Goal: Information Seeking & Learning: Learn about a topic

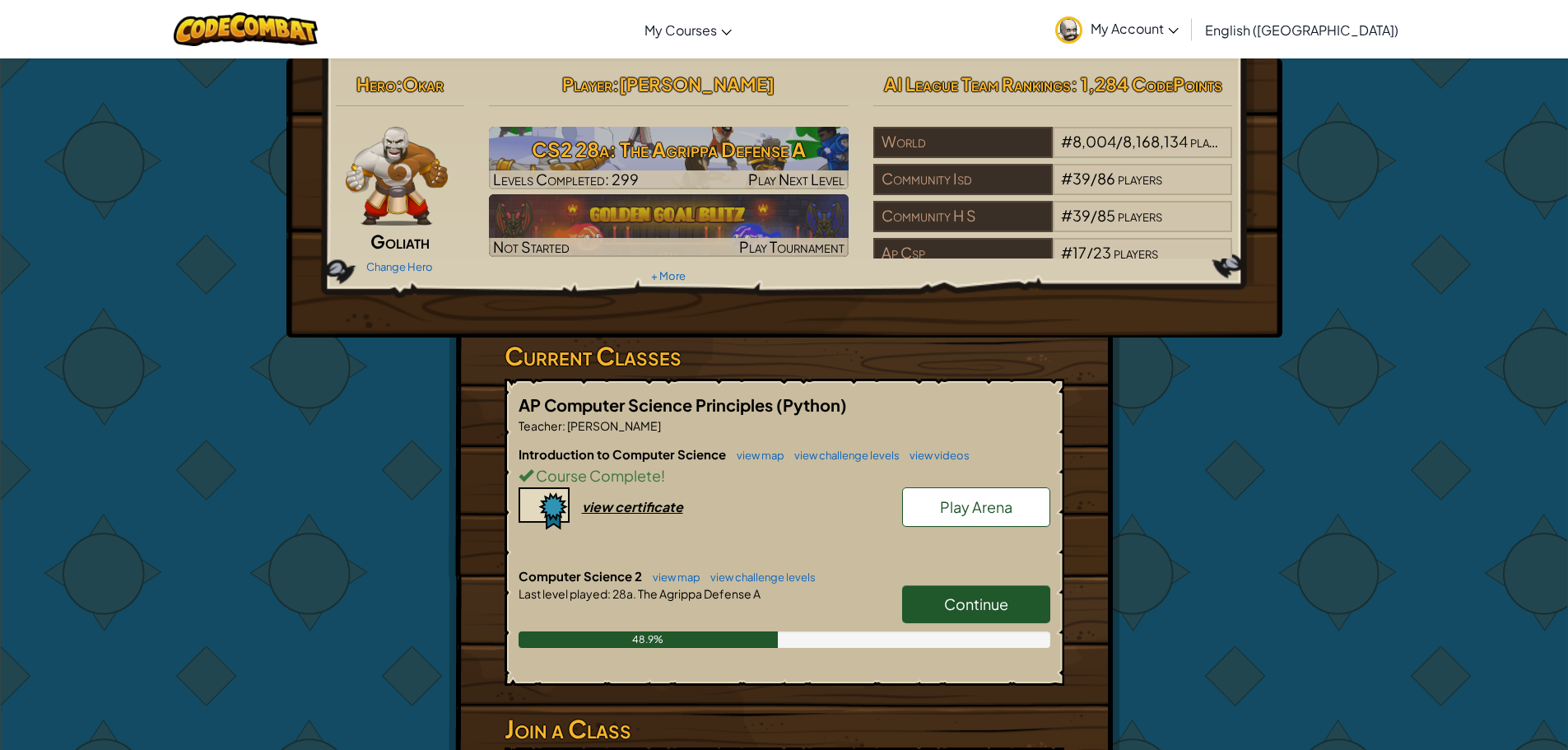
click at [933, 597] on link "Continue" at bounding box center [976, 603] width 148 height 37
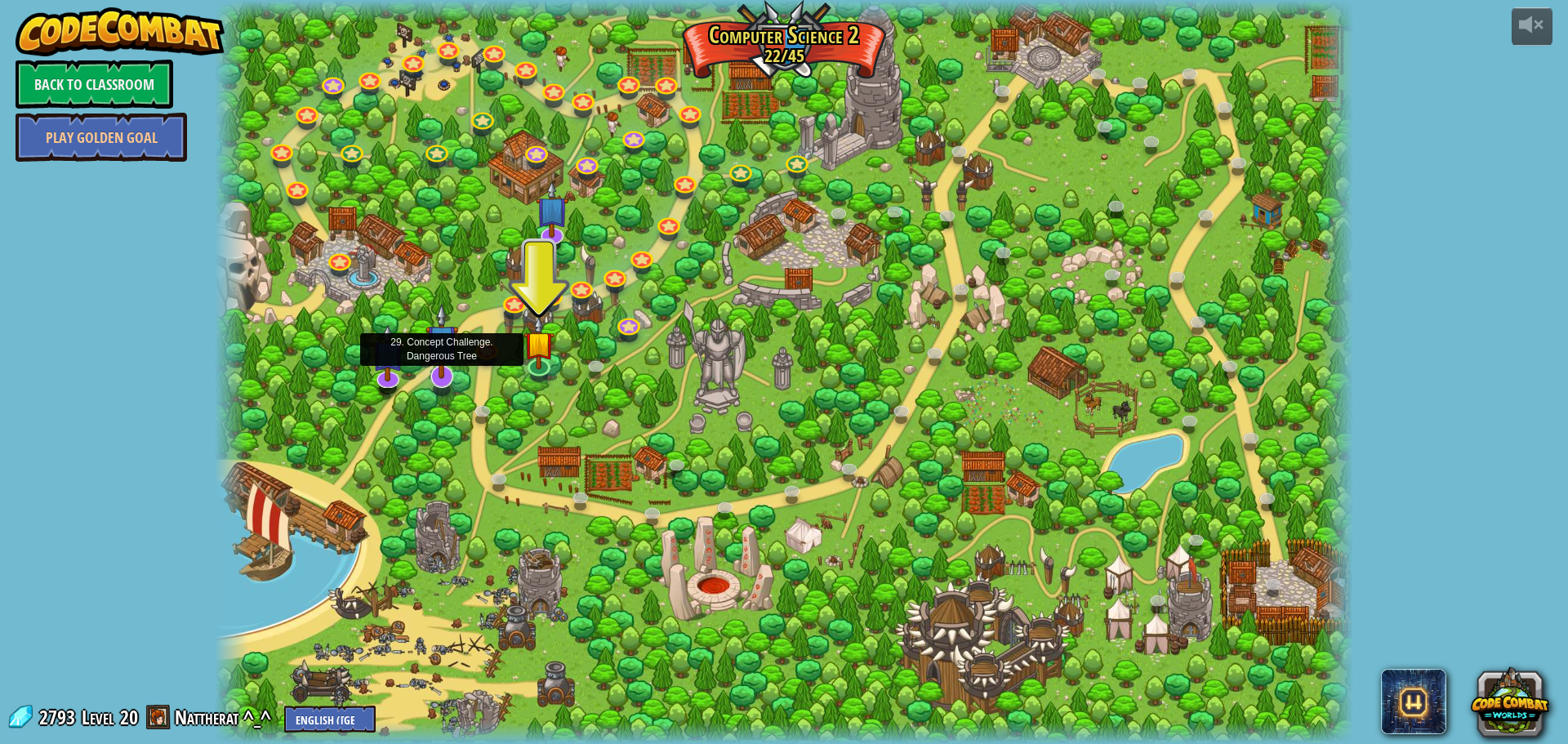
click at [454, 376] on img at bounding box center [441, 341] width 33 height 76
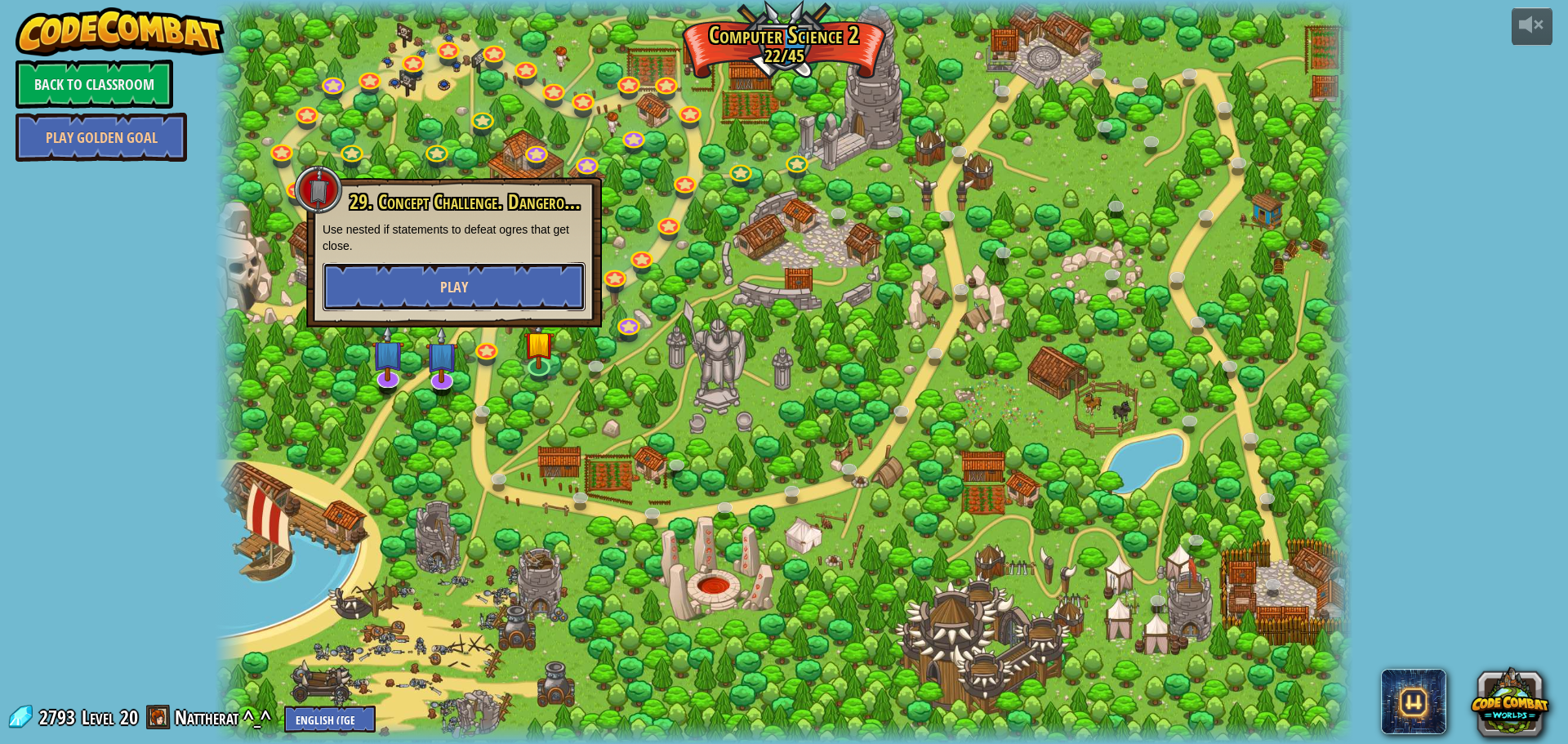
click at [448, 277] on span "Play" at bounding box center [454, 286] width 28 height 20
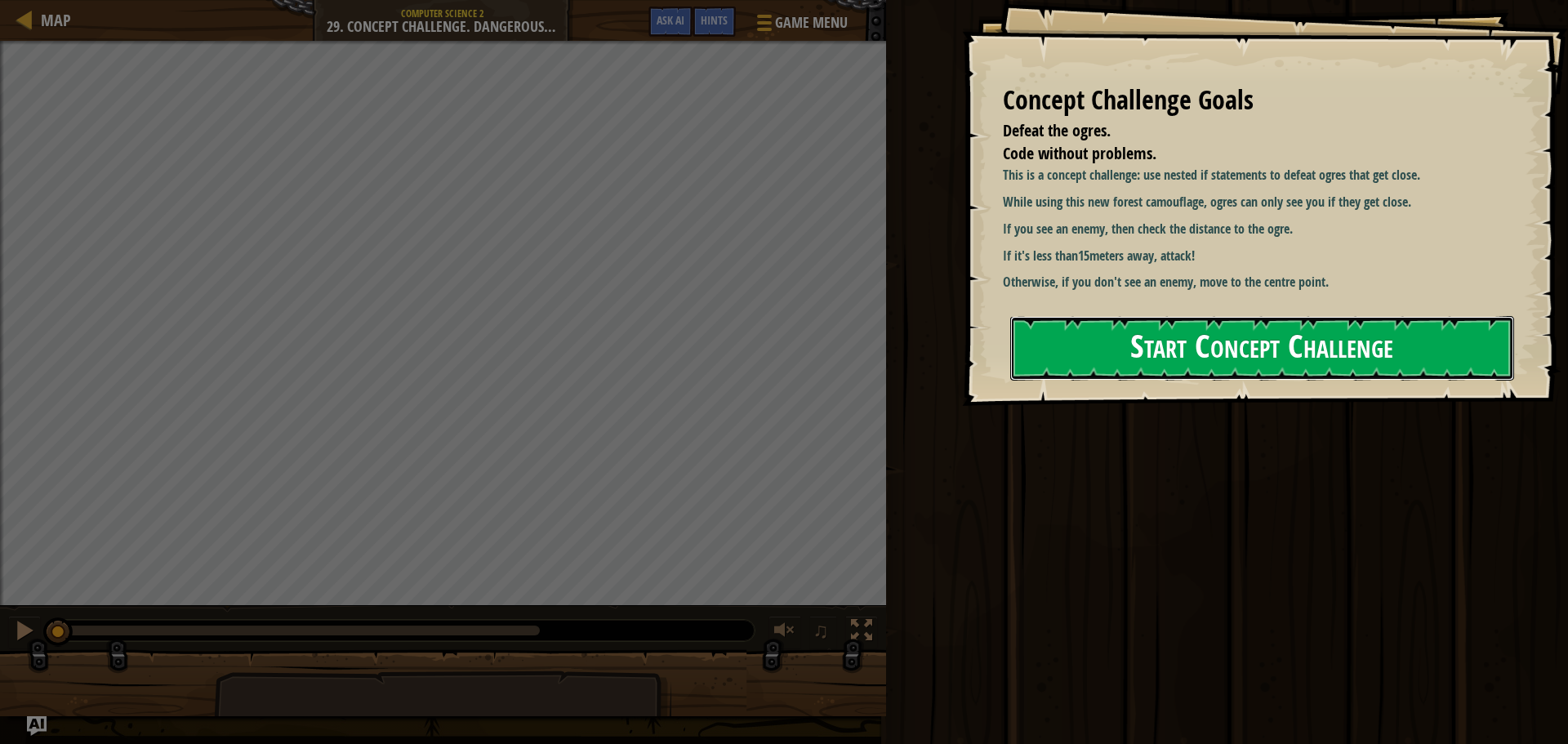
click at [1163, 357] on button "Start Concept Challenge" at bounding box center [1262, 349] width 504 height 65
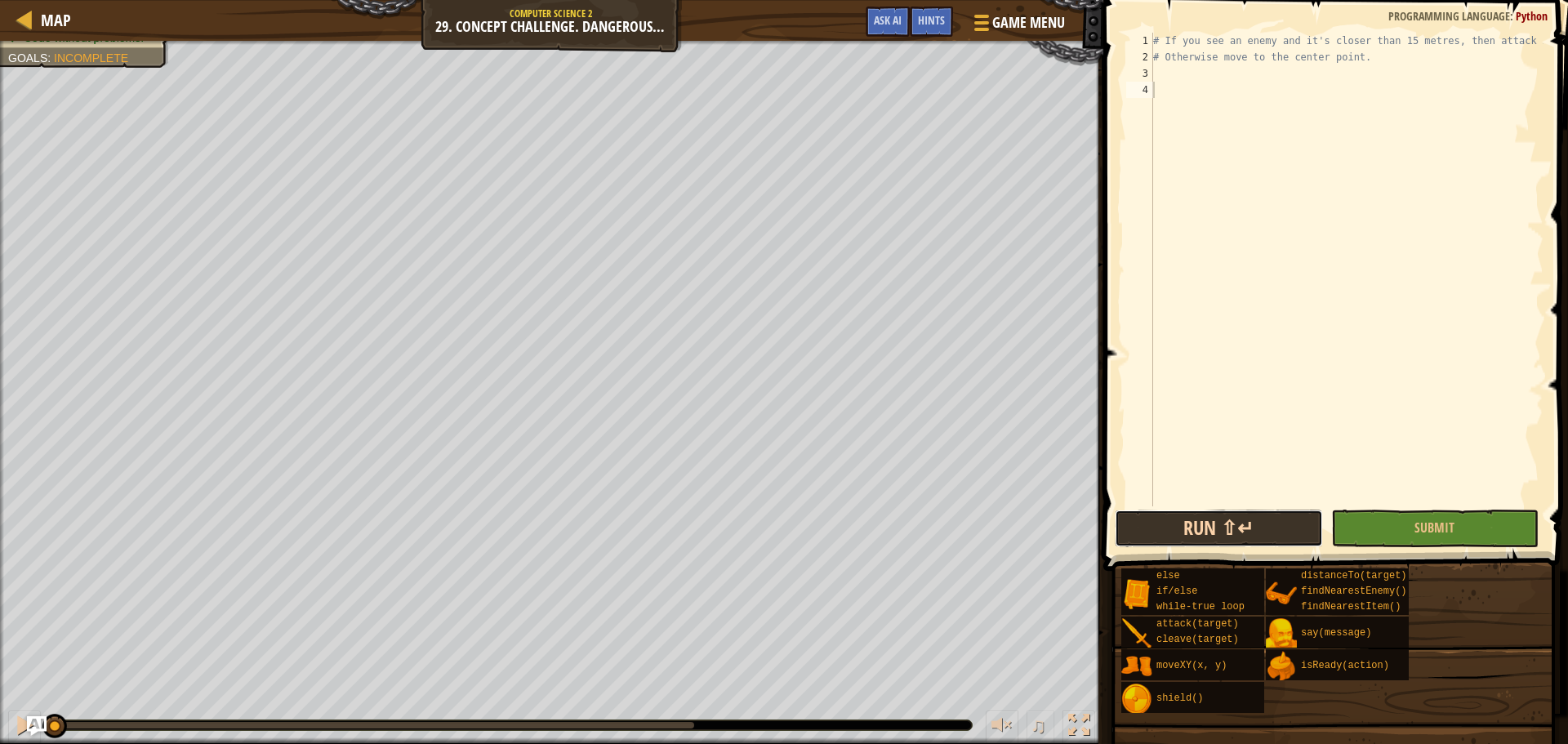
click at [1257, 542] on button "Run ⇧↵" at bounding box center [1218, 528] width 208 height 37
click at [896, 20] on span "Ask AI" at bounding box center [887, 20] width 28 height 15
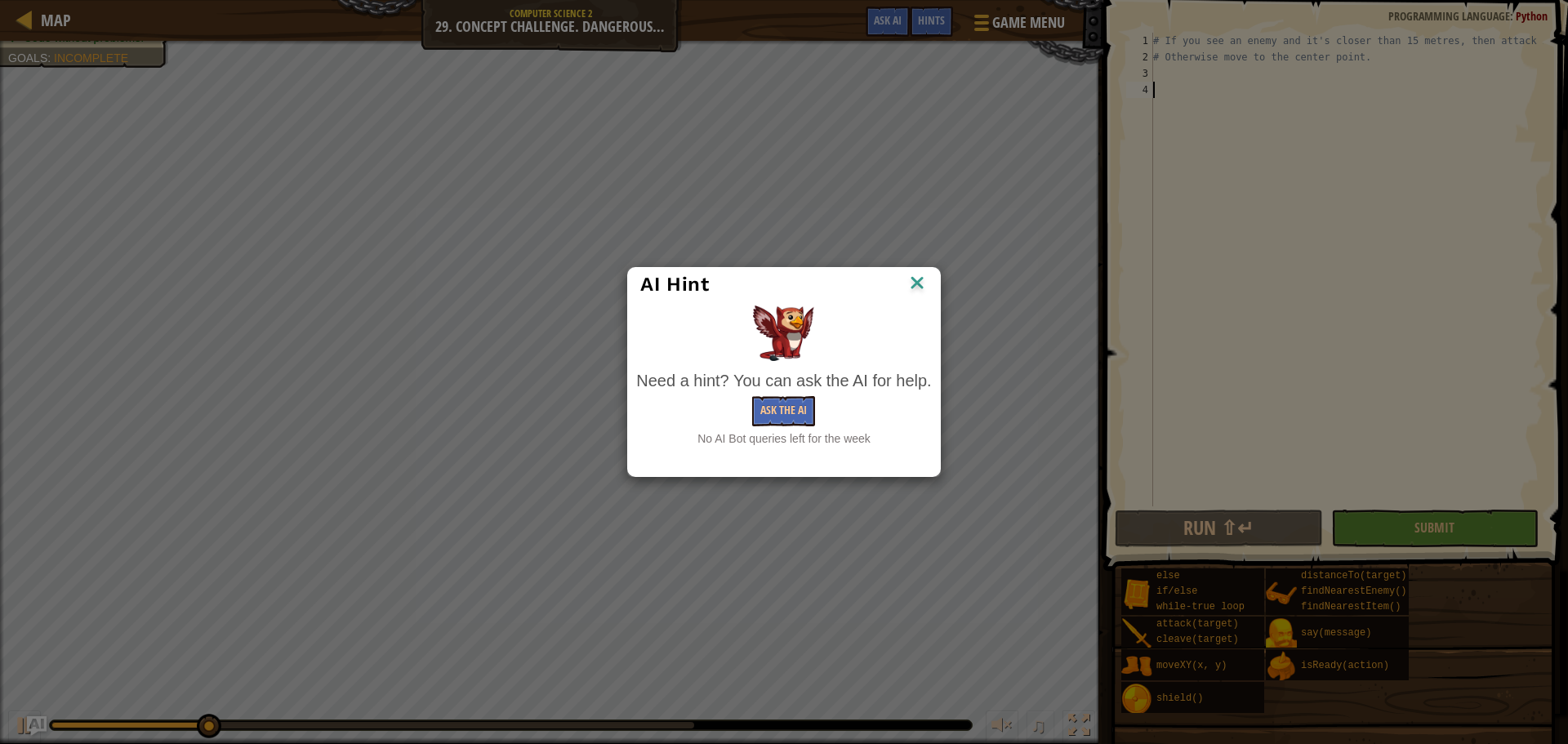
click at [915, 276] on img at bounding box center [917, 284] width 21 height 25
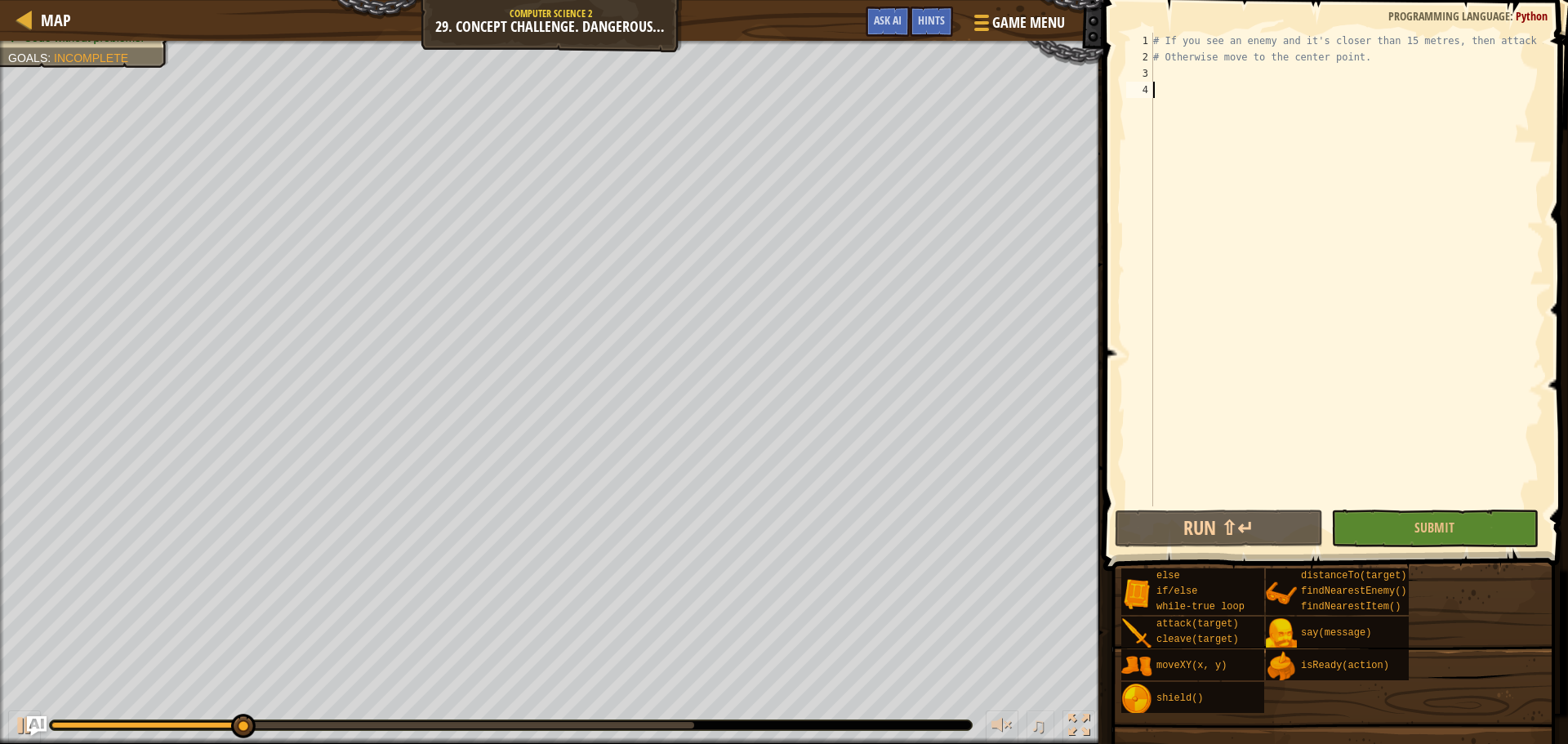
scroll to position [8, 0]
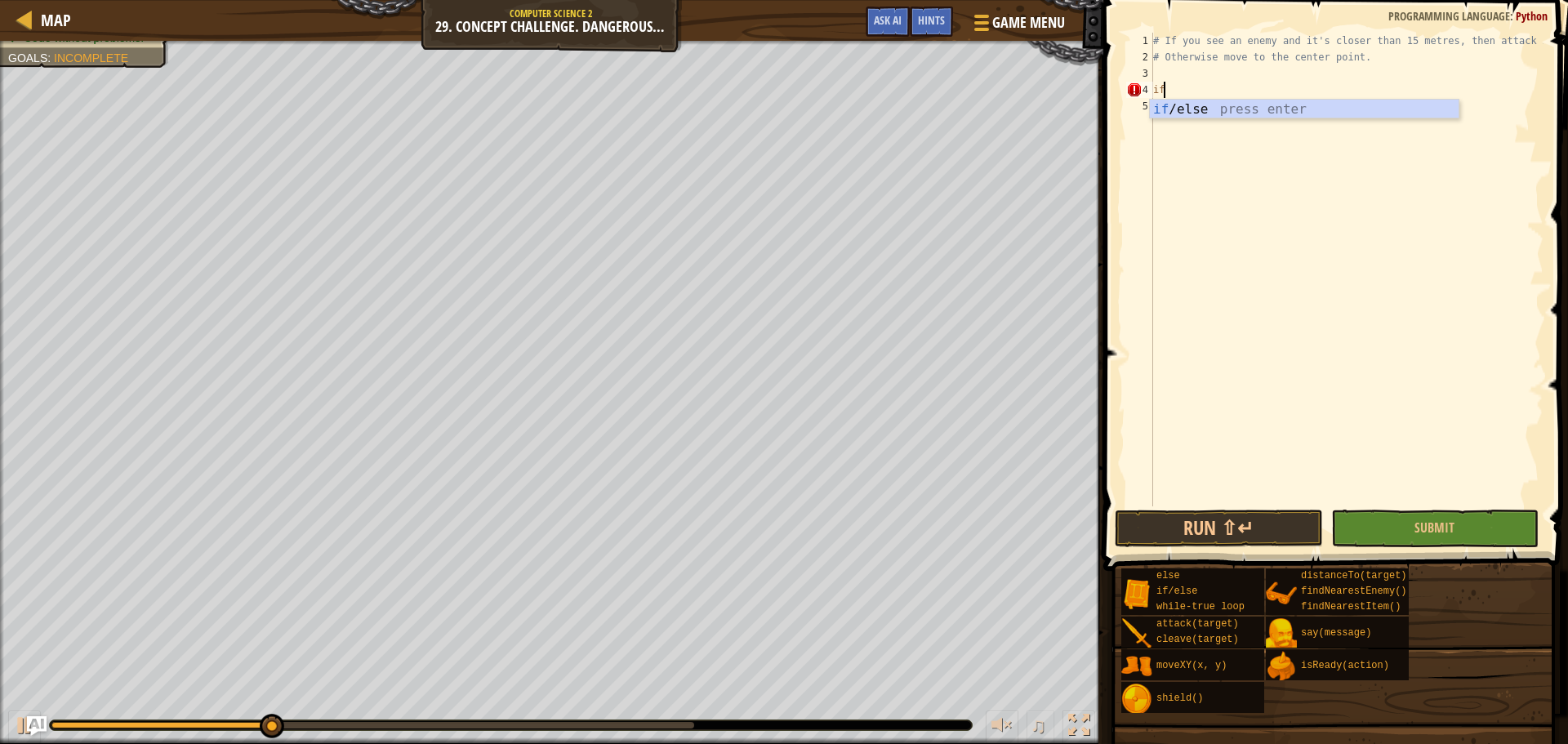
type textarea "if enemy:"
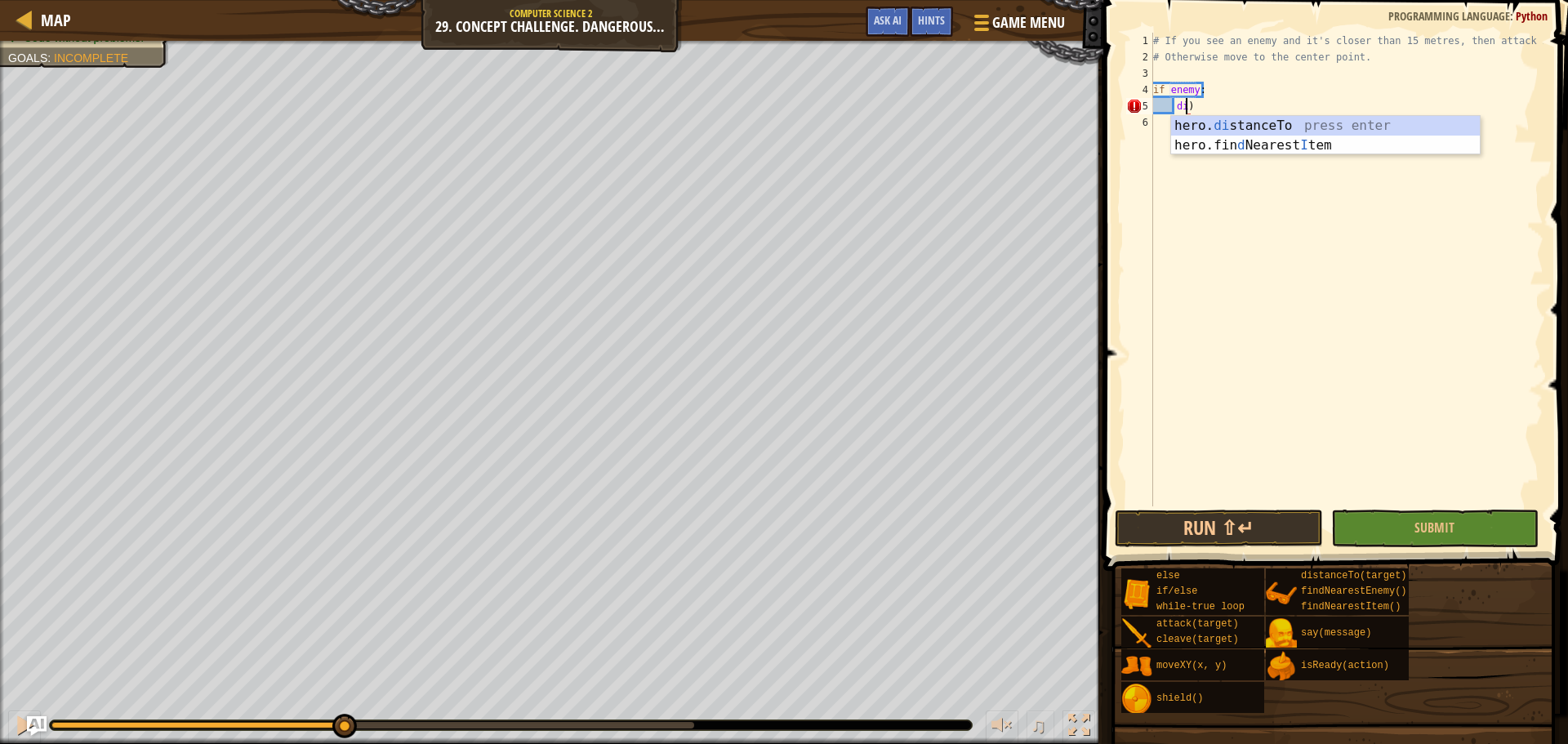
scroll to position [8, 2]
type textarea ")"
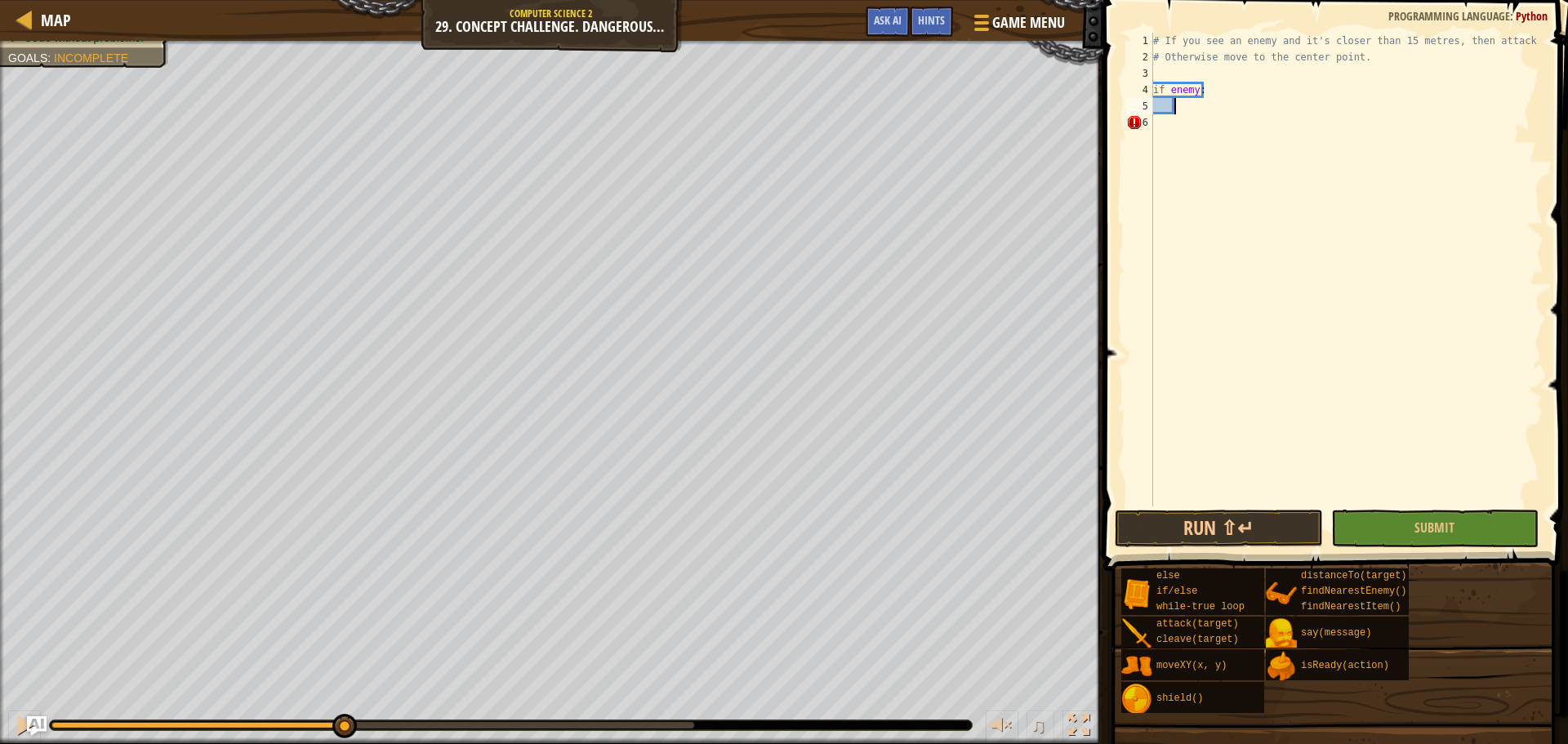
type textarea "if enemy:"
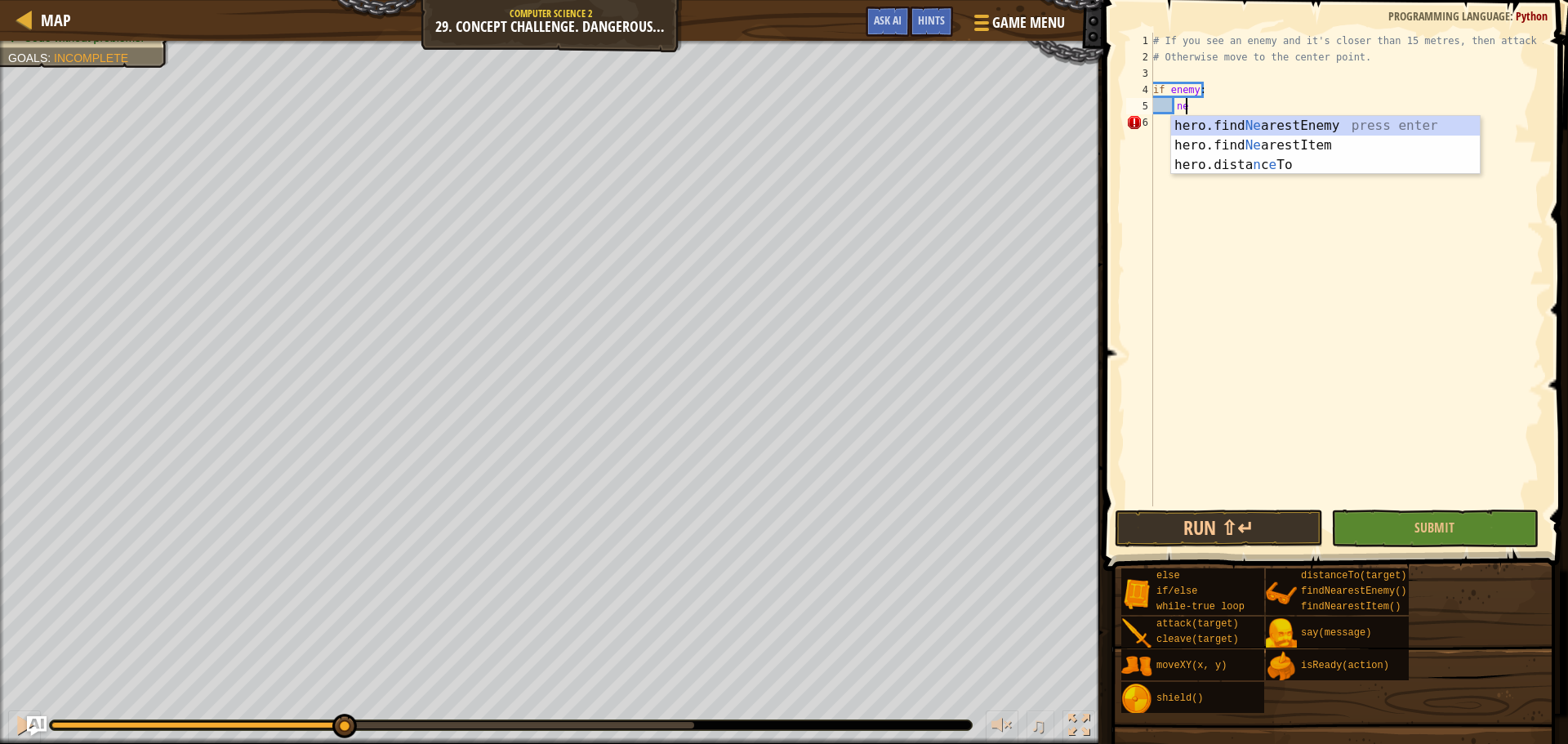
type textarea "near"
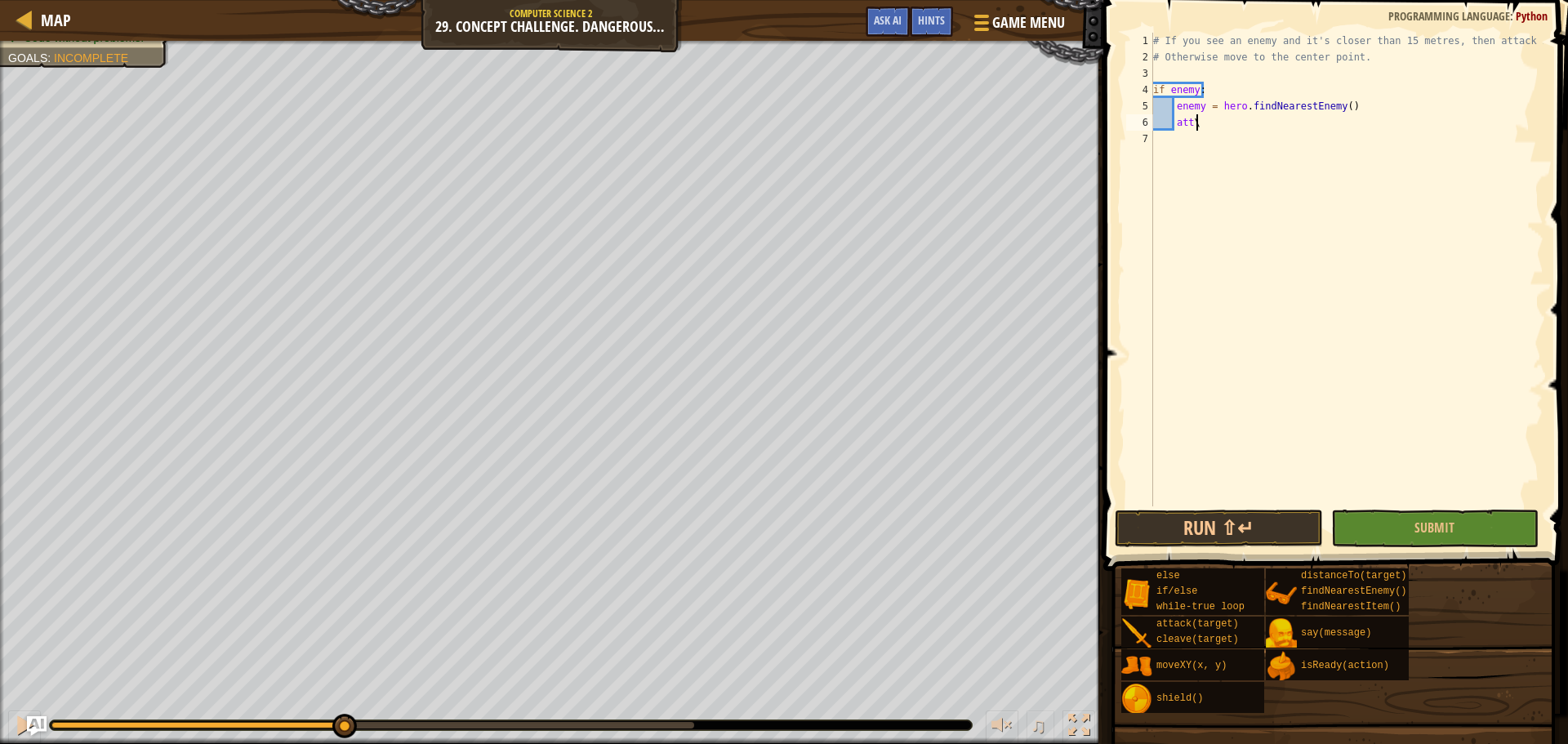
scroll to position [8, 3]
type textarea "hero.attack(enemy)"
click at [1286, 538] on button "Run ⇧↵" at bounding box center [1218, 528] width 208 height 37
drag, startPoint x: 1273, startPoint y: 126, endPoint x: 1103, endPoint y: 106, distance: 171.2
click at [1196, 117] on div "# If you see an enemy and it's closer than 15 metres, then attack it. # Otherwi…" at bounding box center [1346, 285] width 394 height 506
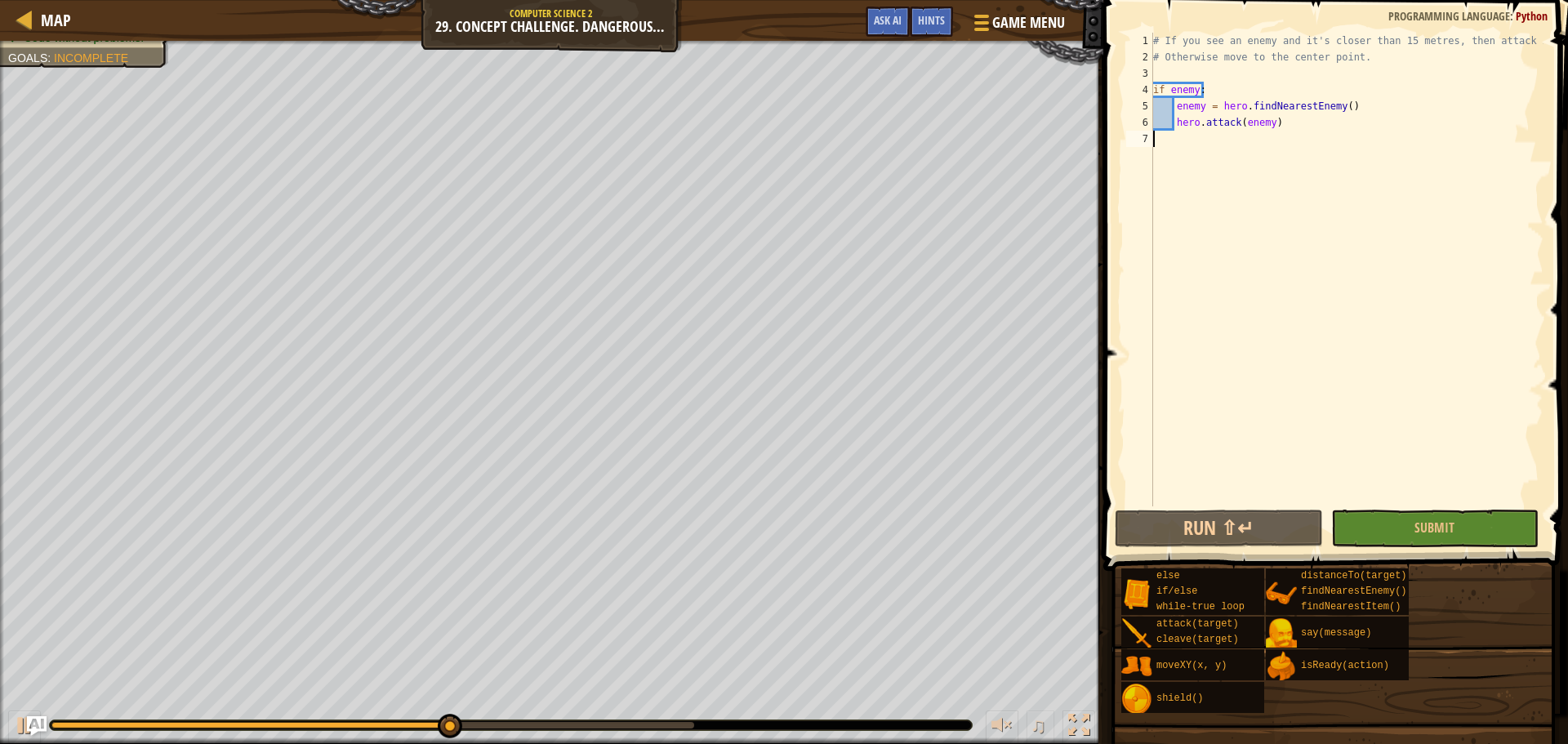
drag, startPoint x: 1322, startPoint y: 131, endPoint x: 1309, endPoint y: 128, distance: 13.3
click at [1321, 131] on div "# If you see an enemy and it's closer than 15 metres, then attack it. # Otherwi…" at bounding box center [1346, 285] width 394 height 506
drag, startPoint x: 1294, startPoint y: 120, endPoint x: 1159, endPoint y: 120, distance: 135.0
click at [1159, 120] on div "# If you see an enemy and it's closer than 15 metres, then attack it. # Otherwi…" at bounding box center [1346, 285] width 394 height 506
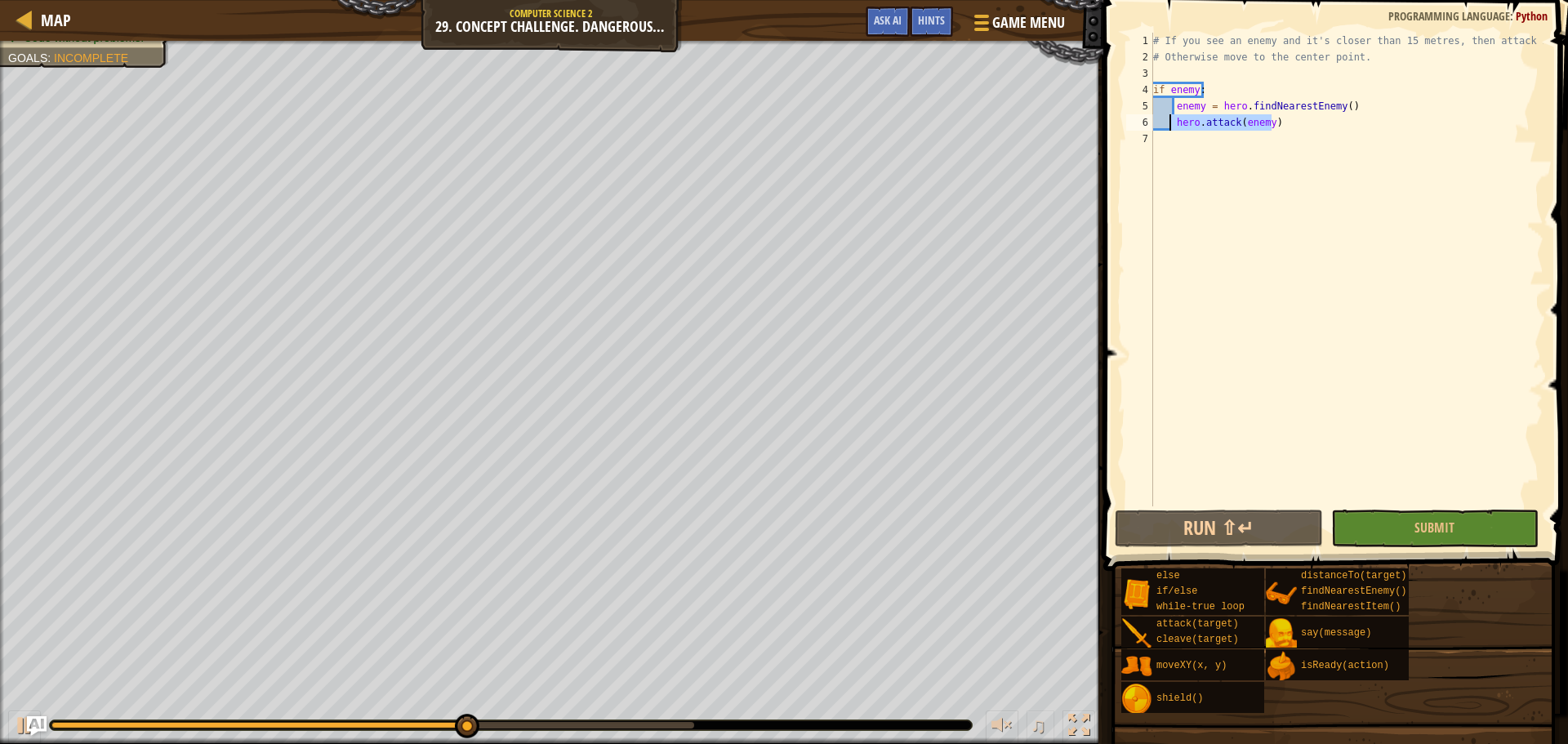
type textarea "hero.attack(enemy)"
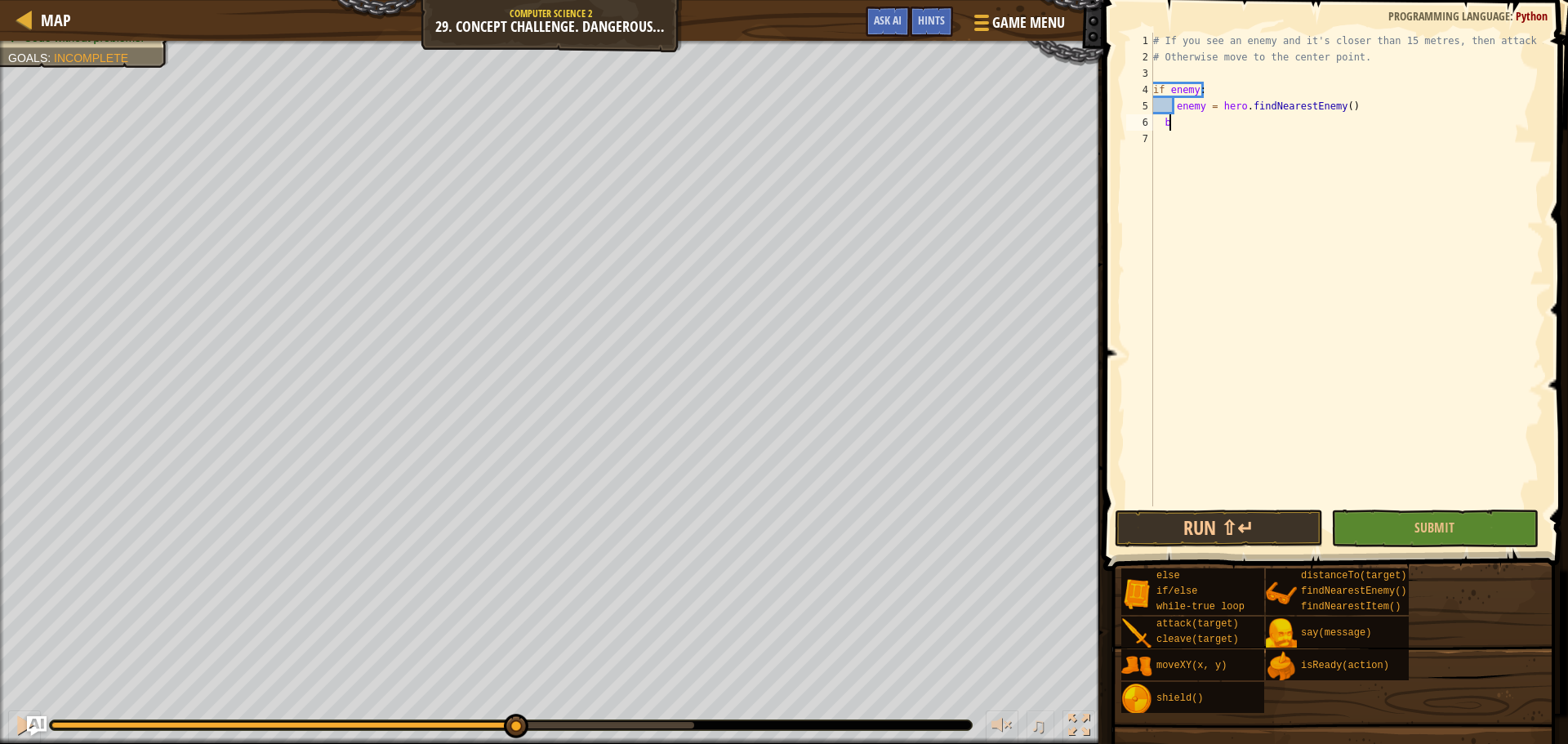
scroll to position [8, 1]
type textarea "b"
click at [1252, 513] on button "Run ⇧↵" at bounding box center [1218, 528] width 208 height 37
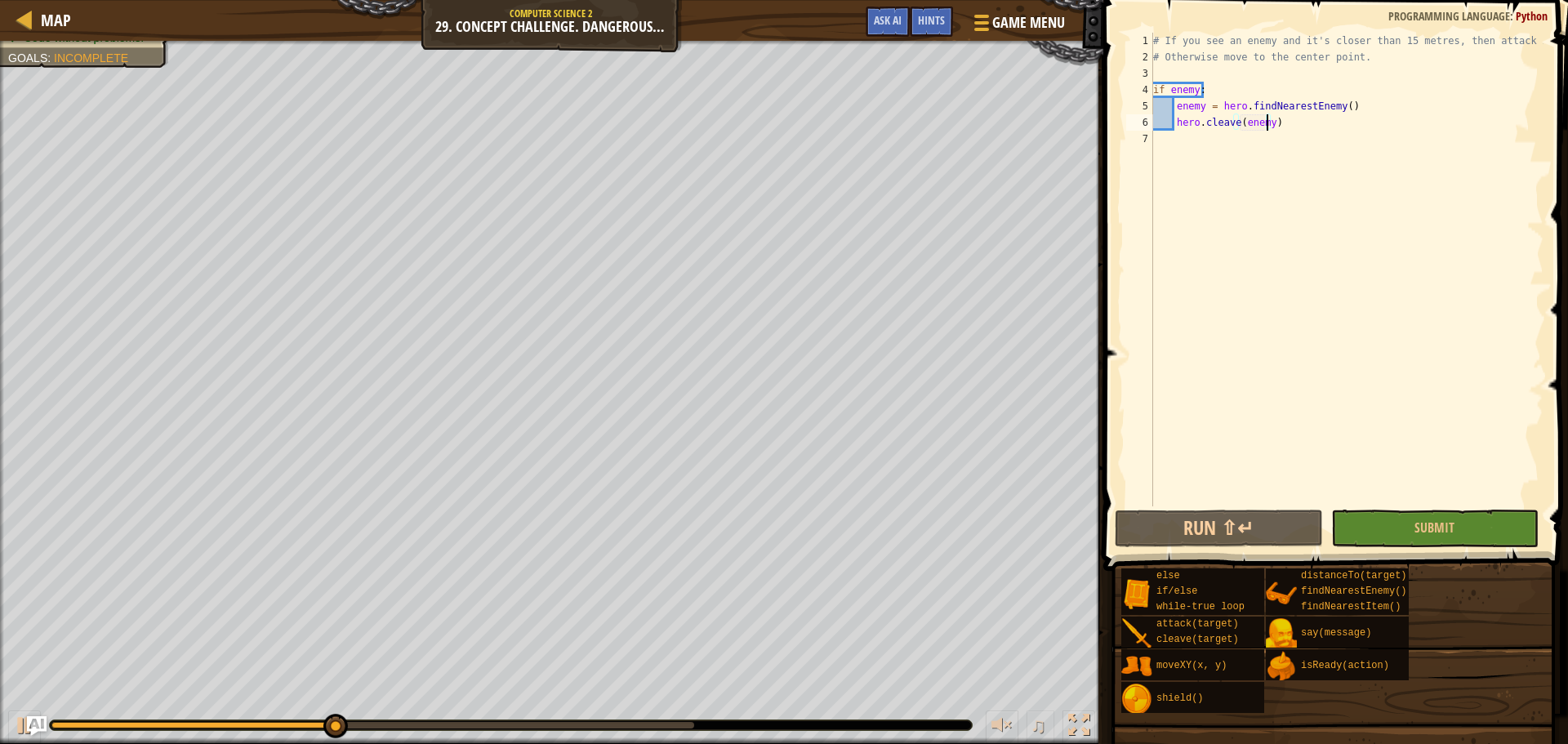
click at [1348, 106] on div "# If you see an enemy and it's closer than 15 metres, then attack it. # Otherwi…" at bounding box center [1346, 285] width 394 height 506
type textarea "enemy = hero.findNearestEnemy()"
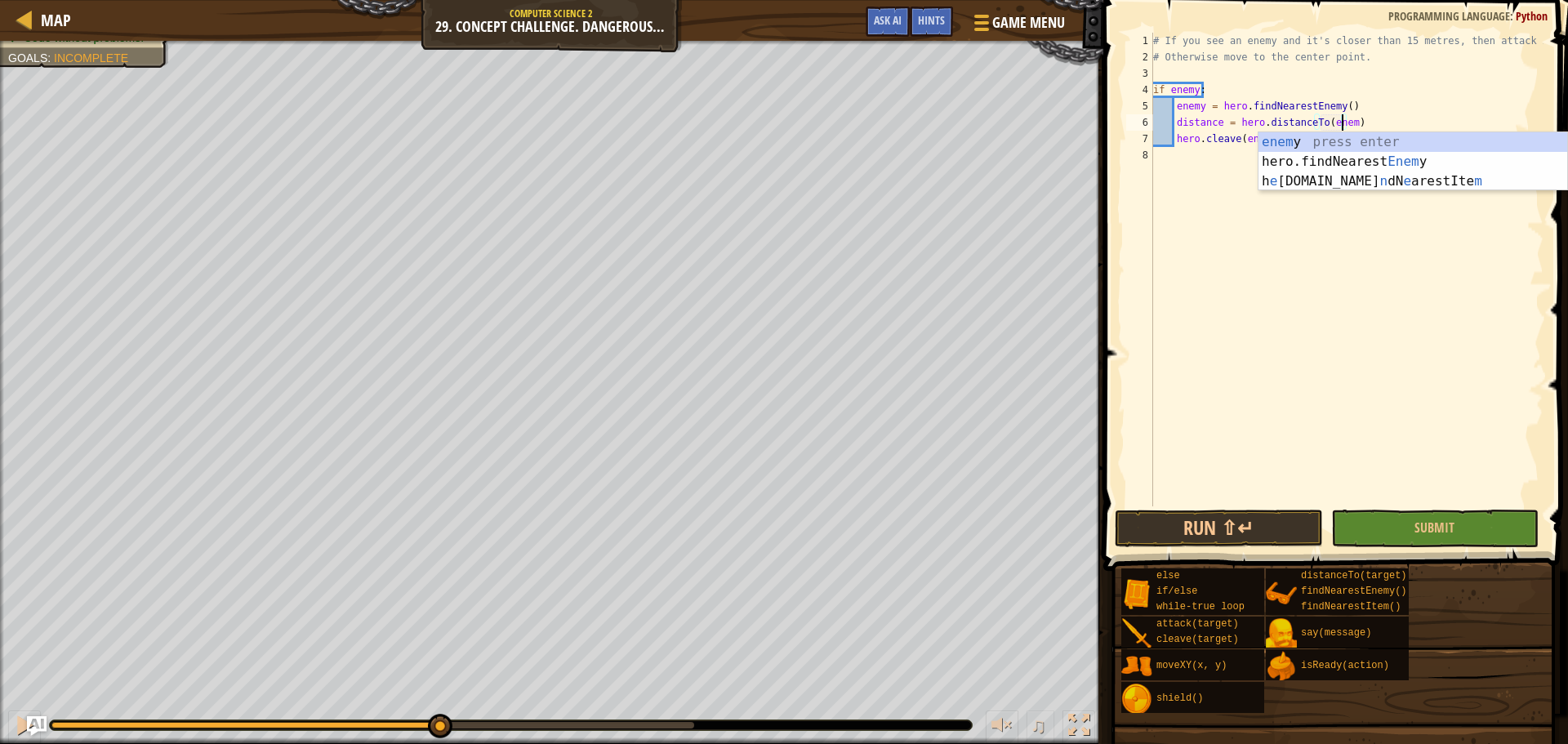
scroll to position [8, 15]
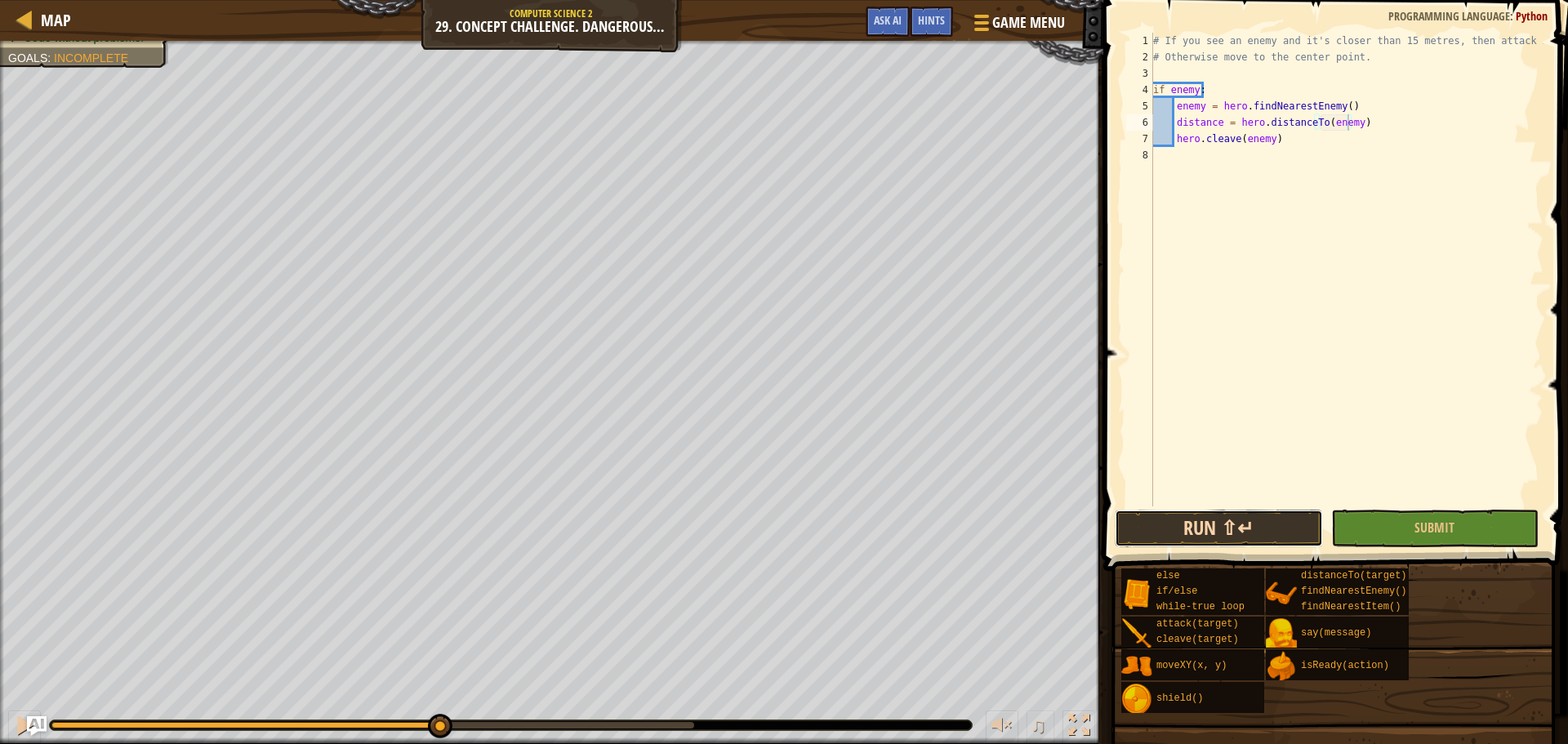
click at [1262, 527] on button "Run ⇧↵" at bounding box center [1218, 528] width 208 height 37
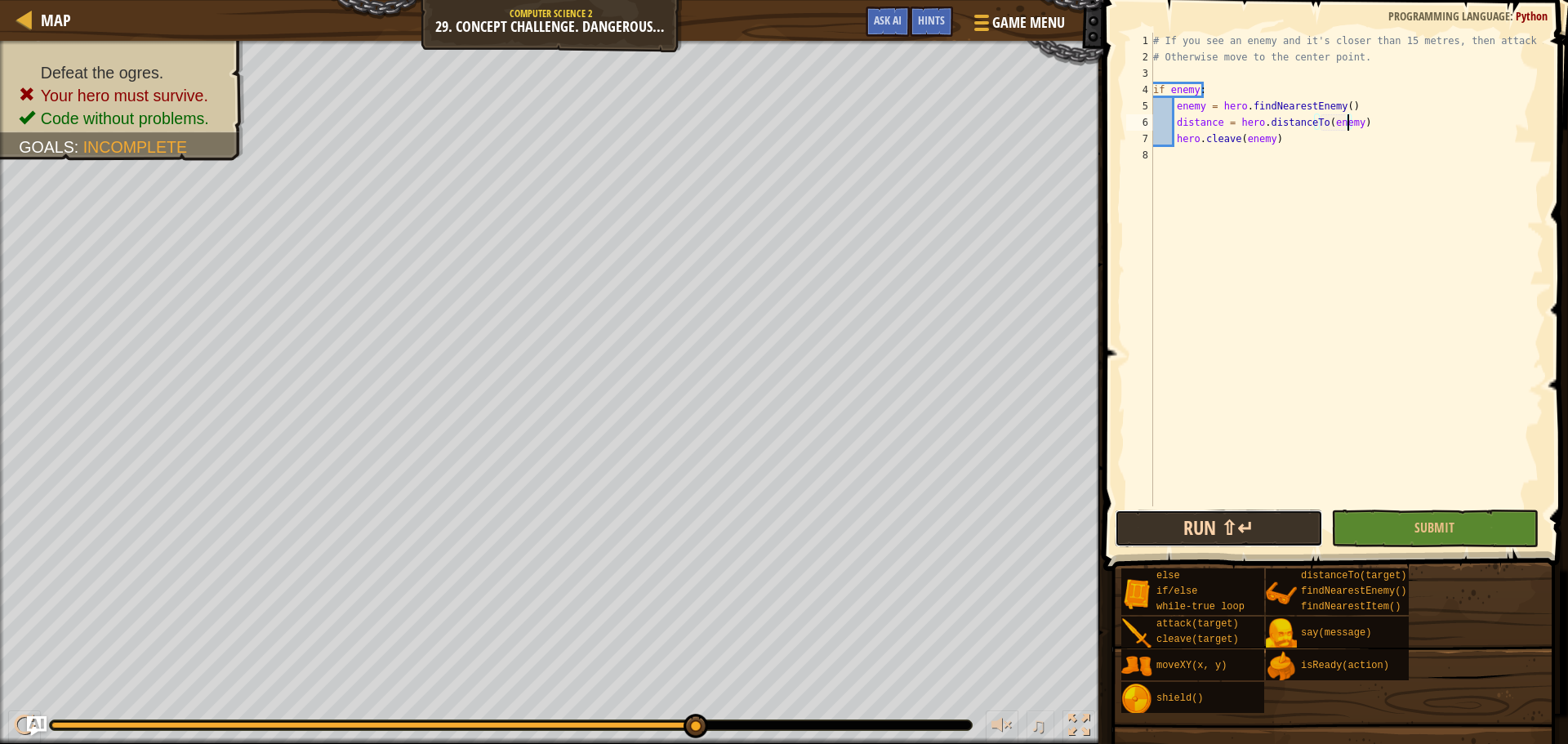
click at [1177, 521] on button "Run ⇧↵" at bounding box center [1218, 528] width 208 height 37
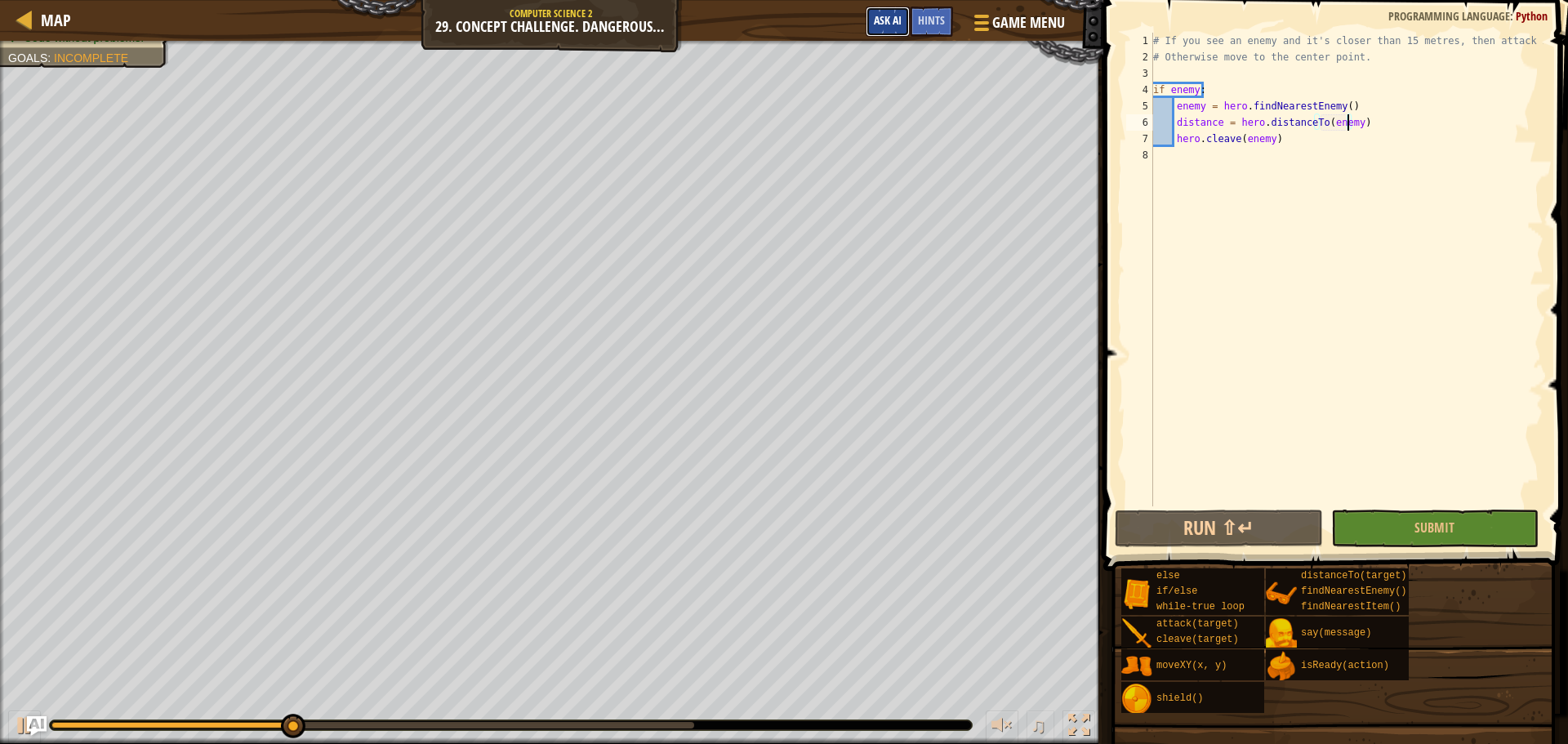
click at [893, 35] on button "Ask AI" at bounding box center [887, 22] width 44 height 30
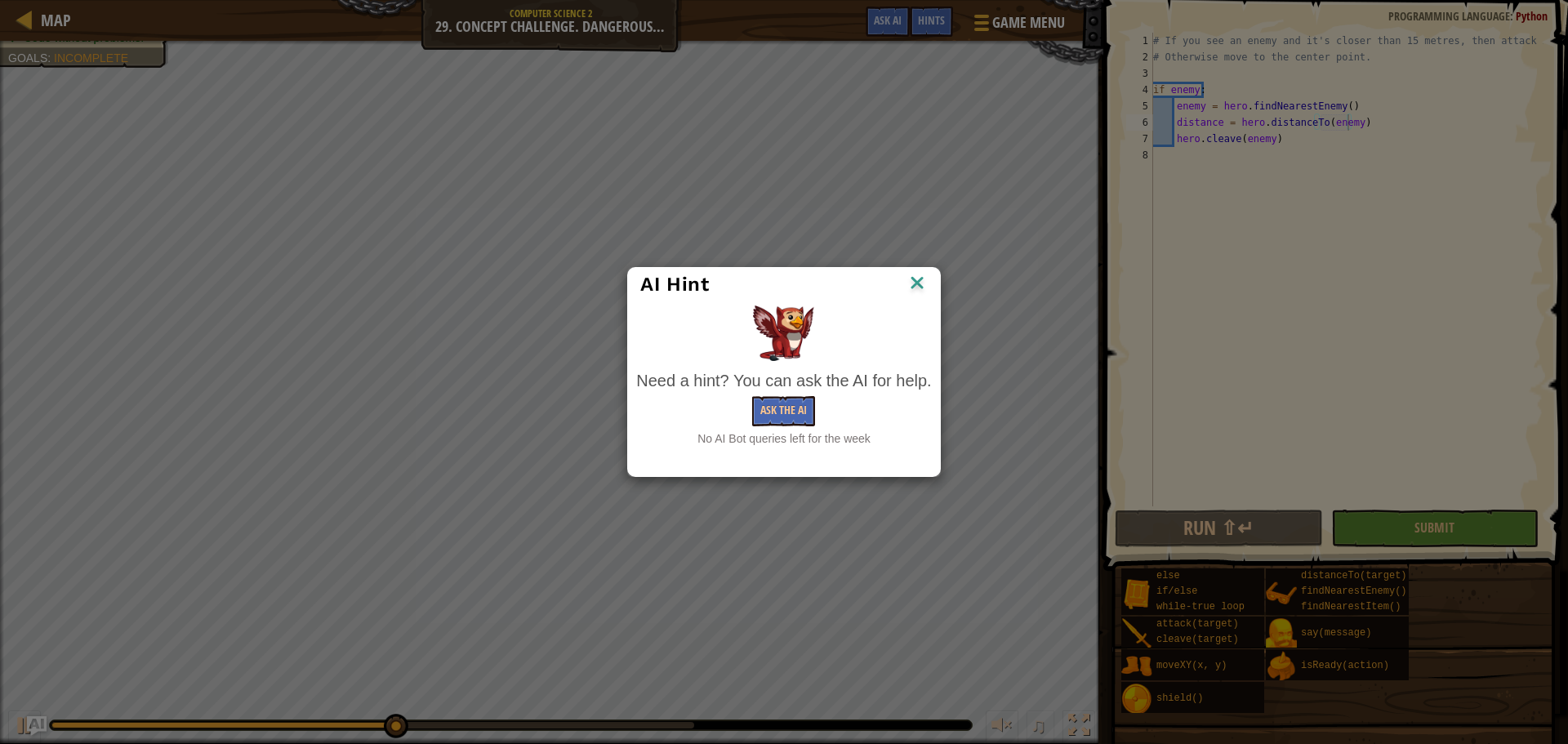
click at [917, 282] on img at bounding box center [917, 284] width 21 height 25
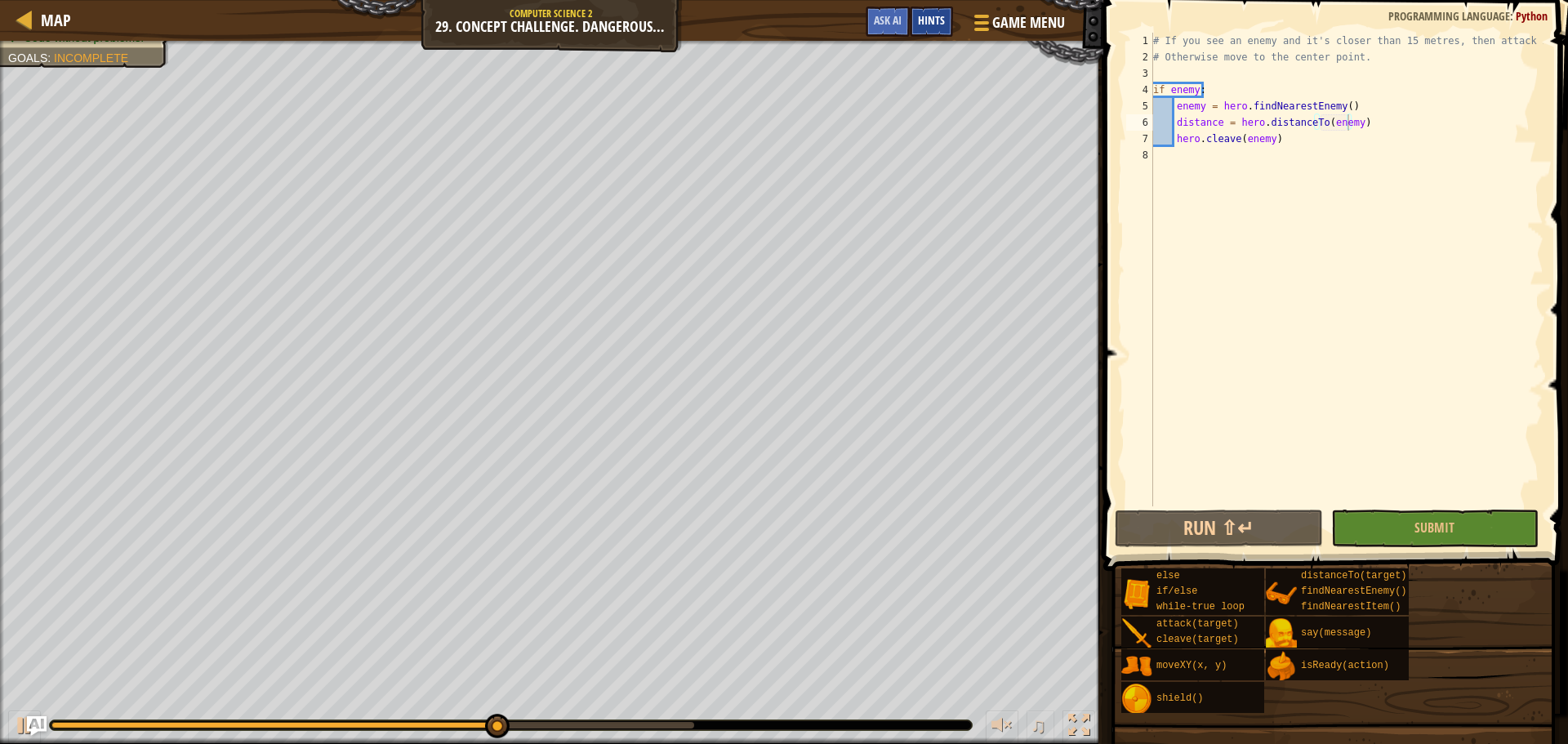
click at [937, 26] on span "Hints" at bounding box center [931, 20] width 27 height 15
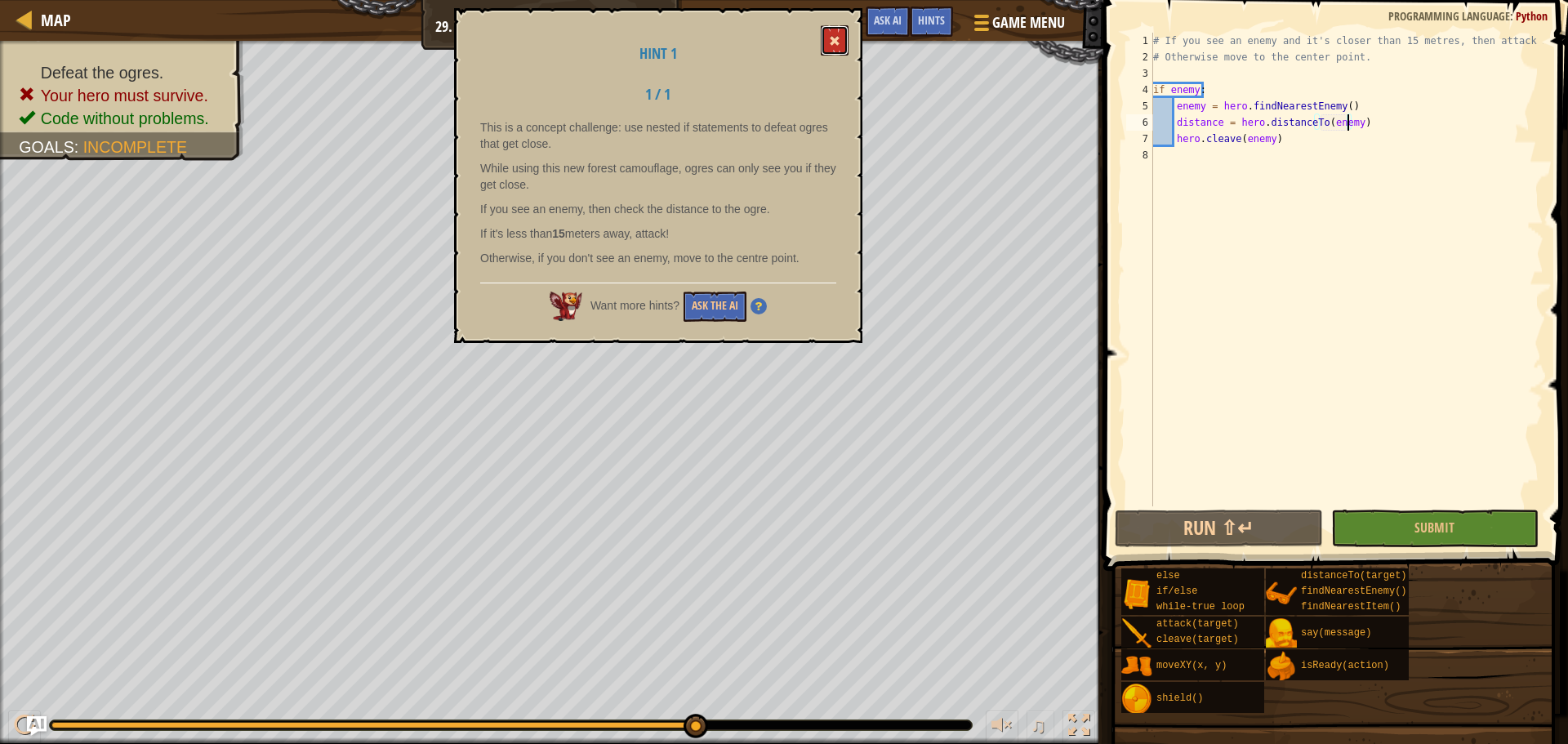
click at [835, 46] on span at bounding box center [835, 41] width 11 height 11
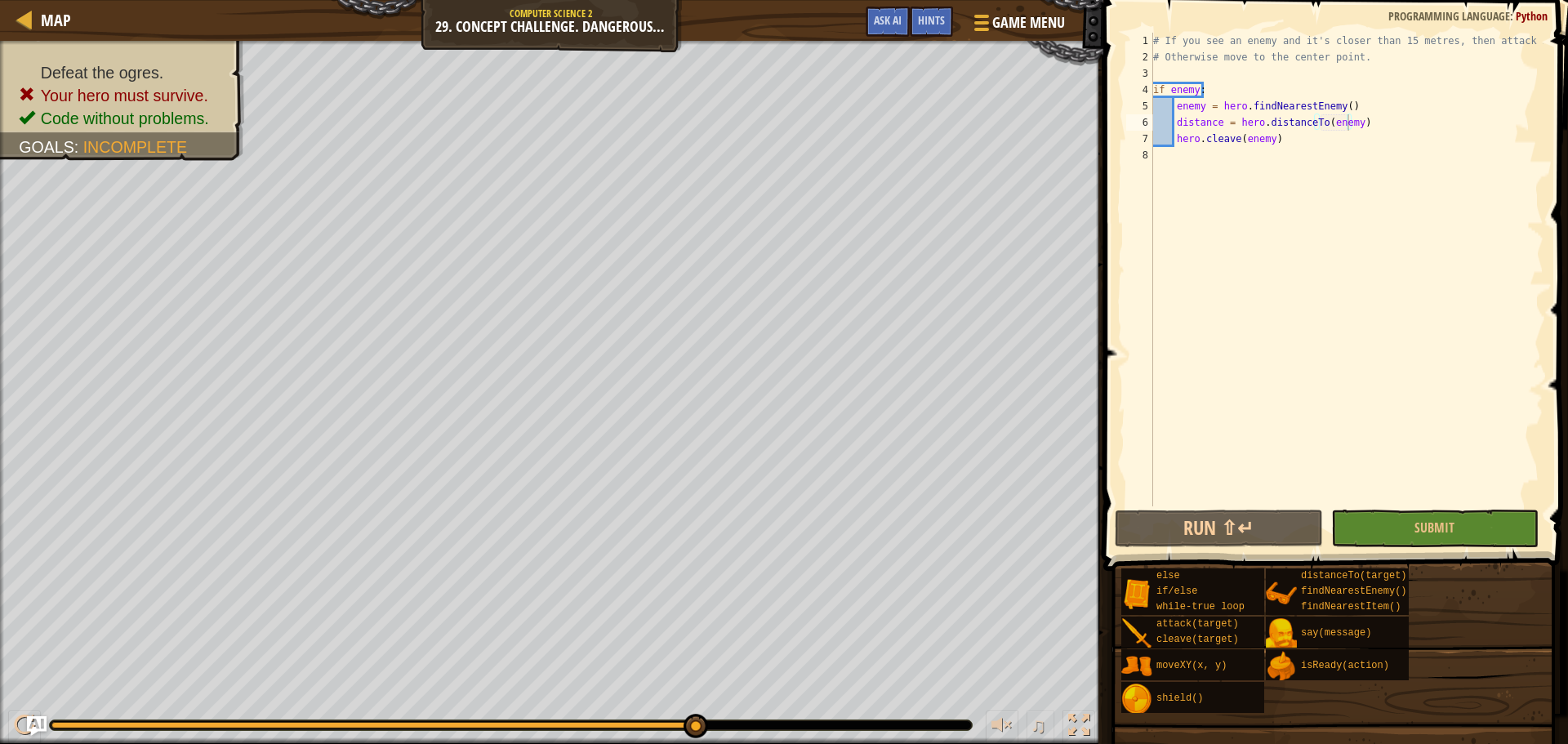
scroll to position [8, 10]
drag, startPoint x: 1303, startPoint y: 140, endPoint x: 1173, endPoint y: 127, distance: 130.6
click at [1173, 127] on div "# If you see an enemy and it's closer than 15 metres, then attack it. # Otherwi…" at bounding box center [1346, 285] width 394 height 506
type textarea "distance = hero.distanceTo(enemy) hero.cleave(enemy)"
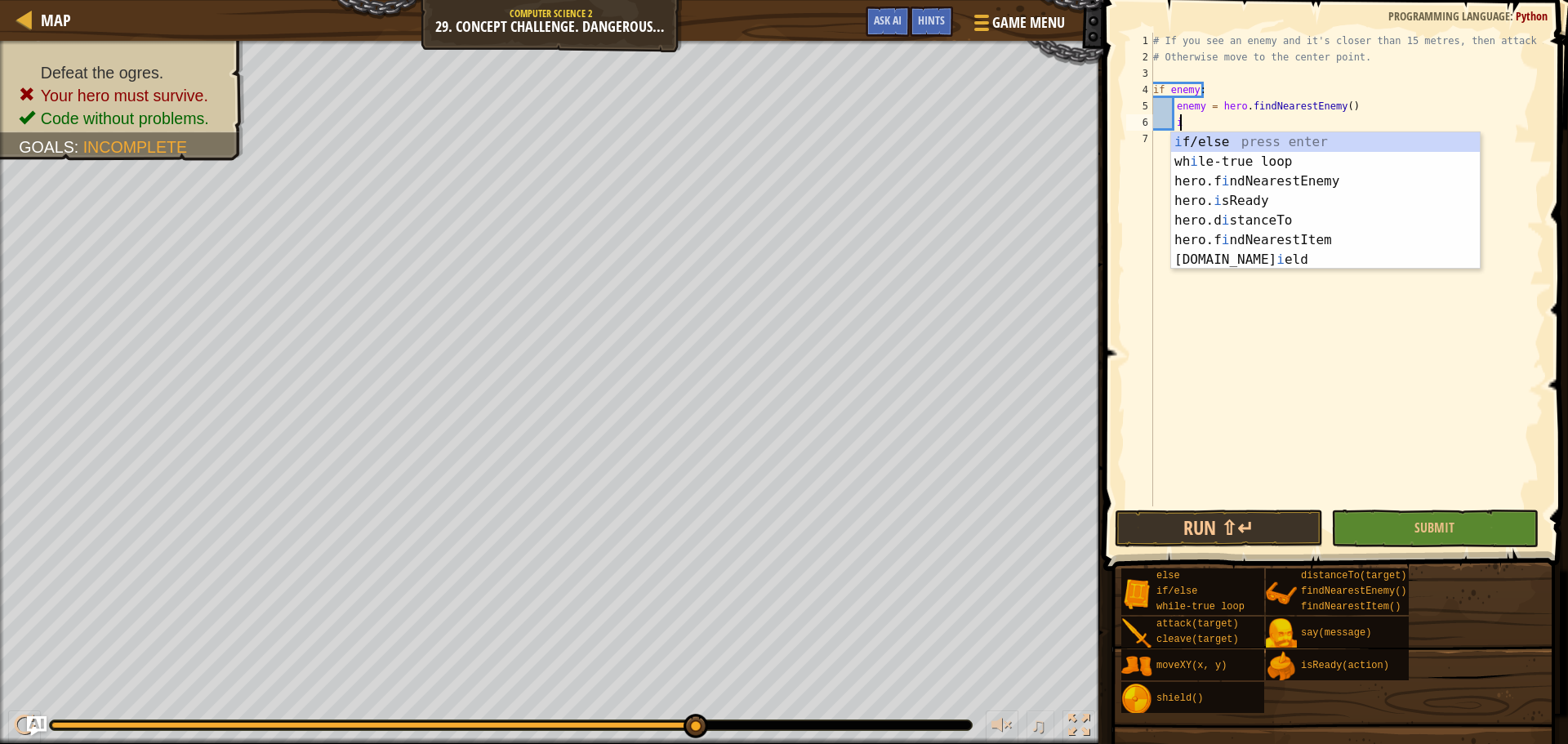
scroll to position [8, 2]
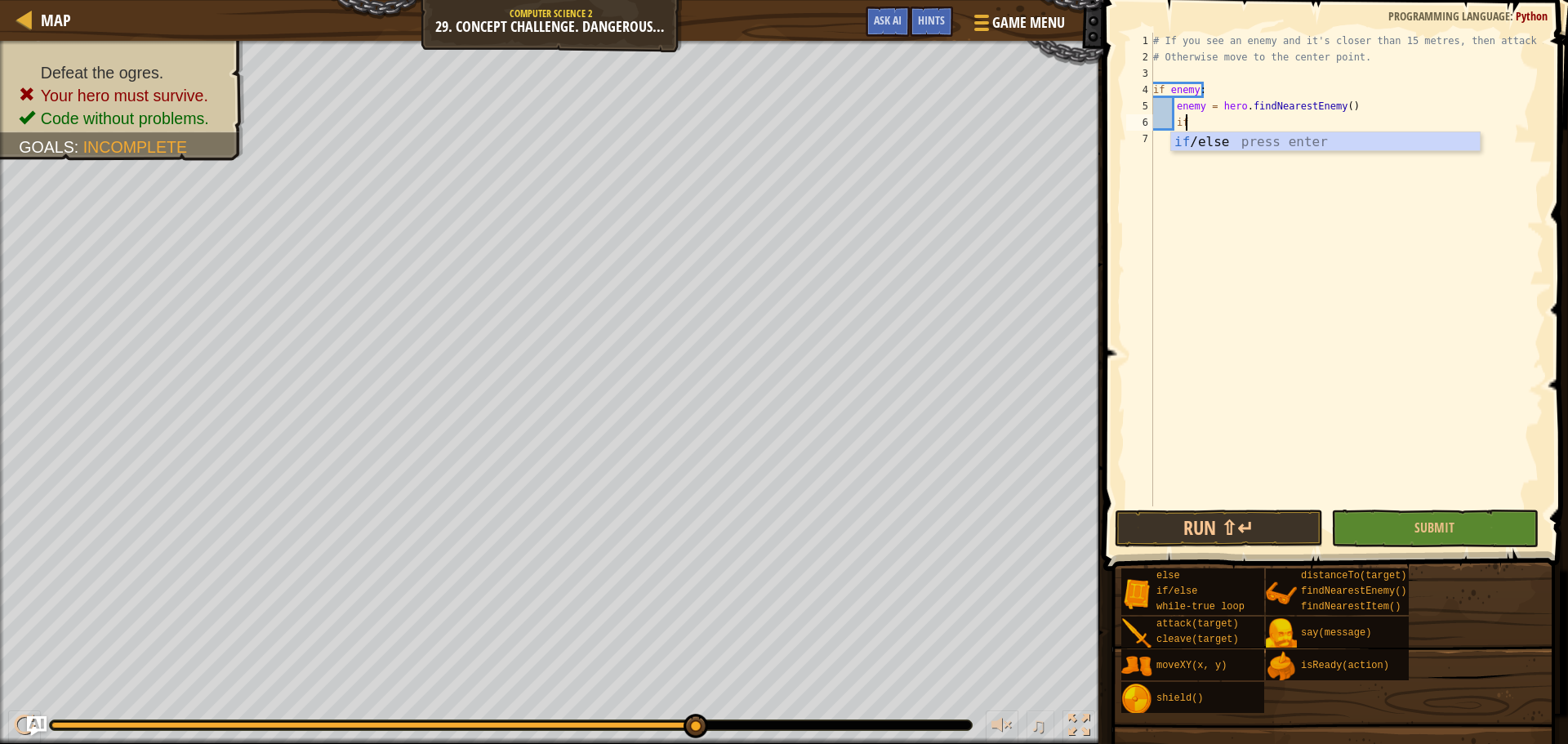
type textarea "if enemy:"
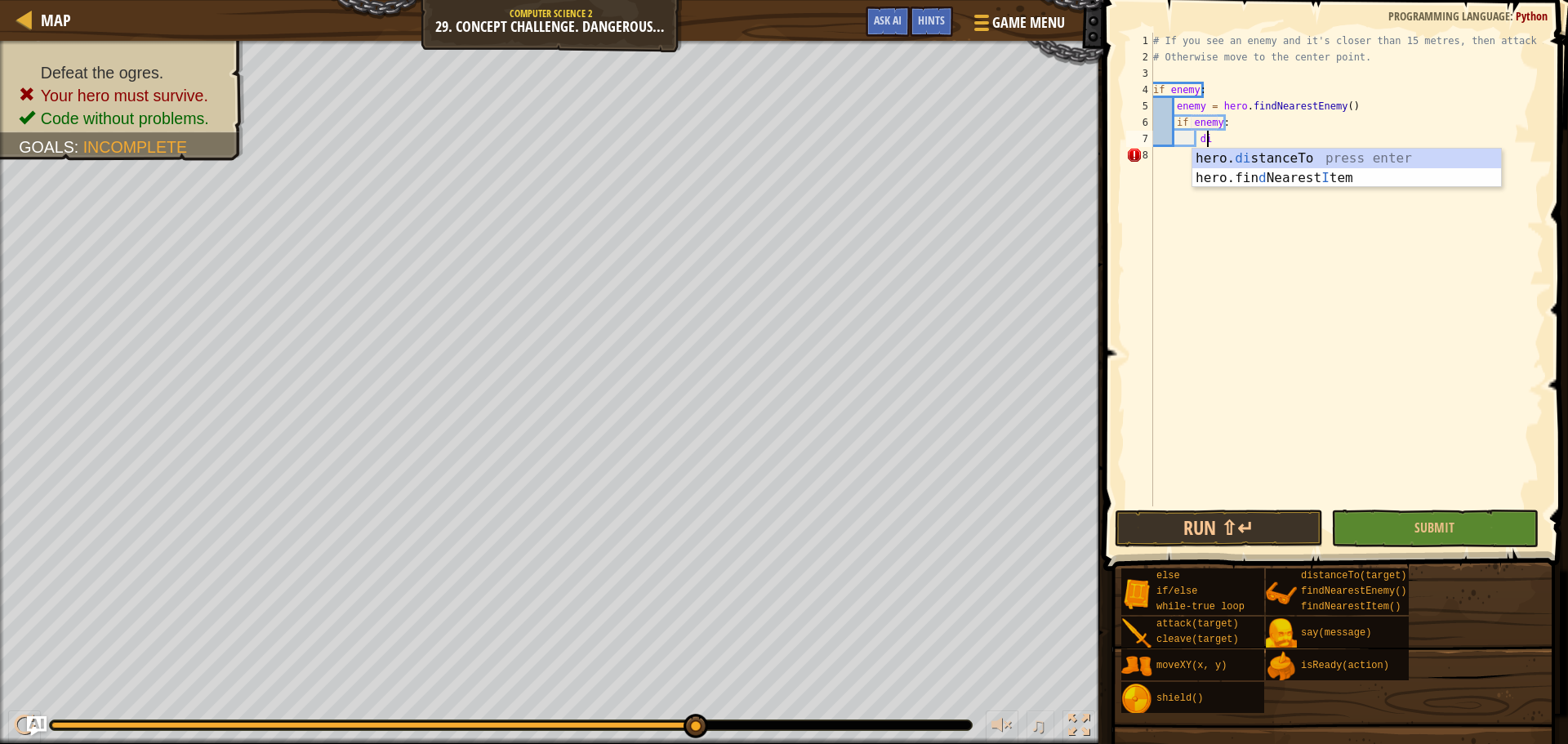
type textarea "d"
type textarea "enemy < 15:"
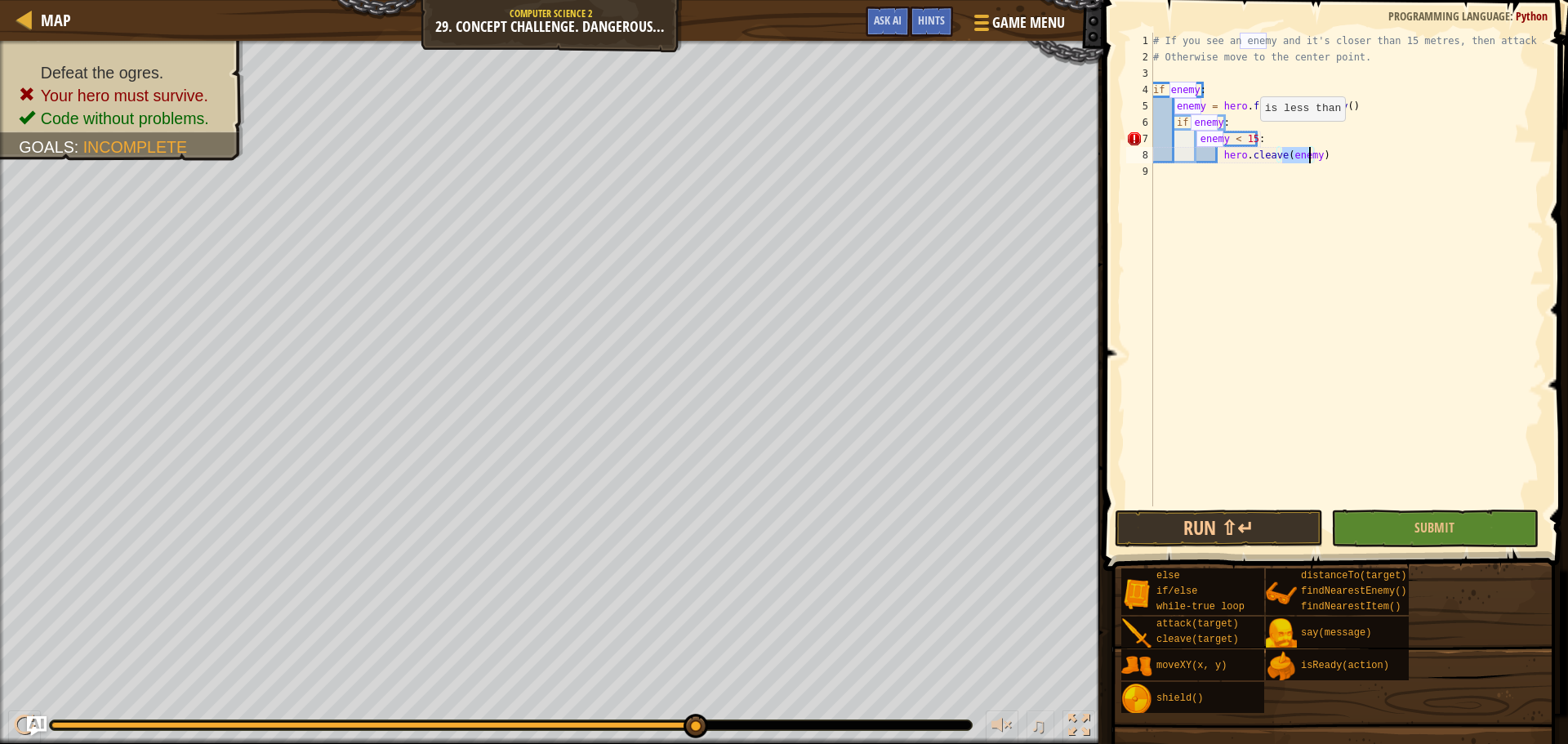
click at [1246, 137] on div "# If you see an enemy and it's closer than 15 metres, then attack it. # Otherwi…" at bounding box center [1346, 285] width 394 height 506
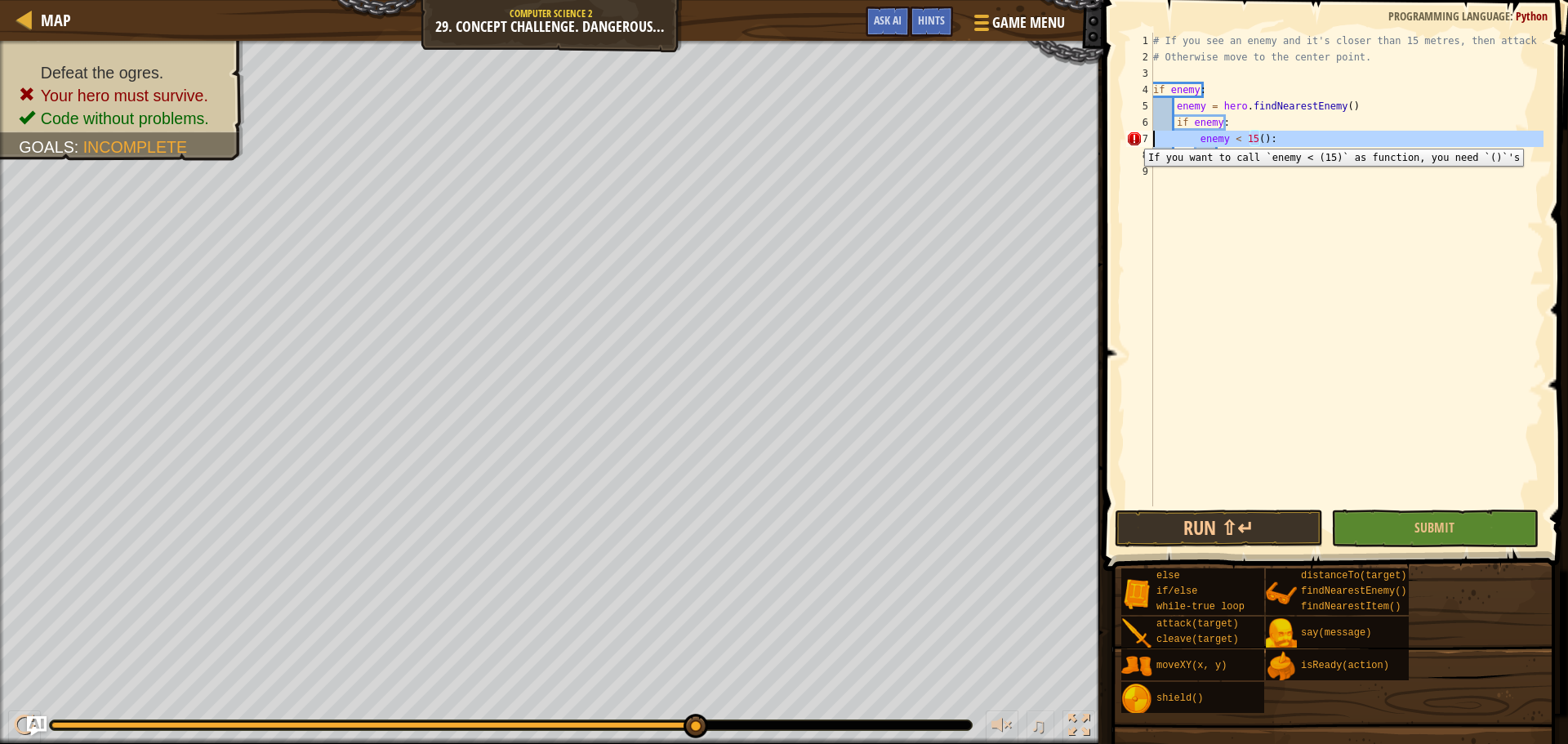
click at [1131, 136] on div "7" at bounding box center [1139, 138] width 27 height 16
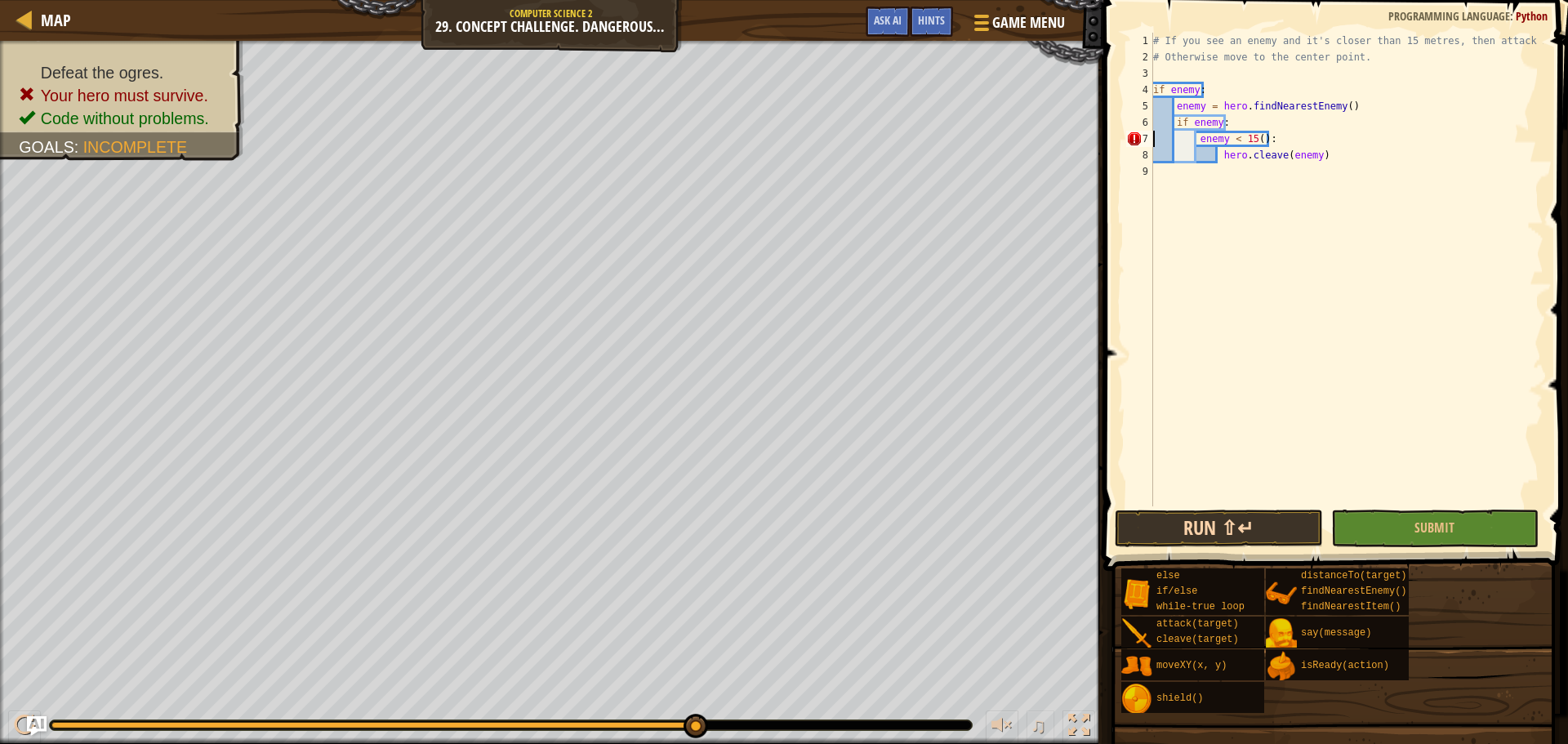
type textarea "enemy < 15():"
click at [1223, 510] on button "Run ⇧↵" at bounding box center [1218, 528] width 208 height 37
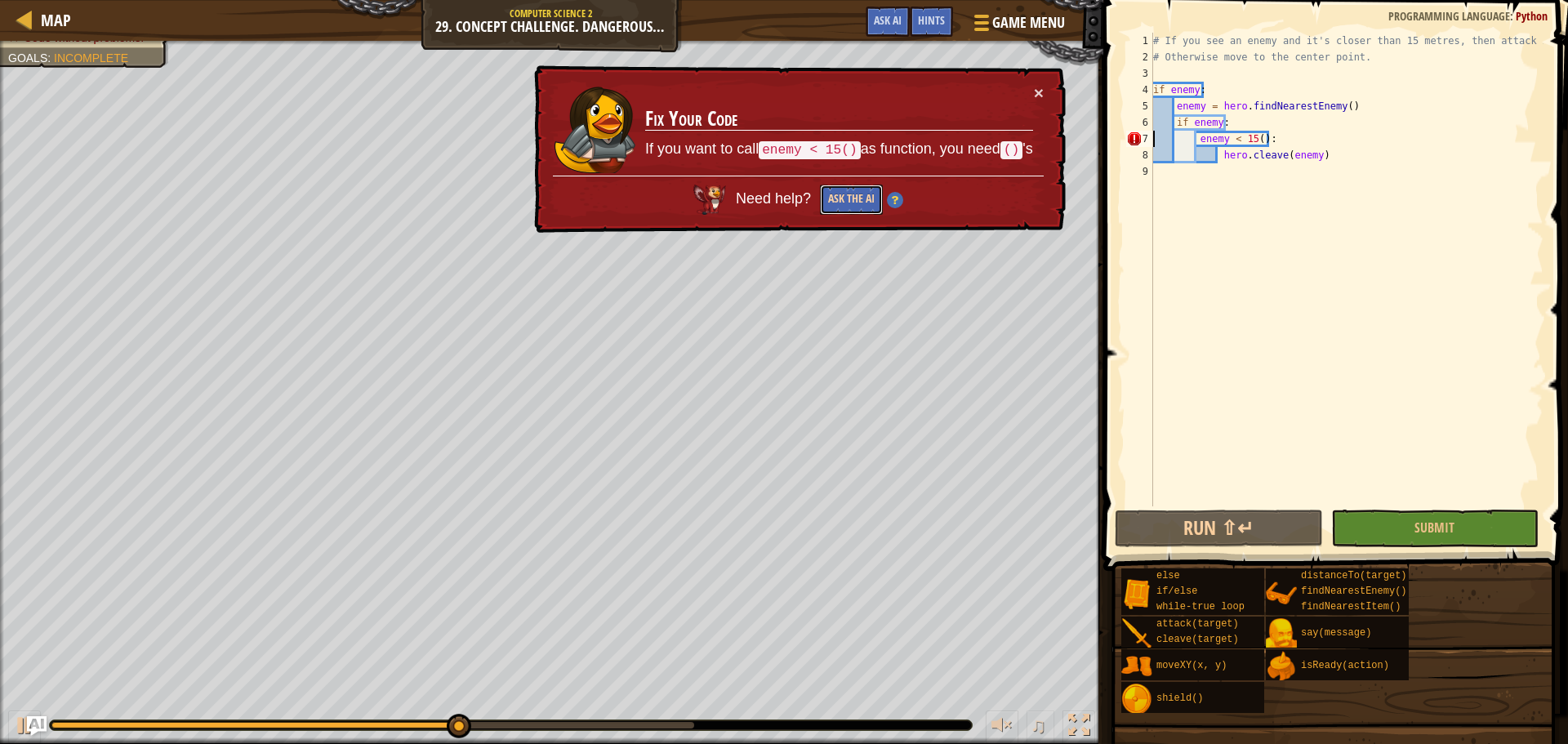
click at [874, 196] on button "Ask the AI" at bounding box center [850, 200] width 64 height 31
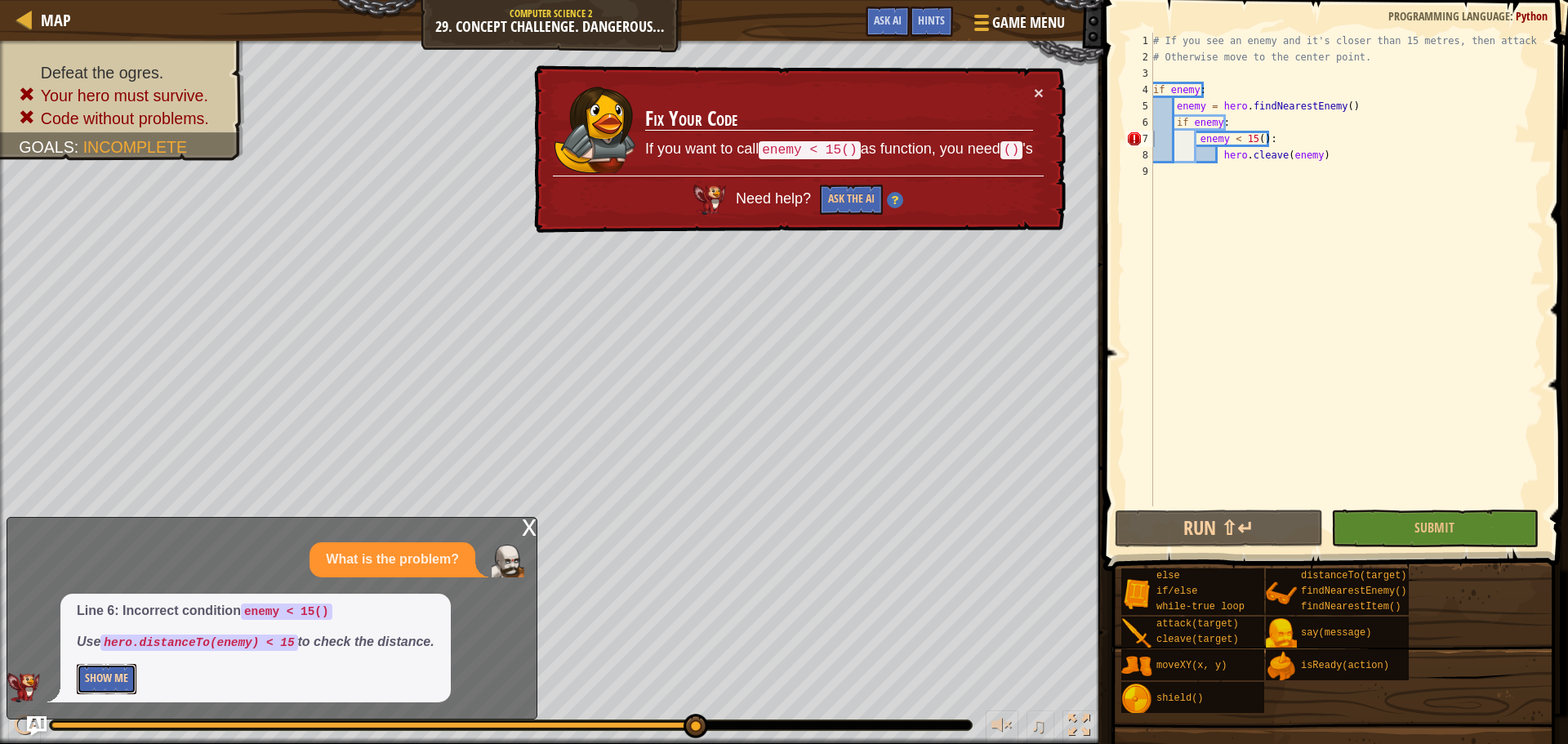
click at [108, 670] on button "Show Me" at bounding box center [107, 679] width 60 height 30
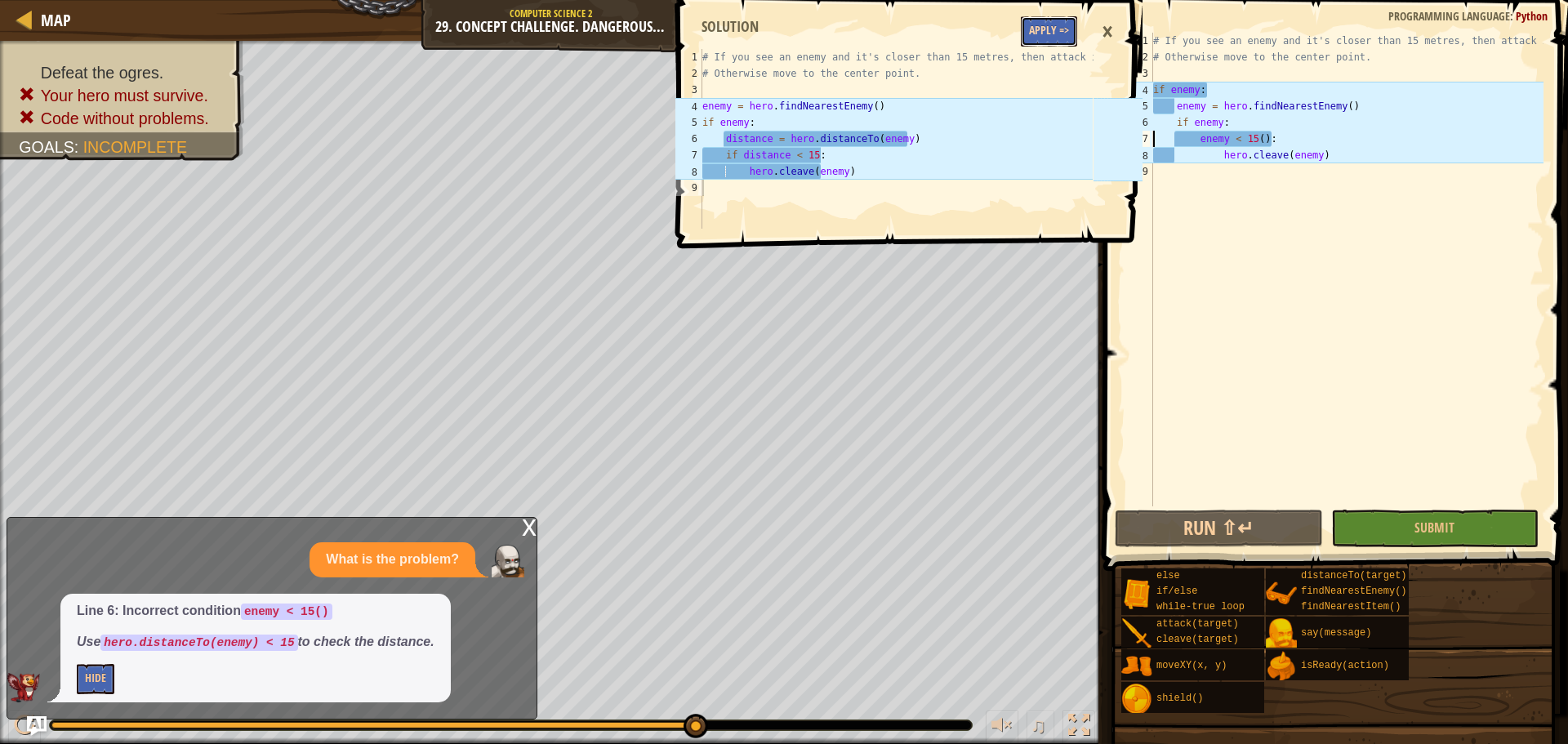
click at [1029, 25] on button "Apply =>" at bounding box center [1049, 31] width 56 height 30
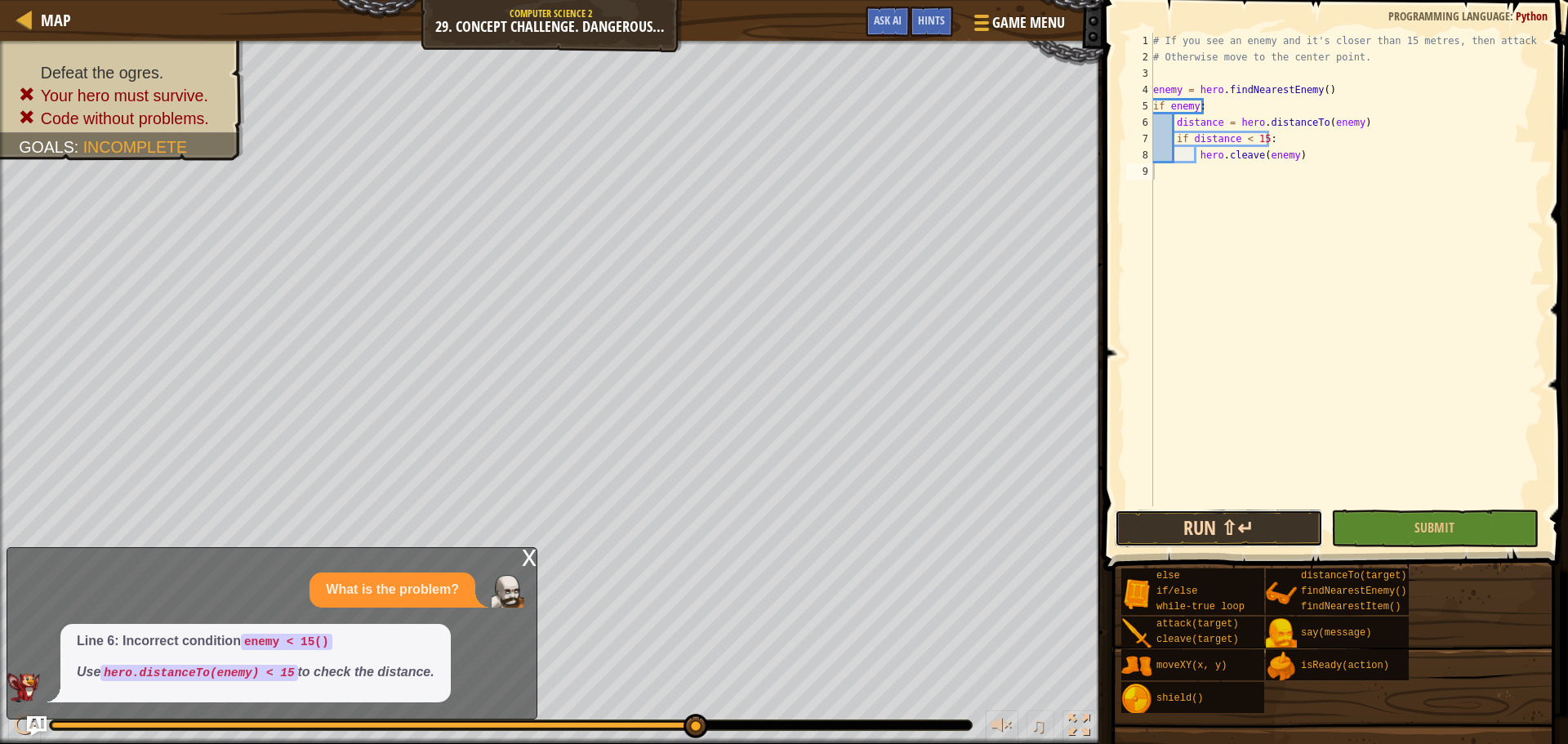
click at [1261, 544] on button "Run ⇧↵" at bounding box center [1218, 528] width 208 height 37
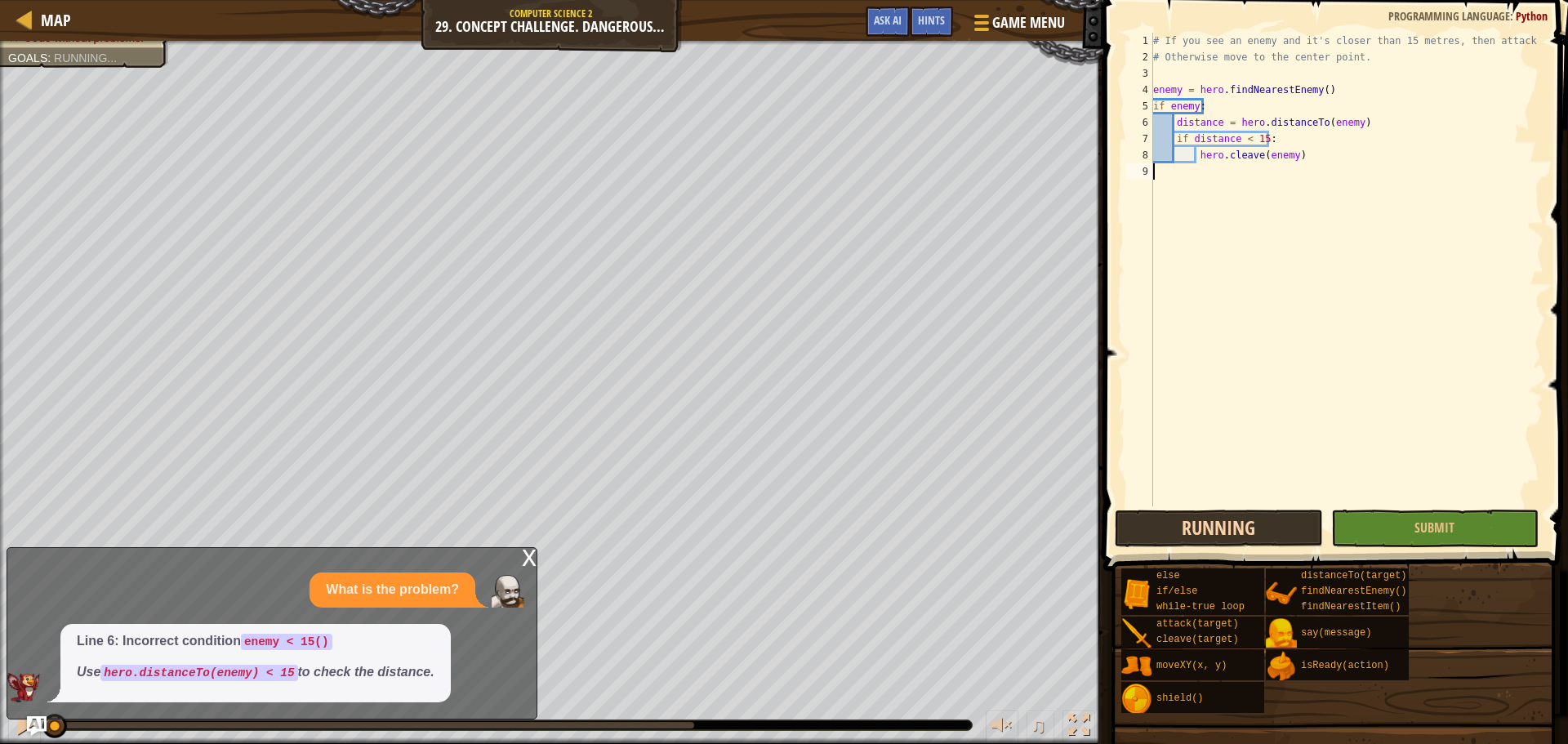
scroll to position [8, 0]
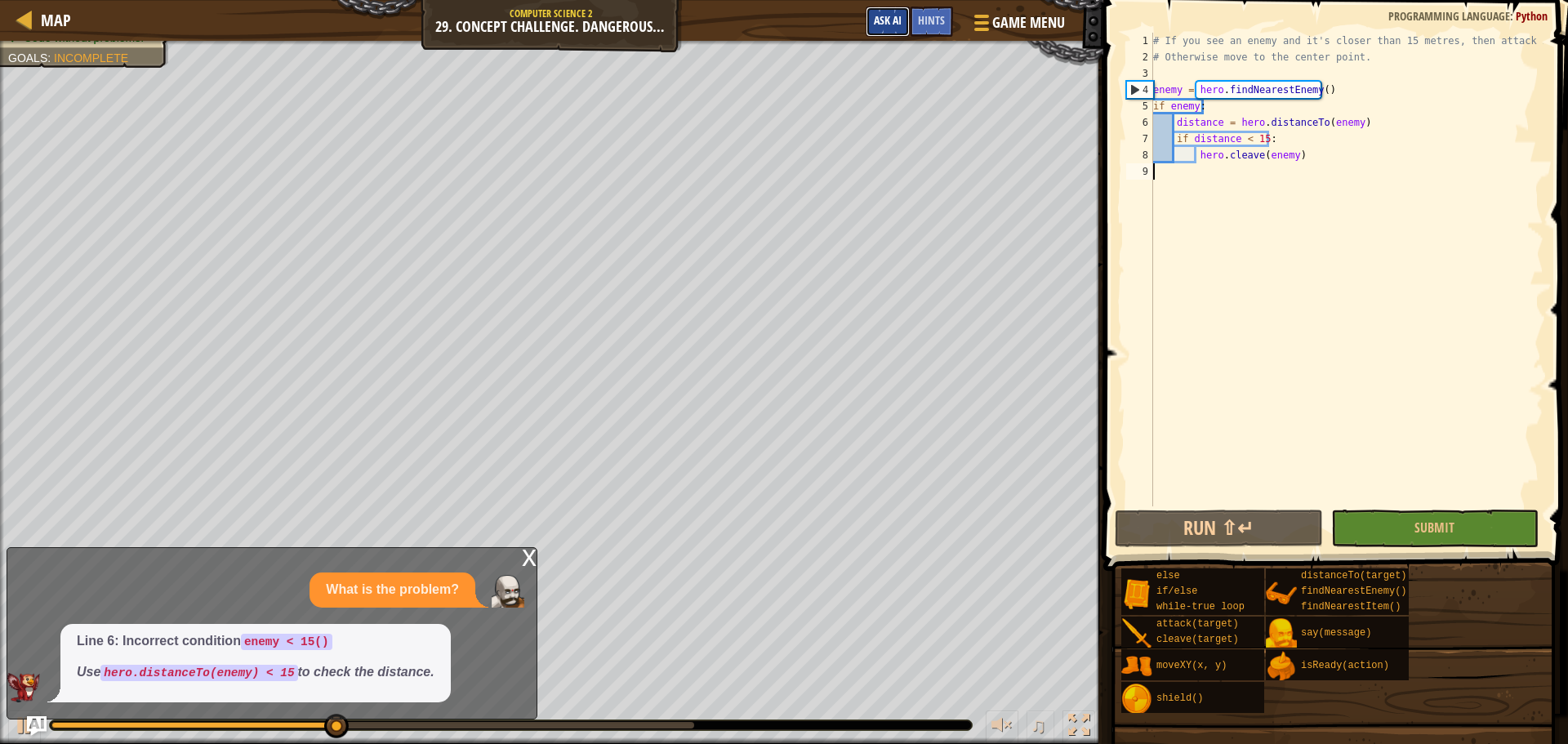
click at [894, 7] on button "Ask AI" at bounding box center [887, 22] width 44 height 30
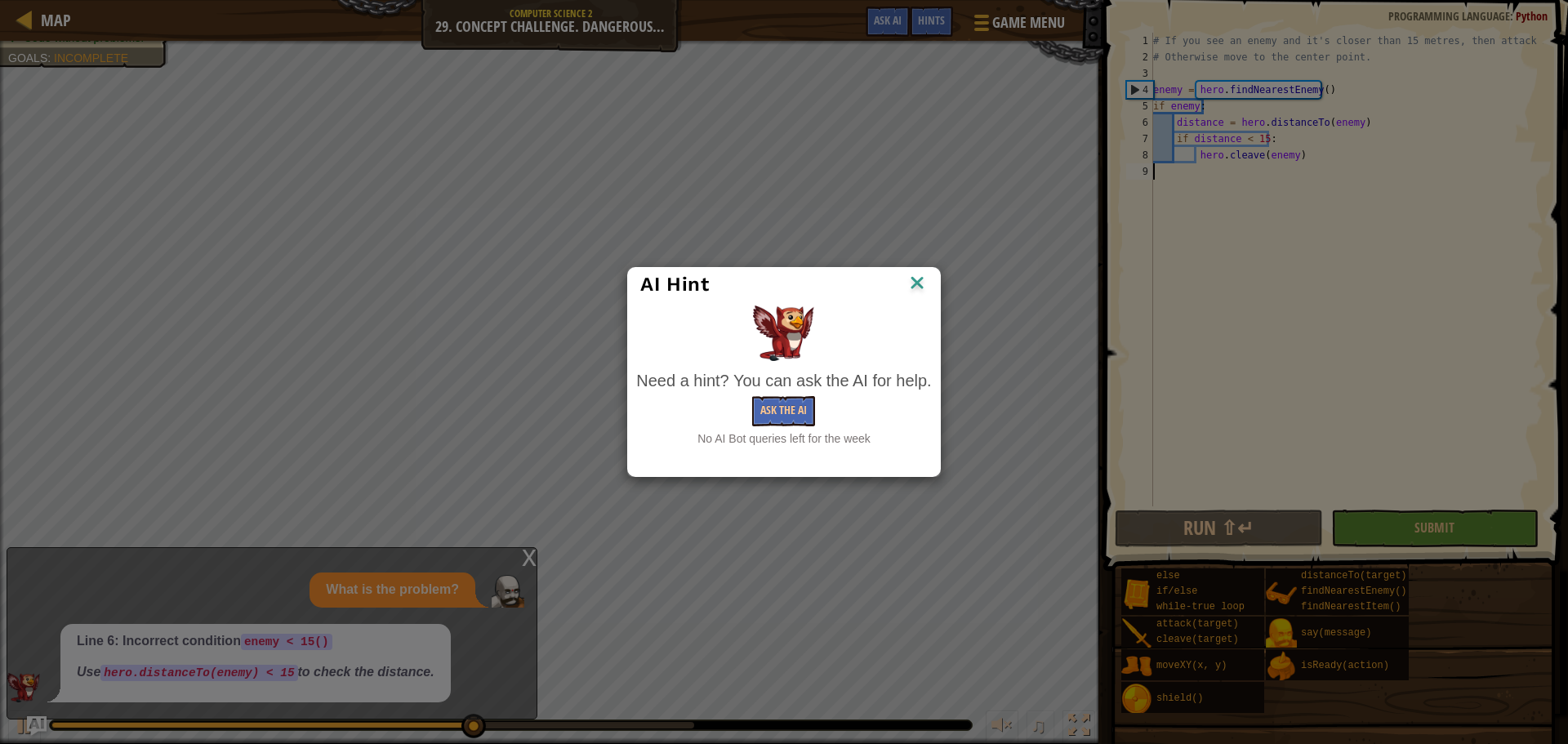
click at [913, 273] on img at bounding box center [917, 284] width 21 height 25
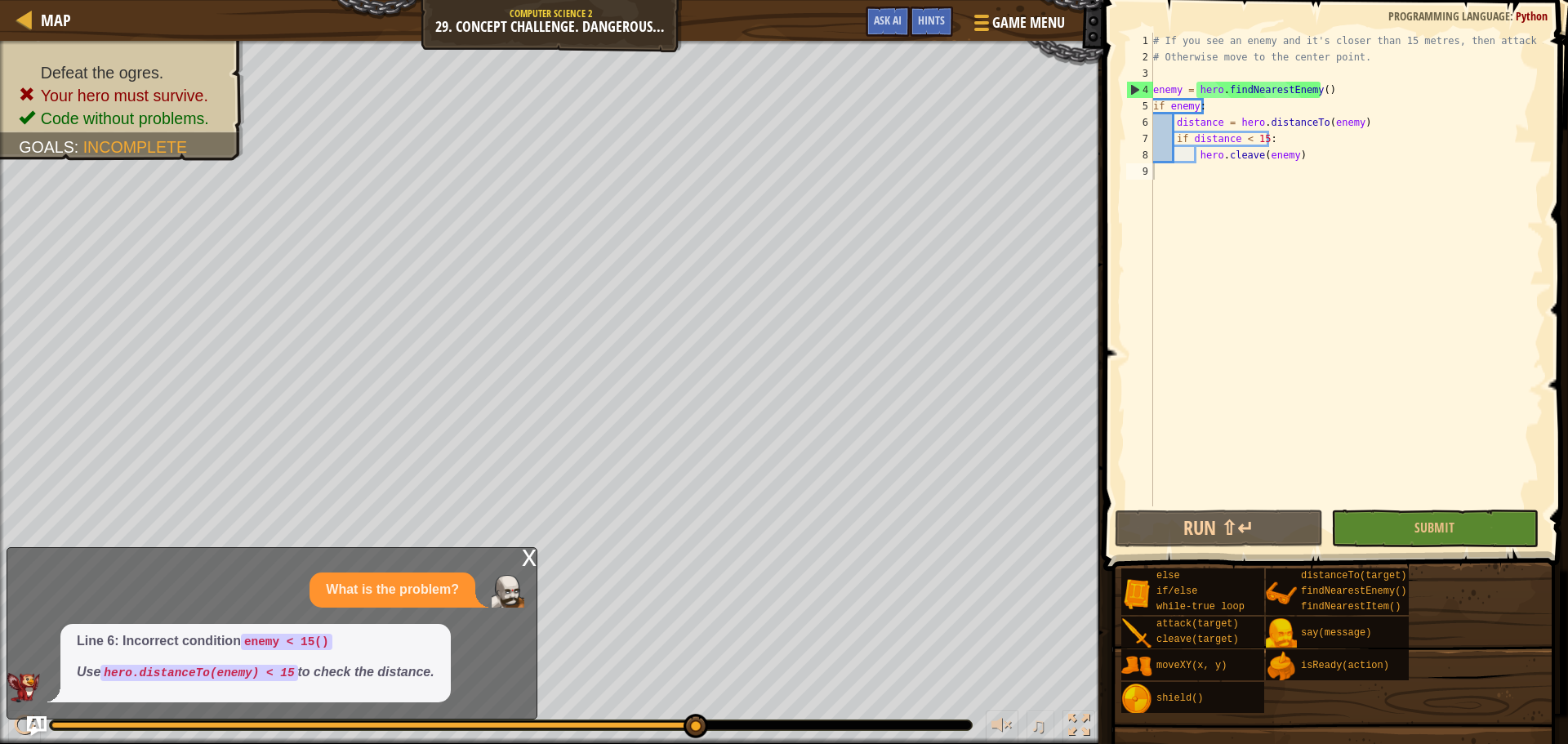
click at [527, 553] on div "x" at bounding box center [528, 555] width 14 height 16
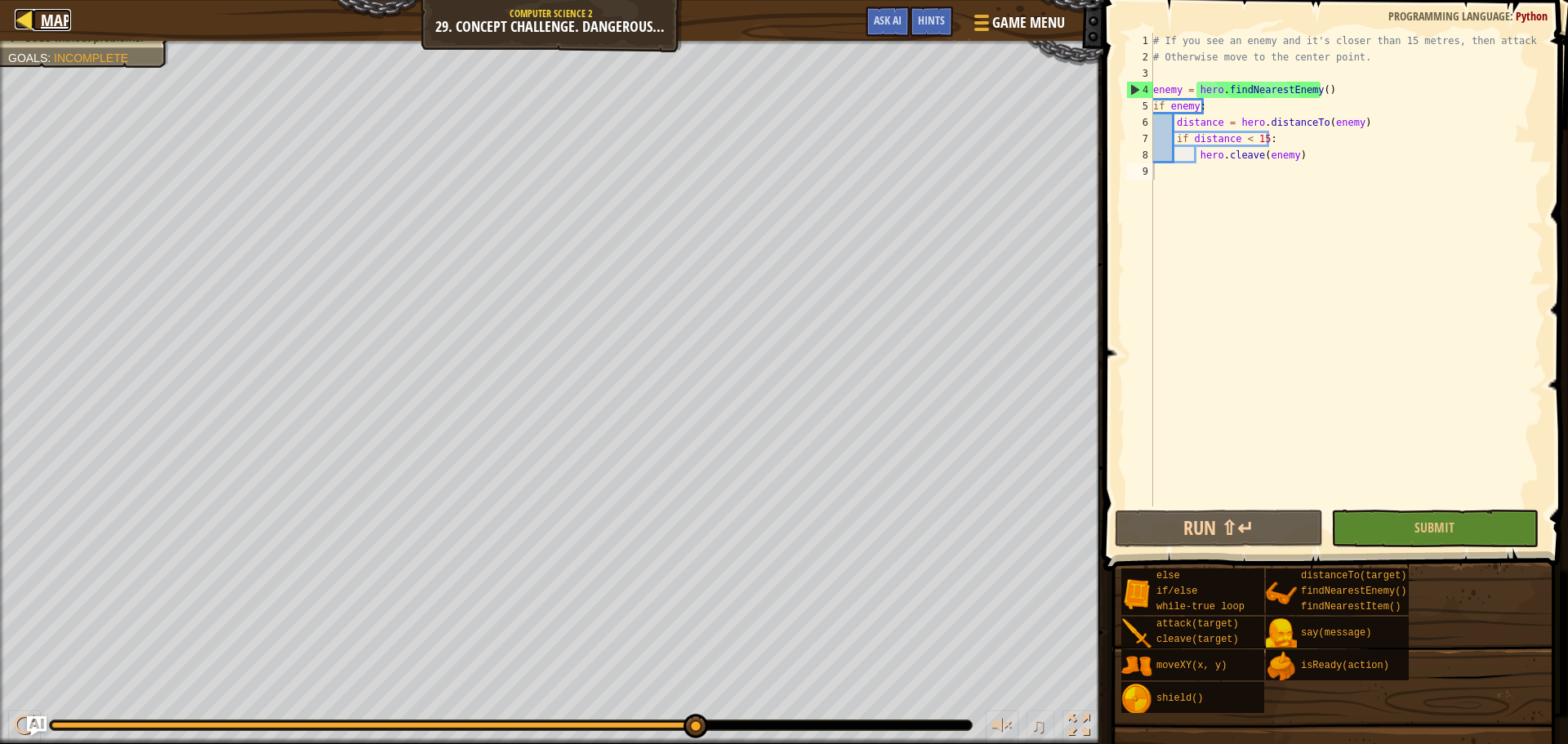
click at [51, 28] on span "Map" at bounding box center [56, 19] width 31 height 22
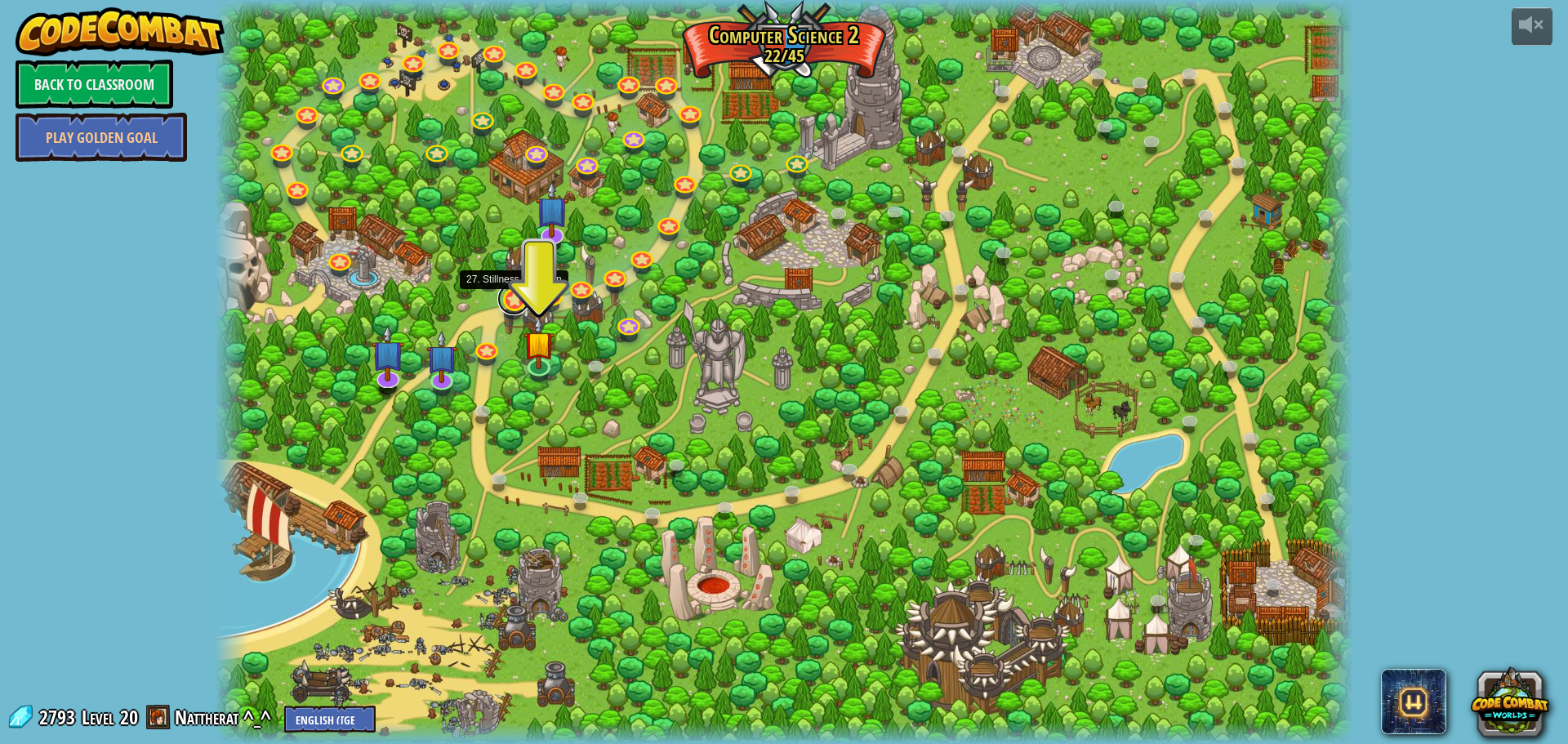
click at [509, 303] on link at bounding box center [514, 298] width 32 height 32
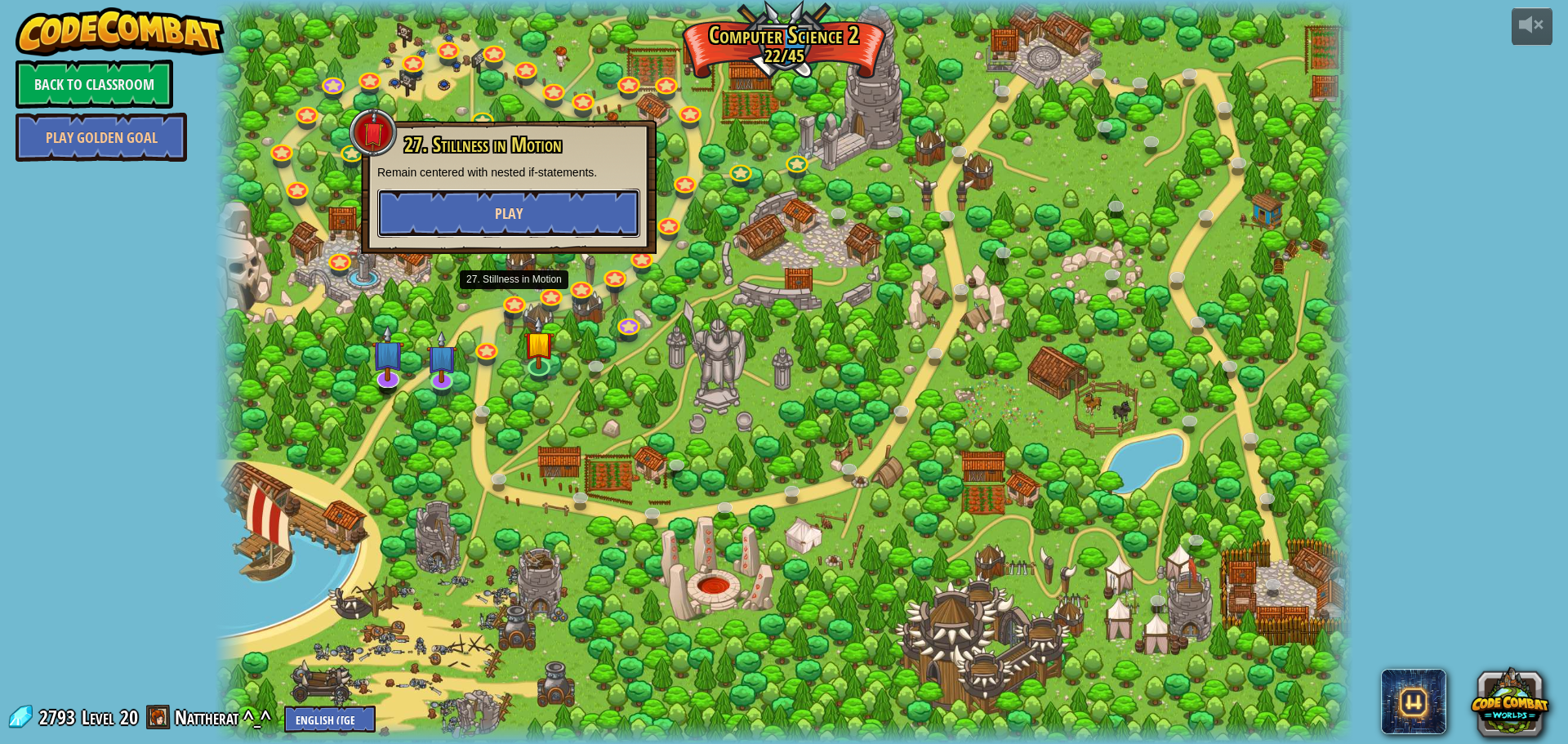
click at [514, 217] on span "Play" at bounding box center [508, 212] width 28 height 20
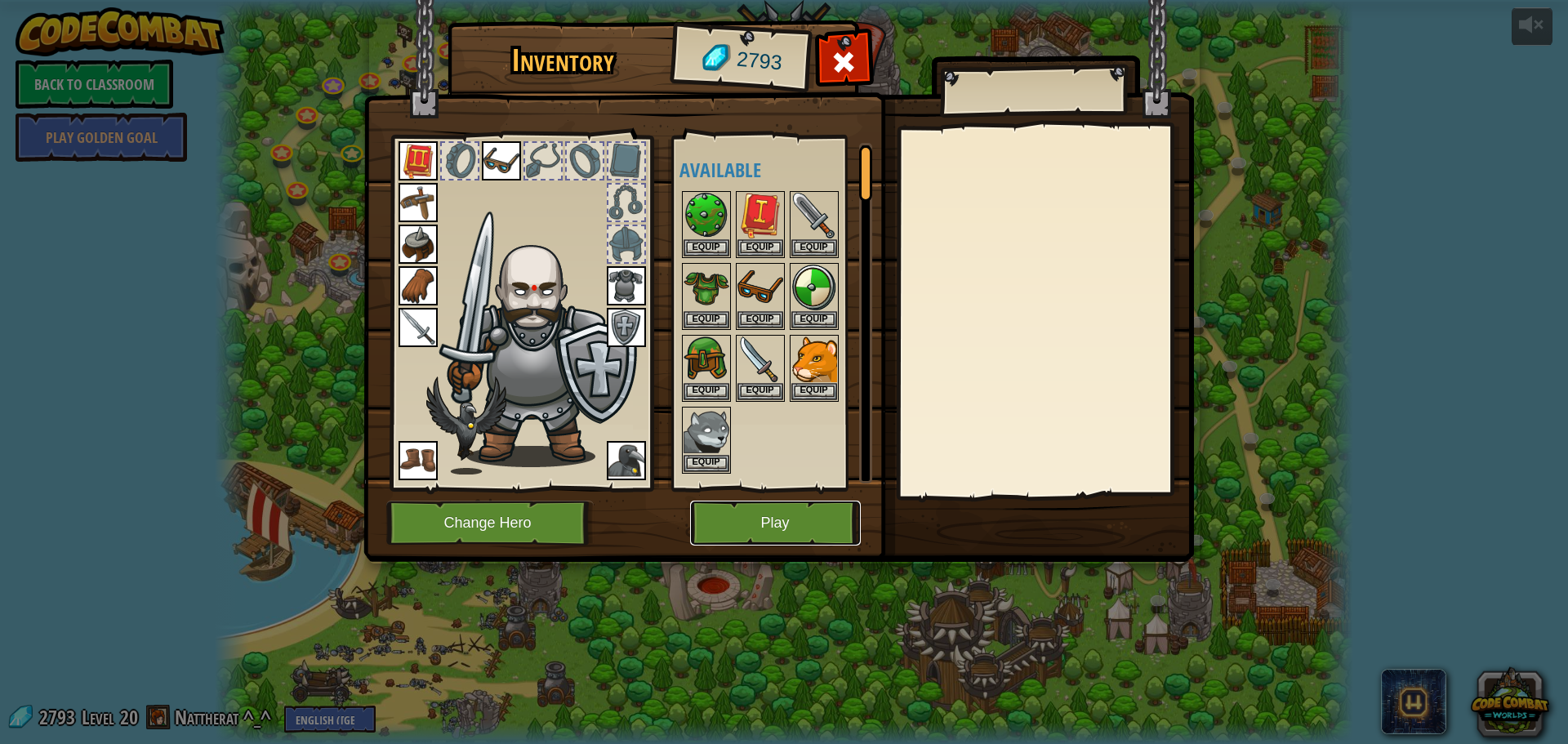
click at [748, 514] on button "Play" at bounding box center [775, 522] width 171 height 45
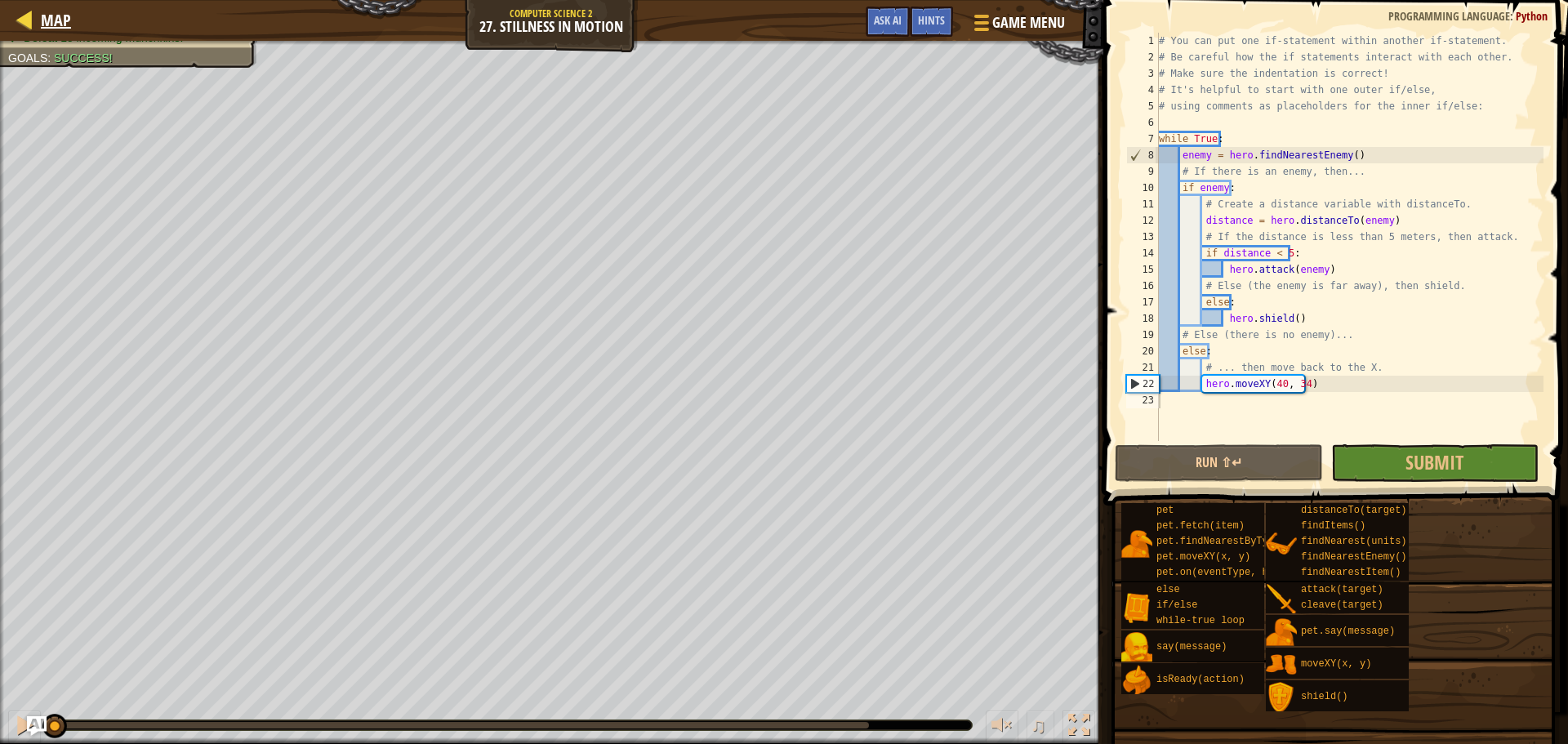
click at [35, 38] on div "Map" at bounding box center [51, 20] width 38 height 41
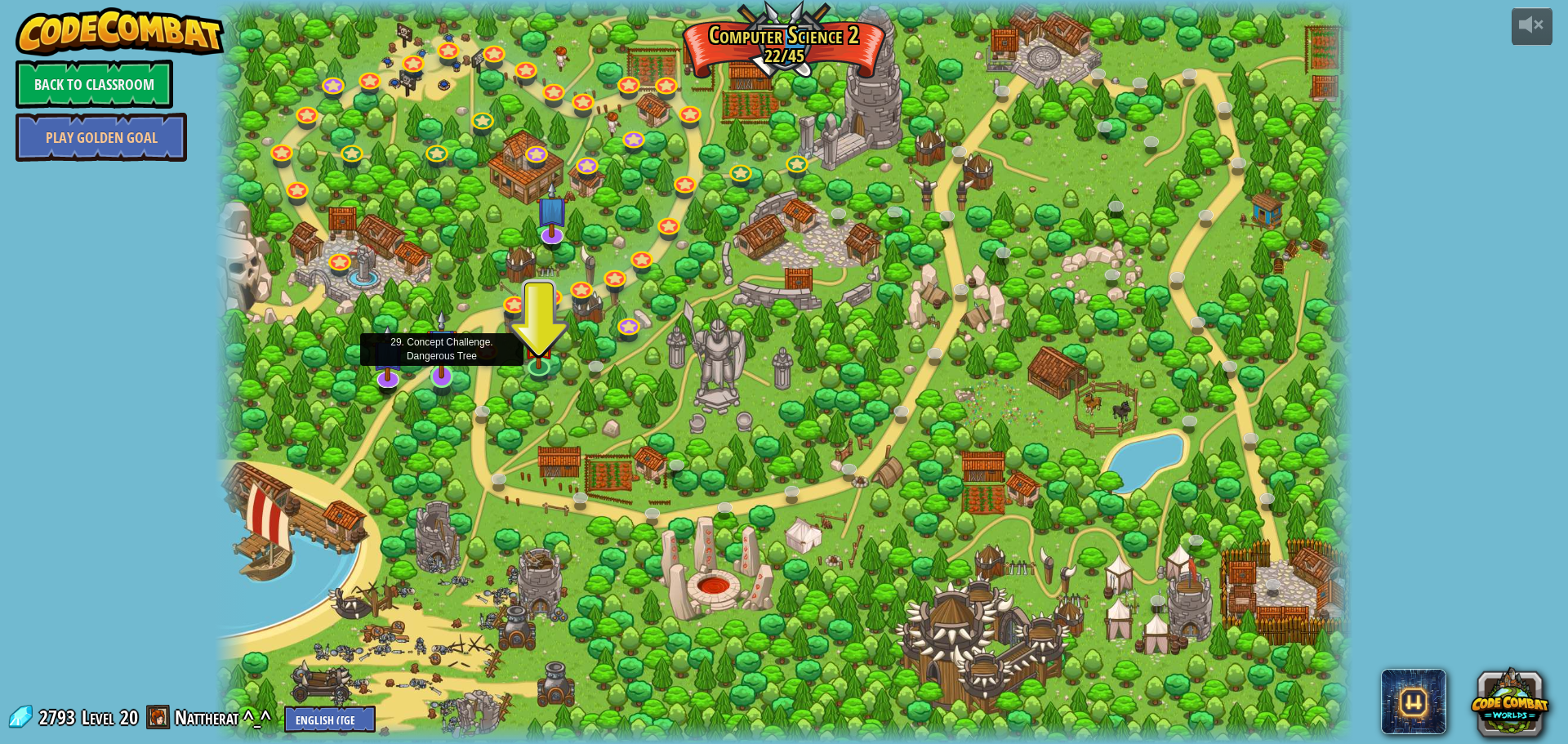
click at [443, 375] on img at bounding box center [441, 343] width 31 height 70
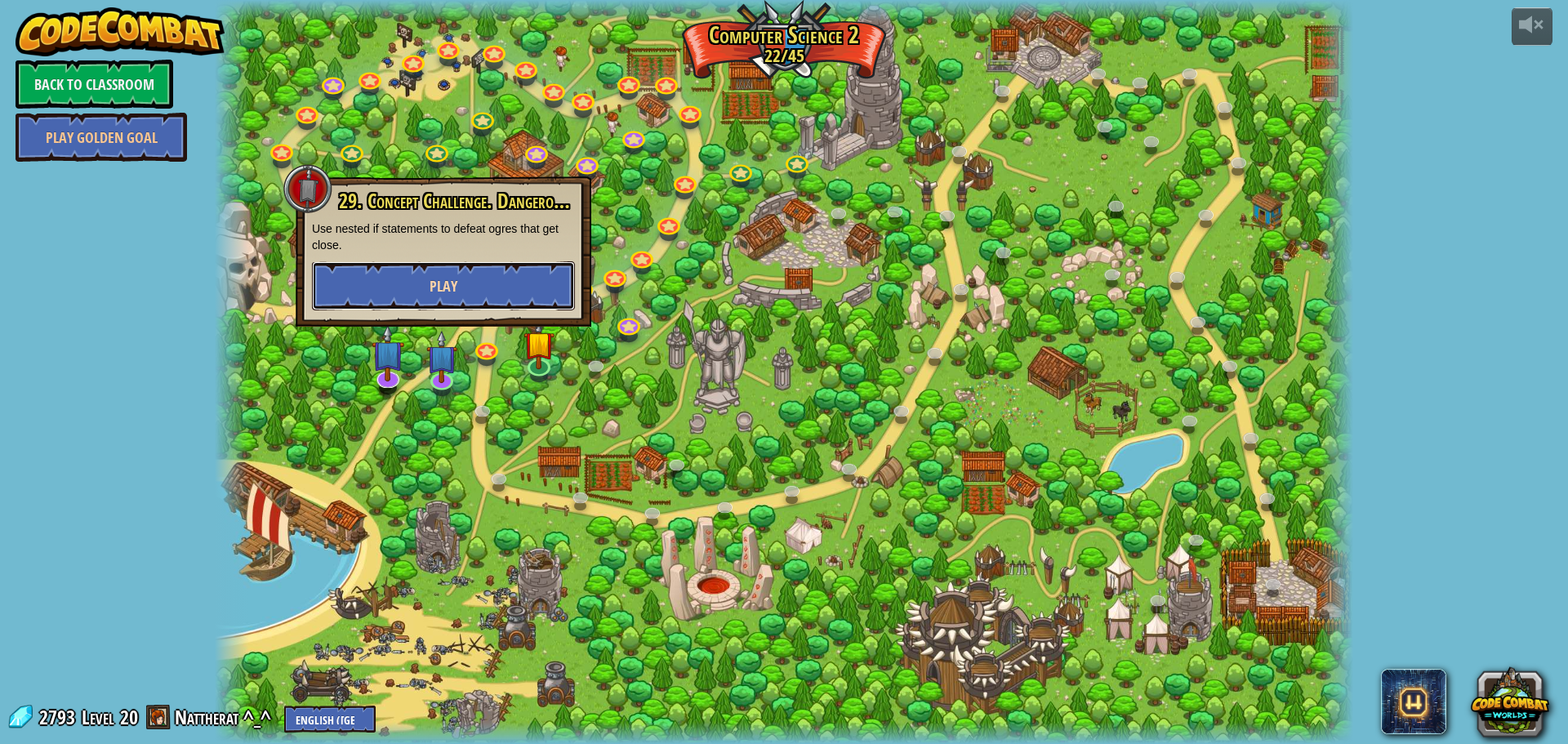
click at [457, 288] on span "Play" at bounding box center [443, 286] width 28 height 20
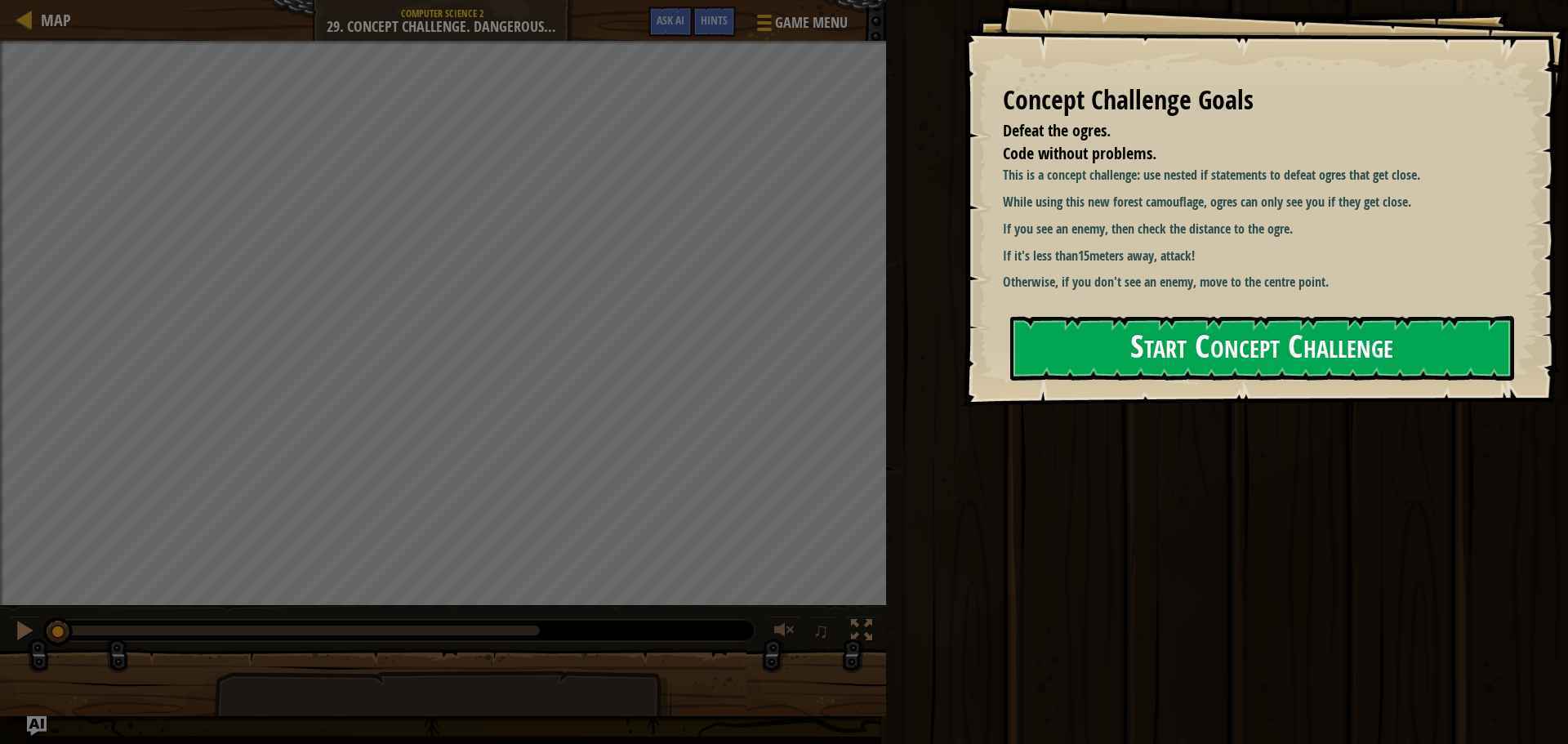
click at [1041, 325] on button "Start Concept Challenge" at bounding box center [1262, 349] width 504 height 65
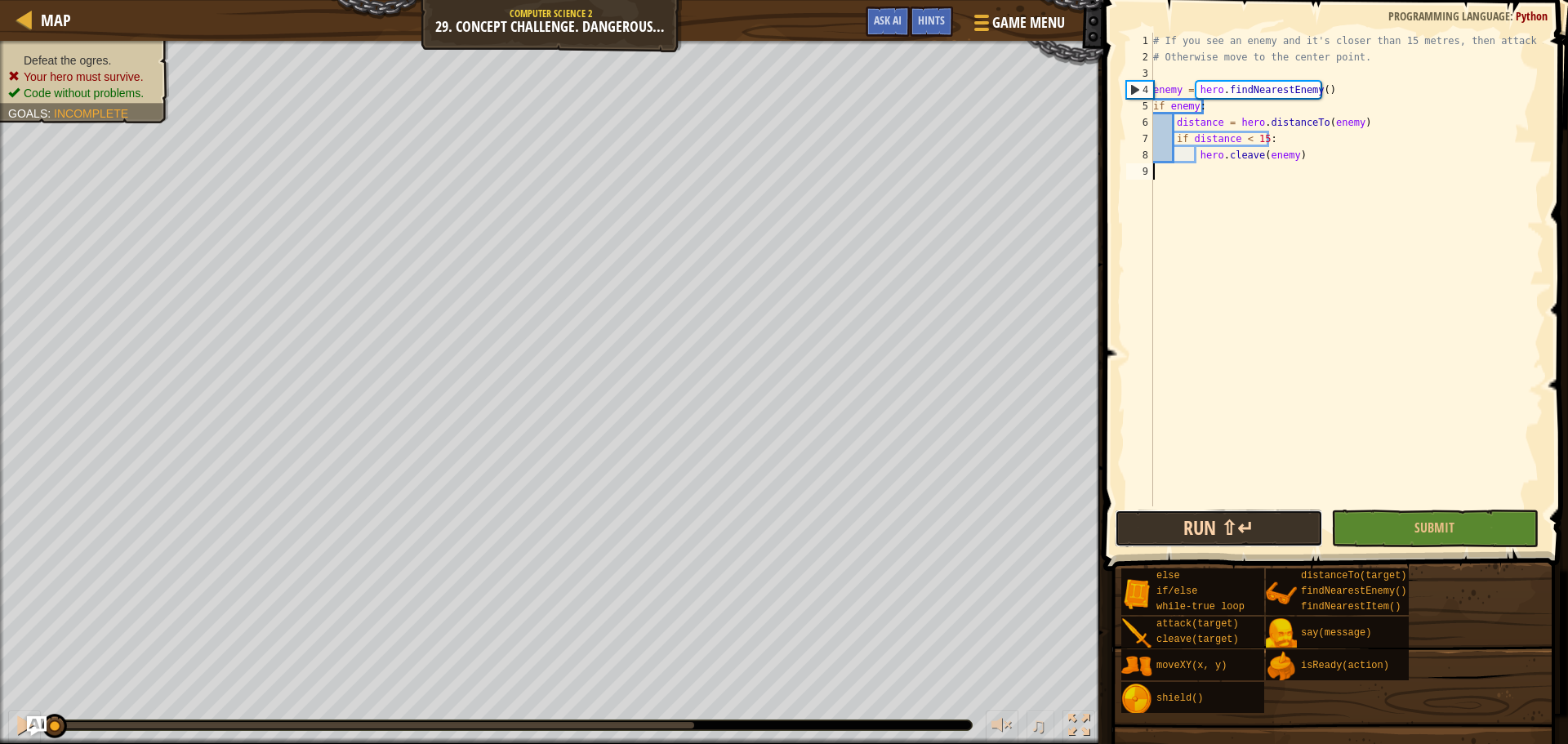
click at [1302, 540] on button "Run ⇧↵" at bounding box center [1218, 528] width 208 height 37
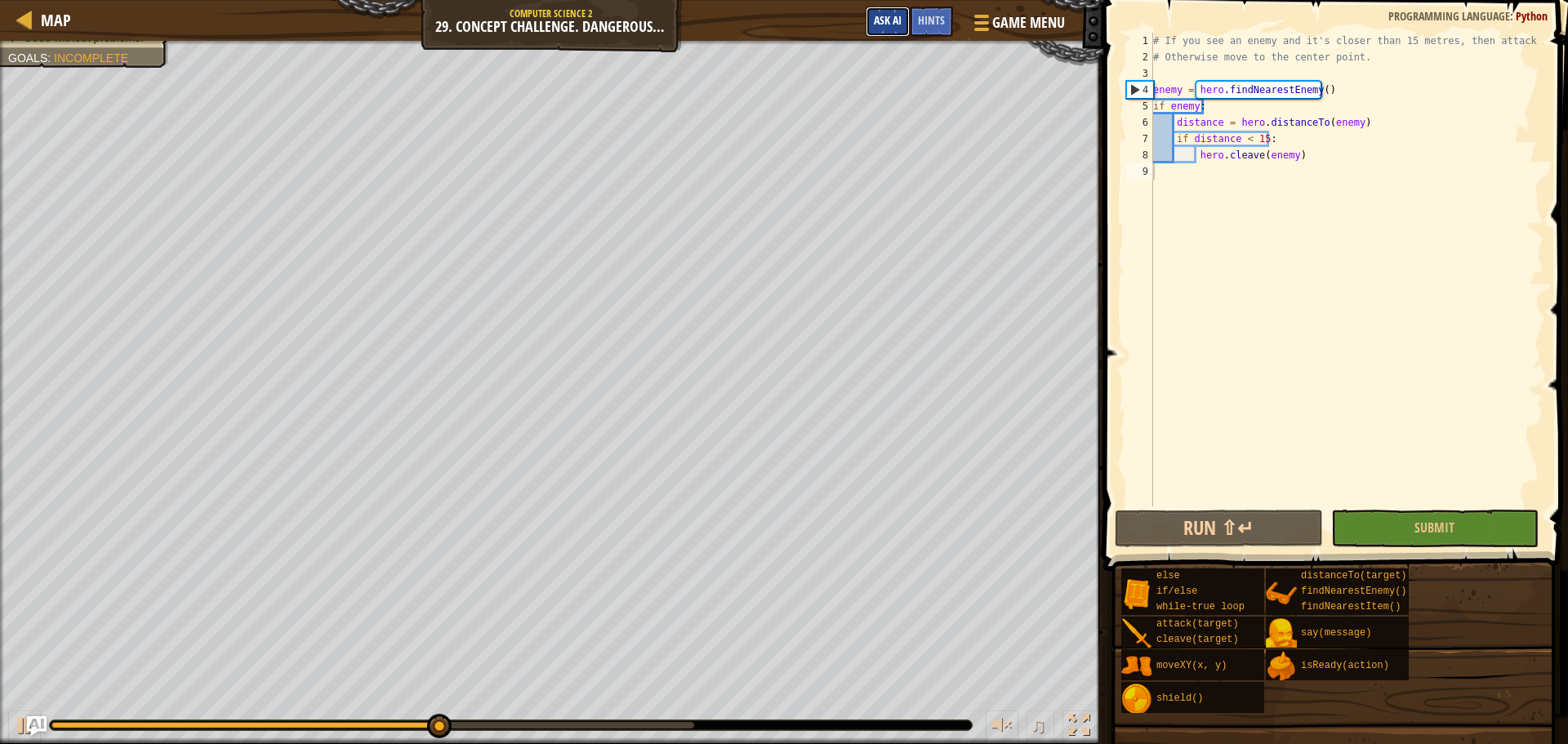
click at [900, 18] on span "Ask AI" at bounding box center [887, 20] width 28 height 15
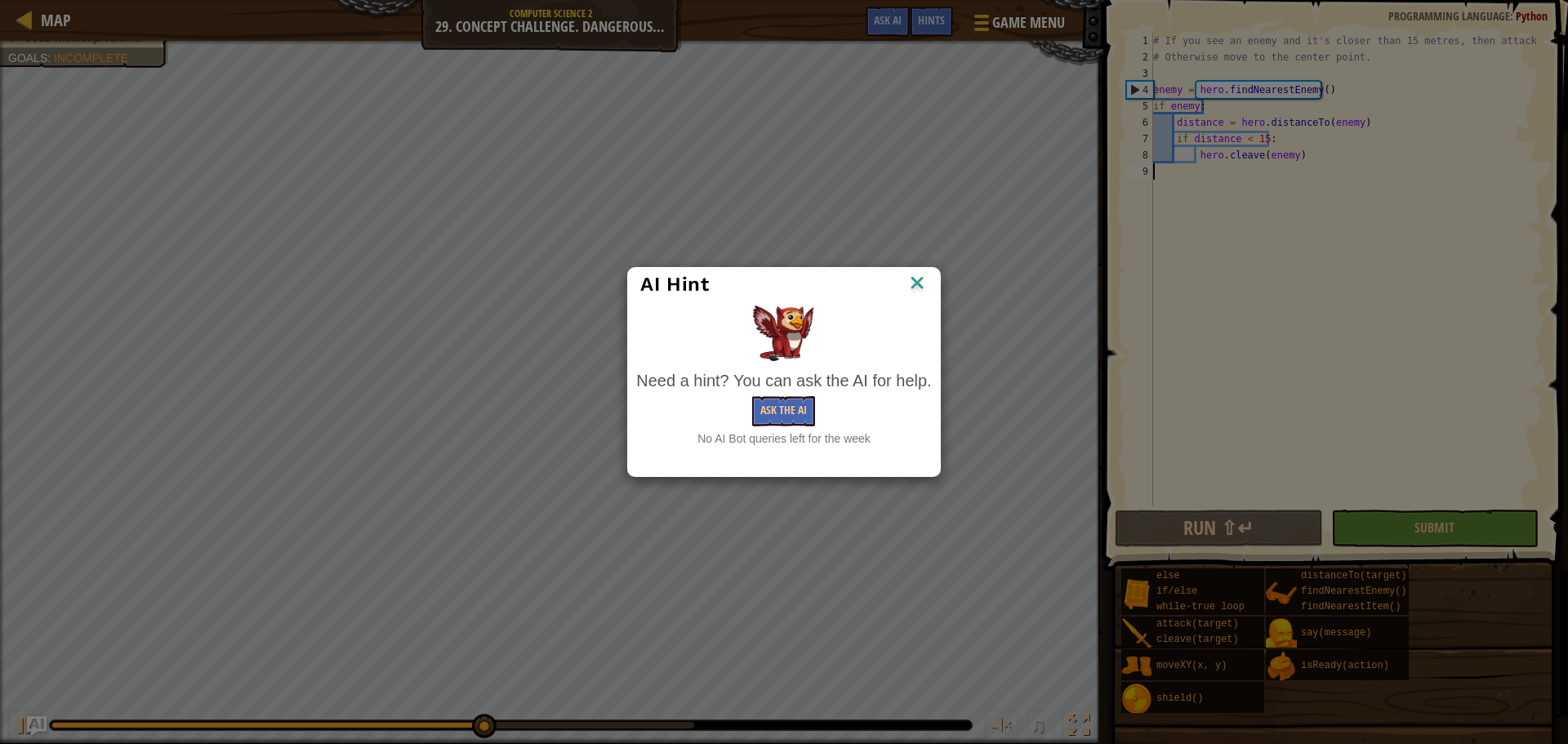
click at [921, 284] on img at bounding box center [917, 284] width 21 height 25
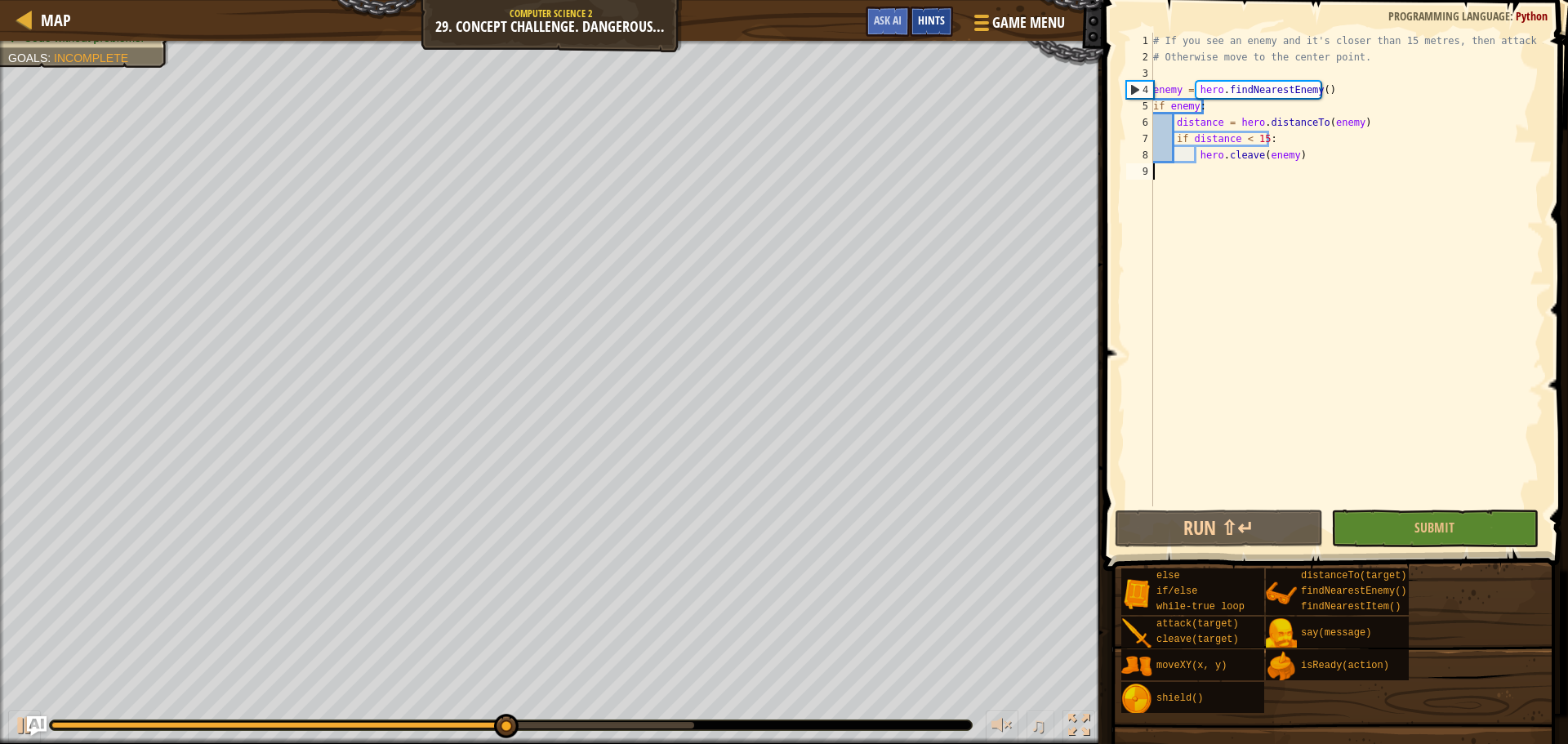
click at [929, 20] on span "Hints" at bounding box center [931, 20] width 27 height 15
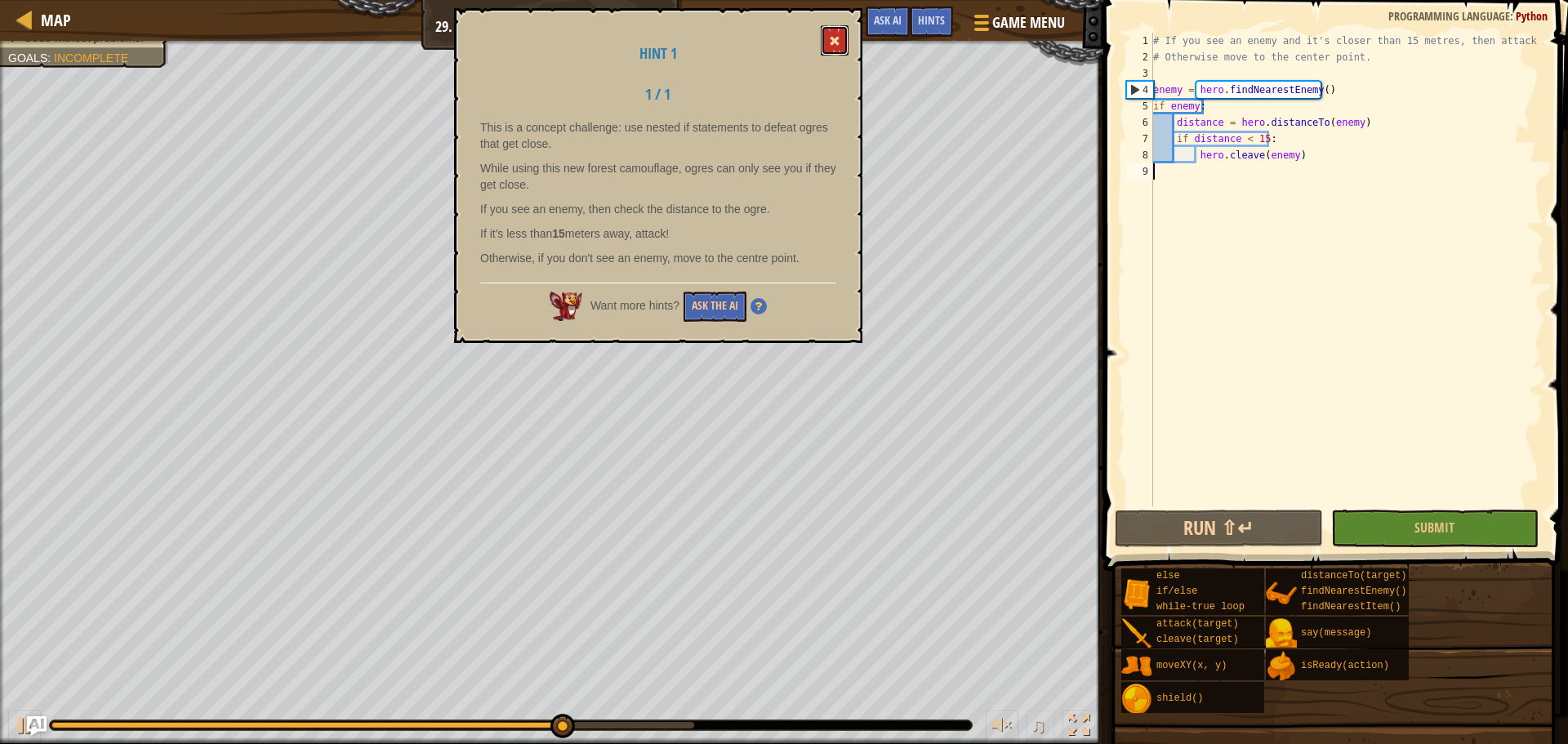
click at [837, 41] on span at bounding box center [835, 41] width 11 height 11
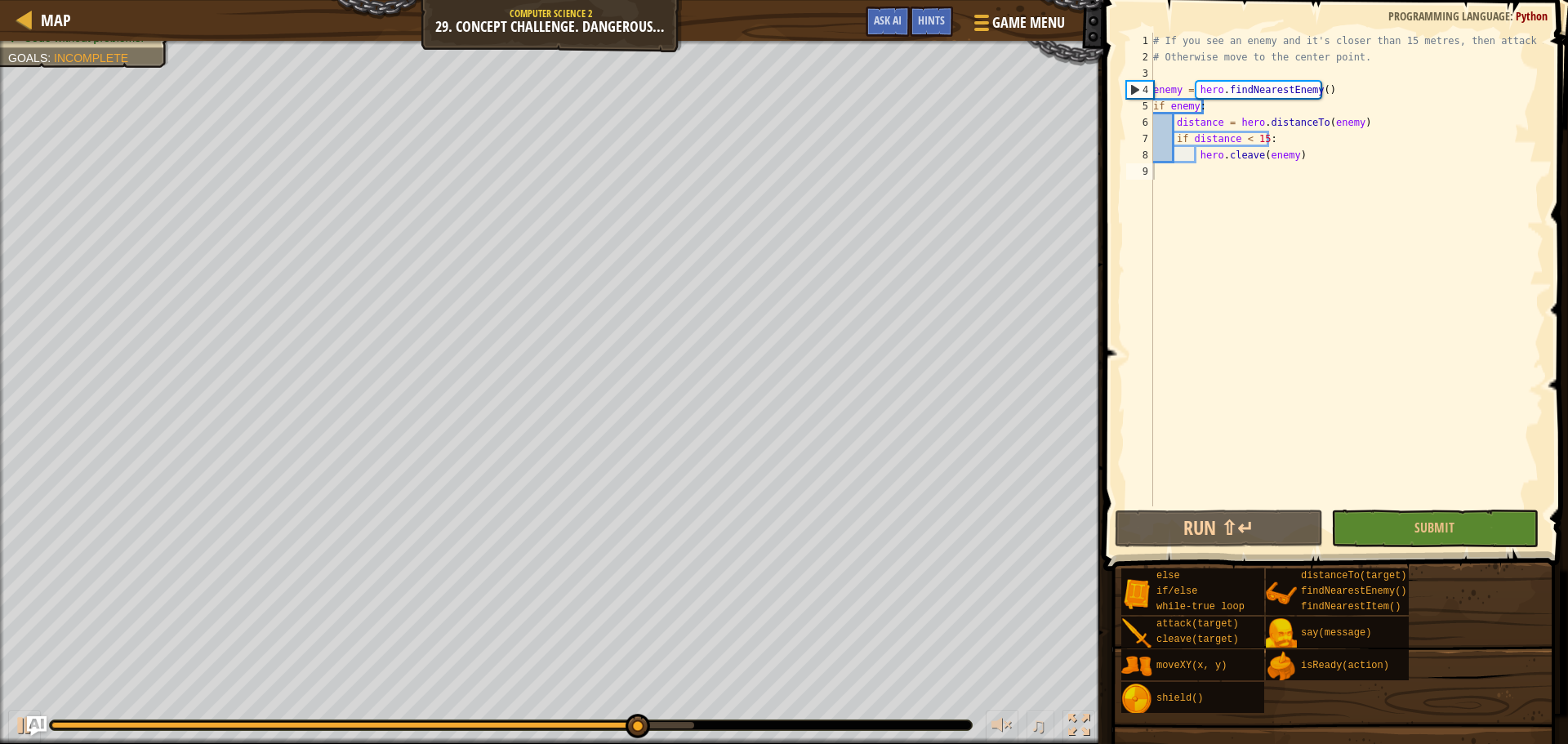
click at [1273, 172] on div "# If you see an enemy and it's closer than 15 metres, then attack it. # Otherwi…" at bounding box center [1346, 285] width 394 height 506
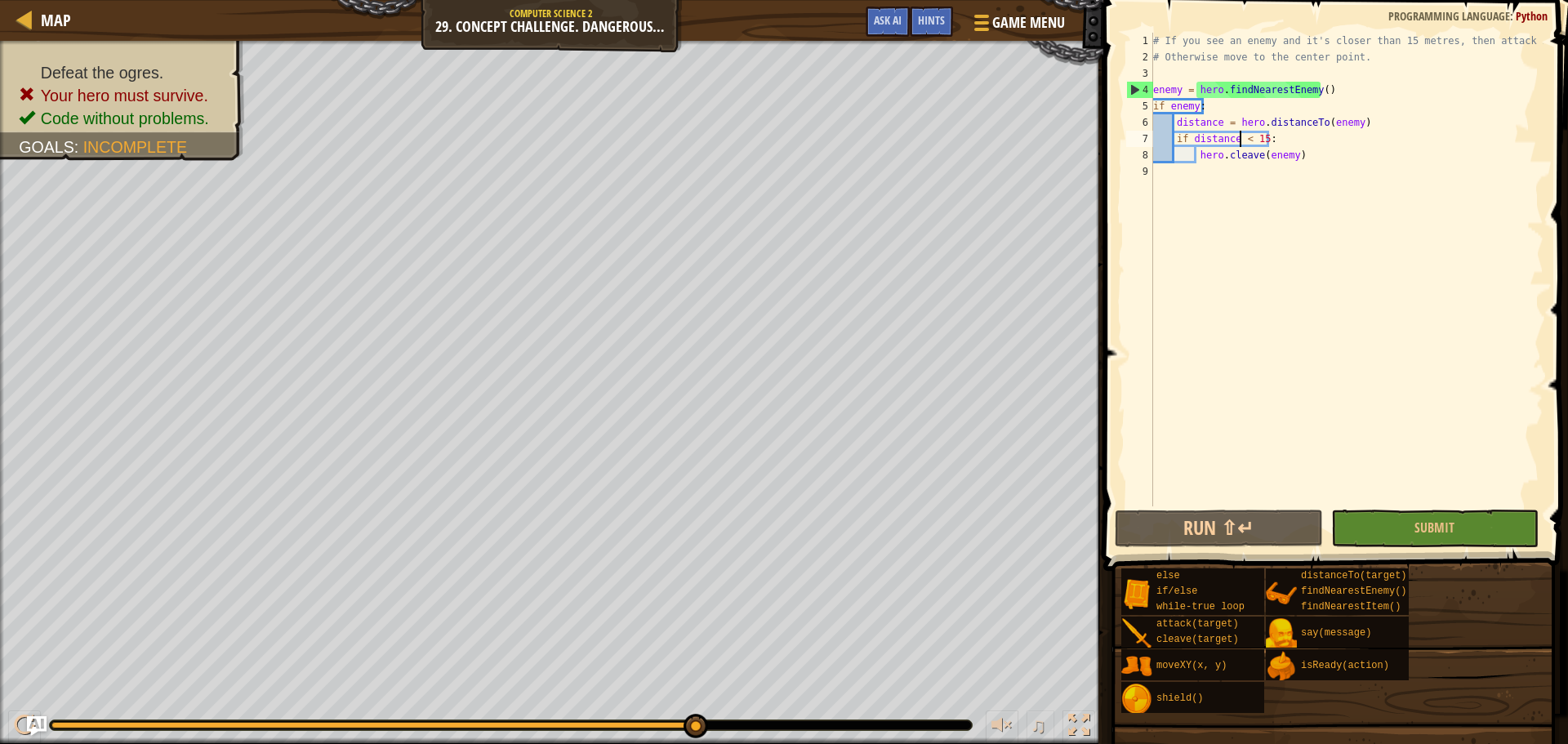
click at [1241, 136] on div "# If you see an enemy and it's closer than 15 metres, then attack it. # Otherwi…" at bounding box center [1346, 285] width 394 height 506
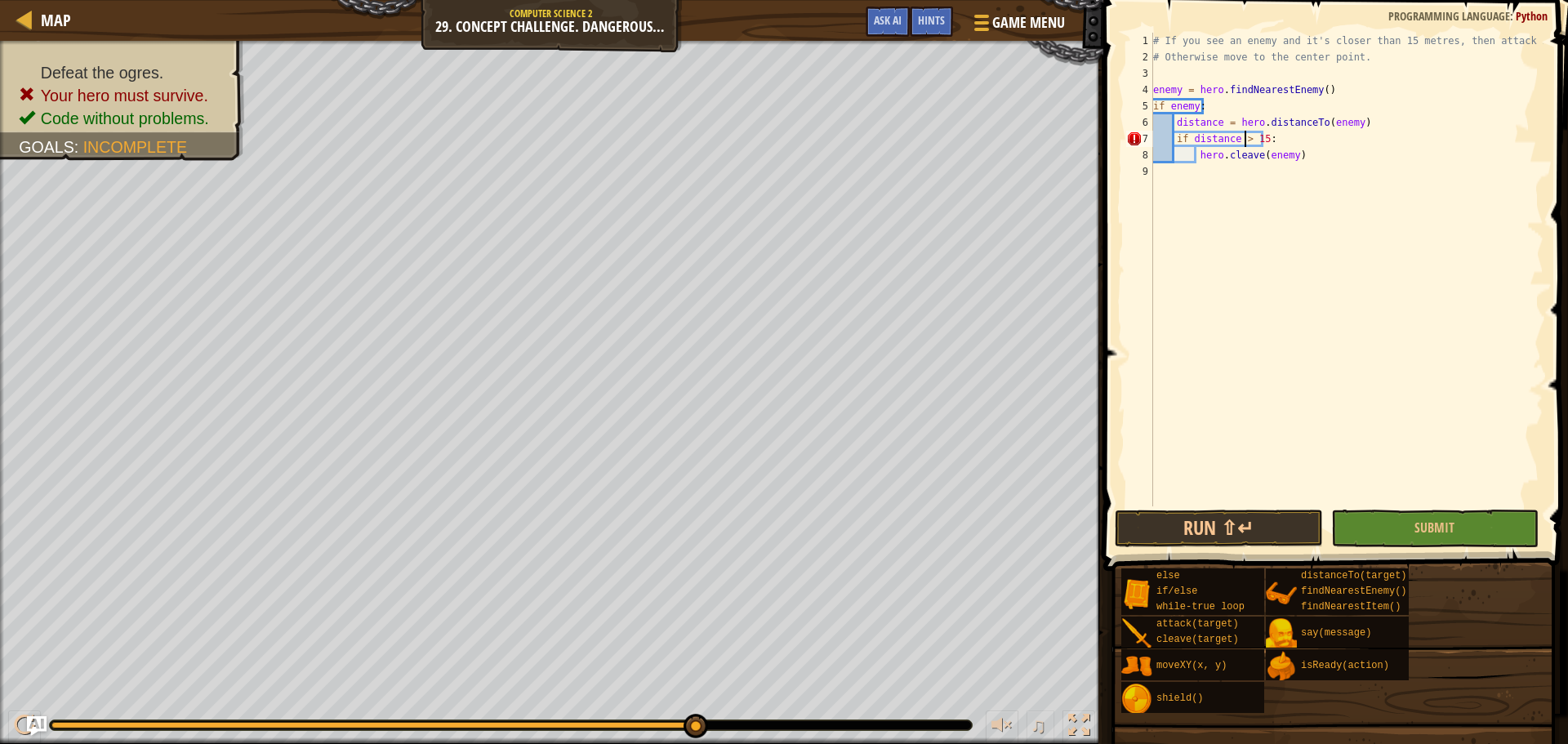
scroll to position [8, 8]
click at [1259, 513] on button "Run ⇧↵" at bounding box center [1218, 528] width 208 height 37
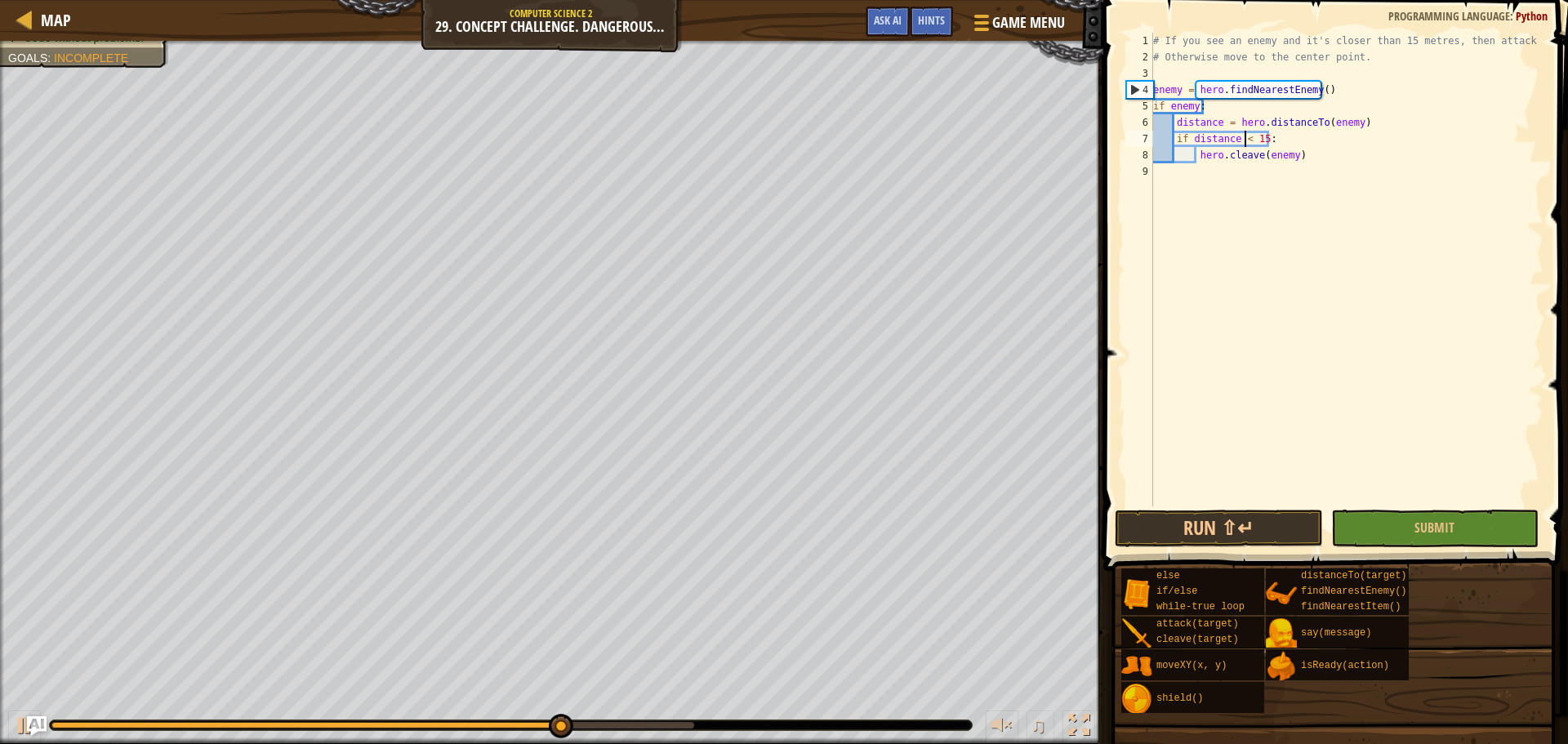
click at [1307, 160] on div "# If you see an enemy and it's closer than 15 metres, then attack it. # Otherwi…" at bounding box center [1346, 285] width 394 height 506
type textarea "hero.cleave(enemy)"
click at [1301, 168] on div "# If you see an enemy and it's closer than 15 metres, then attack it. # Otherwi…" at bounding box center [1346, 285] width 394 height 506
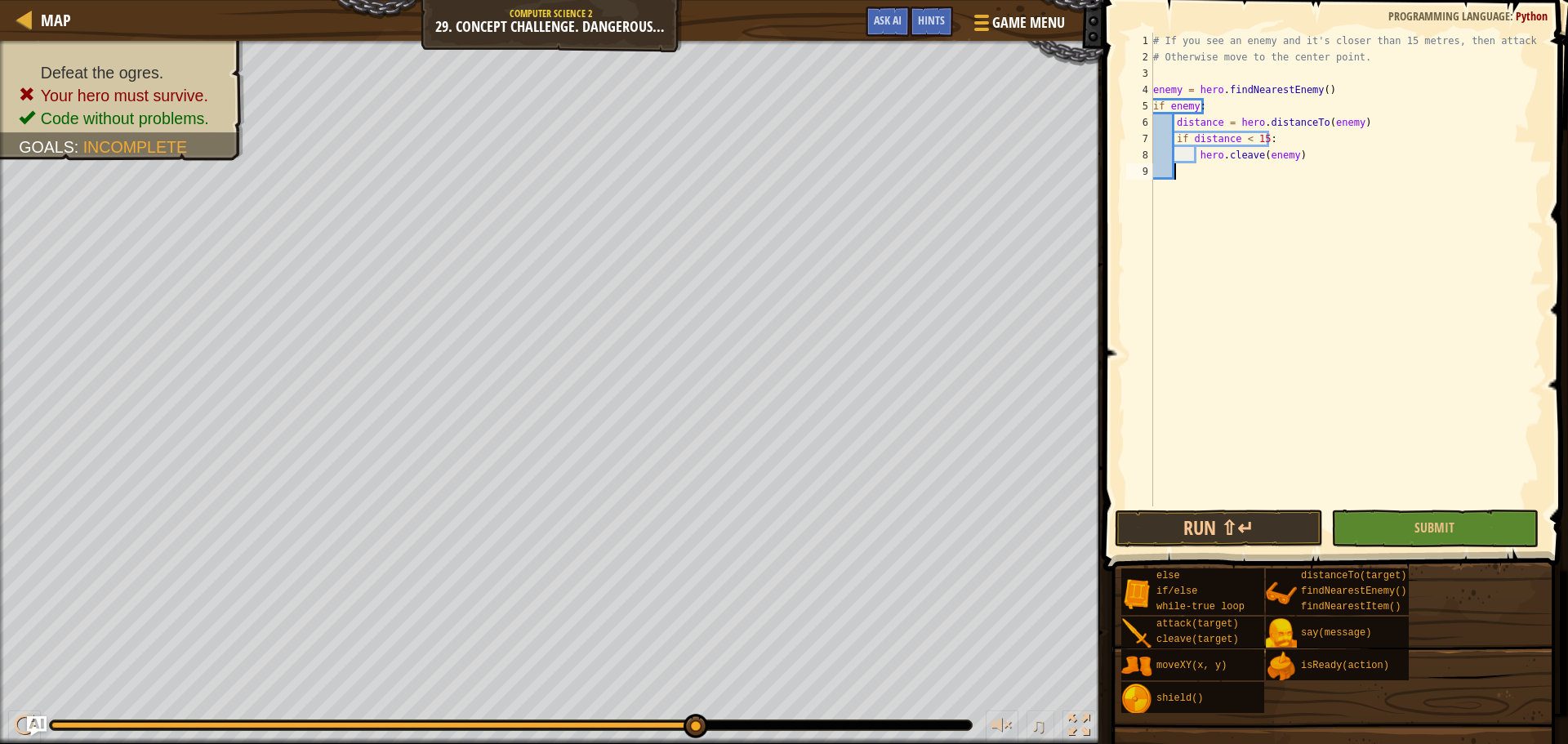
type textarea "e"
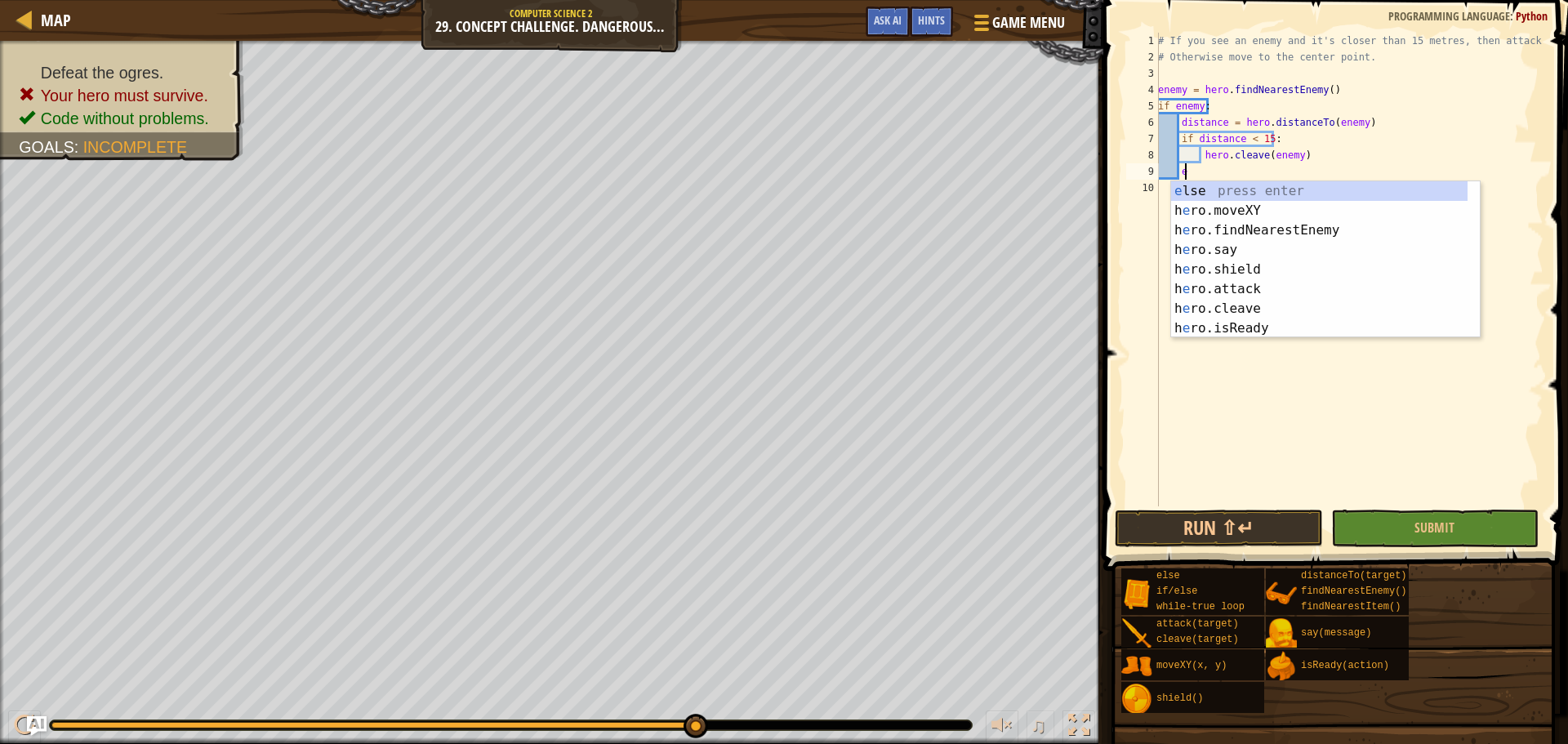
scroll to position [8, 1]
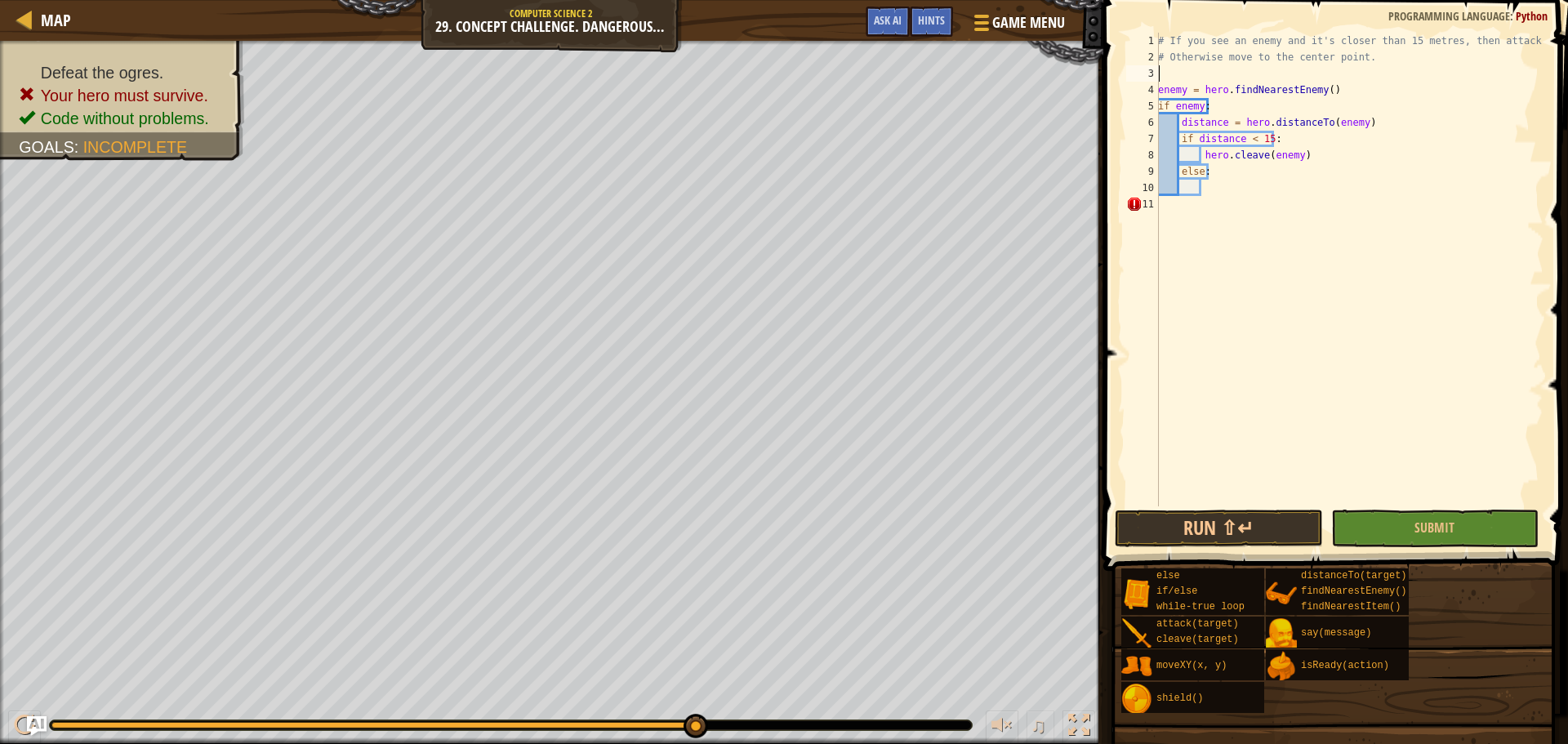
click at [1215, 77] on div "# If you see an enemy and it's closer than 15 metres, then attack it. # Otherwi…" at bounding box center [1349, 285] width 389 height 506
type textarea "n"
type textarea "hero.moveXY(62, 34)"
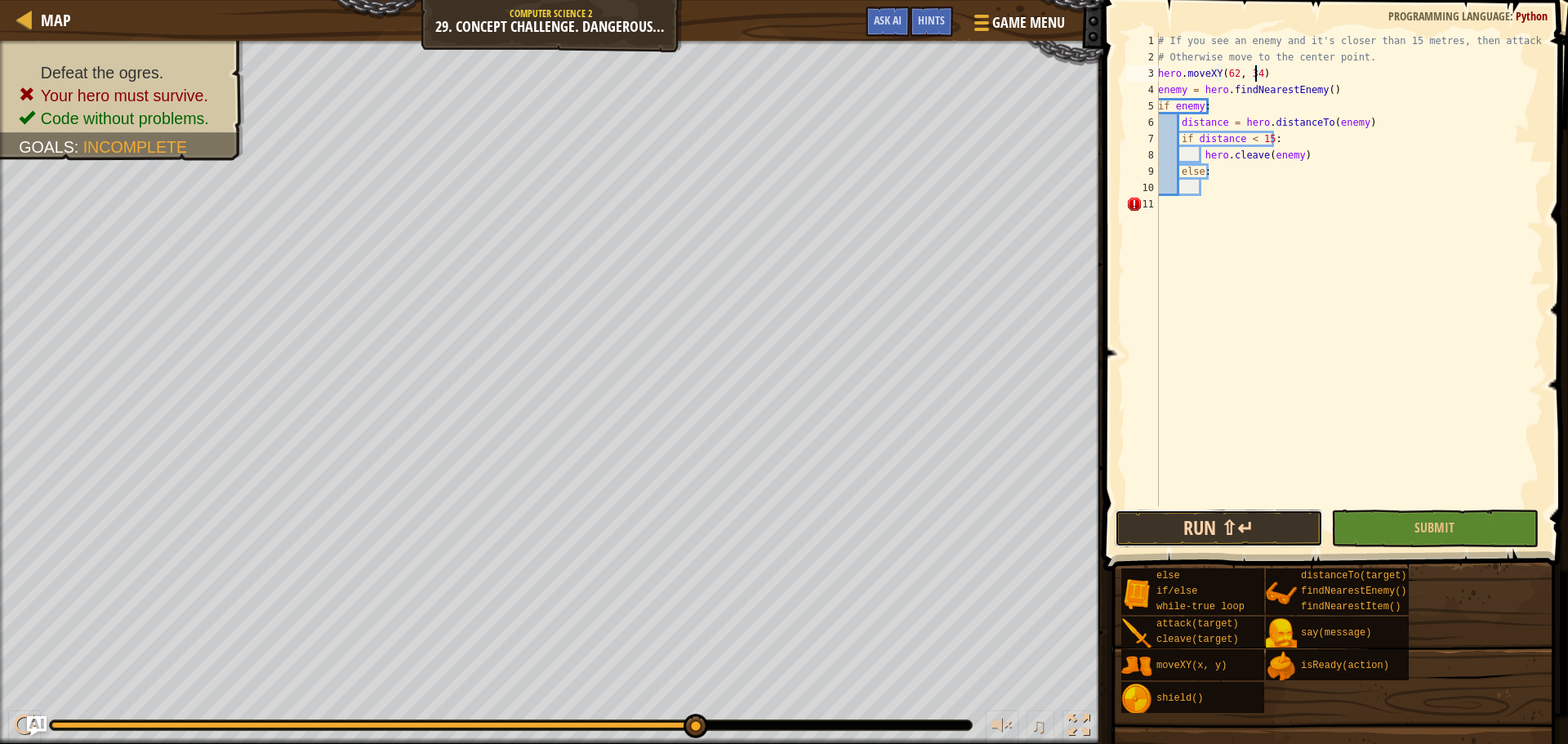
click at [1185, 529] on button "Run ⇧↵" at bounding box center [1218, 528] width 208 height 37
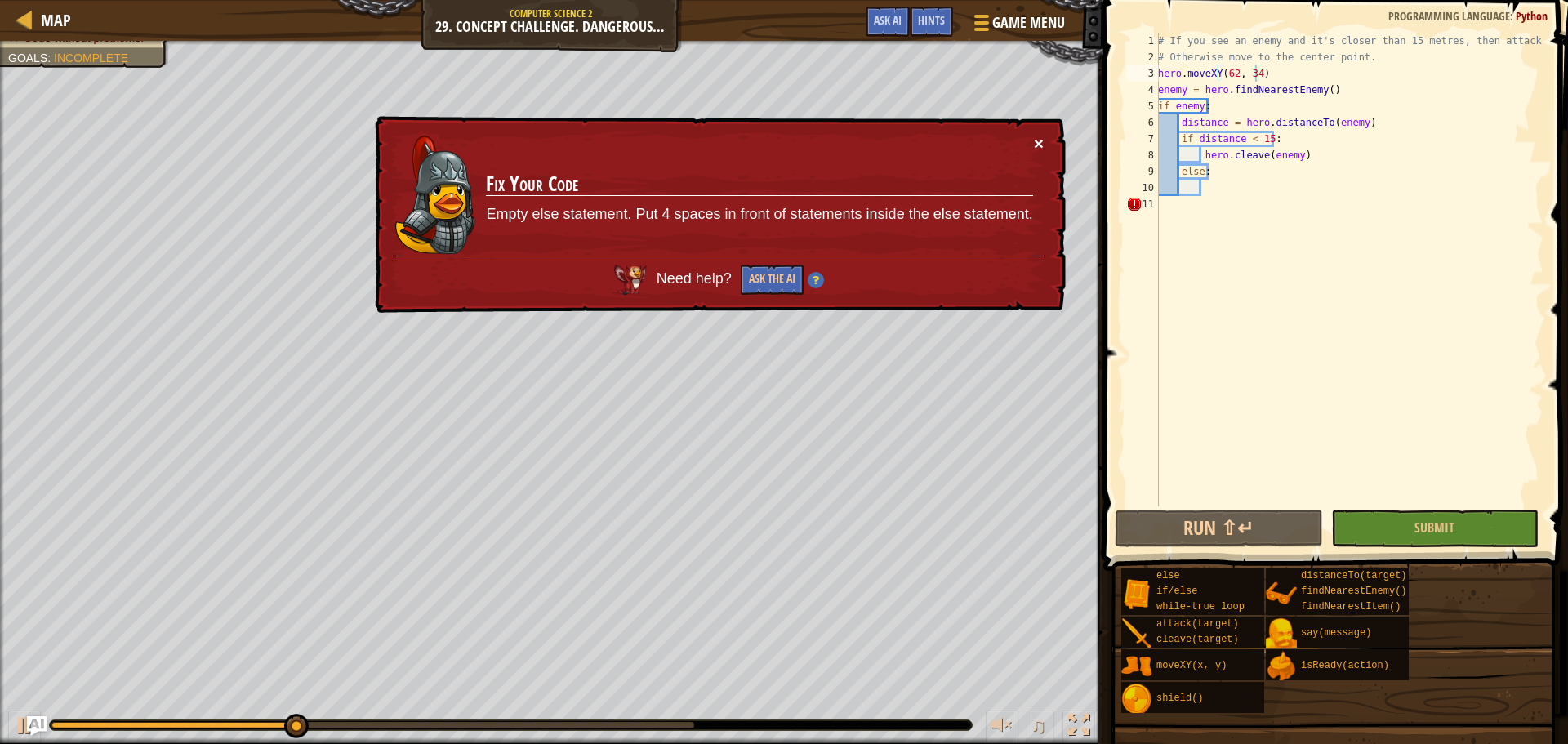
click at [1035, 145] on button "×" at bounding box center [1039, 143] width 10 height 17
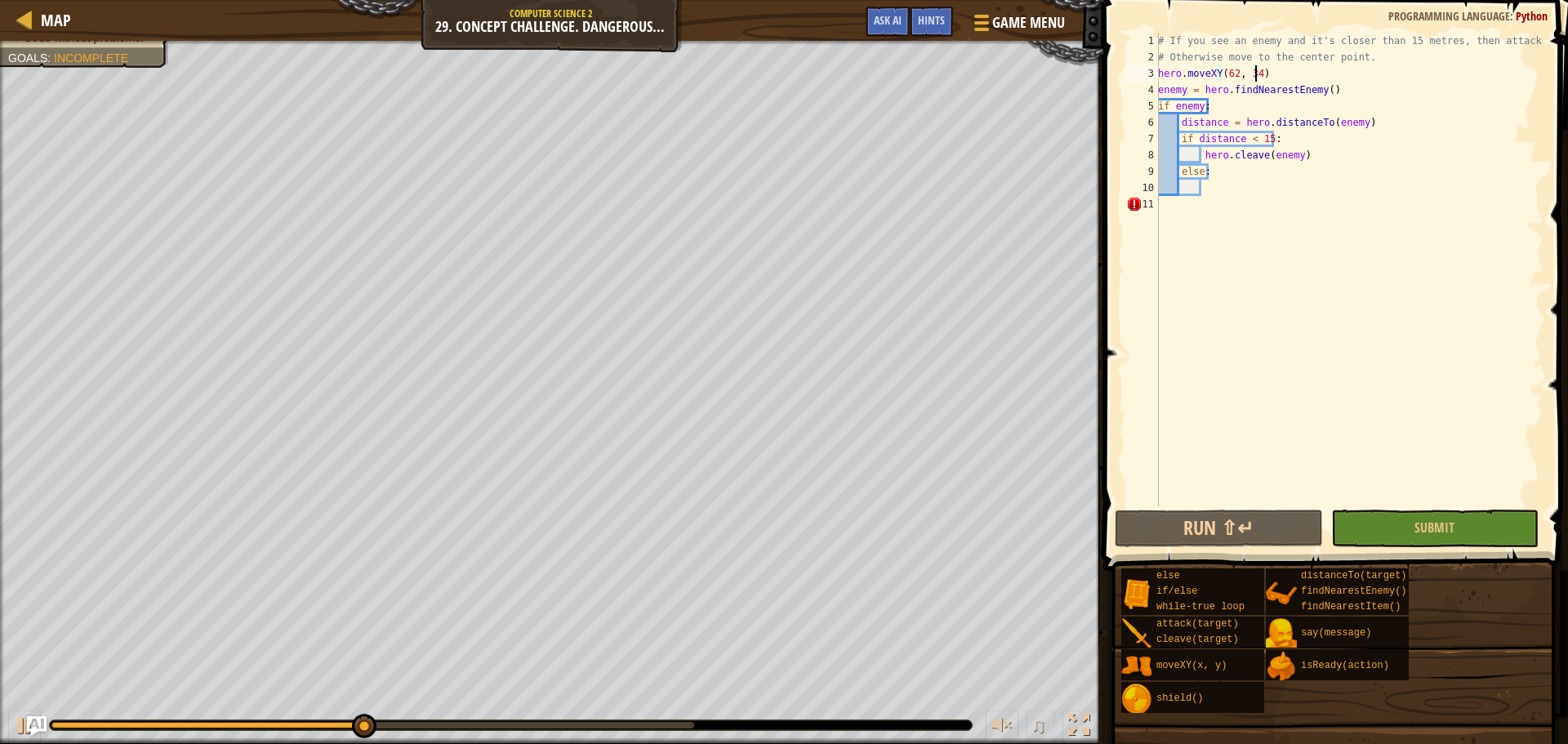
click at [1225, 189] on div "# If you see an enemy and it's closer than 15 metres, then attack it. # Otherwi…" at bounding box center [1349, 285] width 389 height 506
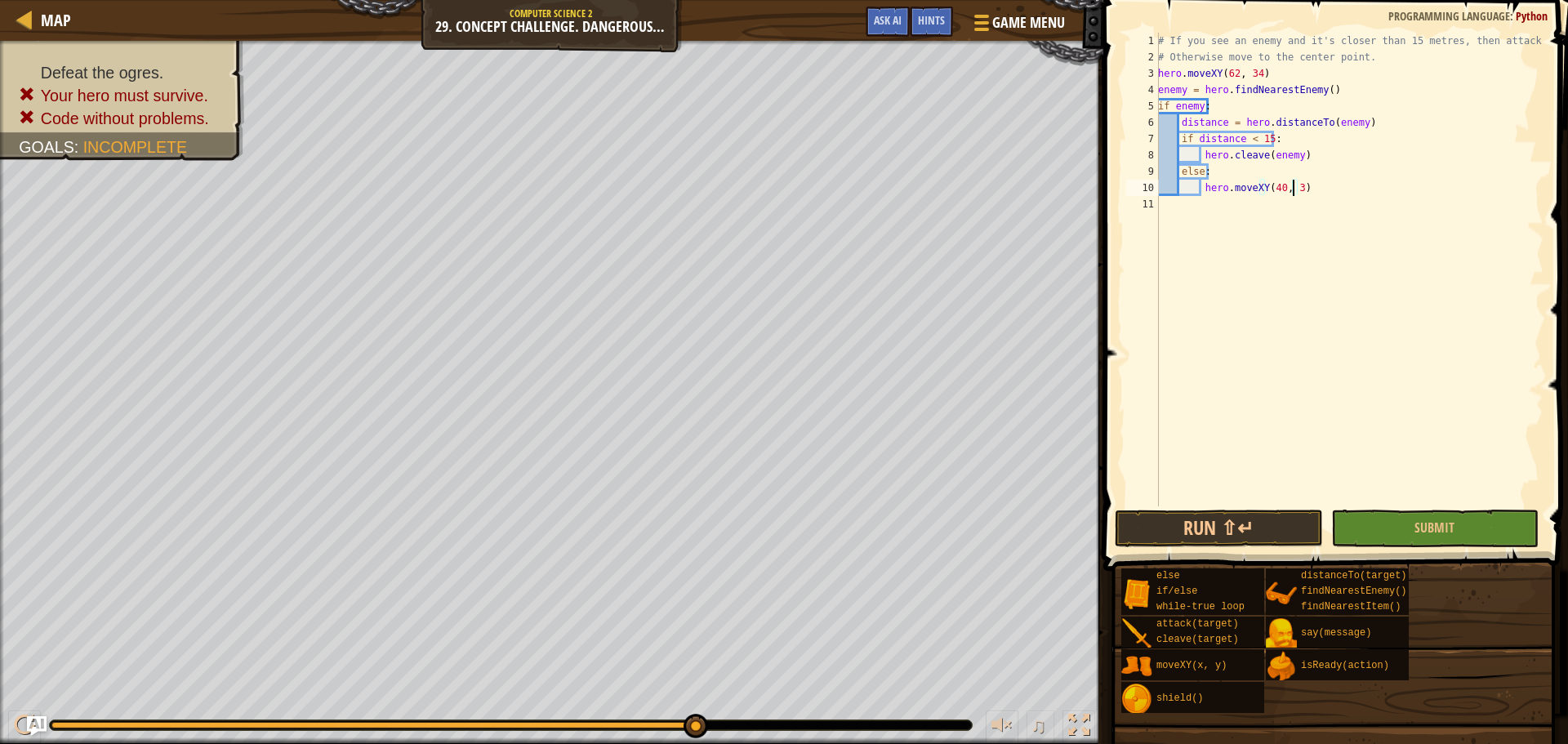
scroll to position [8, 10]
click at [1149, 537] on button "Run ⇧↵" at bounding box center [1218, 528] width 208 height 37
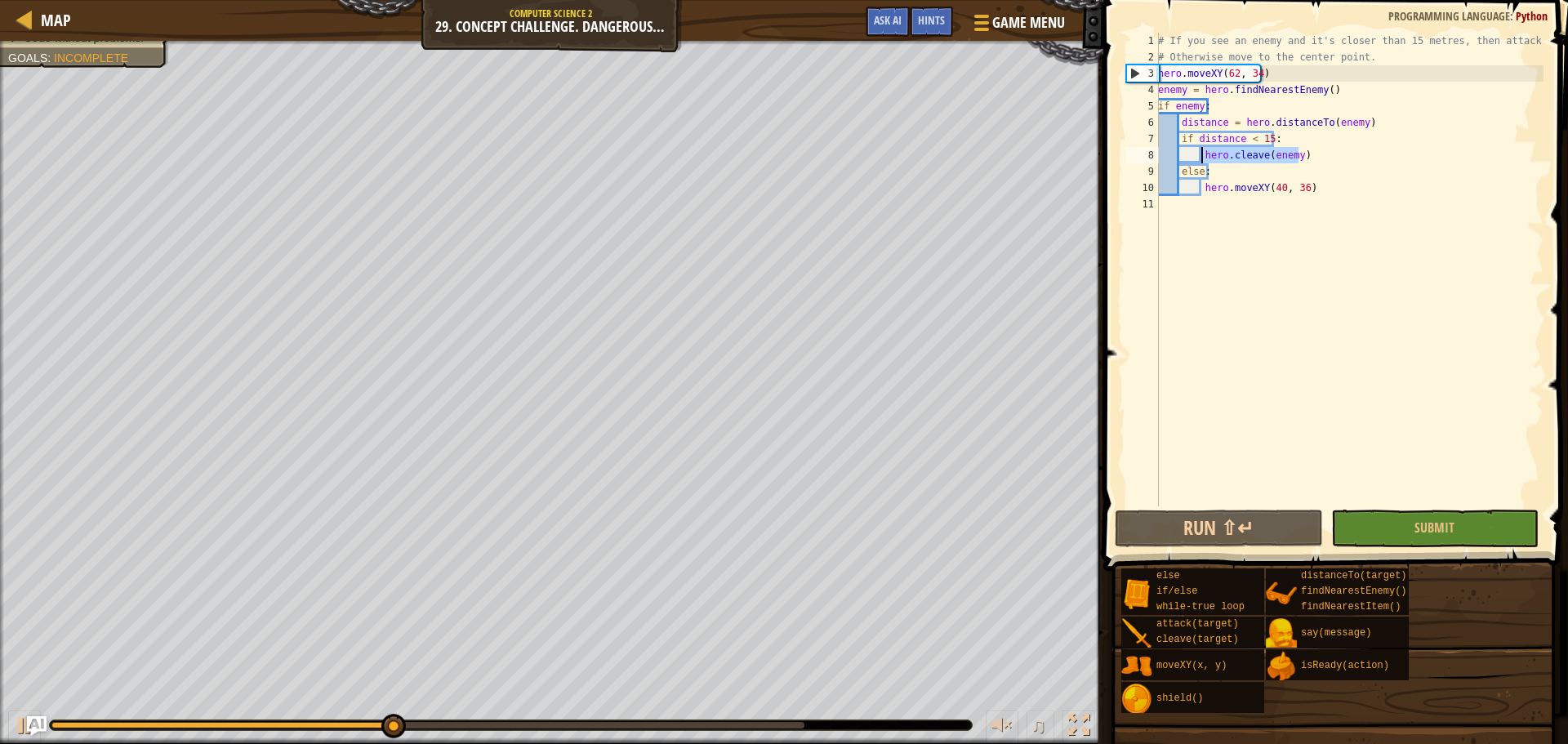
drag, startPoint x: 1298, startPoint y: 149, endPoint x: 1202, endPoint y: 157, distance: 96.3
click at [1202, 157] on div "# If you see an enemy and it's closer than 15 metres, then attack it. # Otherwi…" at bounding box center [1349, 285] width 389 height 506
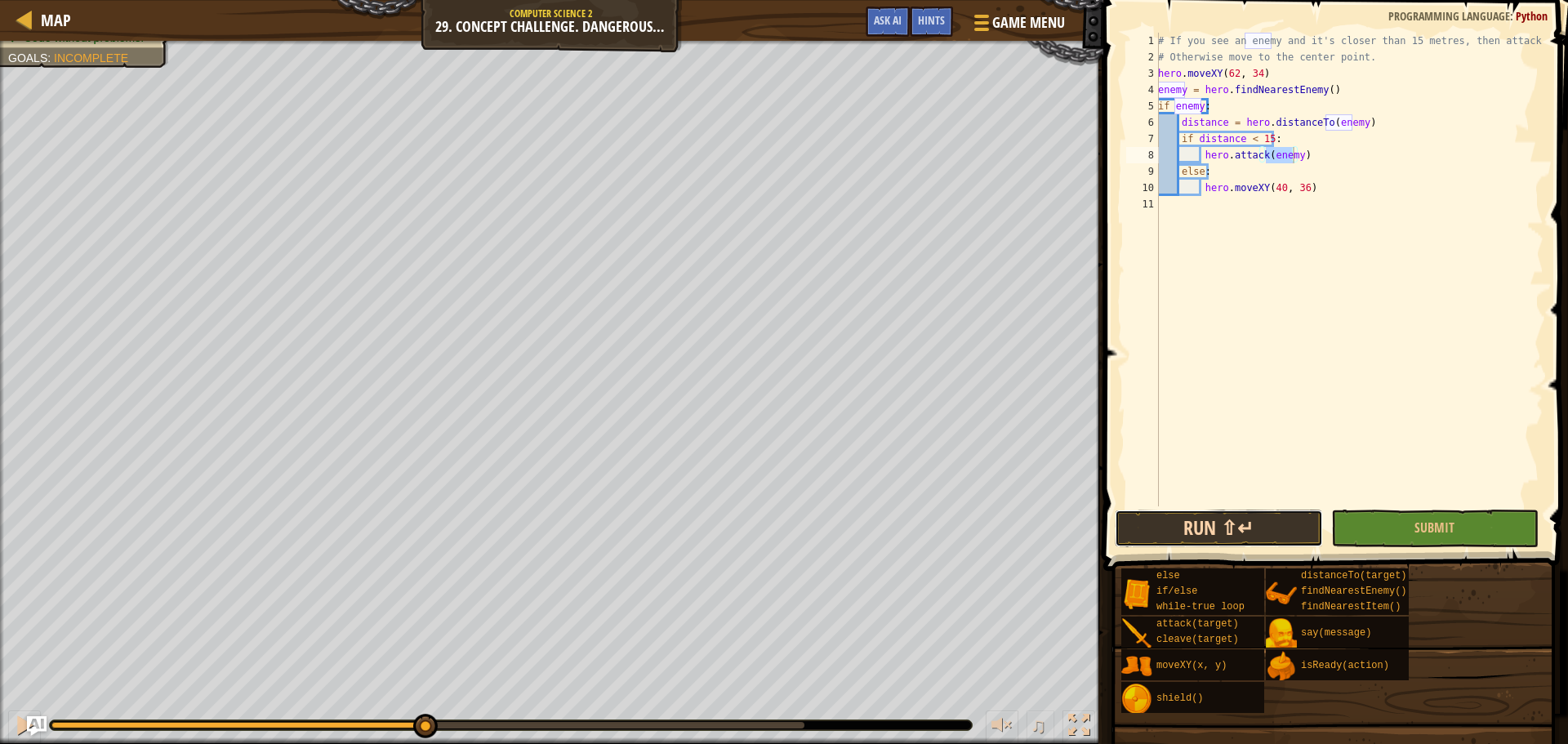
click at [1212, 527] on button "Run ⇧↵" at bounding box center [1218, 528] width 208 height 37
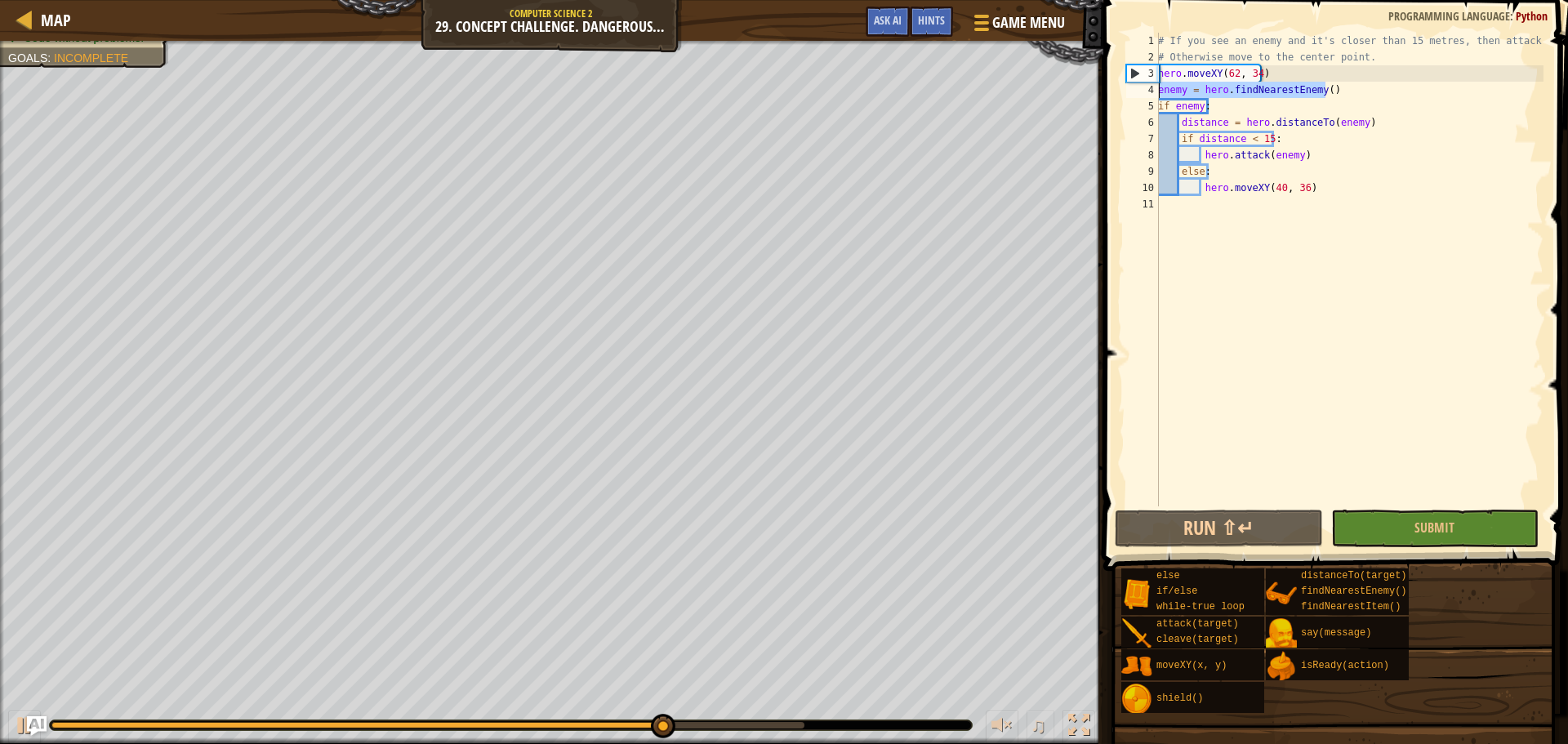
drag, startPoint x: 1330, startPoint y: 91, endPoint x: 1151, endPoint y: 85, distance: 179.1
click at [1151, 85] on div "hero.attack(enemy) 1 2 3 4 5 6 7 8 9 10 11 # If you see an enemy and it's close…" at bounding box center [1333, 269] width 420 height 473
click at [1252, 110] on div "# If you see an enemy and it's closer than 15 metres, then attack it. # Otherwi…" at bounding box center [1349, 285] width 389 height 506
type textarea "if enemy:"
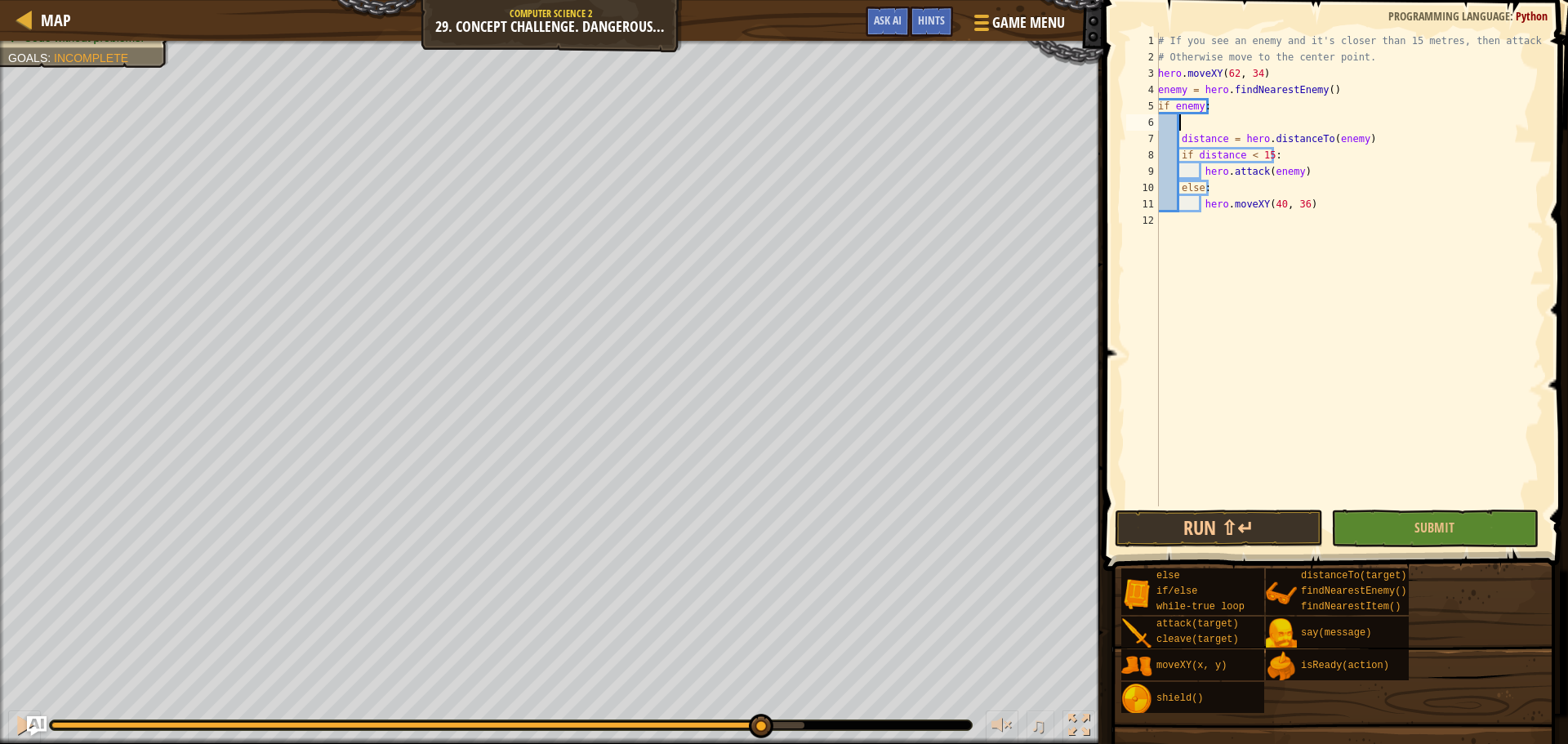
paste textarea "enemy = hero.findNearestEnemy()"
type textarea "enemy = hero.findNearestEnemy()"
click at [1241, 530] on button "Run ⇧↵" at bounding box center [1218, 528] width 208 height 37
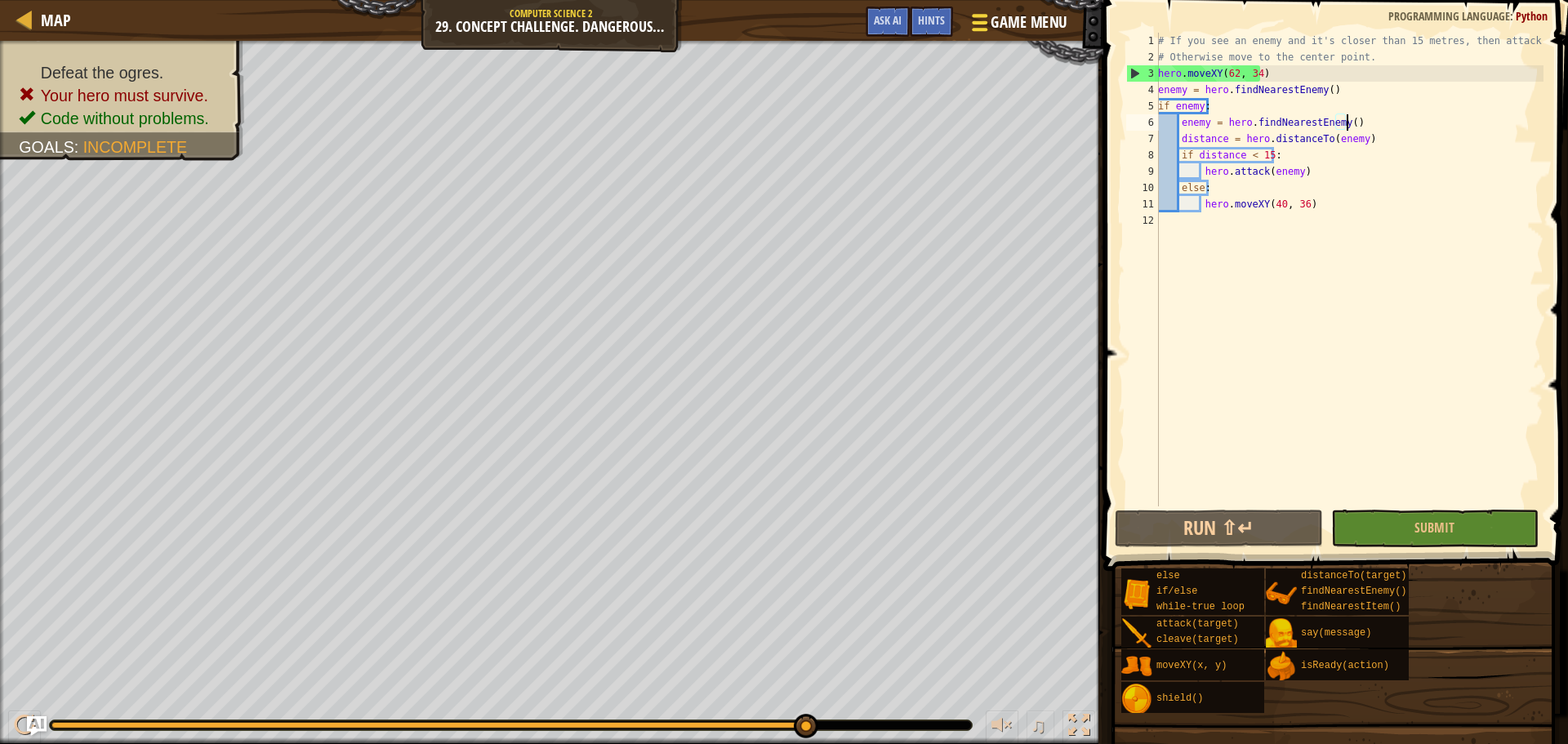
click at [996, 30] on span "Game Menu" at bounding box center [1028, 22] width 76 height 22
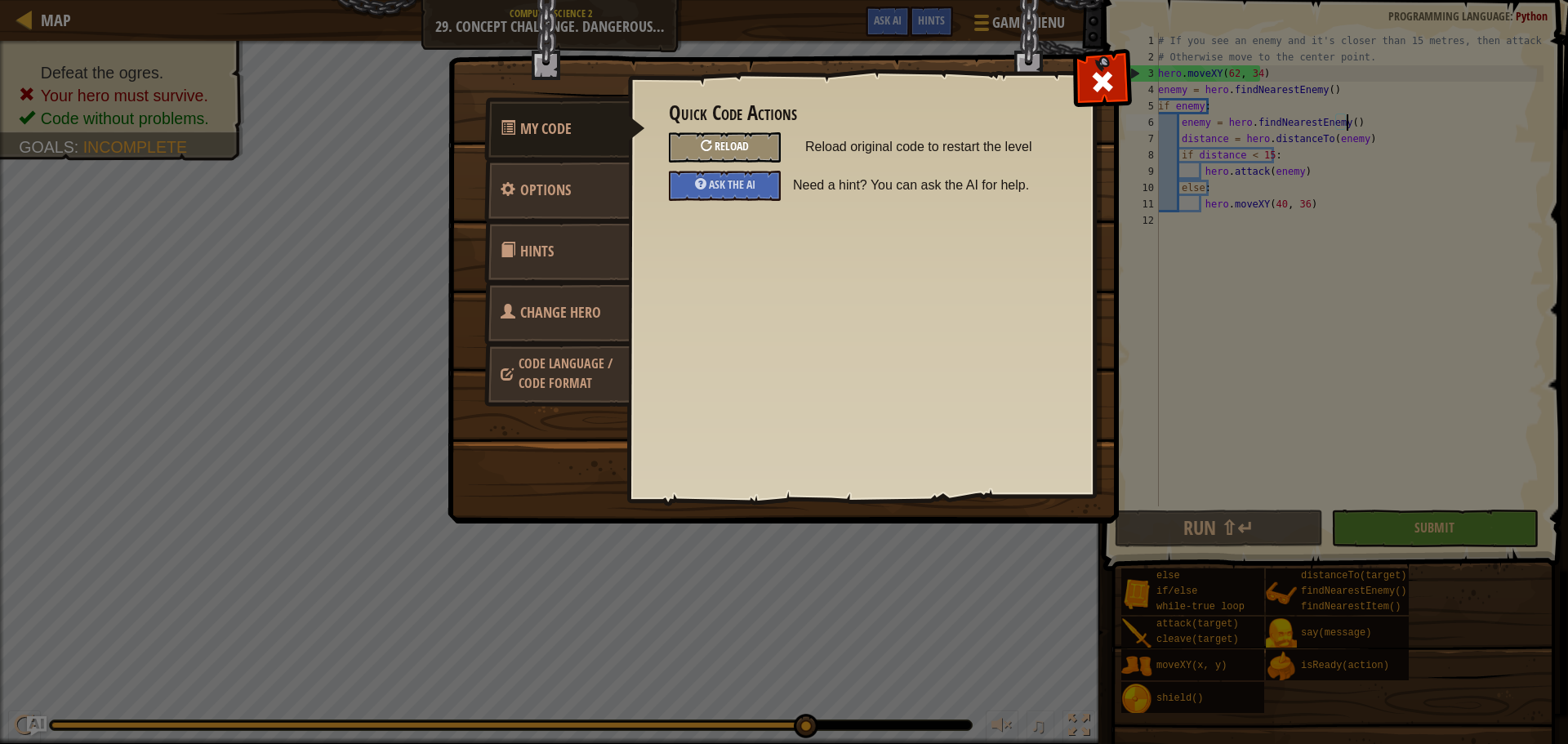
click at [723, 152] on span "Reload" at bounding box center [732, 146] width 34 height 15
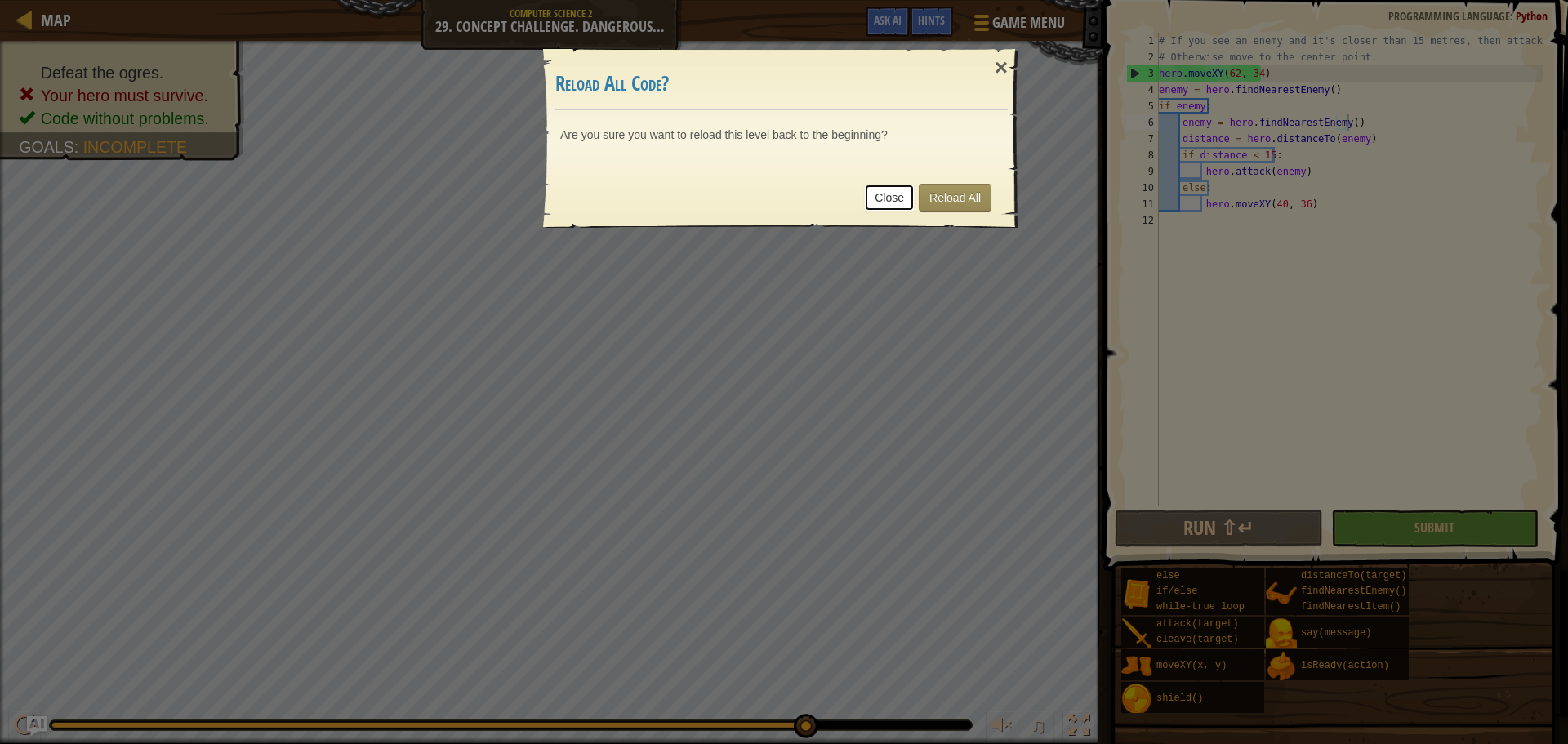
click at [898, 192] on link "Close" at bounding box center [888, 197] width 51 height 28
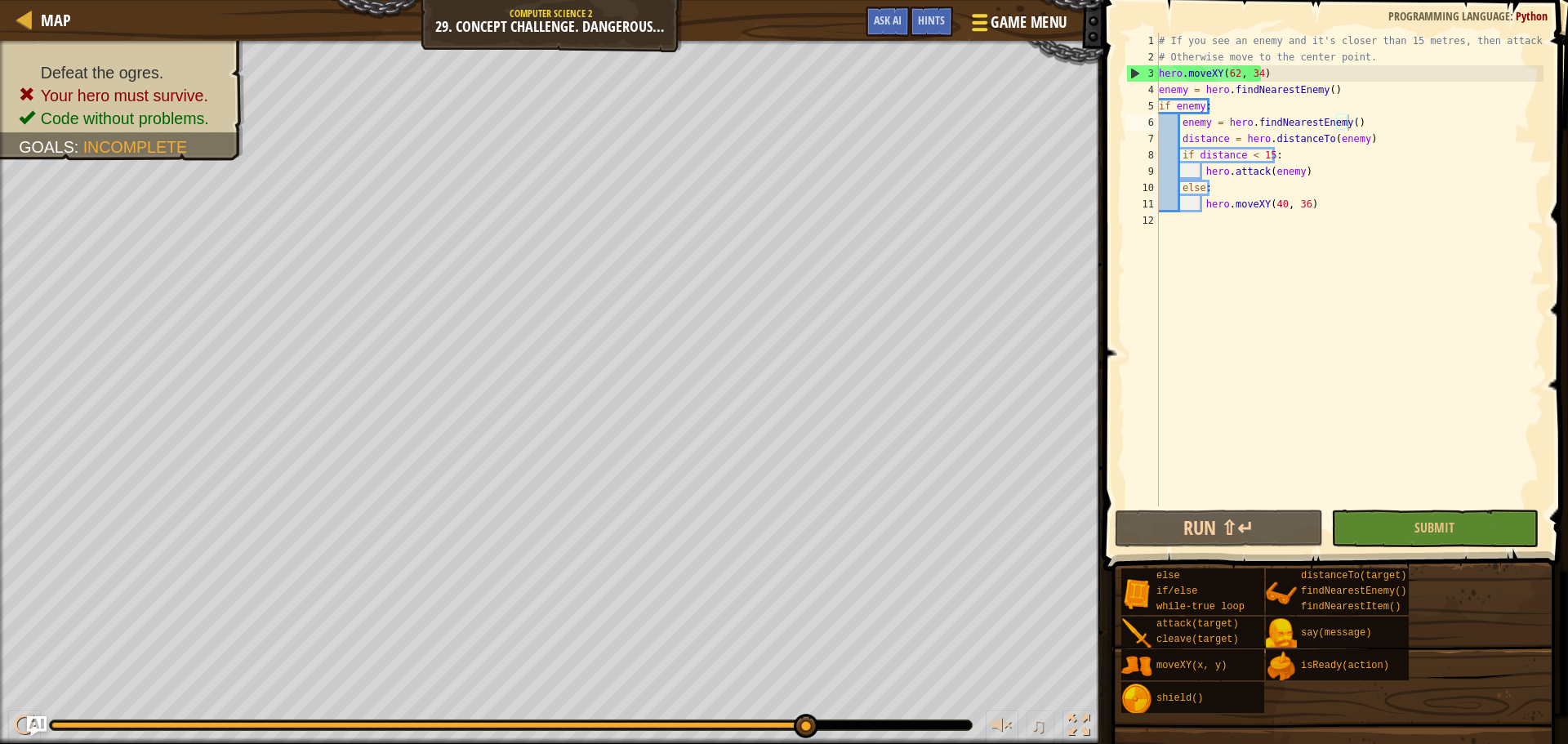
click at [989, 26] on div at bounding box center [979, 22] width 22 height 24
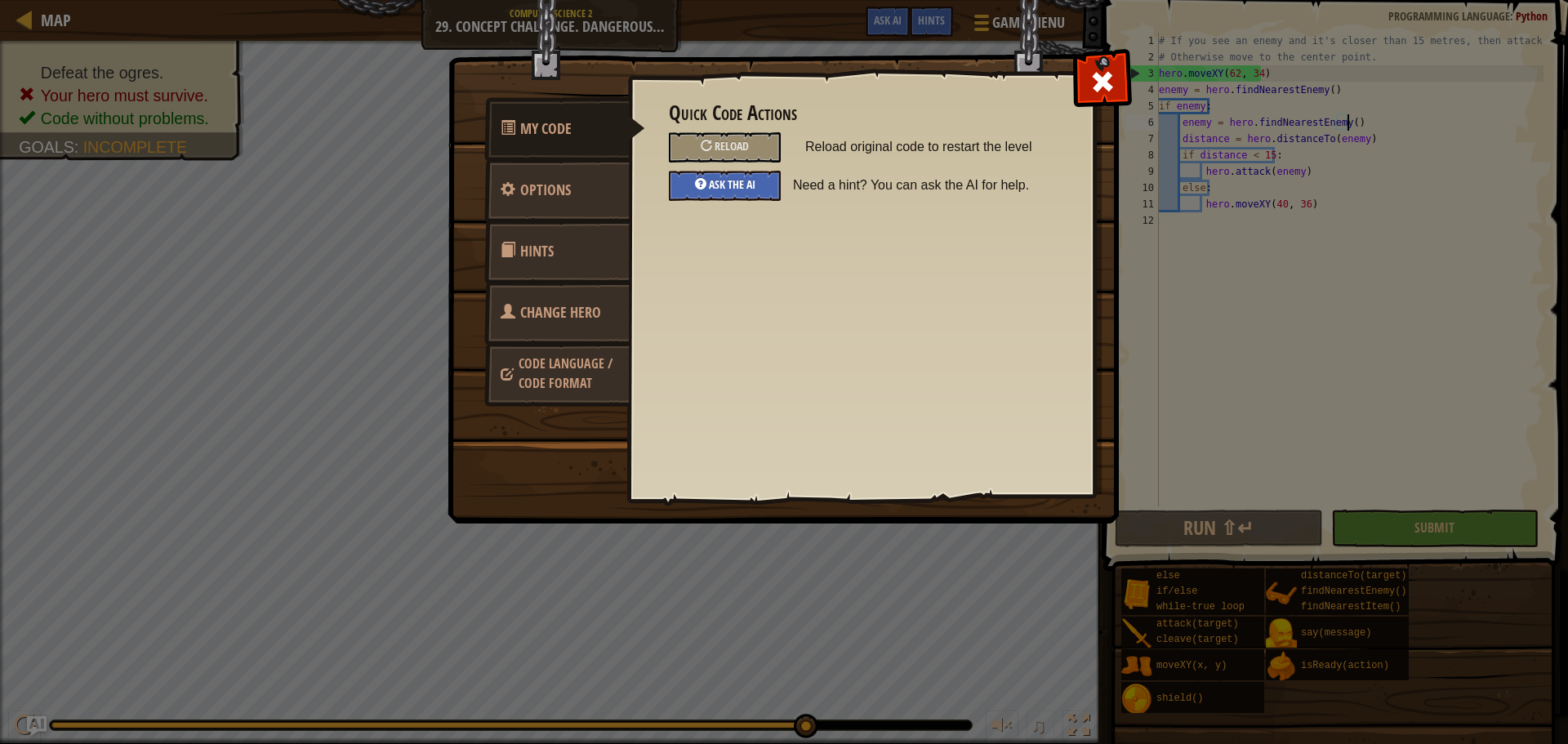
click at [692, 178] on div "Ask the AI" at bounding box center [724, 186] width 112 height 30
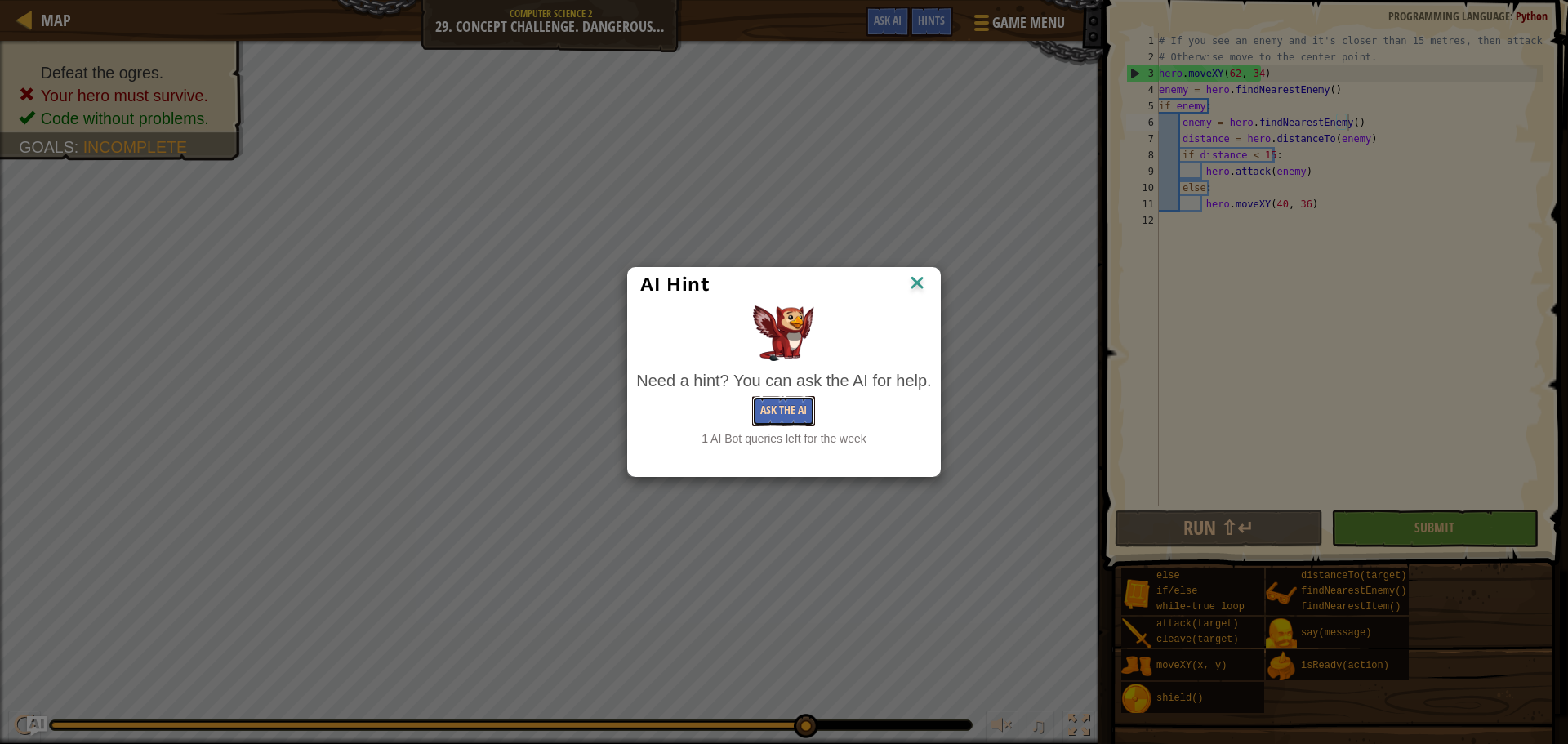
click at [804, 413] on button "Ask the AI" at bounding box center [784, 412] width 63 height 30
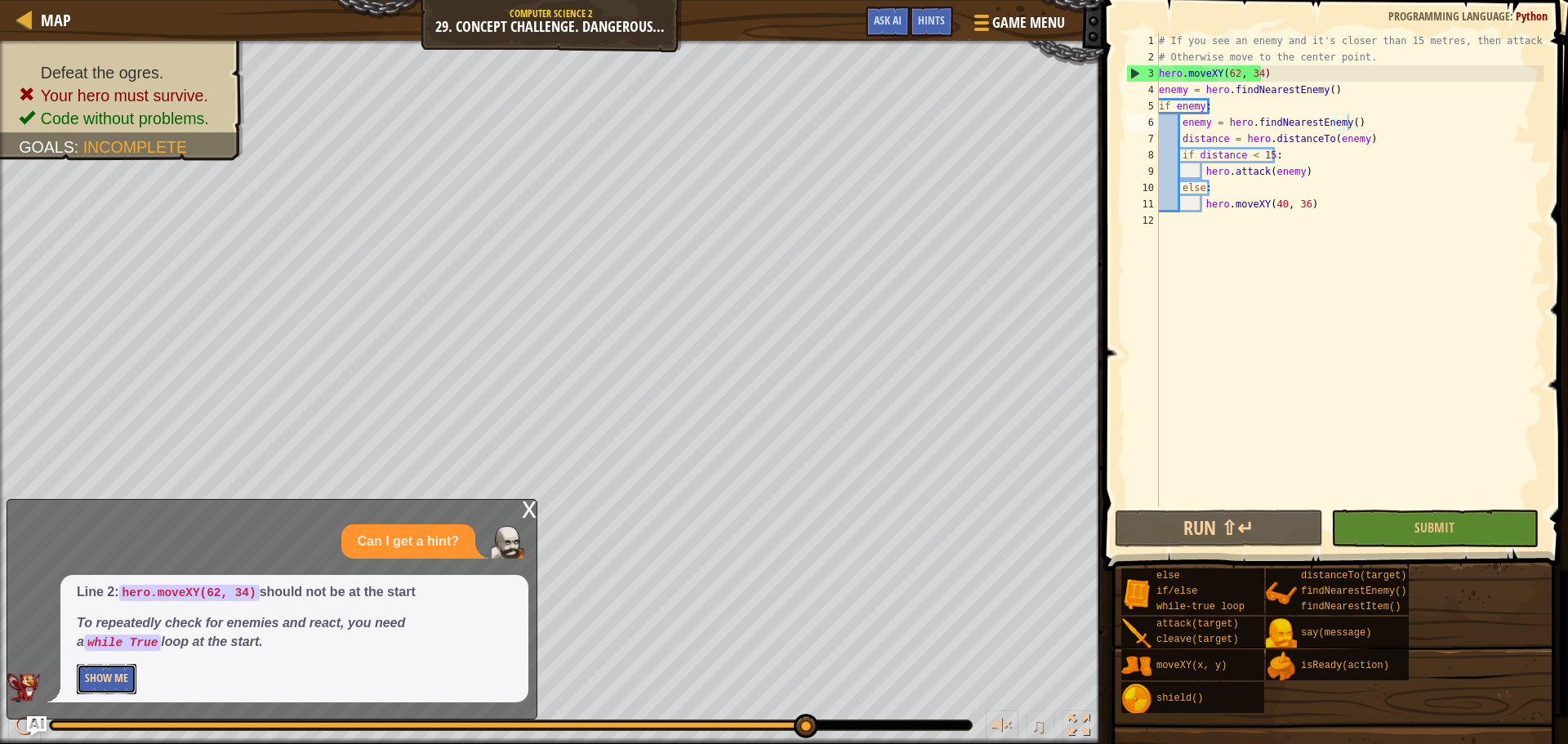
click at [130, 681] on button "Show Me" at bounding box center [107, 679] width 60 height 30
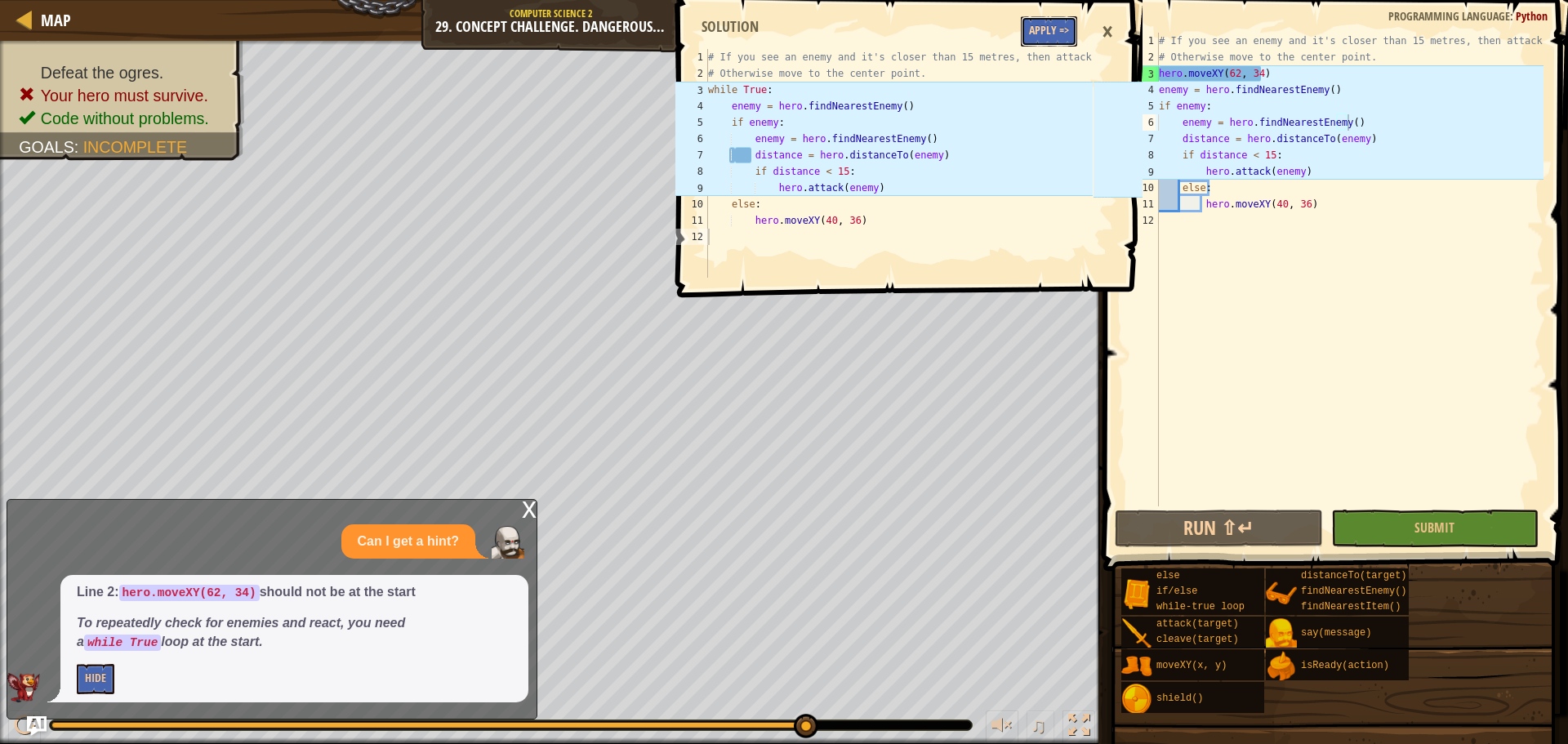
click at [1029, 42] on button "Apply =>" at bounding box center [1049, 31] width 56 height 30
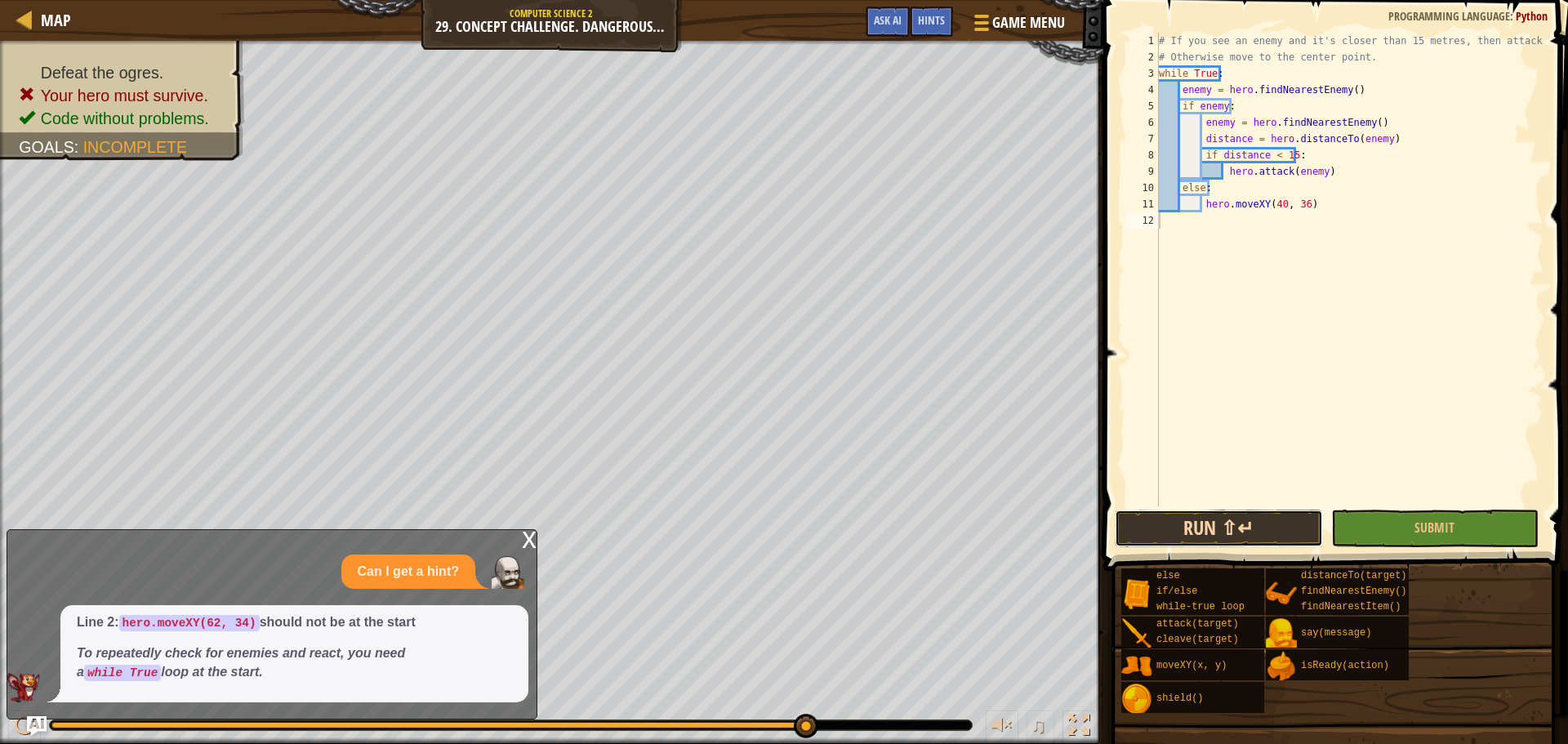
click at [1161, 527] on button "Run ⇧↵" at bounding box center [1218, 528] width 208 height 37
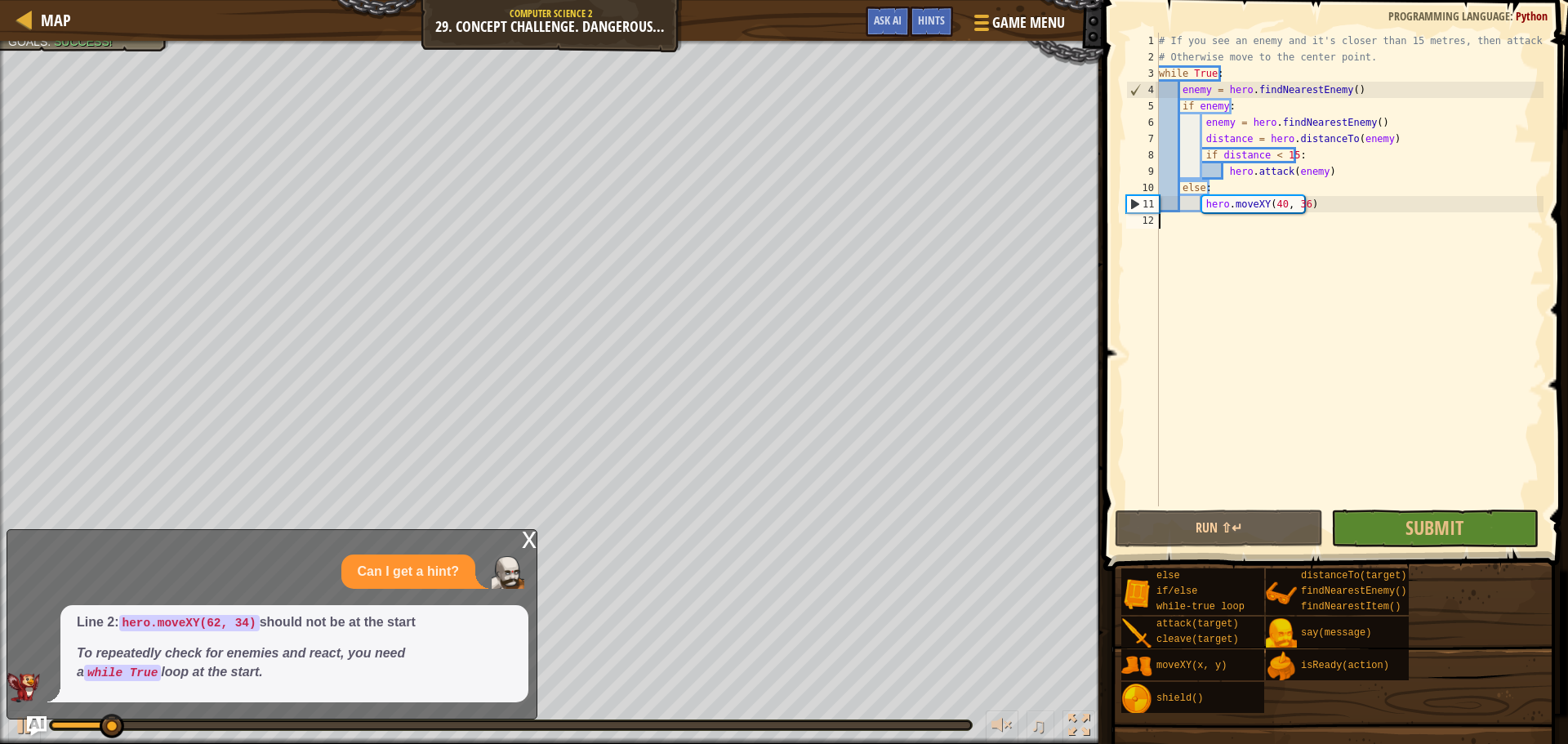
click at [533, 542] on div "x" at bounding box center [528, 537] width 14 height 16
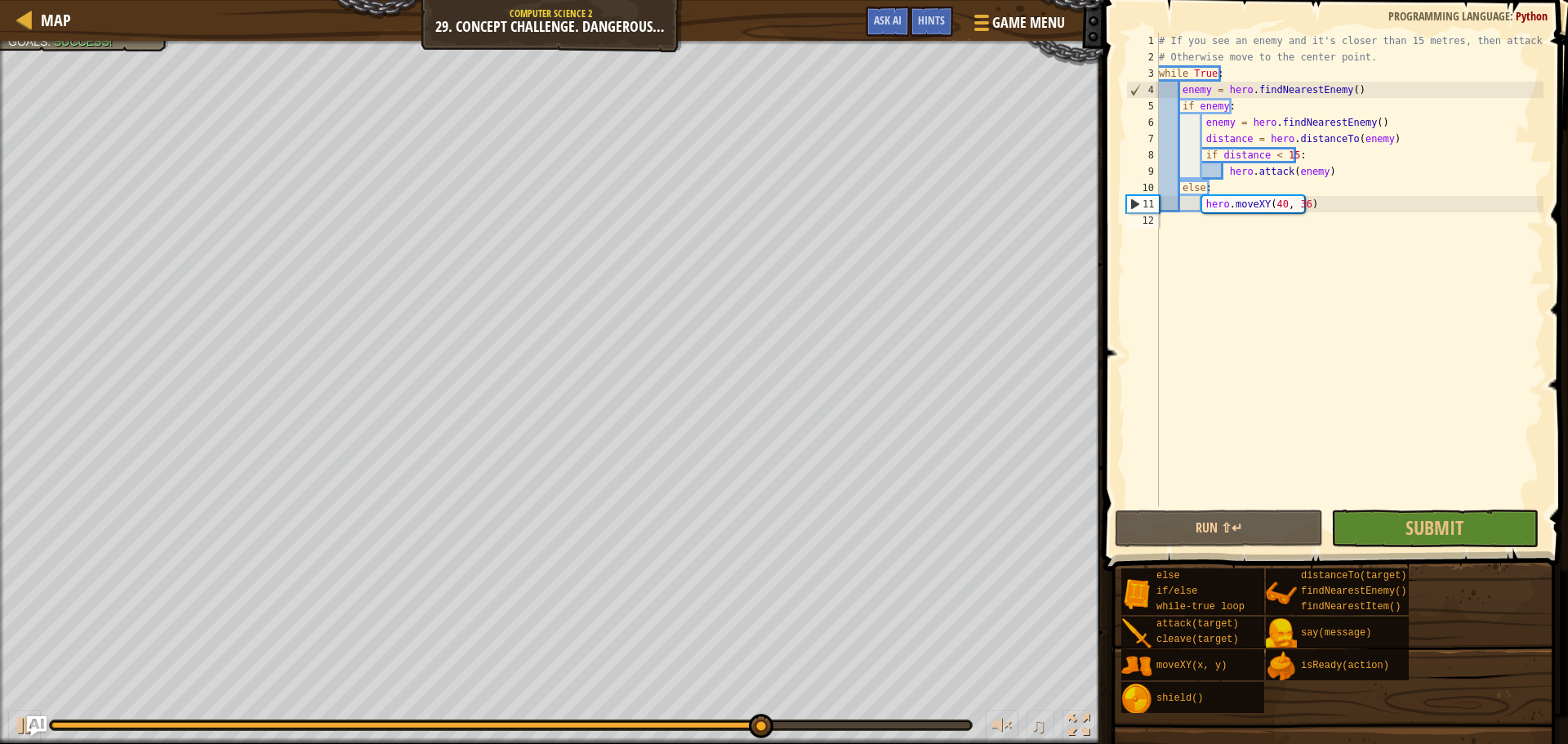
type textarea "if distance < 15:"
drag, startPoint x: 1202, startPoint y: 155, endPoint x: 1303, endPoint y: 161, distance: 101.2
click at [1303, 161] on div "# If you see an enemy and it's closer than 15 metres, then attack it. # Otherwi…" at bounding box center [1349, 285] width 388 height 506
drag, startPoint x: 1269, startPoint y: 152, endPoint x: 1205, endPoint y: 259, distance: 124.7
click at [1205, 259] on div "# If you see an enemy and it's closer than 15 metres, then attack it. # Otherwi…" at bounding box center [1349, 285] width 388 height 506
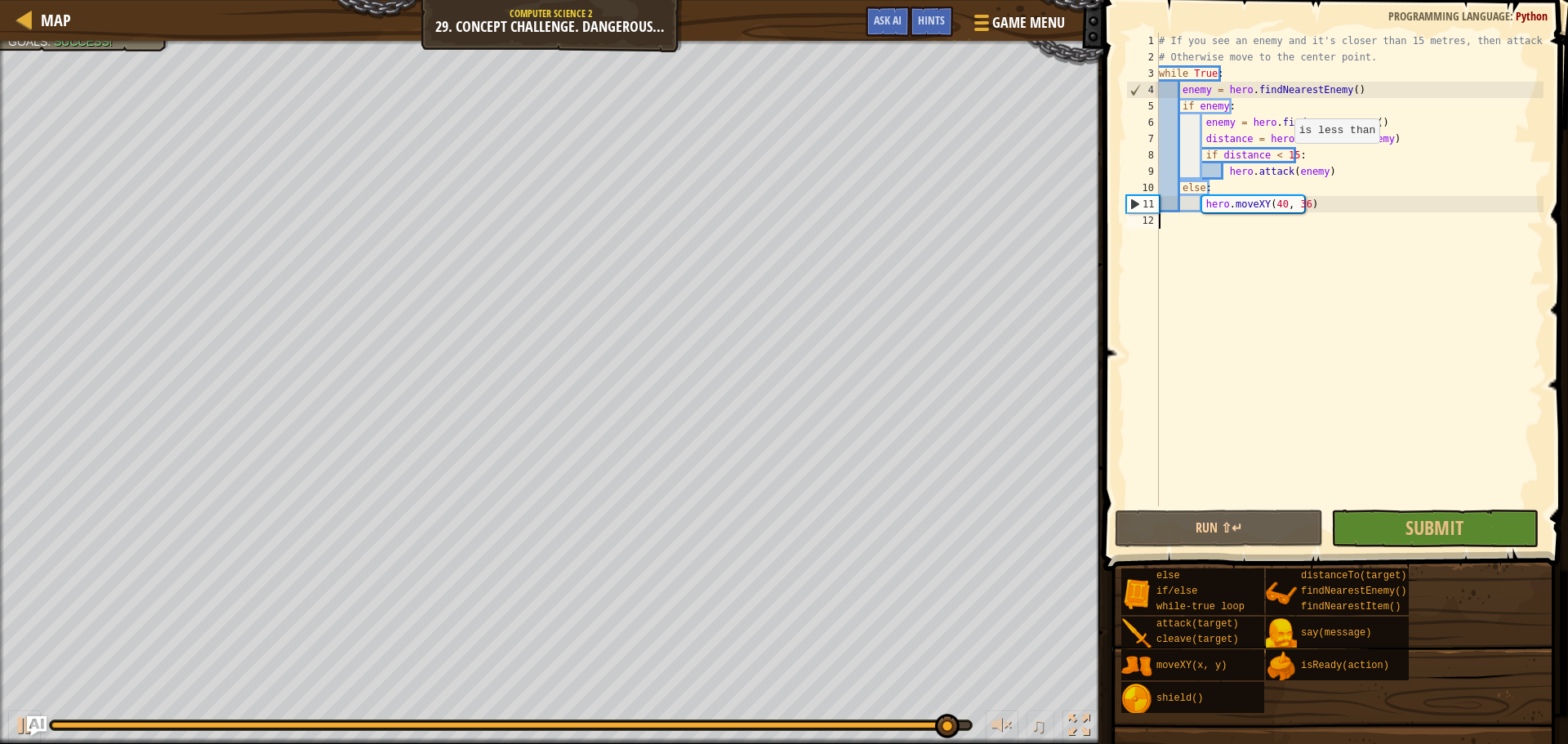
click at [1286, 159] on div "# If you see an enemy and it's closer than 15 metres, then attack it. # Otherwi…" at bounding box center [1349, 285] width 388 height 506
click at [1285, 157] on div "# If you see an enemy and it's closer than 15 metres, then attack it. # Otherwi…" at bounding box center [1349, 285] width 388 height 506
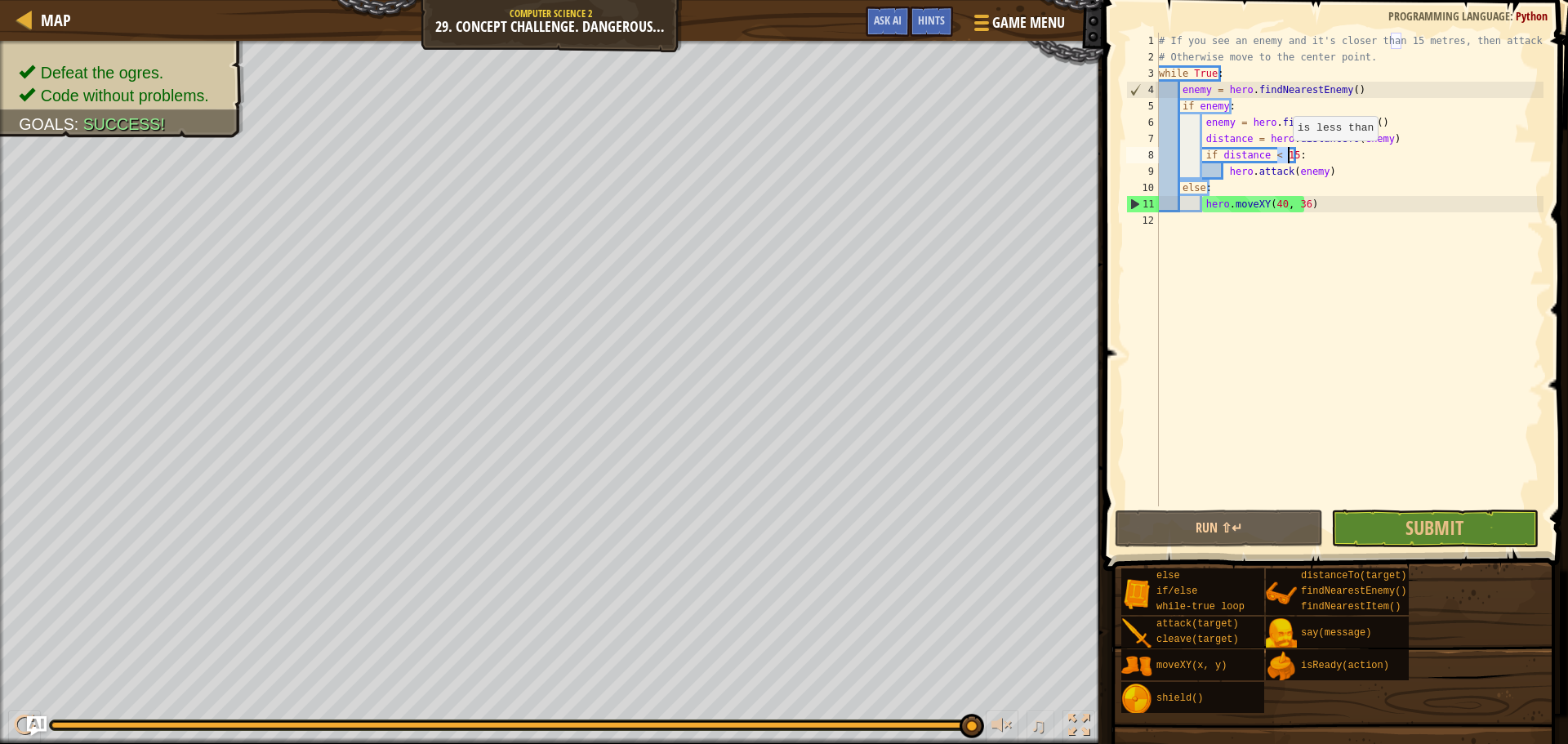
click at [1285, 157] on div "# If you see an enemy and it's closer than 15 metres, then attack it. # Otherwi…" at bounding box center [1349, 285] width 388 height 506
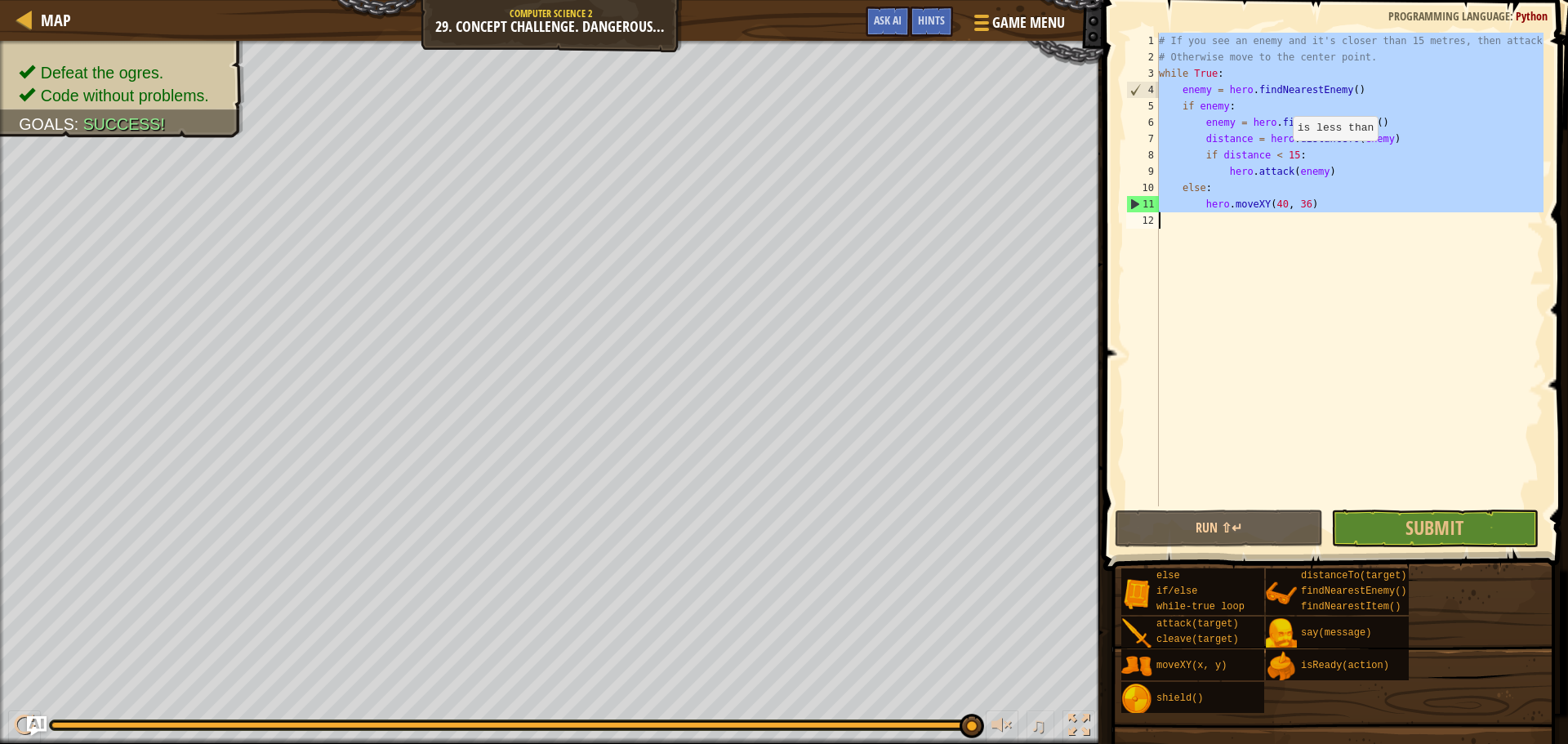
click at [1285, 157] on div "# If you see an enemy and it's closer than 15 metres, then attack it. # Otherwi…" at bounding box center [1349, 269] width 388 height 473
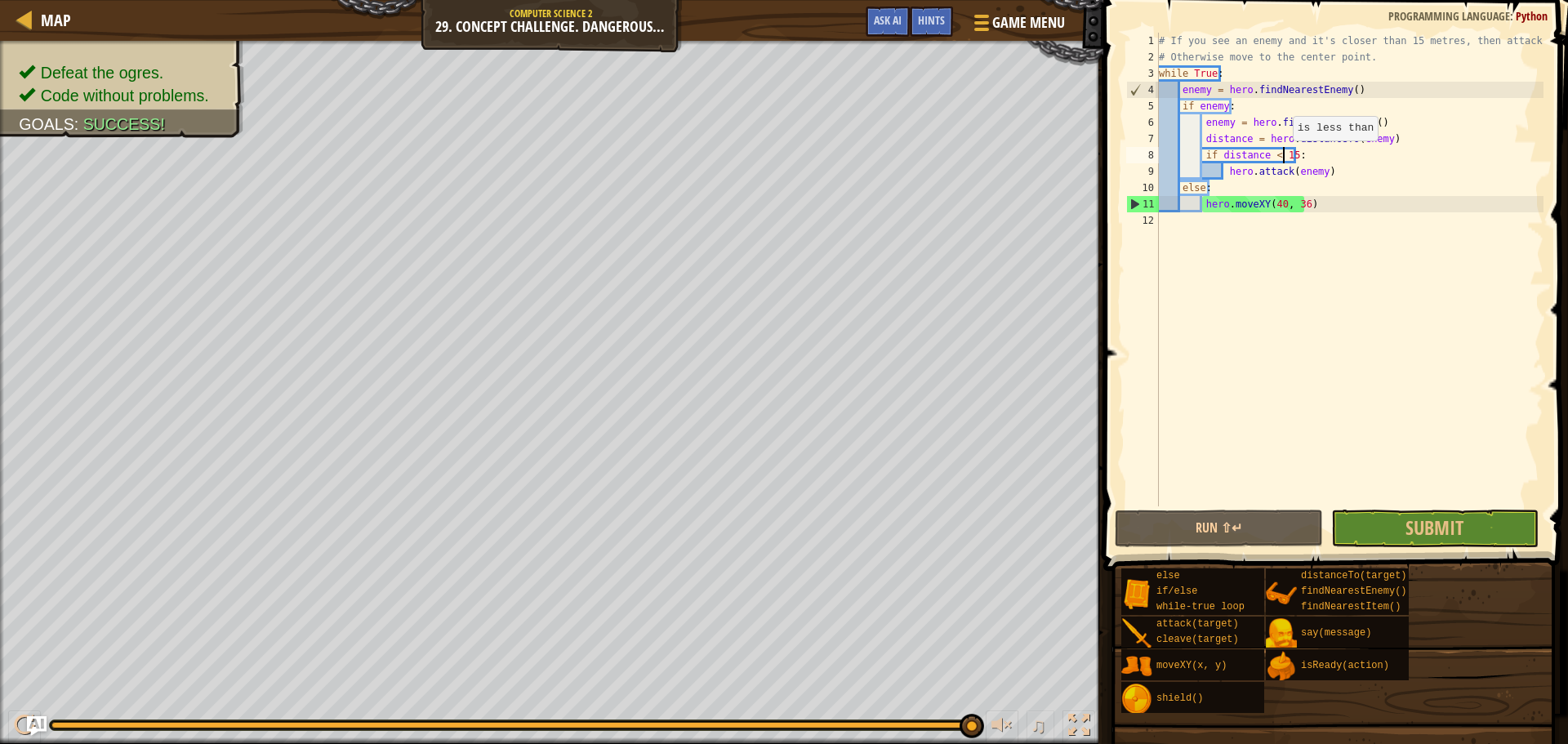
click at [1285, 157] on div "# If you see an enemy and it's closer than 15 metres, then attack it. # Otherwi…" at bounding box center [1349, 285] width 388 height 506
click at [1434, 526] on span "Submit" at bounding box center [1435, 527] width 58 height 26
type textarea "hero.attack(enemy)"
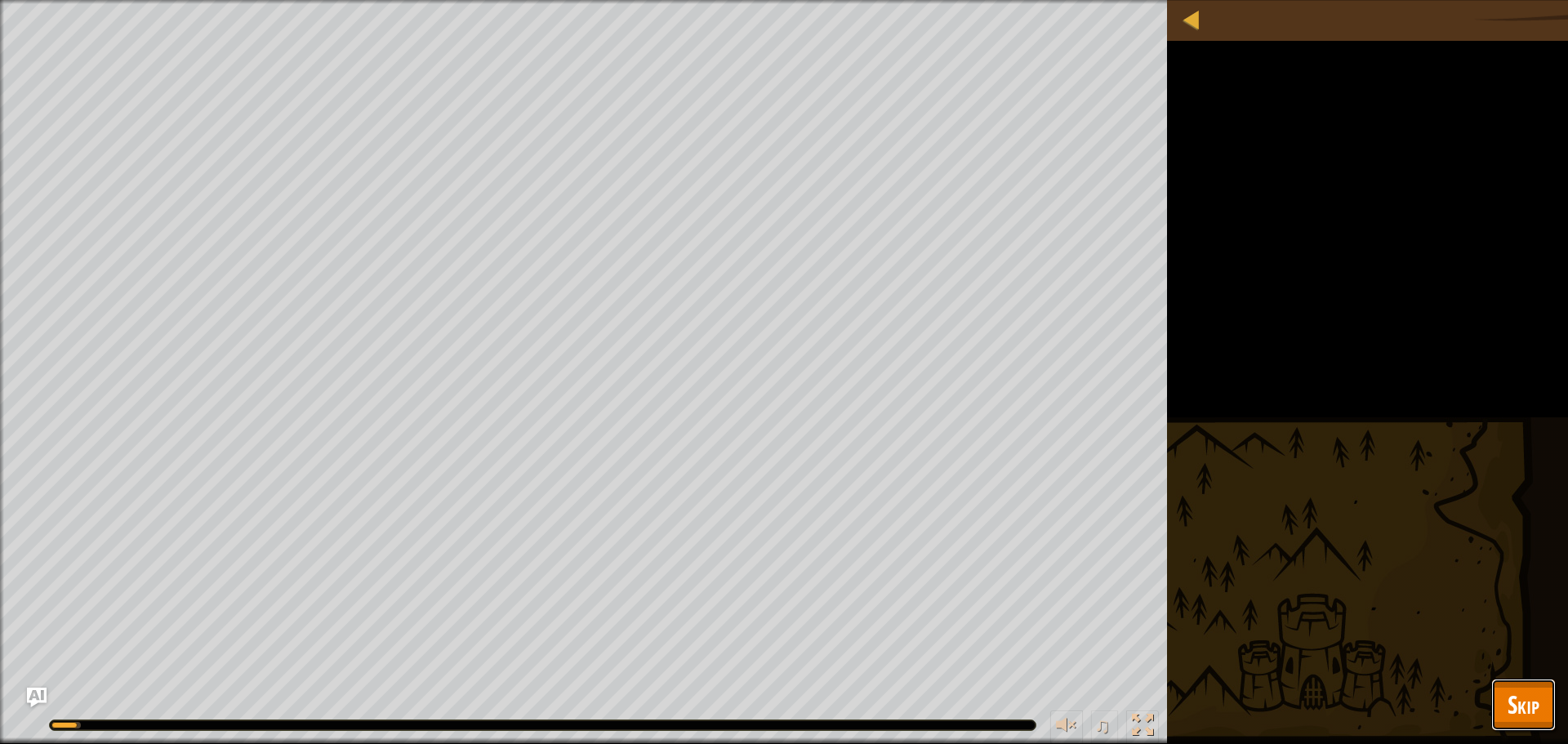
click at [1528, 715] on span "Skip" at bounding box center [1523, 703] width 31 height 33
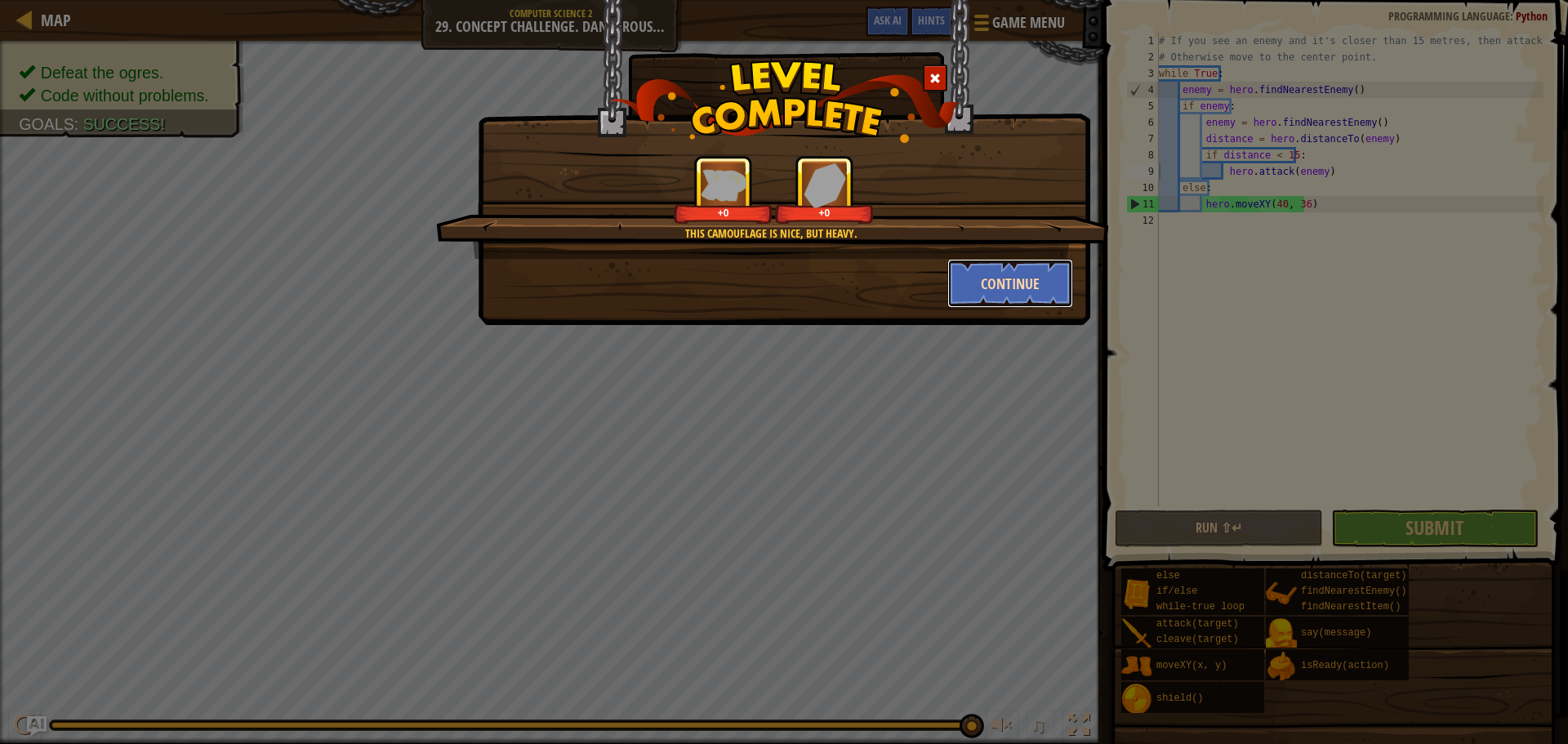
click at [1004, 286] on button "Continue" at bounding box center [1010, 283] width 127 height 49
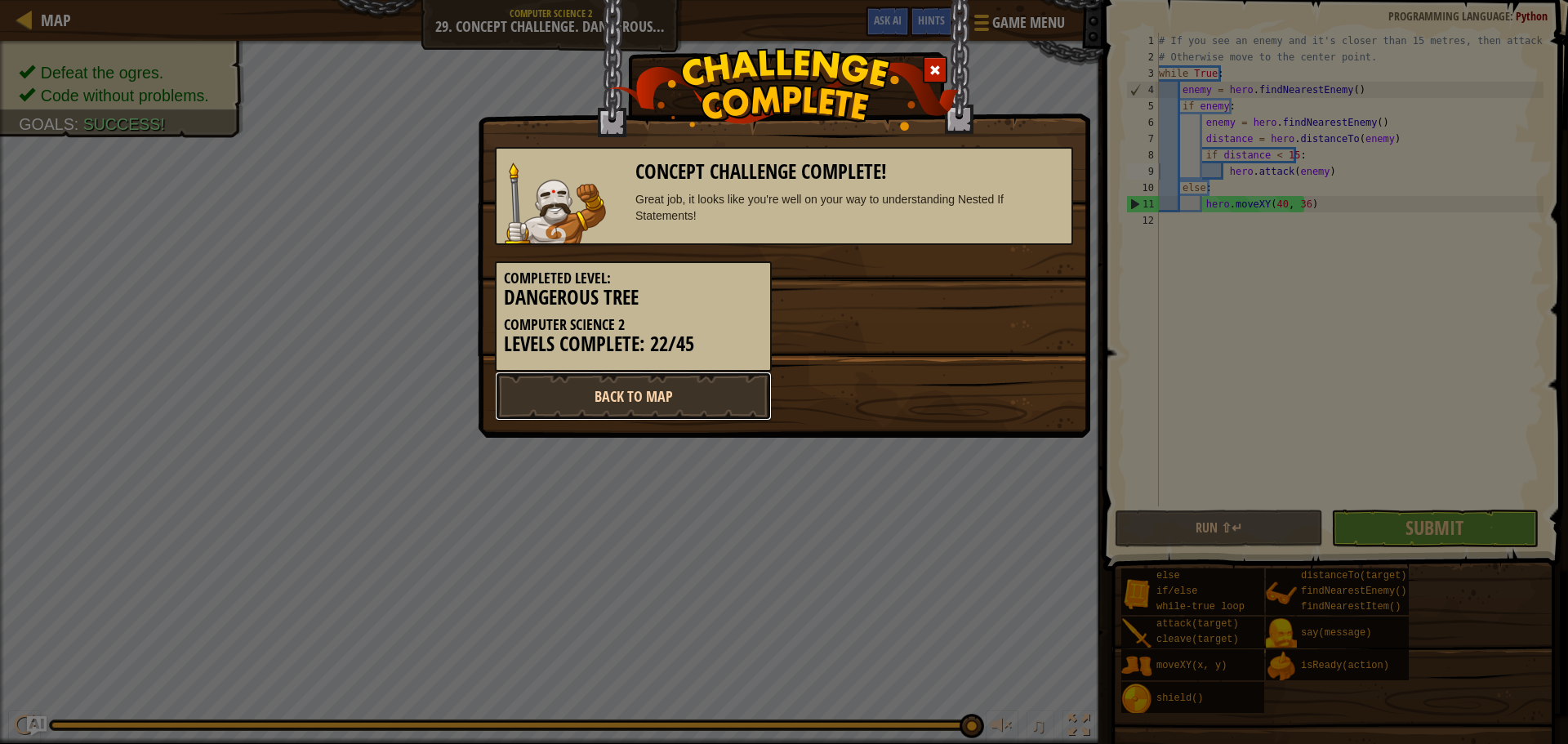
click at [724, 378] on link "Back to Map" at bounding box center [633, 395] width 276 height 49
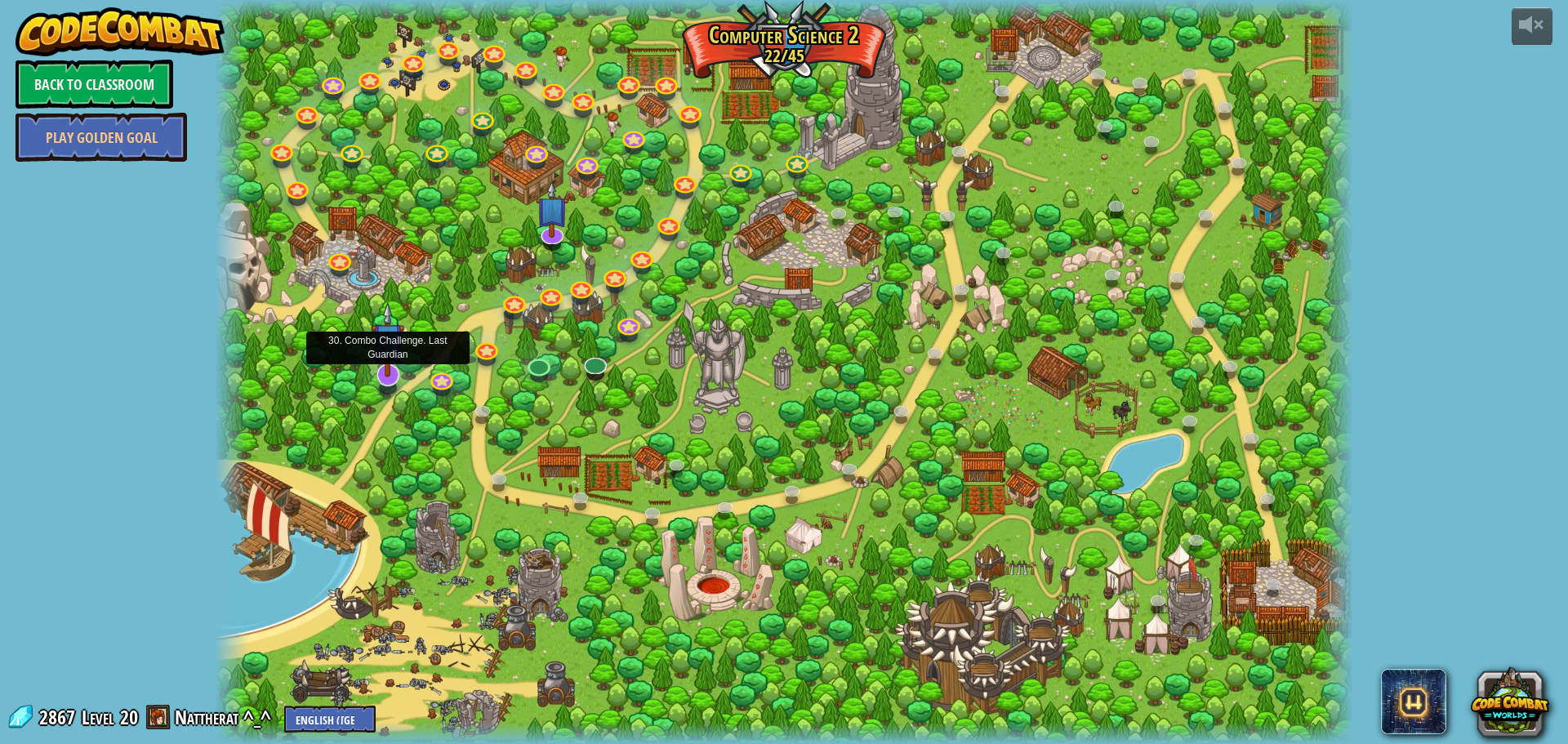
click at [379, 376] on img at bounding box center [388, 339] width 33 height 76
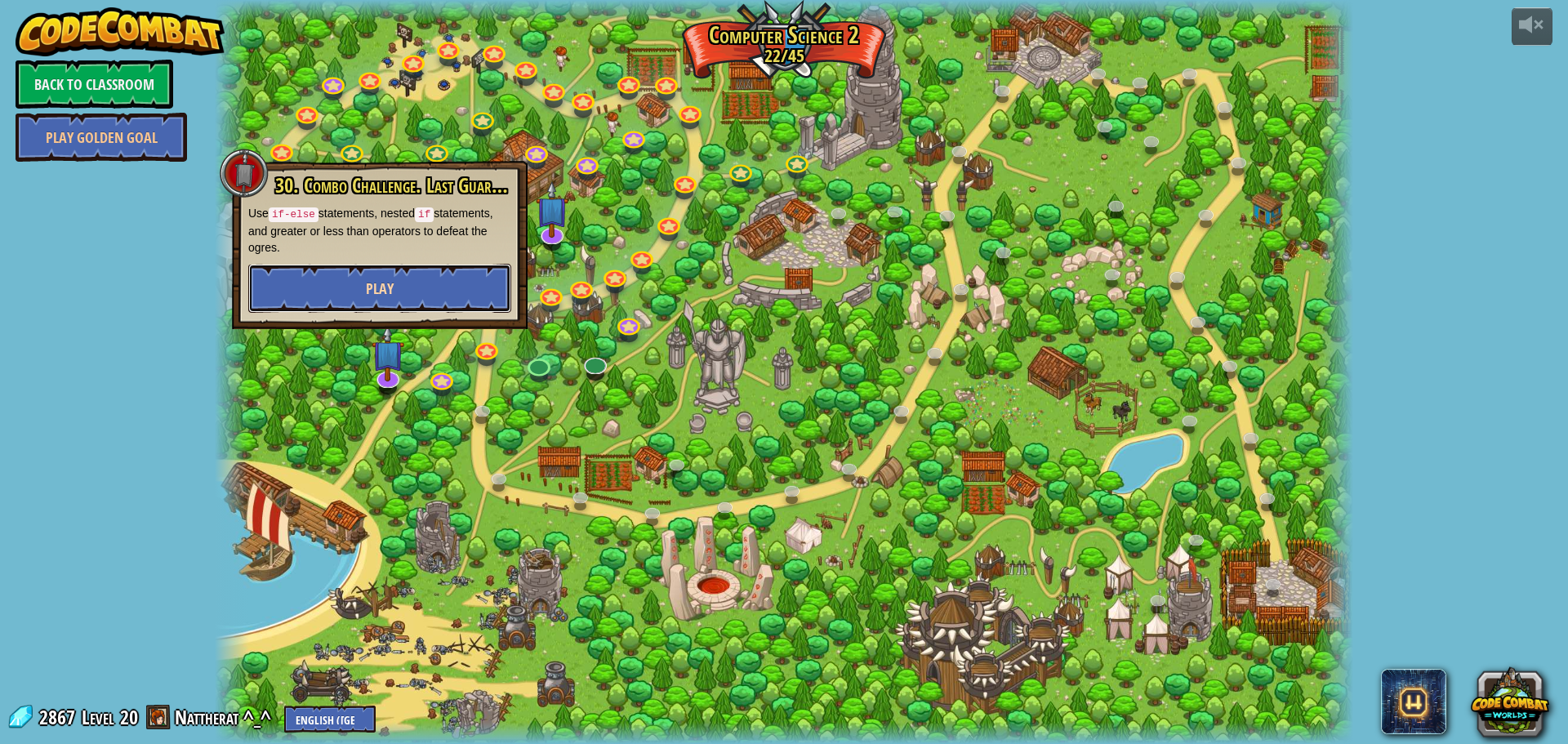
click at [399, 290] on button "Play" at bounding box center [379, 288] width 263 height 49
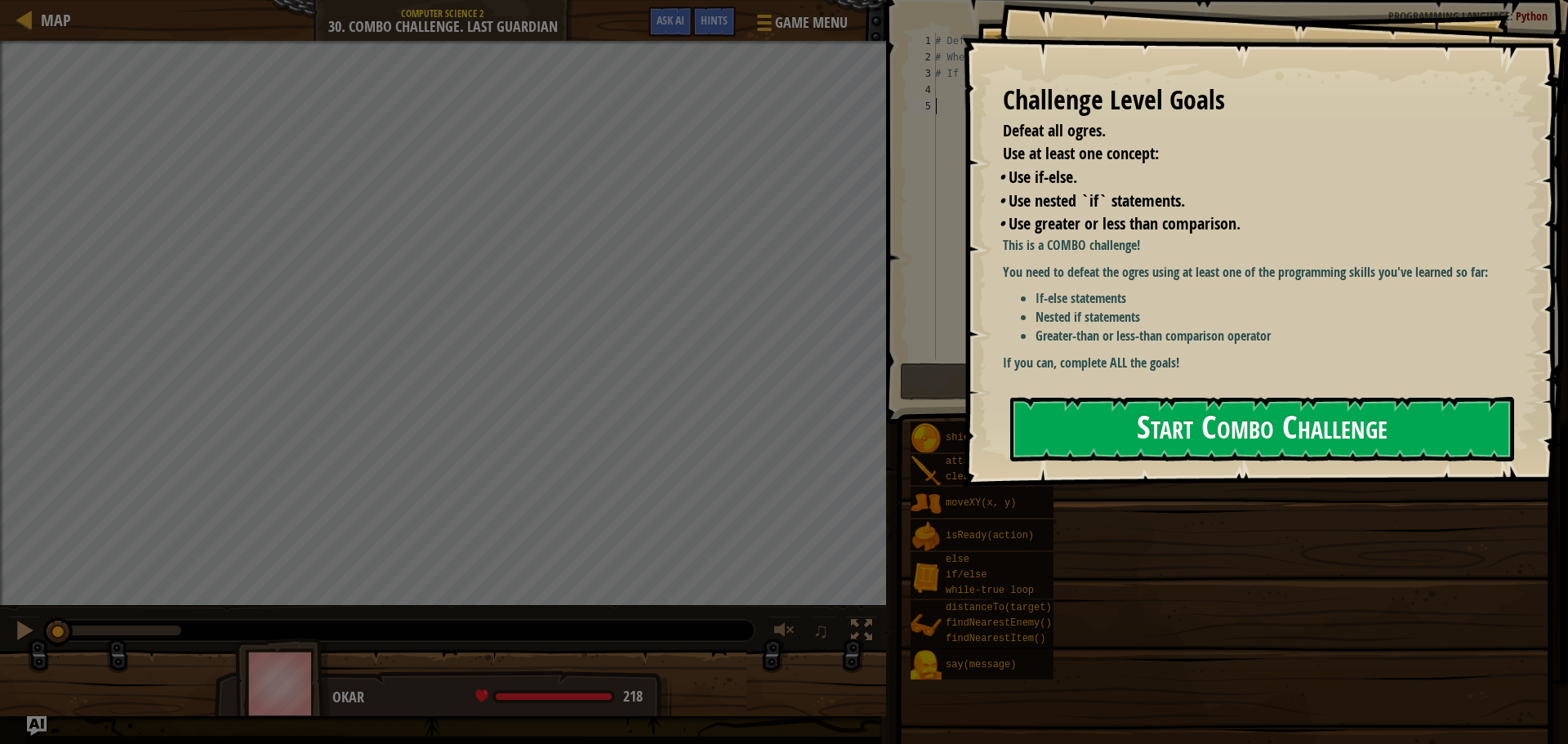
click at [1161, 437] on button "Start Combo Challenge" at bounding box center [1262, 429] width 504 height 65
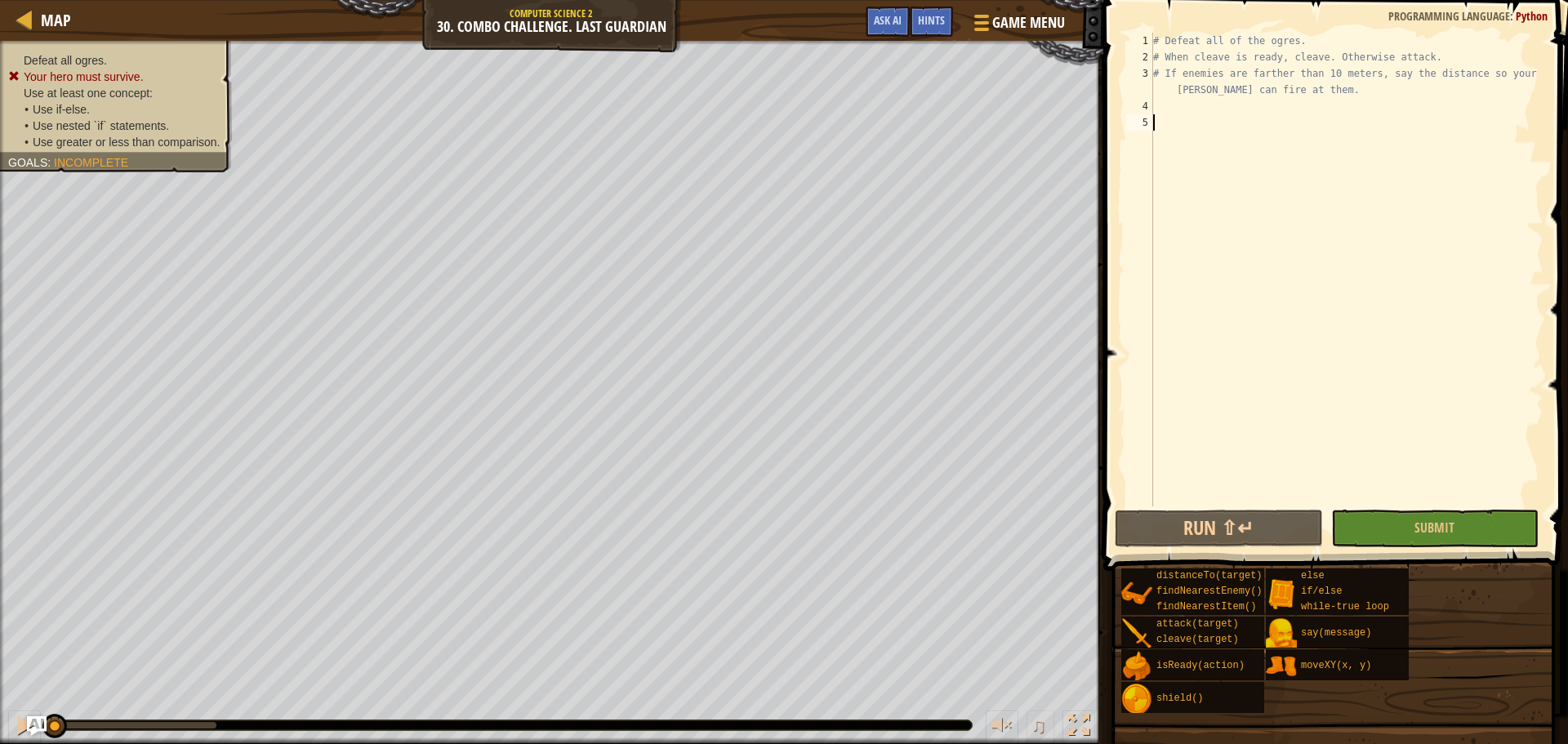
scroll to position [8, 0]
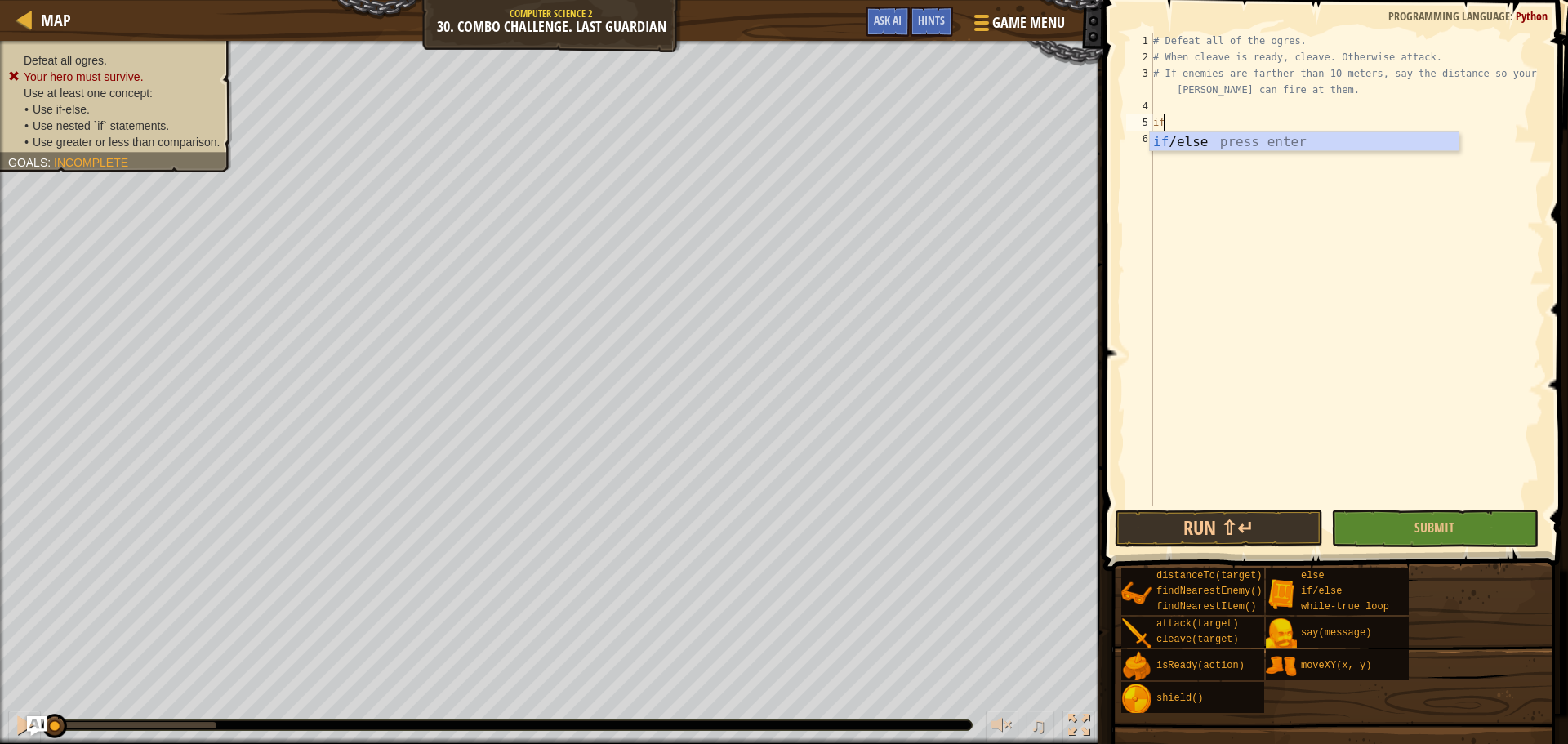
type textarea "i"
type textarea "if enemy:"
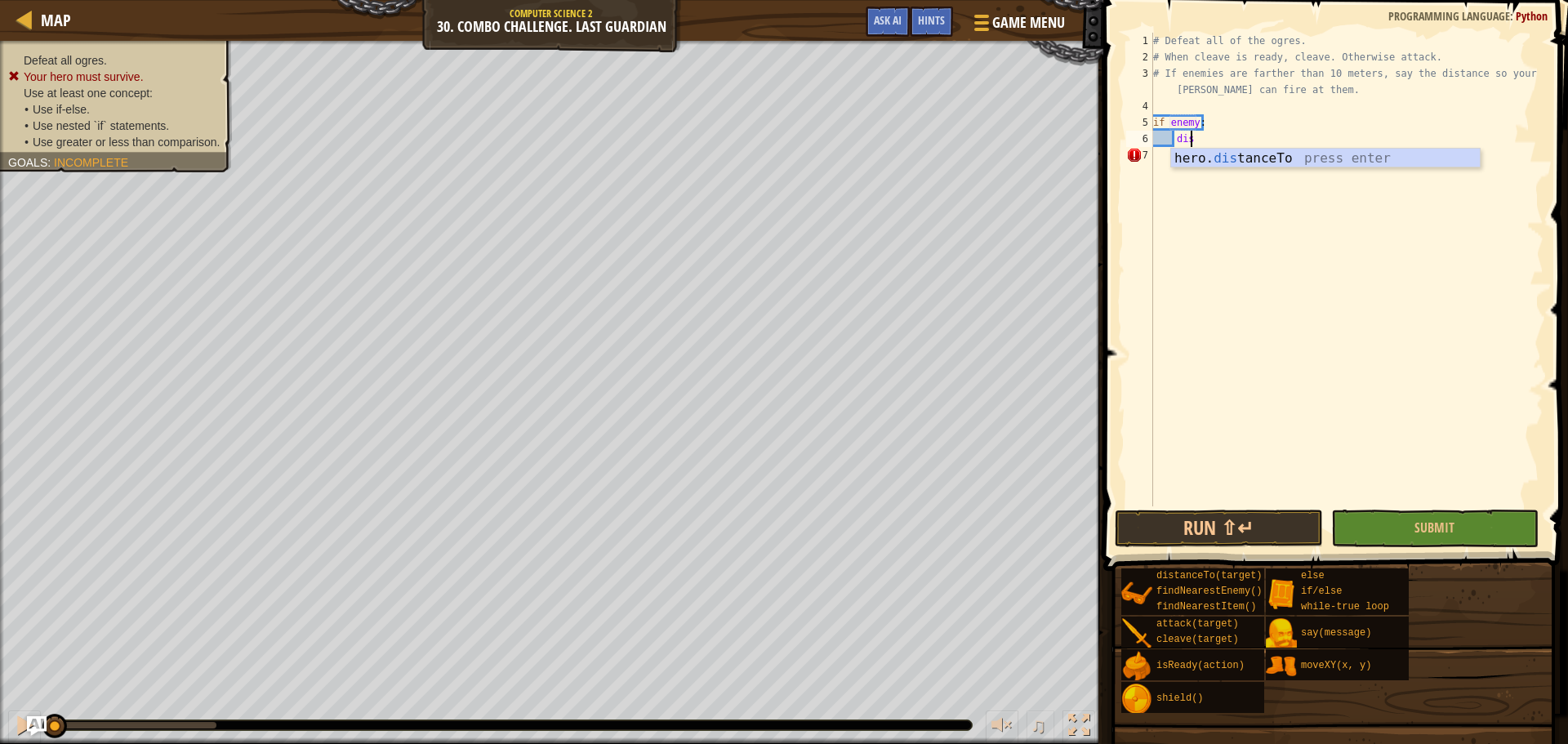
scroll to position [8, 2]
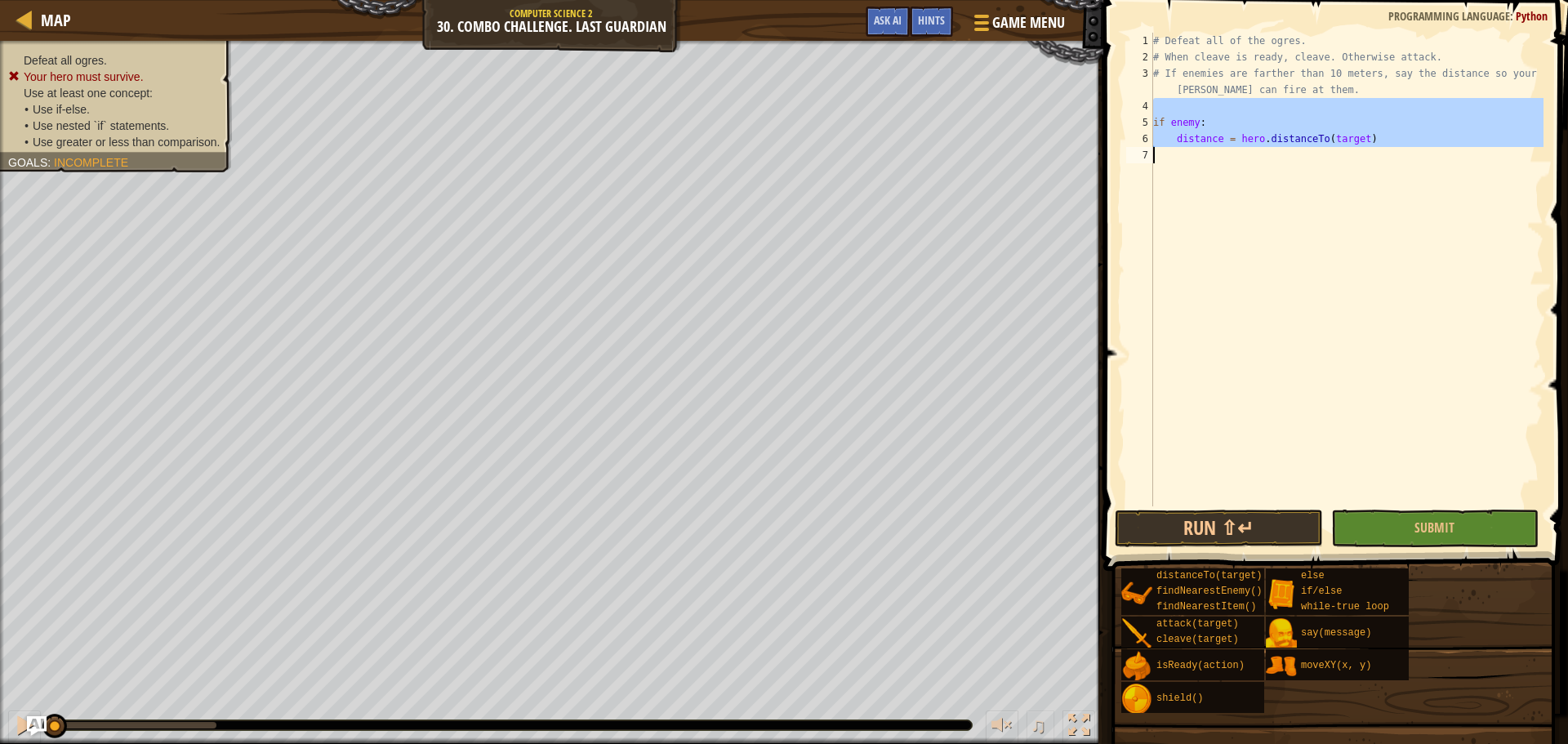
drag, startPoint x: 1148, startPoint y: 110, endPoint x: 1484, endPoint y: 211, distance: 350.9
click at [1484, 211] on div "distance = hero.distanceTo(target) 1 2 3 4 5 6 7 # Defeat all of the ogres. # W…" at bounding box center [1333, 269] width 420 height 473
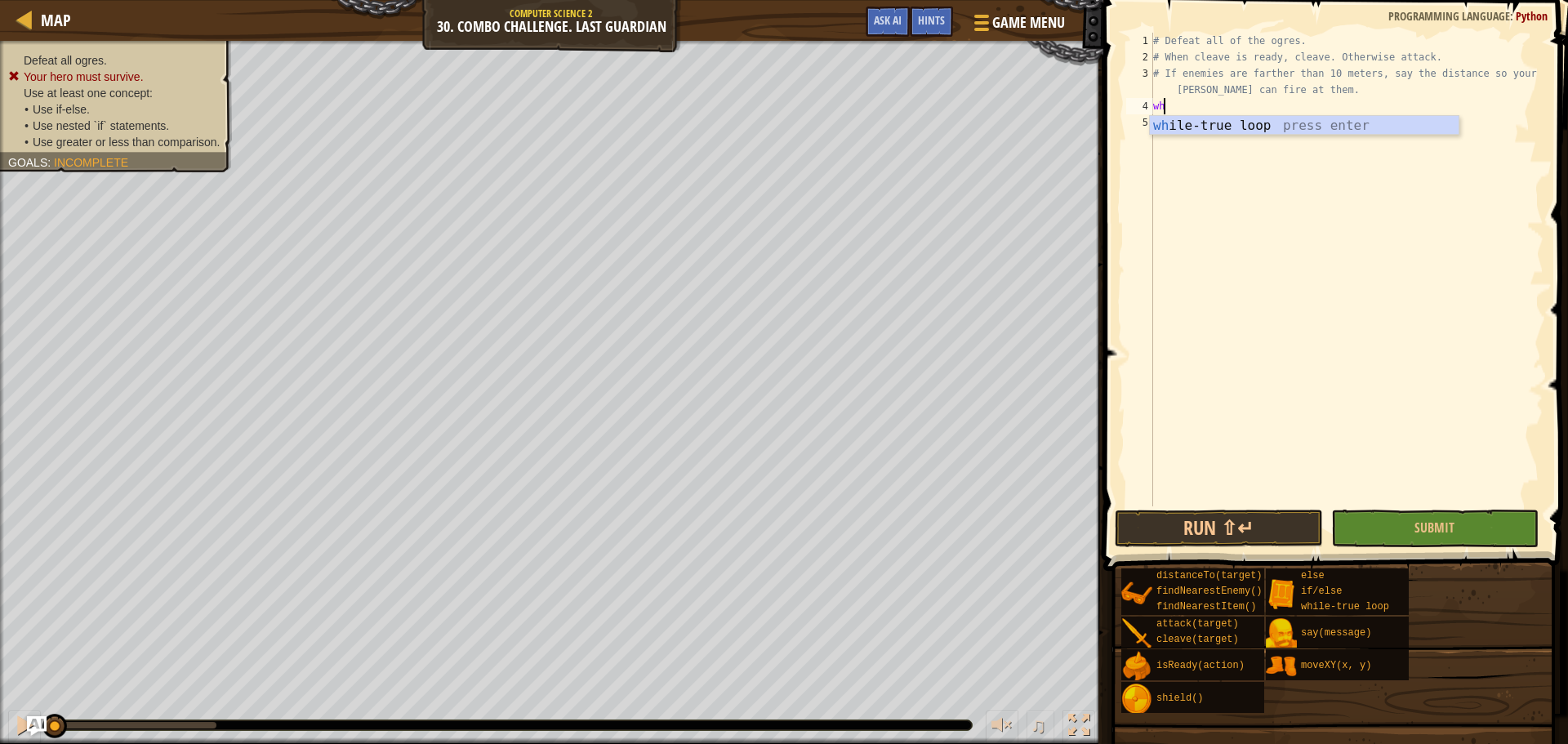
type textarea "whiu"
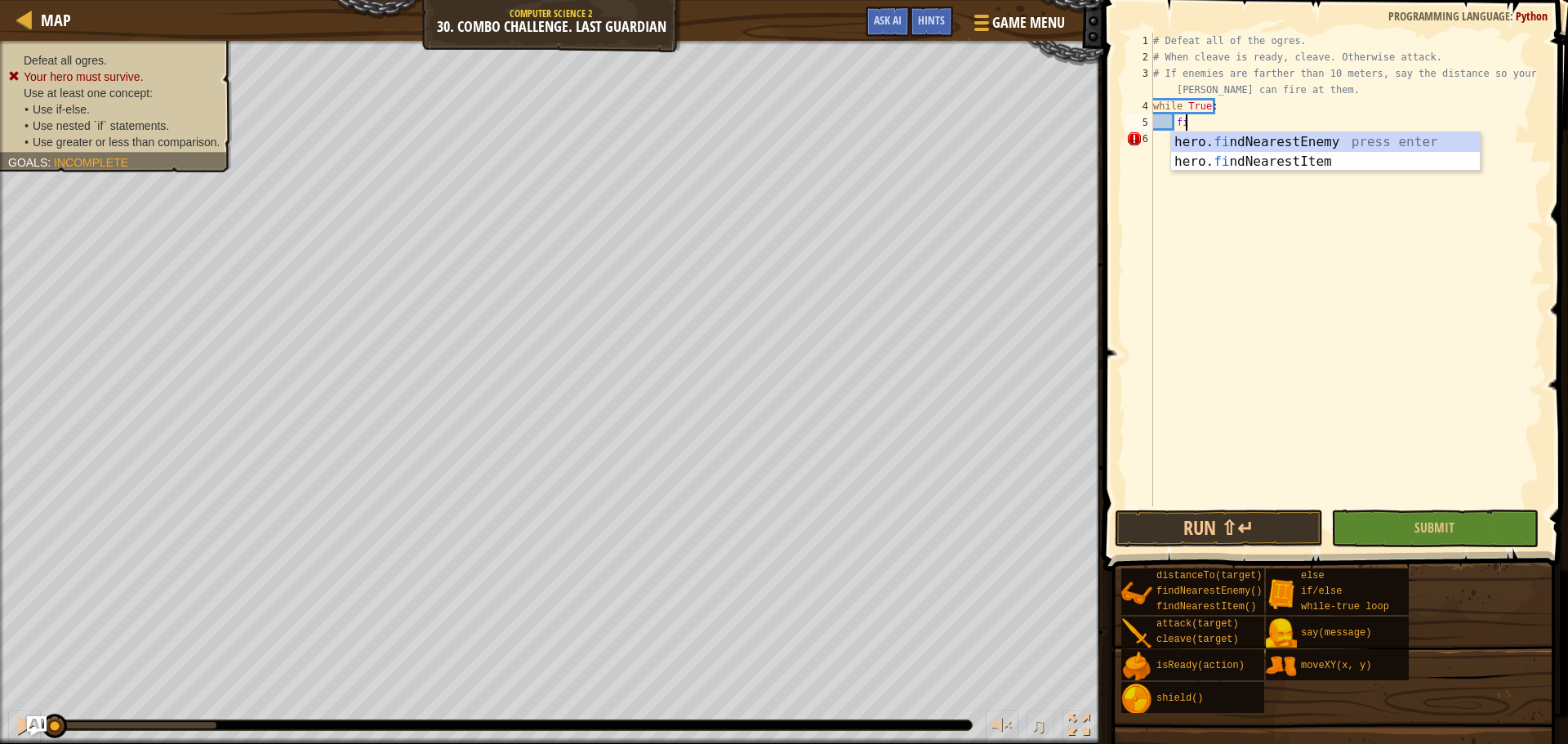
type textarea "fin"
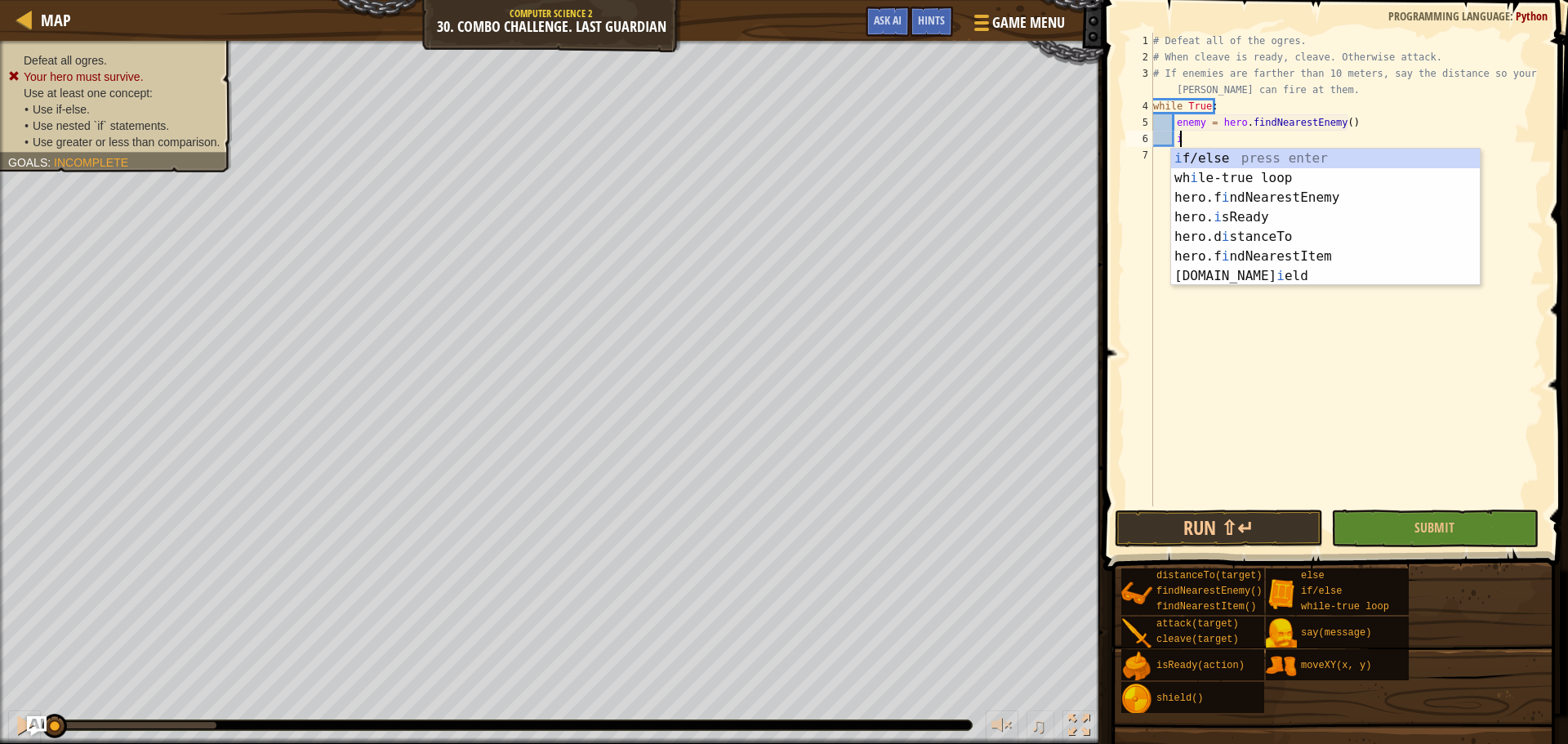
scroll to position [8, 2]
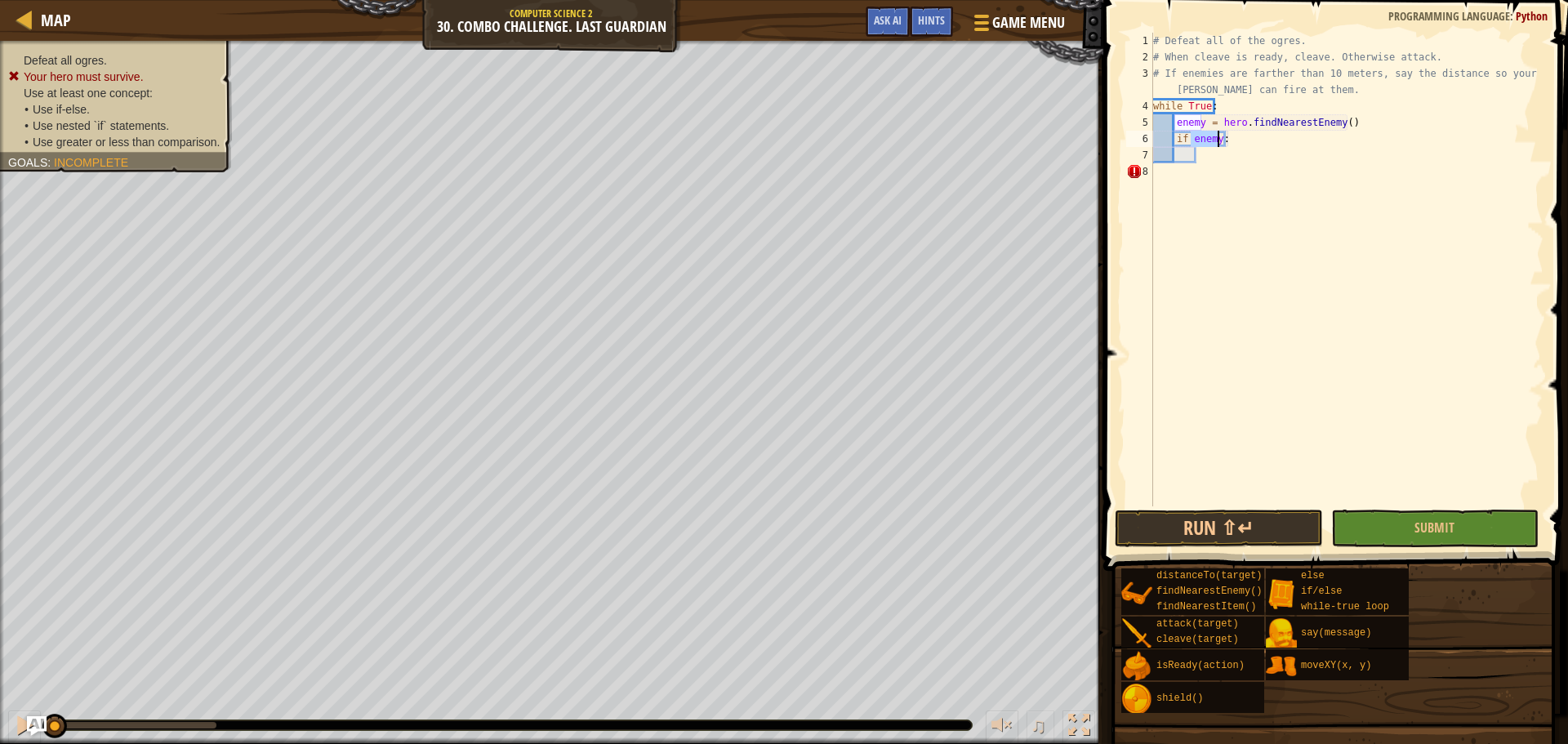
type textarea "if enemy:"
type textarea "distance = hero.distanceTo()"
click at [1343, 183] on div "# Defeat all of the ogres. # When cleave is ready, cleave. Otherwise attack. # …" at bounding box center [1346, 285] width 394 height 506
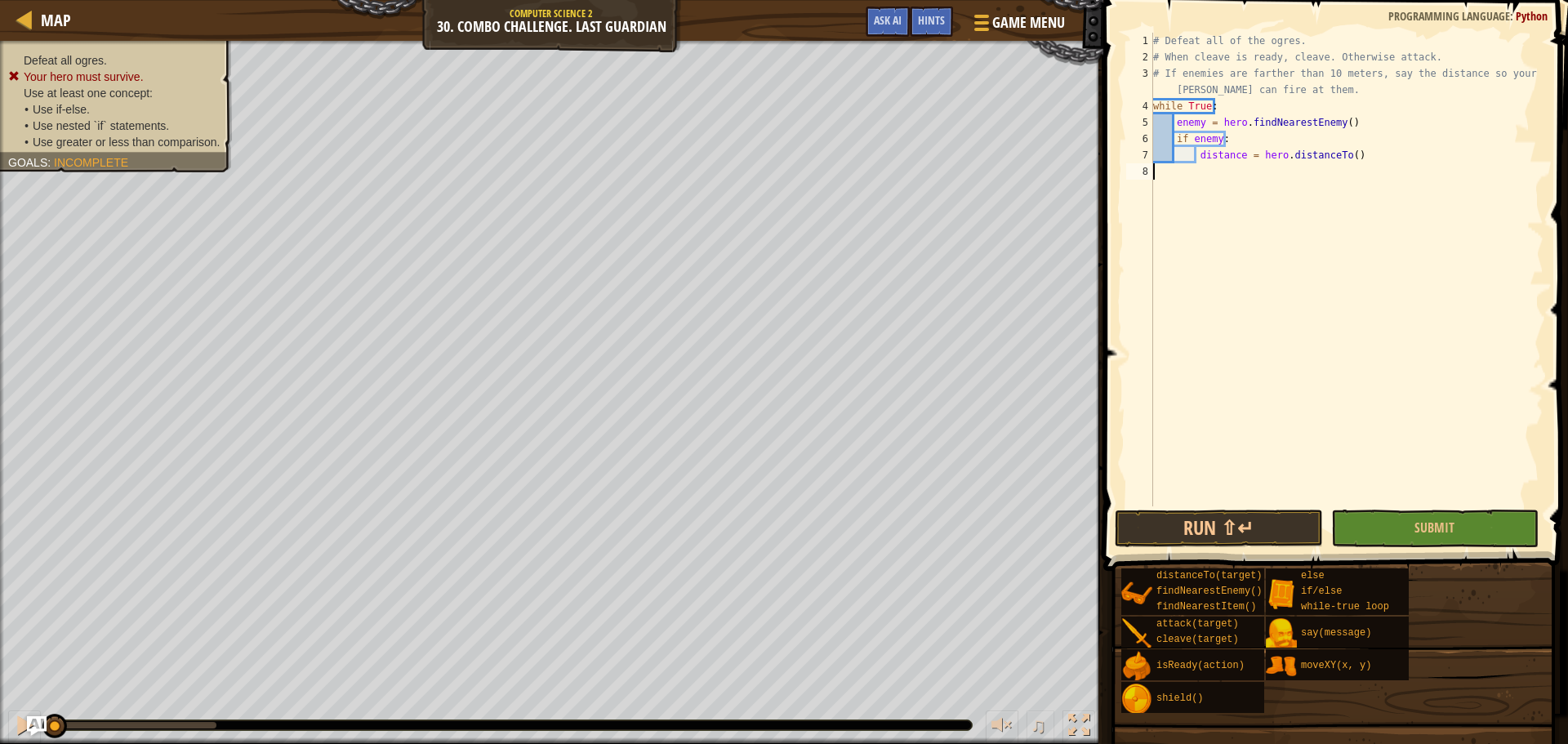
paste textarea "if distance < 15:"
type textarea "if distance < 10:"
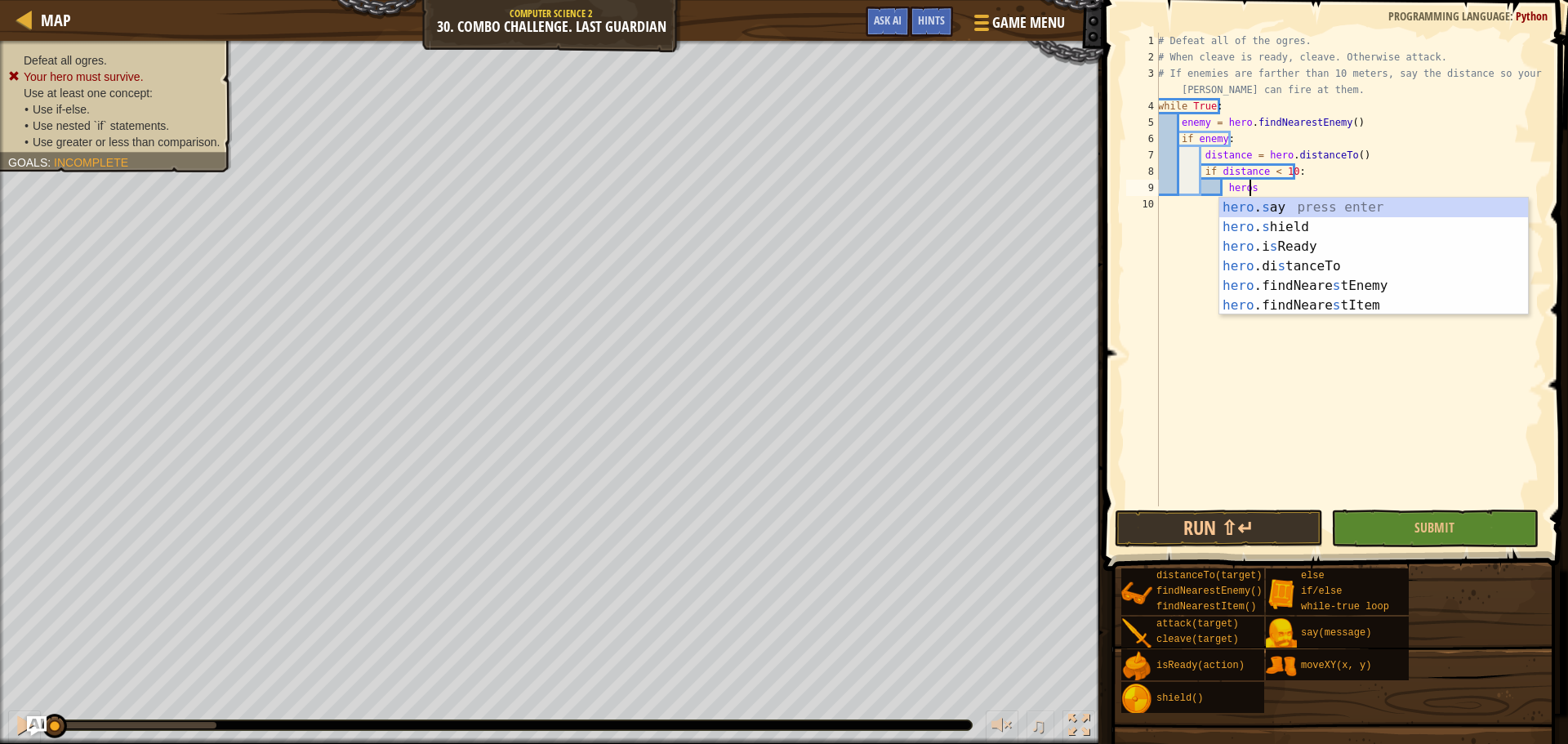
scroll to position [8, 7]
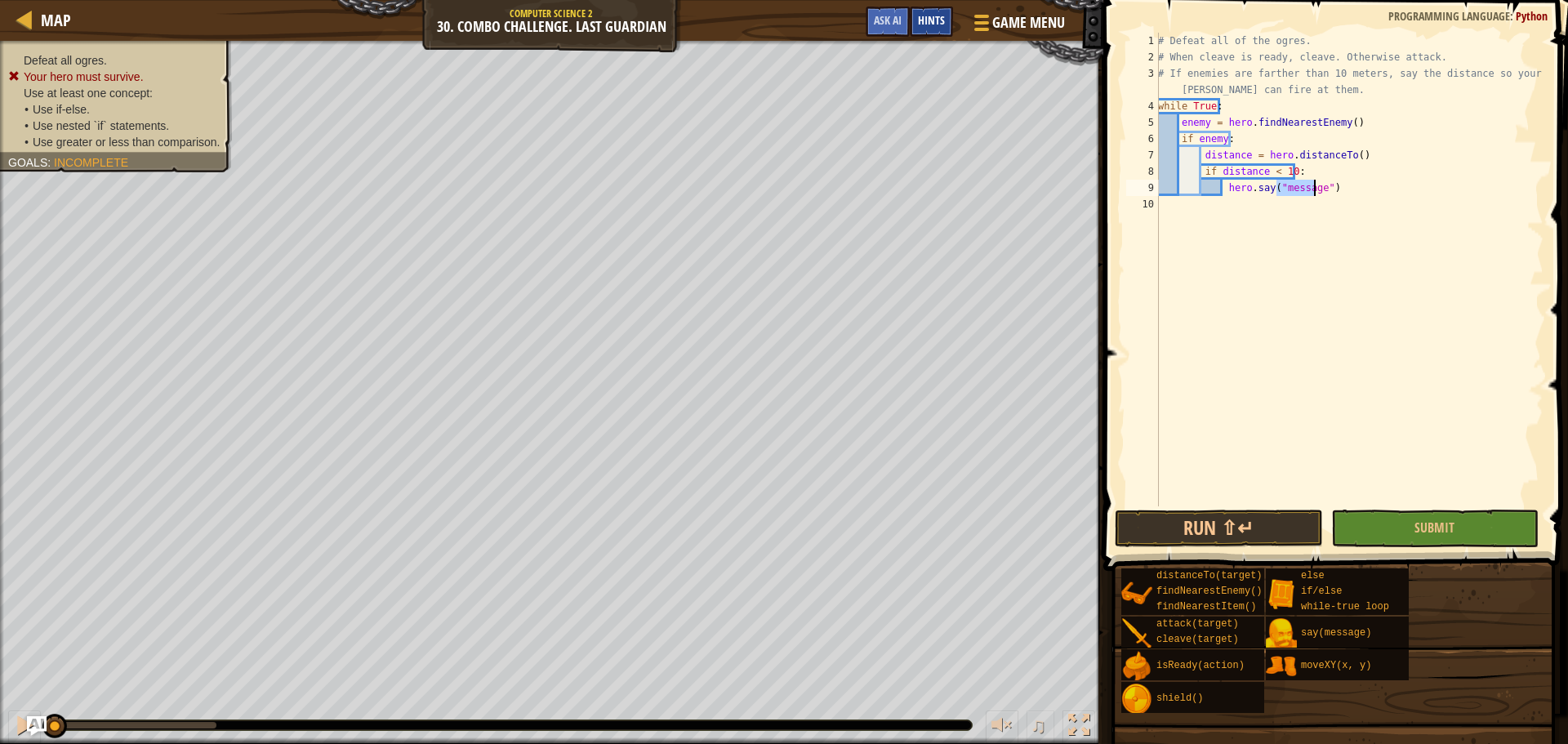
click at [927, 28] on div "Hints" at bounding box center [930, 22] width 43 height 30
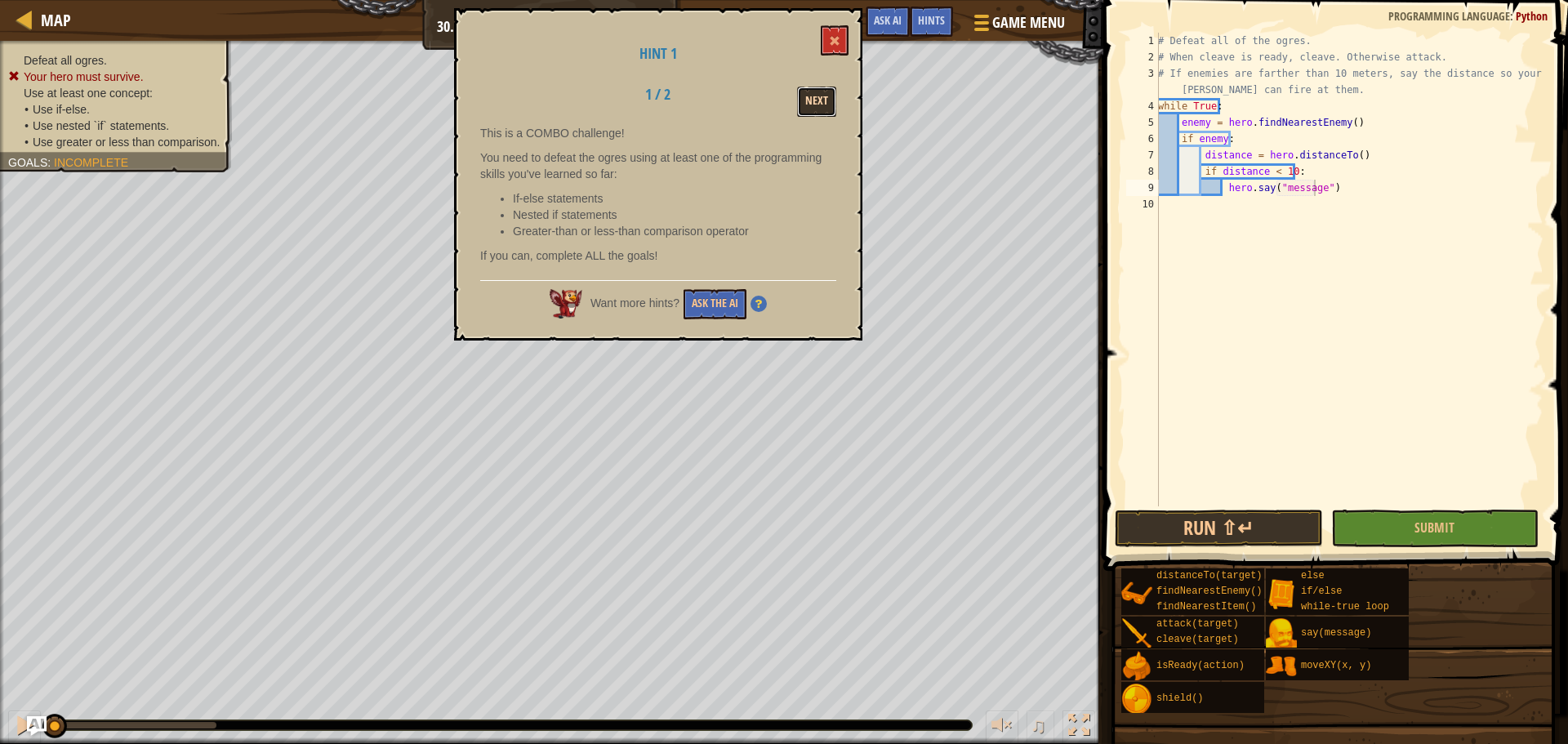
click at [803, 105] on button "Next" at bounding box center [816, 102] width 39 height 30
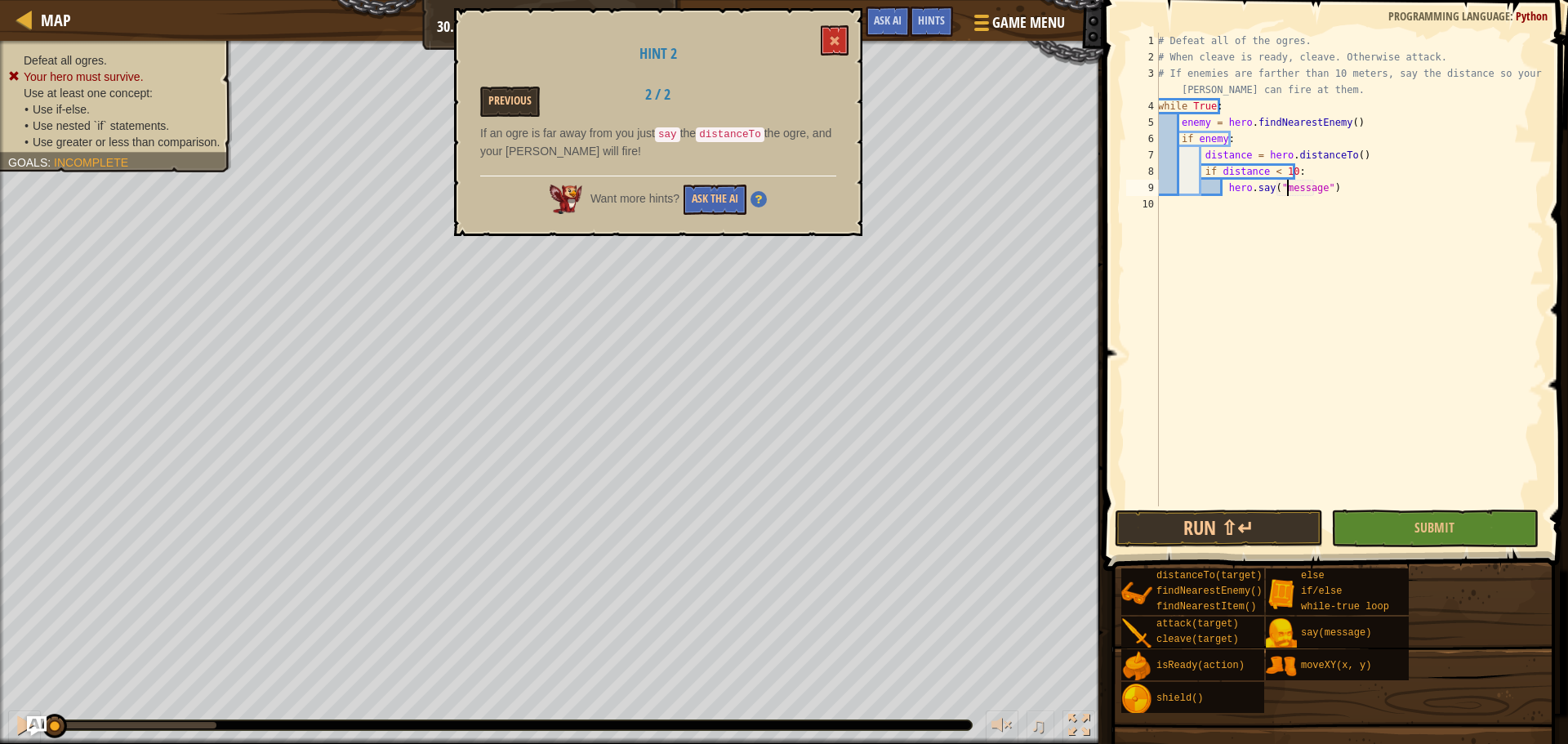
click at [1289, 191] on div "# Defeat all of the ogres. # When cleave is ready, cleave. Otherwise attack. # …" at bounding box center [1349, 285] width 389 height 506
type textarea "hero.say(hero.distanceTo))"
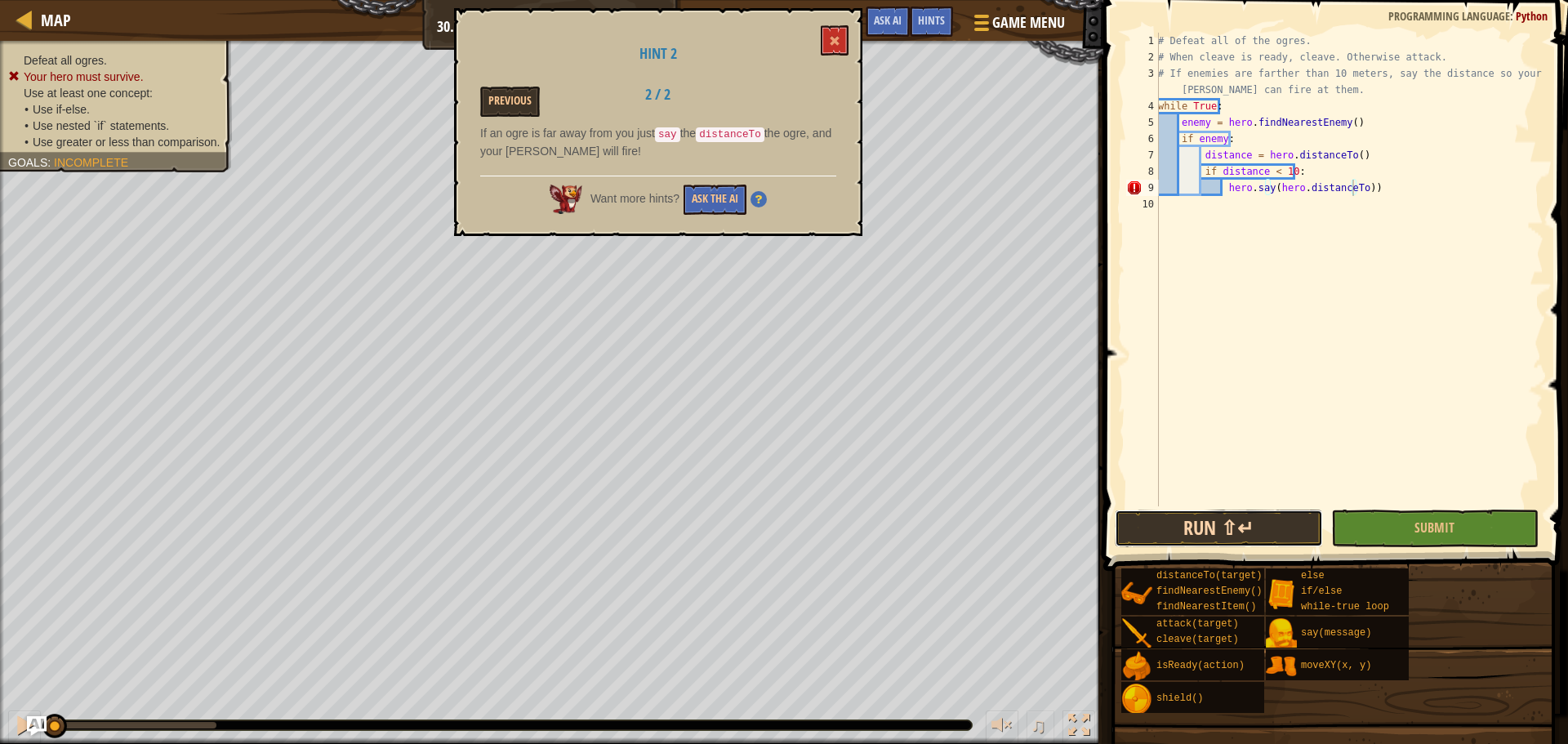
click at [1213, 518] on button "Run ⇧↵" at bounding box center [1218, 528] width 208 height 37
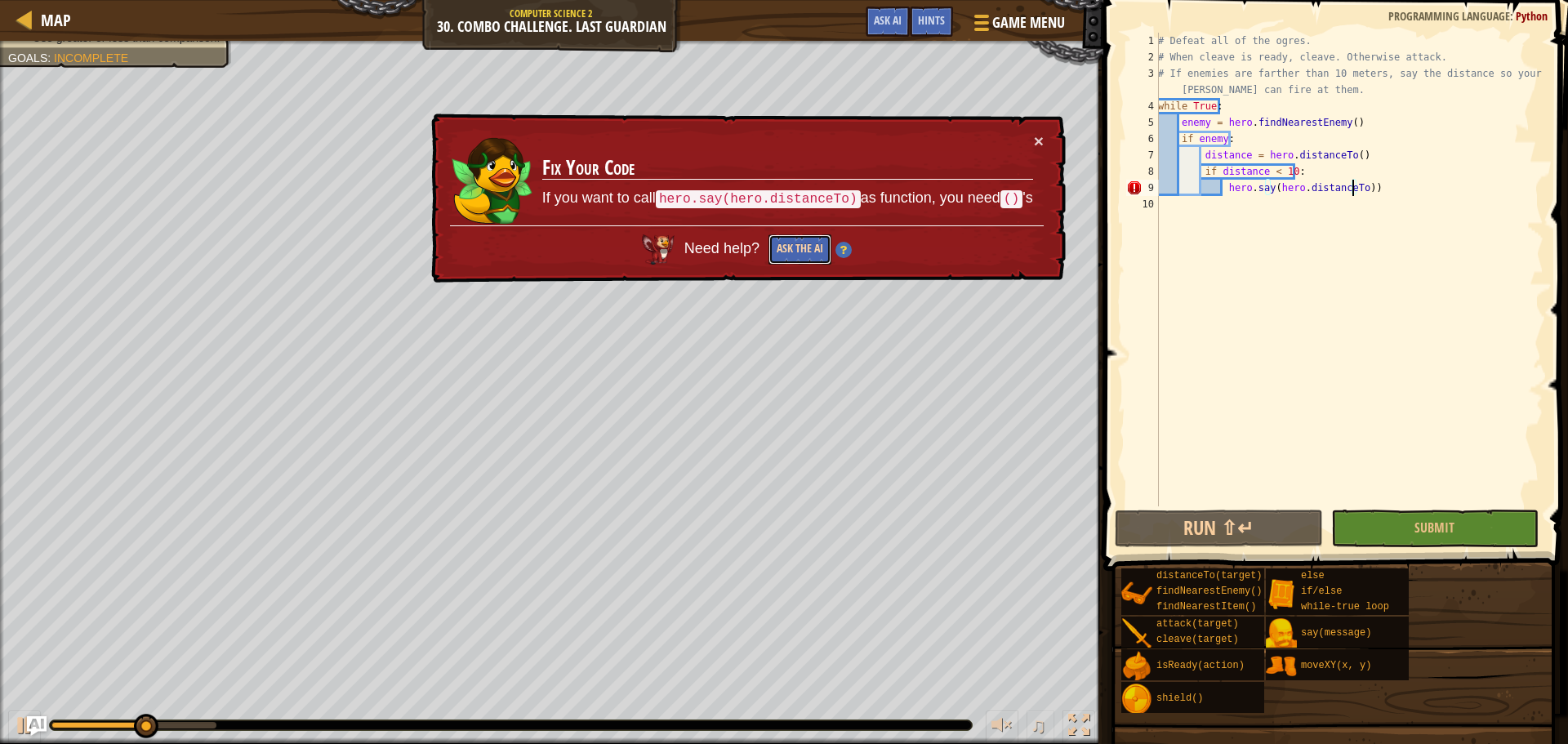
click at [826, 240] on button "Ask the AI" at bounding box center [800, 250] width 63 height 30
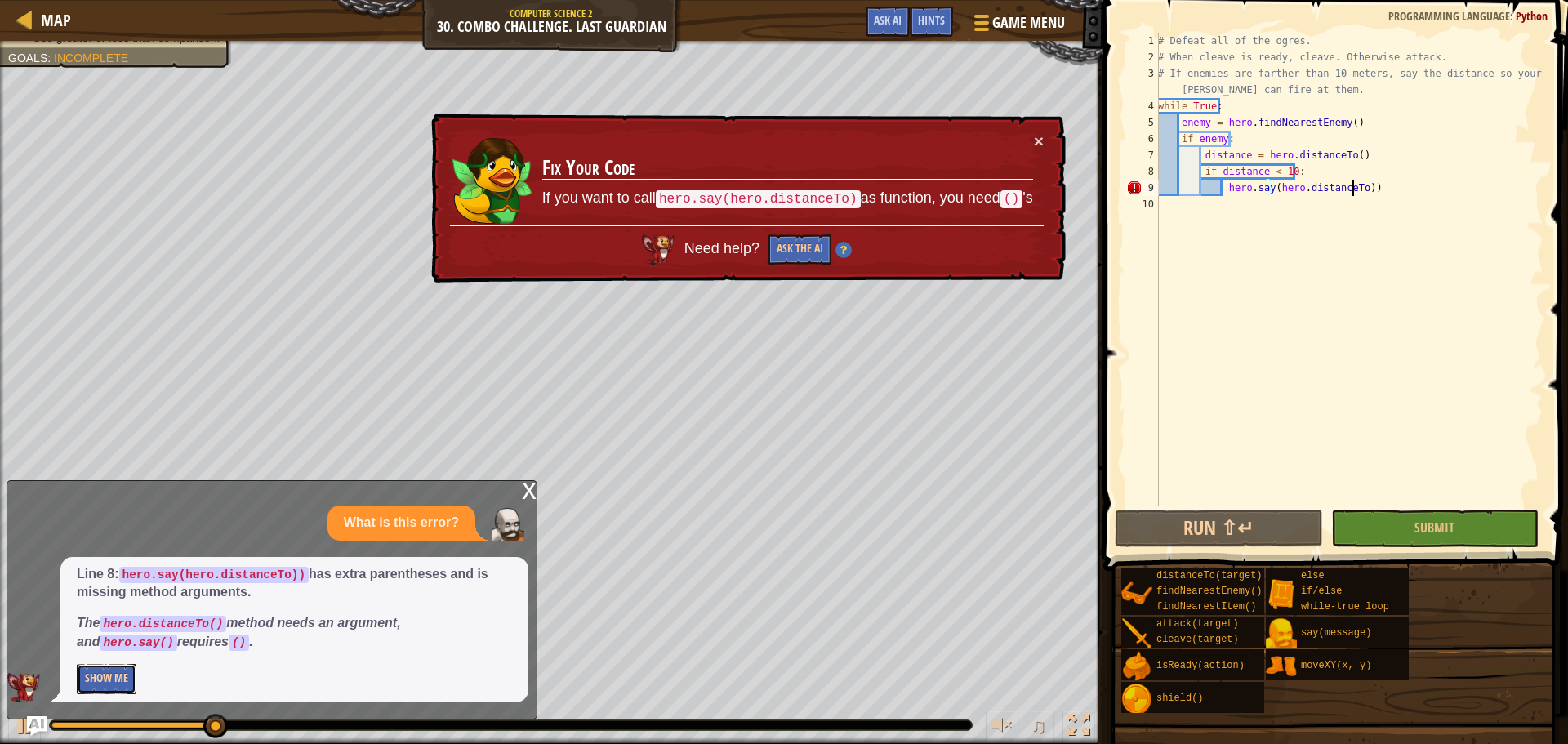
click at [116, 676] on button "Show Me" at bounding box center [107, 679] width 60 height 30
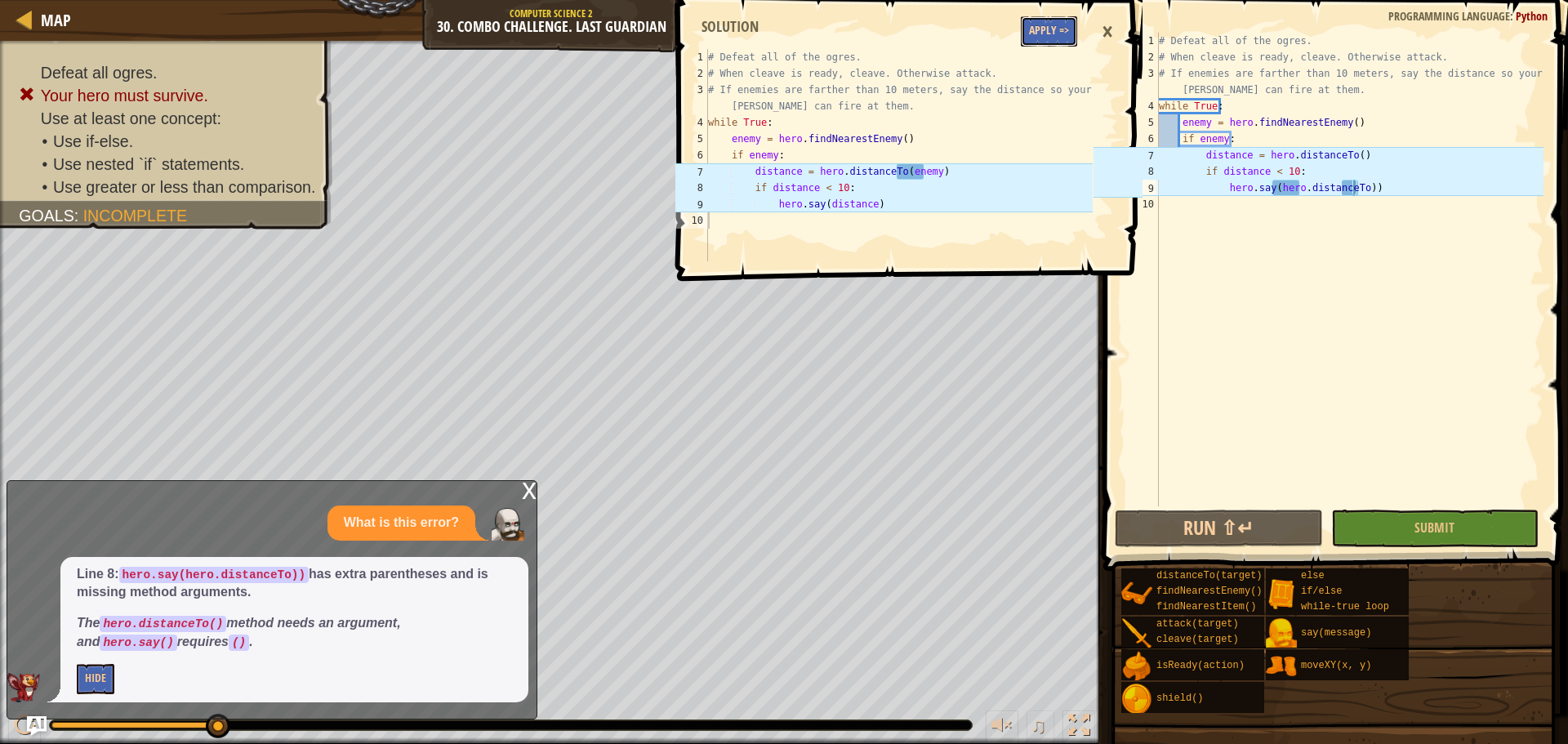
click at [1053, 19] on button "Apply =>" at bounding box center [1049, 31] width 56 height 30
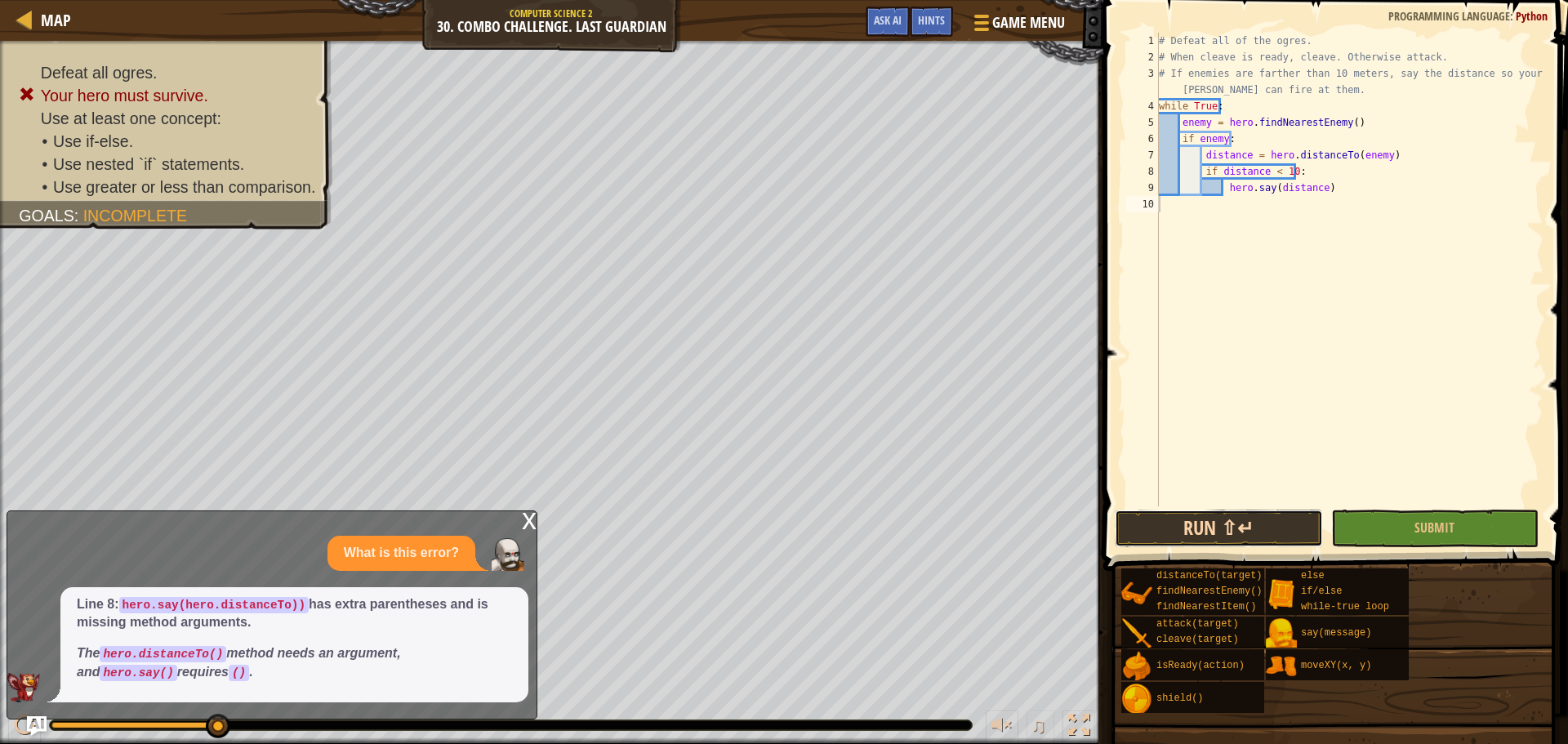
click at [1257, 519] on button "Run ⇧↵" at bounding box center [1218, 528] width 208 height 37
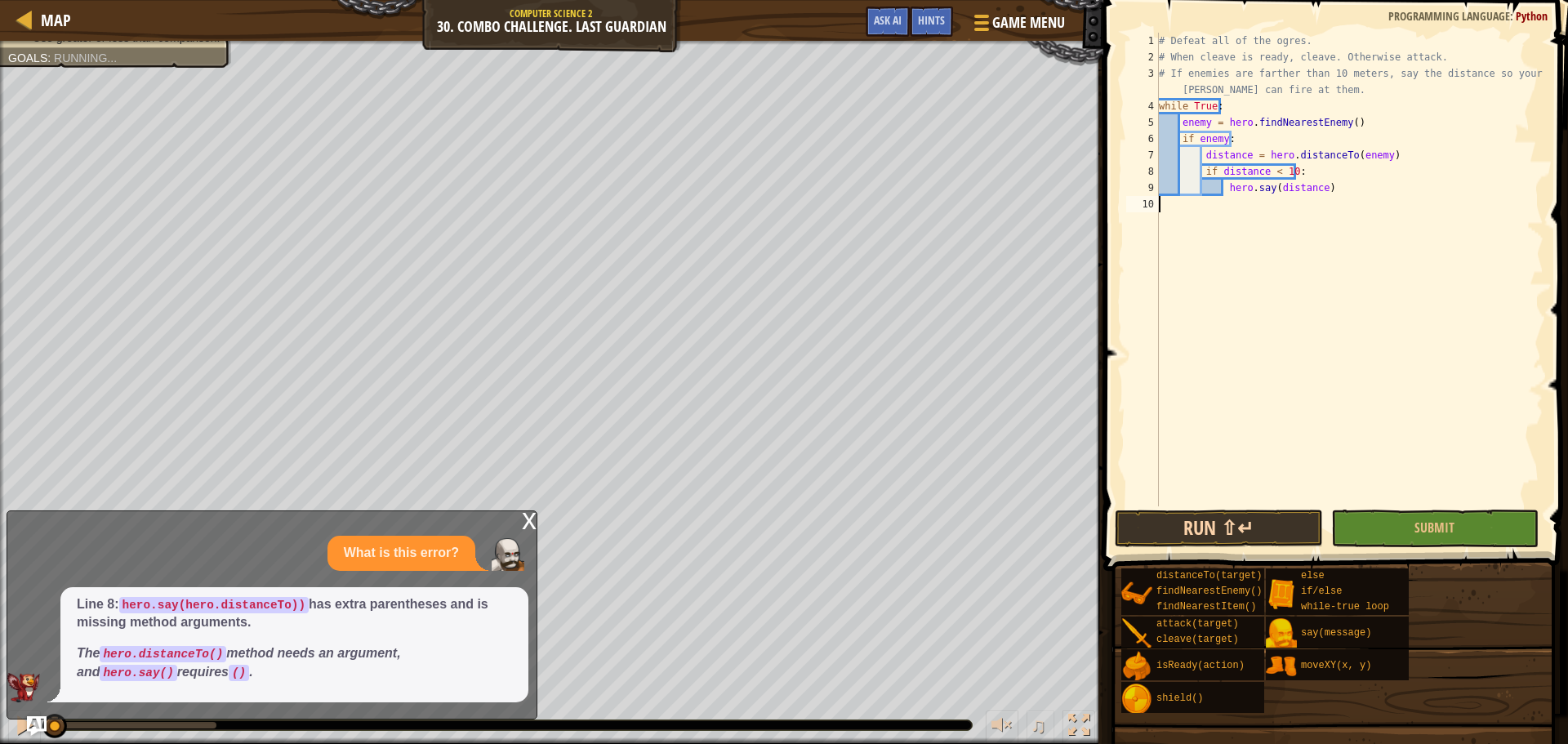
scroll to position [8, 0]
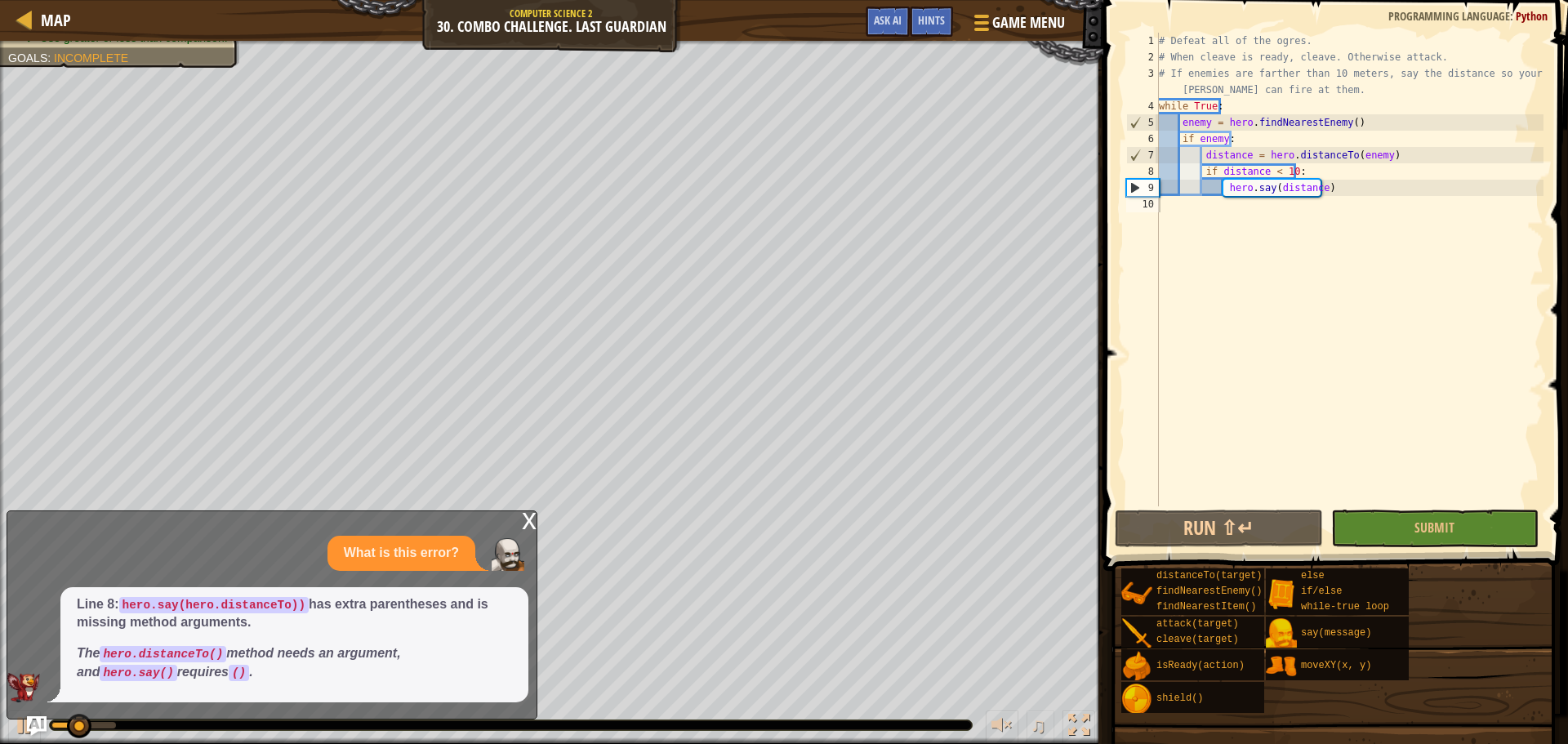
click at [521, 518] on div "x What is this error? Line 8: hero.say(hero.distanceTo)) has extra parentheses …" at bounding box center [272, 613] width 531 height 209
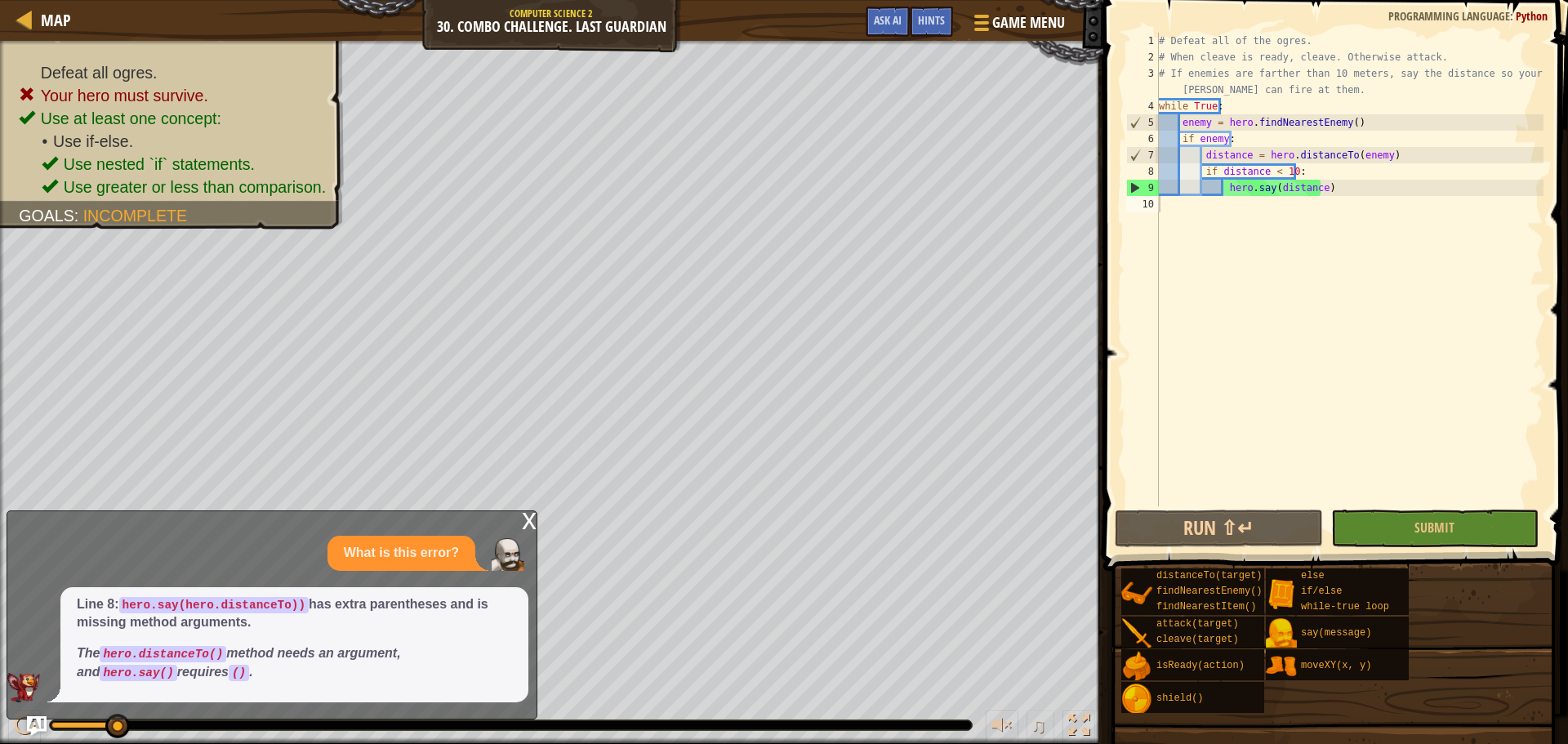
click at [531, 517] on div "x" at bounding box center [528, 518] width 14 height 16
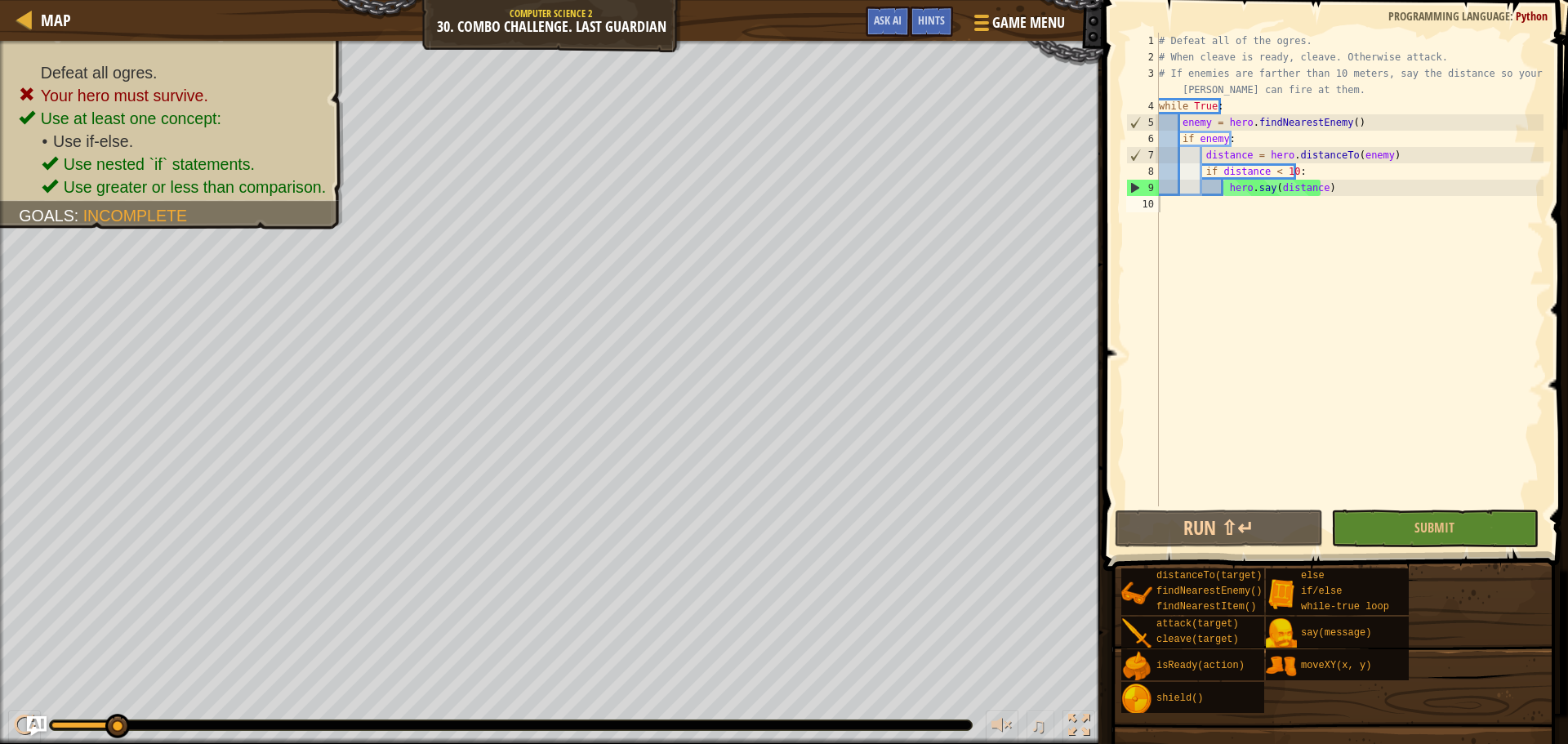
type textarea "distance = hero.distanceTo(enemy)"
click at [1193, 154] on div "# Defeat all of the ogres. # When cleave is ready, cleave. Otherwise attack. # …" at bounding box center [1349, 285] width 388 height 506
click at [1198, 154] on div "# Defeat all of the ogres. # When cleave is ready, cleave. Otherwise attack. # …" at bounding box center [1349, 285] width 388 height 506
click at [1202, 205] on div "# Defeat all of the ogres. # When cleave is ready, cleave. Otherwise attack. # …" at bounding box center [1349, 285] width 388 height 506
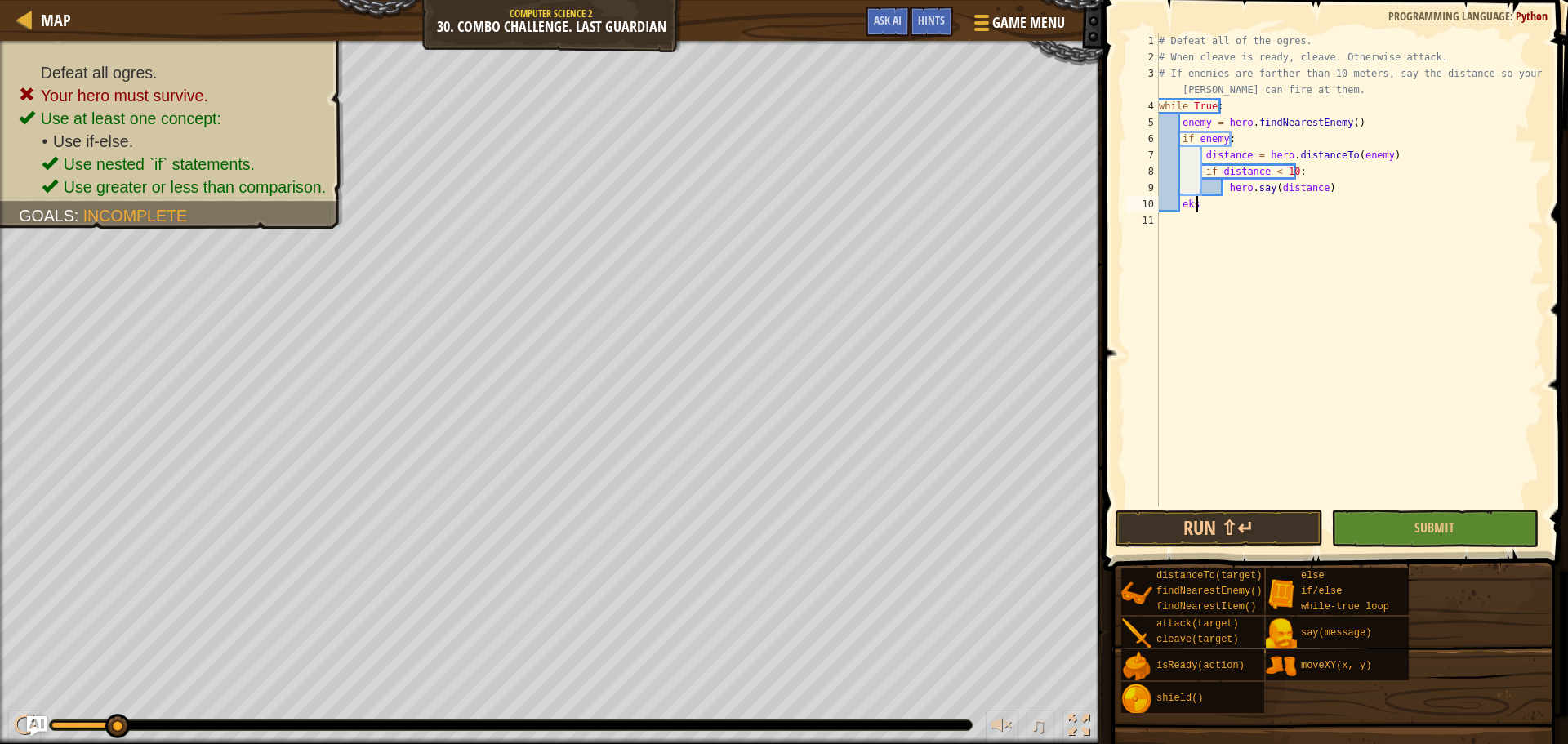
scroll to position [8, 2]
type textarea "e"
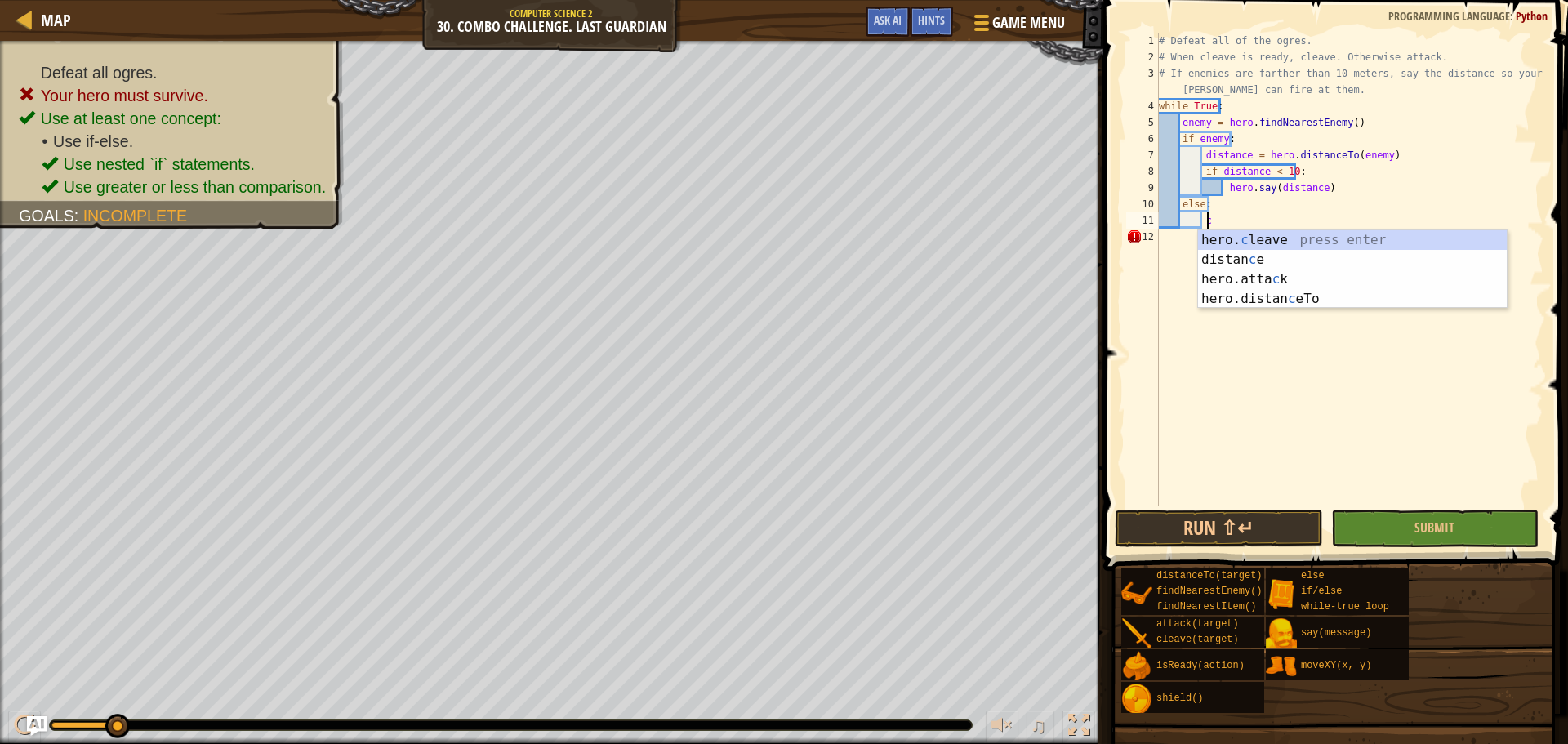
scroll to position [8, 4]
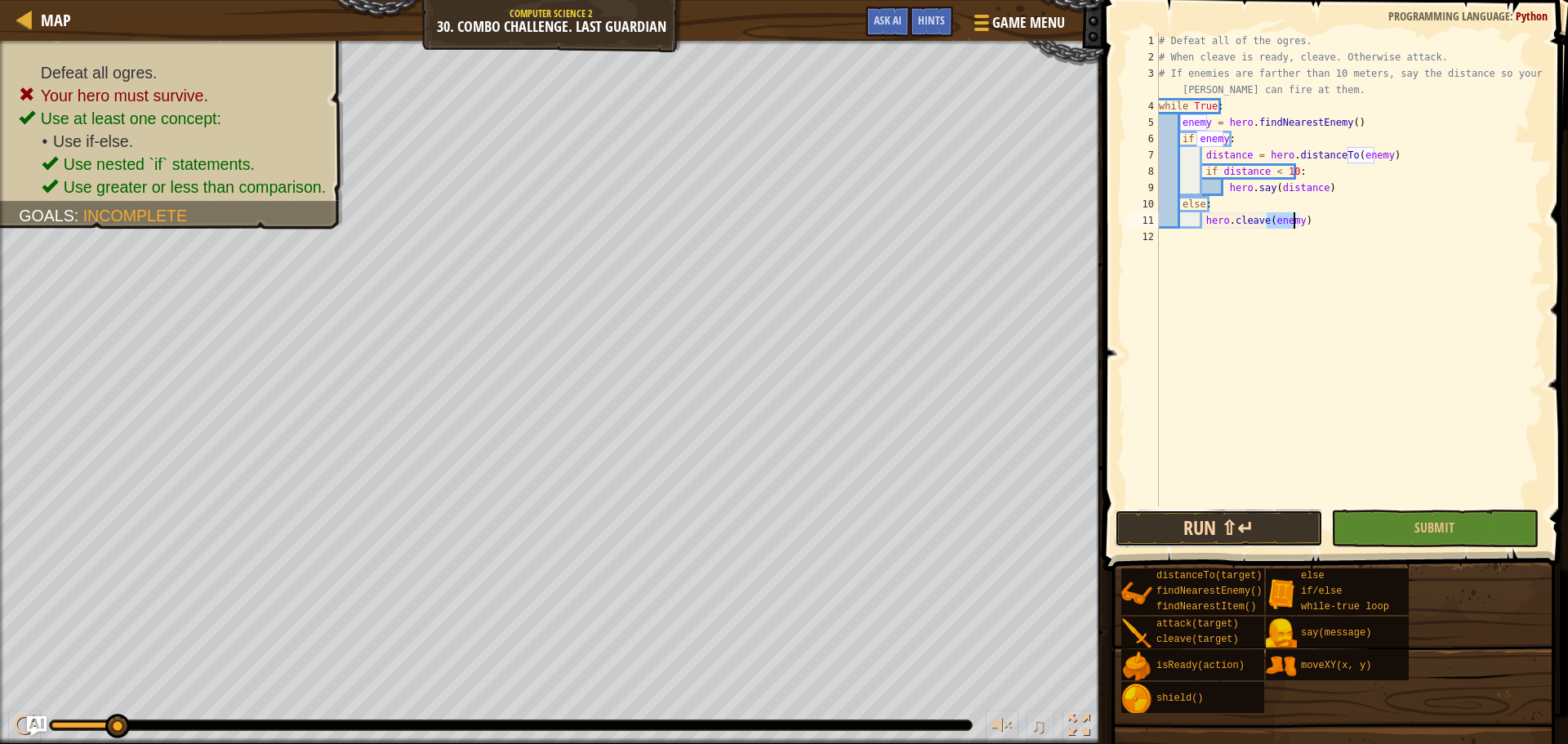
click at [1208, 512] on button "Run ⇧↵" at bounding box center [1218, 528] width 208 height 37
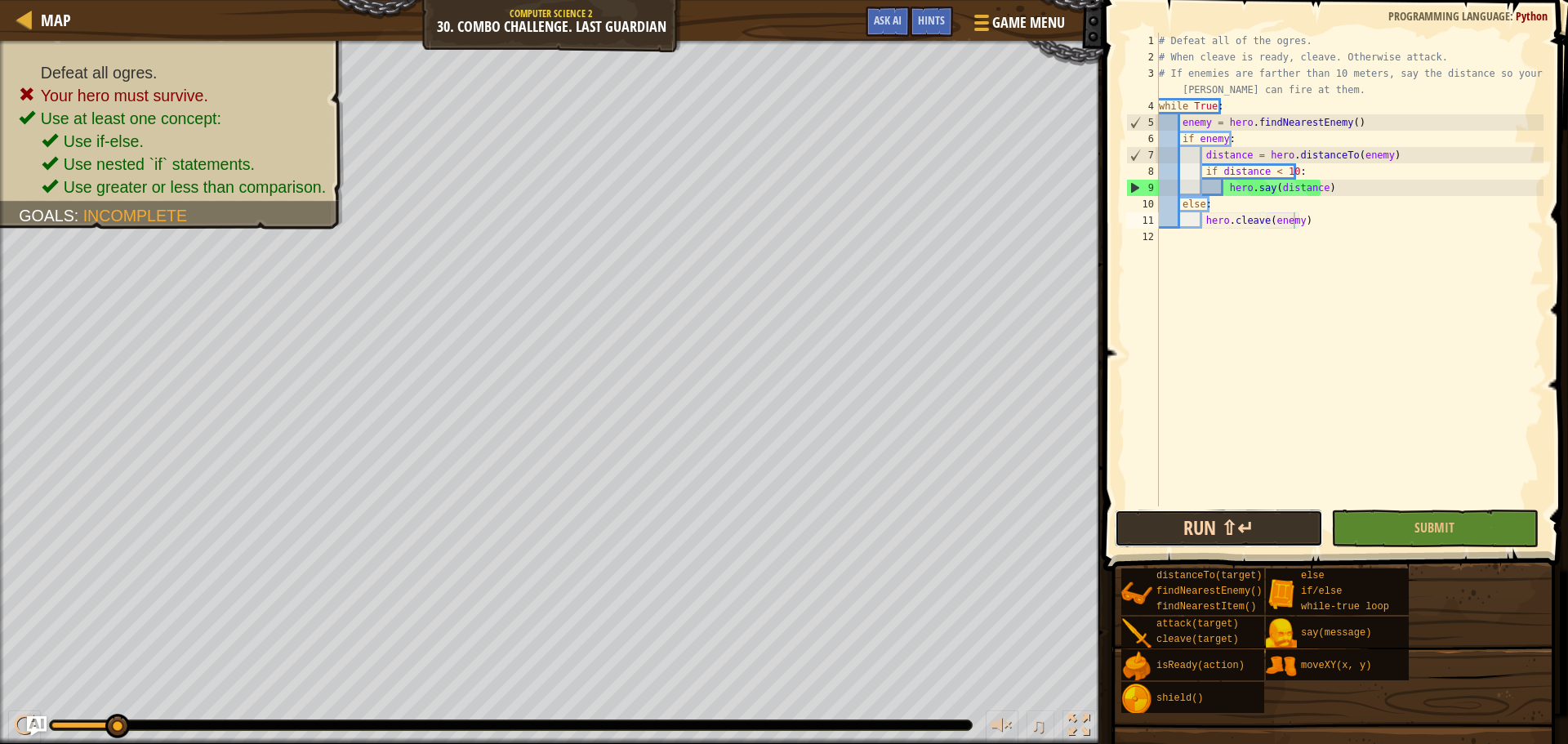
click at [1258, 523] on button "Run ⇧↵" at bounding box center [1218, 528] width 208 height 37
click at [1366, 151] on div "# Defeat all of the ogres. # When cleave is ready, cleave. Otherwise attack. # …" at bounding box center [1349, 285] width 388 height 506
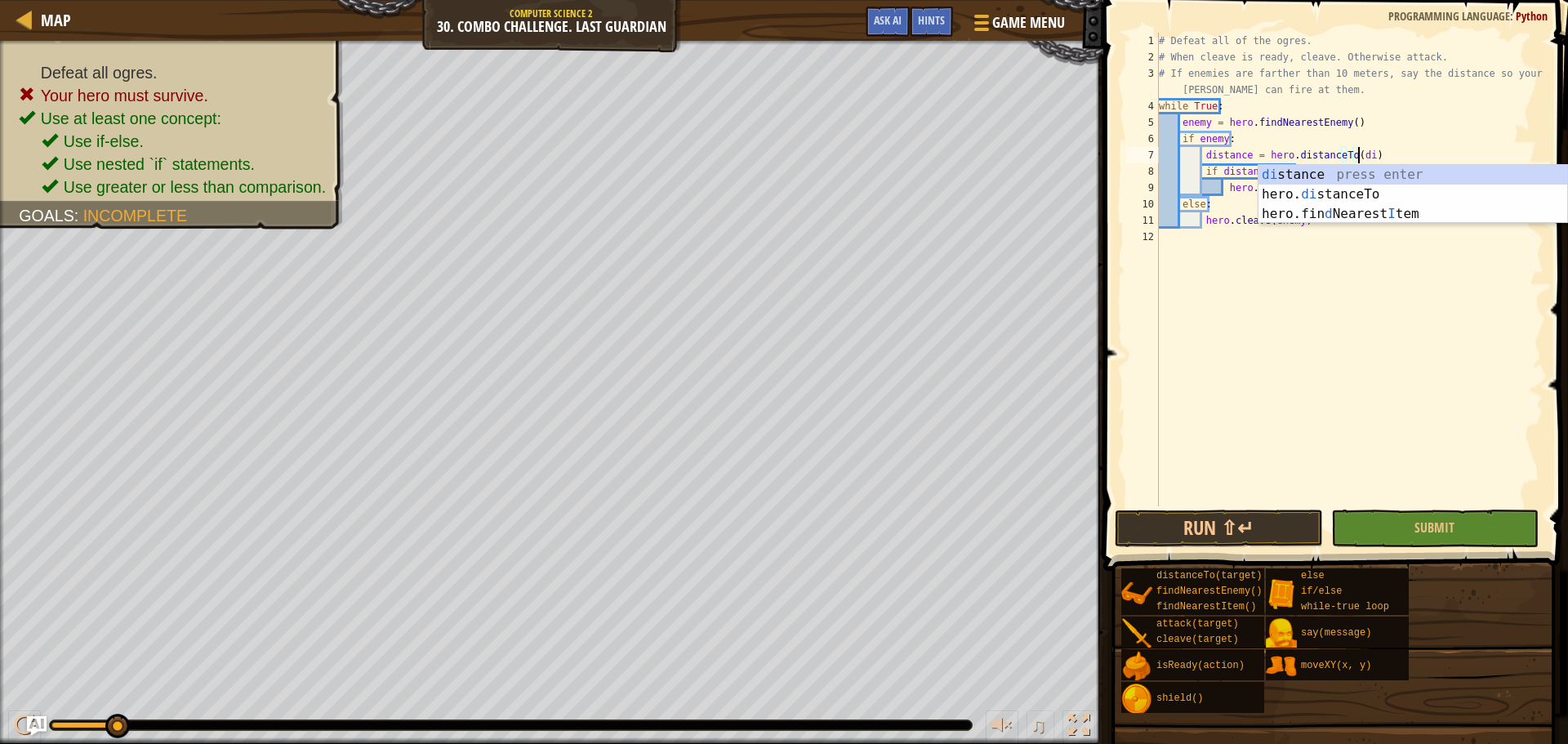
scroll to position [8, 16]
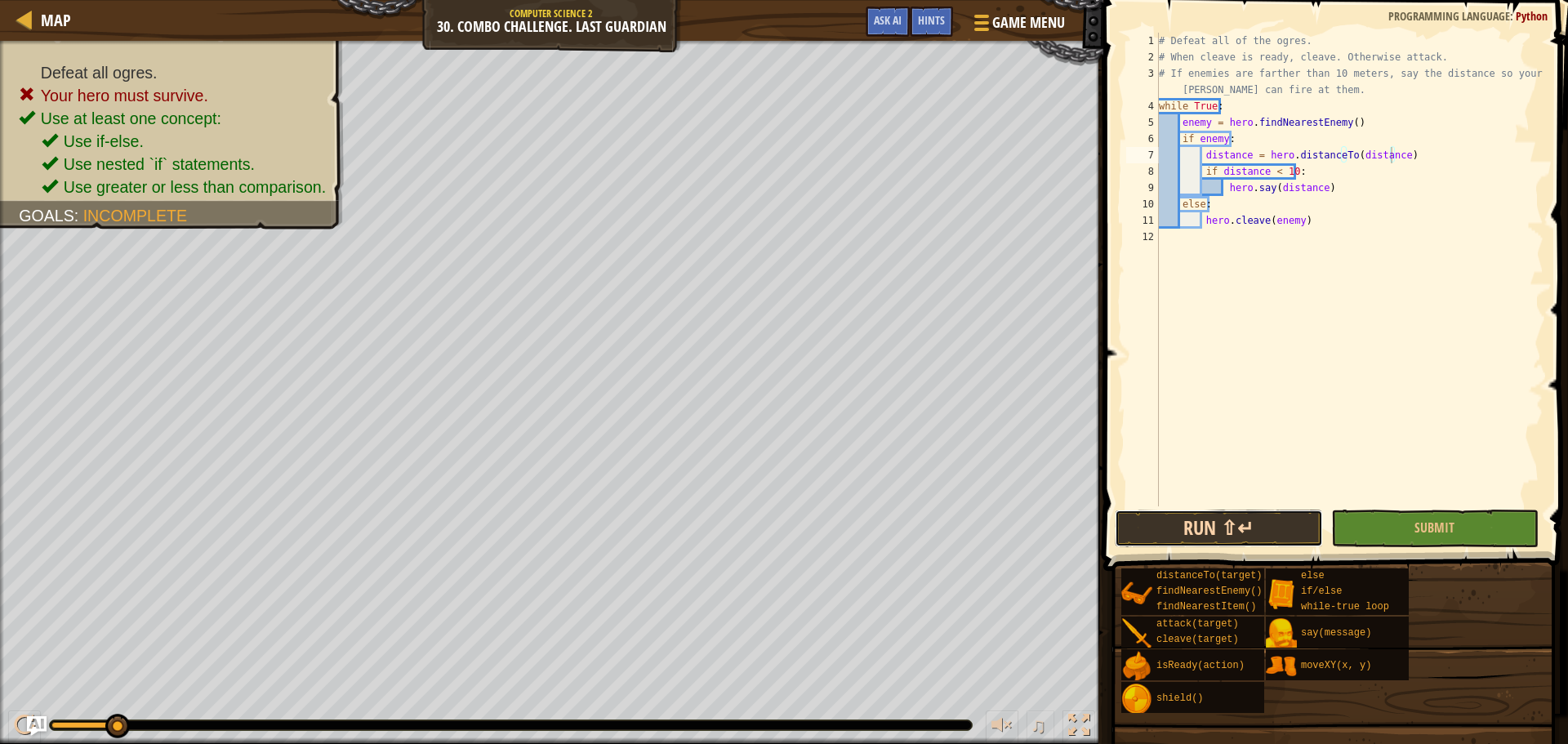
click at [1212, 517] on button "Run ⇧↵" at bounding box center [1218, 528] width 208 height 37
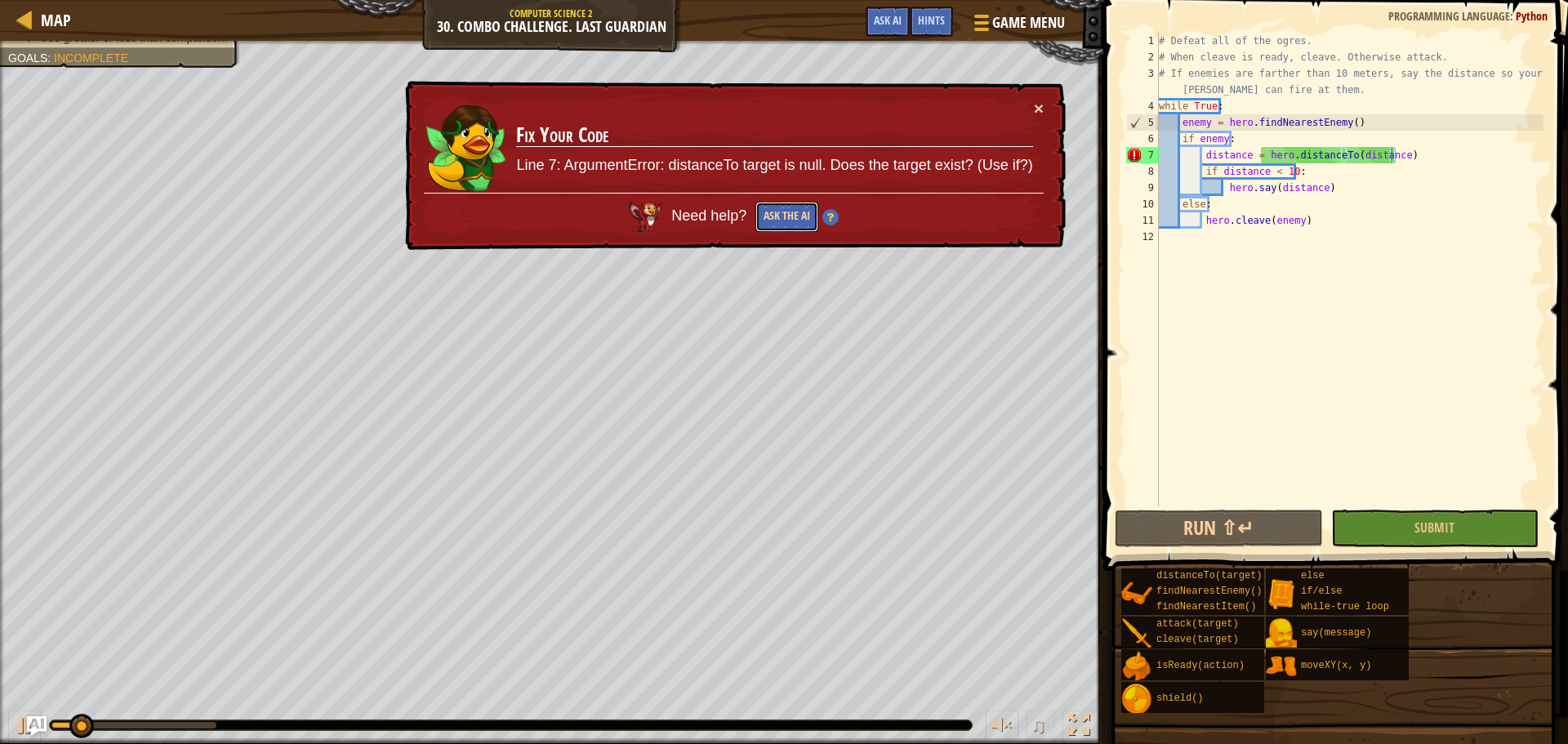
click at [783, 210] on button "Ask the AI" at bounding box center [787, 217] width 63 height 30
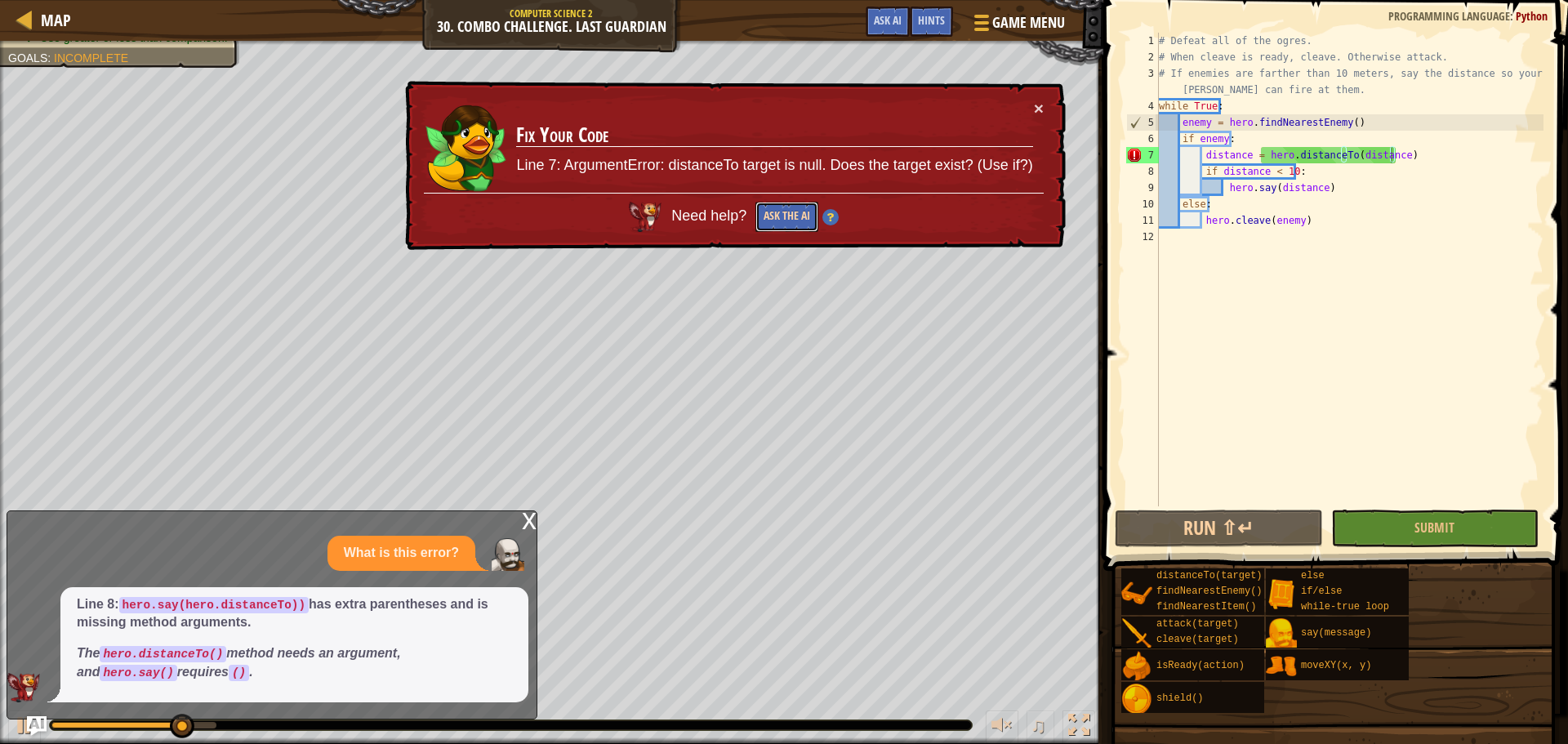
click at [759, 216] on button "Ask the AI" at bounding box center [787, 217] width 63 height 30
click at [1046, 106] on div "× Fix Your Code Line 7: ArgumentError: distanceTo target is null. Does the targ…" at bounding box center [734, 166] width 664 height 170
click at [1044, 106] on div "× Fix Your Code Line 7: ArgumentError: distanceTo target is null. Does the targ…" at bounding box center [734, 166] width 664 height 170
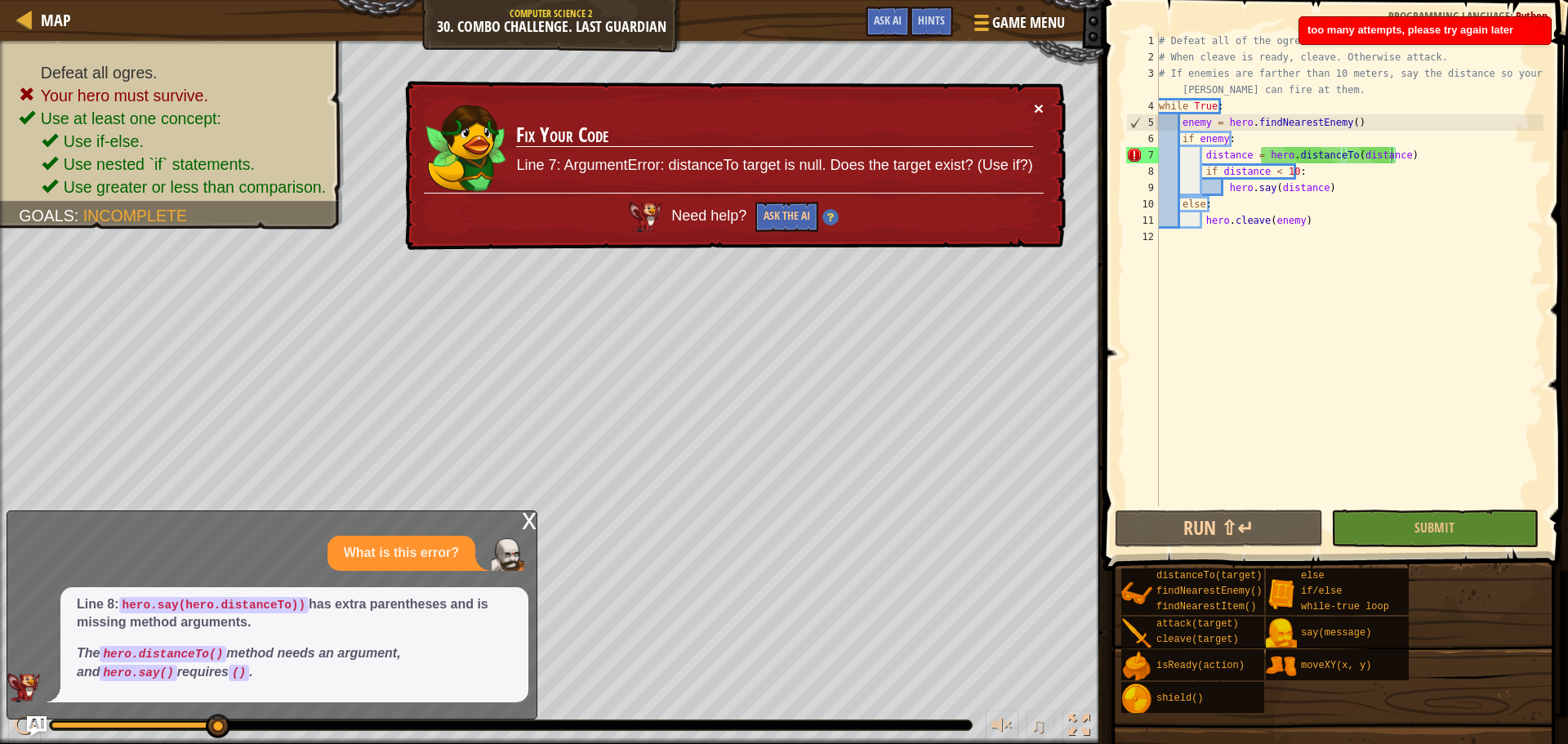
click at [1040, 106] on button "×" at bounding box center [1039, 109] width 10 height 17
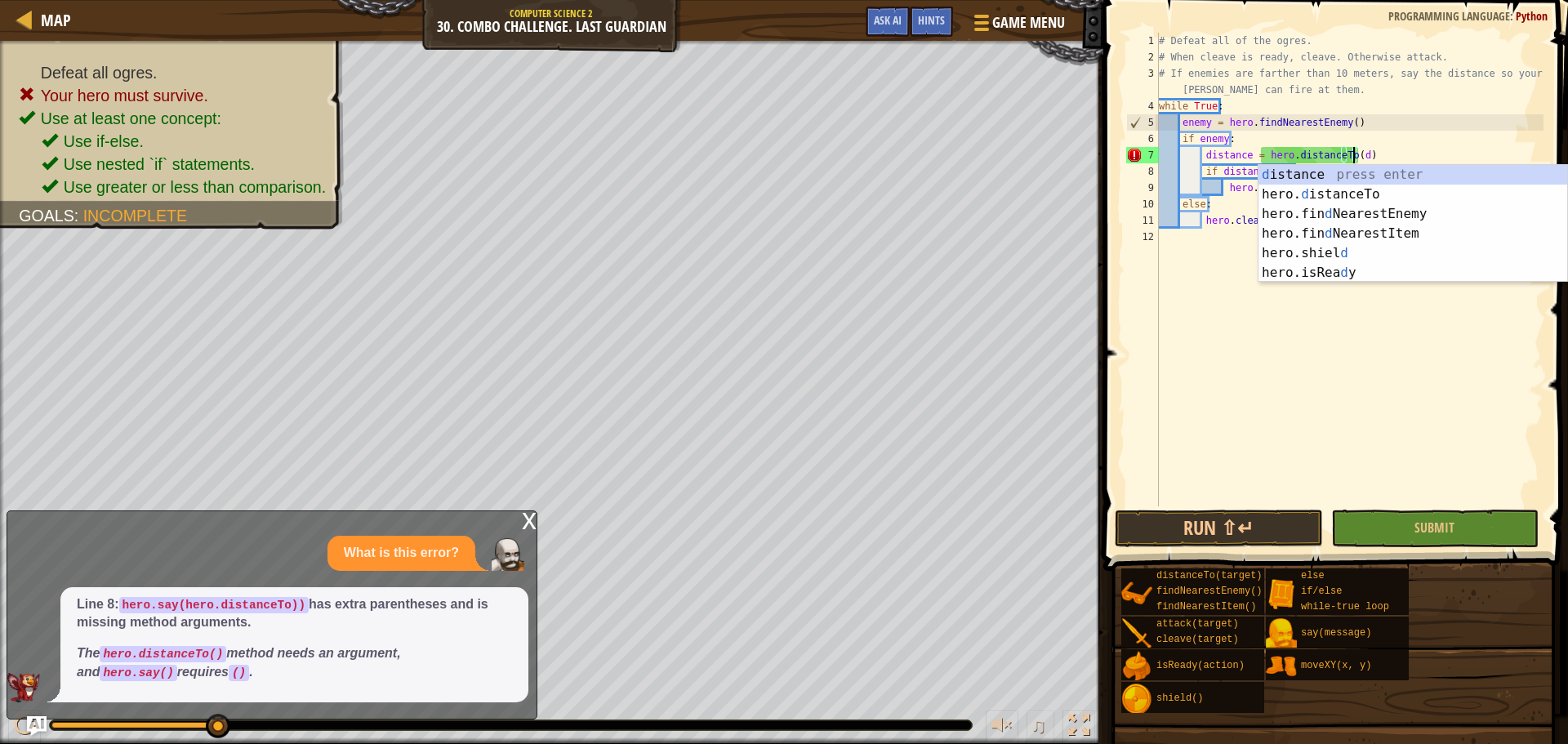
scroll to position [8, 15]
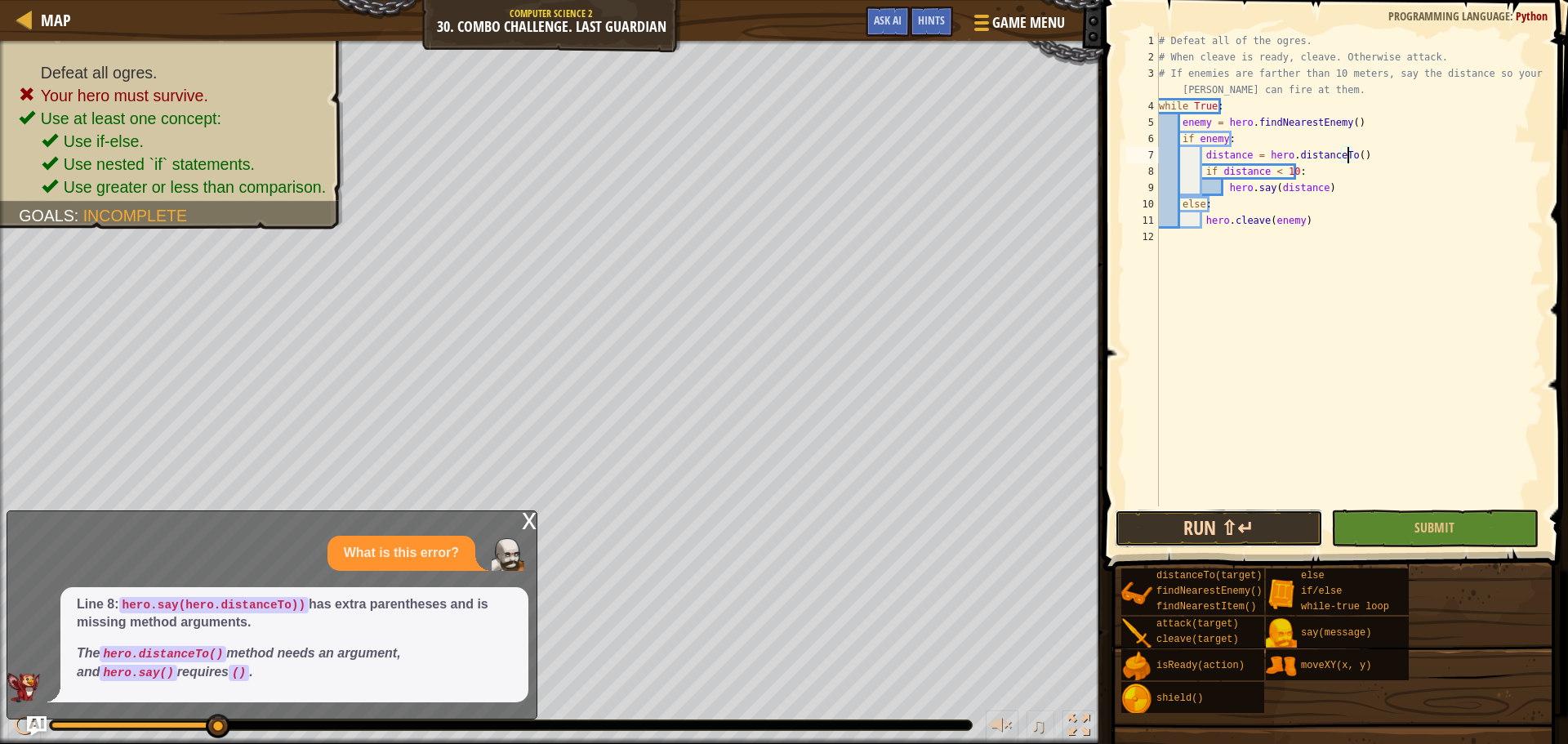
click at [1299, 532] on button "Run ⇧↵" at bounding box center [1218, 528] width 208 height 37
click at [1214, 510] on button "Run ⇧↵" at bounding box center [1218, 528] width 208 height 37
click at [1199, 154] on div "# Defeat all of the ogres. # When cleave is ready, cleave. Otherwise attack. # …" at bounding box center [1349, 285] width 388 height 506
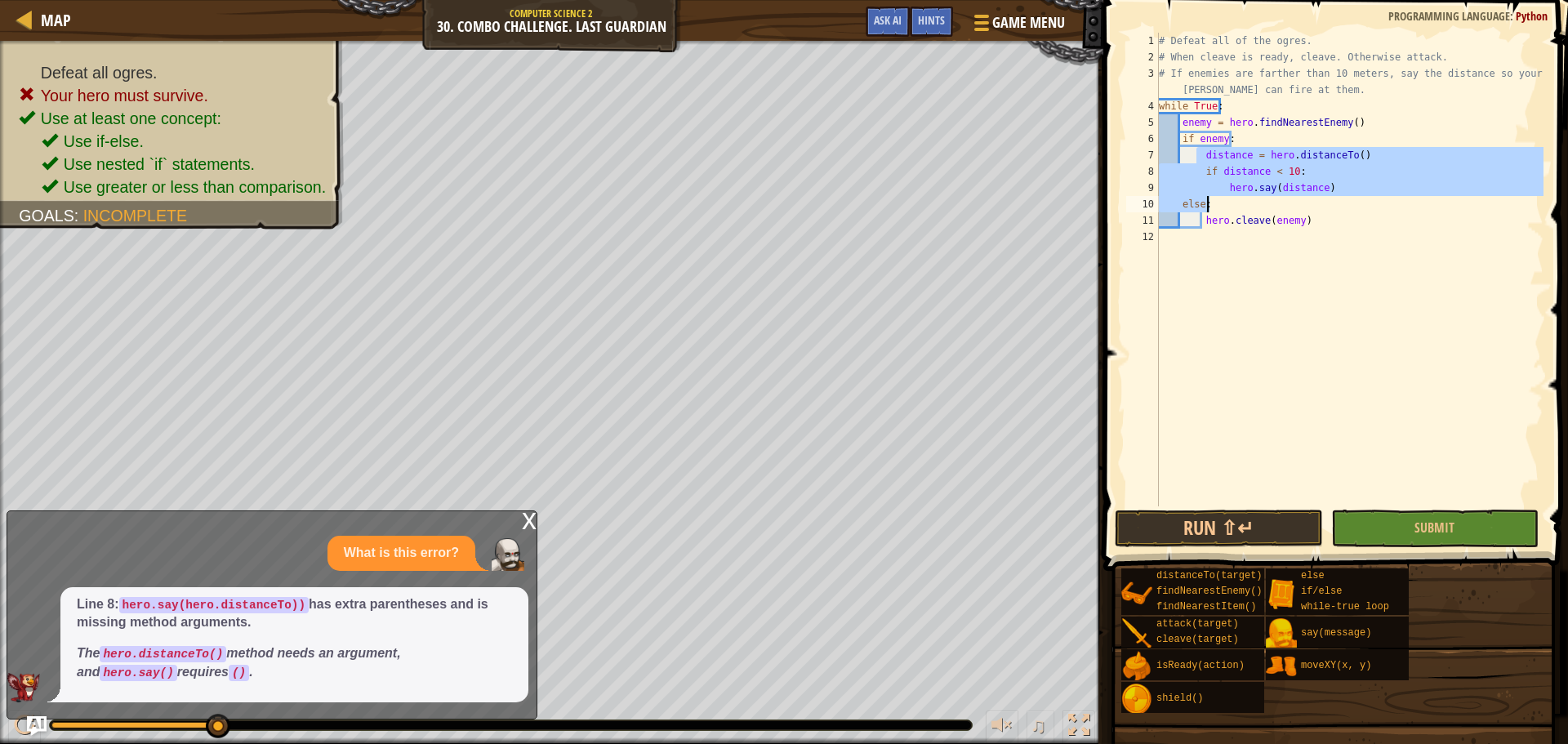
drag, startPoint x: 1198, startPoint y: 150, endPoint x: 1345, endPoint y: 195, distance: 153.7
click at [1345, 195] on div "# Defeat all of the ogres. # When cleave is ready, cleave. Otherwise attack. # …" at bounding box center [1349, 285] width 388 height 506
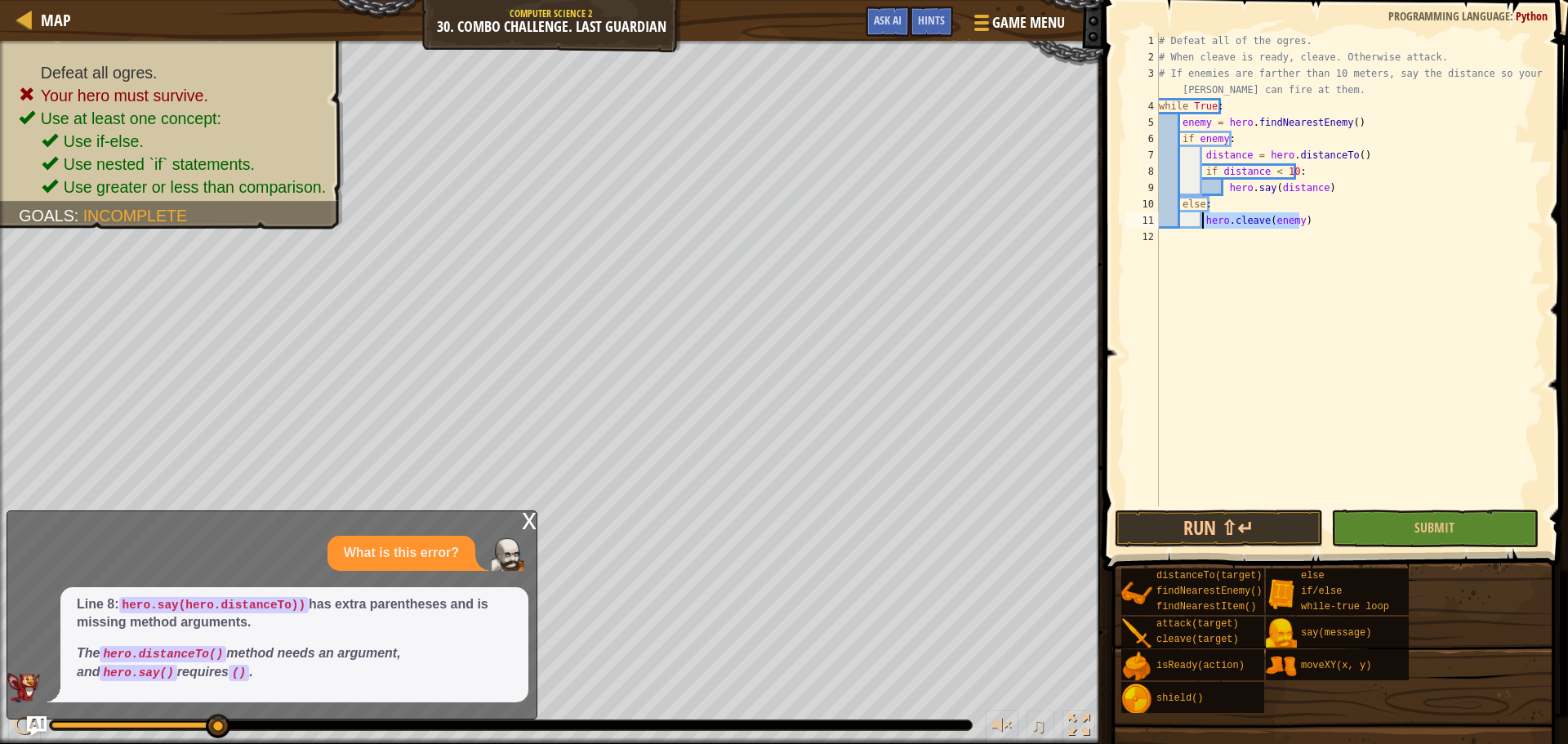
drag, startPoint x: 1316, startPoint y: 225, endPoint x: 1201, endPoint y: 219, distance: 115.2
click at [1201, 219] on div "# Defeat all of the ogres. # When cleave is ready, cleave. Otherwise attack. # …" at bounding box center [1349, 285] width 388 height 506
paste textarea "hero.say(distance"
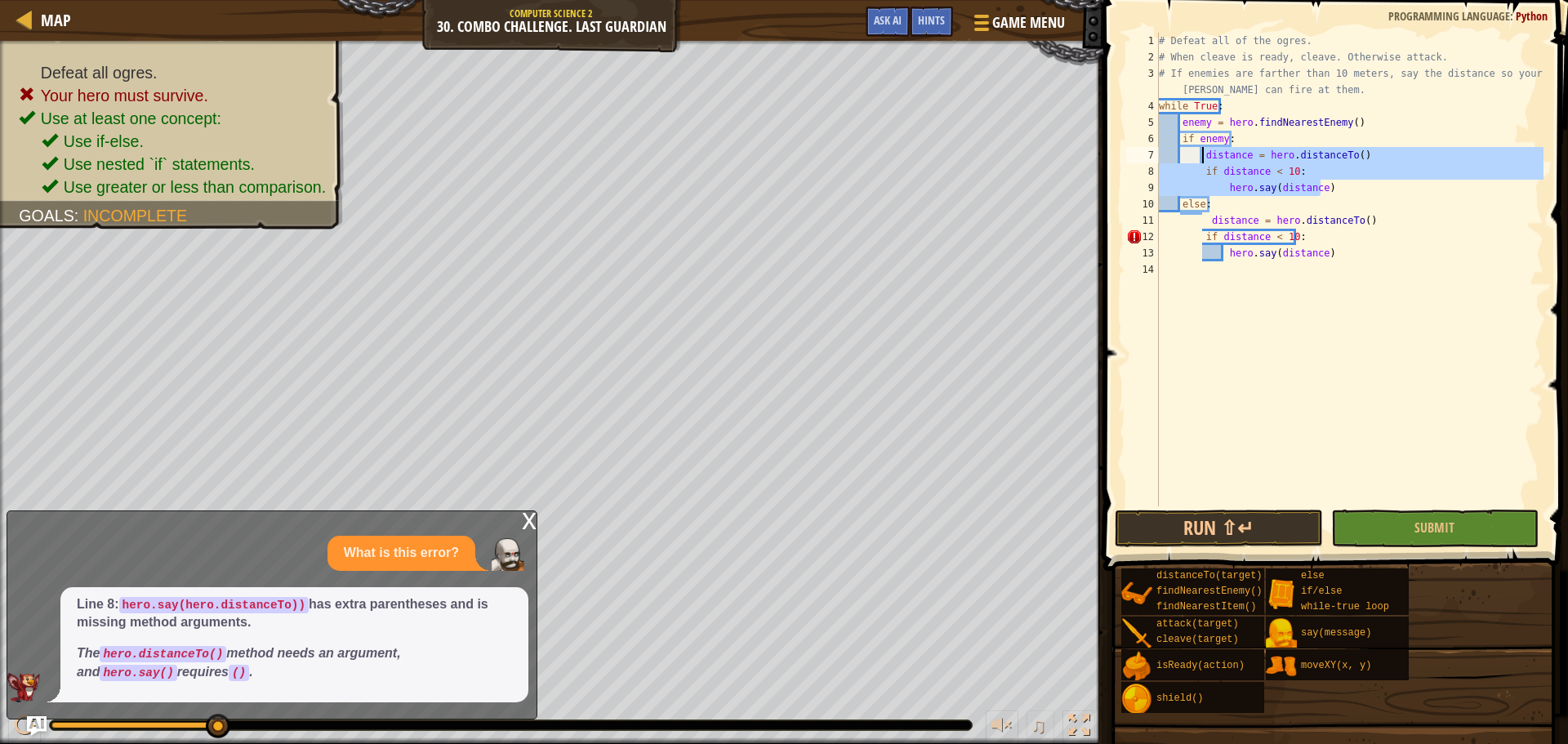
drag, startPoint x: 1332, startPoint y: 188, endPoint x: 1204, endPoint y: 157, distance: 131.7
click at [1204, 157] on div "# Defeat all of the ogres. # When cleave is ready, cleave. Otherwise attack. # …" at bounding box center [1349, 285] width 388 height 506
type textarea "distance = hero.distanceTo() if distance < 10:"
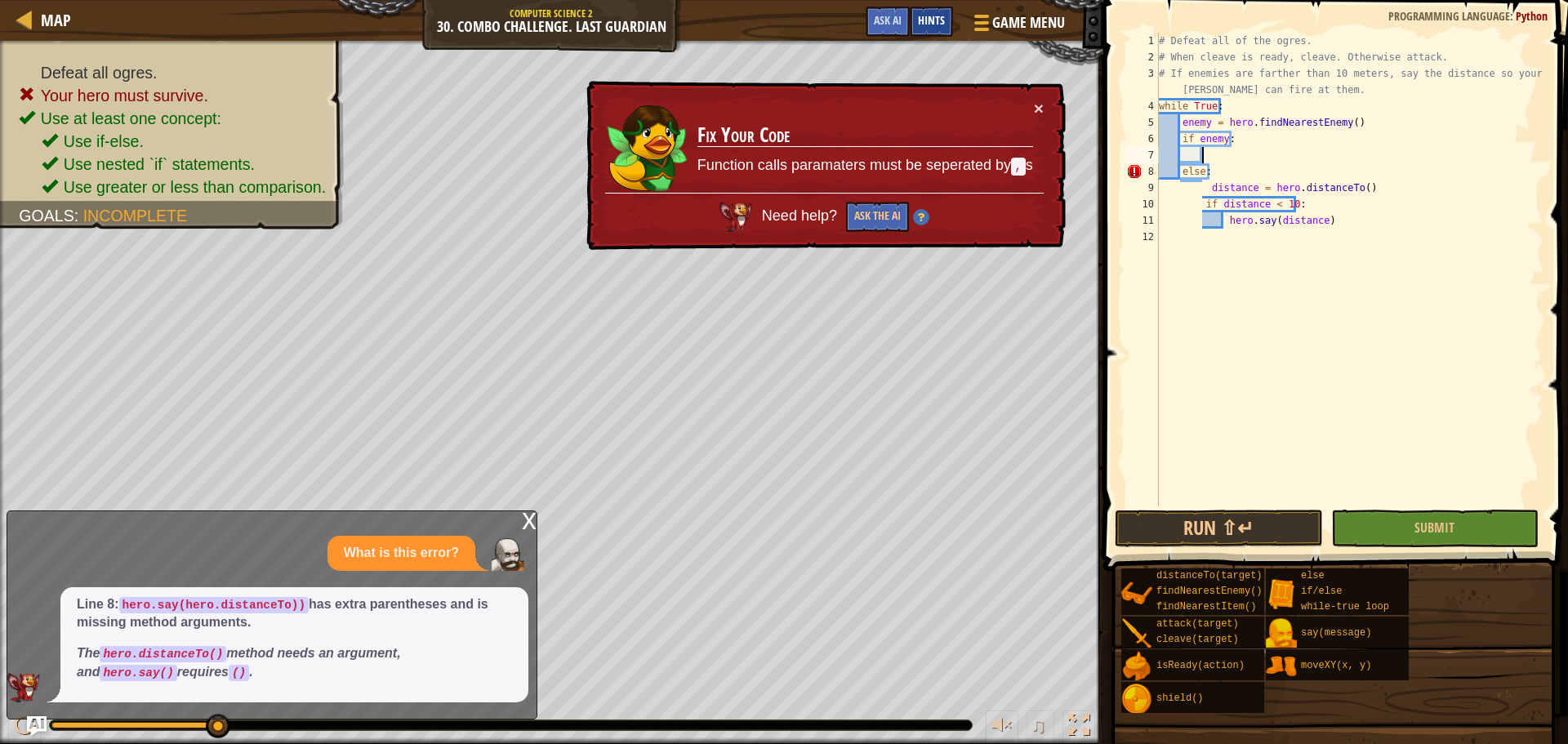
click at [938, 30] on div "Hints" at bounding box center [930, 22] width 43 height 30
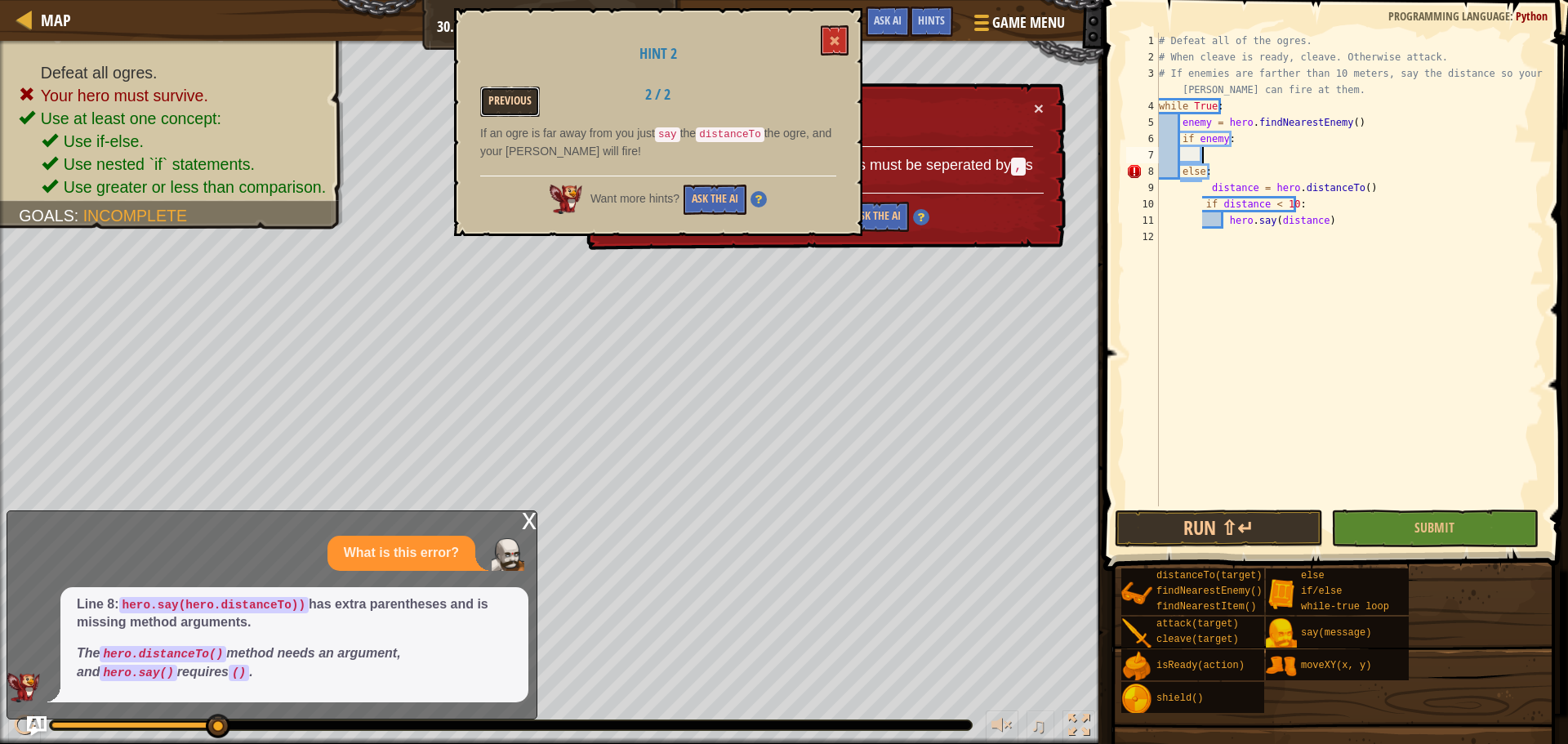
click at [527, 98] on button "Previous" at bounding box center [510, 102] width 60 height 30
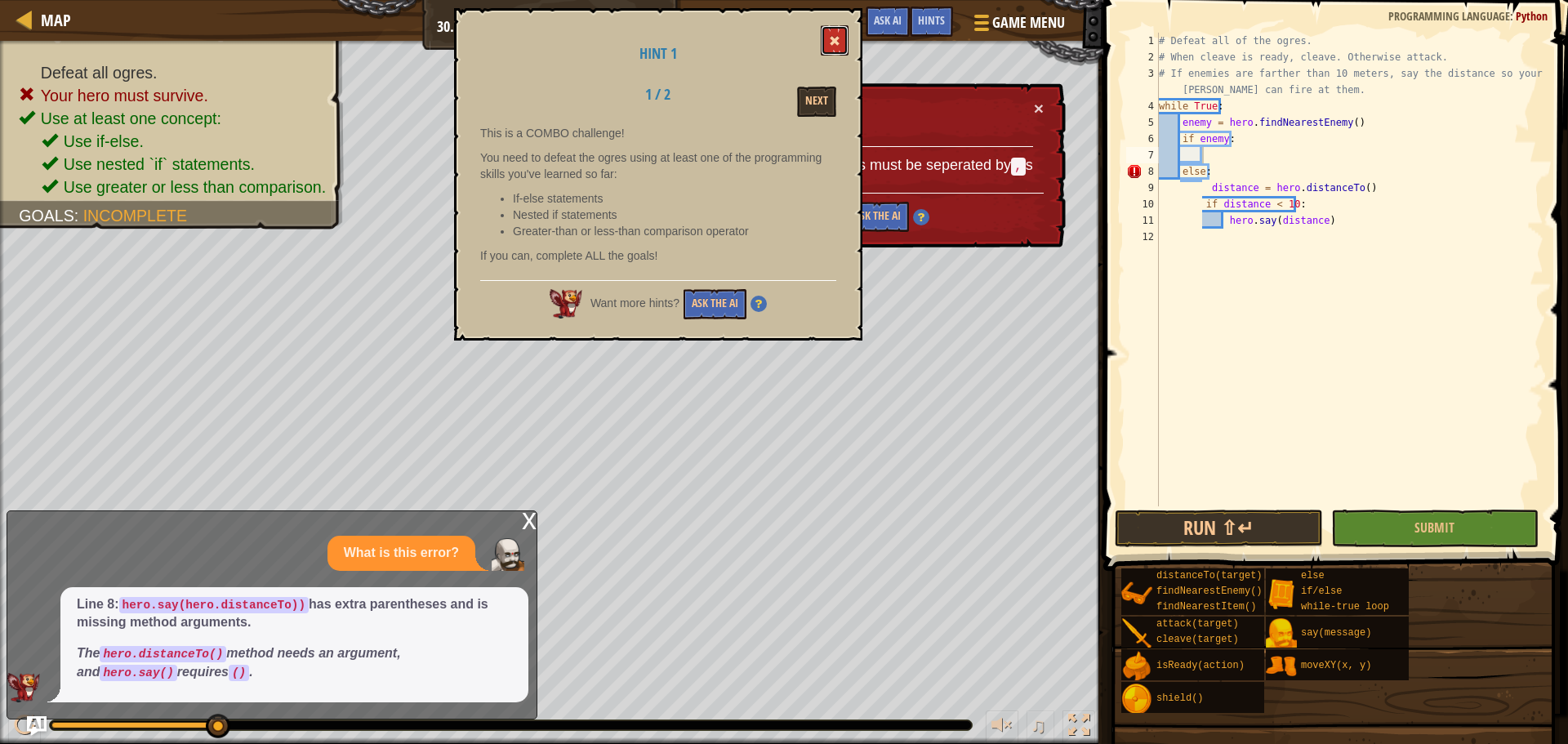
click at [833, 42] on span at bounding box center [835, 41] width 11 height 11
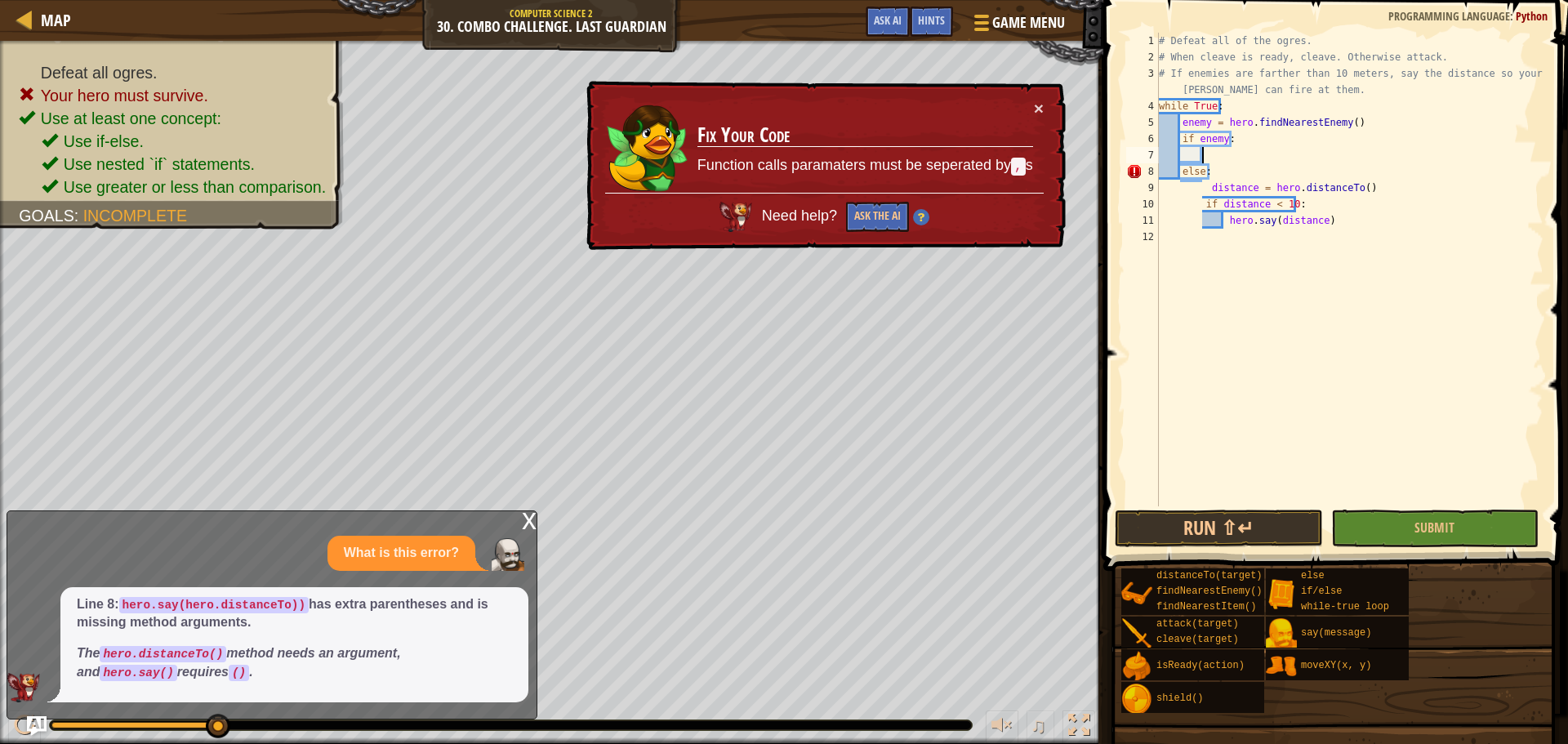
click at [1229, 162] on div "# Defeat all of the ogres. # When cleave is ready, cleave. Otherwise attack. # …" at bounding box center [1349, 285] width 388 height 506
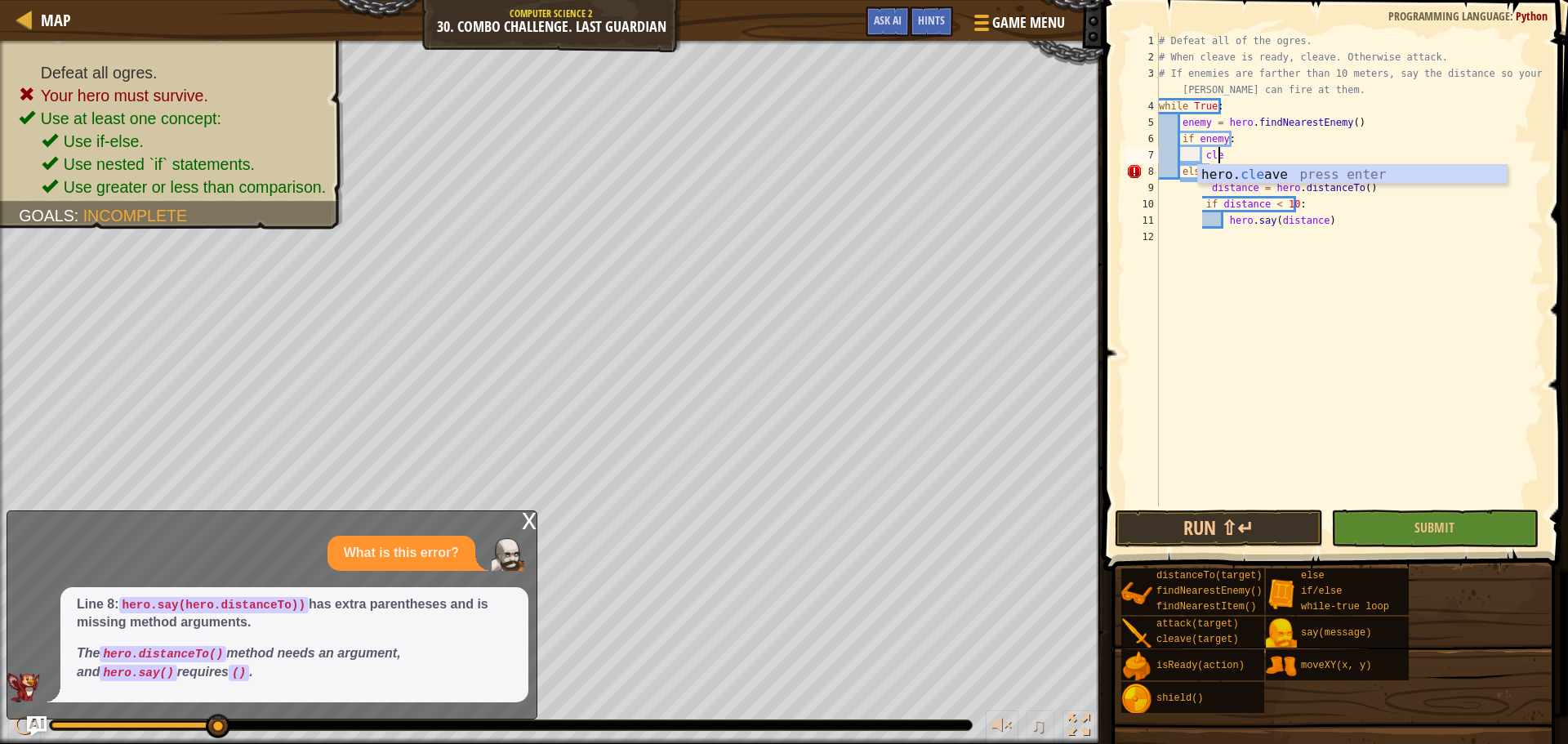
scroll to position [8, 4]
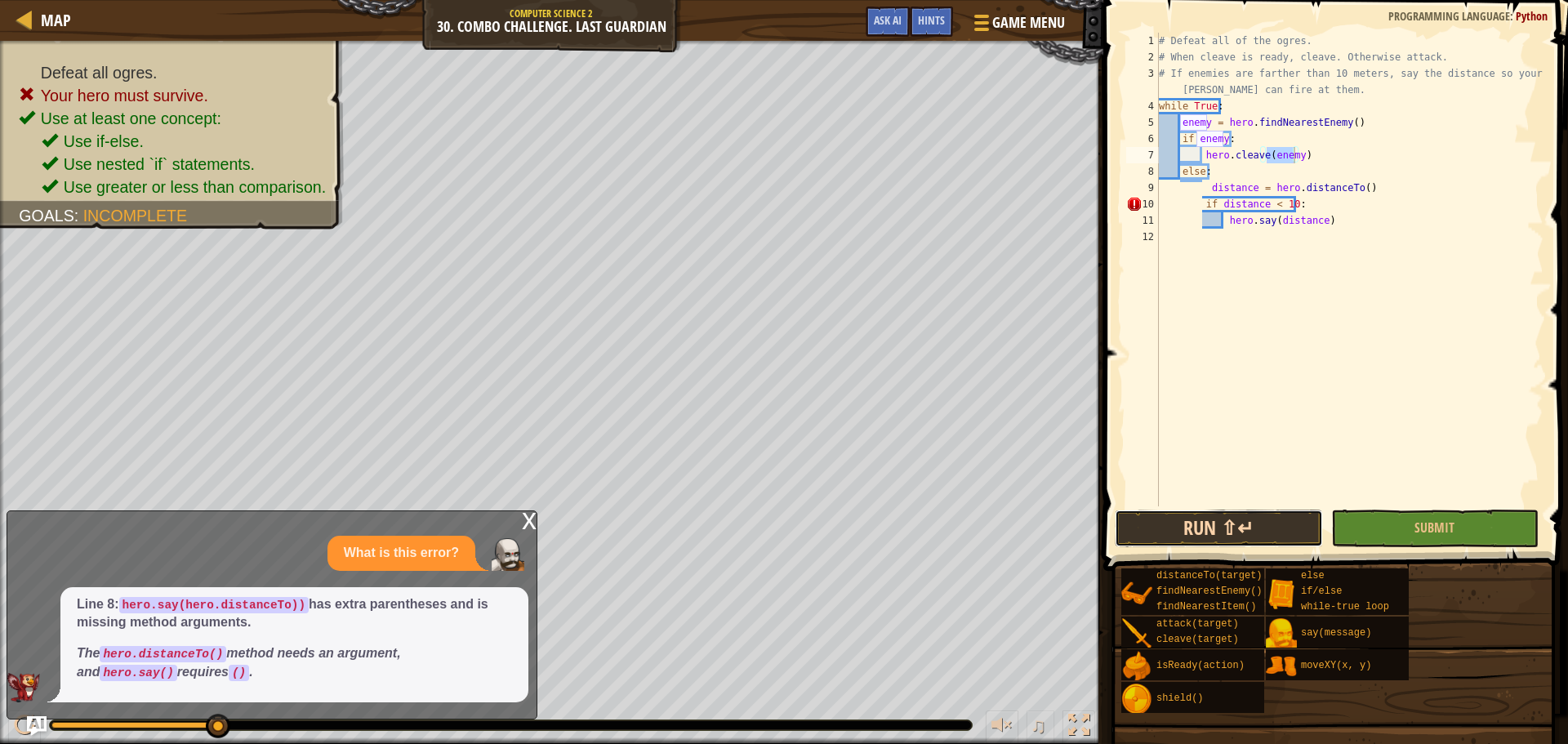
click at [1171, 529] on button "Run ⇧↵" at bounding box center [1218, 528] width 208 height 37
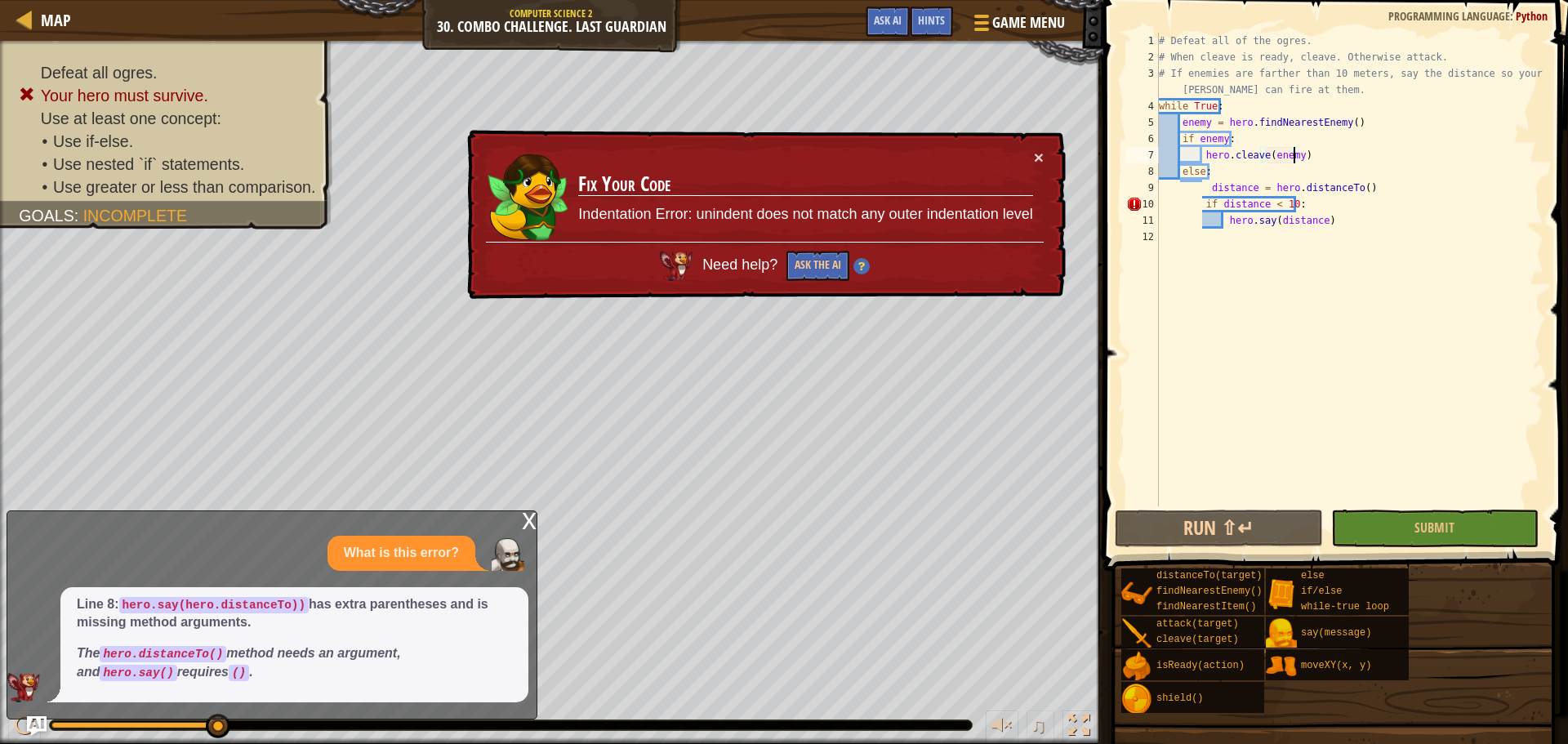
click at [1204, 200] on div "# Defeat all of the ogres. # When cleave is ready, cleave. Otherwise attack. # …" at bounding box center [1349, 285] width 388 height 506
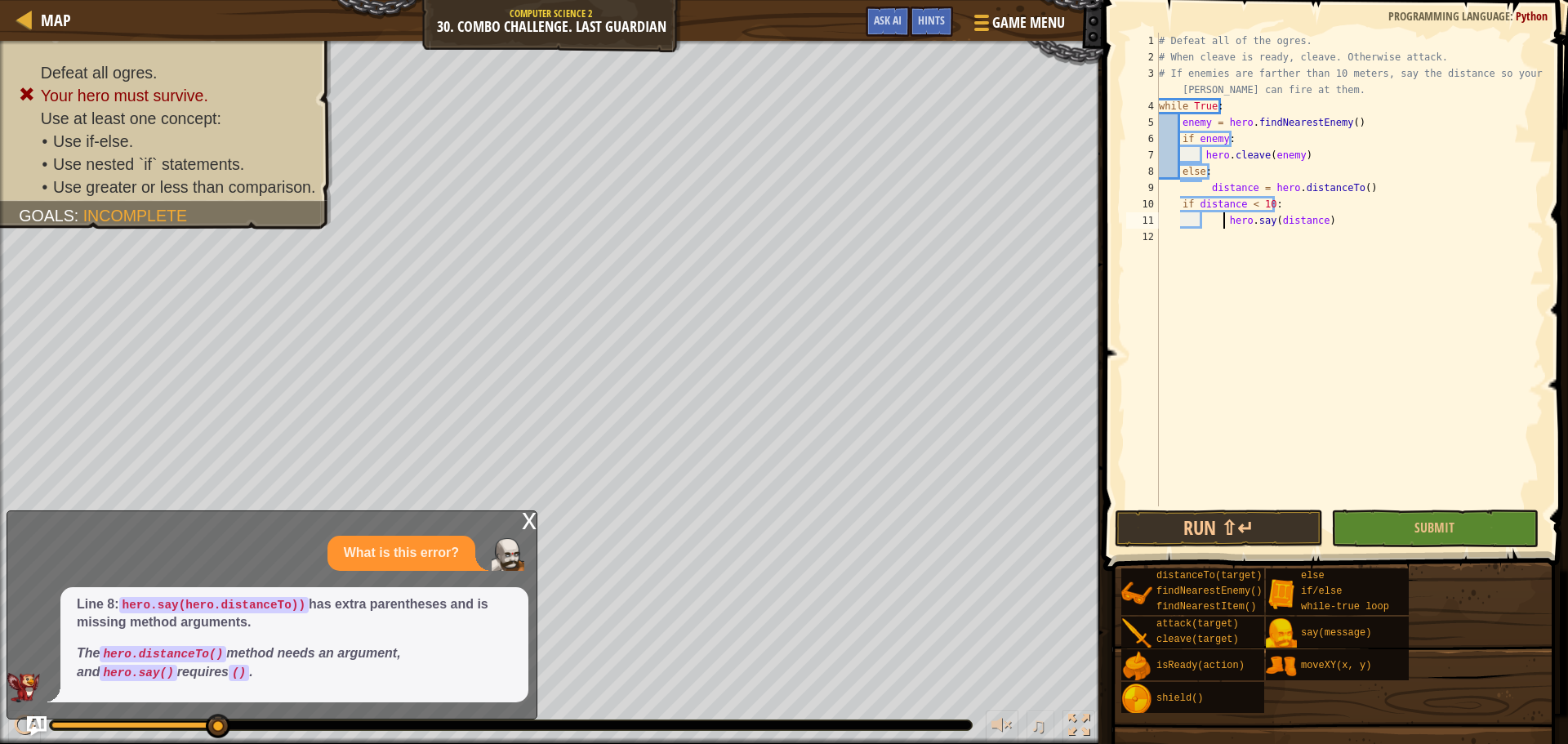
click at [1225, 217] on div "# Defeat all of the ogres. # When cleave is ready, cleave. Otherwise attack. # …" at bounding box center [1349, 285] width 388 height 506
click at [1180, 199] on div "# Defeat all of the ogres. # When cleave is ready, cleave. Otherwise attack. # …" at bounding box center [1349, 285] width 388 height 506
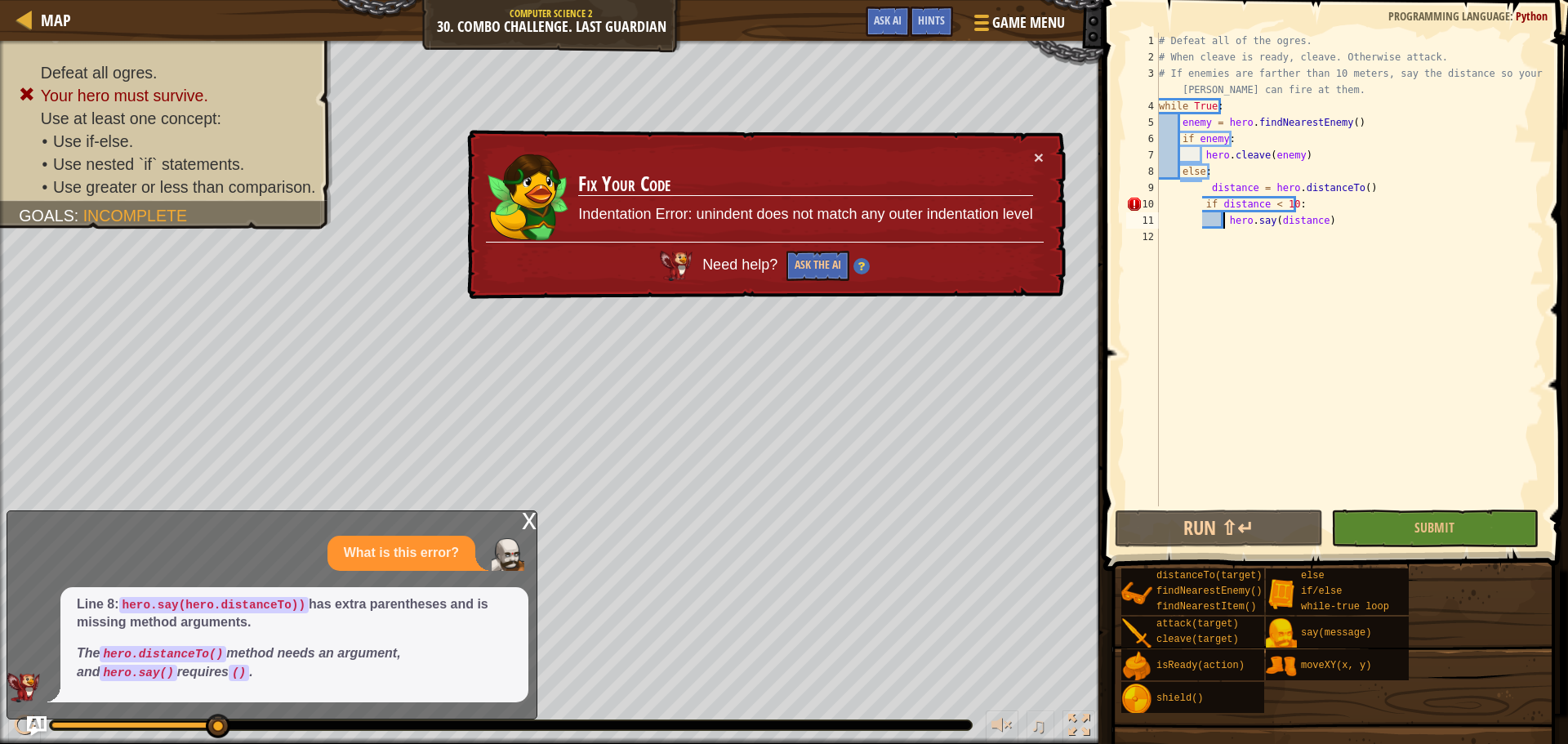
click at [1200, 208] on div "# Defeat all of the ogres. # When cleave is ready, cleave. Otherwise attack. # …" at bounding box center [1349, 285] width 388 height 506
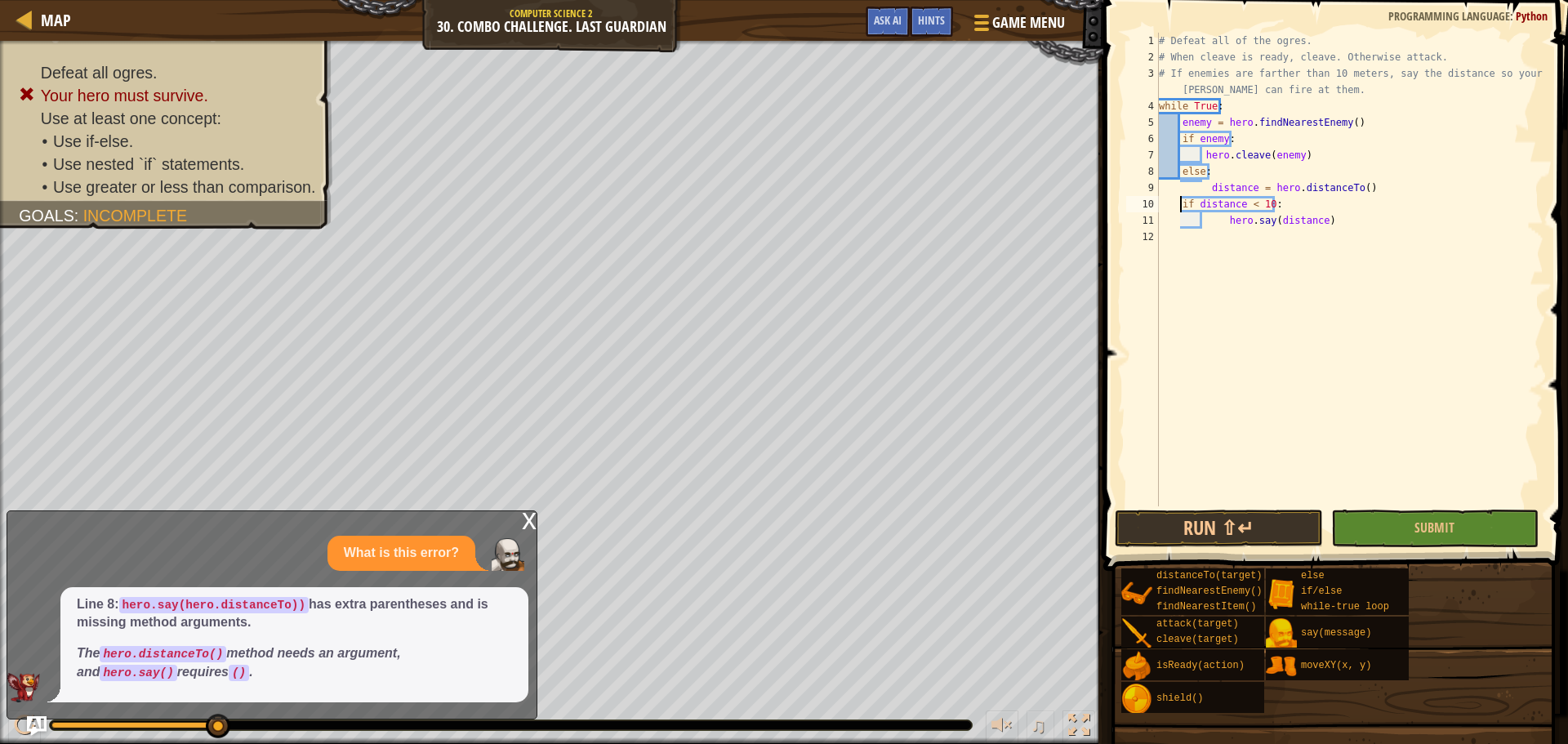
click at [1219, 223] on div "# Defeat all of the ogres. # When cleave is ready, cleave. Otherwise attack. # …" at bounding box center [1349, 285] width 388 height 506
type textarea "hero.say(distance)"
click at [1212, 288] on div "# Defeat all of the ogres. # When cleave is ready, cleave. Otherwise attack. # …" at bounding box center [1349, 285] width 388 height 506
click at [1249, 135] on div "# Defeat all of the ogres. # When cleave is ready, cleave. Otherwise attack. # …" at bounding box center [1349, 285] width 388 height 506
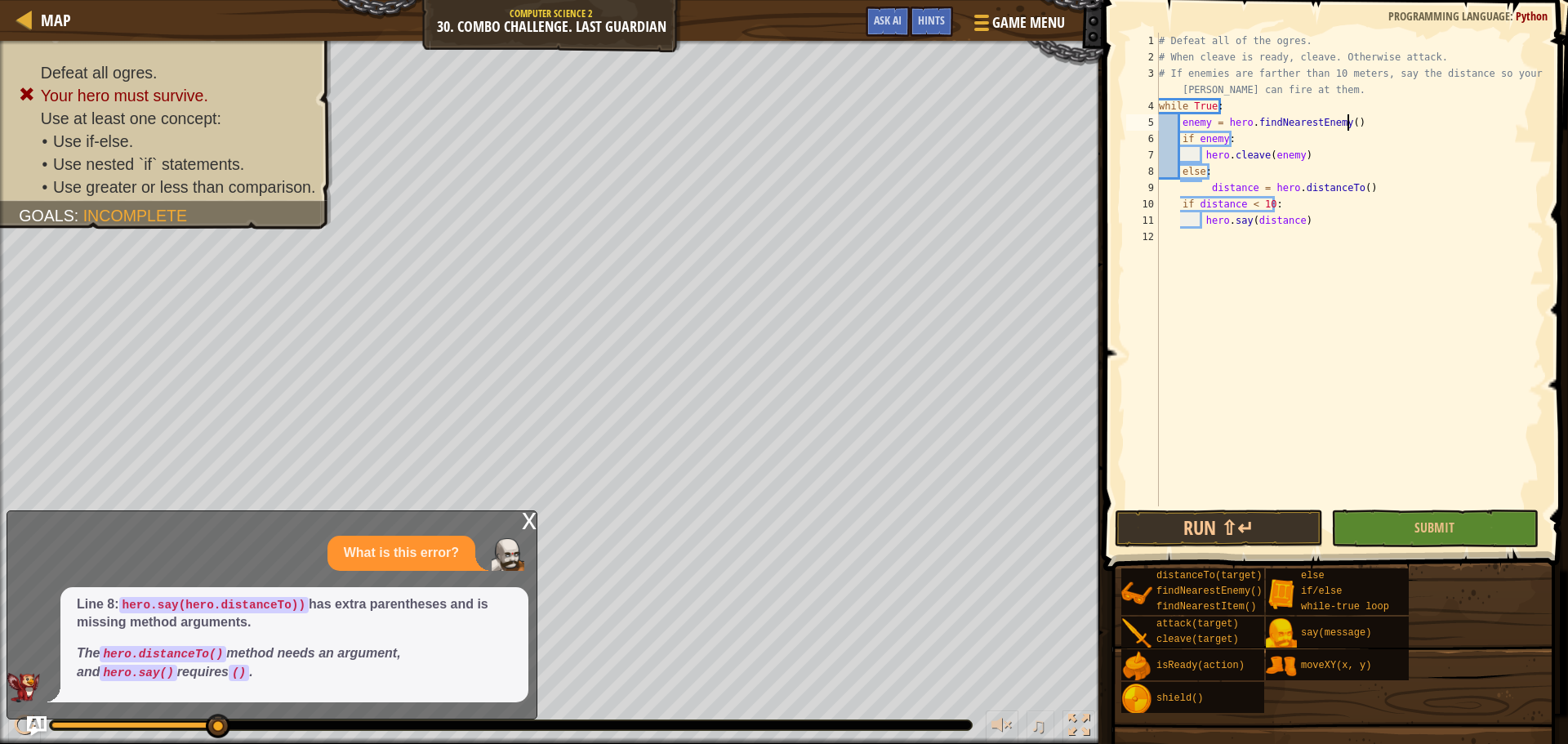
click at [1359, 117] on div "# Defeat all of the ogres. # When cleave is ready, cleave. Otherwise attack. # …" at bounding box center [1349, 285] width 388 height 506
type textarea "enemy = hero.findNearestEnemy()"
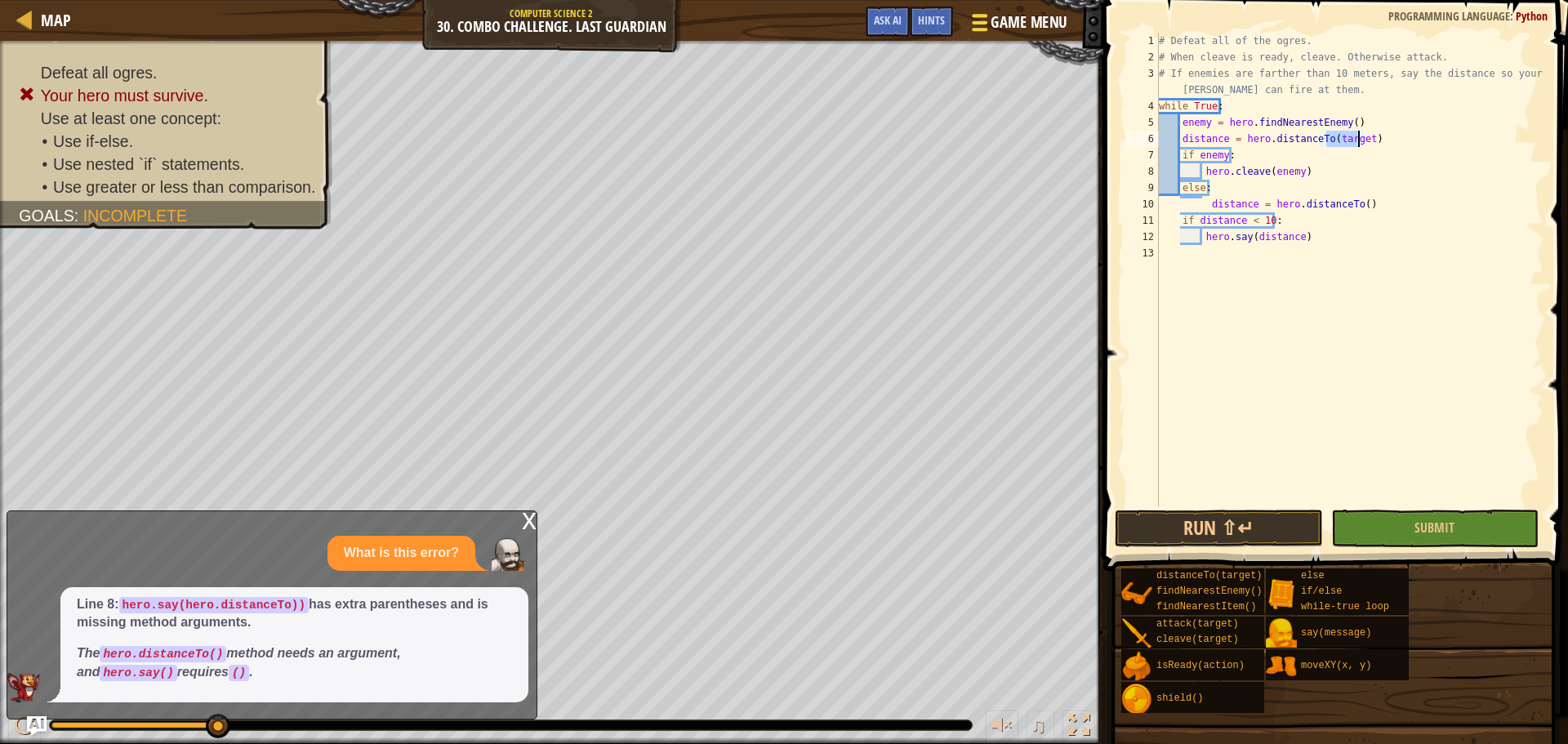
scroll to position [8, 14]
click at [1272, 516] on button "Run ⇧↵" at bounding box center [1218, 528] width 208 height 37
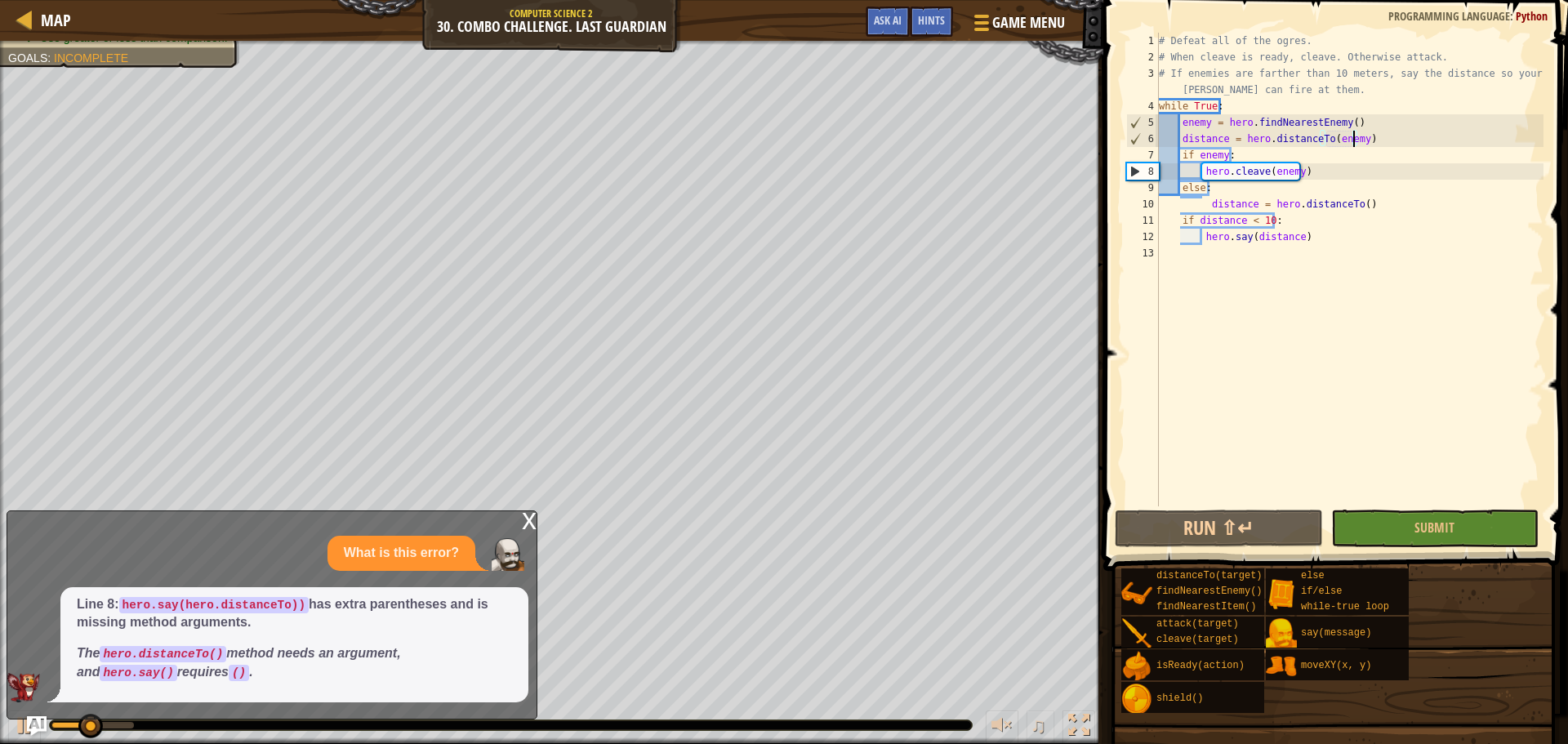
click at [527, 527] on div "x" at bounding box center [528, 518] width 14 height 16
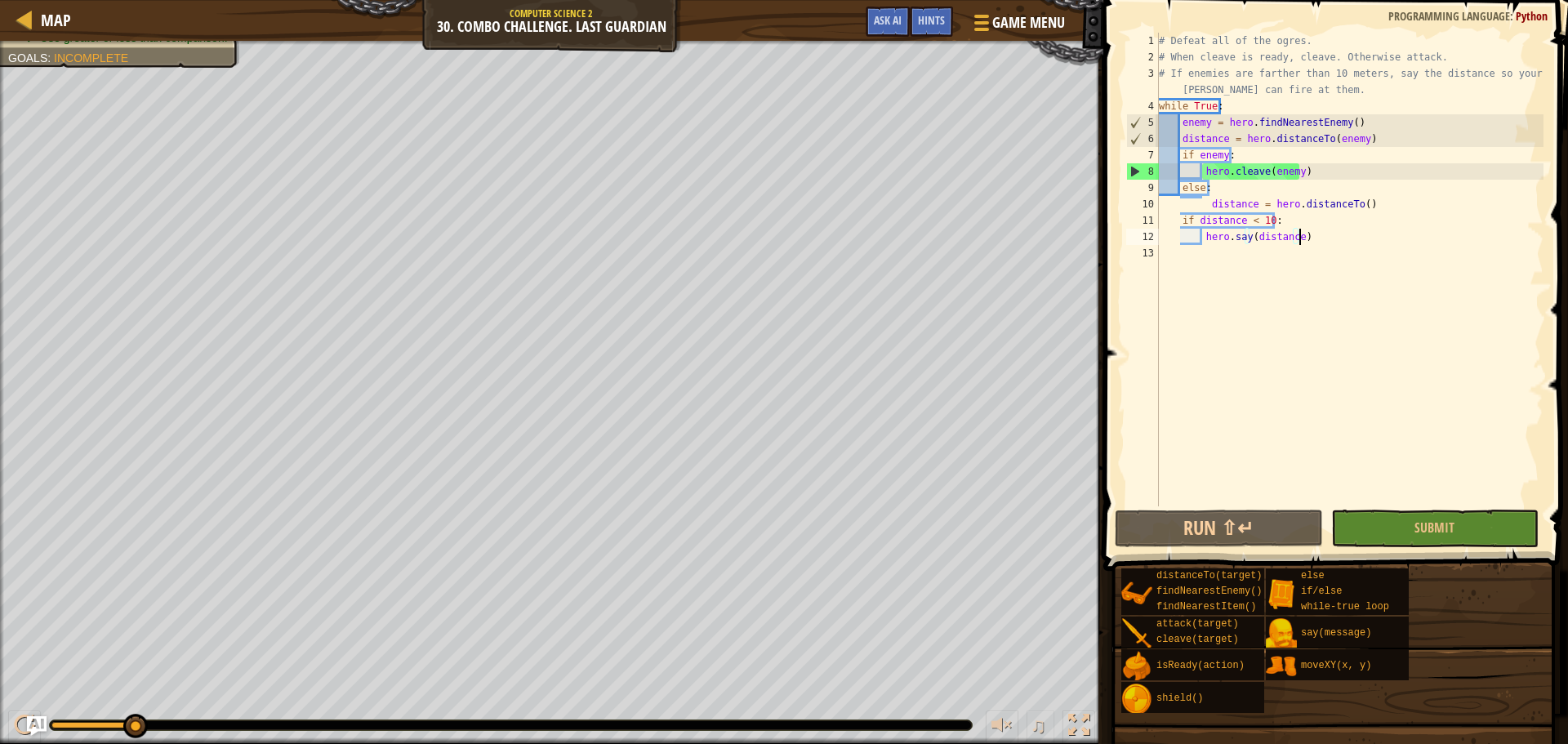
scroll to position [8, 10]
drag, startPoint x: 1316, startPoint y: 244, endPoint x: 1156, endPoint y: 214, distance: 162.8
click at [1156, 214] on div "hero.say(distance) 1 2 3 4 5 6 7 8 9 10 11 12 13 # Defeat all of the ogres. # W…" at bounding box center [1333, 269] width 420 height 473
type textarea "if distance < 10: hero.say(distance)"
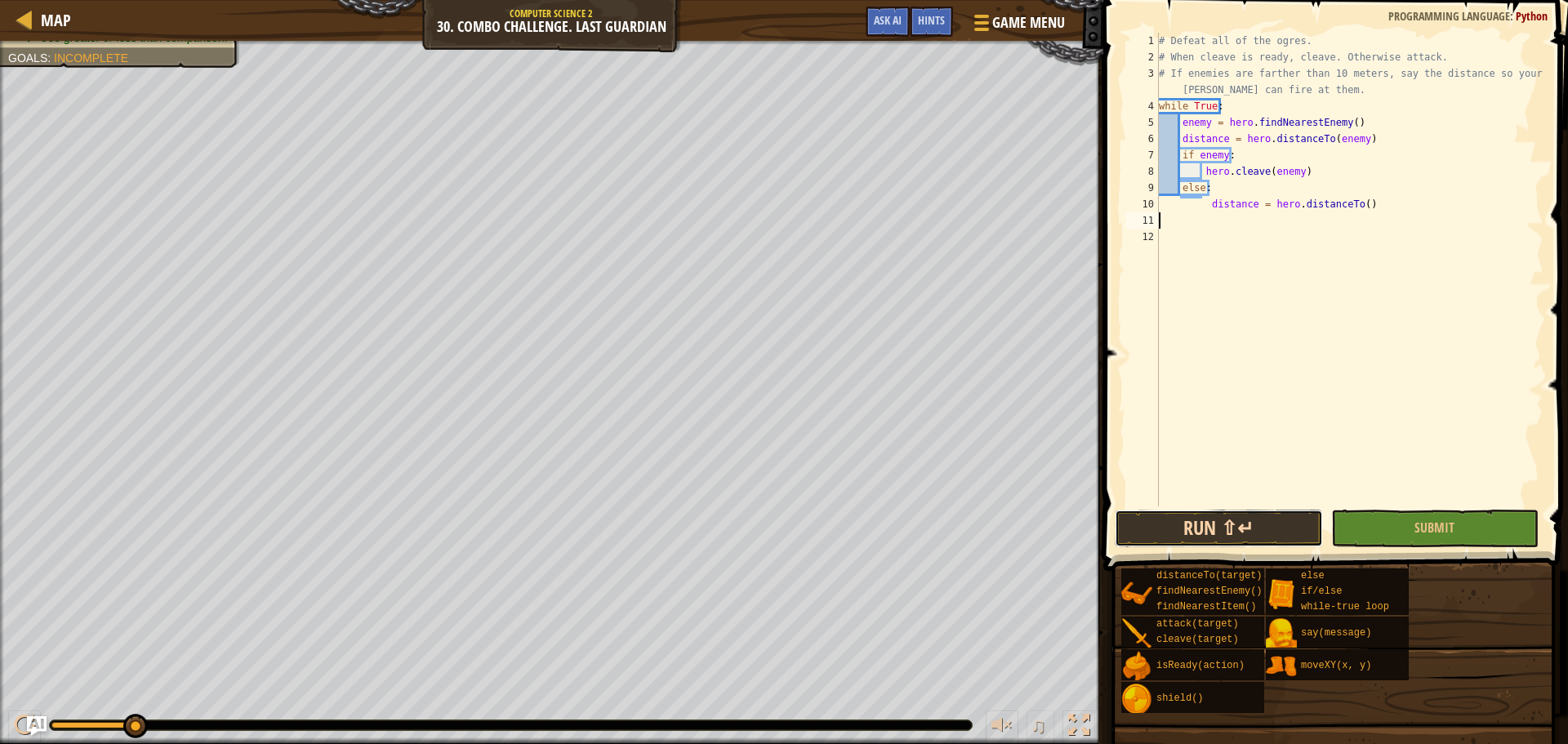
click at [1253, 521] on button "Run ⇧↵" at bounding box center [1218, 528] width 208 height 37
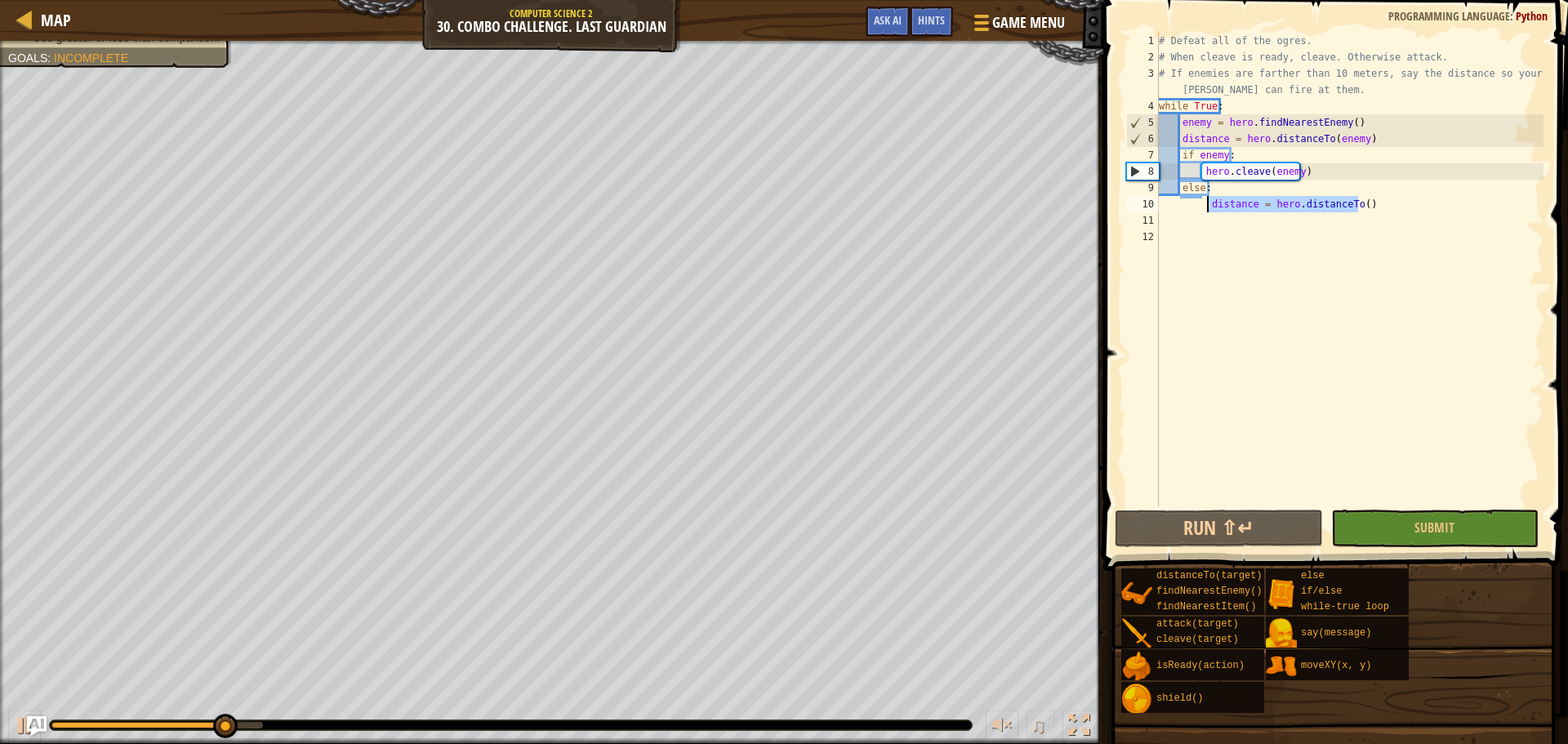
drag, startPoint x: 1368, startPoint y: 205, endPoint x: 1205, endPoint y: 207, distance: 163.0
click at [1205, 207] on div "# Defeat all of the ogres. # When cleave is ready, cleave. Otherwise attack. # …" at bounding box center [1349, 285] width 388 height 506
type textarea "distance = hero.distanceTo()"
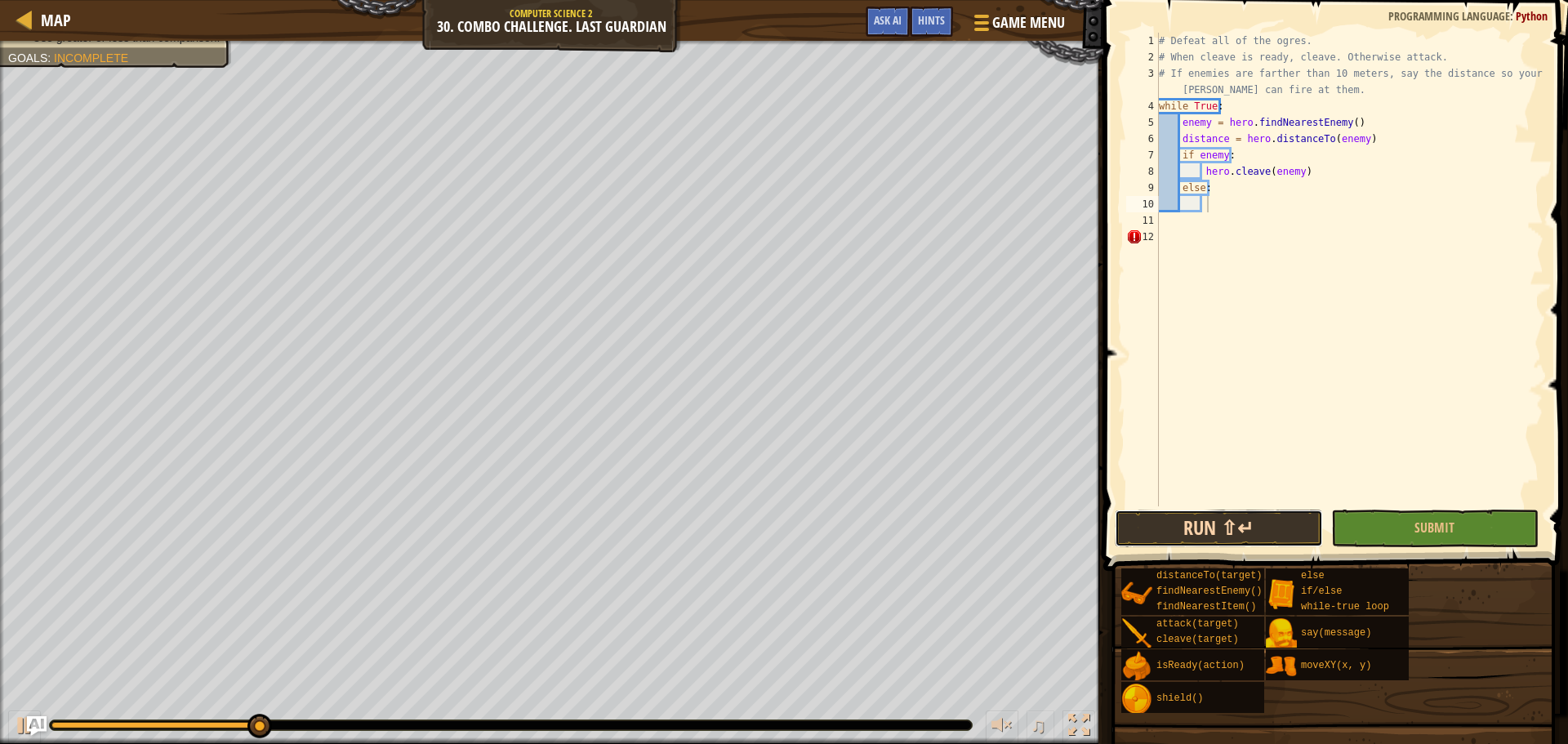
click at [1212, 533] on button "Run ⇧↵" at bounding box center [1218, 528] width 208 height 37
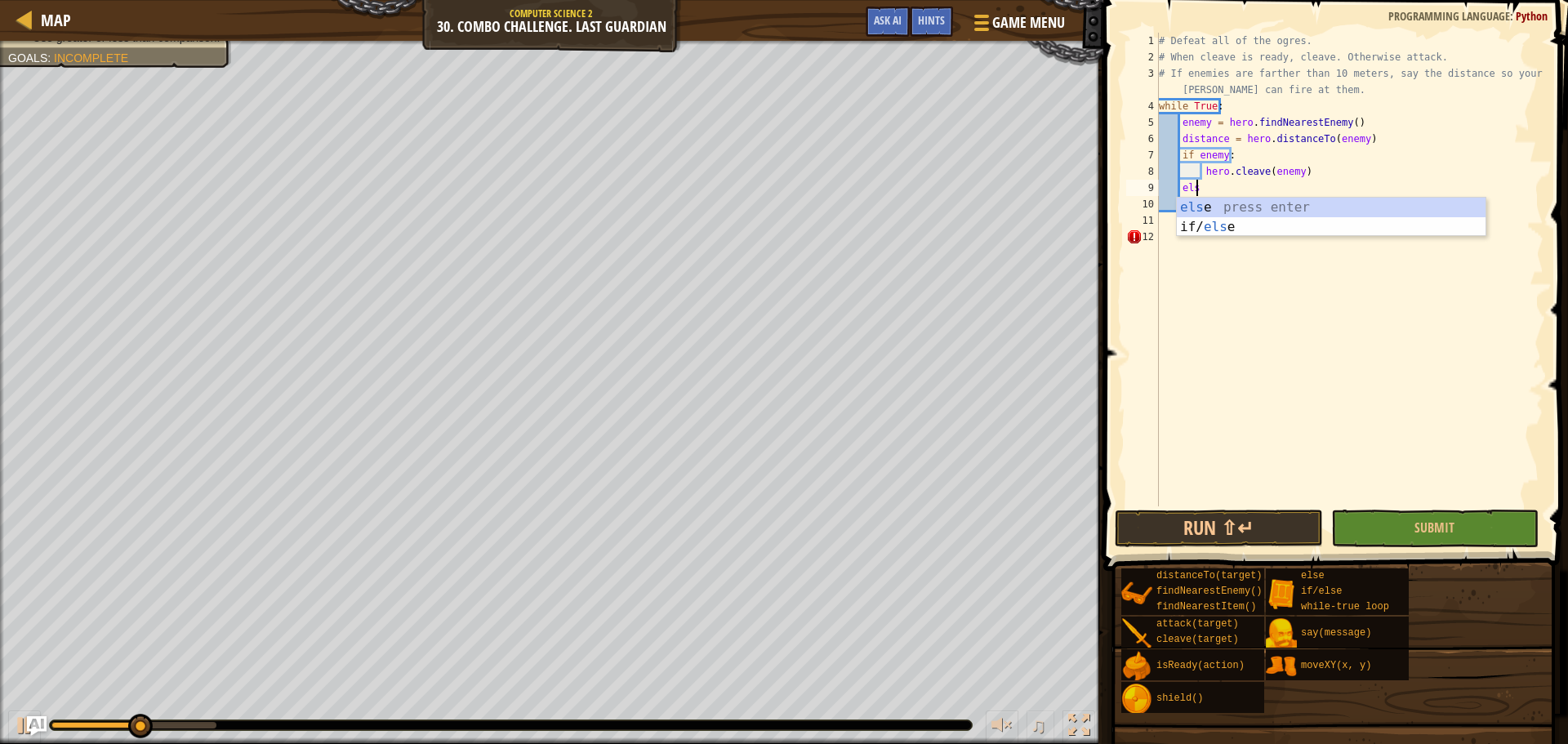
type textarea "e"
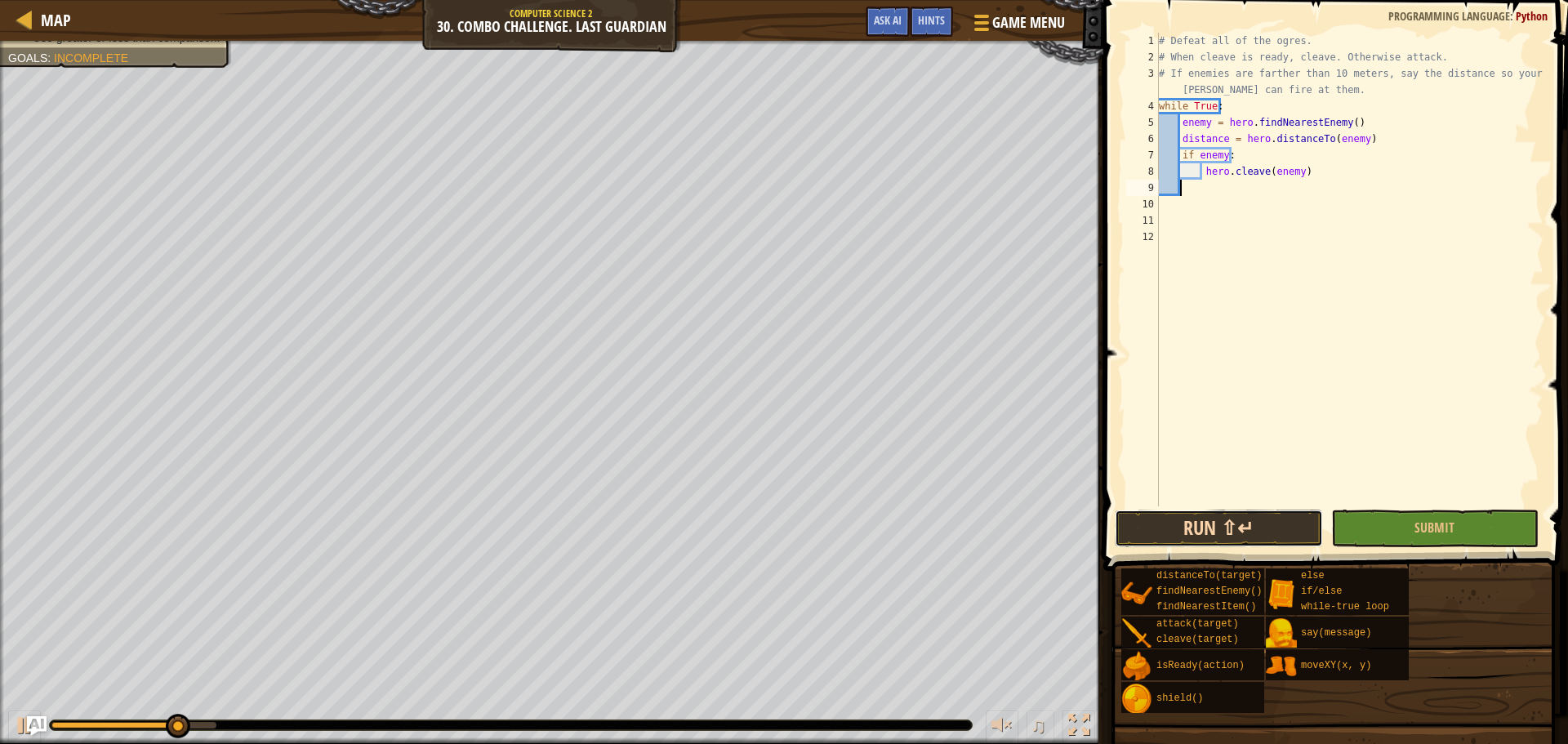
click at [1239, 527] on button "Run ⇧↵" at bounding box center [1218, 528] width 208 height 37
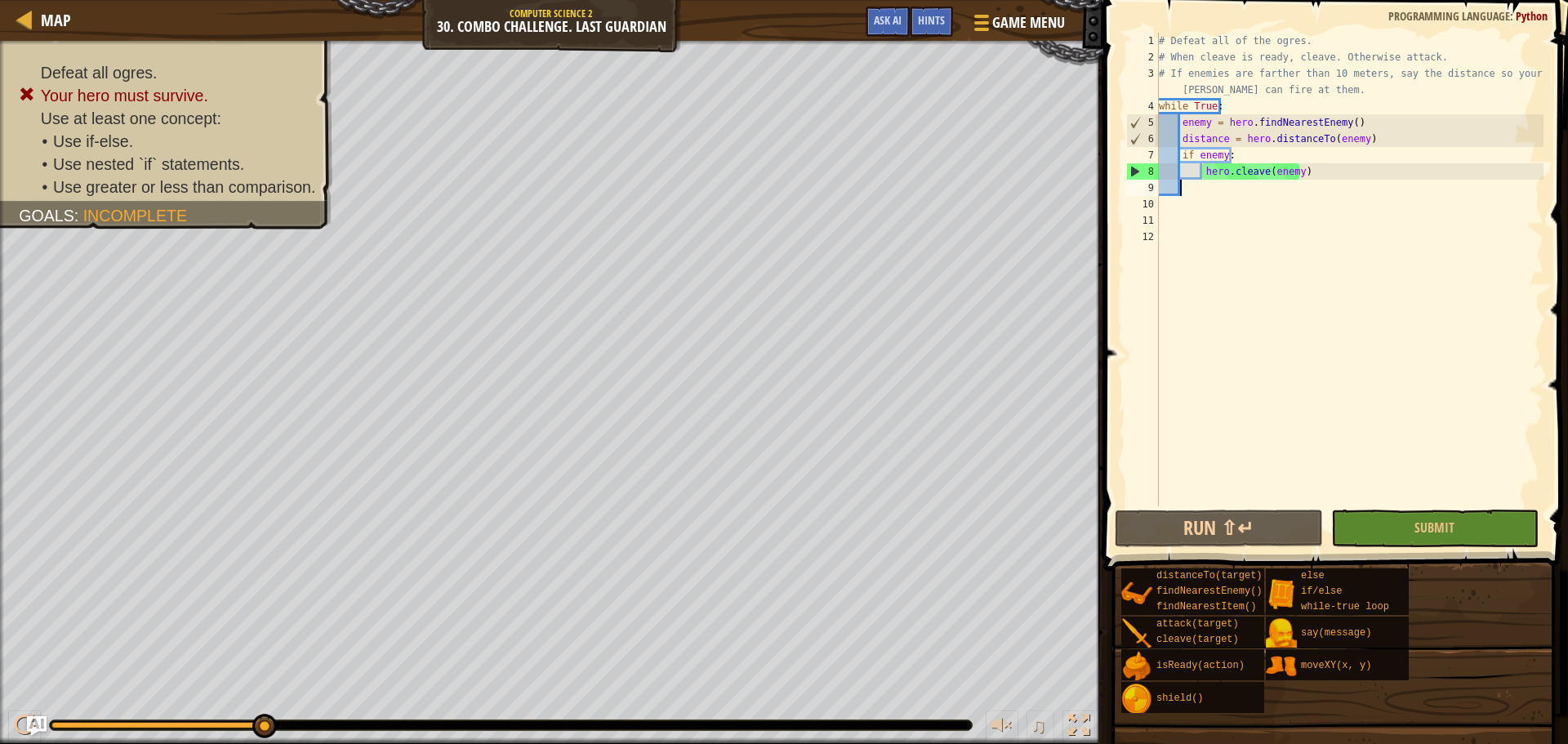
click at [1207, 198] on div "# Defeat all of the ogres. # When cleave is ready, cleave. Otherwise attack. # …" at bounding box center [1349, 285] width 388 height 506
click at [1180, 185] on div "# Defeat all of the ogres. # When cleave is ready, cleave. Otherwise attack. # …" at bounding box center [1349, 285] width 388 height 506
click at [860, 15] on div "Game Menu Done Hints Ask AI" at bounding box center [967, 26] width 217 height 38
click at [881, 20] on span "Ask AI" at bounding box center [887, 20] width 28 height 15
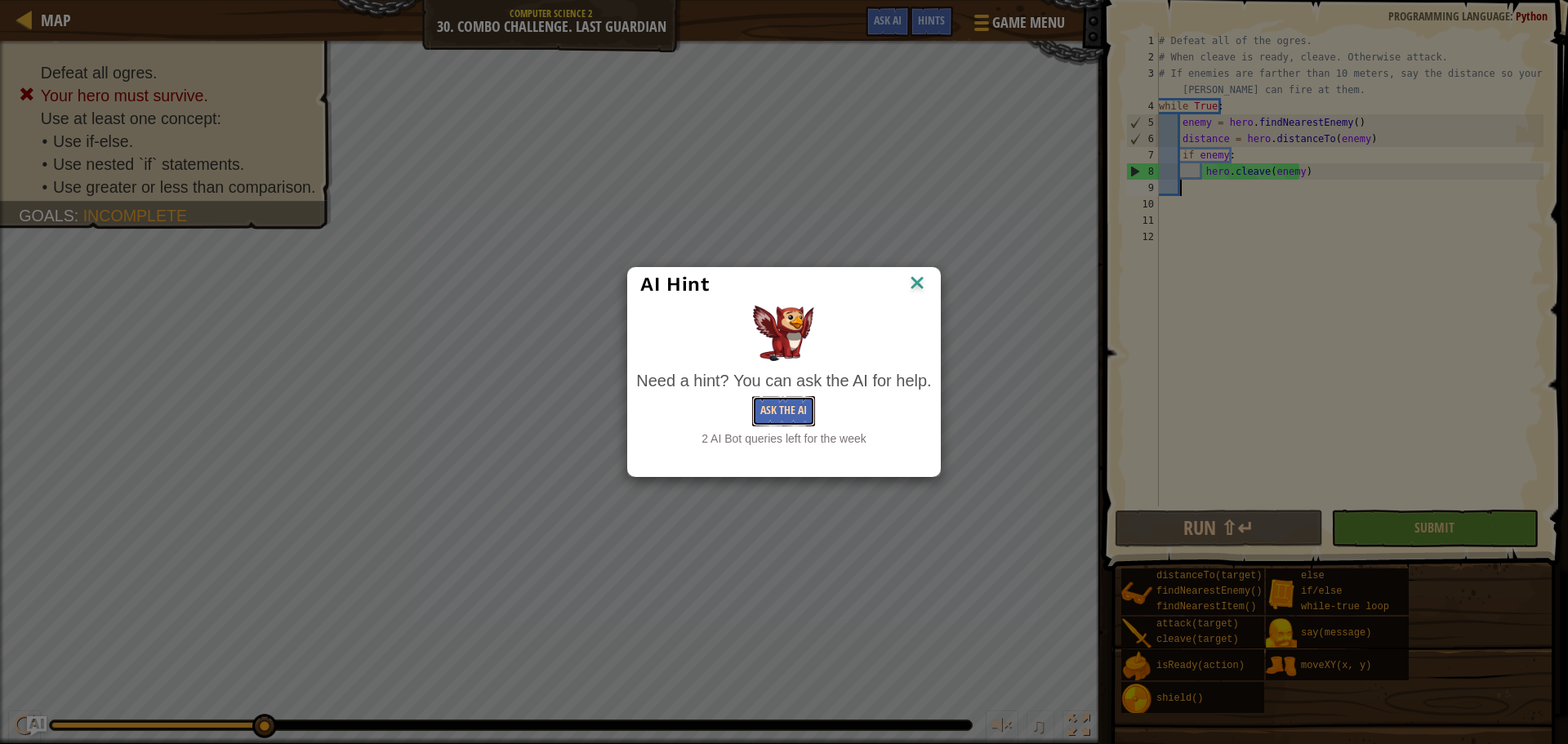
click at [796, 416] on button "Ask the AI" at bounding box center [784, 412] width 63 height 30
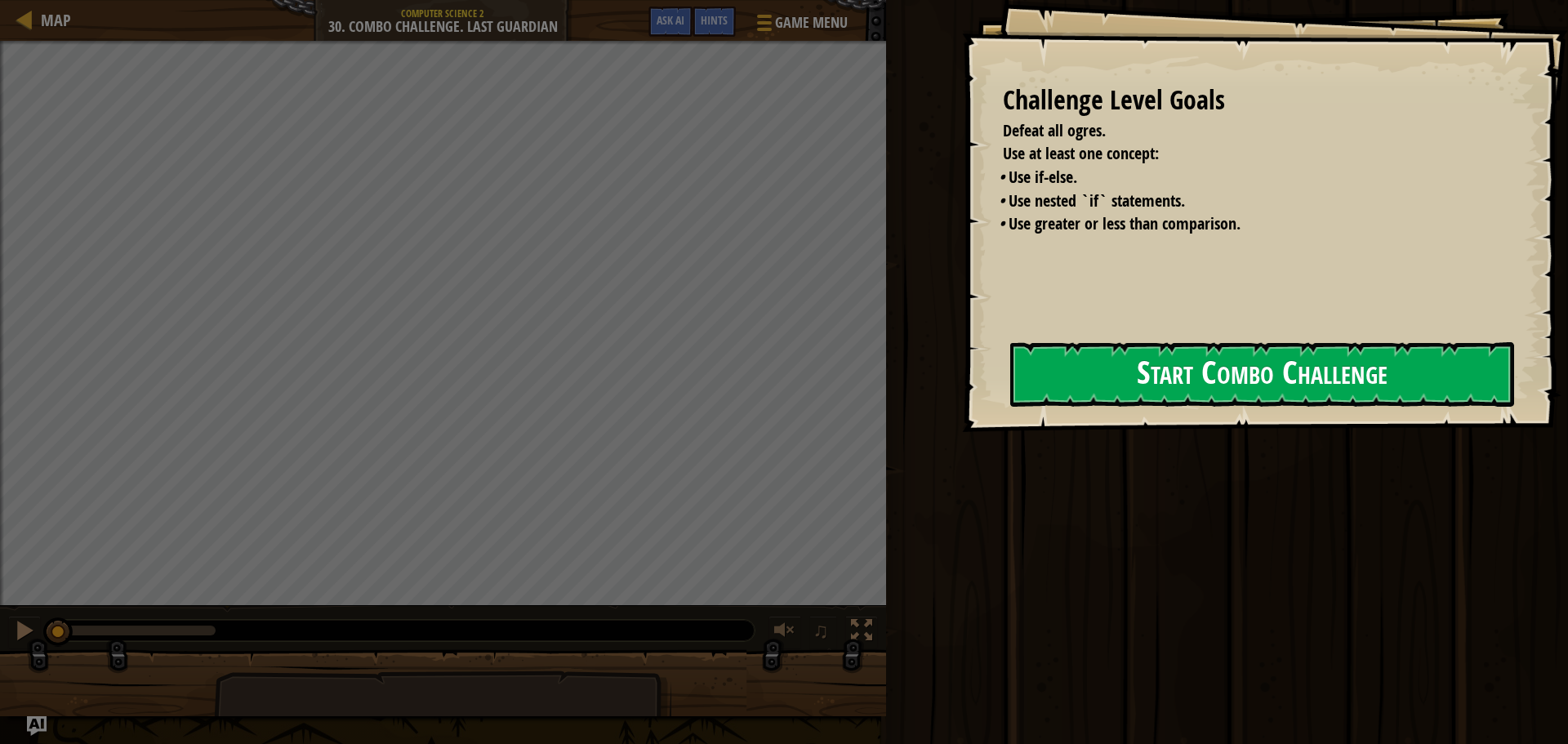
click at [1217, 395] on button "Start Combo Challenge" at bounding box center [1262, 374] width 504 height 65
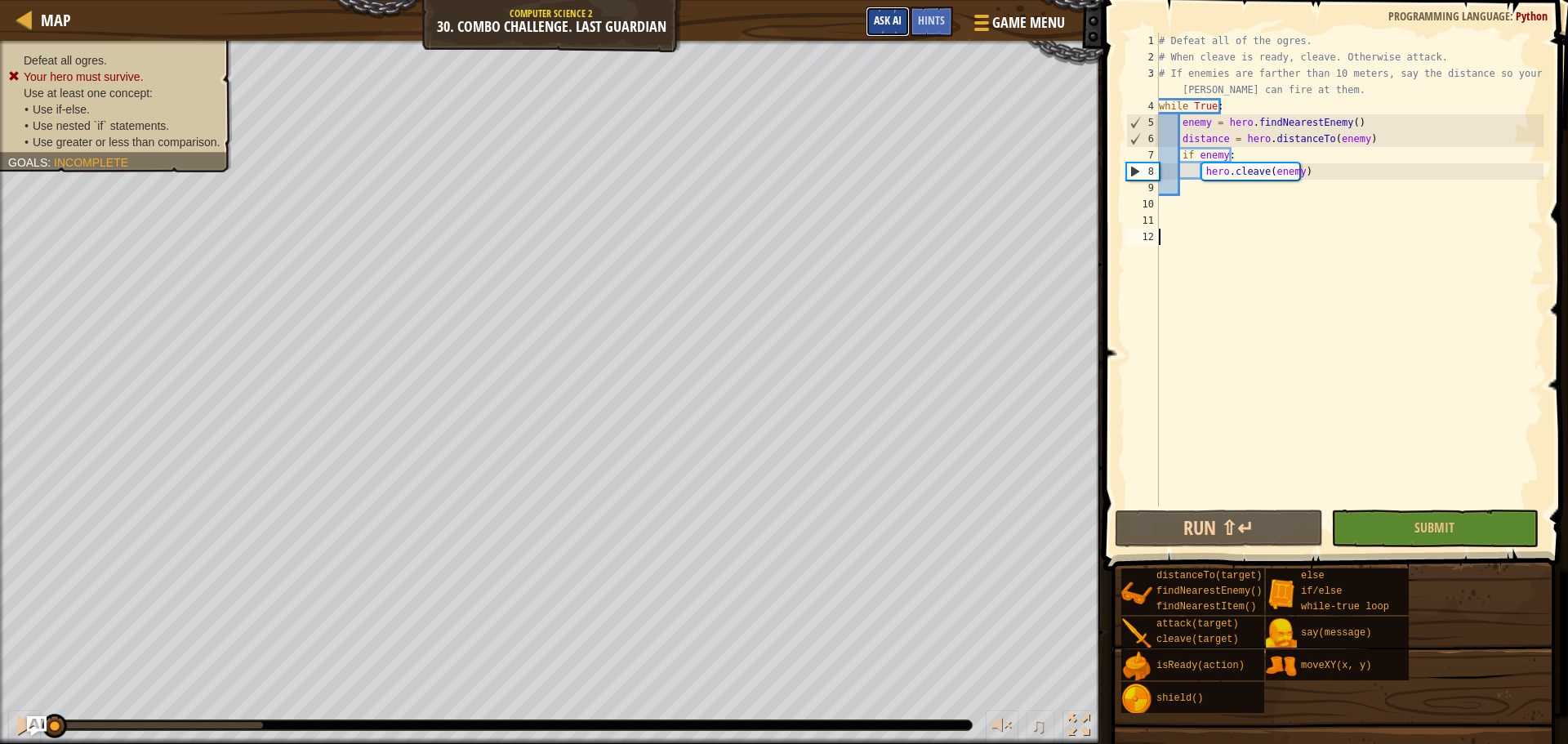
click at [889, 13] on button "Ask AI" at bounding box center [887, 22] width 44 height 30
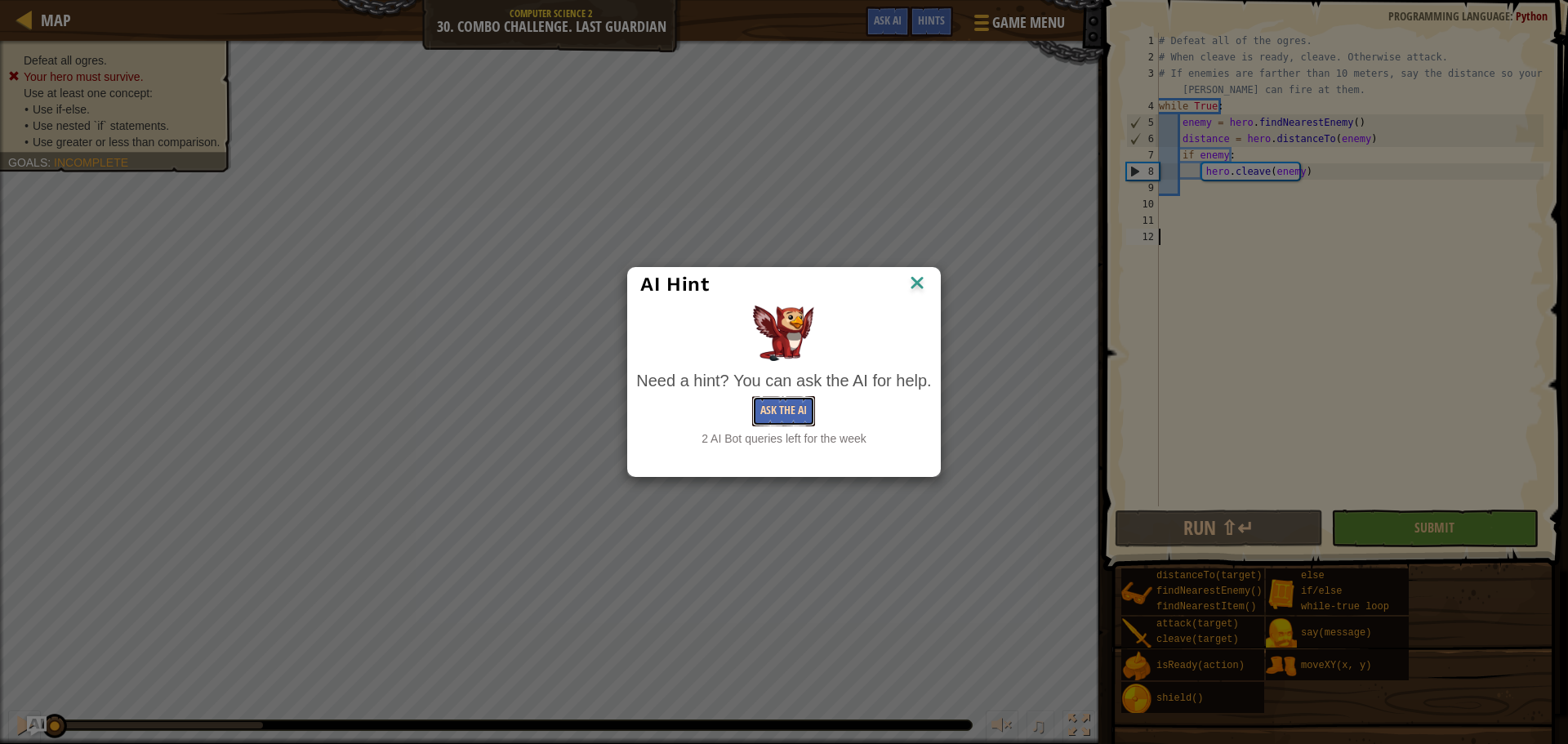
click at [799, 406] on button "Ask the AI" at bounding box center [784, 412] width 63 height 30
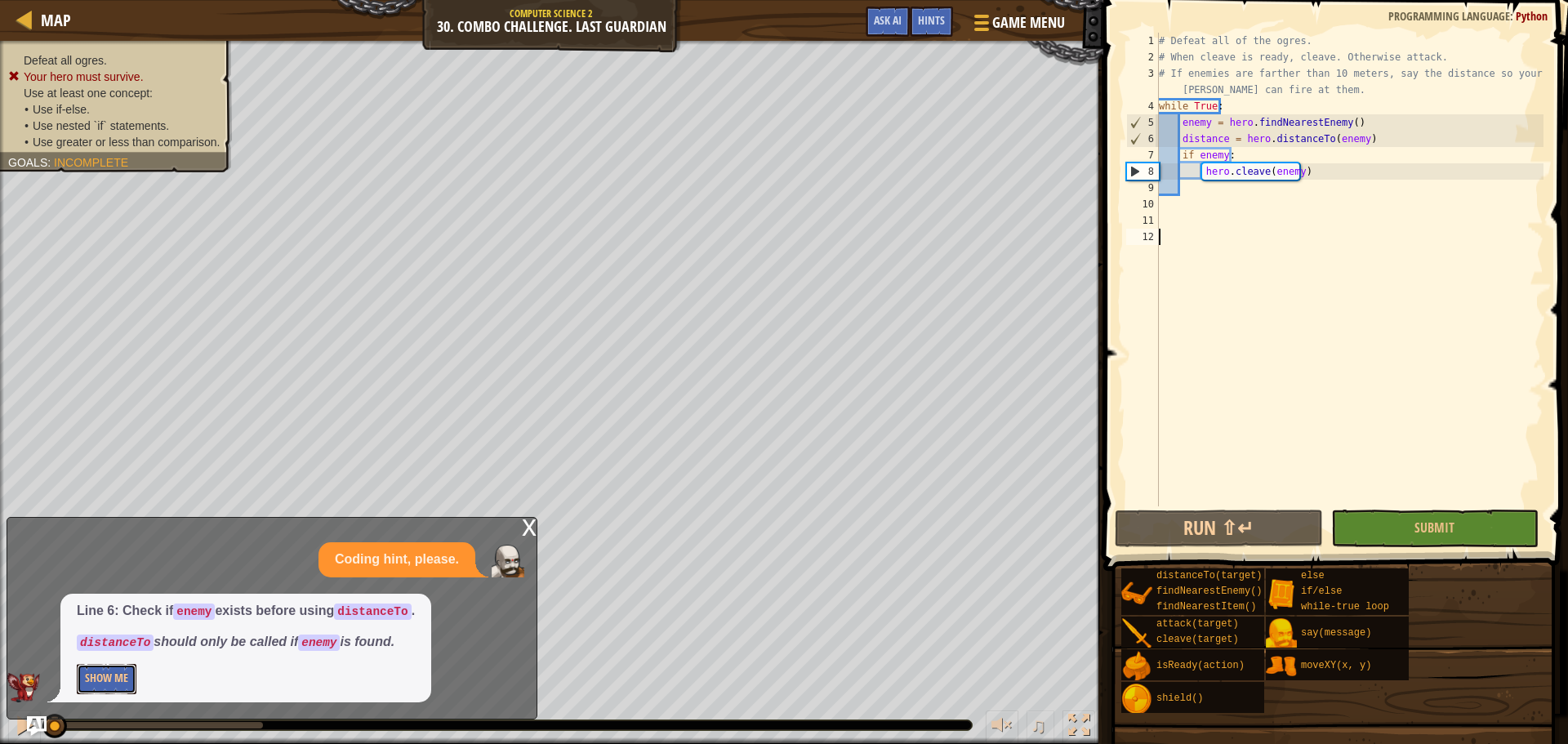
click at [123, 678] on button "Show Me" at bounding box center [107, 679] width 60 height 30
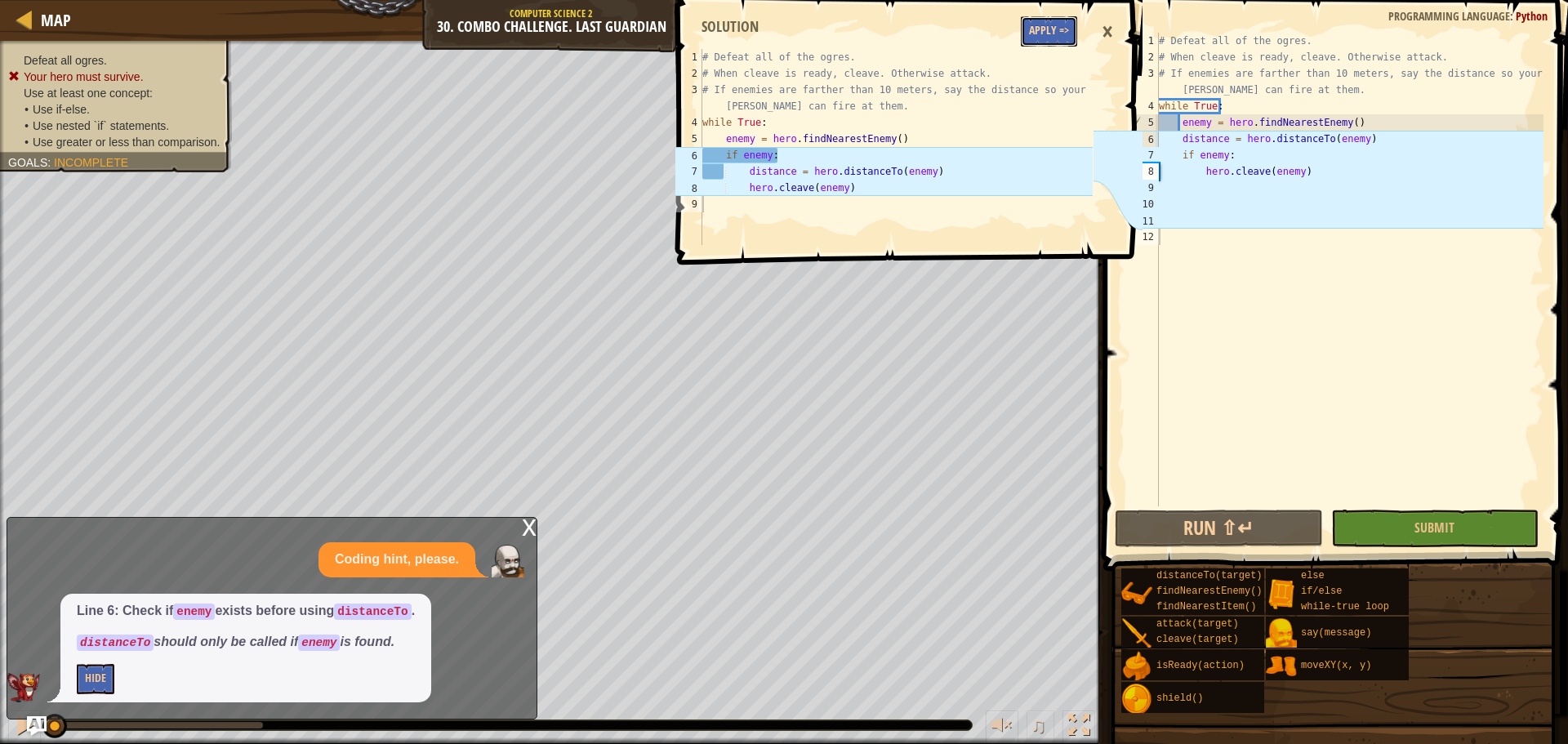
click at [1054, 27] on button "Apply =>" at bounding box center [1049, 31] width 56 height 30
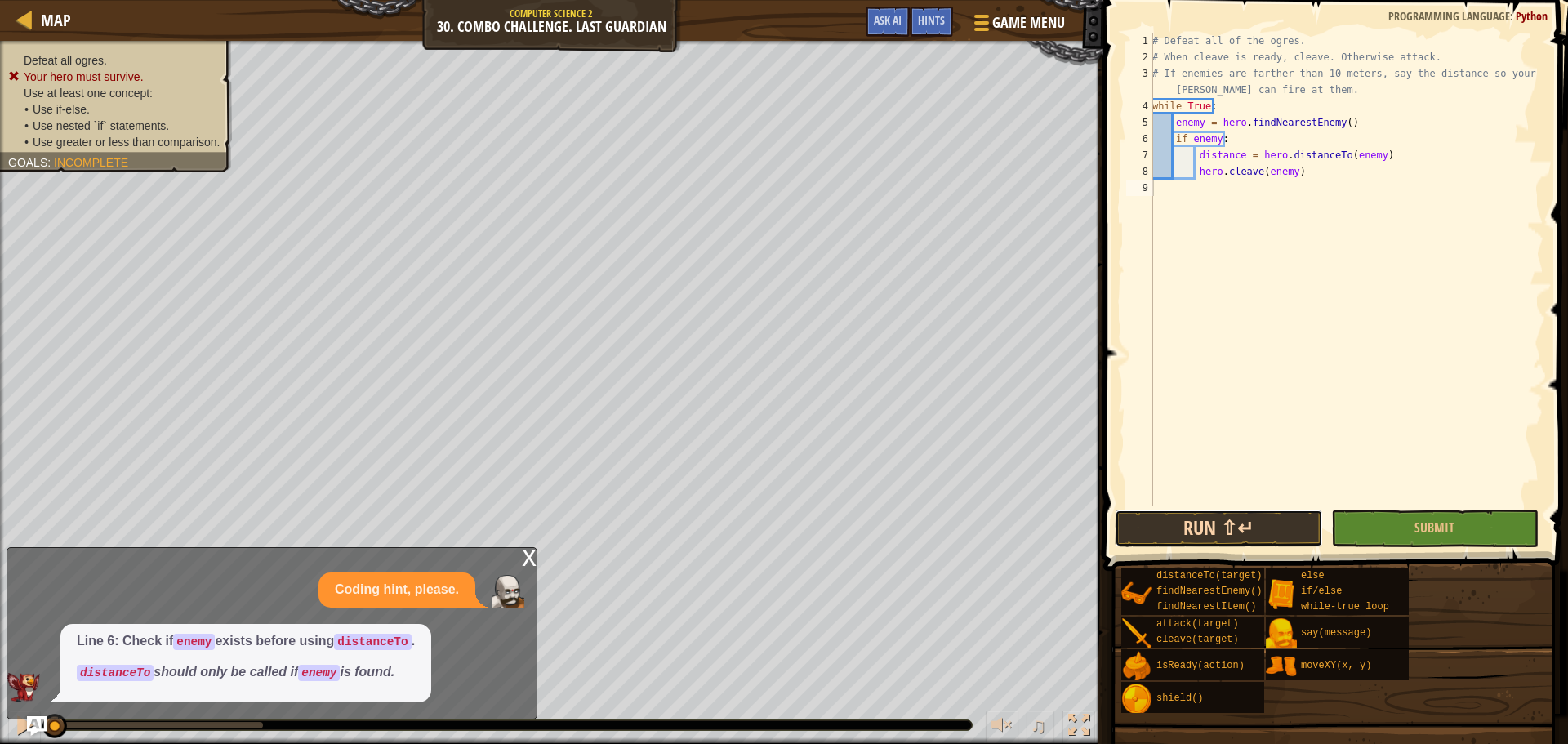
click at [1232, 515] on button "Run ⇧↵" at bounding box center [1218, 528] width 208 height 37
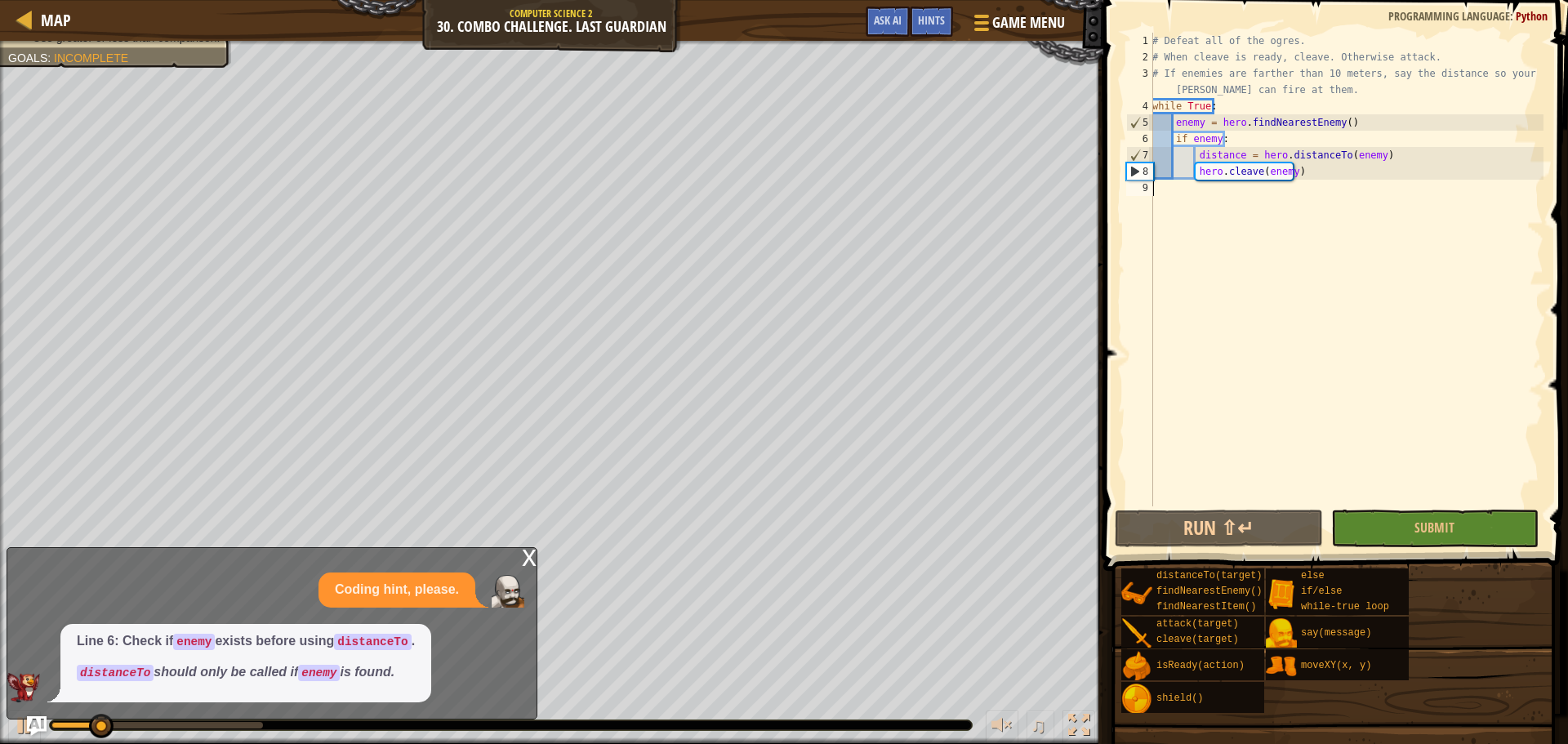
click at [534, 558] on div "x" at bounding box center [528, 555] width 14 height 16
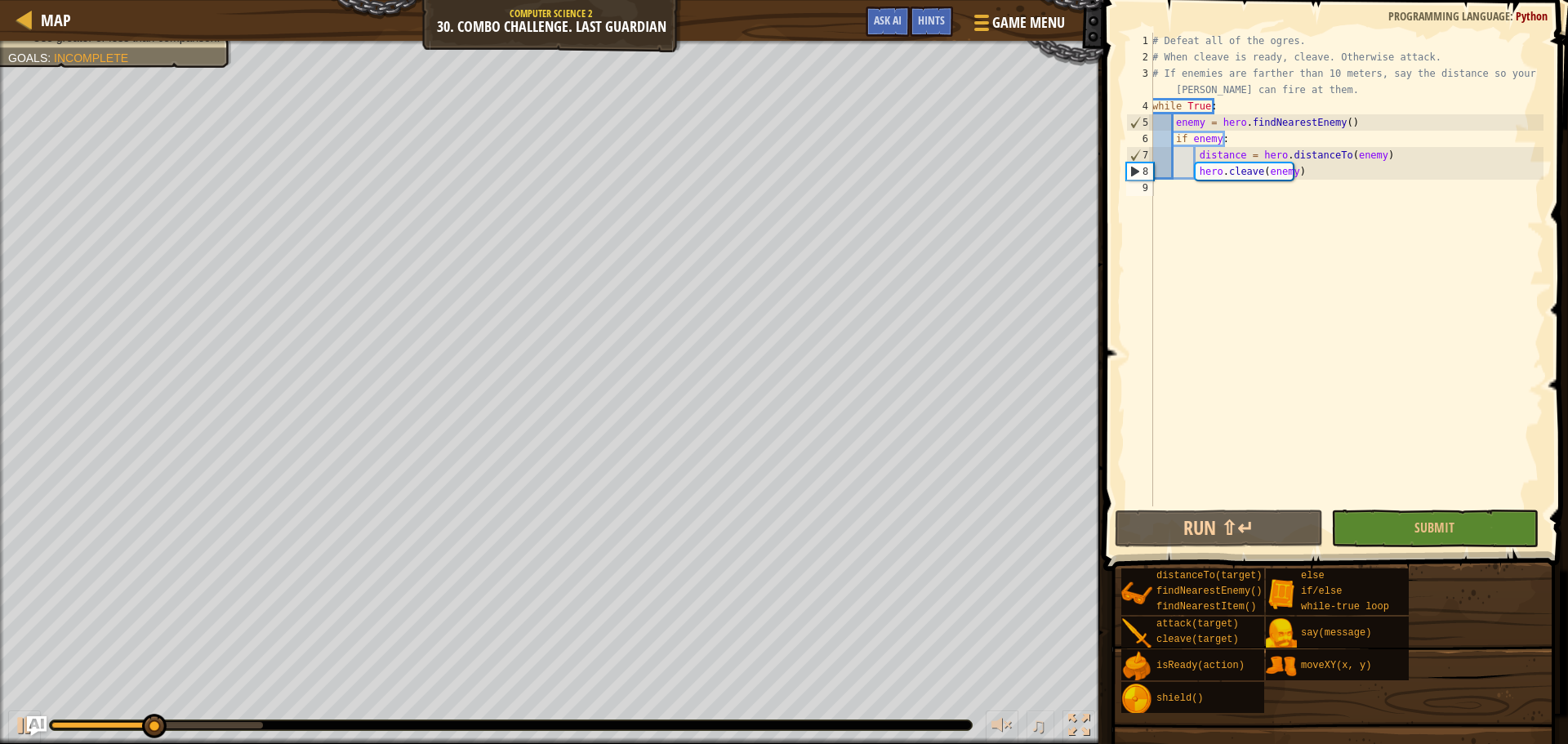
type textarea "hero.cleave(enemy)"
click at [1298, 175] on div "# Defeat all of the ogres. # When cleave is ready, cleave. Otherwise attack. # …" at bounding box center [1346, 285] width 395 height 506
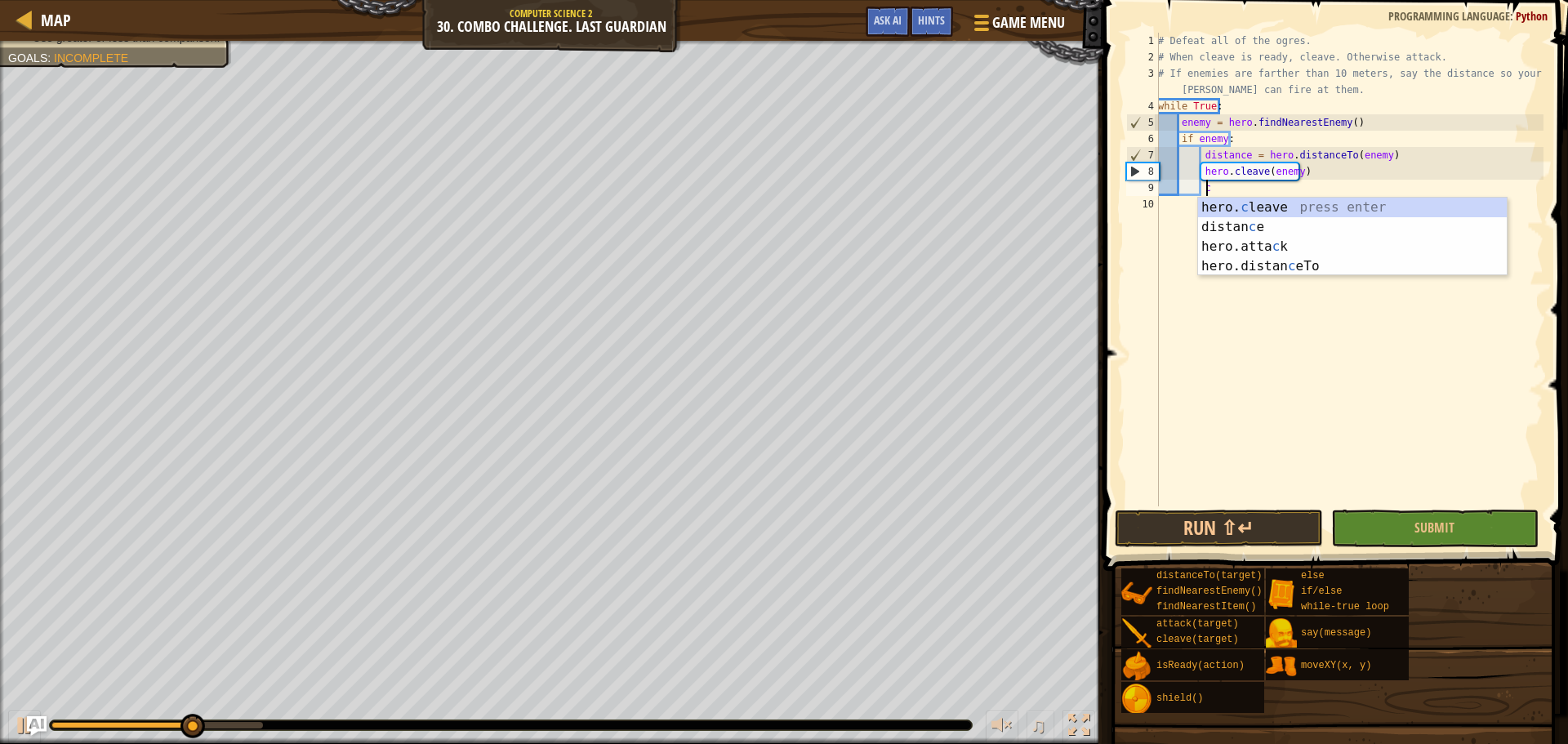
scroll to position [8, 3]
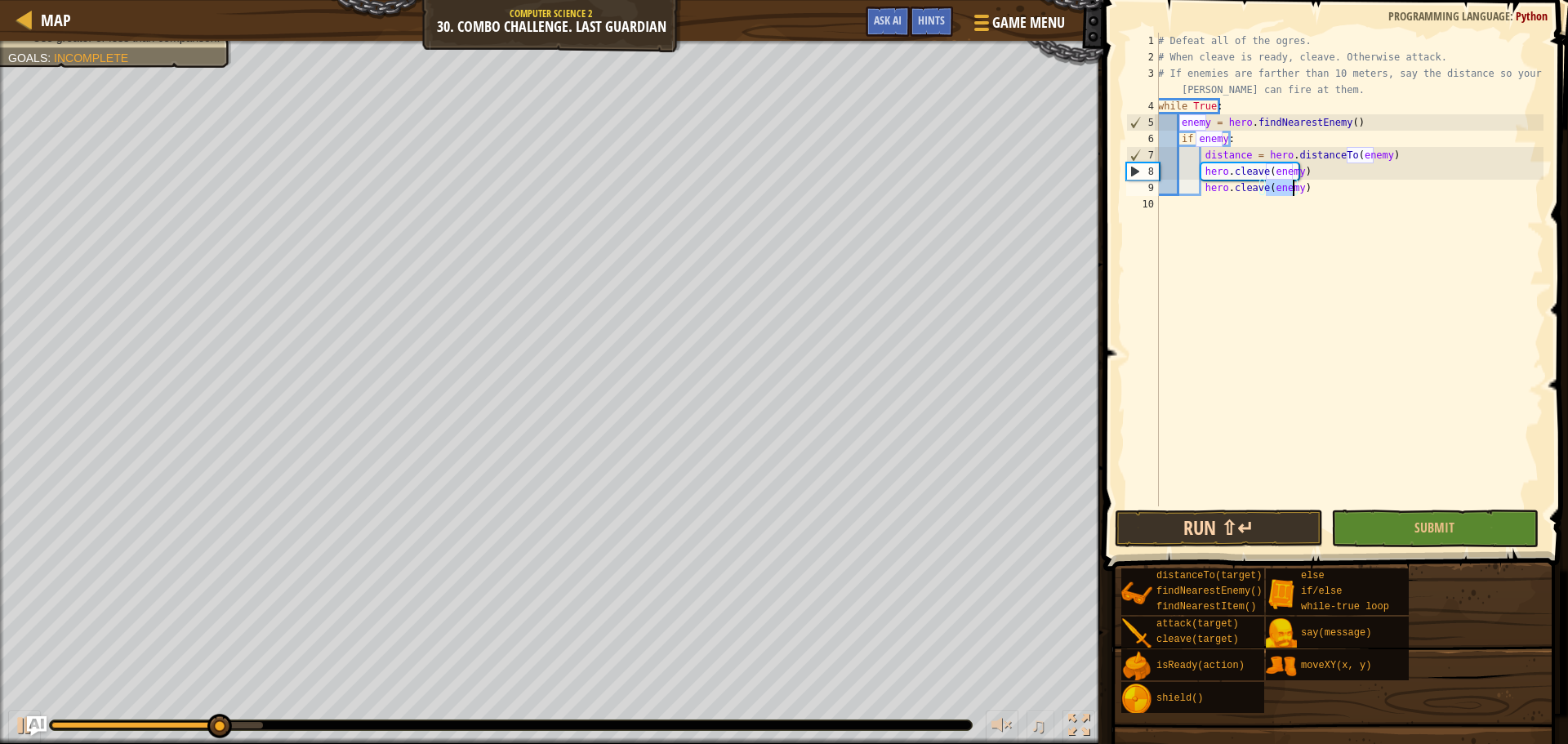
type textarea "hero.cleave(enemy)"
click at [1226, 525] on button "Run ⇧↵" at bounding box center [1218, 528] width 208 height 37
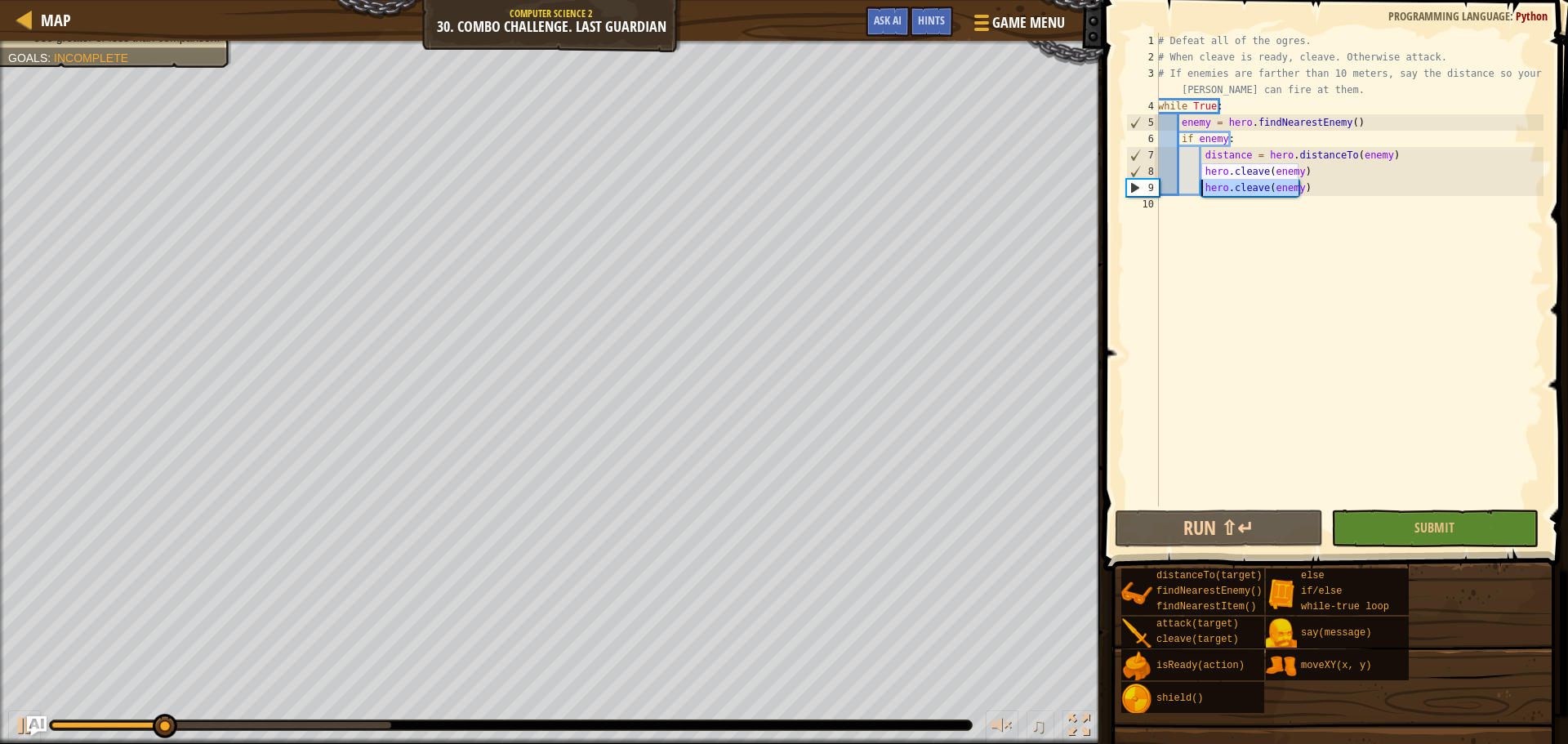
drag, startPoint x: 1307, startPoint y: 191, endPoint x: 1200, endPoint y: 191, distance: 107.0
click at [1200, 191] on div "# Defeat all of the ogres. # When cleave is ready, cleave. Otherwise attack. # …" at bounding box center [1349, 285] width 389 height 506
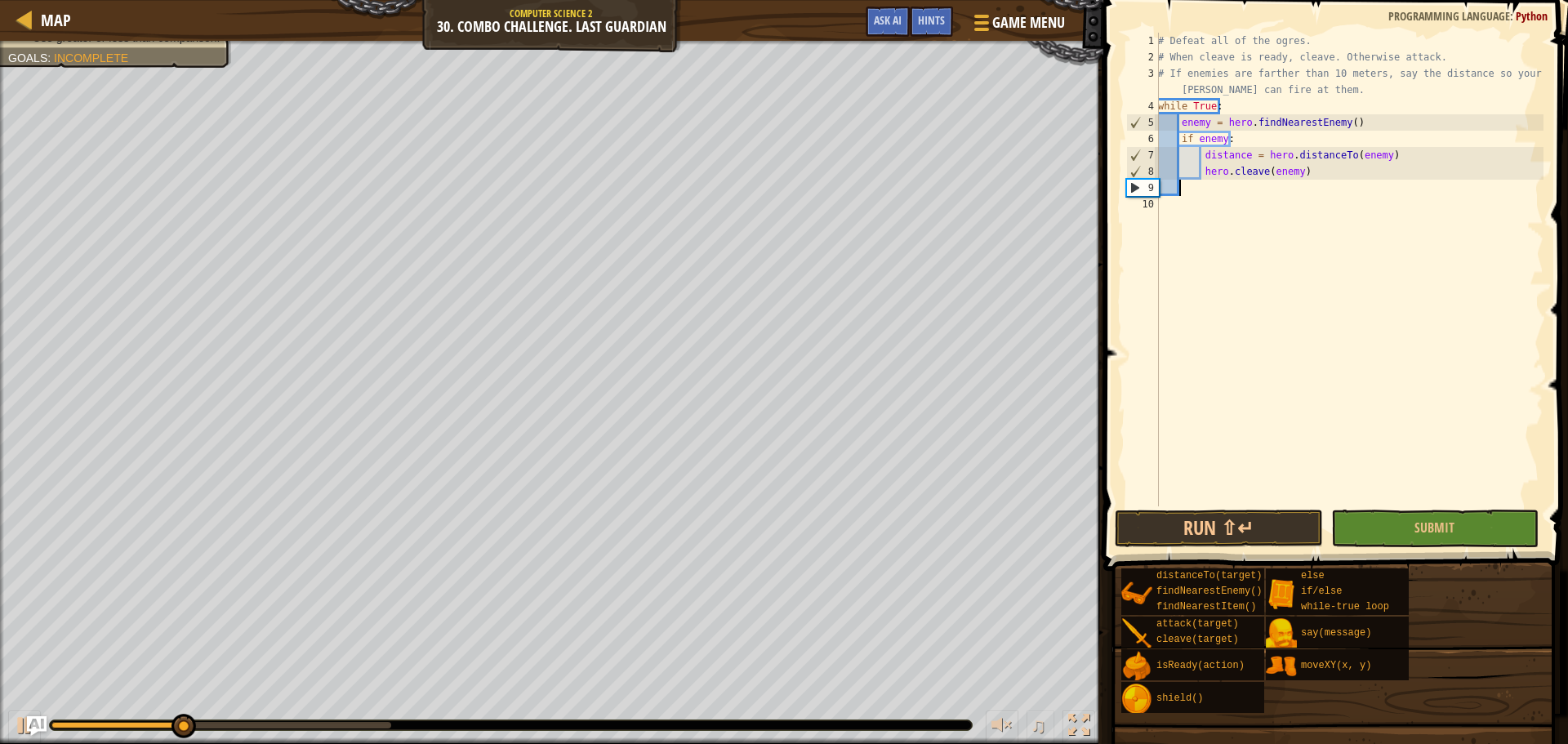
scroll to position [8, 1]
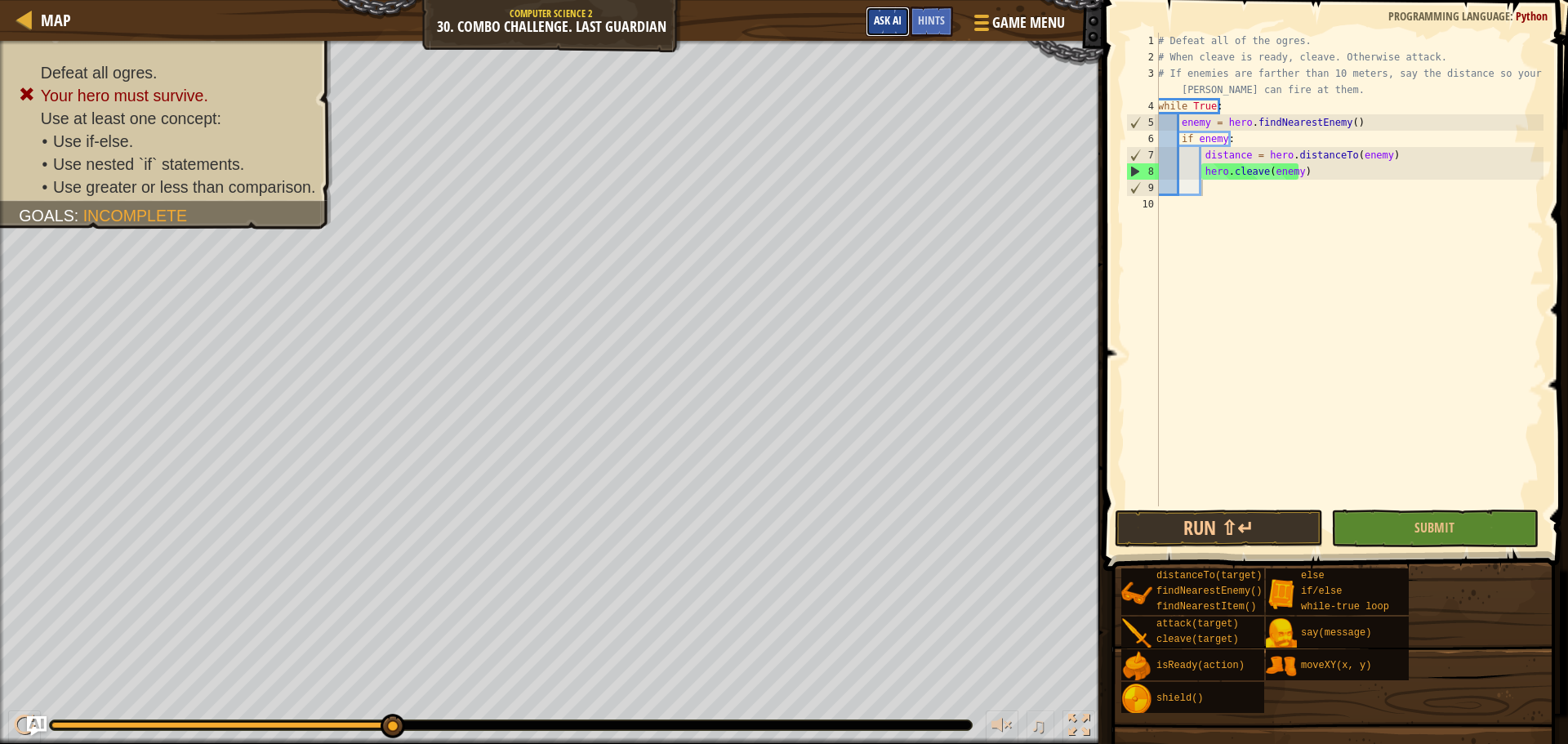
click at [869, 20] on button "Ask AI" at bounding box center [887, 22] width 44 height 30
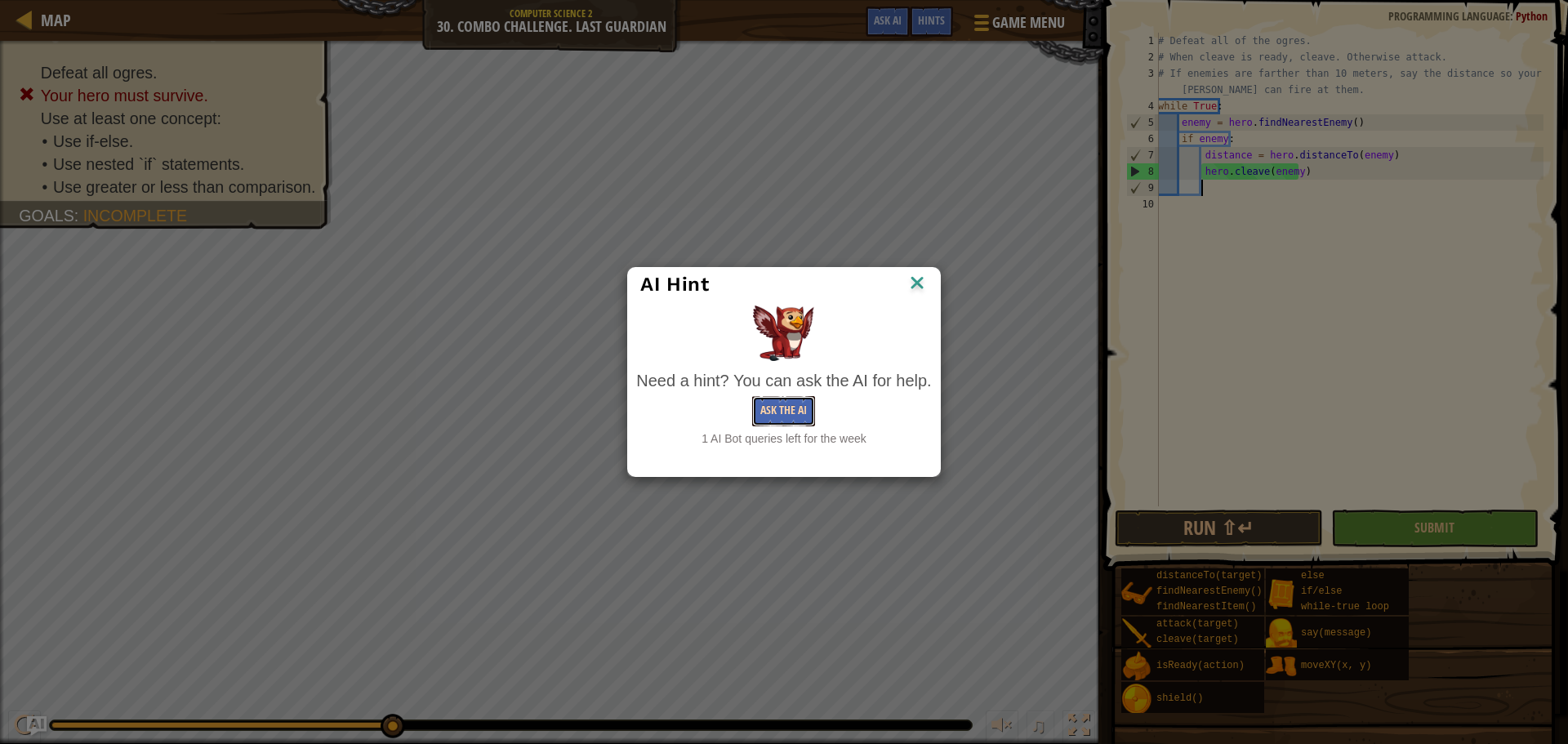
click at [781, 404] on button "Ask the AI" at bounding box center [784, 412] width 63 height 30
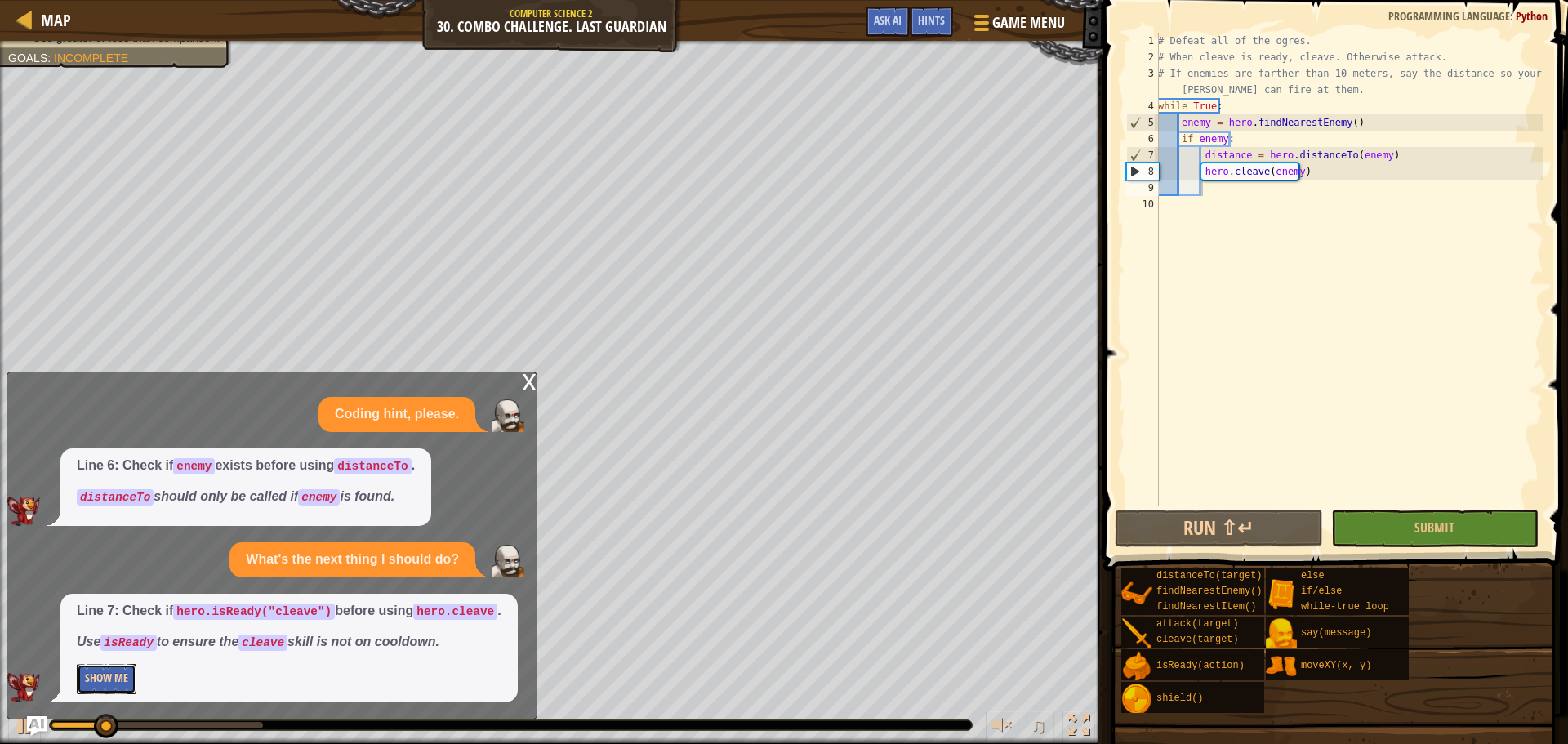
click at [103, 682] on button "Show Me" at bounding box center [107, 679] width 60 height 30
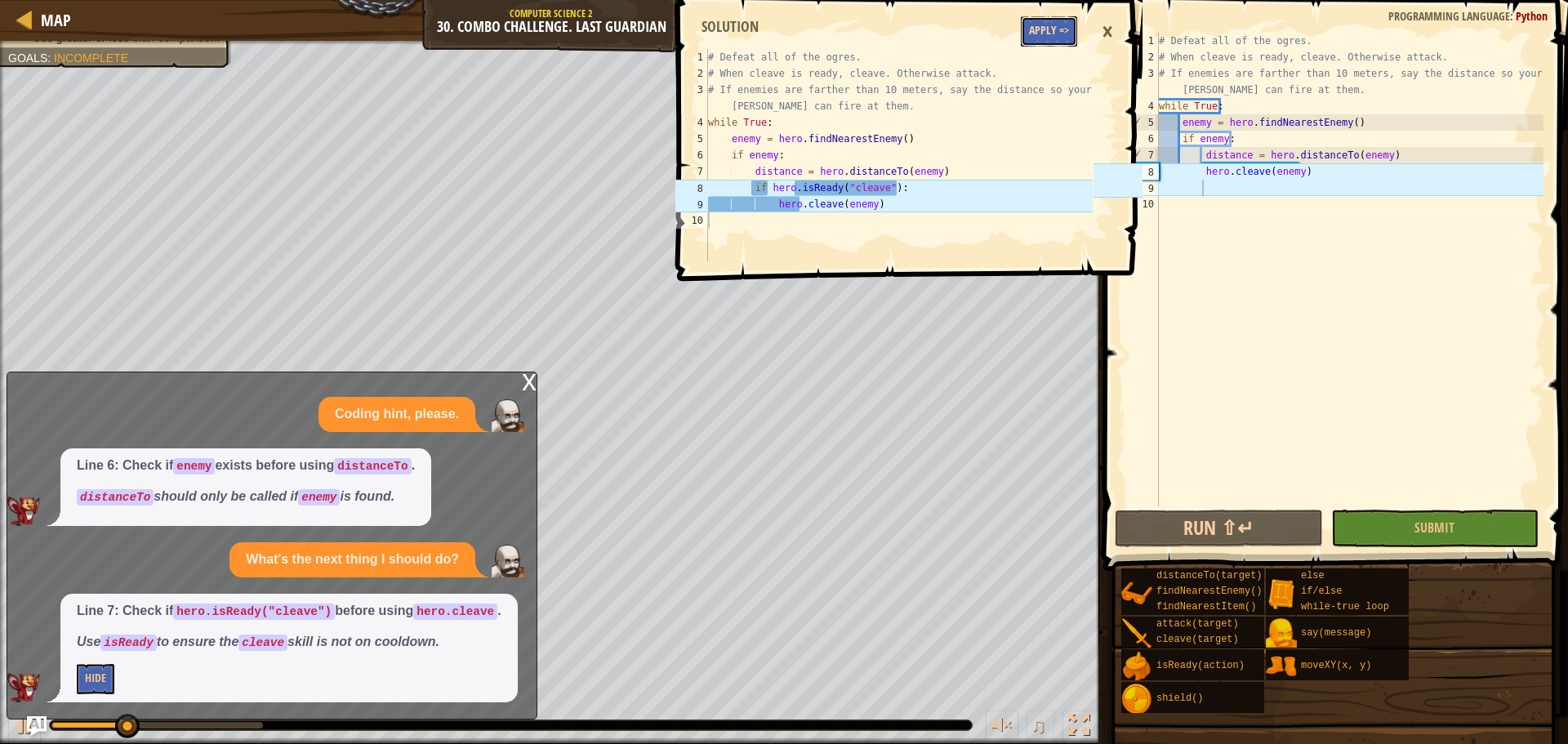
click at [1069, 40] on button "Apply =>" at bounding box center [1049, 31] width 56 height 30
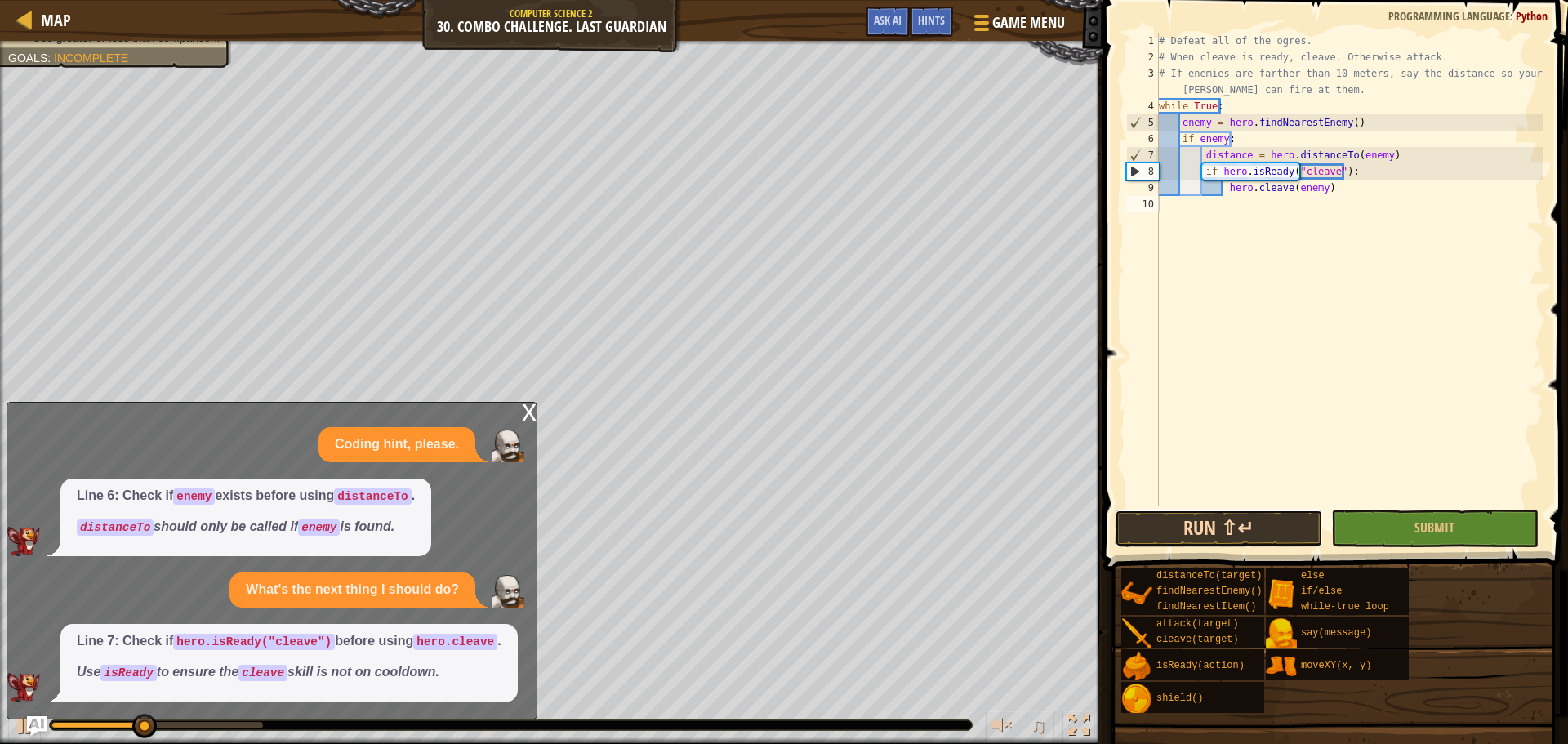
click at [1216, 539] on button "Run ⇧↵" at bounding box center [1218, 528] width 208 height 37
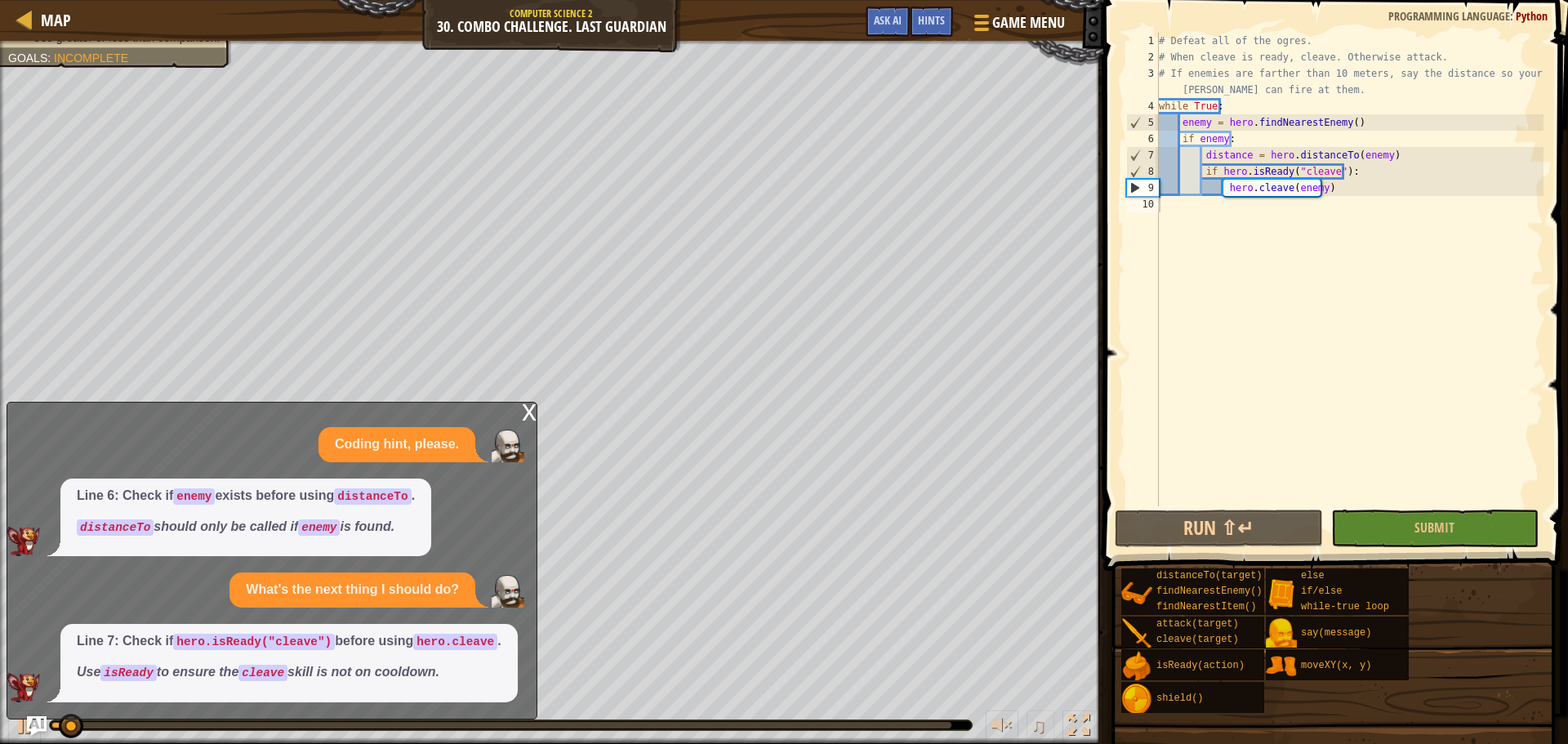
click at [524, 419] on div "x" at bounding box center [528, 410] width 14 height 16
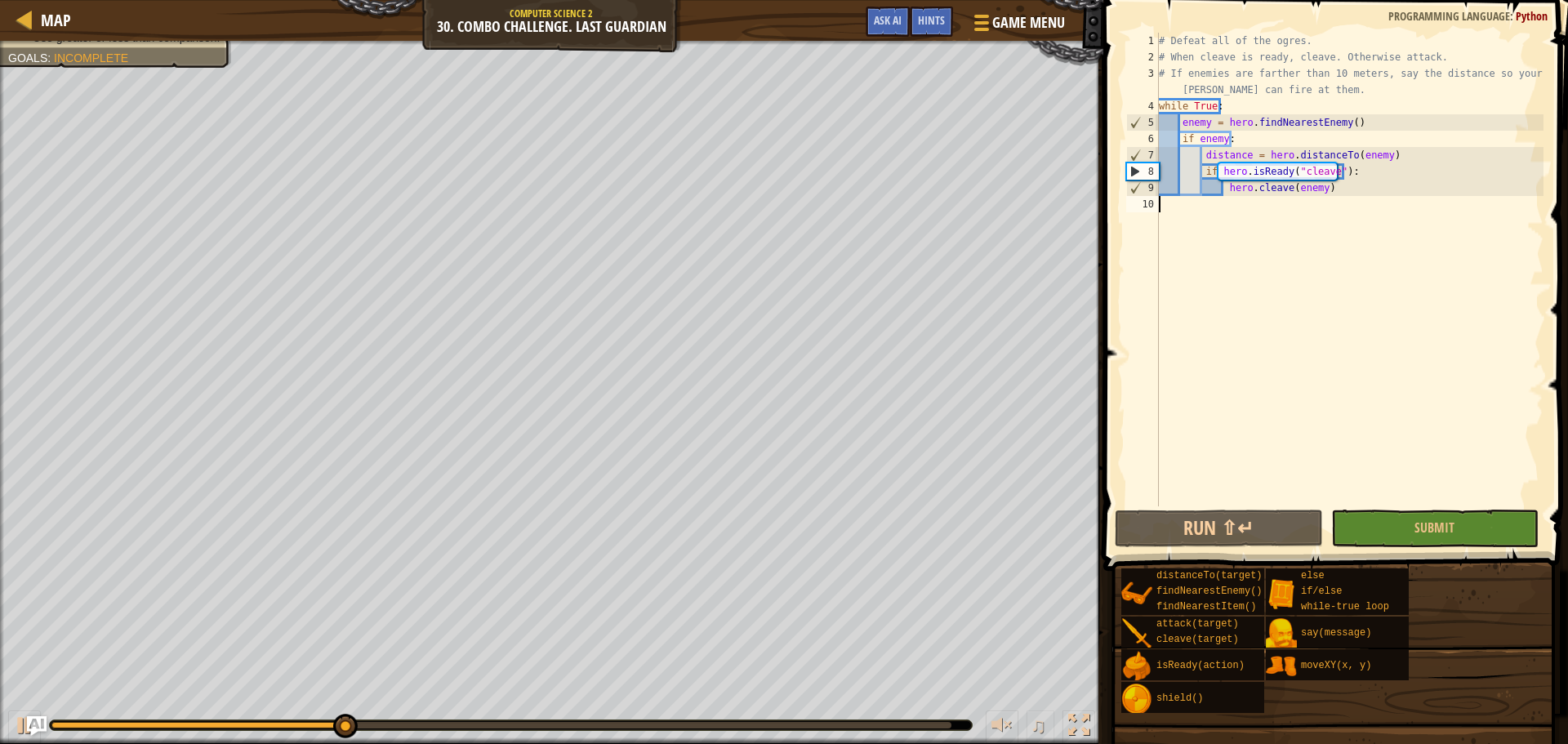
click at [1292, 219] on div "# Defeat all of the ogres. # When cleave is ready, cleave. Otherwise attack. # …" at bounding box center [1349, 285] width 388 height 506
click at [906, 20] on button "Ask AI" at bounding box center [887, 22] width 44 height 30
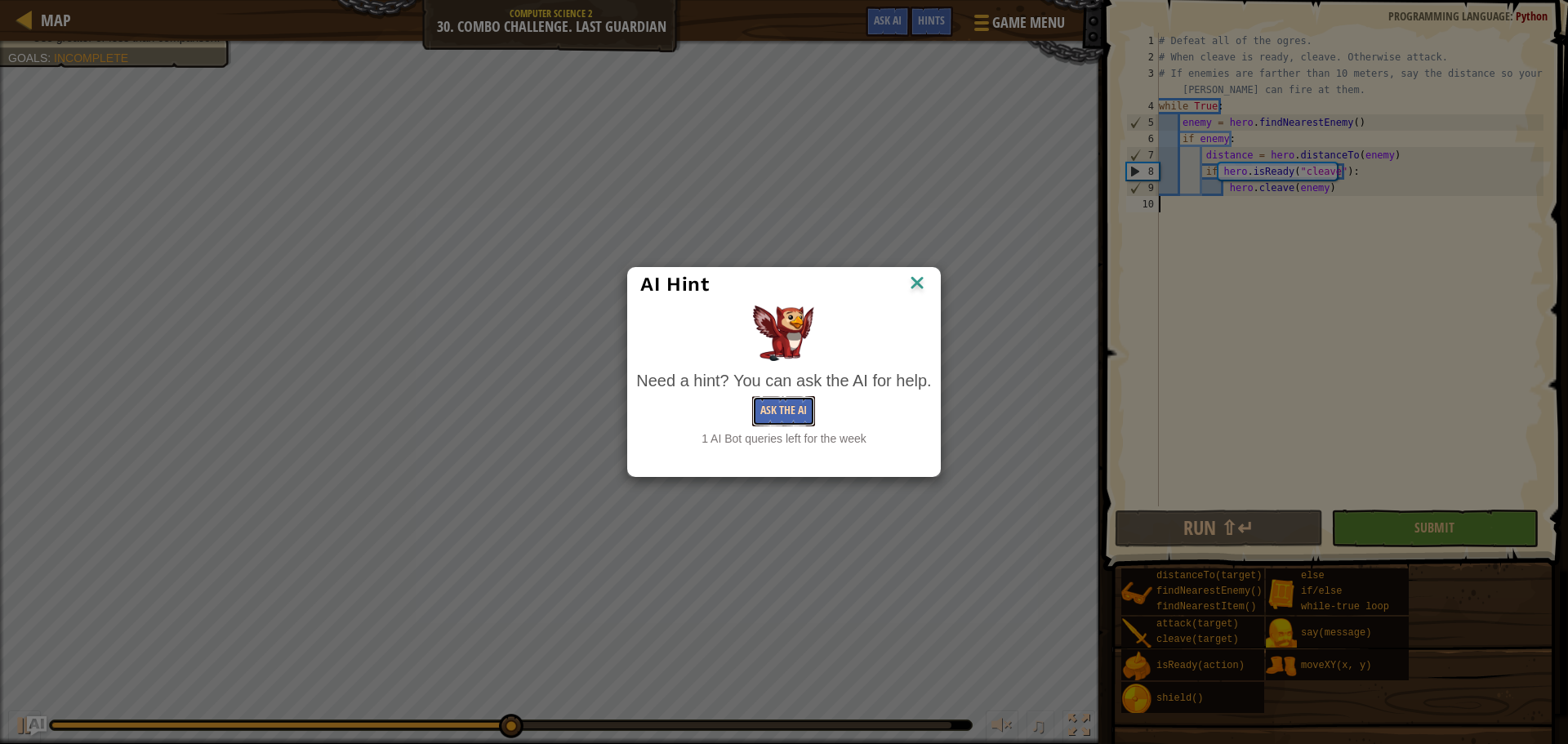
click at [784, 414] on button "Ask the AI" at bounding box center [784, 412] width 63 height 30
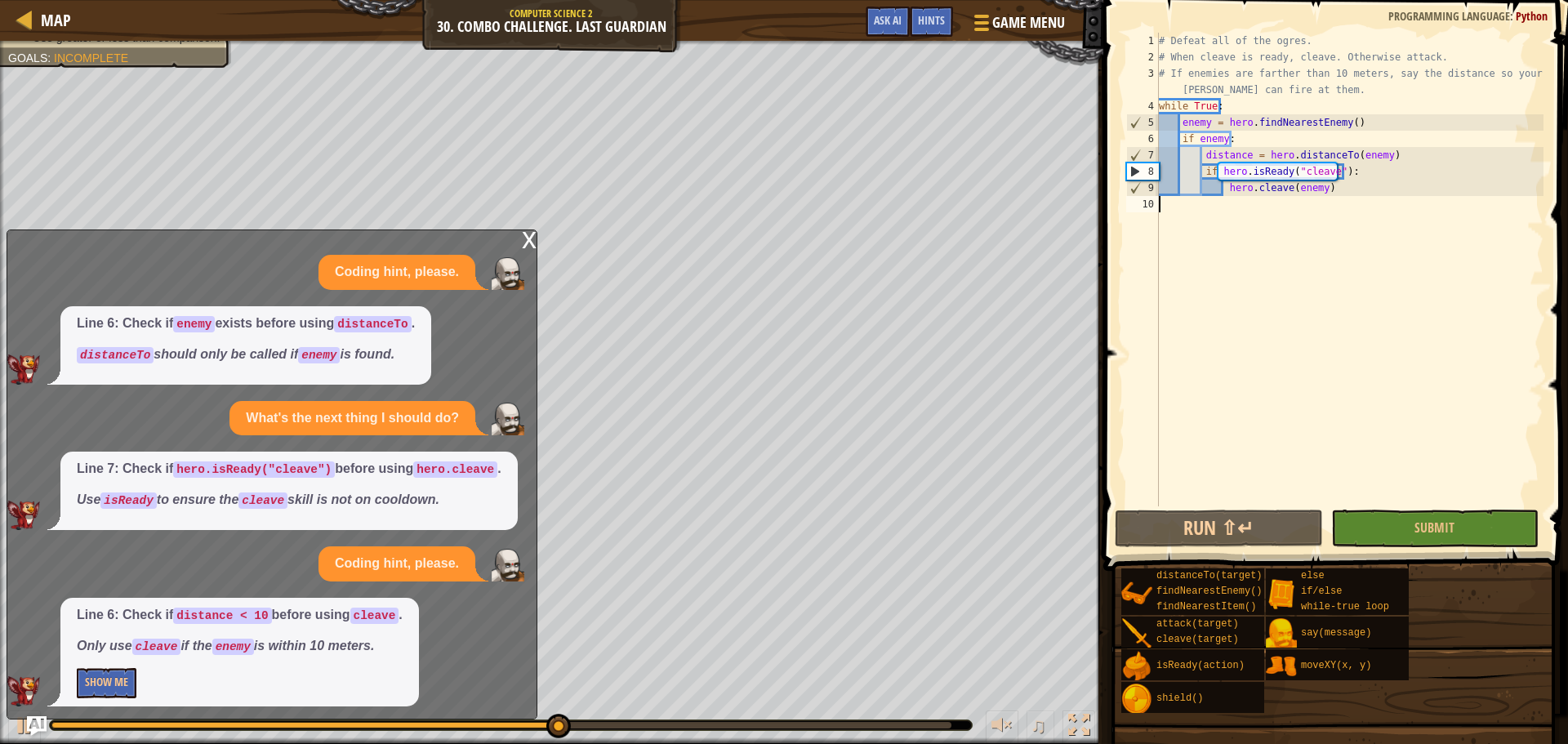
scroll to position [4, 0]
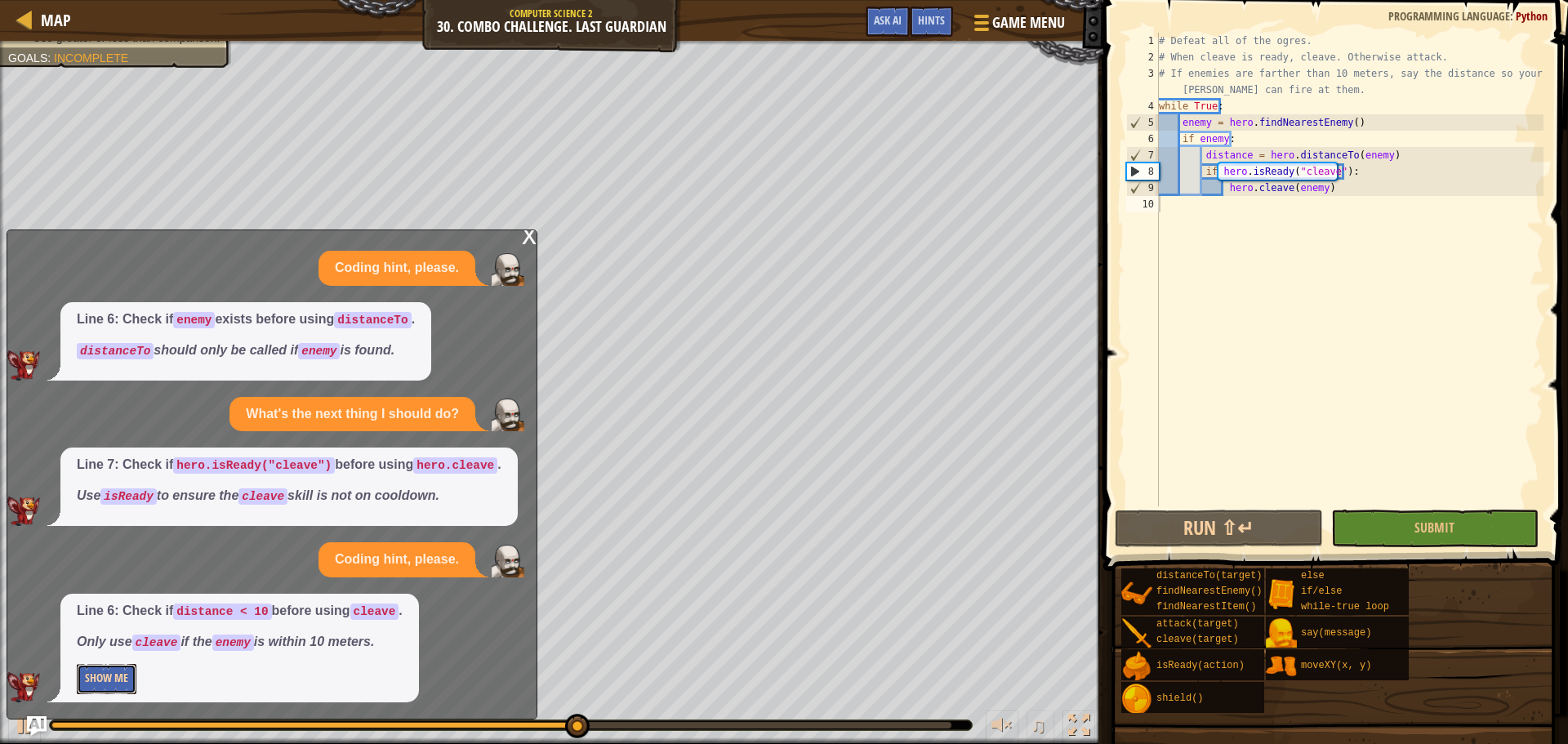
click at [112, 686] on button "Show Me" at bounding box center [107, 679] width 60 height 30
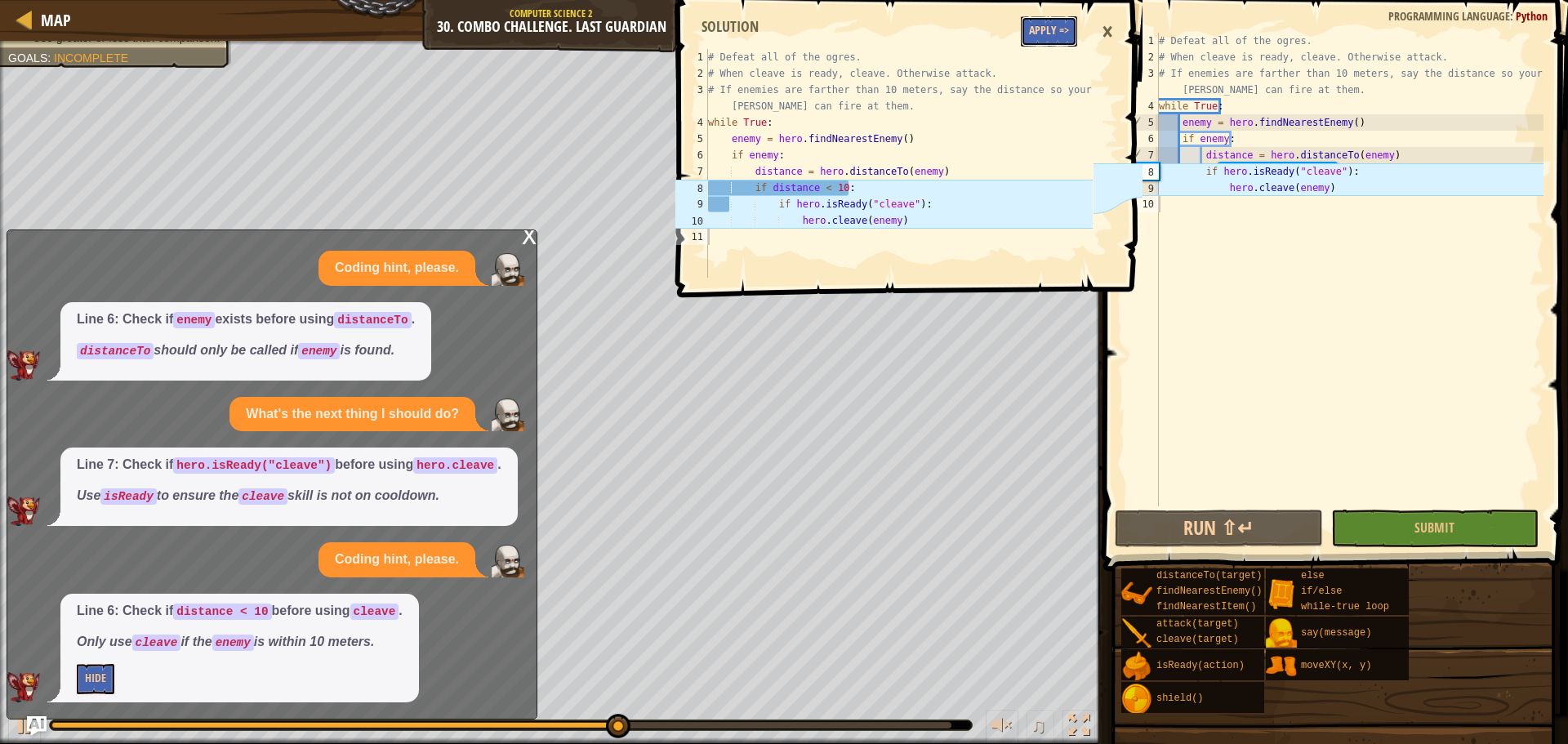
click at [1036, 25] on button "Apply =>" at bounding box center [1049, 31] width 56 height 30
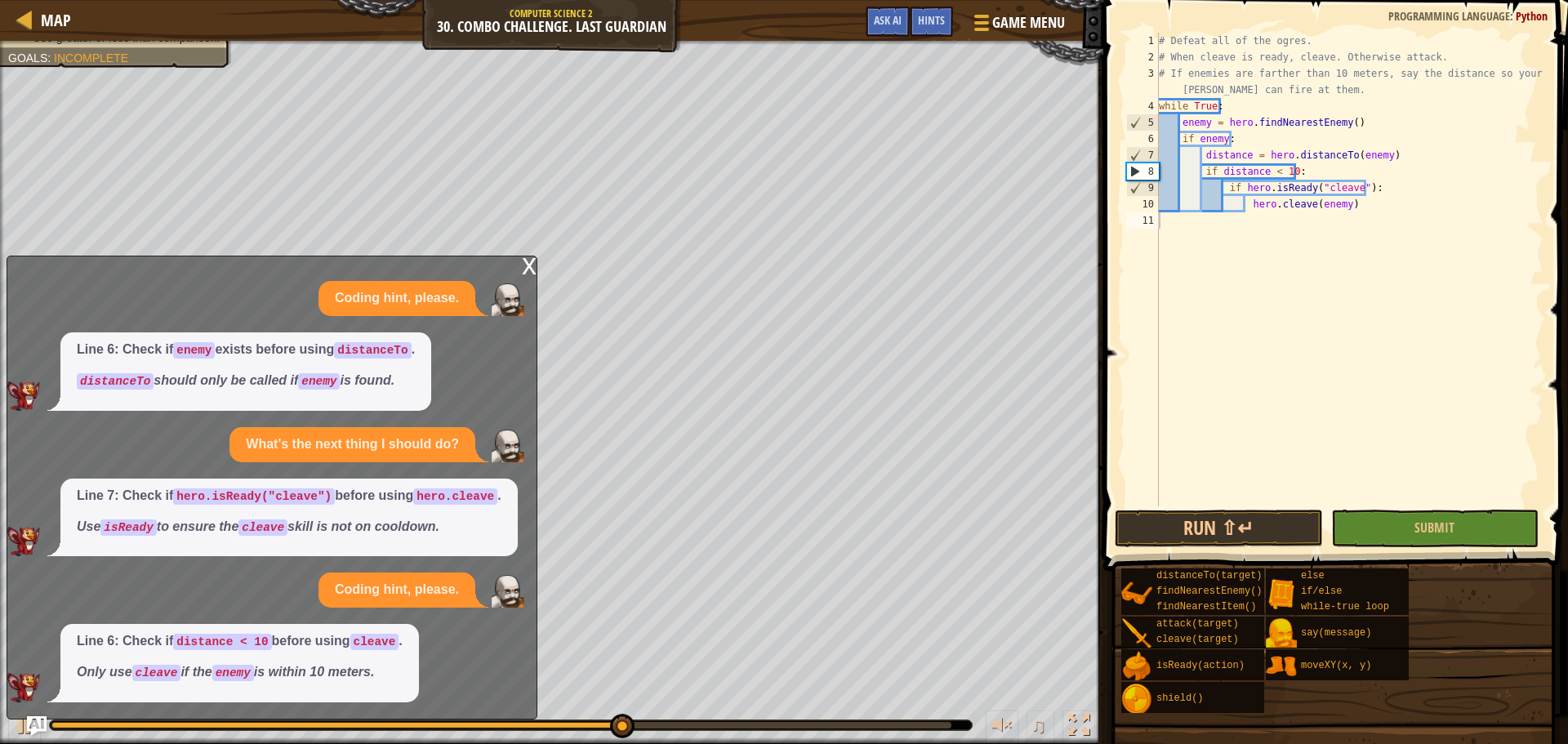
scroll to position [0, 0]
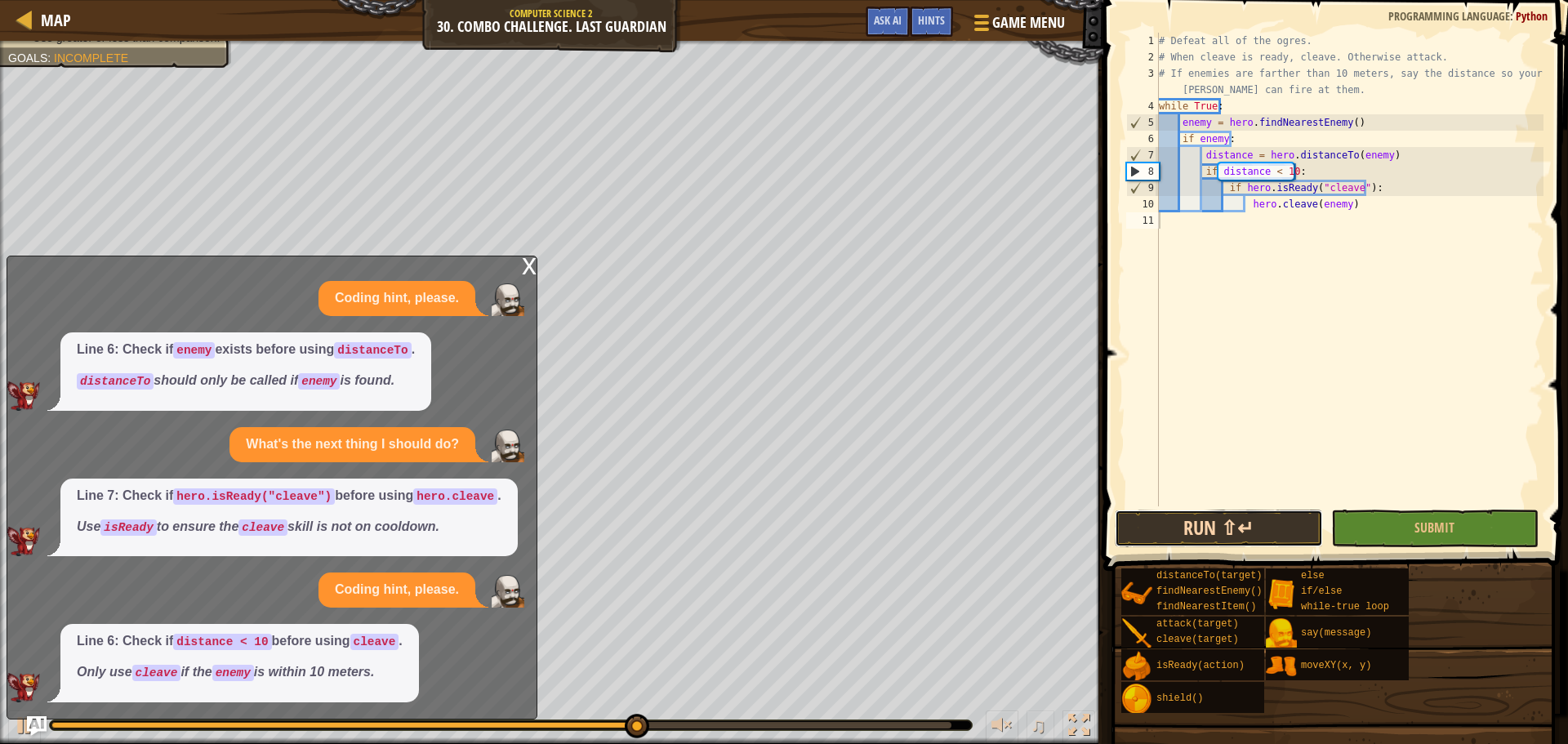
click at [1227, 514] on button "Run ⇧↵" at bounding box center [1218, 528] width 208 height 37
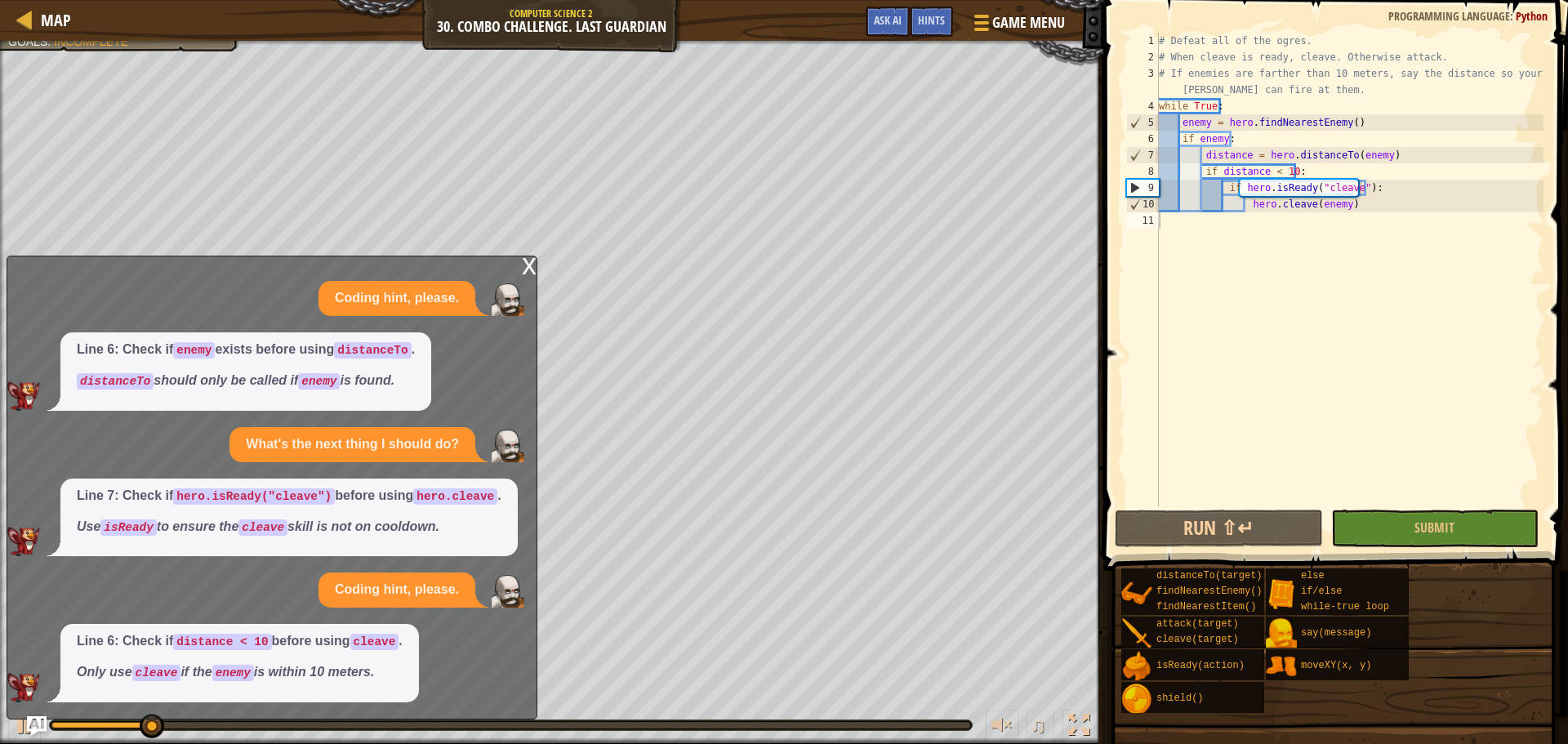
click at [524, 270] on div "x" at bounding box center [528, 264] width 14 height 16
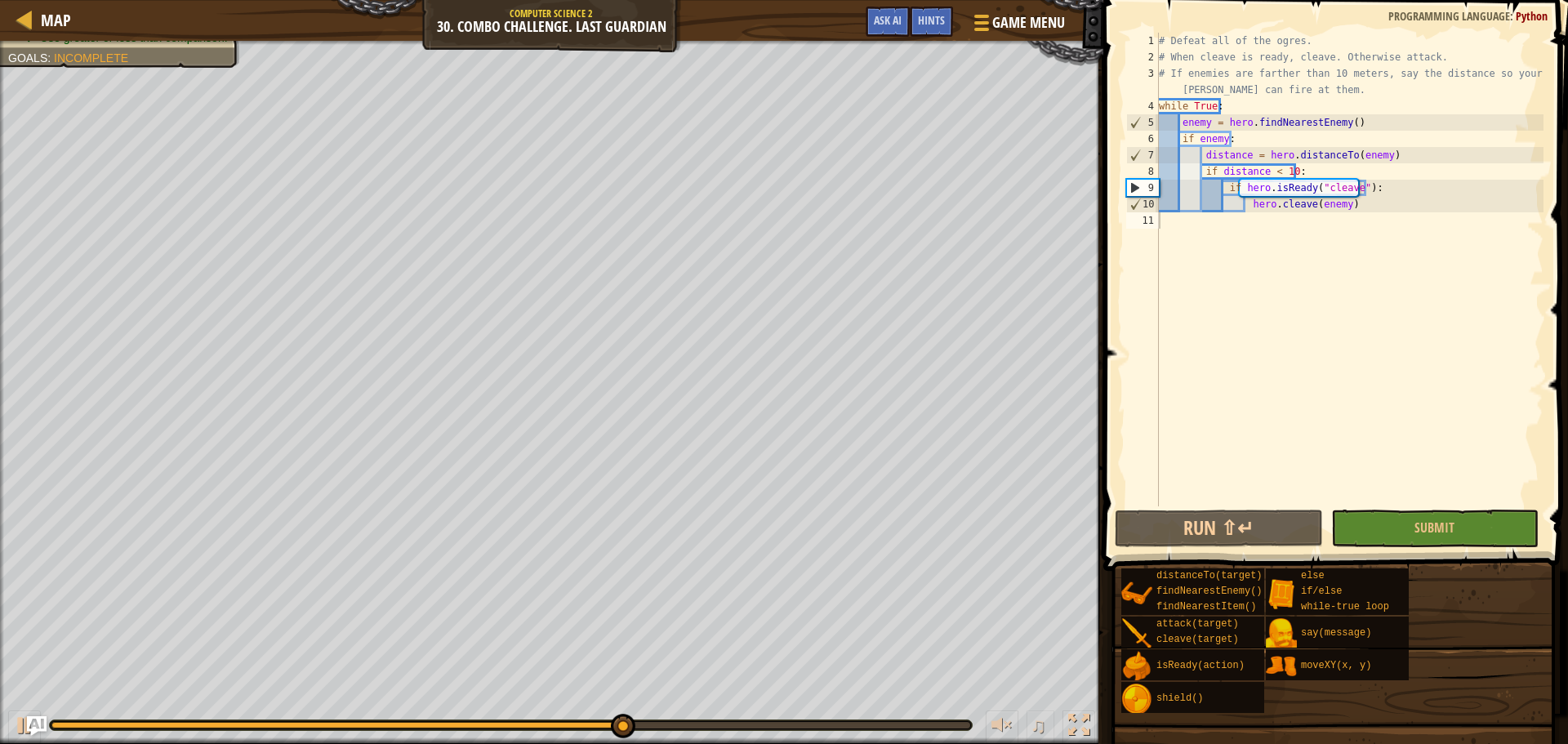
click at [1222, 219] on div "# Defeat all of the ogres. # When cleave is ready, cleave. Otherwise attack. # …" at bounding box center [1349, 285] width 388 height 506
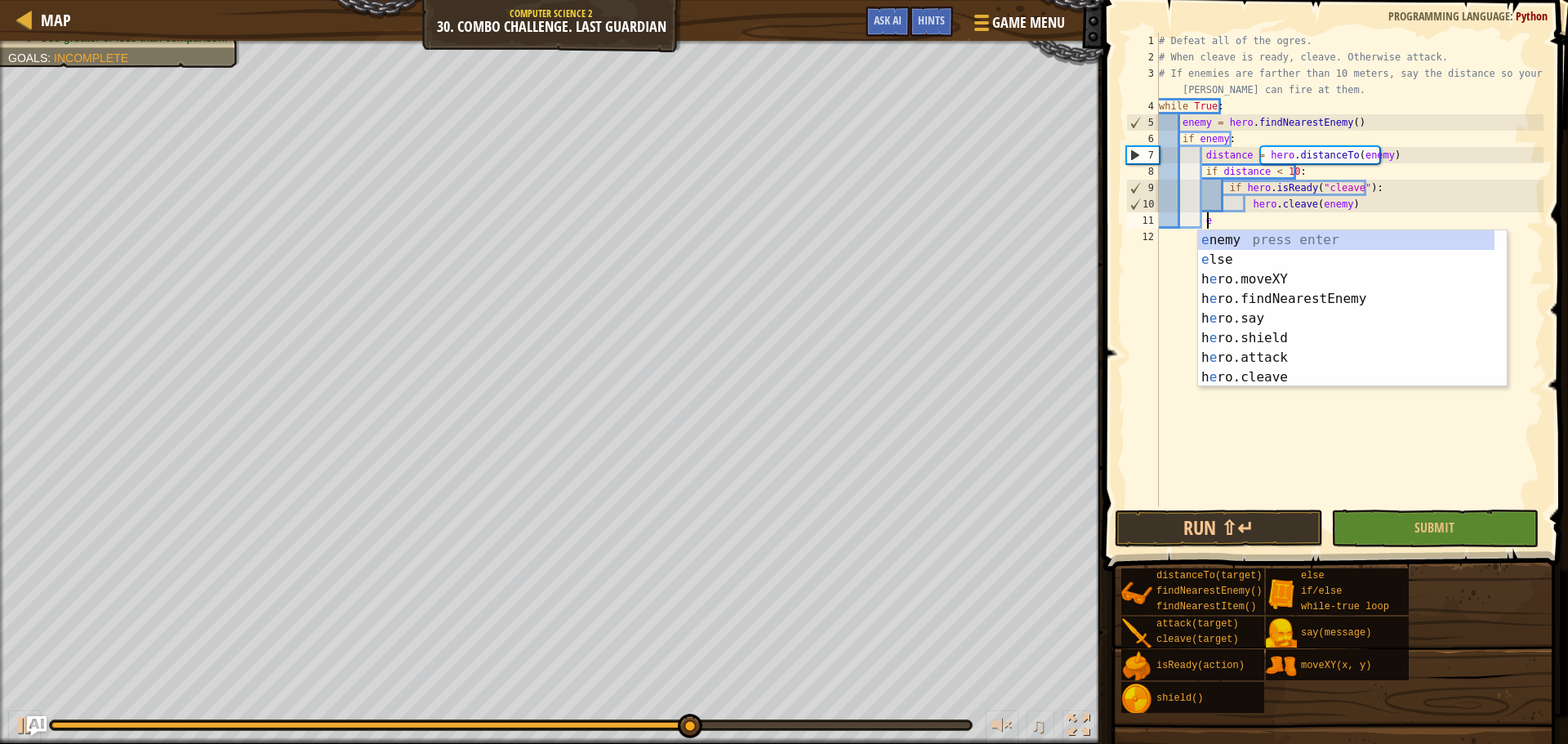
scroll to position [8, 4]
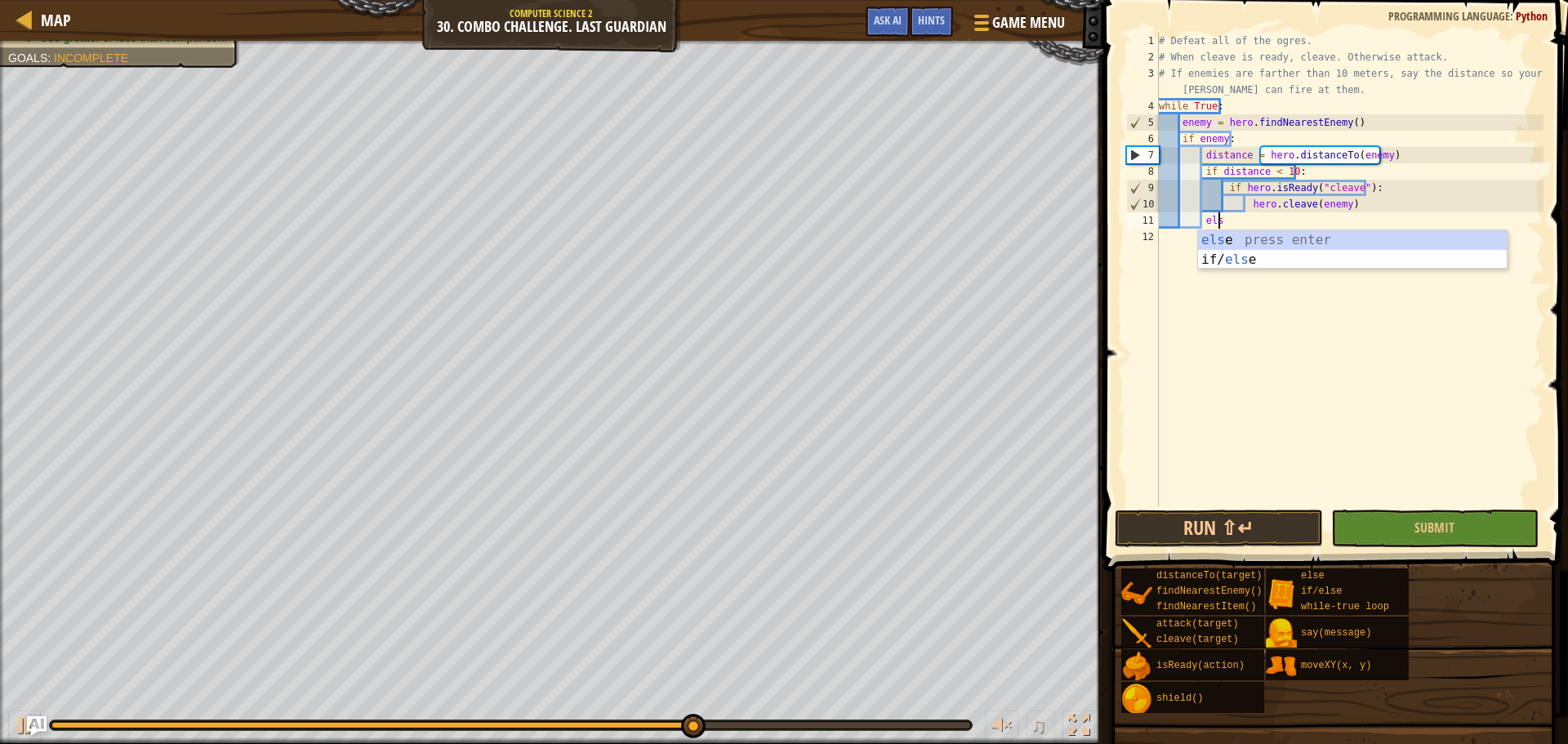
type textarea "else"
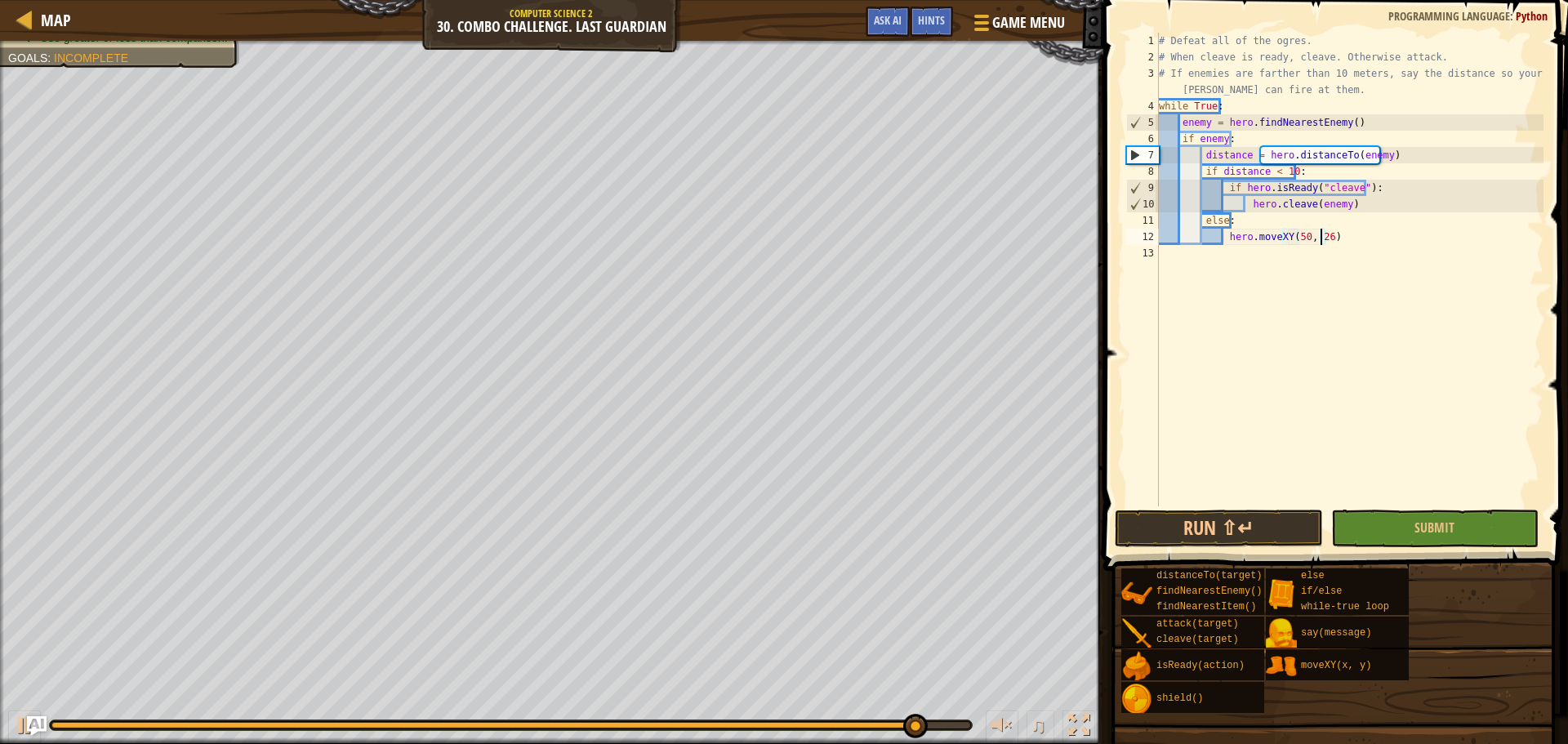
scroll to position [8, 13]
click at [949, 10] on div "Hints" at bounding box center [930, 22] width 43 height 30
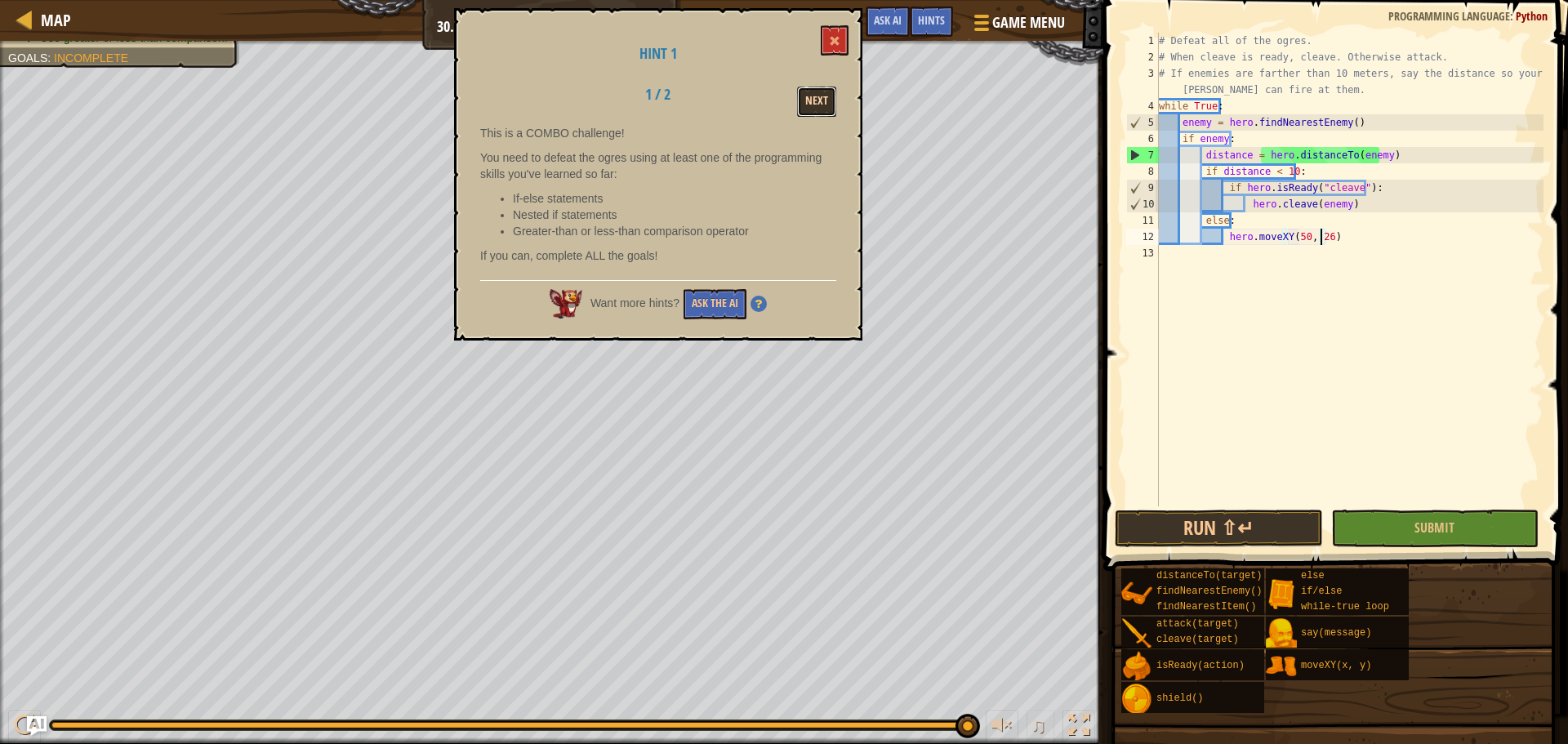
click at [812, 114] on button "Next" at bounding box center [816, 102] width 39 height 30
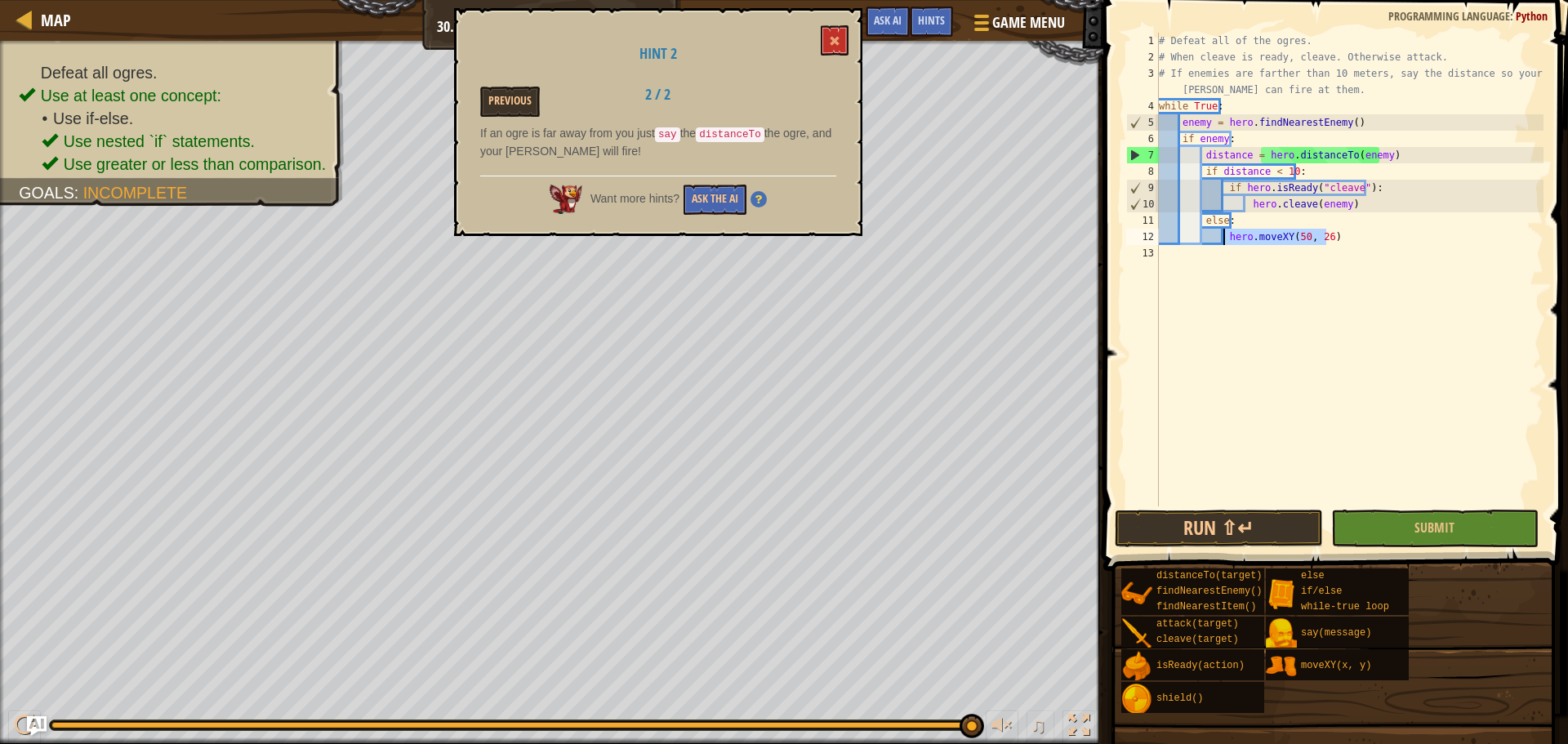
drag, startPoint x: 1332, startPoint y: 236, endPoint x: 1223, endPoint y: 234, distance: 109.0
click at [1223, 234] on div "# Defeat all of the ogres. # When cleave is ready, cleave. Otherwise attack. # …" at bounding box center [1349, 285] width 388 height 506
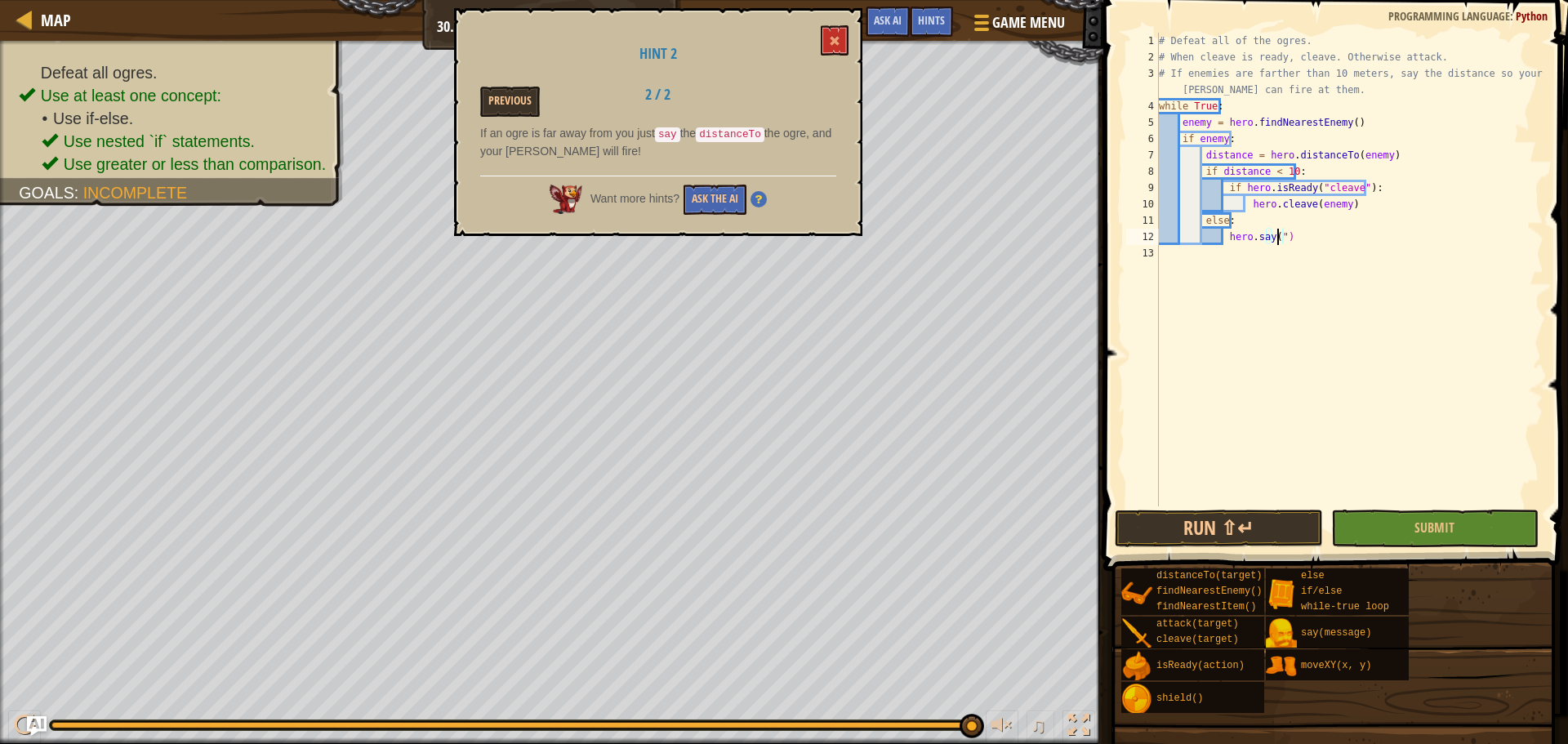
scroll to position [8, 9]
type textarea "hero.say(distance)"
click at [1246, 510] on button "Run ⇧↵" at bounding box center [1218, 528] width 208 height 37
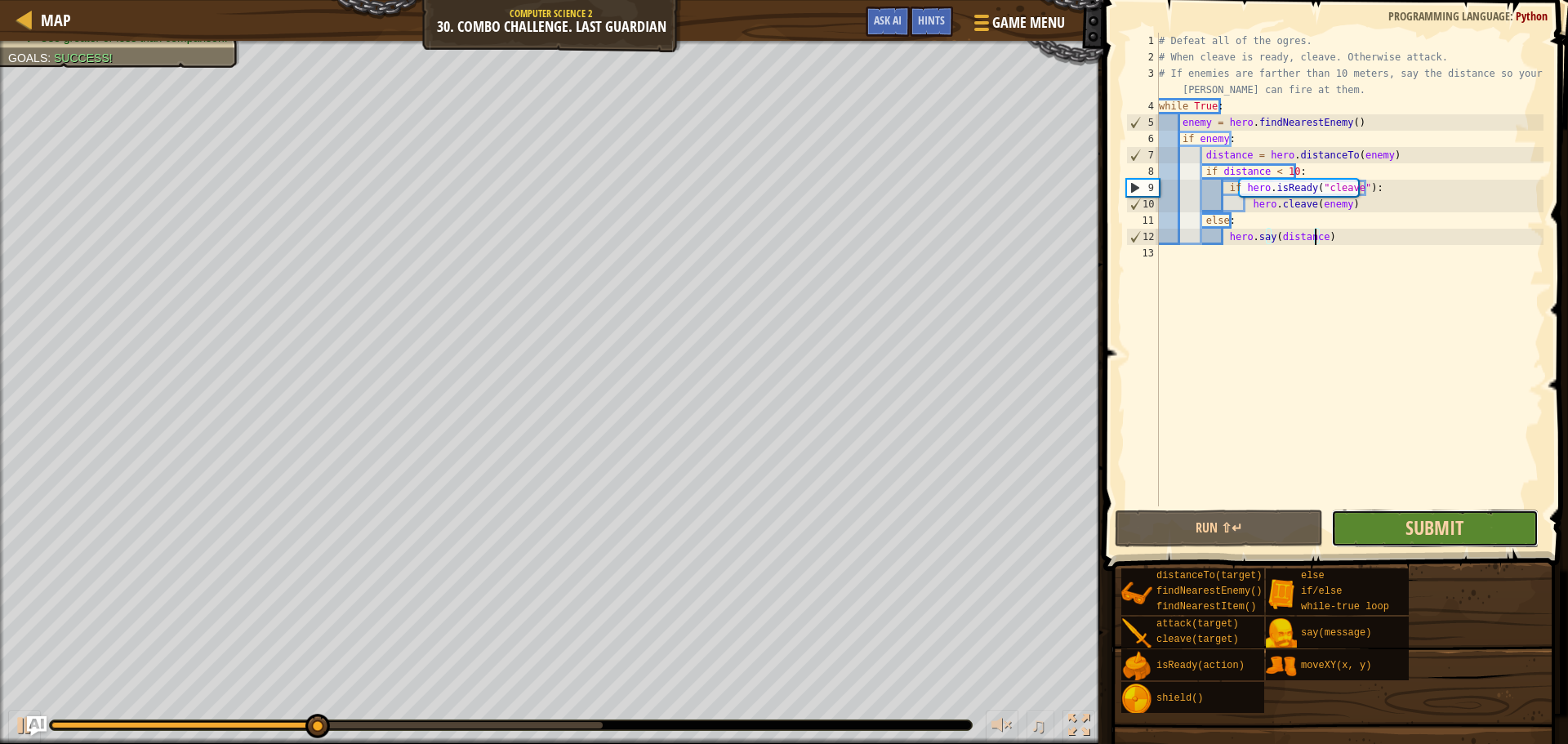
click at [1434, 534] on span "Submit" at bounding box center [1435, 527] width 58 height 26
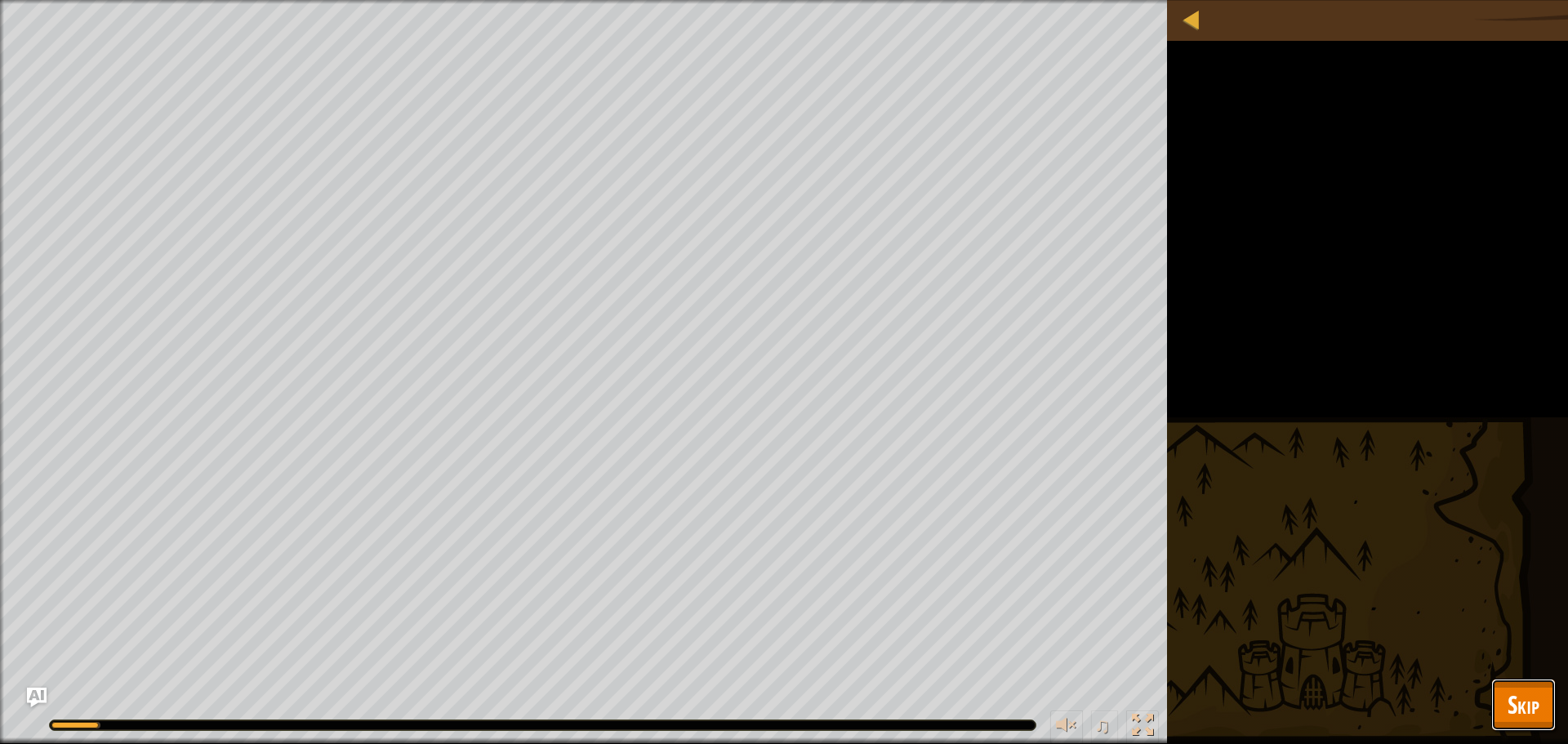
click at [1509, 695] on span "Skip" at bounding box center [1523, 703] width 31 height 33
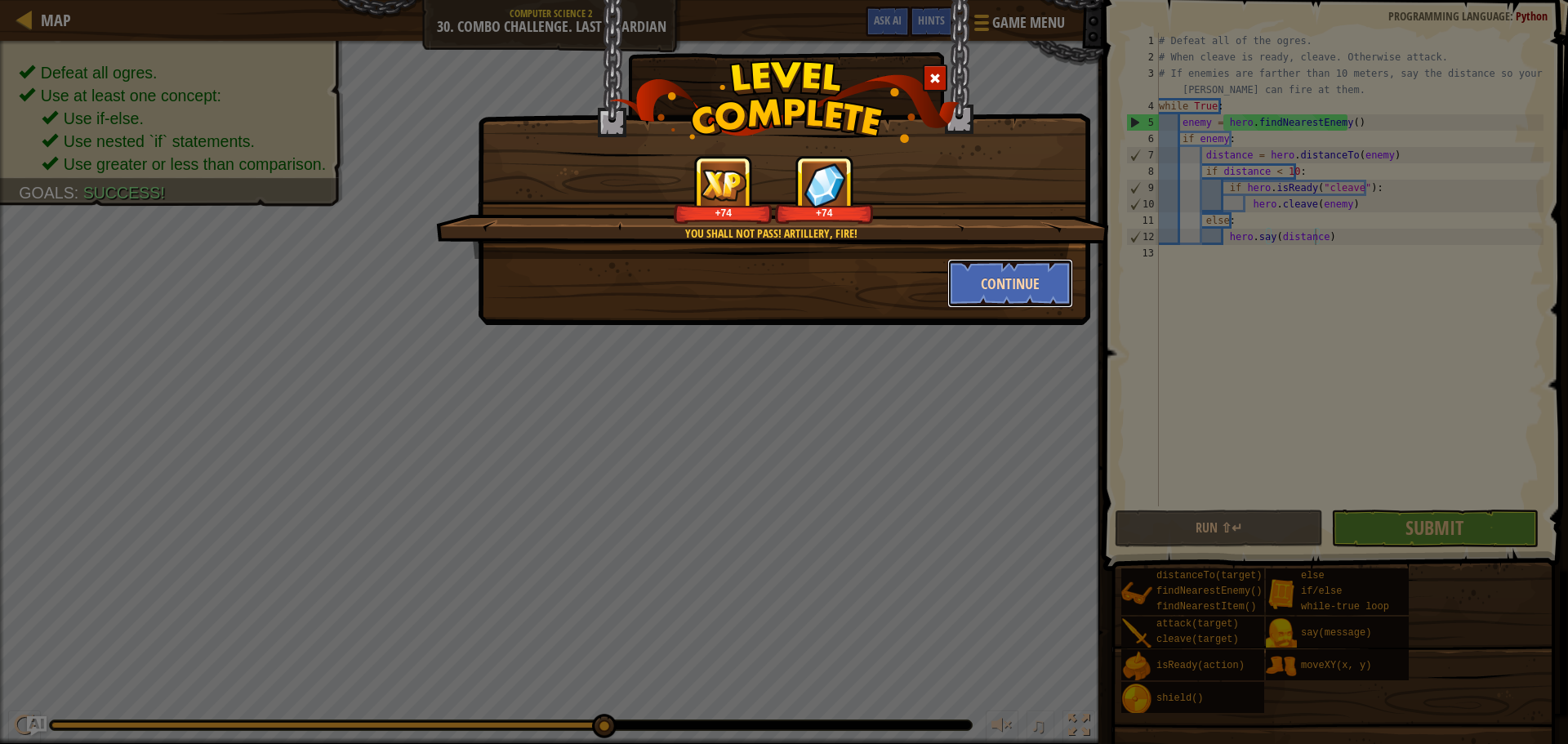
click at [1019, 282] on button "Continue" at bounding box center [1010, 283] width 127 height 49
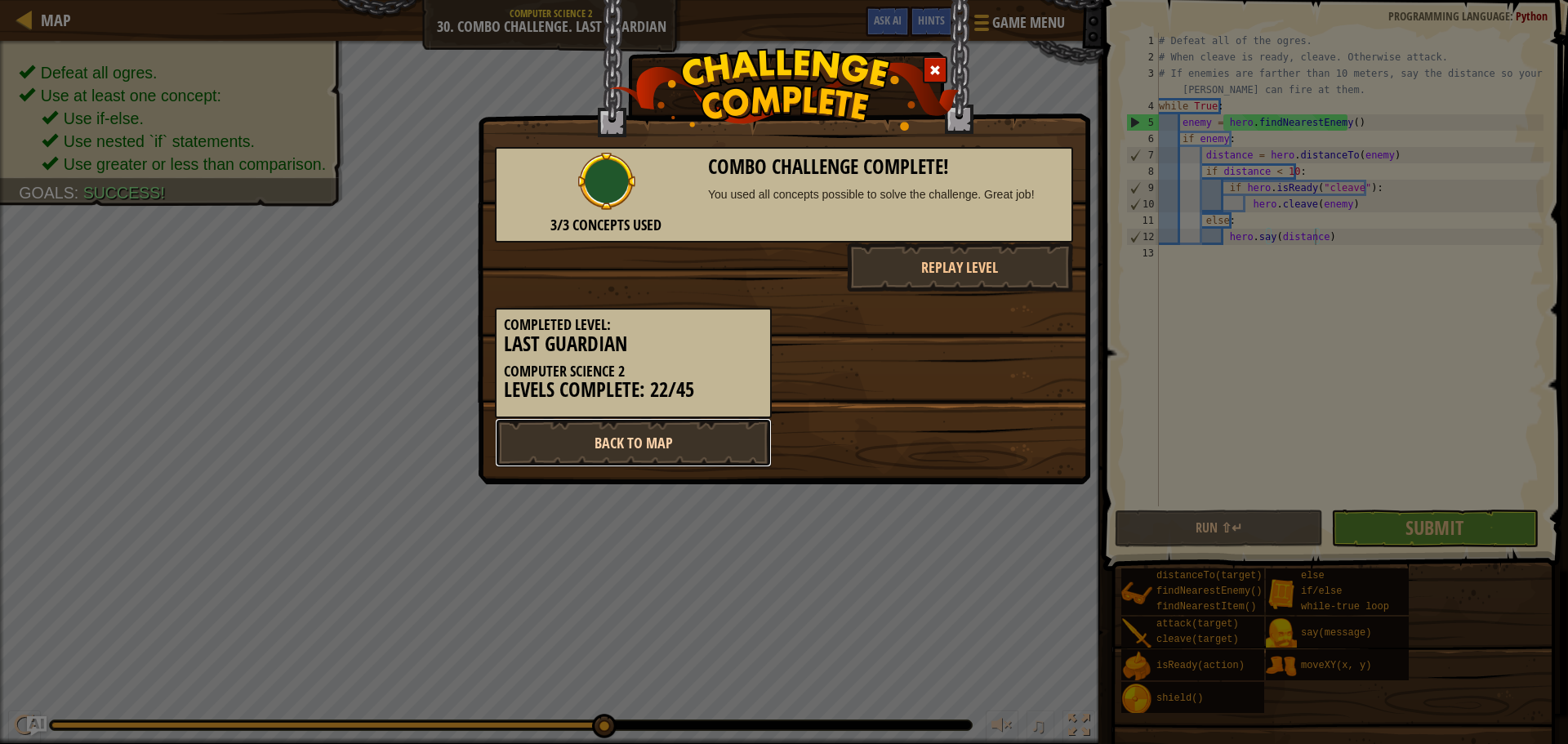
click at [697, 435] on link "Back to Map" at bounding box center [633, 442] width 276 height 49
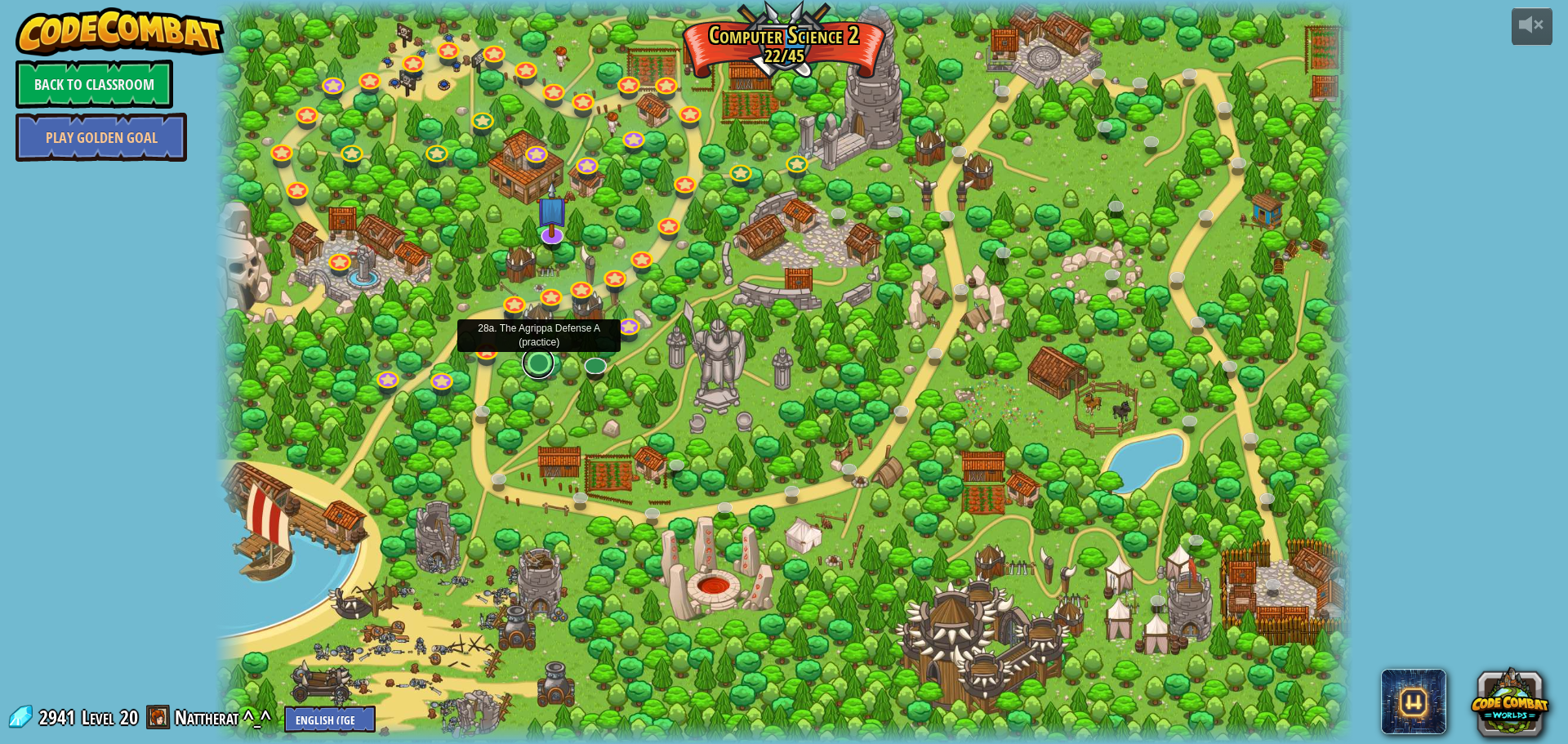
click at [540, 369] on link at bounding box center [538, 362] width 32 height 32
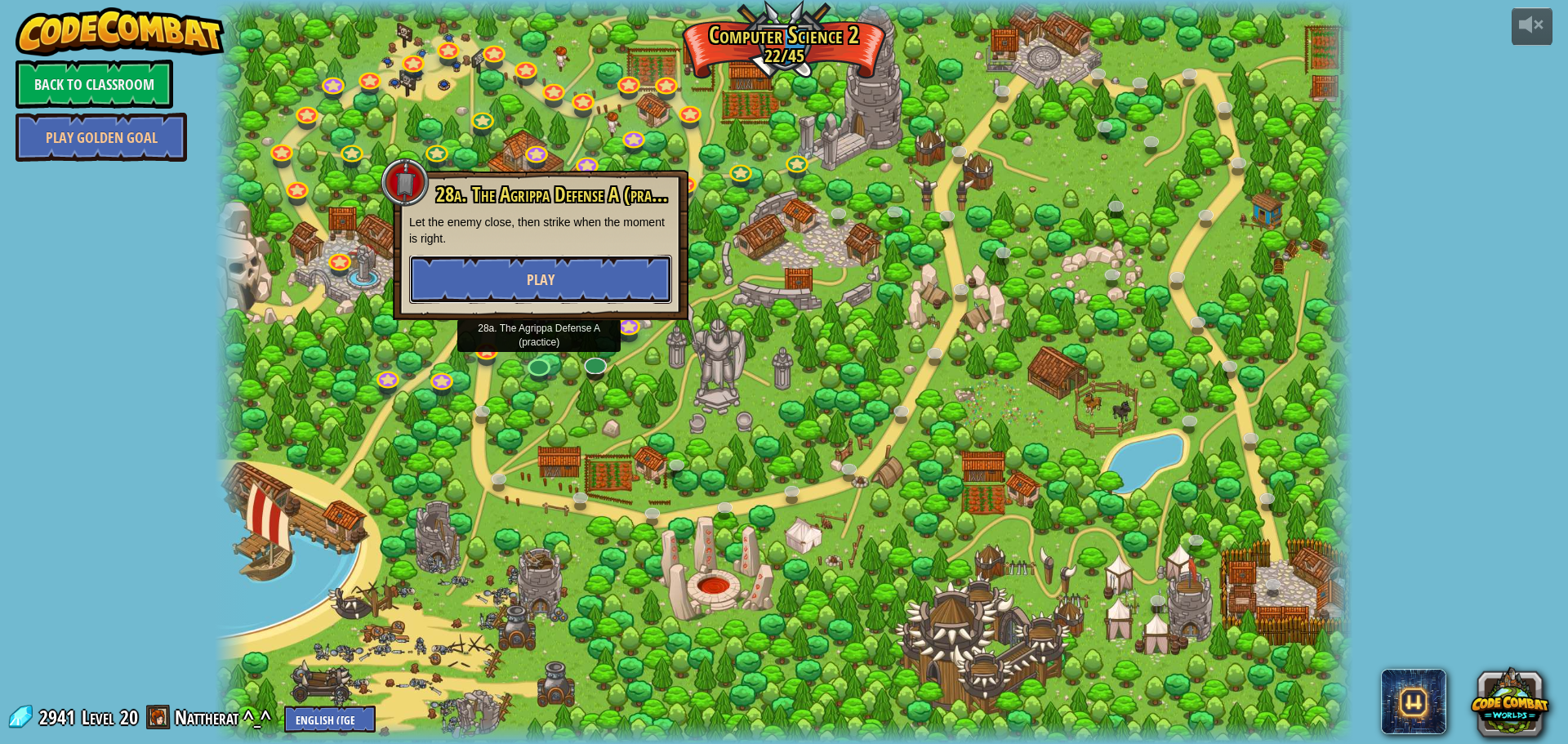
click at [585, 271] on button "Play" at bounding box center [540, 278] width 263 height 49
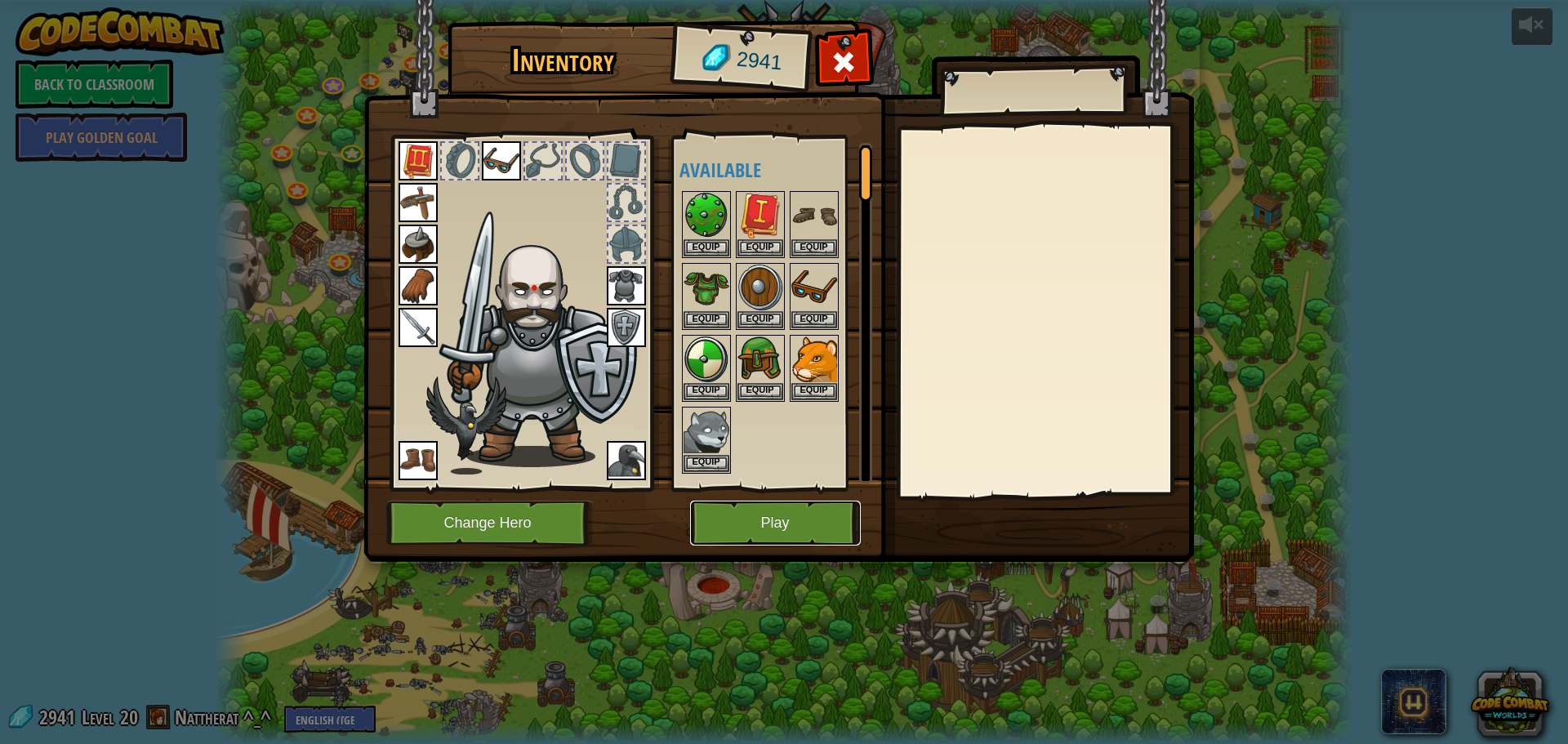
click at [738, 506] on button "Play" at bounding box center [775, 522] width 171 height 45
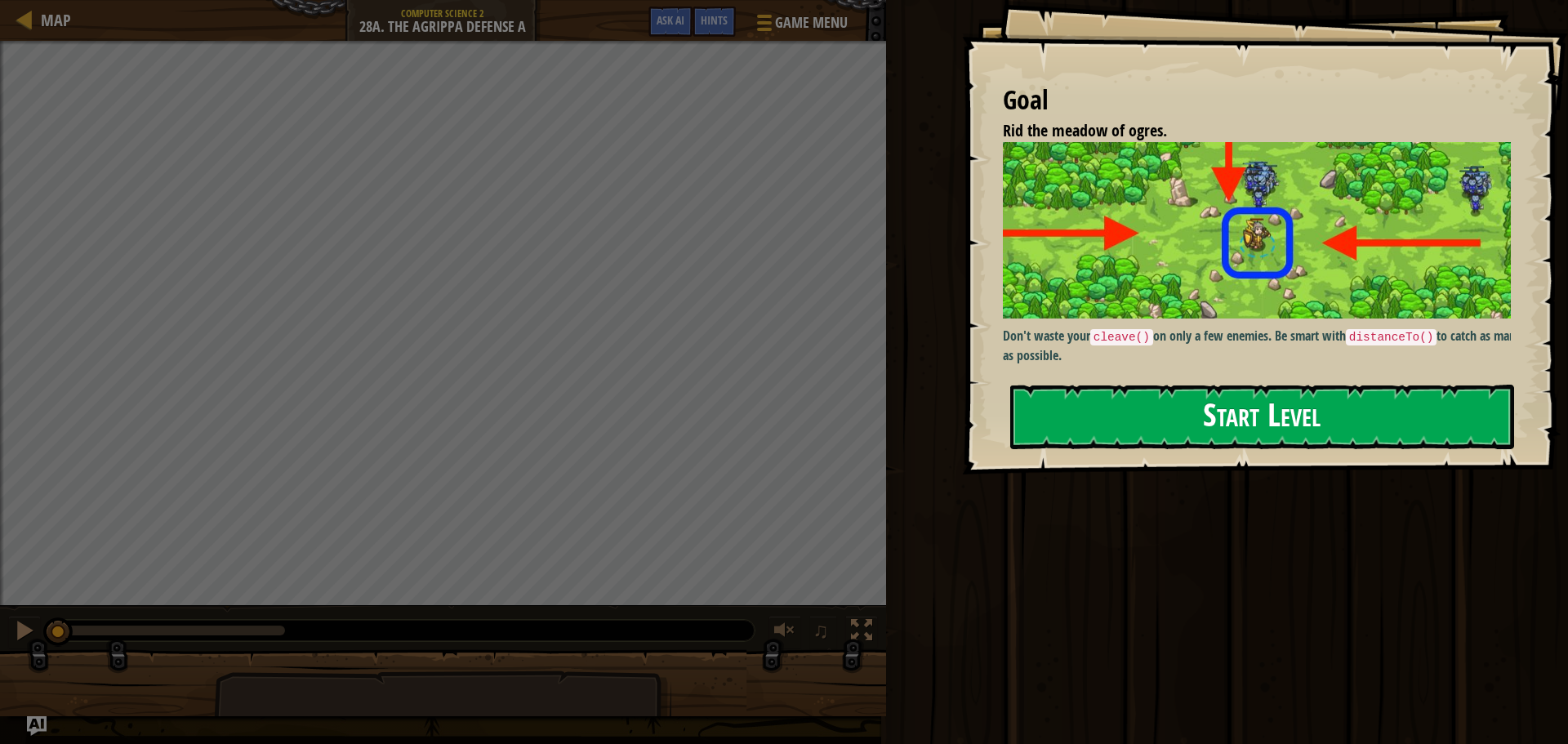
click at [1092, 403] on button "Start Level" at bounding box center [1262, 417] width 504 height 65
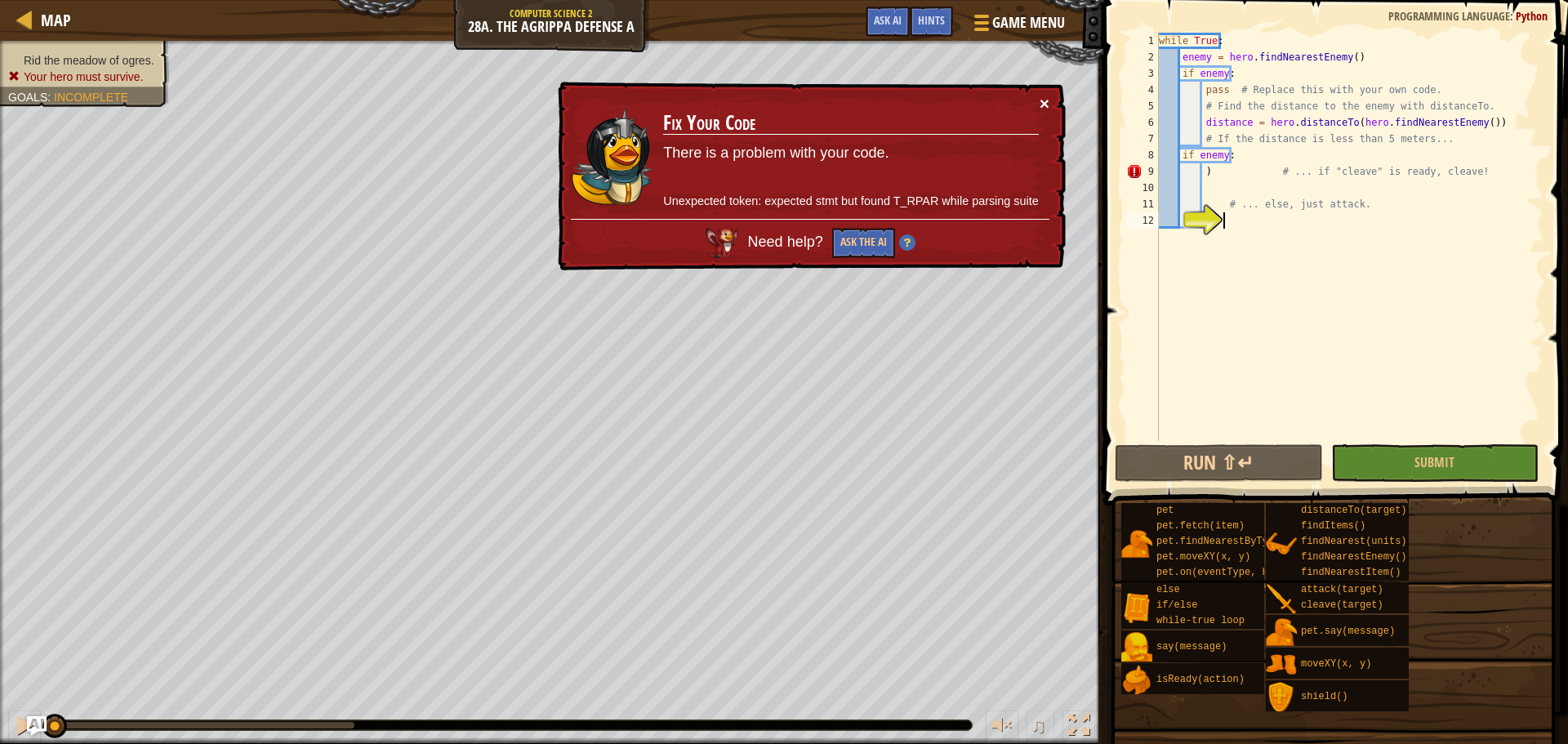
click at [1045, 103] on button "×" at bounding box center [1045, 103] width 10 height 17
click at [1299, 196] on div "while True : enemy = hero . findNearestEnemy ( ) if enemy : pass # Replace this…" at bounding box center [1349, 252] width 388 height 441
click at [1204, 173] on div "while True : enemy = hero . findNearestEnemy ( ) if enemy : pass # Replace this…" at bounding box center [1349, 252] width 388 height 441
type textarea "# ... if "cleave" is ready, cleave!"
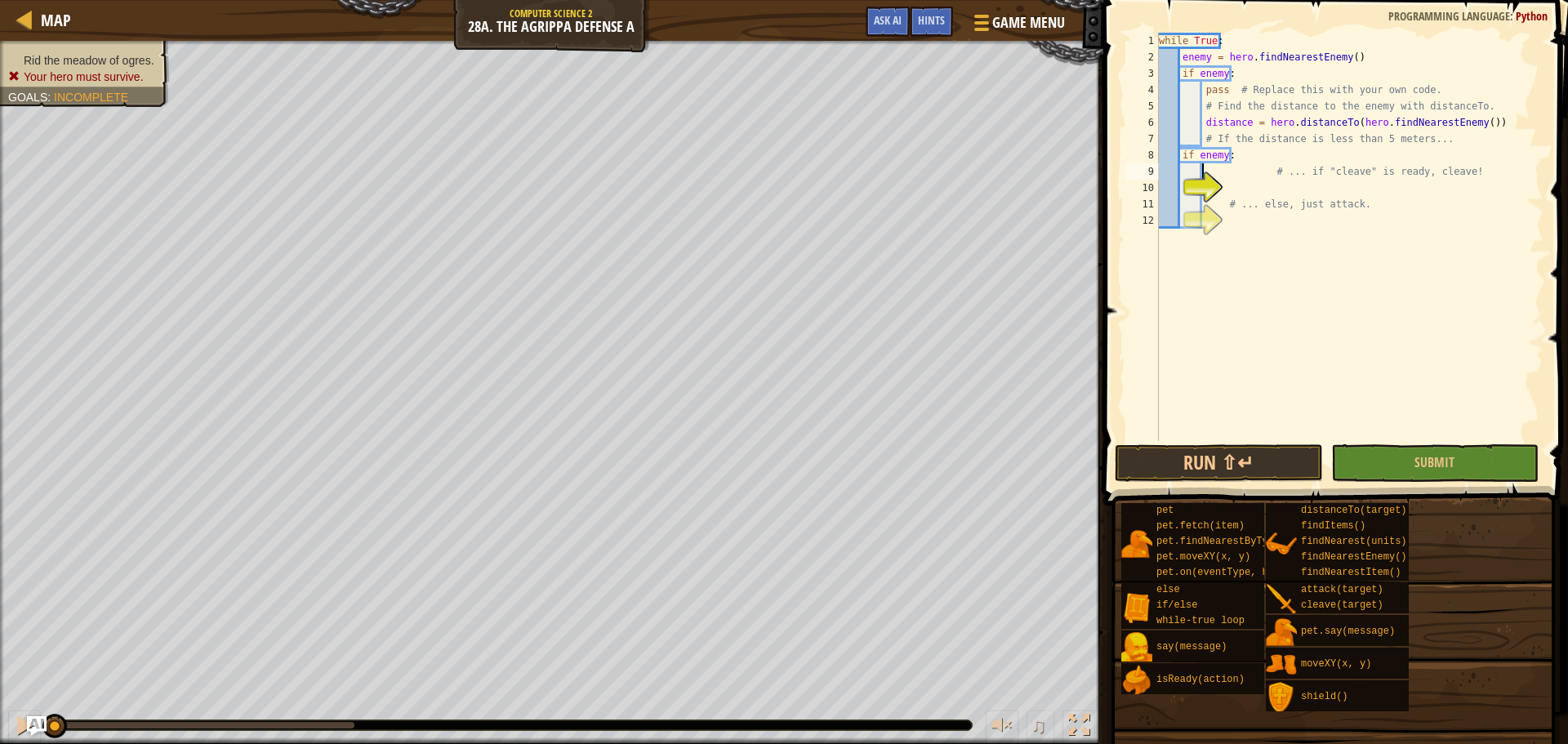
click at [1242, 185] on div "while True : enemy = hero . findNearestEnemy ( ) if enemy : pass # Replace this…" at bounding box center [1349, 252] width 388 height 441
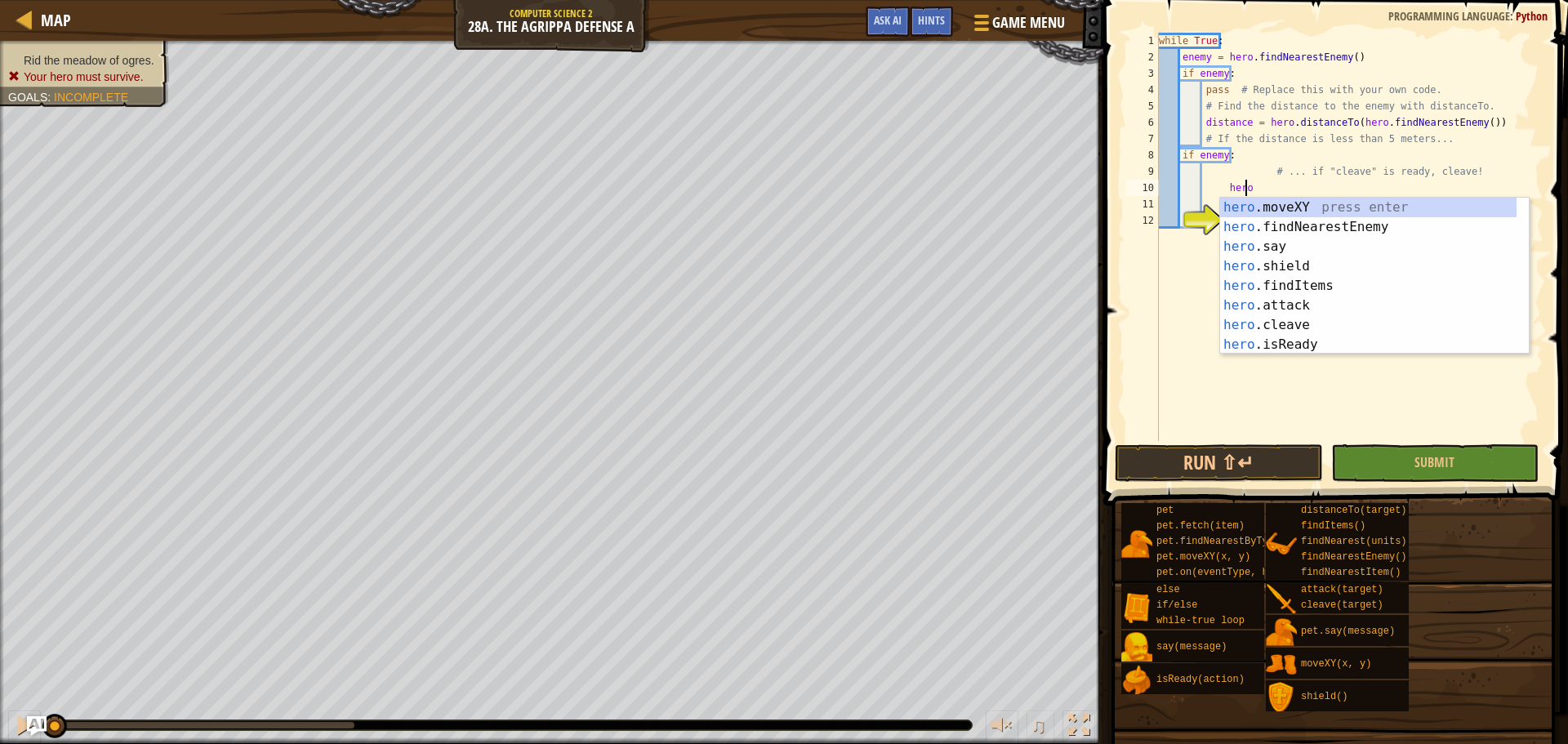
scroll to position [8, 7]
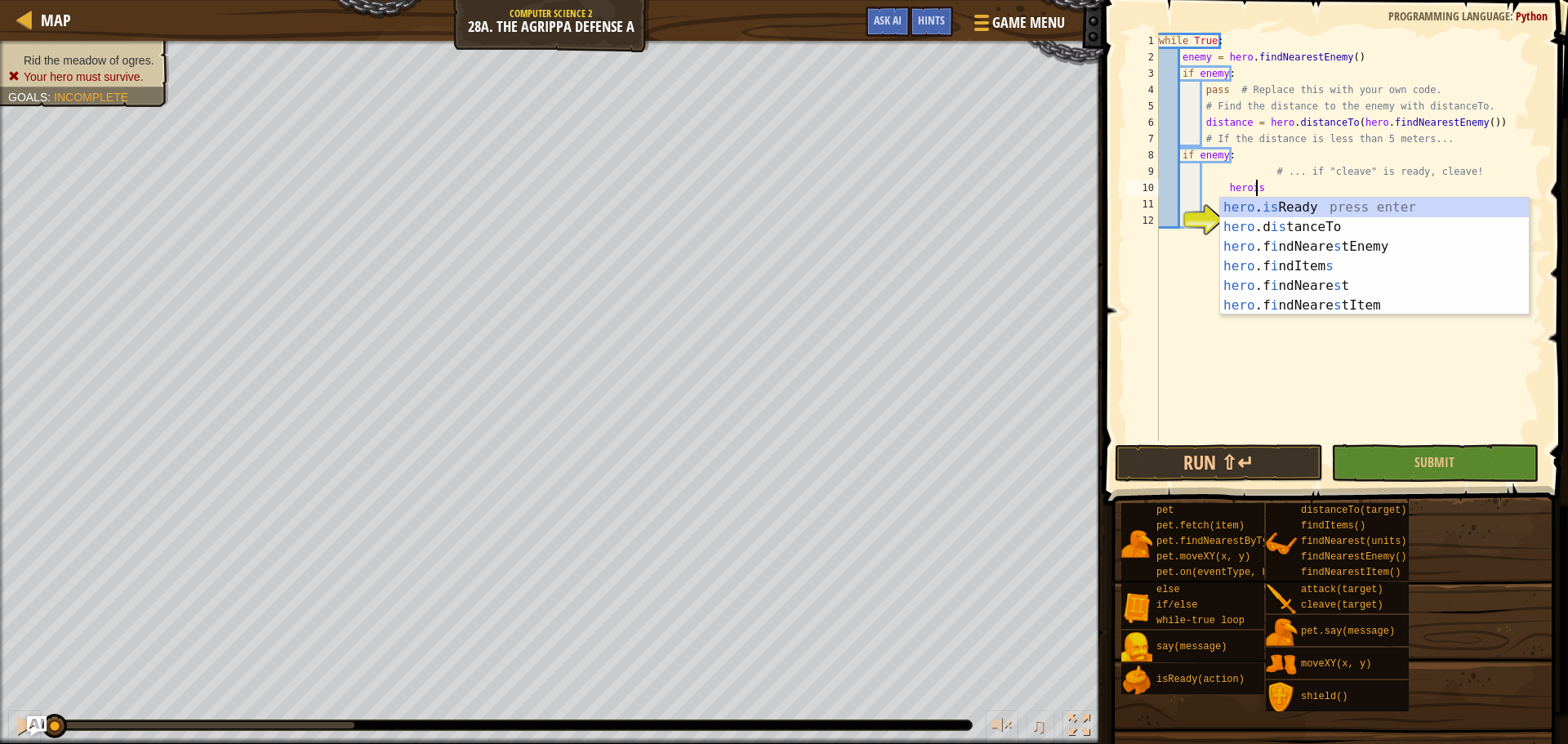
type textarea "hero.isReady("cleave")"
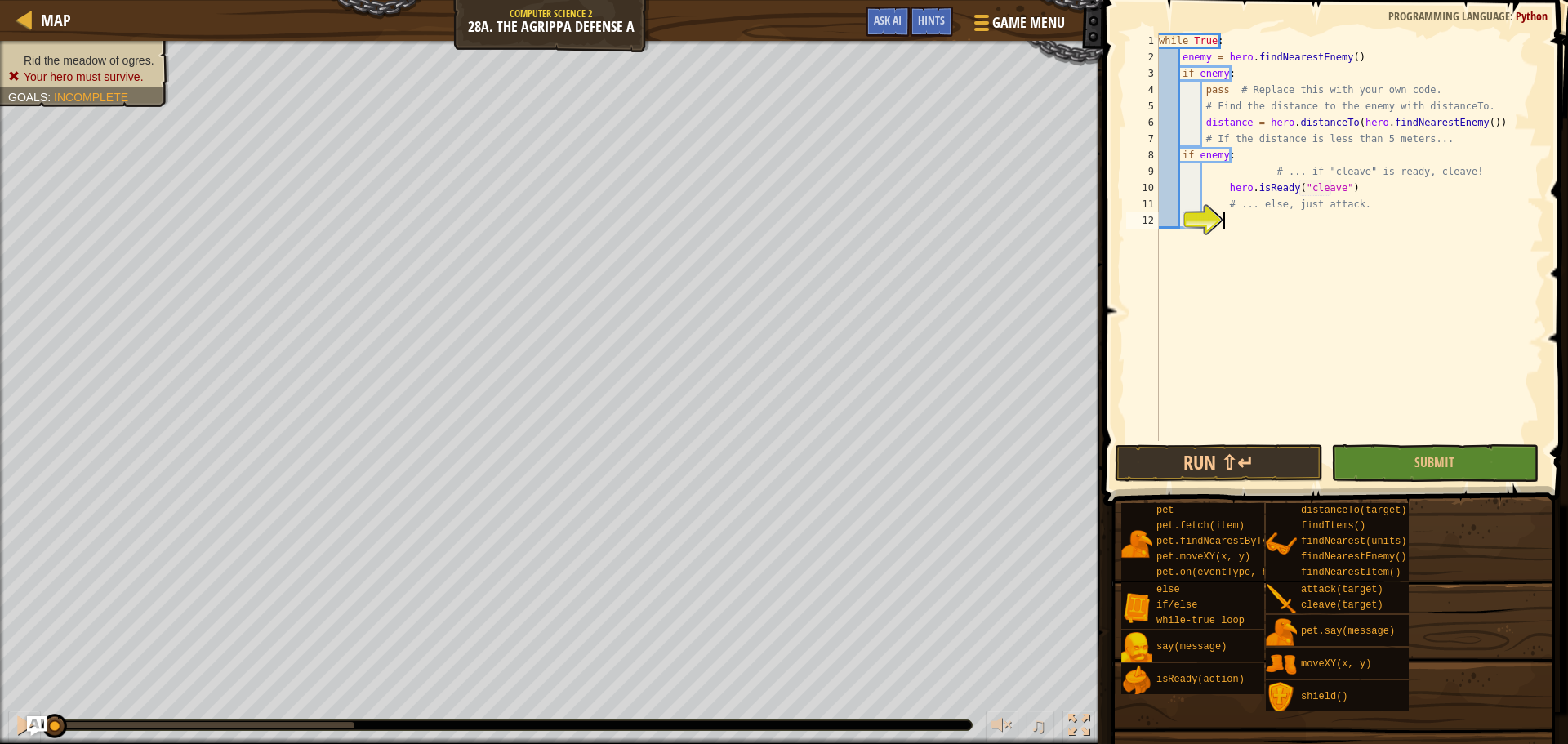
click at [1228, 215] on div "while True : enemy = hero . findNearestEnemy ( ) if enemy : pass # Replace this…" at bounding box center [1349, 252] width 388 height 441
type textarea "else"
click at [1240, 452] on button "Run ⇧↵" at bounding box center [1218, 462] width 208 height 37
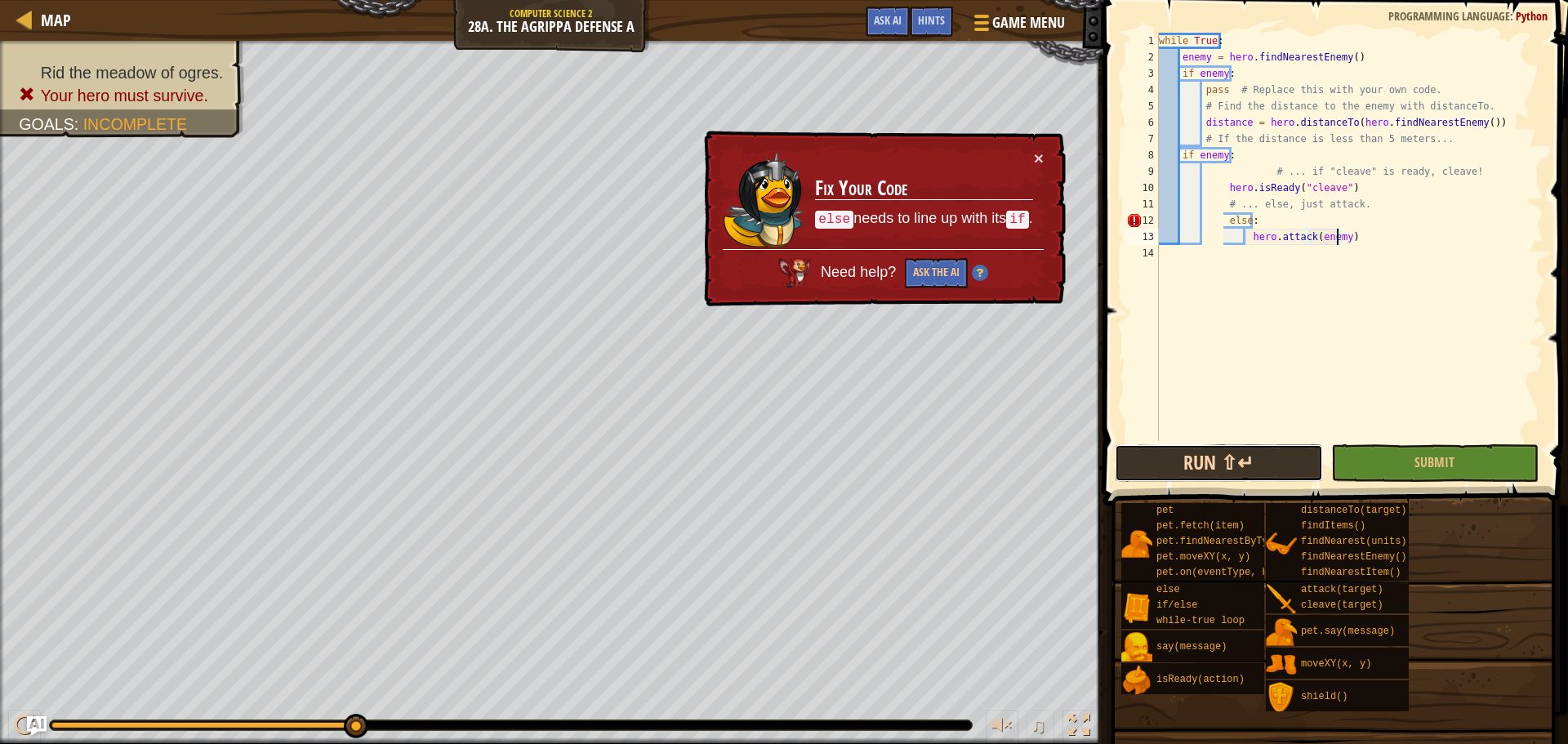
click at [1166, 451] on button "Run ⇧↵" at bounding box center [1218, 462] width 208 height 37
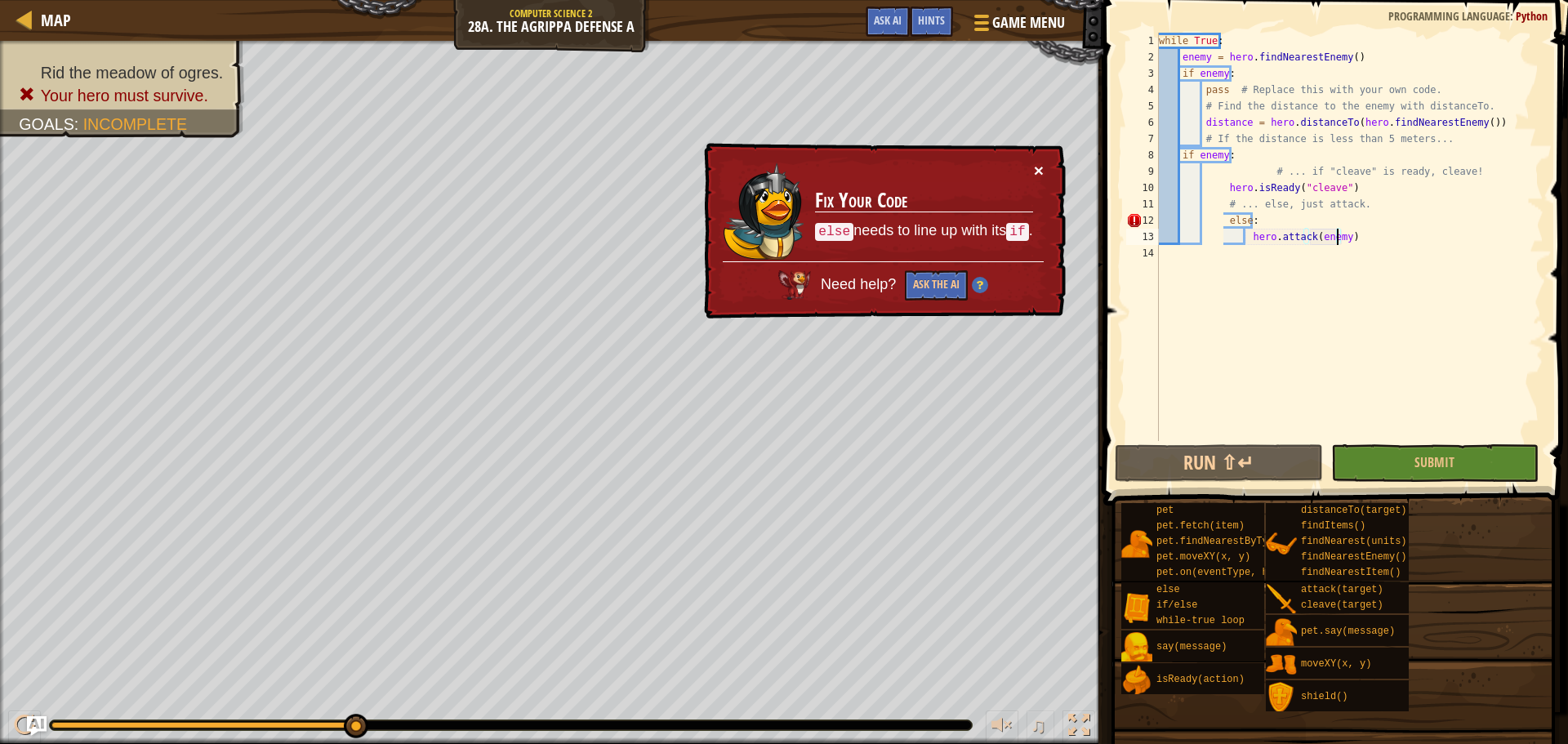
click at [1039, 167] on button "×" at bounding box center [1040, 172] width 10 height 17
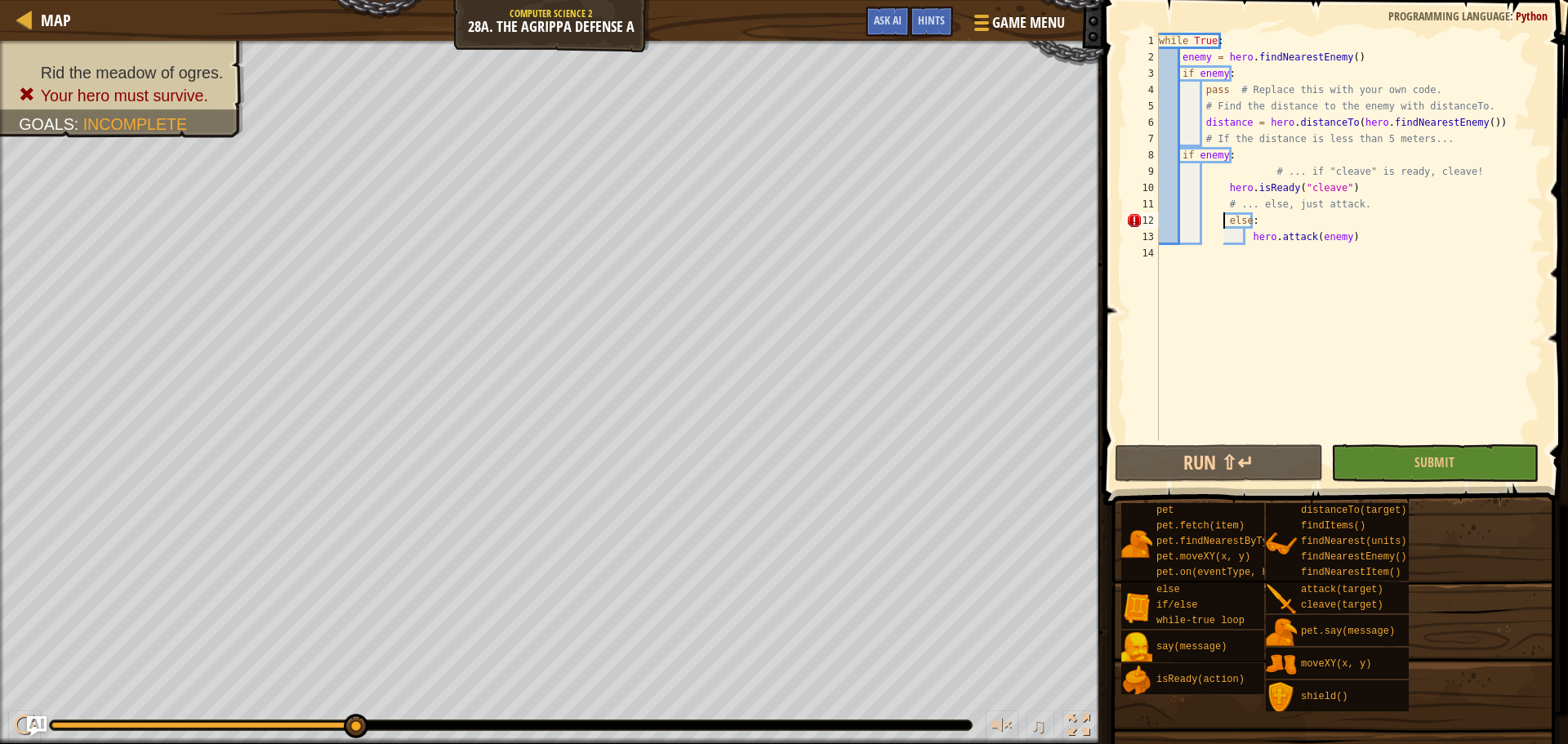
click at [1222, 220] on div "while True : enemy = hero . findNearestEnemy ( ) if enemy : pass # Replace this…" at bounding box center [1349, 252] width 388 height 441
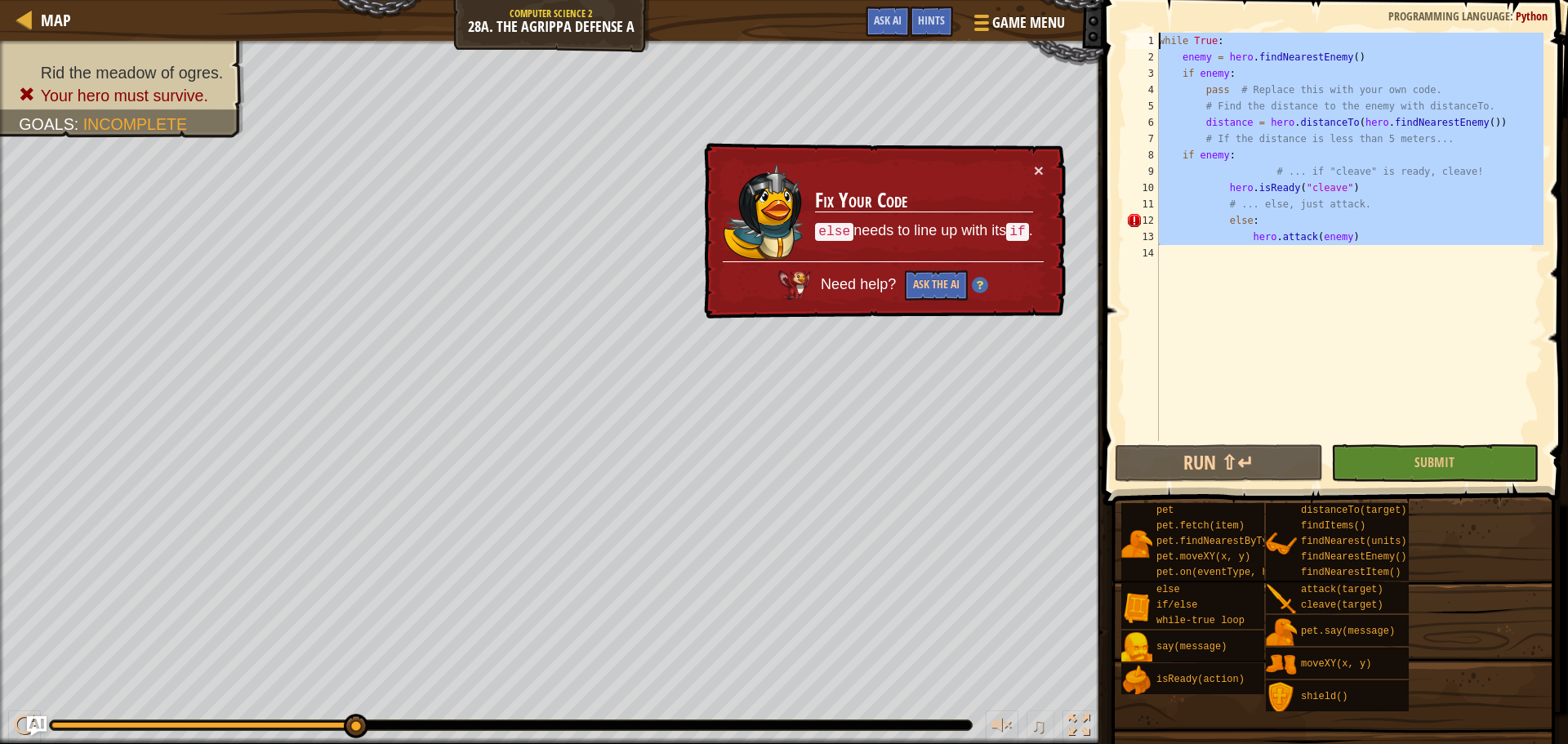
drag, startPoint x: 1386, startPoint y: 267, endPoint x: 1166, endPoint y: 9, distance: 339.1
click at [1166, 9] on div "else: 1 2 3 4 5 6 7 8 9 10 11 12 13 14 while True : enemy = hero . findNearestE…" at bounding box center [1333, 285] width 470 height 553
type textarea "while True: enemy = hero.findNearestEnemy()"
paste textarea
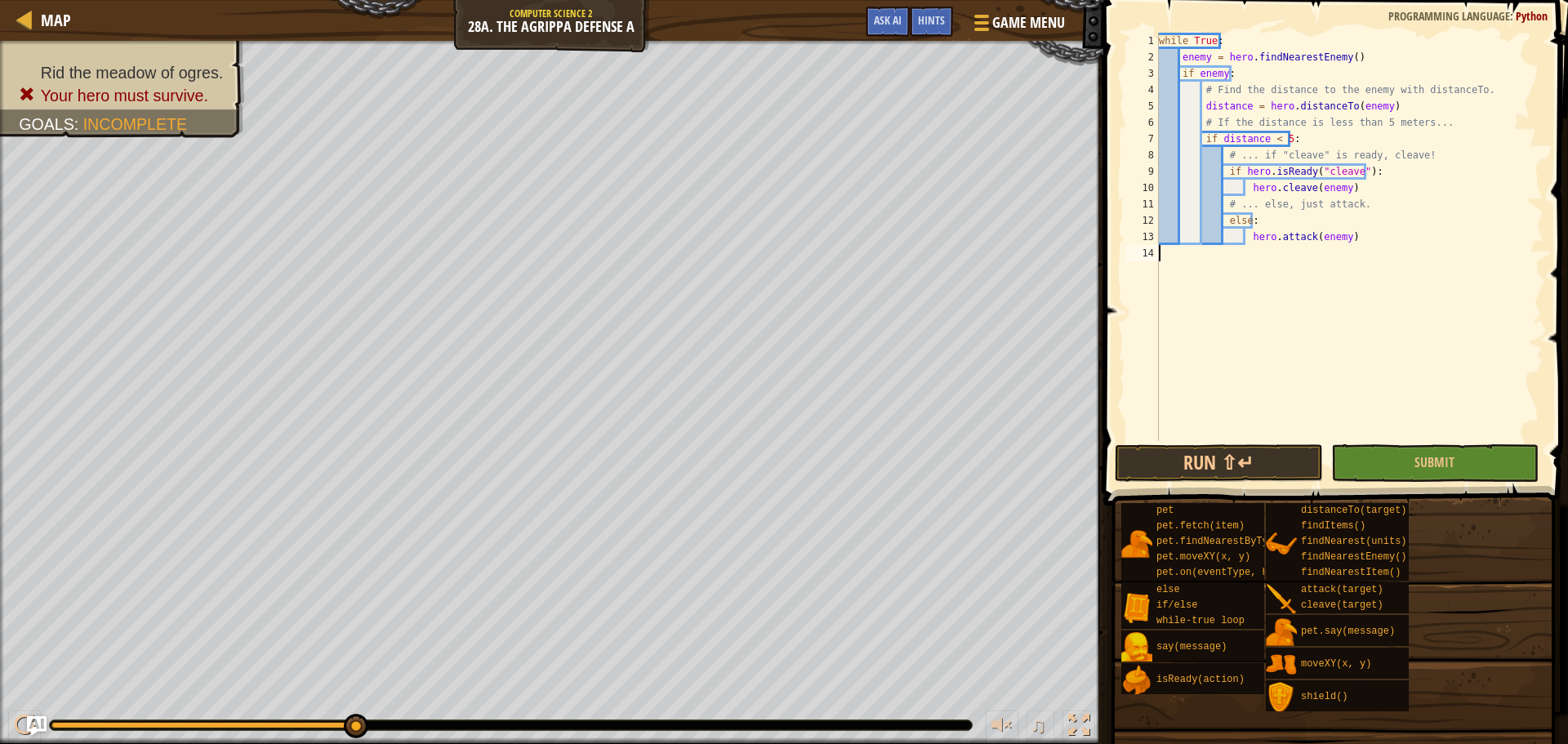
scroll to position [8, 0]
click at [1201, 450] on button "Run ⇧↵" at bounding box center [1218, 462] width 208 height 37
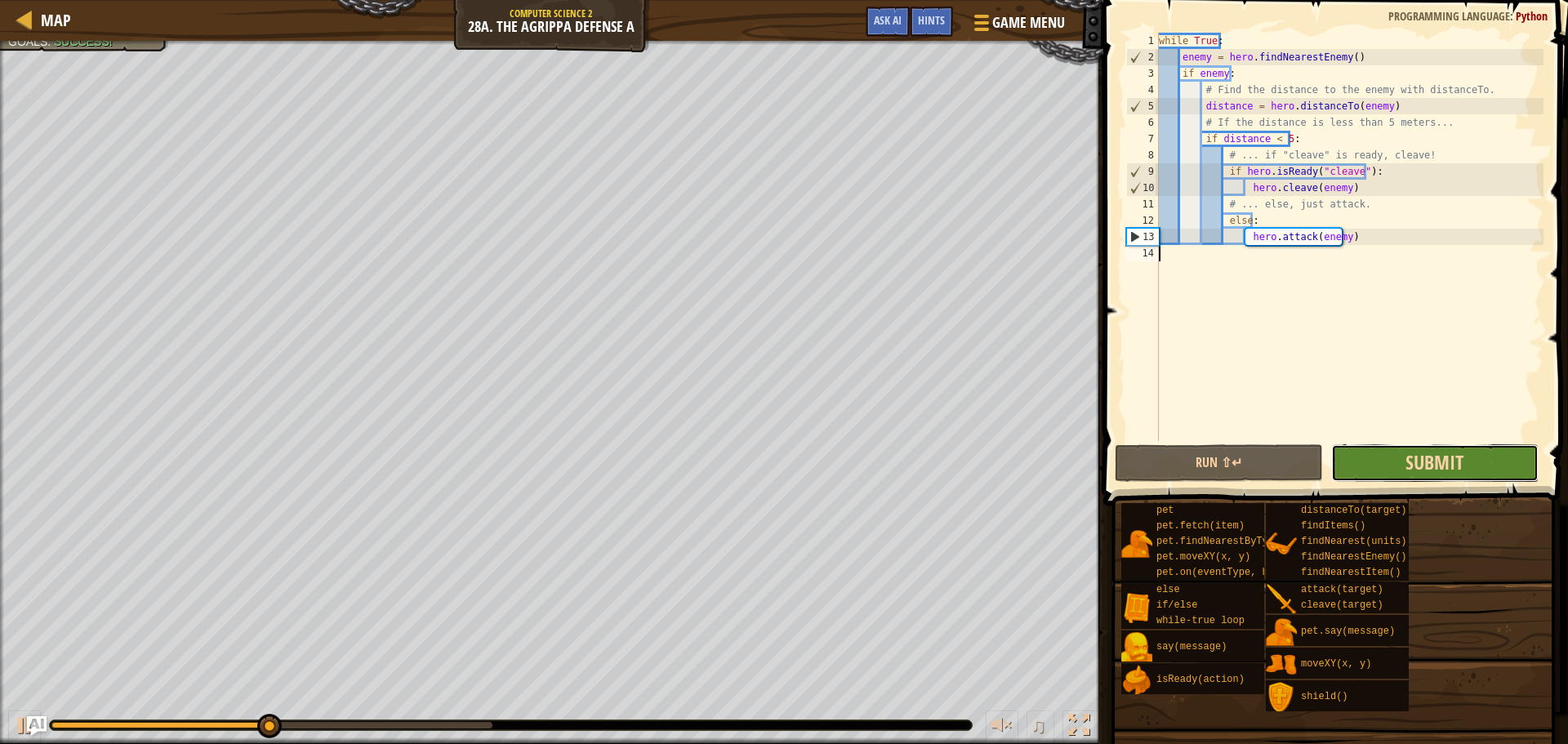
click at [1436, 469] on span "Submit" at bounding box center [1435, 461] width 58 height 26
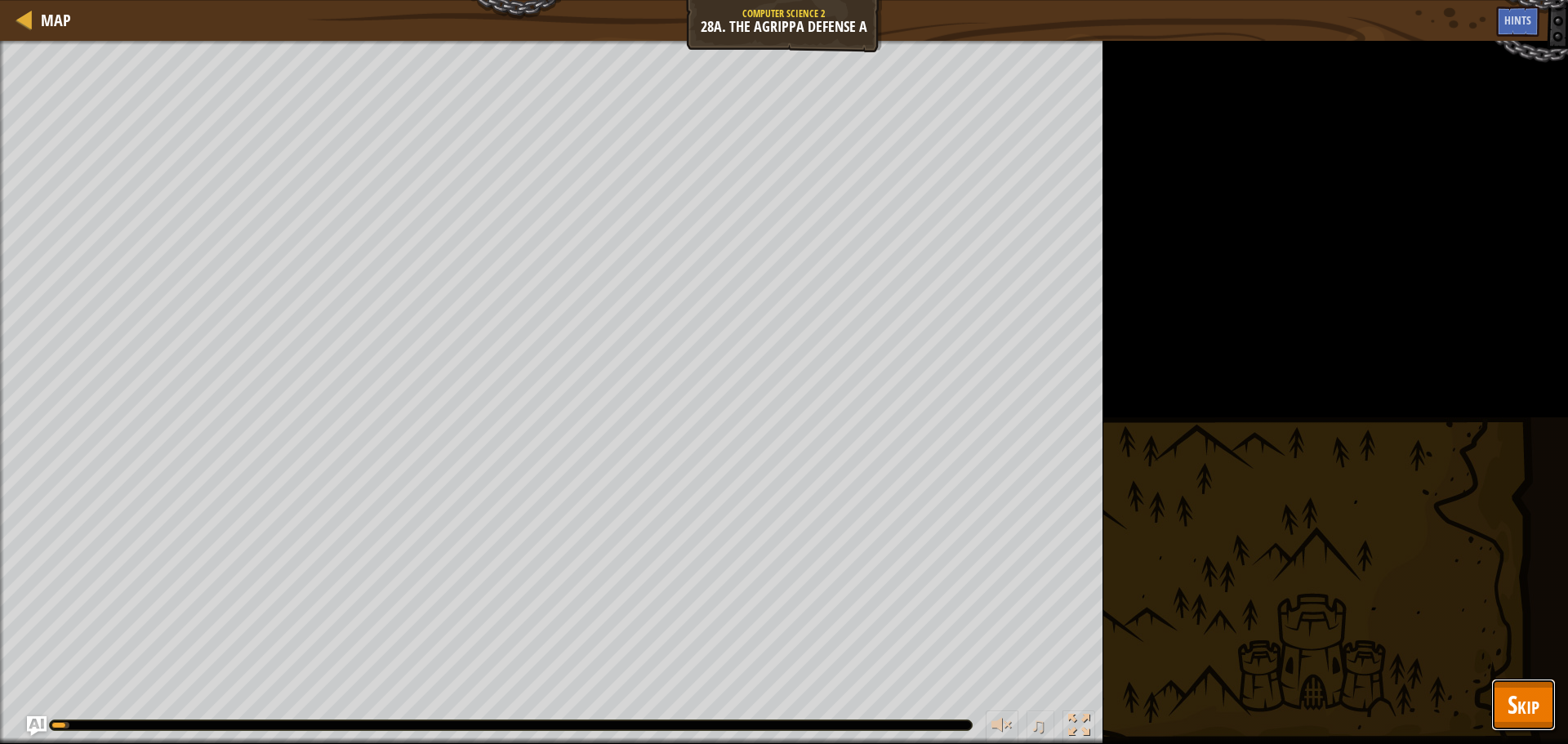
click at [1539, 684] on button "Skip" at bounding box center [1523, 704] width 65 height 52
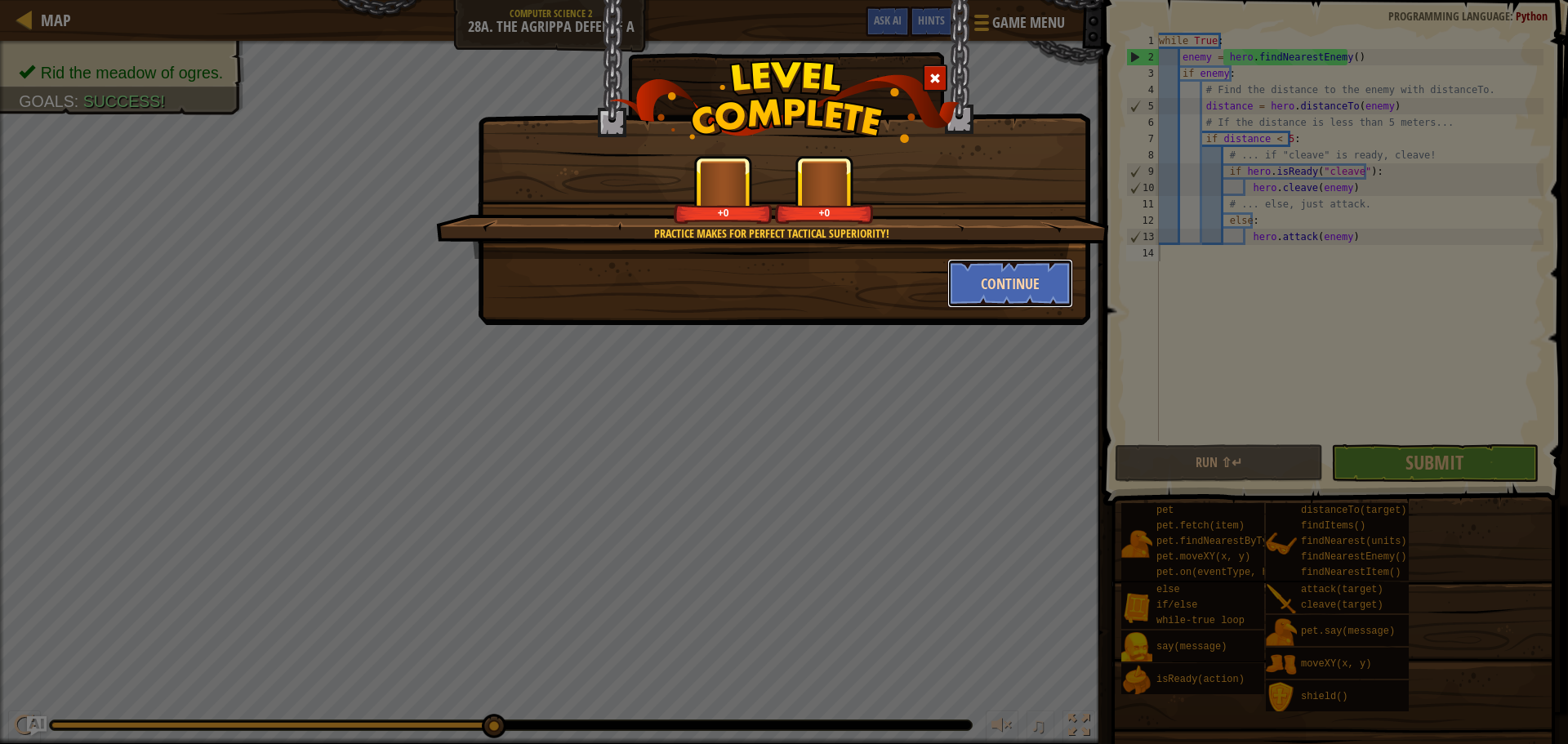
click at [1003, 287] on button "Continue" at bounding box center [1010, 283] width 127 height 49
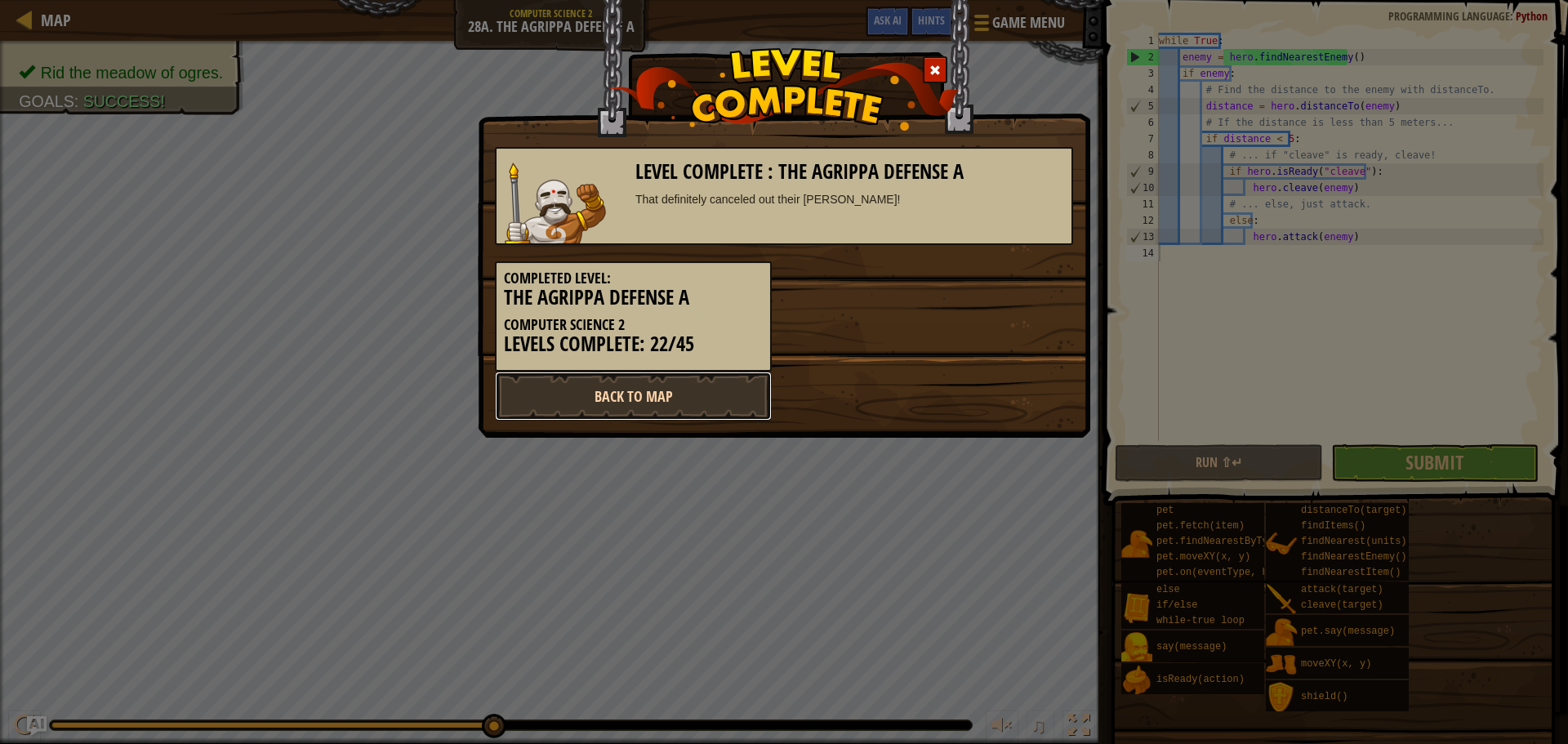
click at [666, 381] on link "Back to Map" at bounding box center [633, 395] width 276 height 49
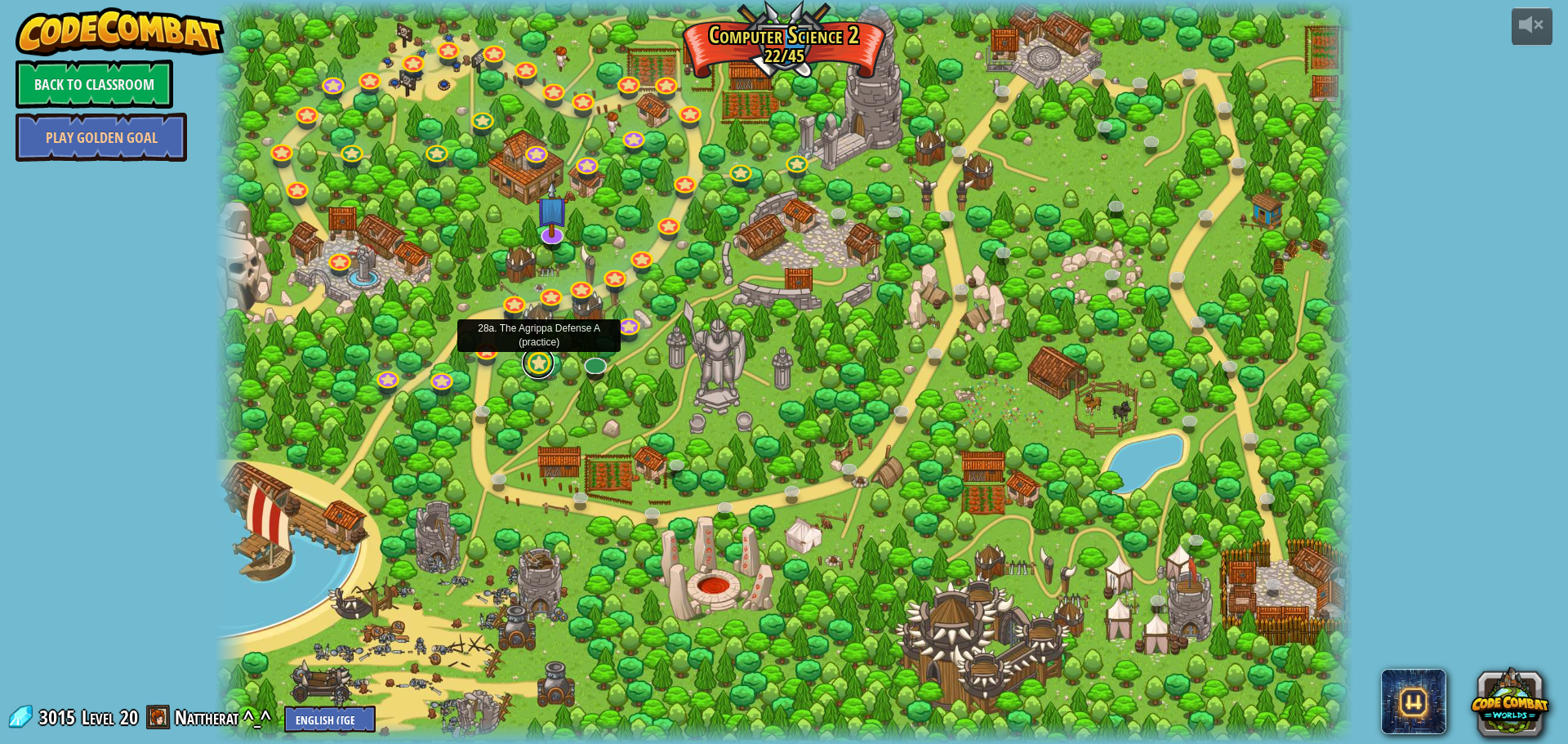
click at [537, 368] on link at bounding box center [538, 362] width 32 height 32
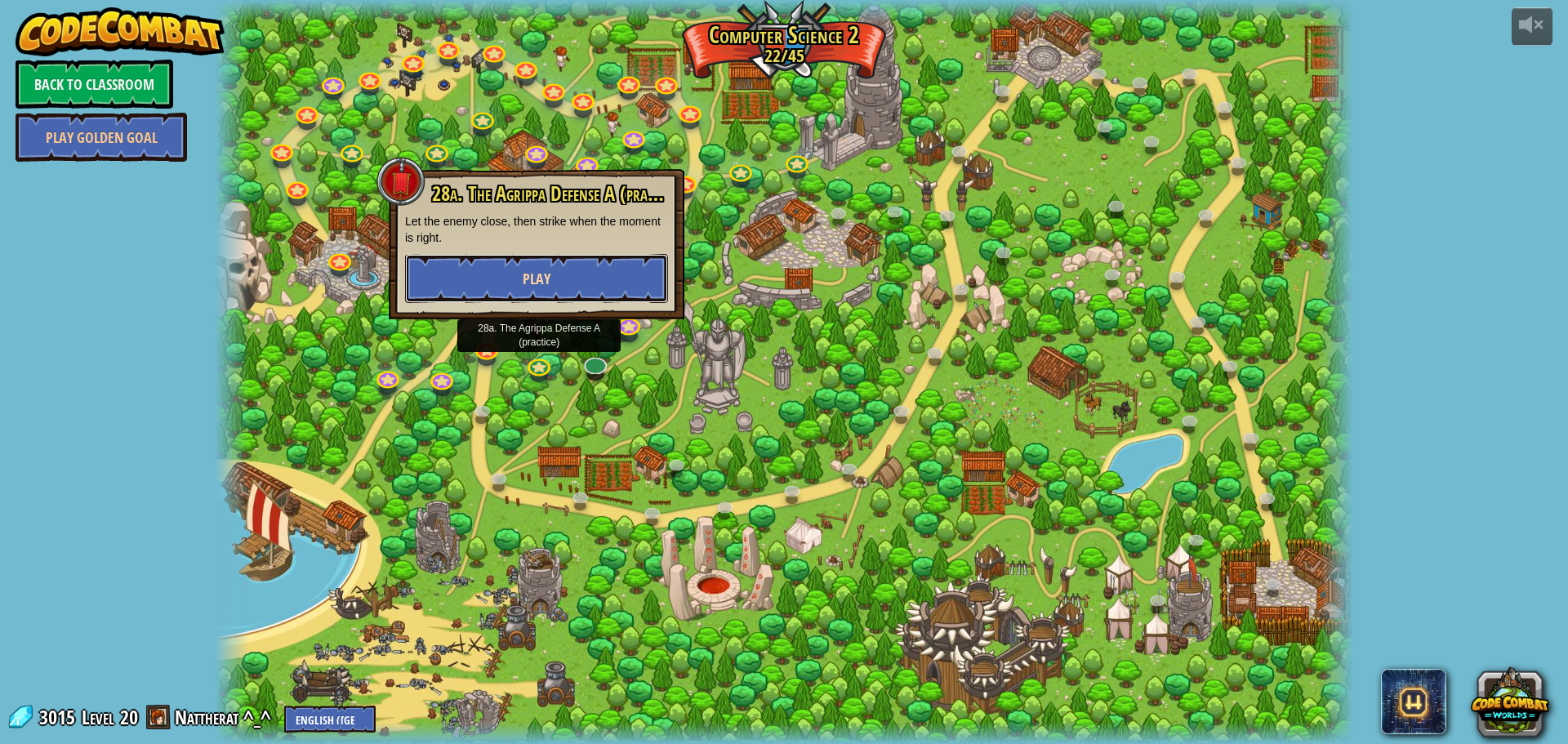
click at [569, 255] on button "Play" at bounding box center [537, 277] width 263 height 49
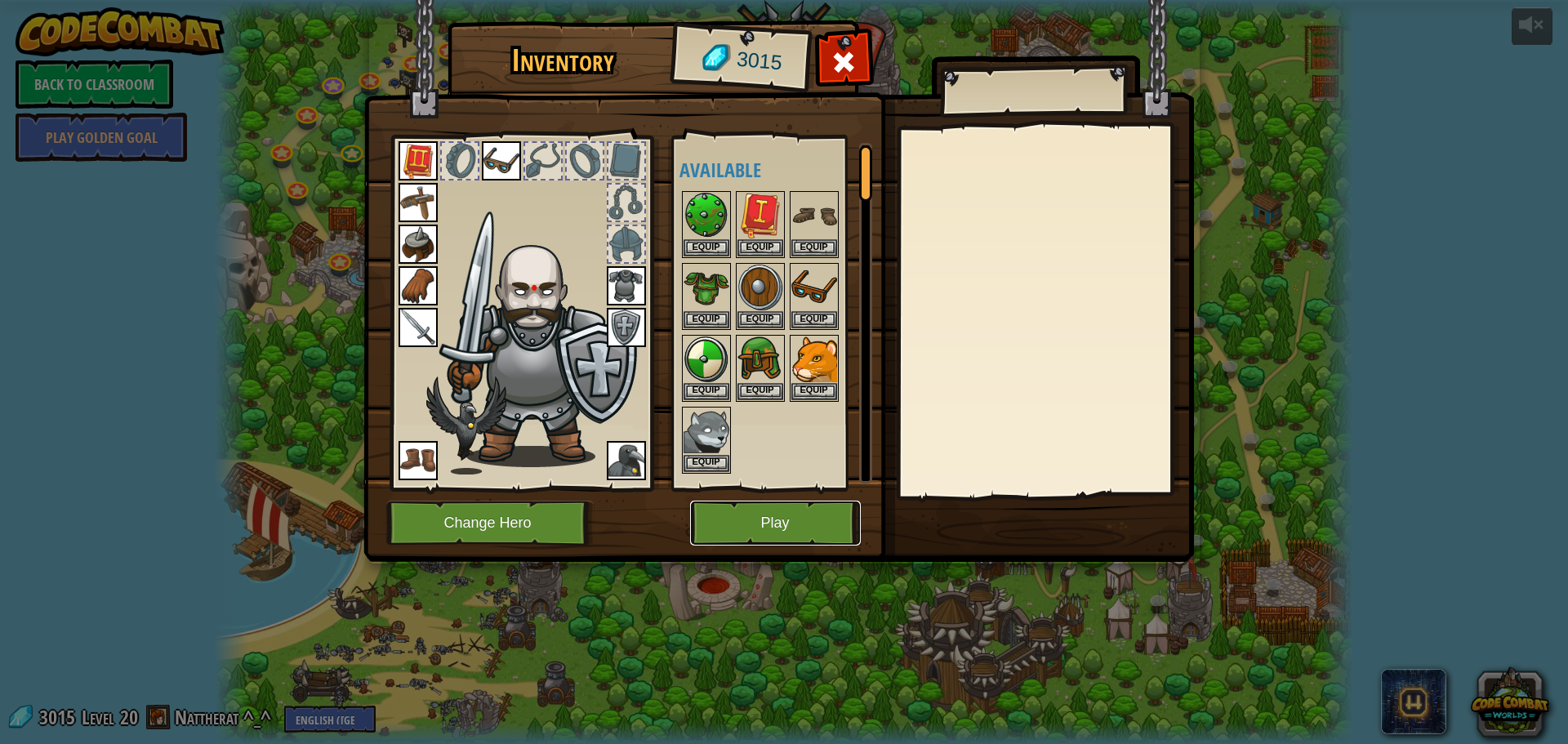
click at [749, 533] on button "Play" at bounding box center [775, 522] width 171 height 45
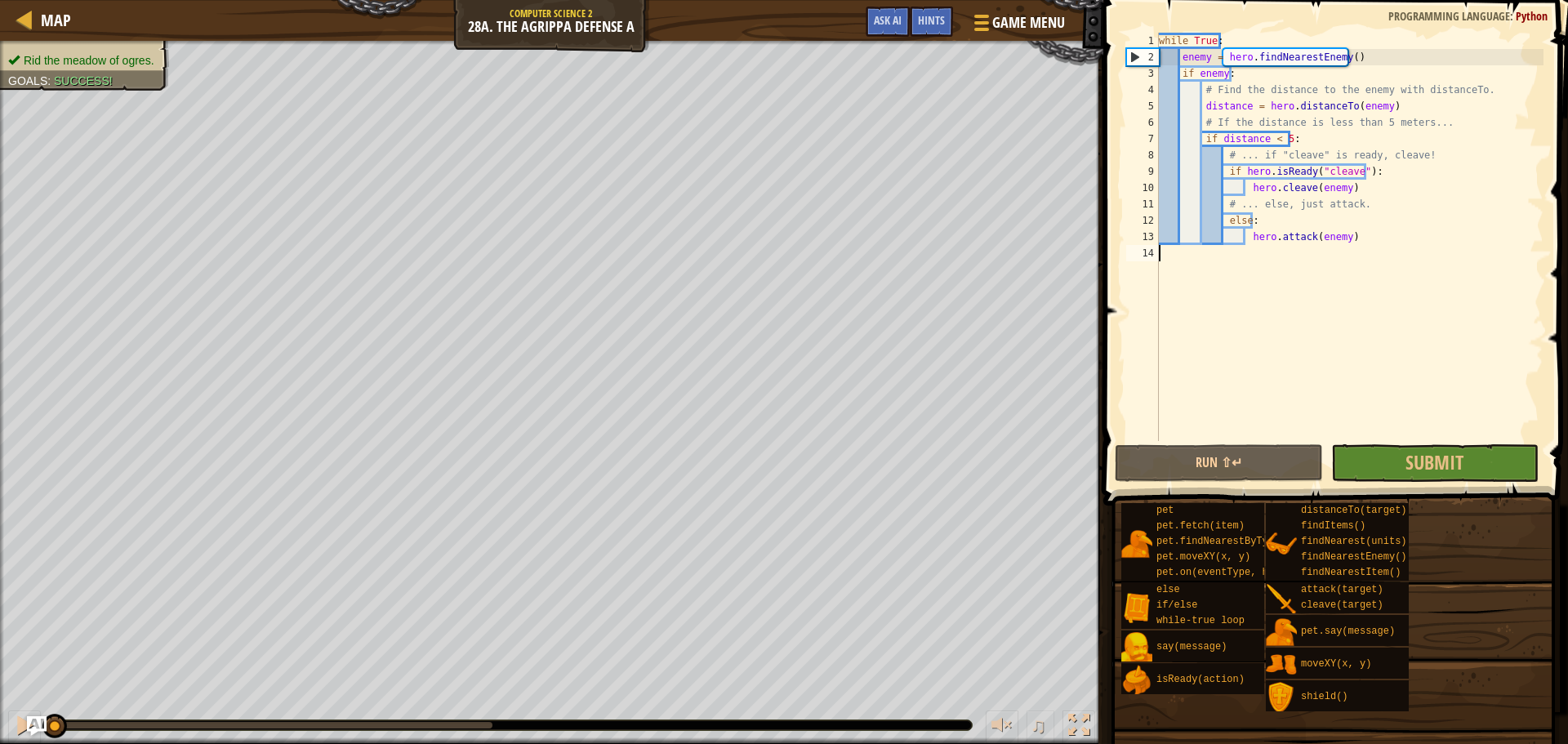
click at [1206, 325] on div "while True : enemy = hero . findNearestEnemy ( ) if enemy : # Find the distance…" at bounding box center [1349, 252] width 388 height 441
click at [52, 16] on span "Map" at bounding box center [56, 19] width 31 height 22
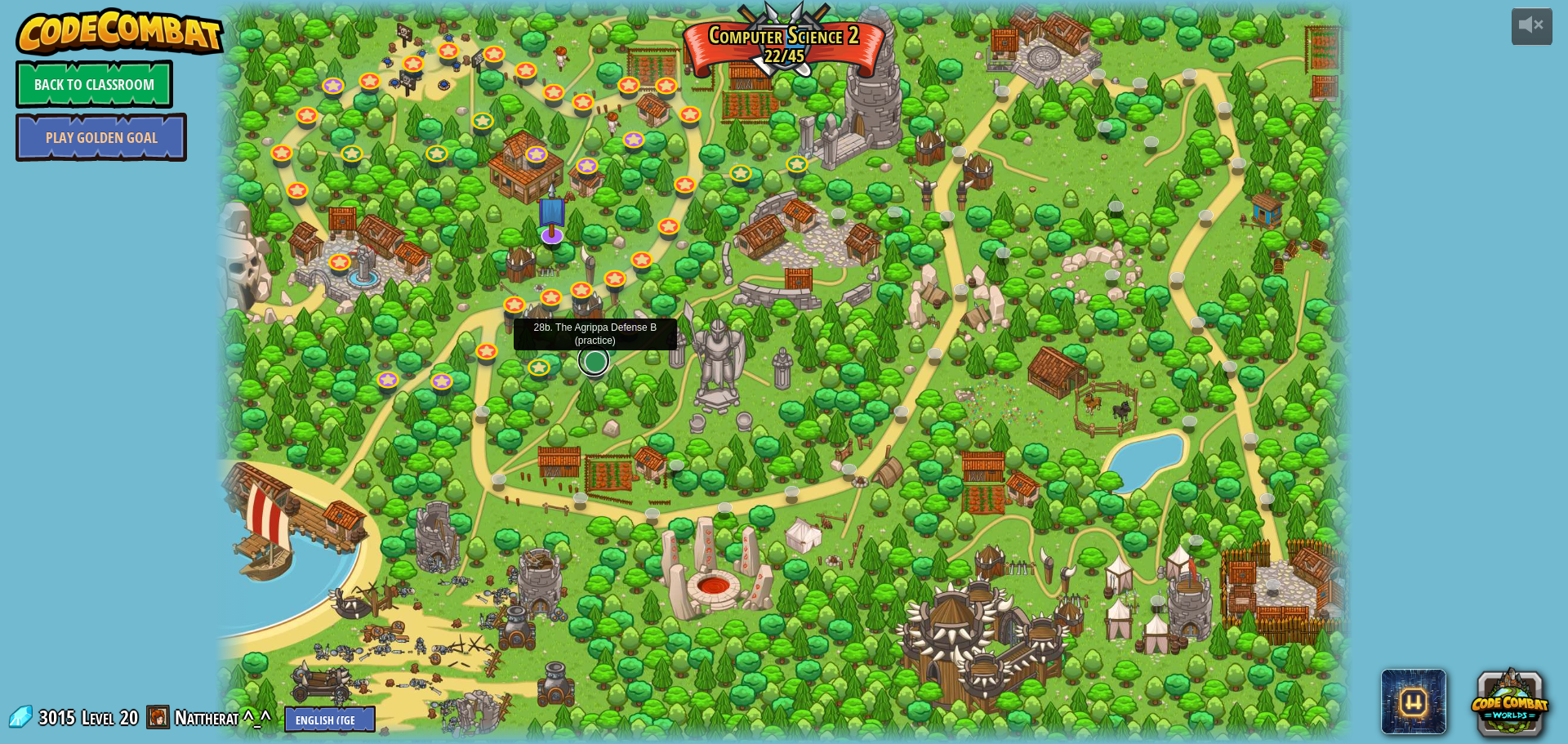
click at [601, 362] on link at bounding box center [594, 360] width 32 height 32
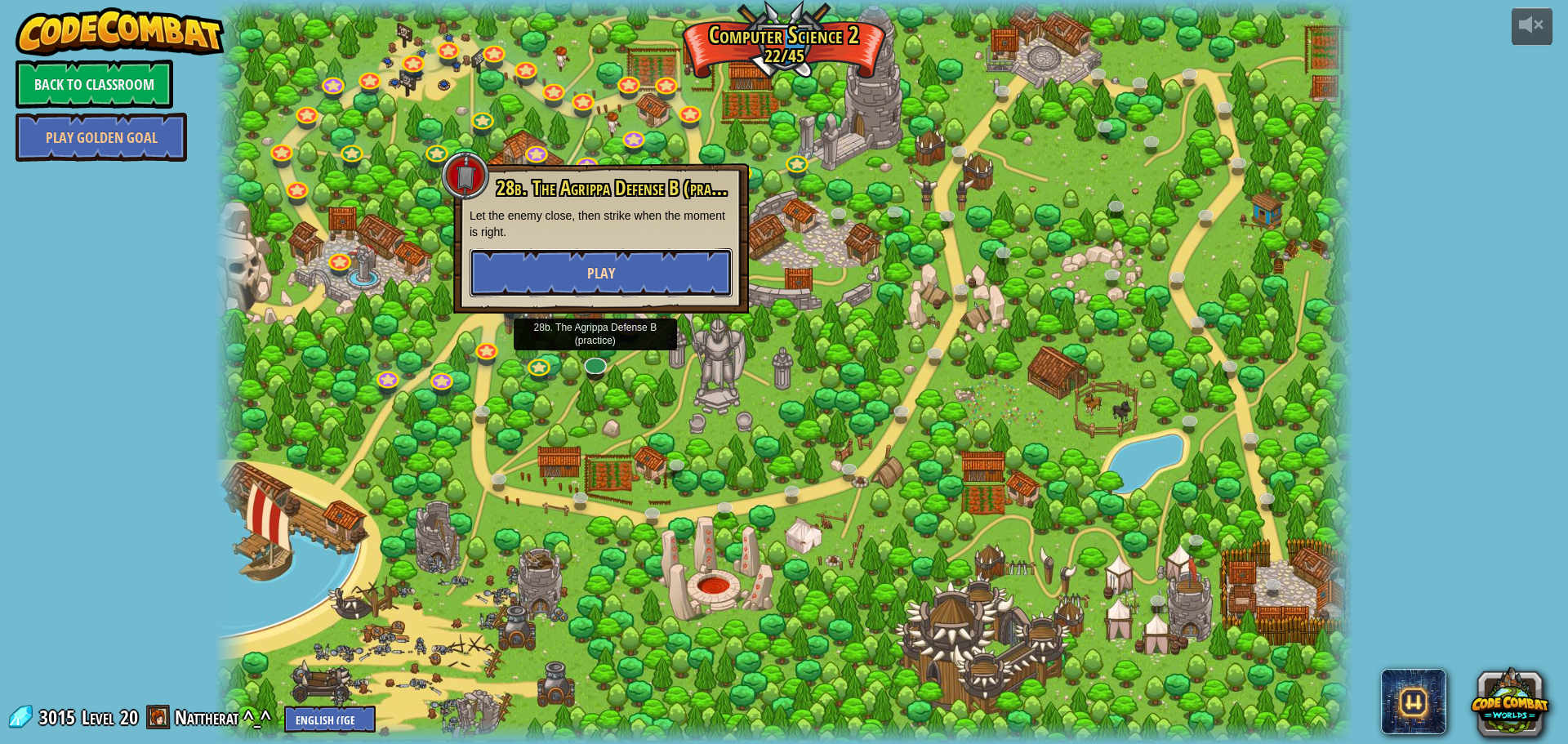
click at [636, 294] on button "Play" at bounding box center [601, 271] width 263 height 49
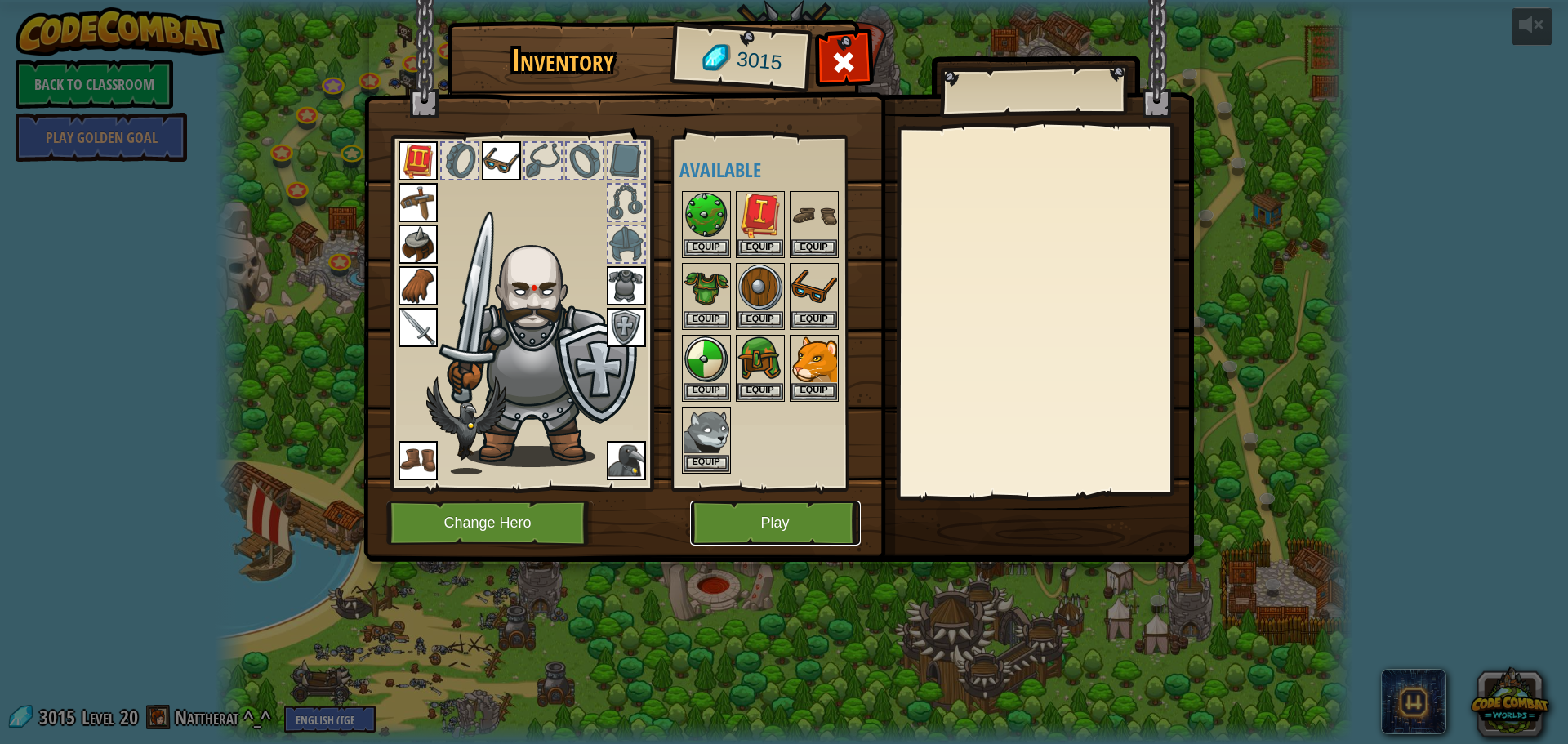
click at [760, 513] on button "Play" at bounding box center [775, 522] width 171 height 45
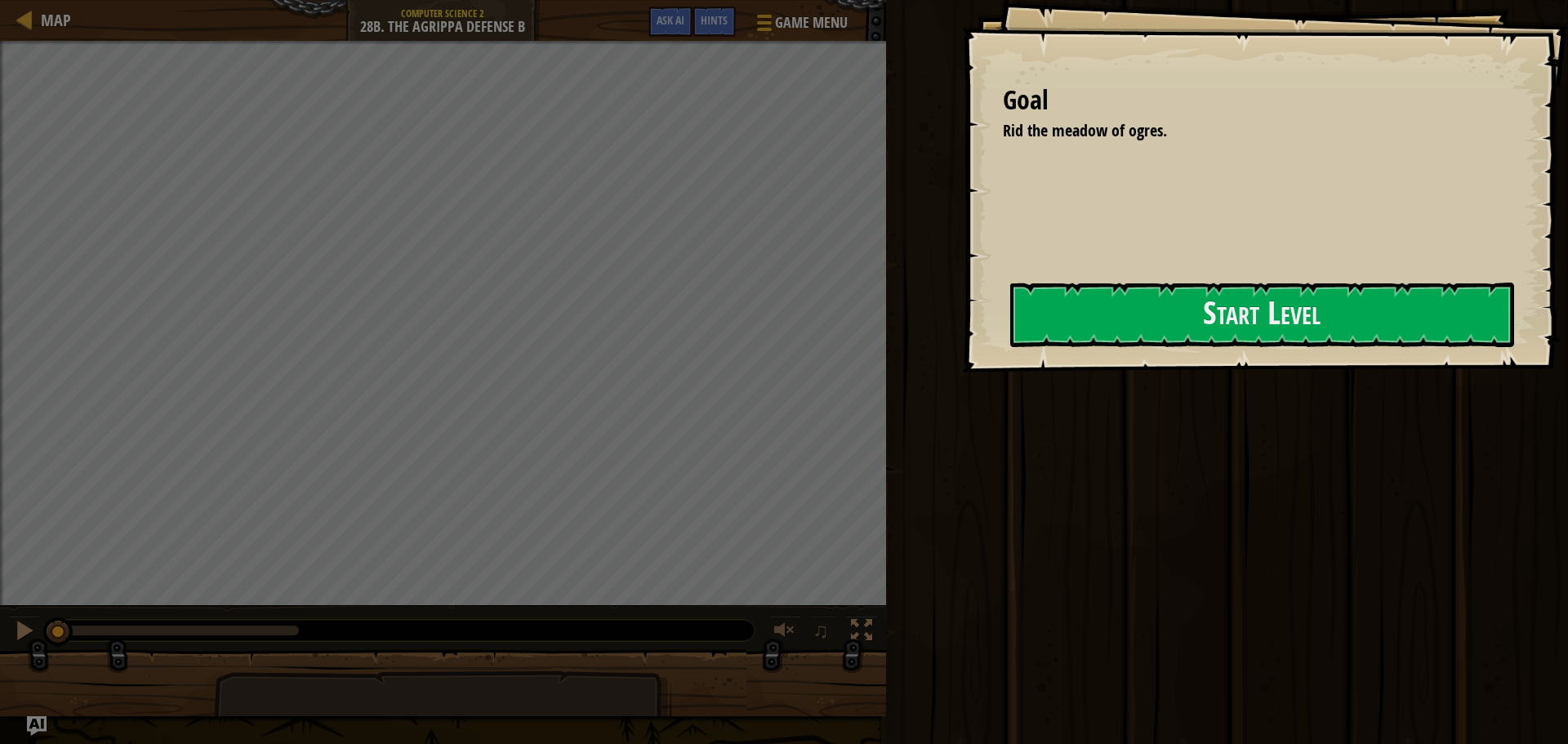
click at [947, 318] on div "Goal Rid the meadow of ogres. Start Level Error loading from server. Try refres…" at bounding box center [784, 372] width 1568 height 744
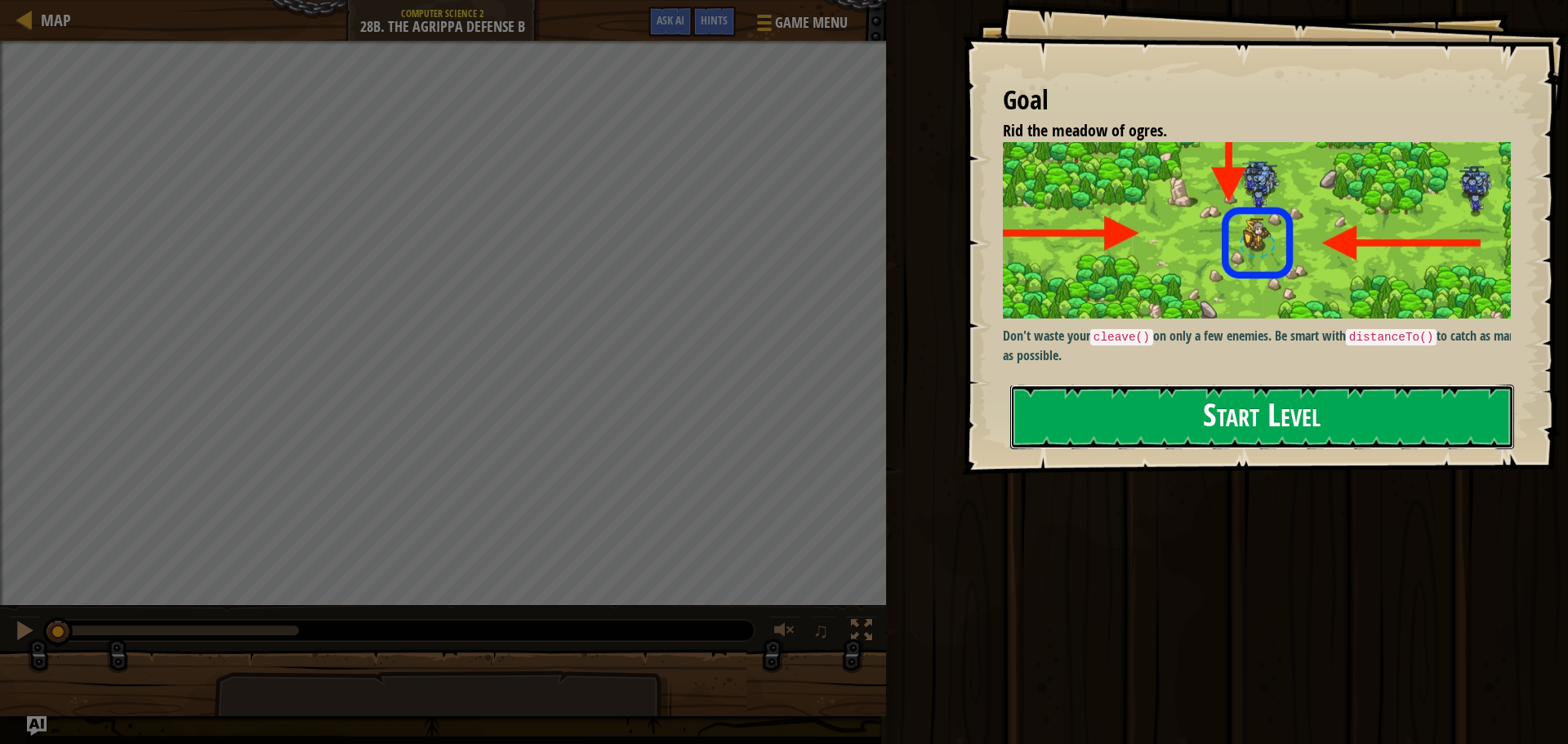
click at [1047, 385] on button "Start Level" at bounding box center [1262, 417] width 504 height 65
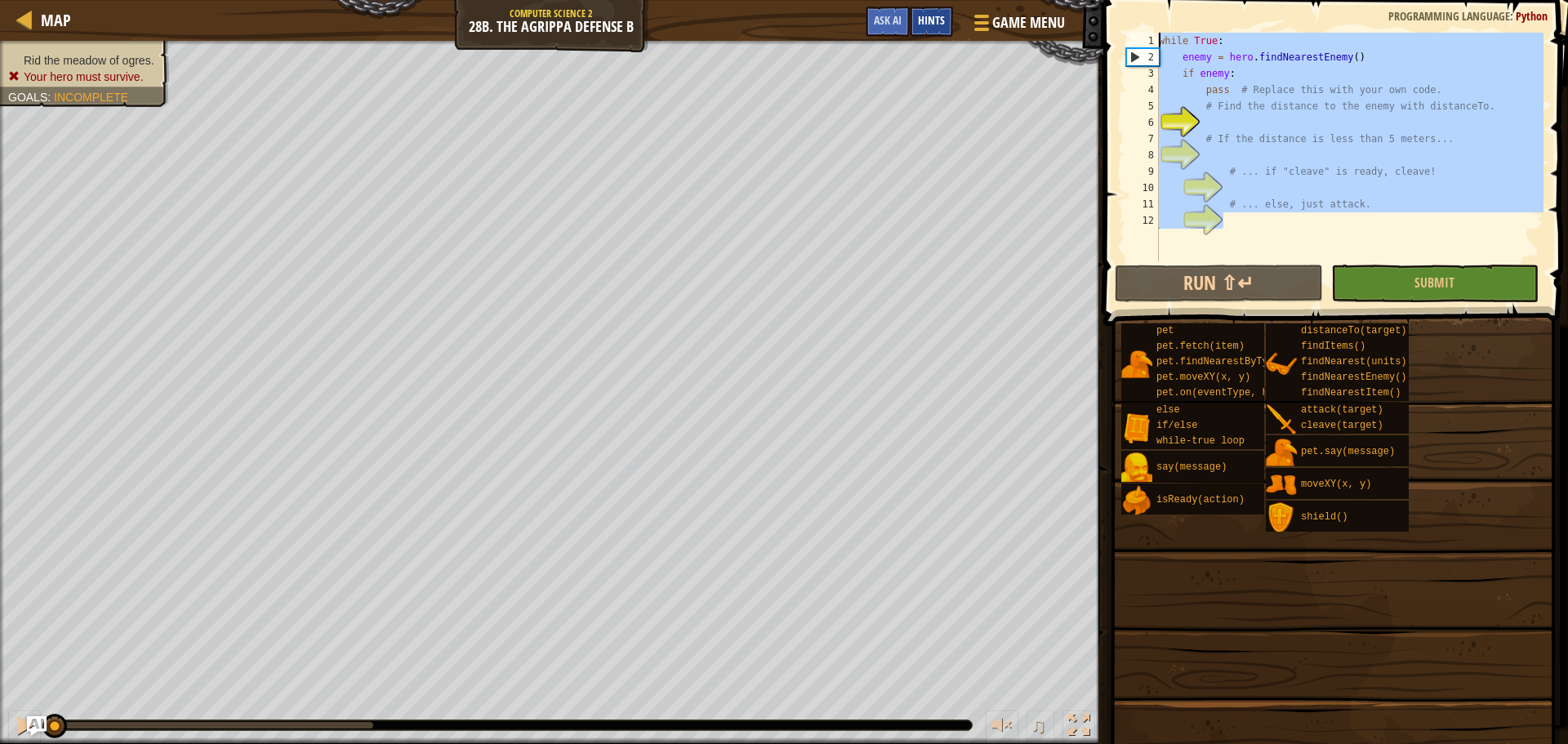
drag, startPoint x: 1191, startPoint y: 225, endPoint x: 925, endPoint y: 10, distance: 342.0
click at [925, 10] on div "Map Computer Science 2 28b. The Agrippa Defense B Game Menu Done Hints Ask AI 1…" at bounding box center [784, 372] width 1568 height 744
type textarea "while True: enemy = hero.findNearestEnemy()"
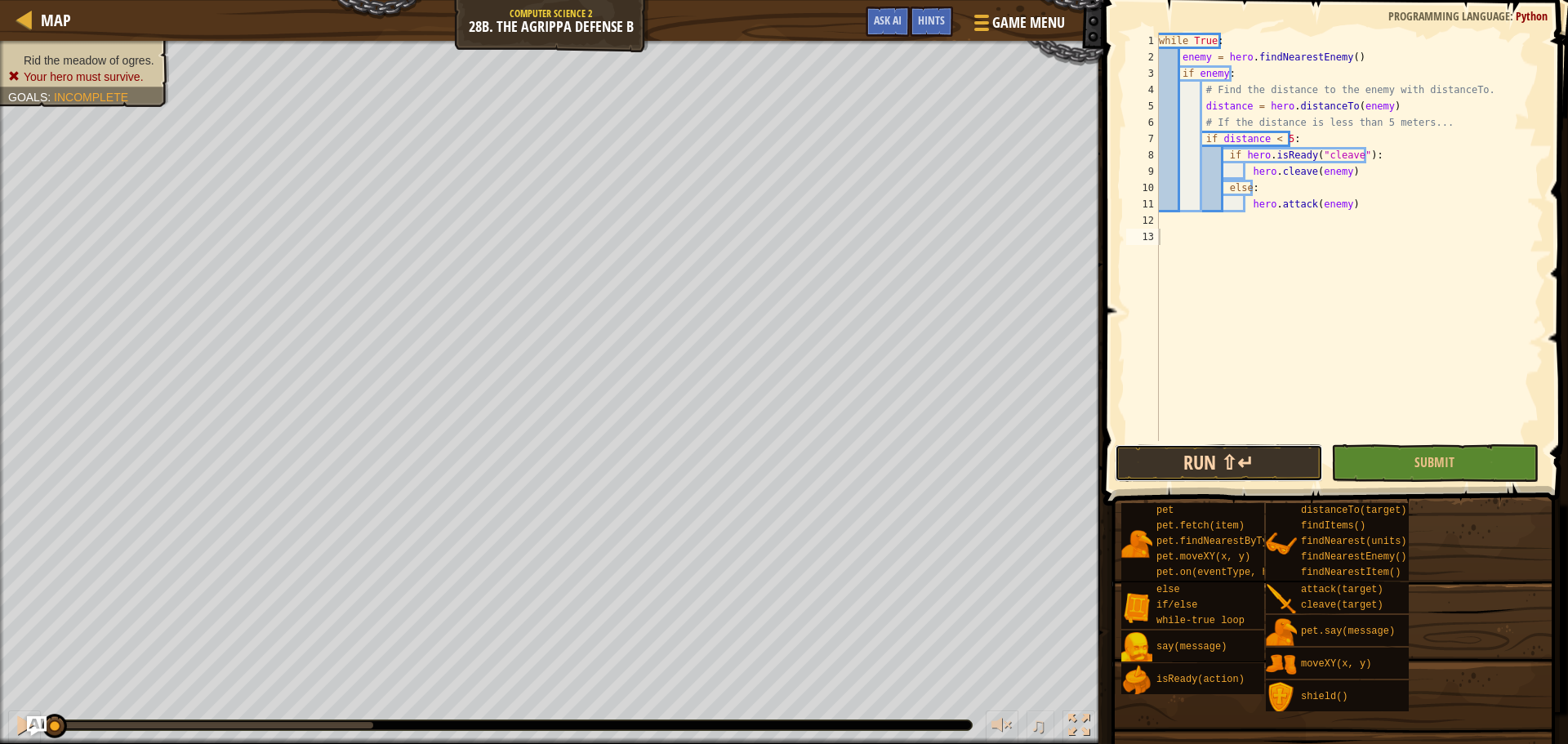
click at [1252, 469] on button "Run ⇧↵" at bounding box center [1218, 462] width 208 height 37
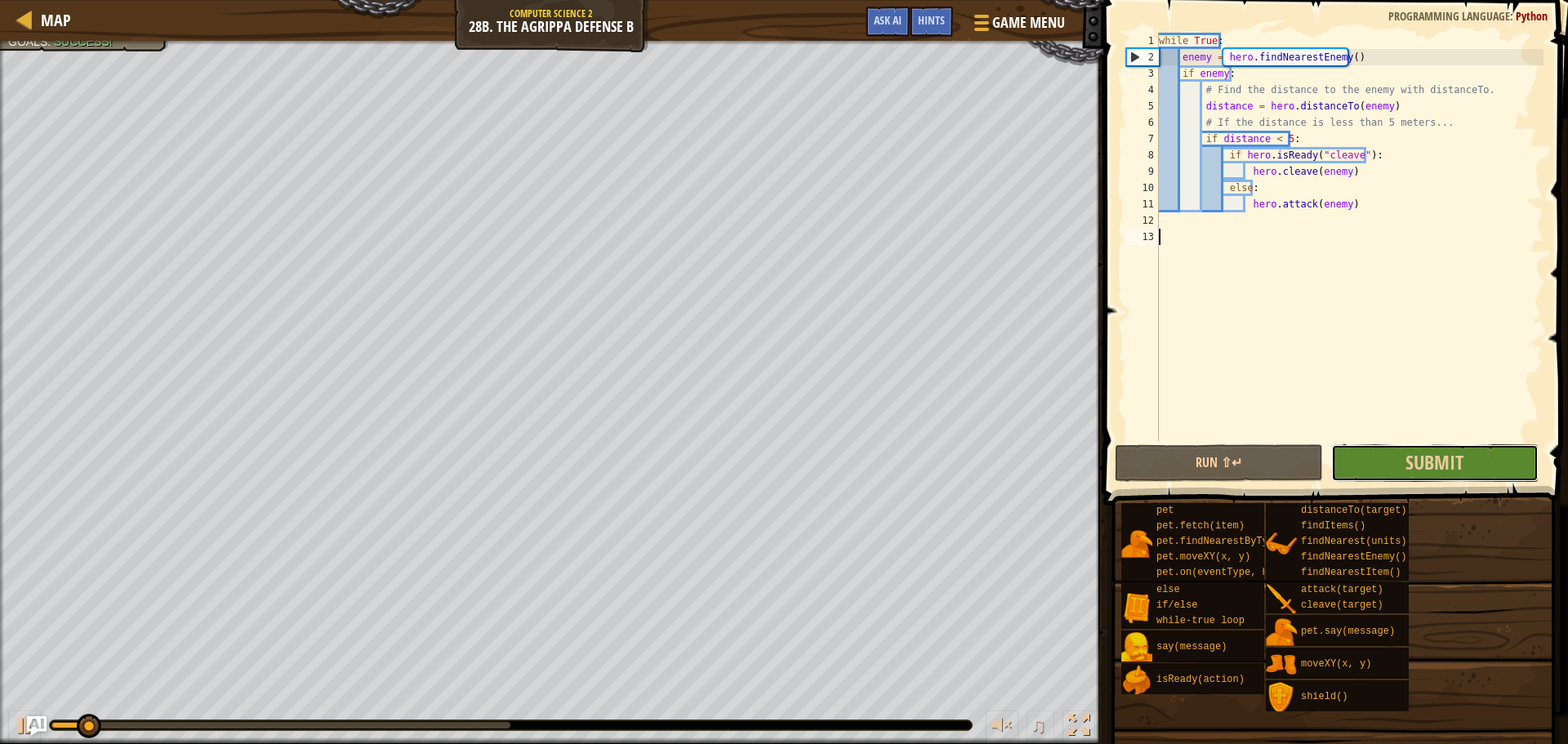
click at [1352, 465] on button "Submit" at bounding box center [1436, 462] width 208 height 37
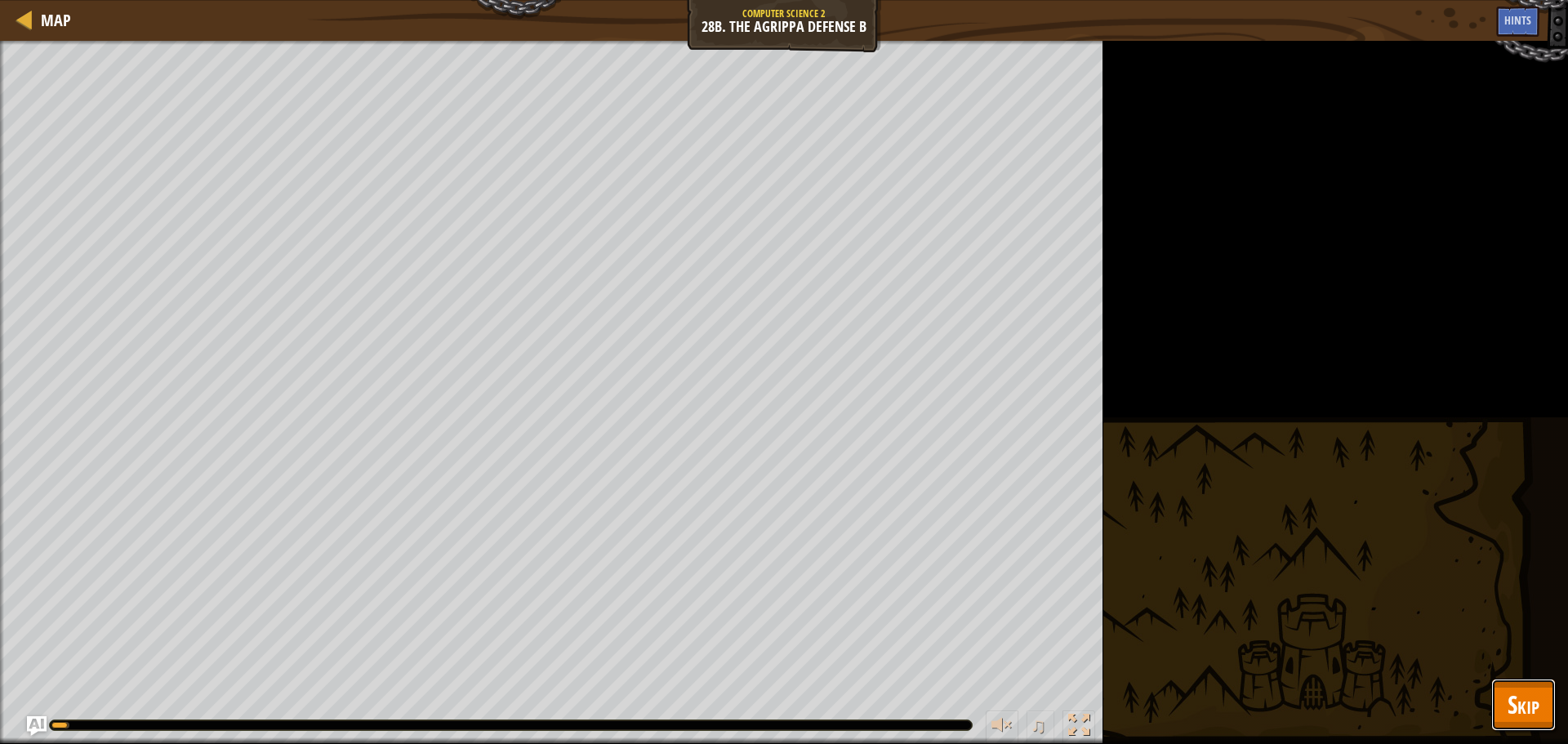
click at [1531, 713] on span "Skip" at bounding box center [1523, 703] width 31 height 33
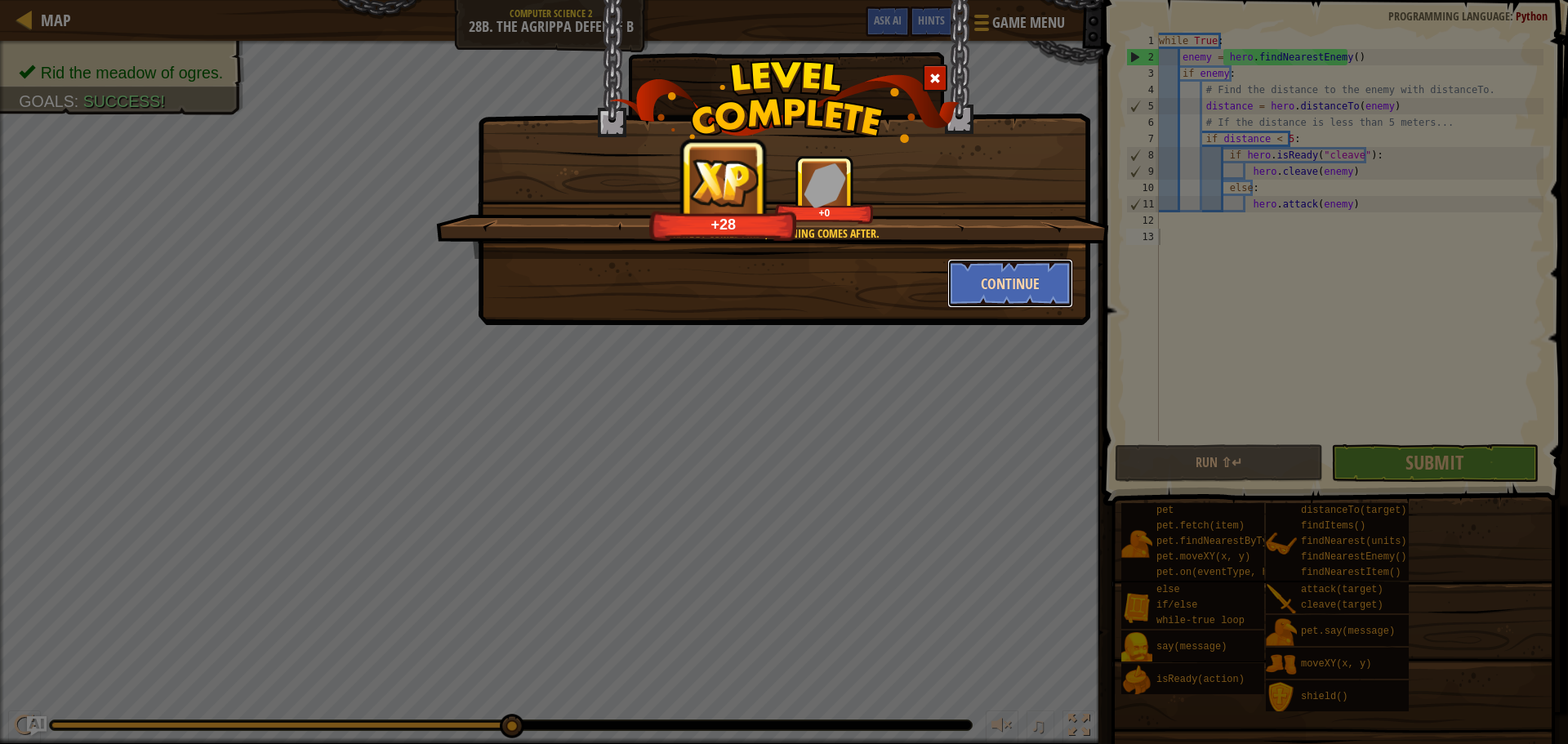
click at [1017, 293] on button "Continue" at bounding box center [1010, 283] width 127 height 49
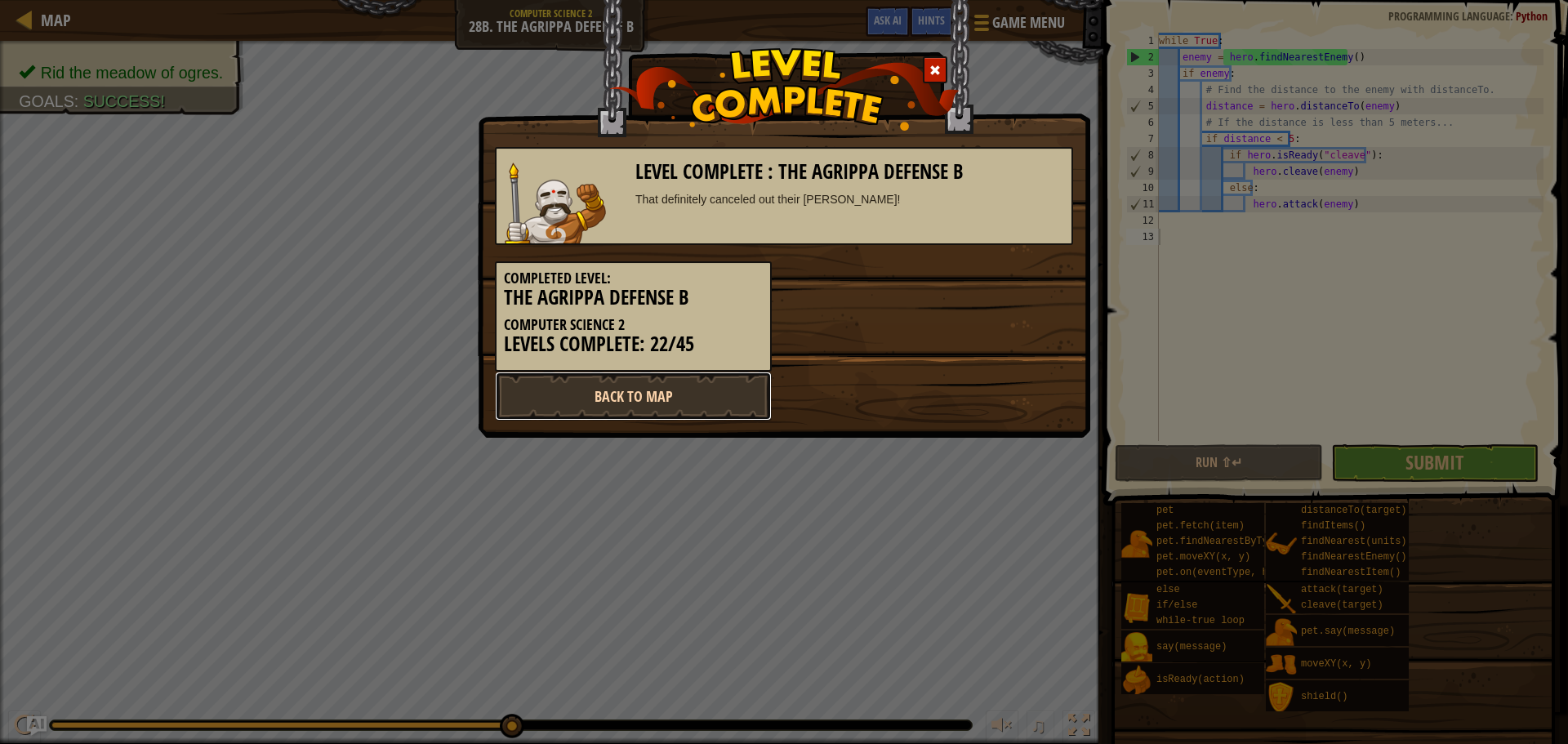
click at [727, 394] on link "Back to Map" at bounding box center [633, 395] width 276 height 49
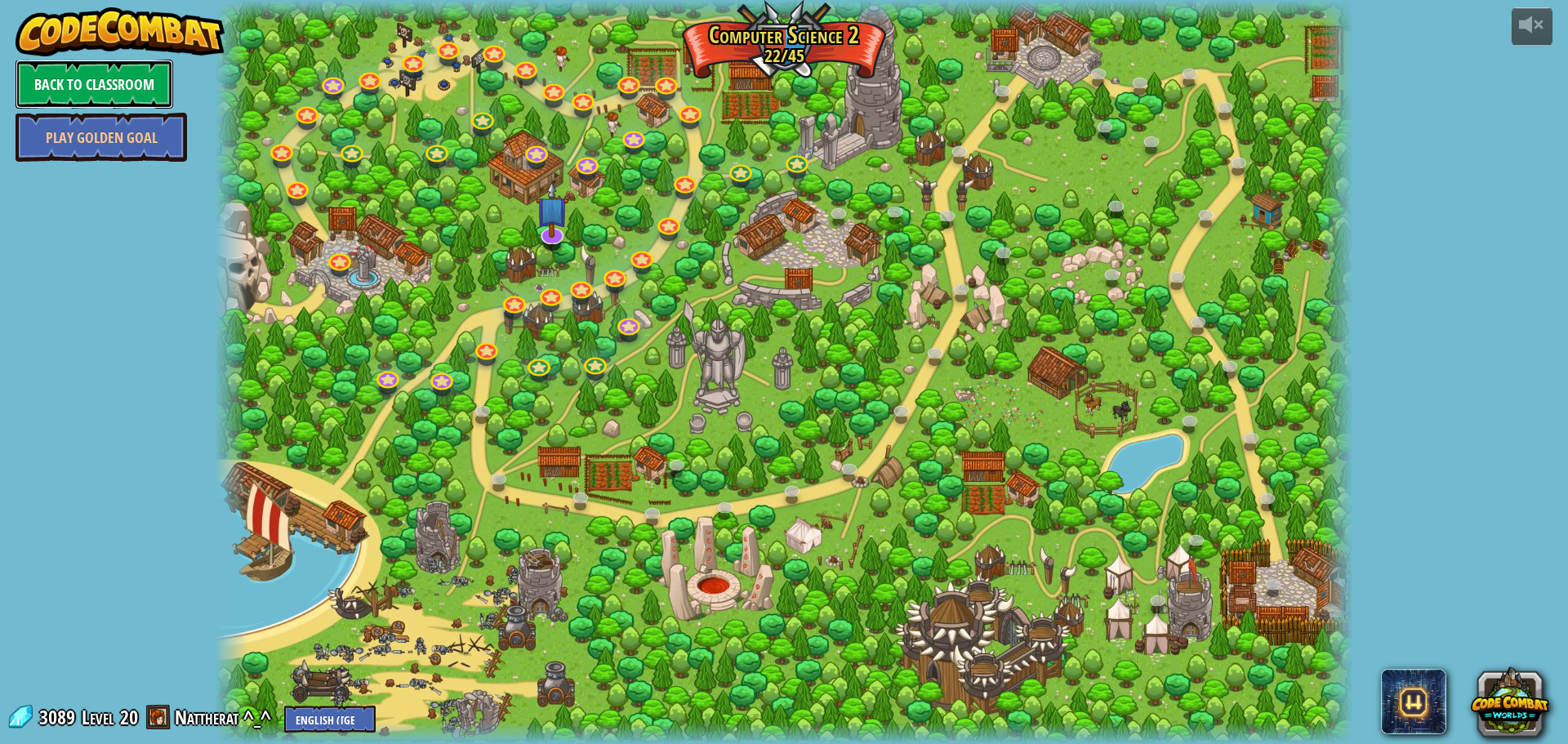
click at [135, 85] on link "Back to Classroom" at bounding box center [93, 84] width 157 height 49
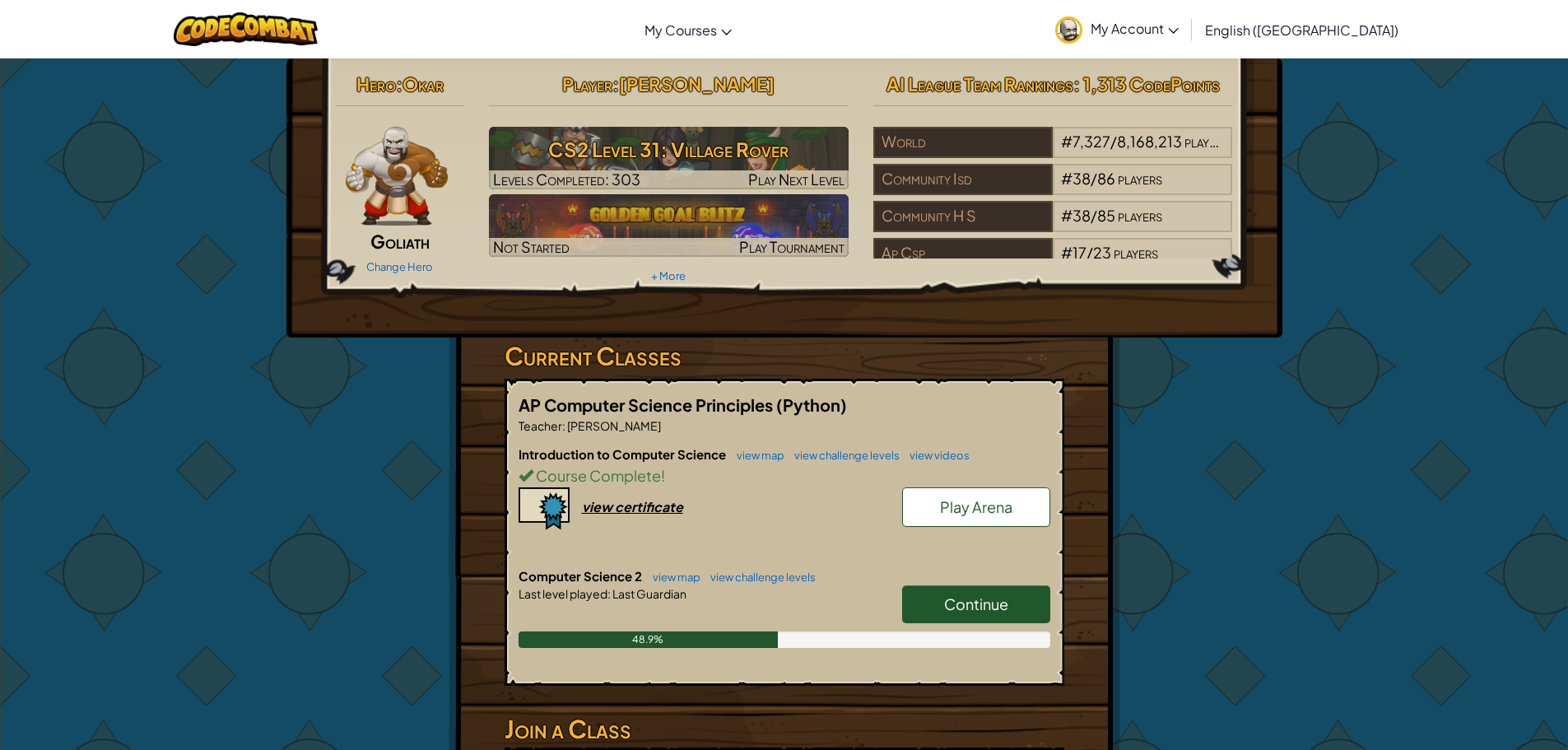
click at [968, 597] on span "Continue" at bounding box center [976, 604] width 64 height 19
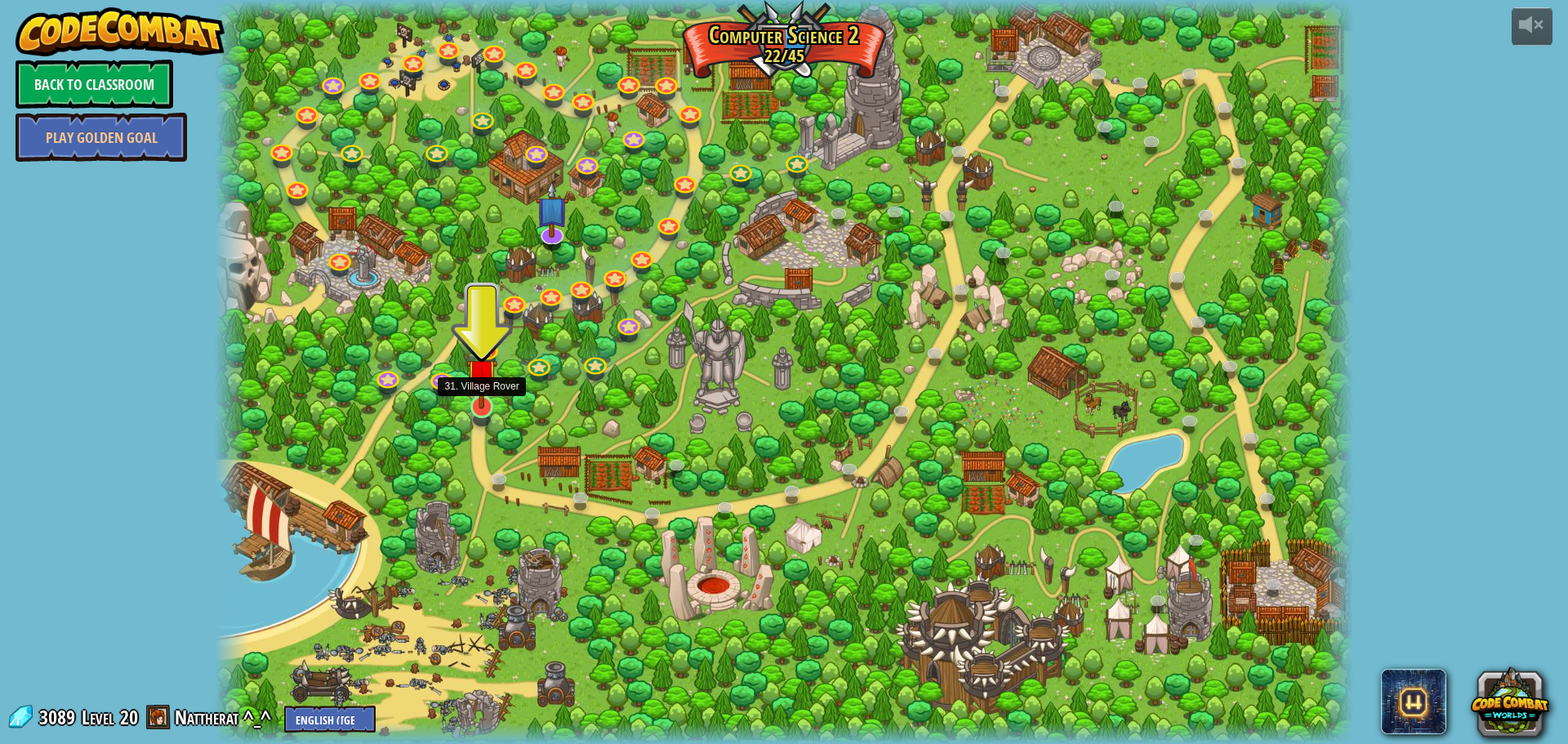
click at [474, 399] on img at bounding box center [481, 373] width 31 height 70
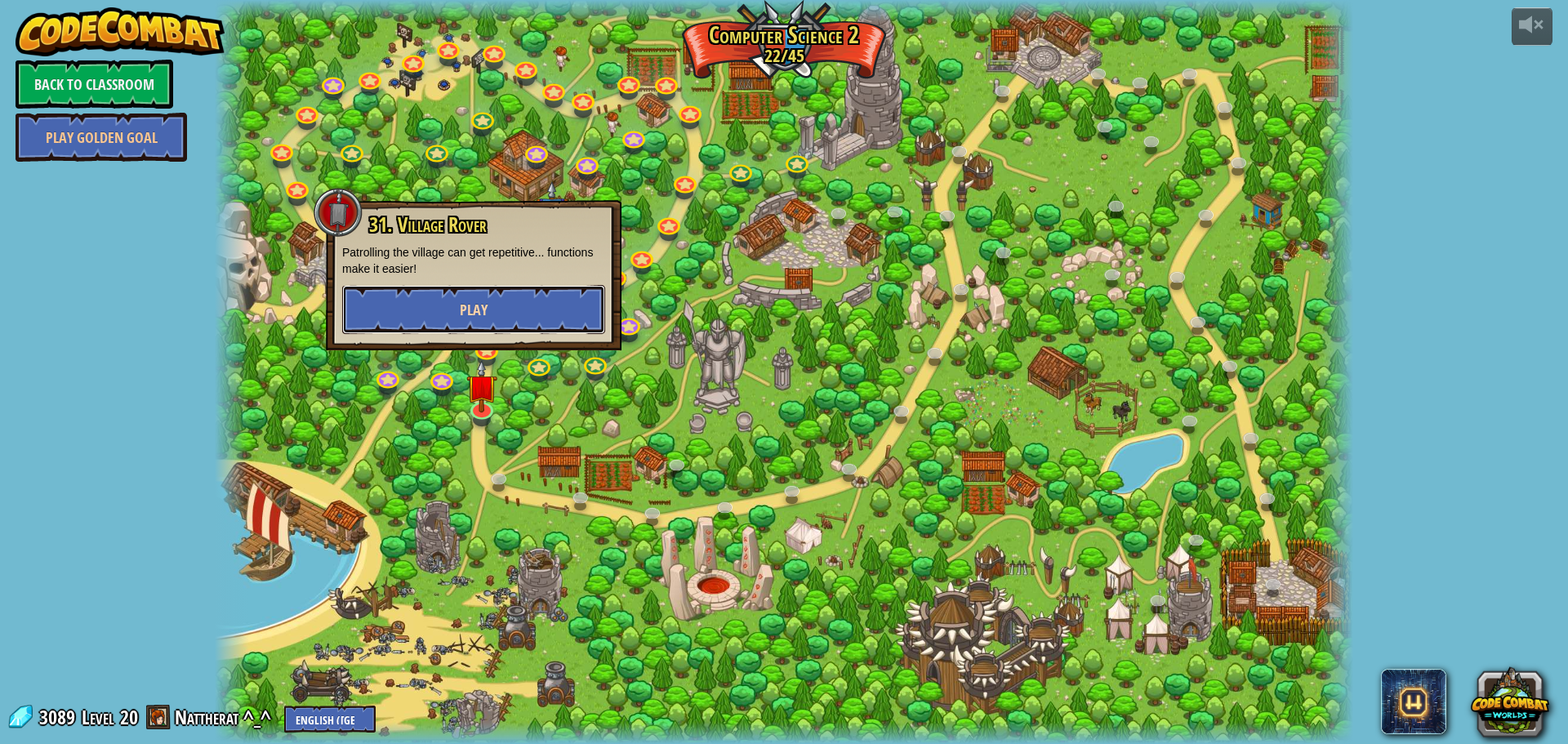
click at [469, 319] on span "Play" at bounding box center [473, 309] width 28 height 20
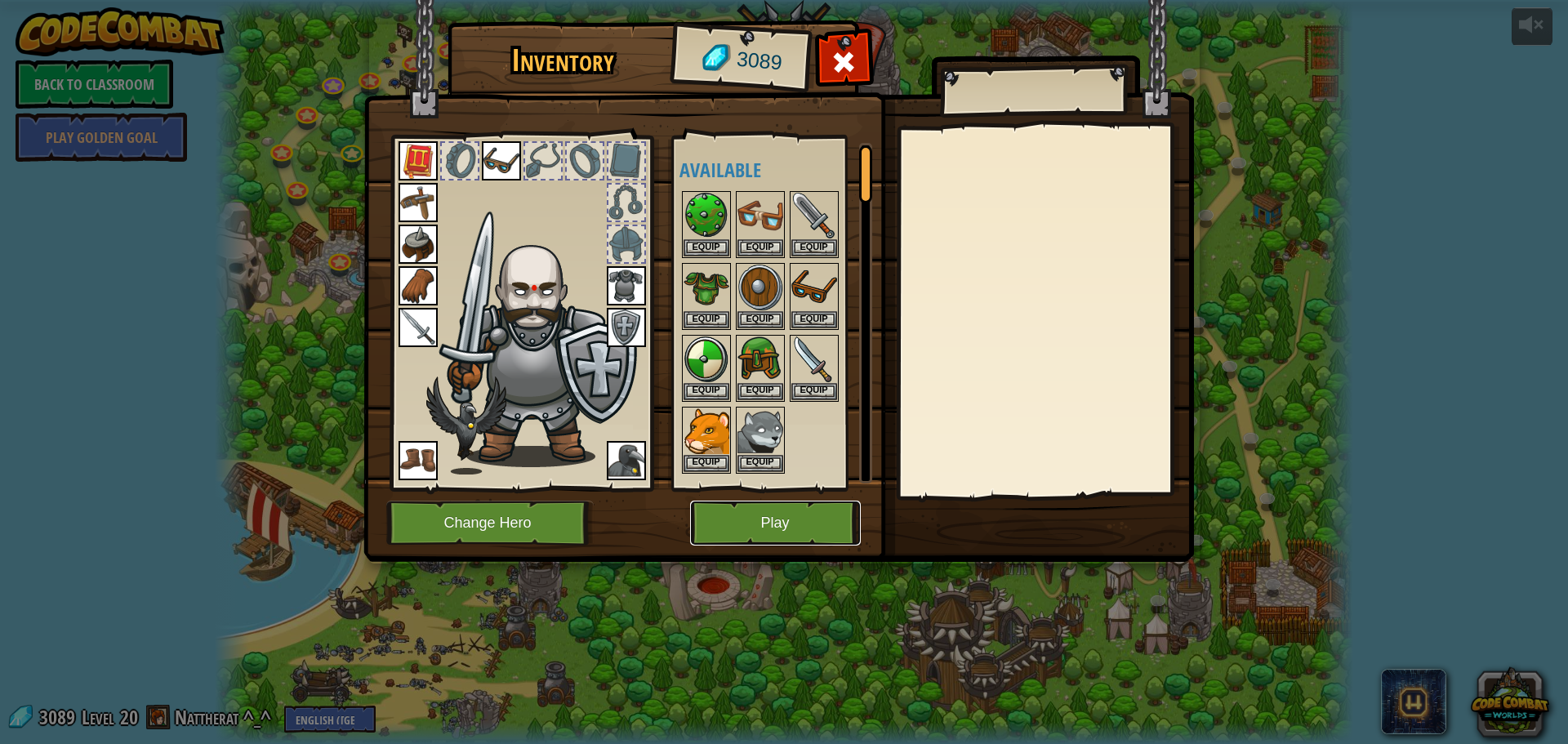
click at [733, 520] on button "Play" at bounding box center [775, 522] width 171 height 45
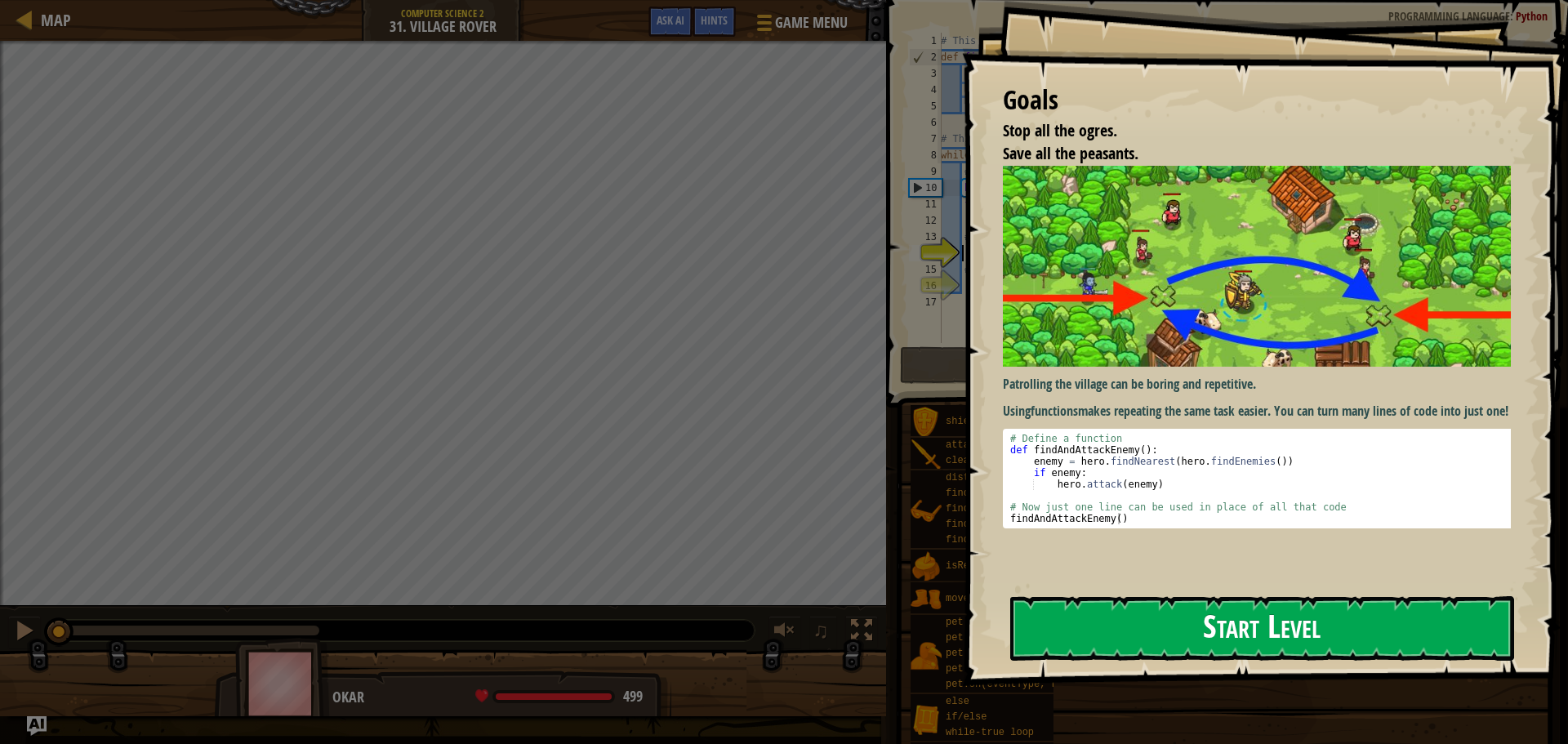
click at [1180, 632] on button "Start Level" at bounding box center [1262, 628] width 504 height 65
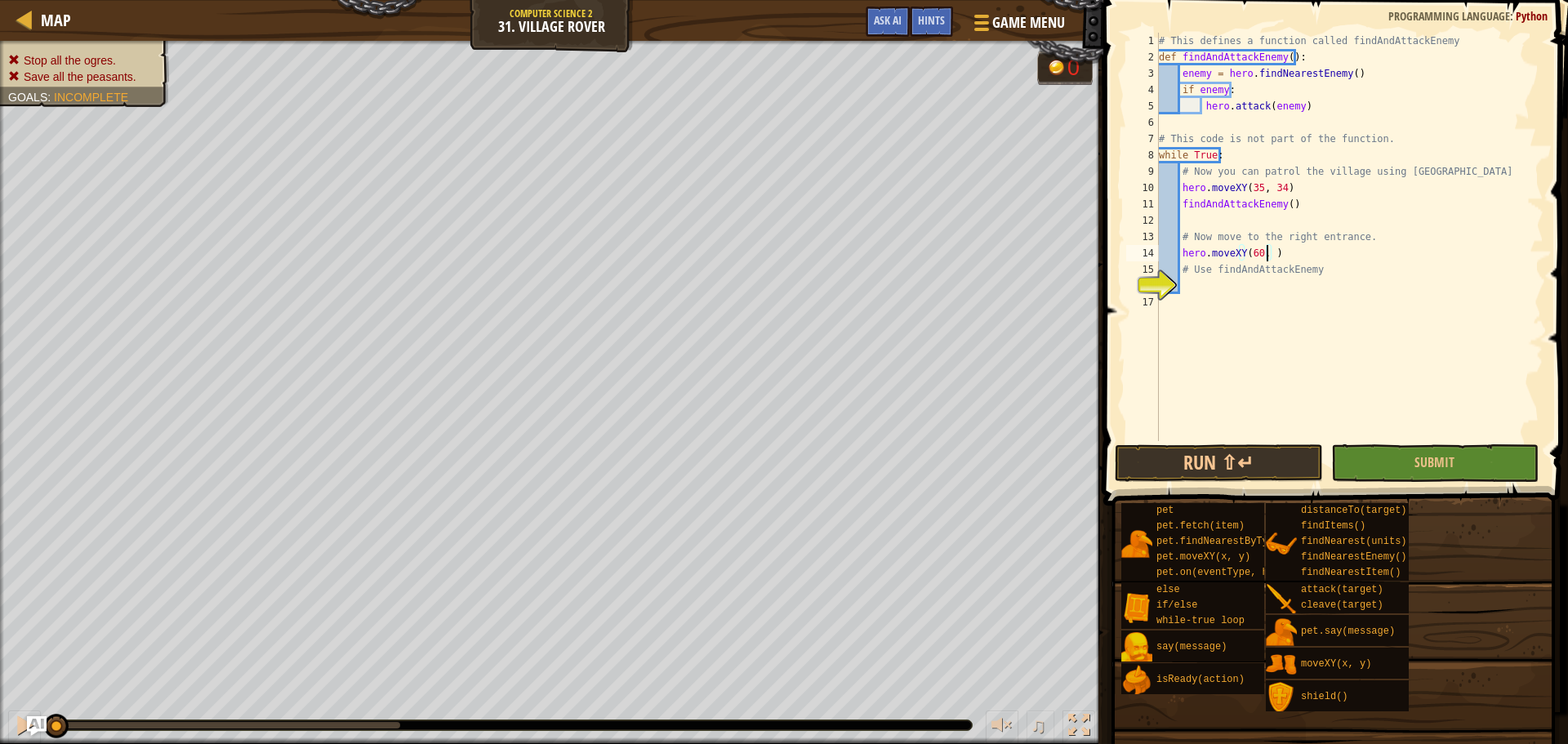
scroll to position [8, 9]
type textarea "# Use findAndAttackEnemy"
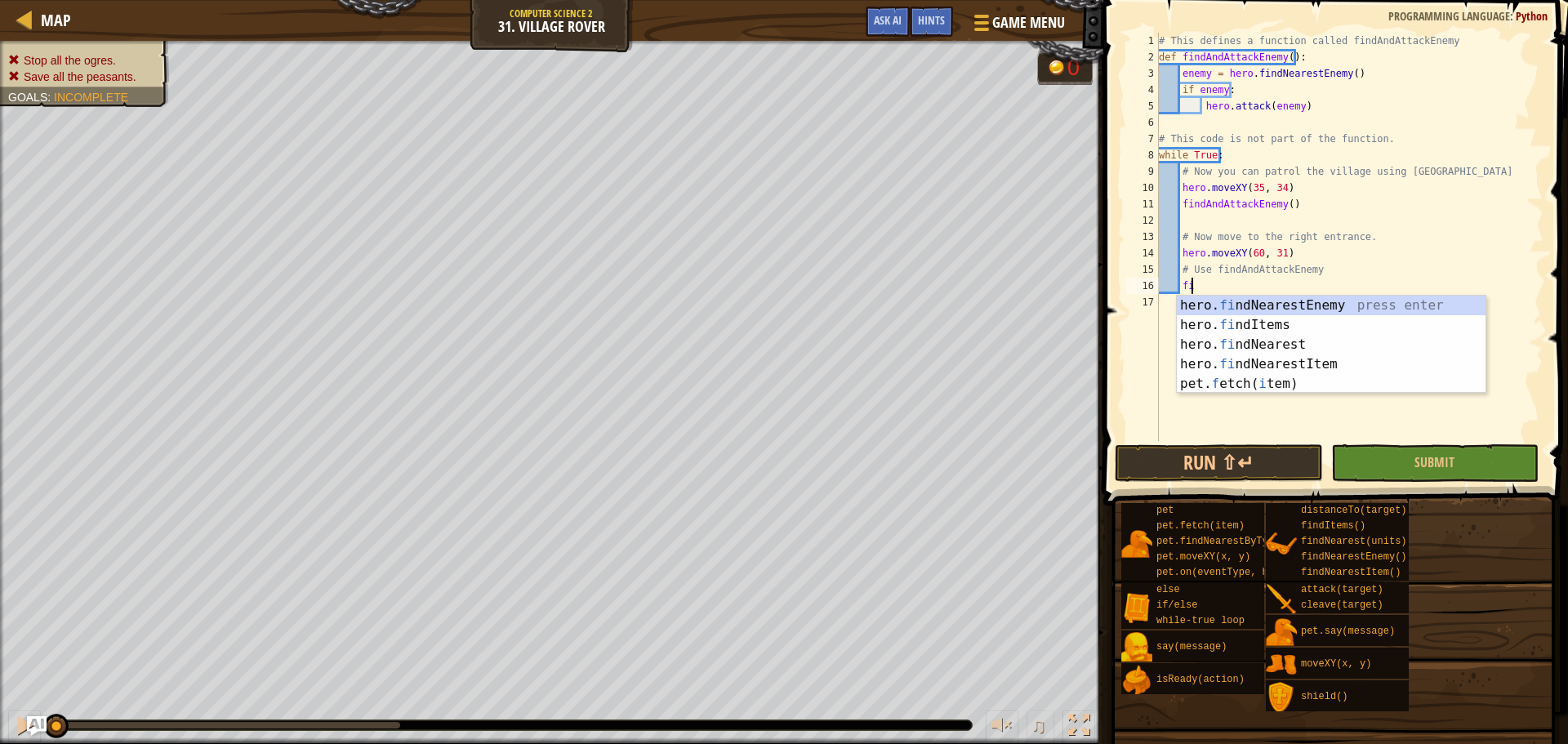
type textarea "f"
type textarea "find"
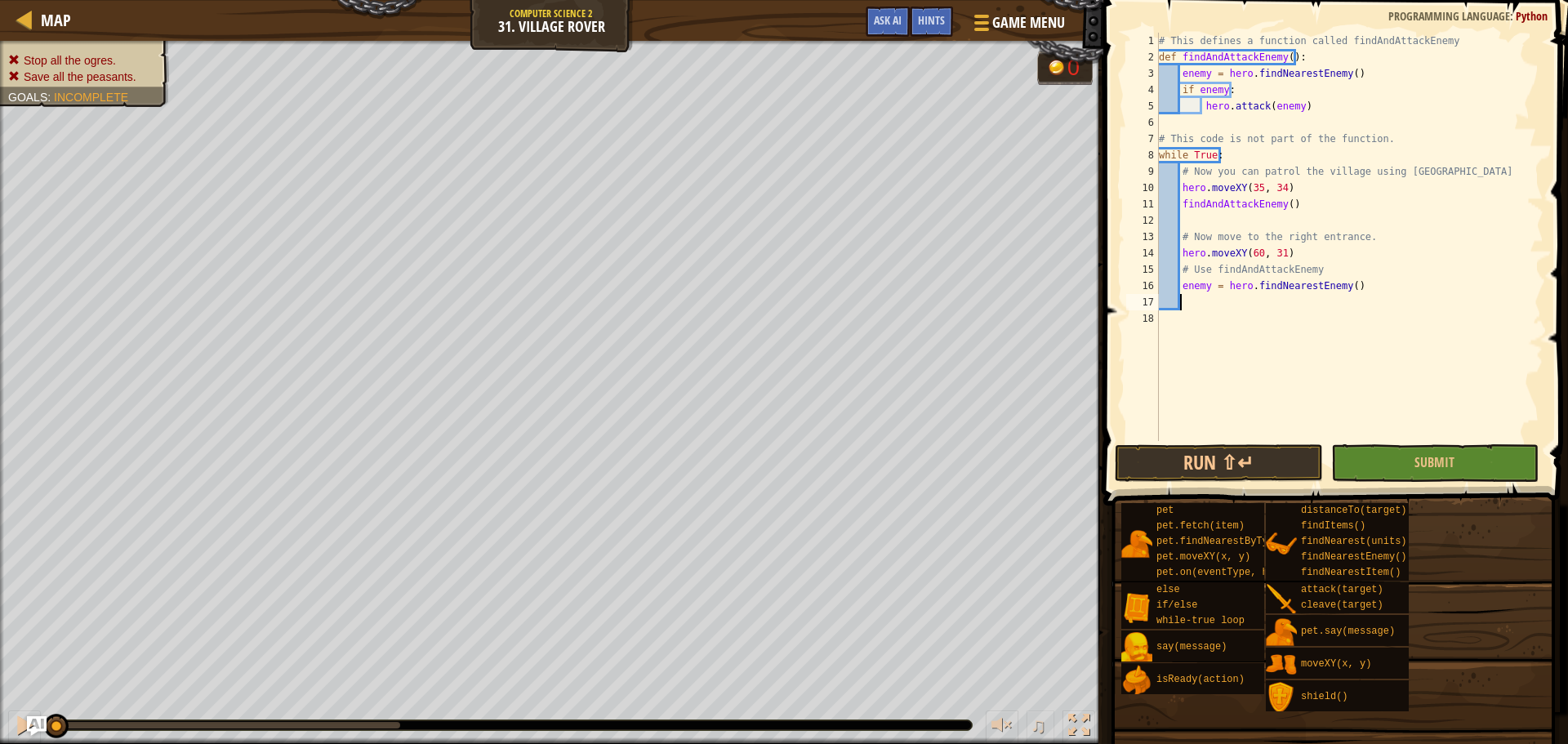
scroll to position [8, 0]
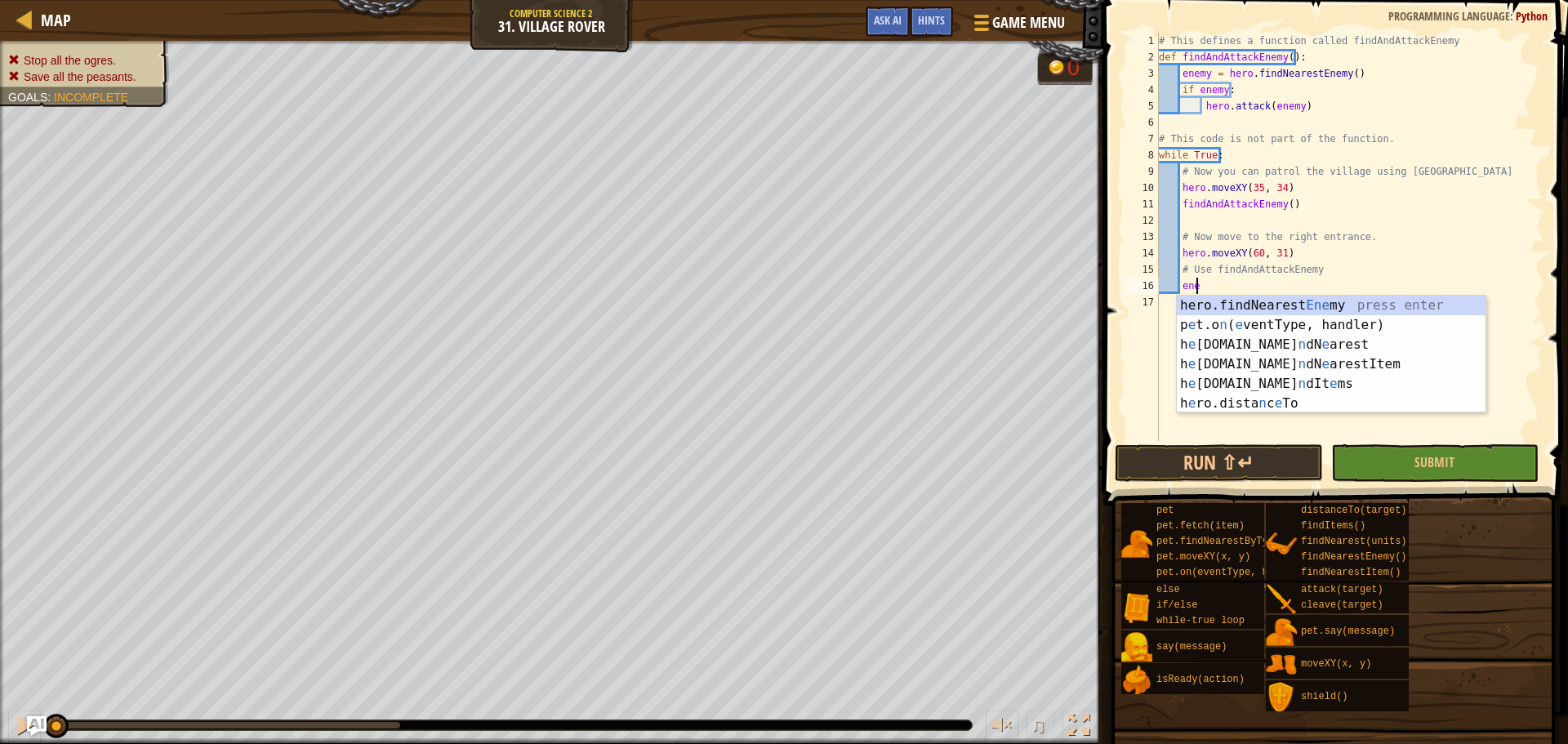
type textarea "e"
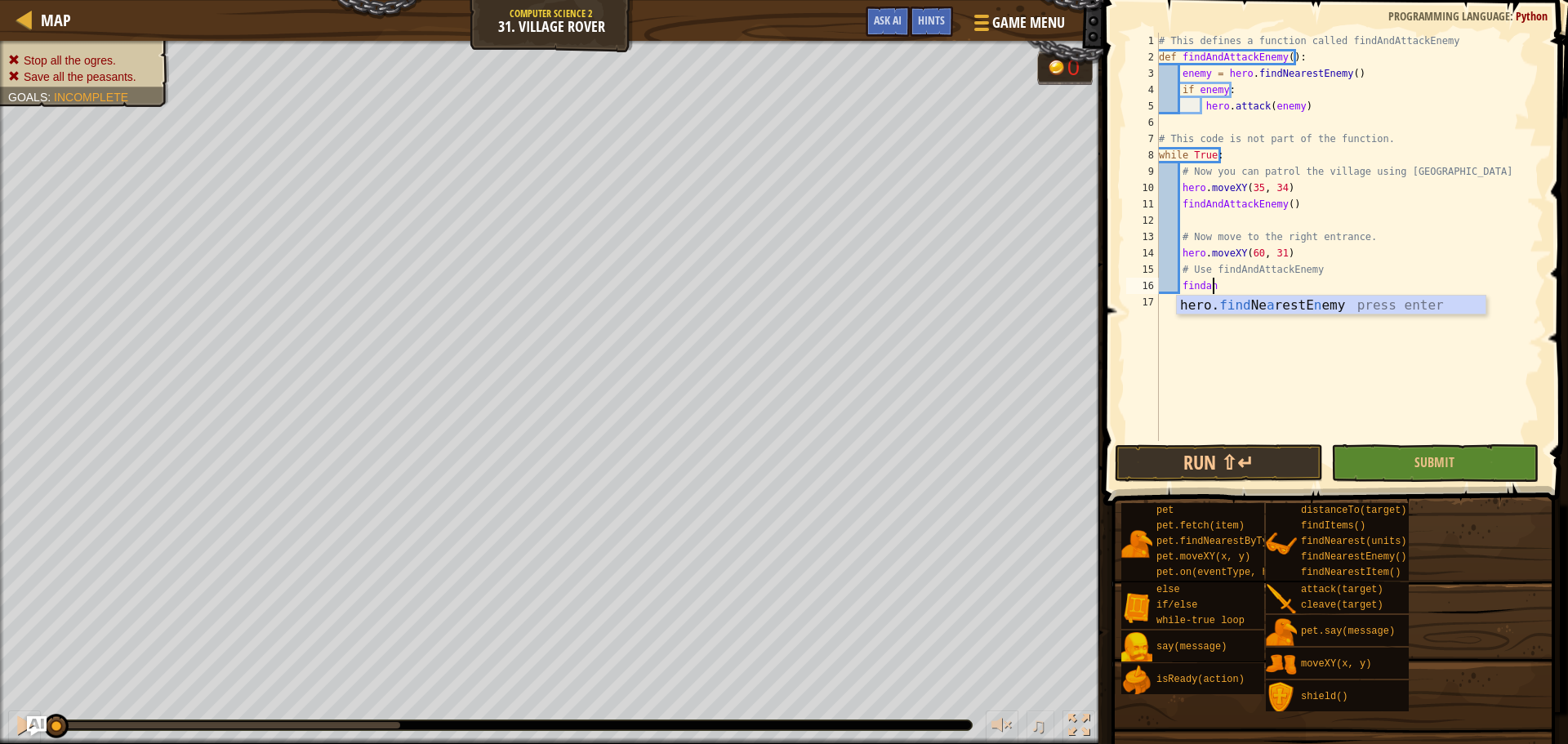
scroll to position [8, 3]
type textarea "finda"
drag, startPoint x: 1285, startPoint y: 206, endPoint x: 1186, endPoint y: 206, distance: 99.0
click at [1186, 206] on div "# This defines a function called findAndAttackEnemy def findAndAttackEnemy ( ) …" at bounding box center [1349, 252] width 388 height 441
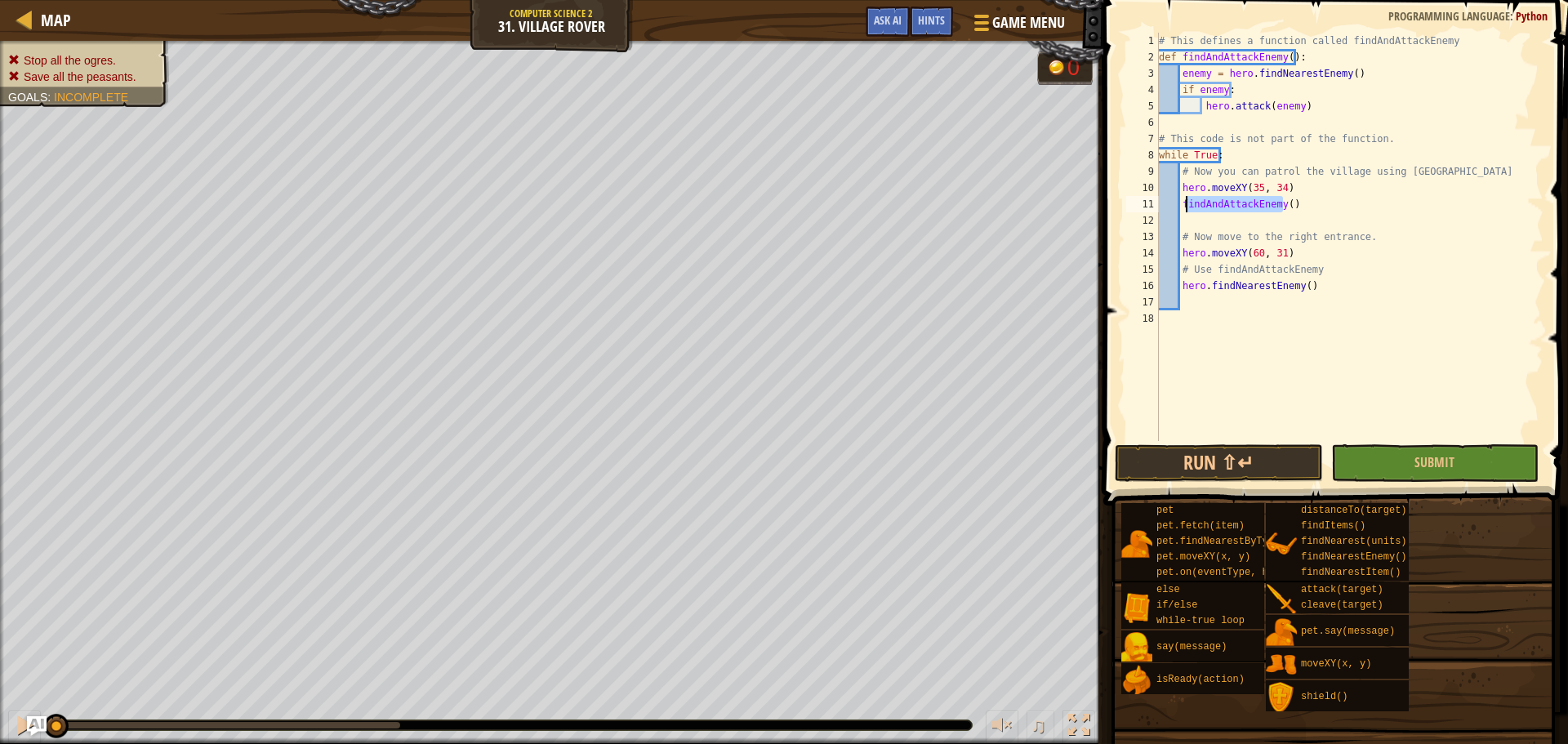
click at [1186, 206] on div "# This defines a function called findAndAttackEnemy def findAndAttackEnemy ( ) …" at bounding box center [1349, 236] width 388 height 408
click at [1186, 206] on div "# This defines a function called findAndAttackEnemy def findAndAttackEnemy ( ) …" at bounding box center [1349, 252] width 388 height 441
click at [1269, 285] on div "# This defines a function called findAndAttackEnemy def findAndAttackEnemy ( ) …" at bounding box center [1349, 252] width 388 height 441
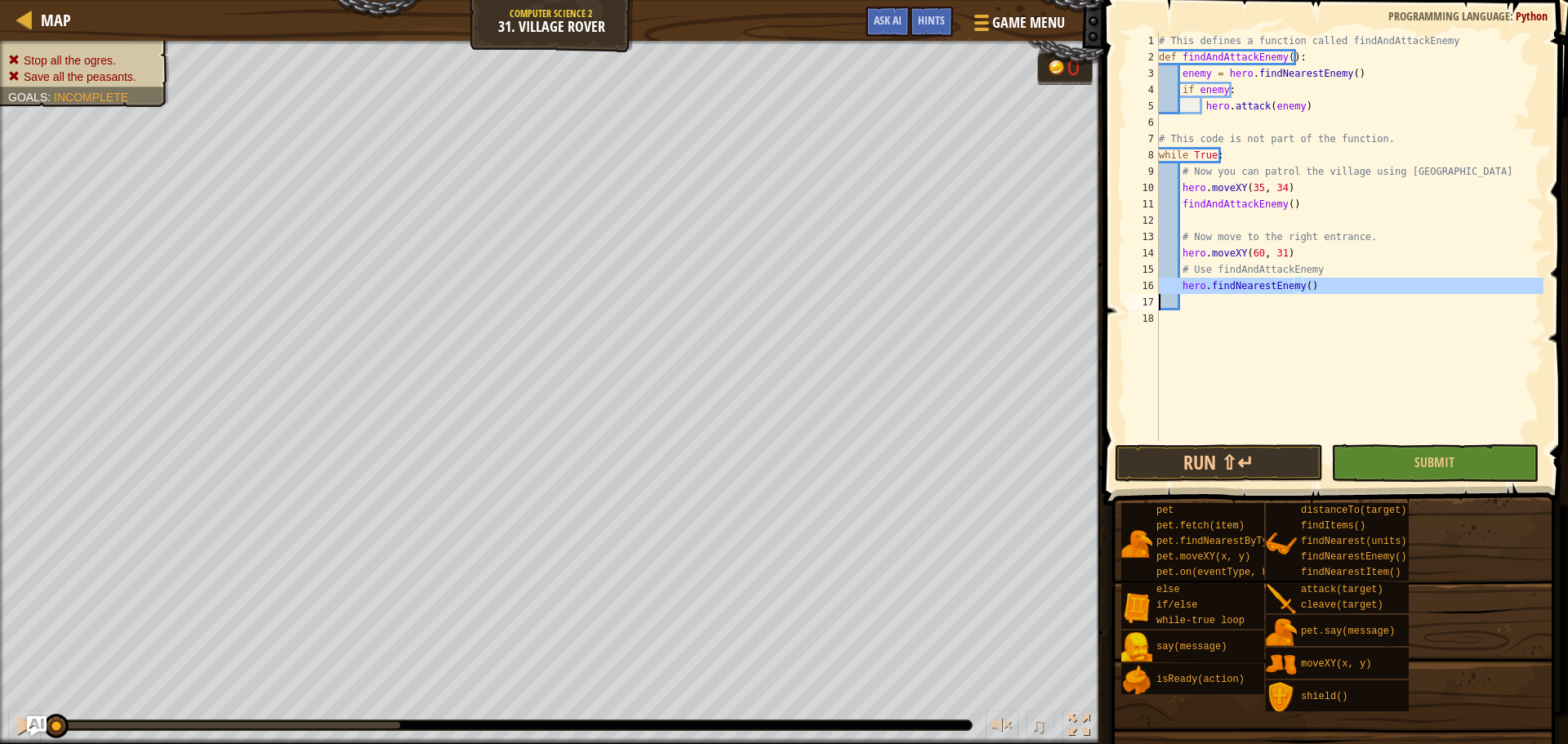
click at [1269, 285] on div "# This defines a function called findAndAttackEnemy def findAndAttackEnemy ( ) …" at bounding box center [1349, 252] width 388 height 441
type textarea "hero.findNearestEnemy()"
paste textarea
click at [1246, 465] on button "Run ⇧↵" at bounding box center [1218, 462] width 208 height 37
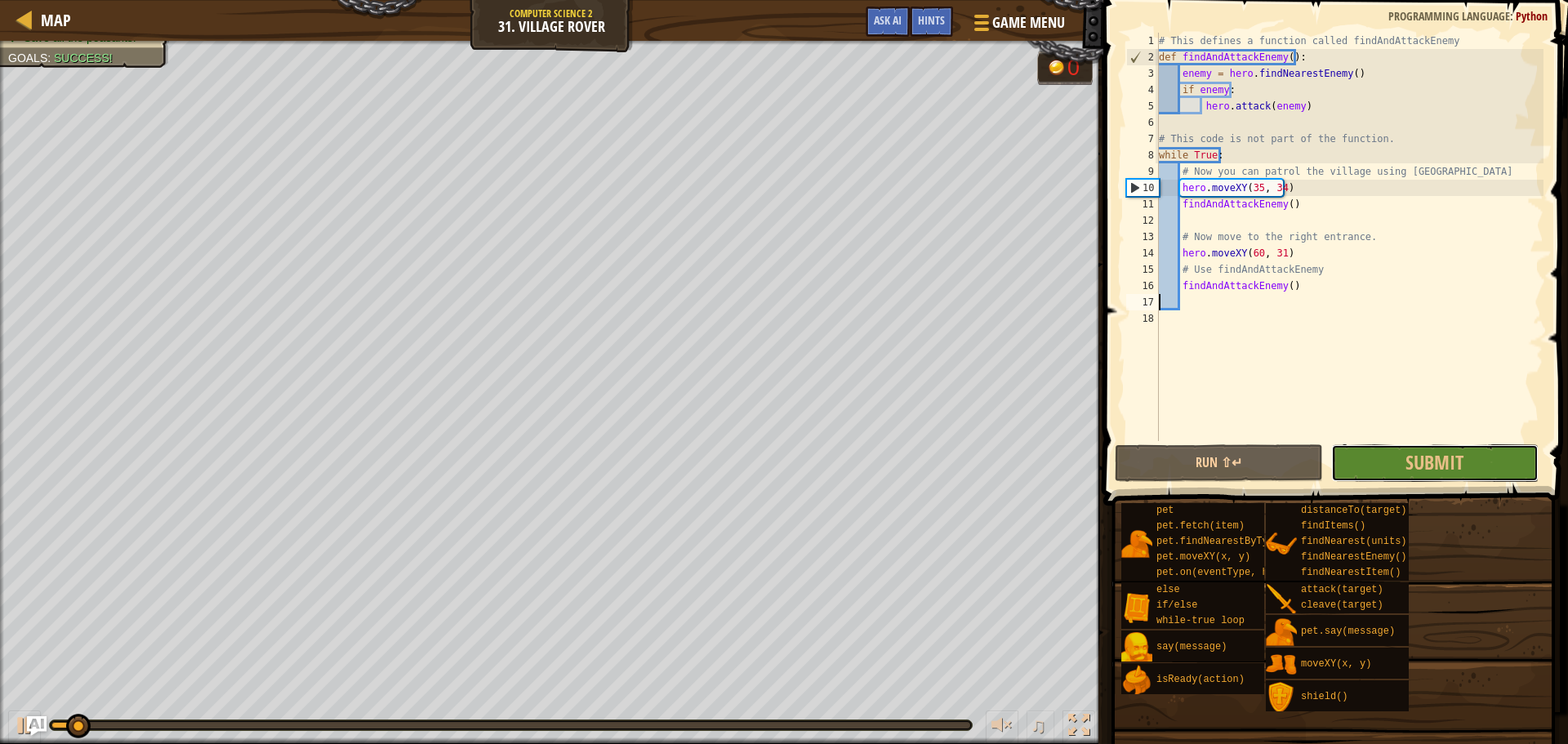
click at [1416, 455] on span "Submit" at bounding box center [1435, 461] width 58 height 26
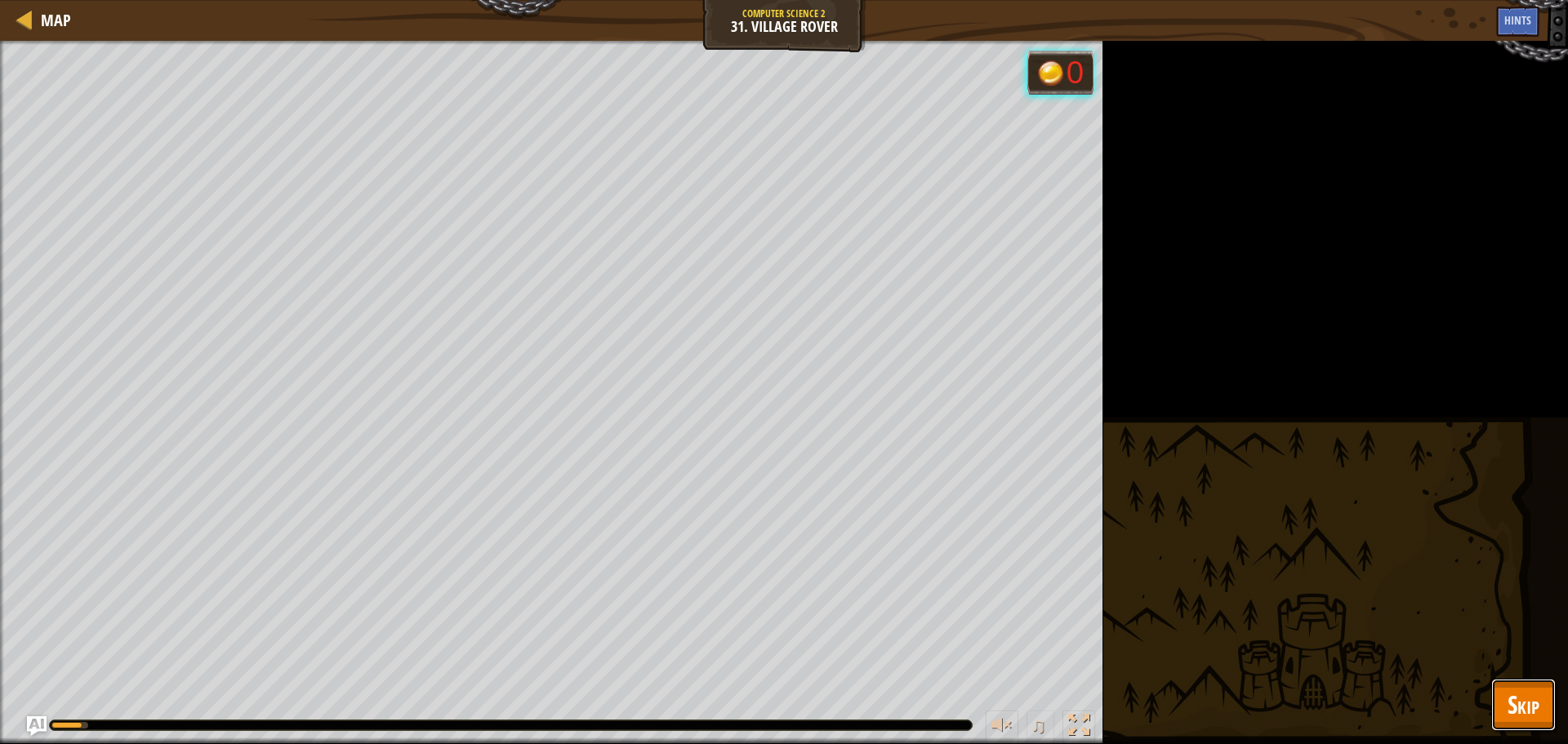
click at [1537, 727] on button "Skip" at bounding box center [1523, 704] width 65 height 52
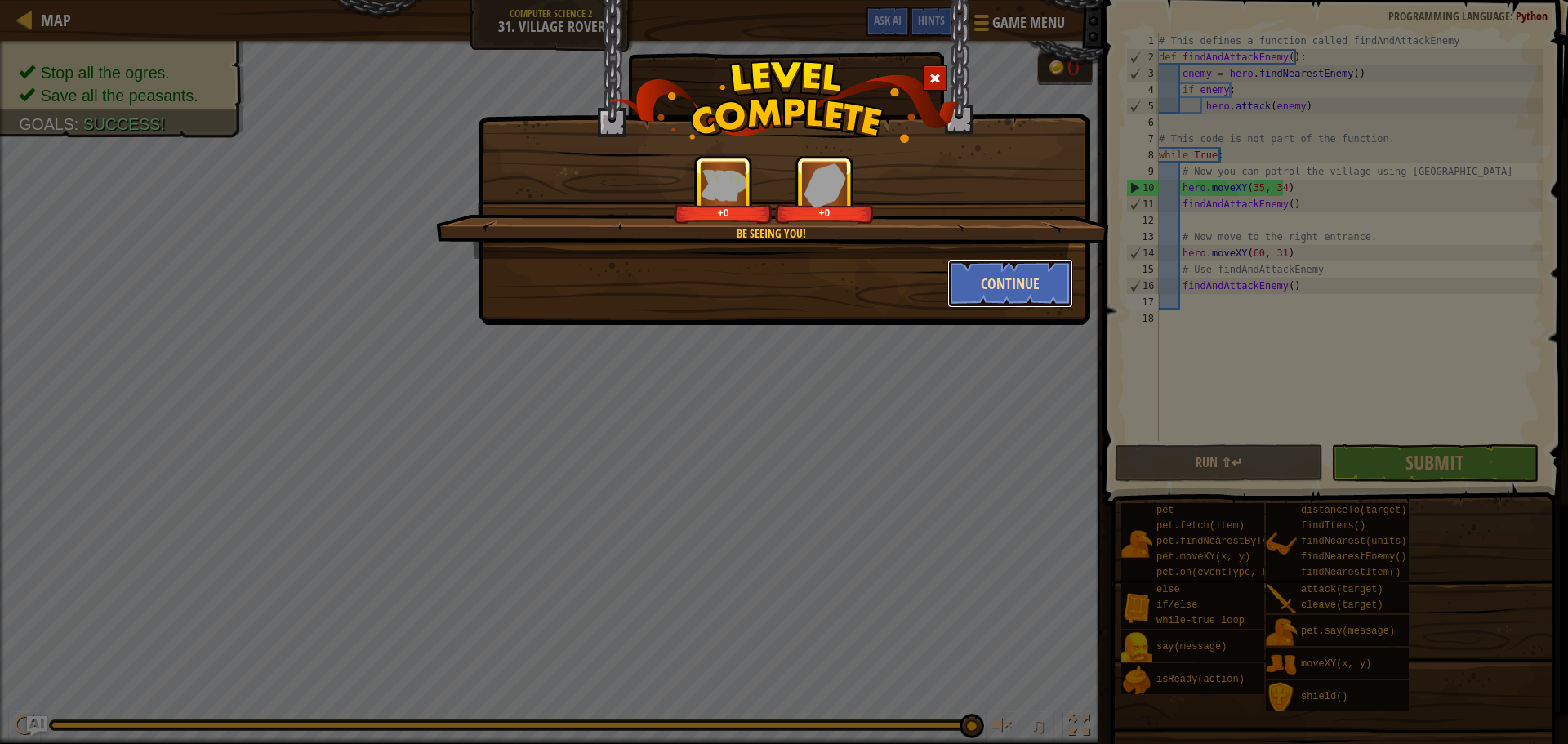
click at [955, 298] on button "Continue" at bounding box center [1010, 283] width 127 height 49
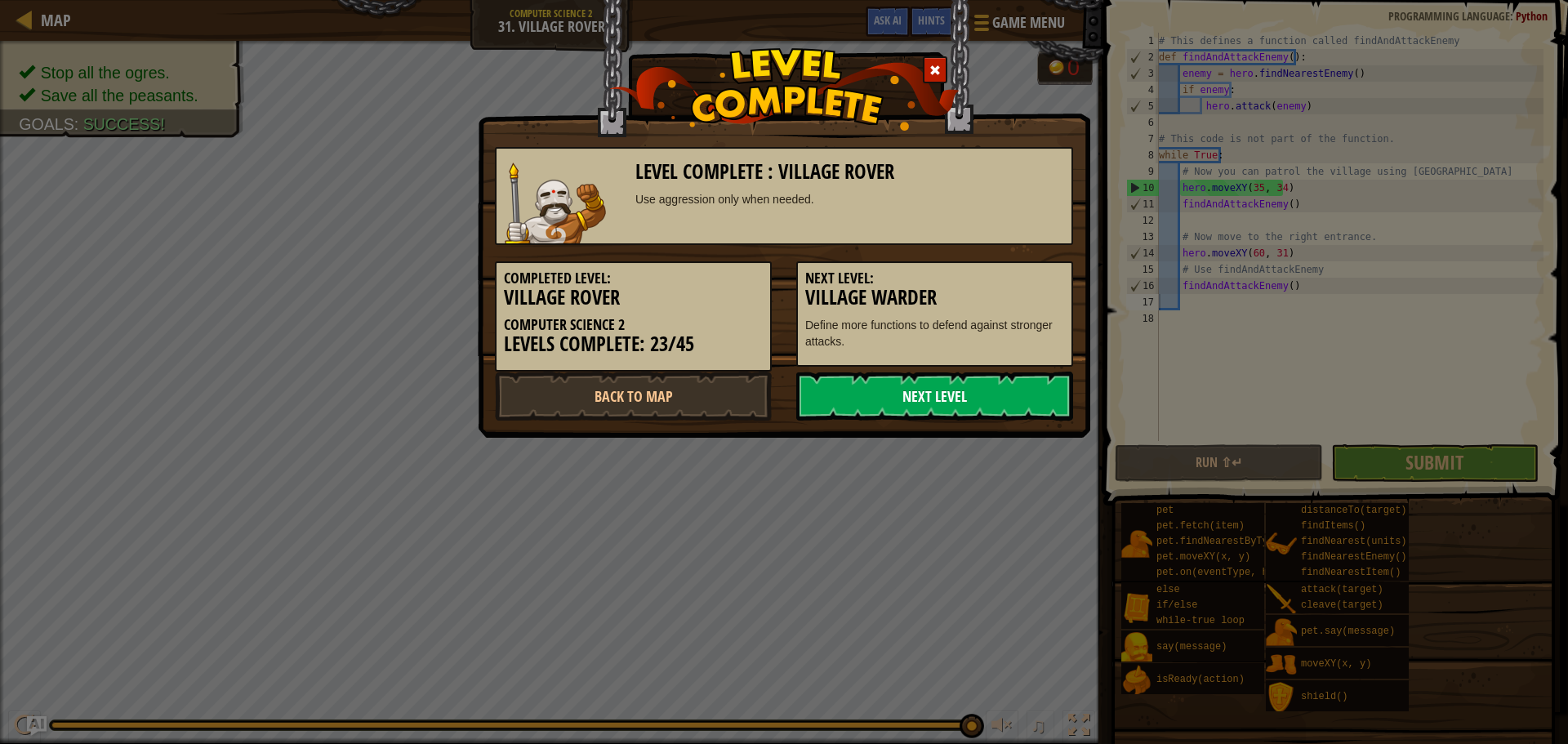
click at [845, 387] on link "Next Level" at bounding box center [934, 395] width 276 height 49
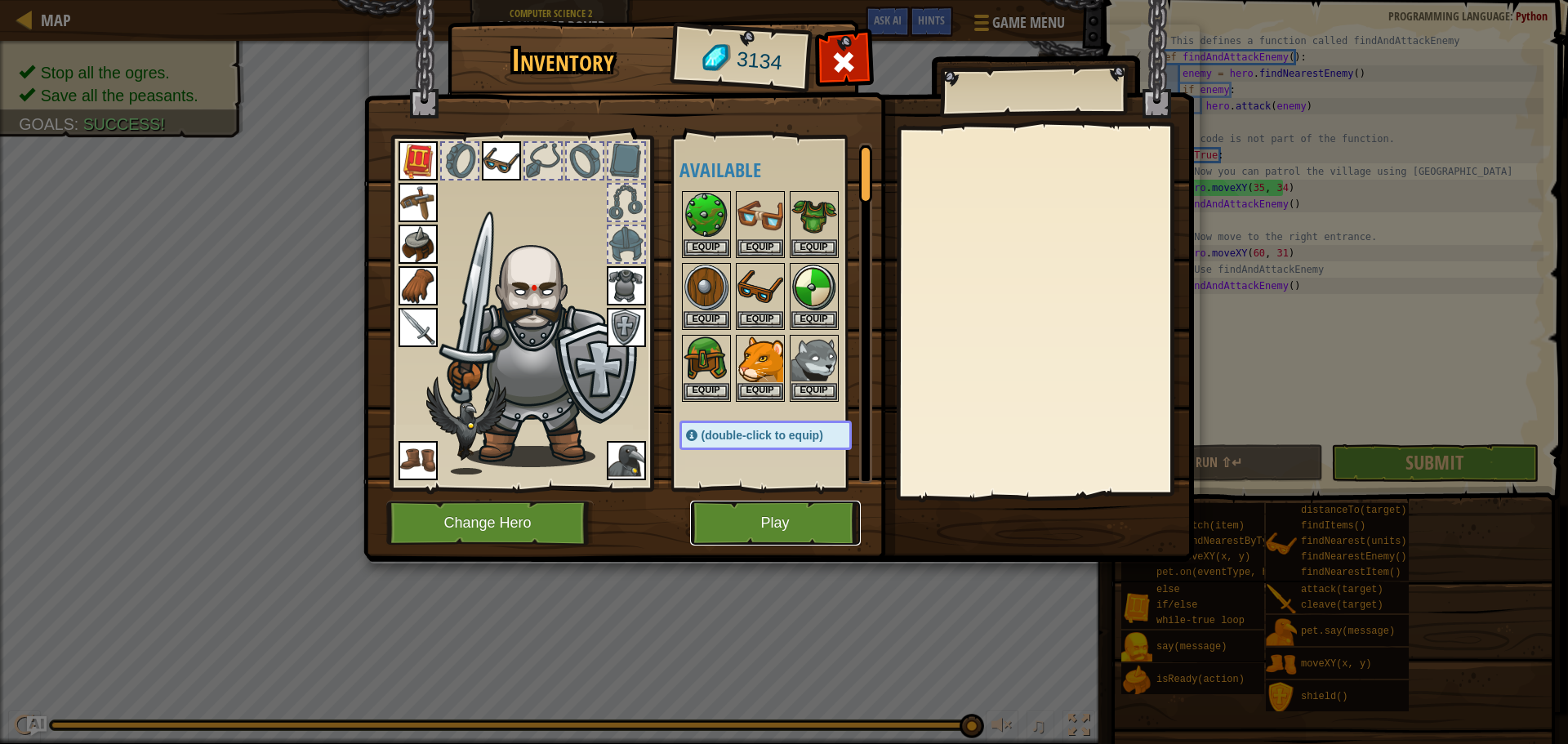
click at [729, 528] on button "Play" at bounding box center [775, 522] width 171 height 45
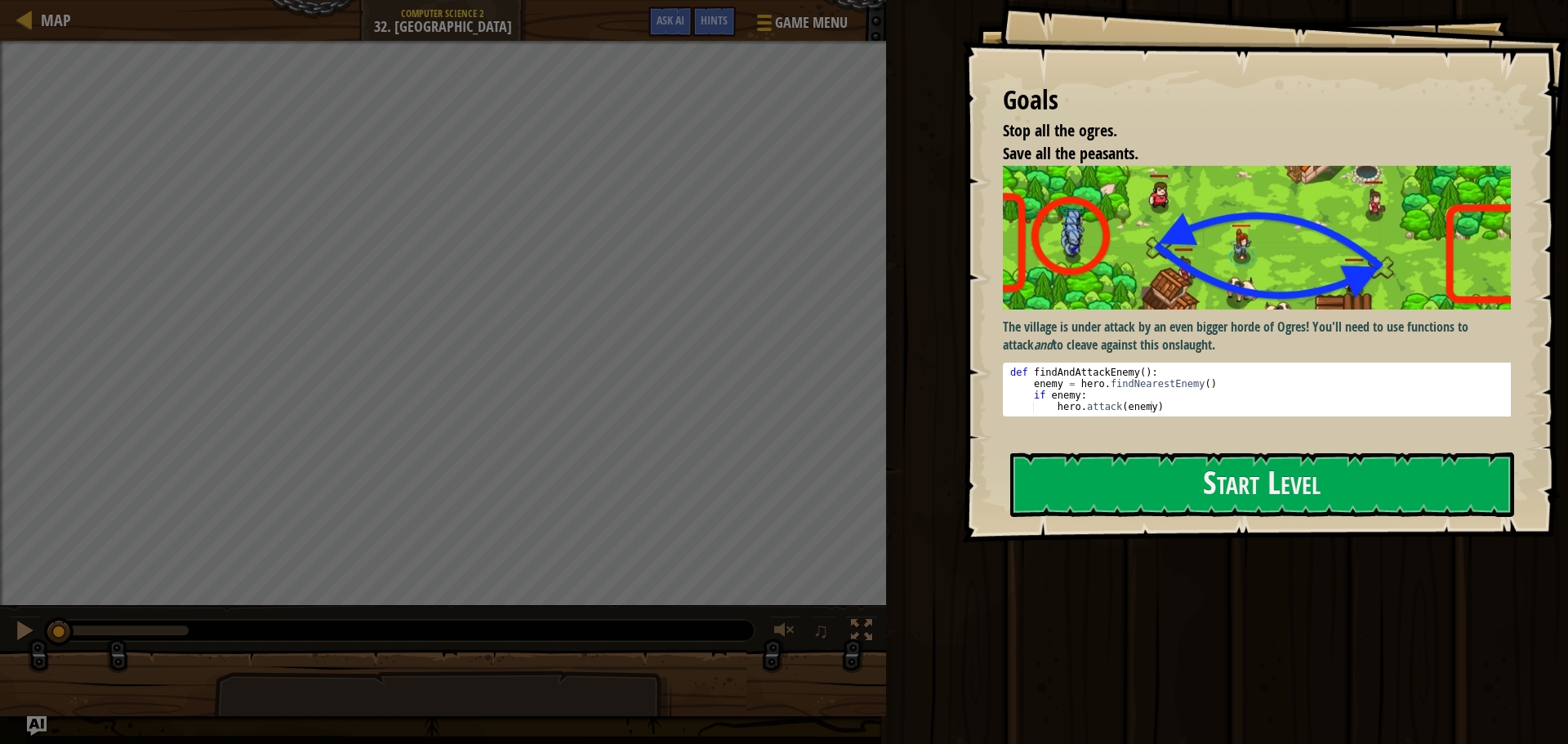
click at [1068, 387] on div "def findAndAttackEnemy ( ) : enemy = hero . findNearestEnemy ( ) if enemy : her…" at bounding box center [1262, 401] width 512 height 69
click at [1159, 400] on div "def findAndAttackEnemy ( ) : enemy = hero . findNearestEnemy ( ) if enemy : her…" at bounding box center [1262, 401] width 512 height 69
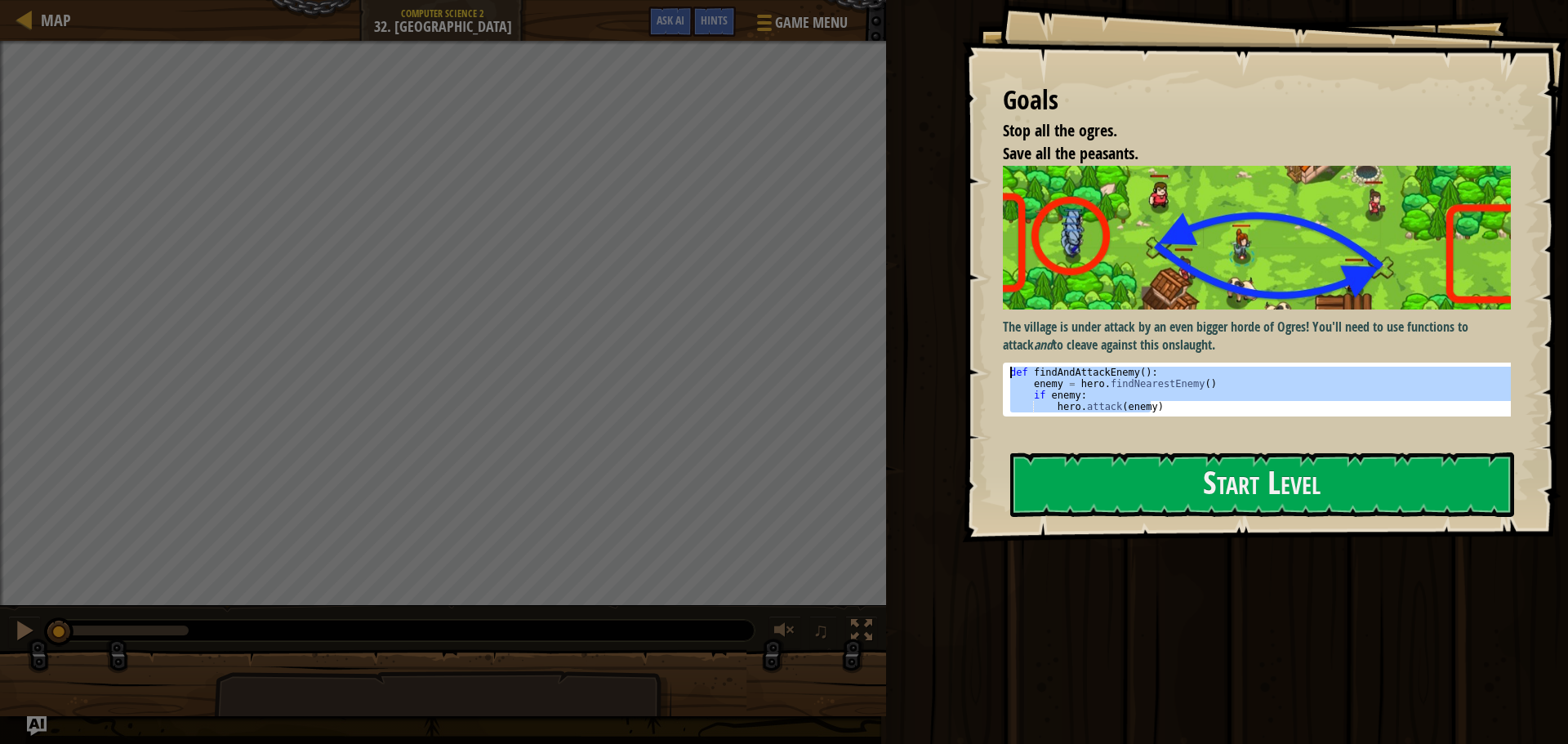
drag, startPoint x: 1160, startPoint y: 401, endPoint x: 948, endPoint y: 318, distance: 227.7
click at [948, 318] on div "Goals Stop all the ogres. Save all the peasants. The village is under attack by…" at bounding box center [784, 372] width 1568 height 744
drag, startPoint x: 1057, startPoint y: 368, endPoint x: 1095, endPoint y: 400, distance: 49.7
drag, startPoint x: 1095, startPoint y: 400, endPoint x: 1069, endPoint y: 374, distance: 36.8
click at [1069, 374] on div "def findAndAttackEnemy ( ) : enemy = hero . findNearestEnemy ( ) if enemy : her…" at bounding box center [1262, 390] width 512 height 46
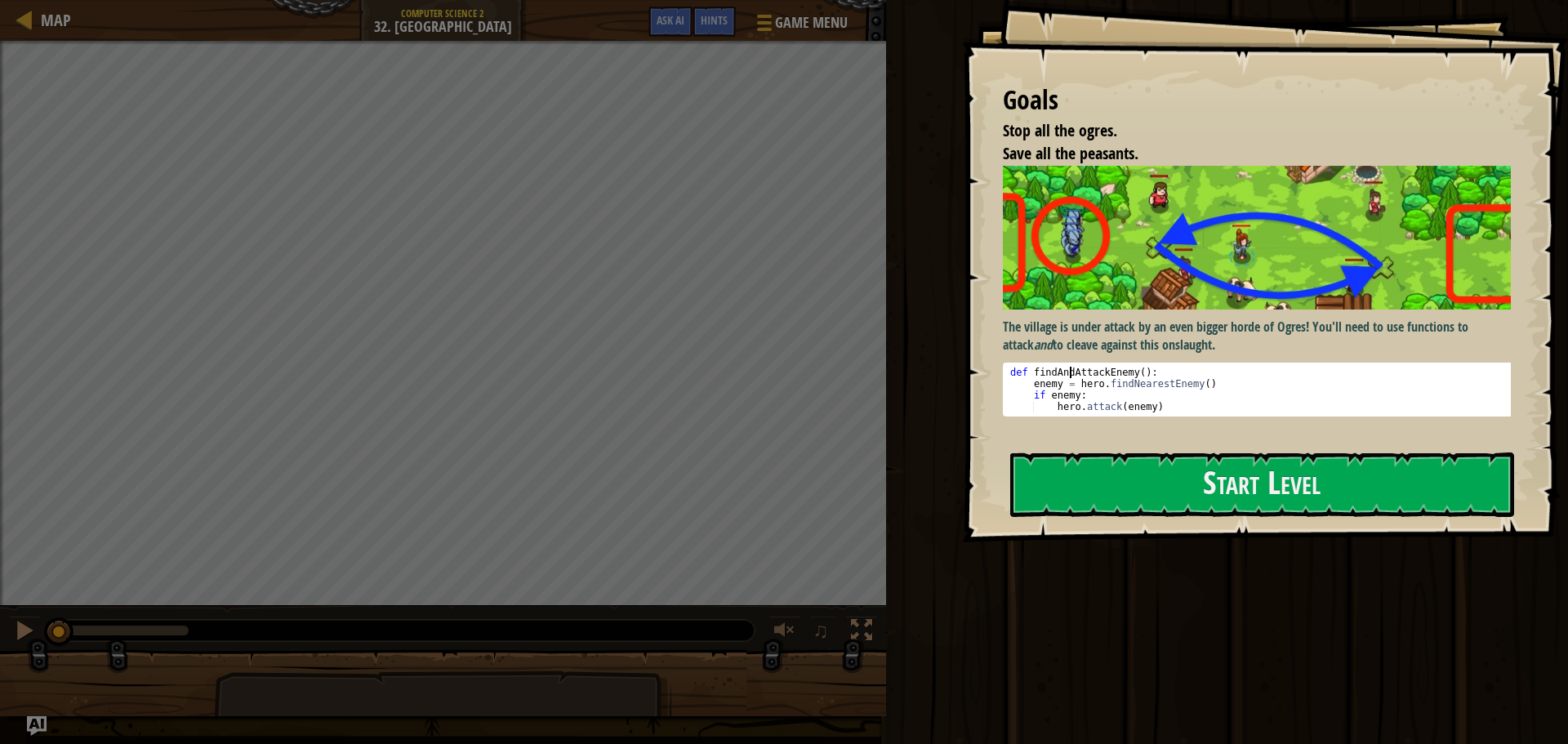
click at [1069, 374] on div "def findAndAttackEnemy ( ) : enemy = hero . findNearestEnemy ( ) if enemy : her…" at bounding box center [1262, 401] width 512 height 69
type textarea "def findAndAttackEnemy(): enemy = hero.findNearestEnemy()"
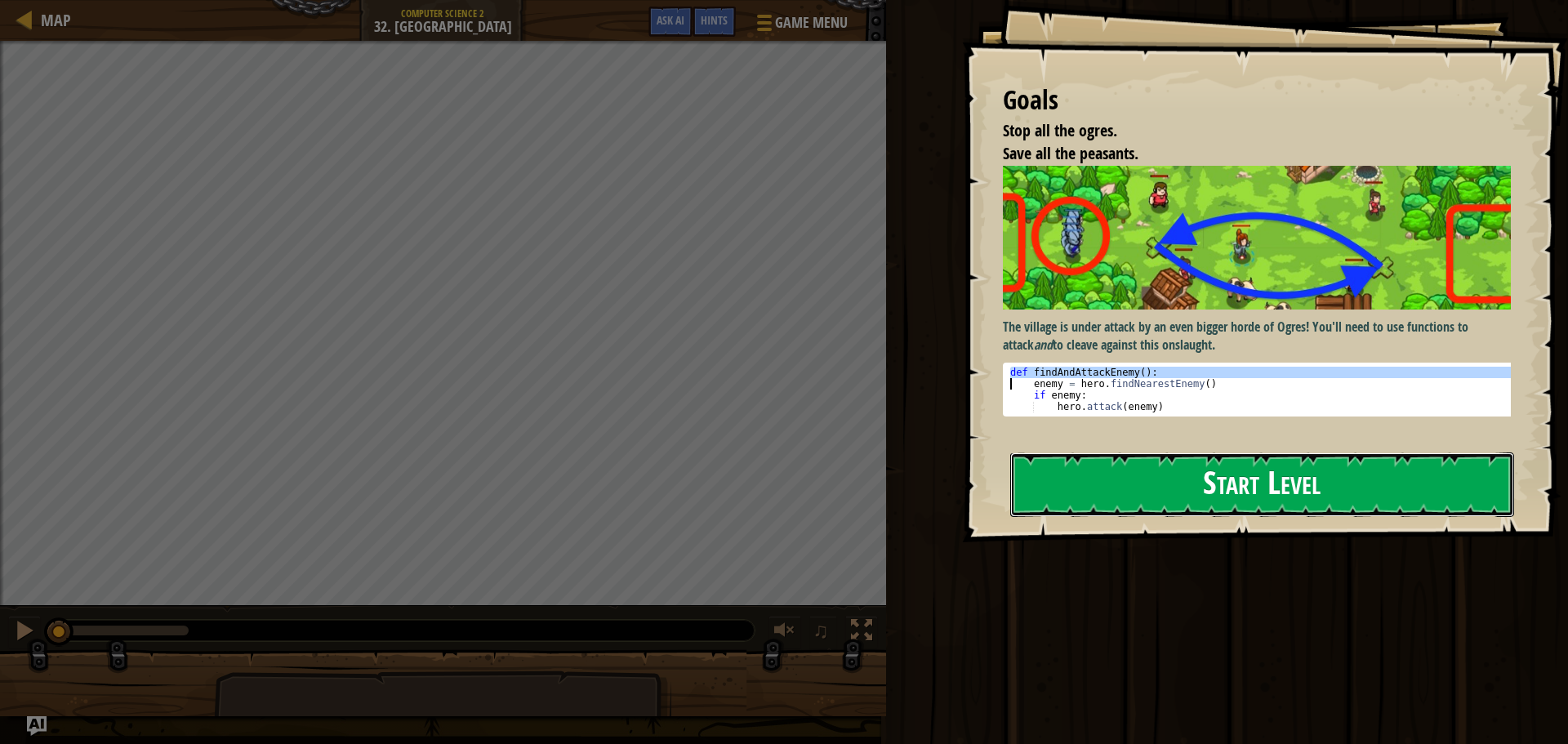
click at [1106, 516] on button "Start Level" at bounding box center [1262, 485] width 504 height 65
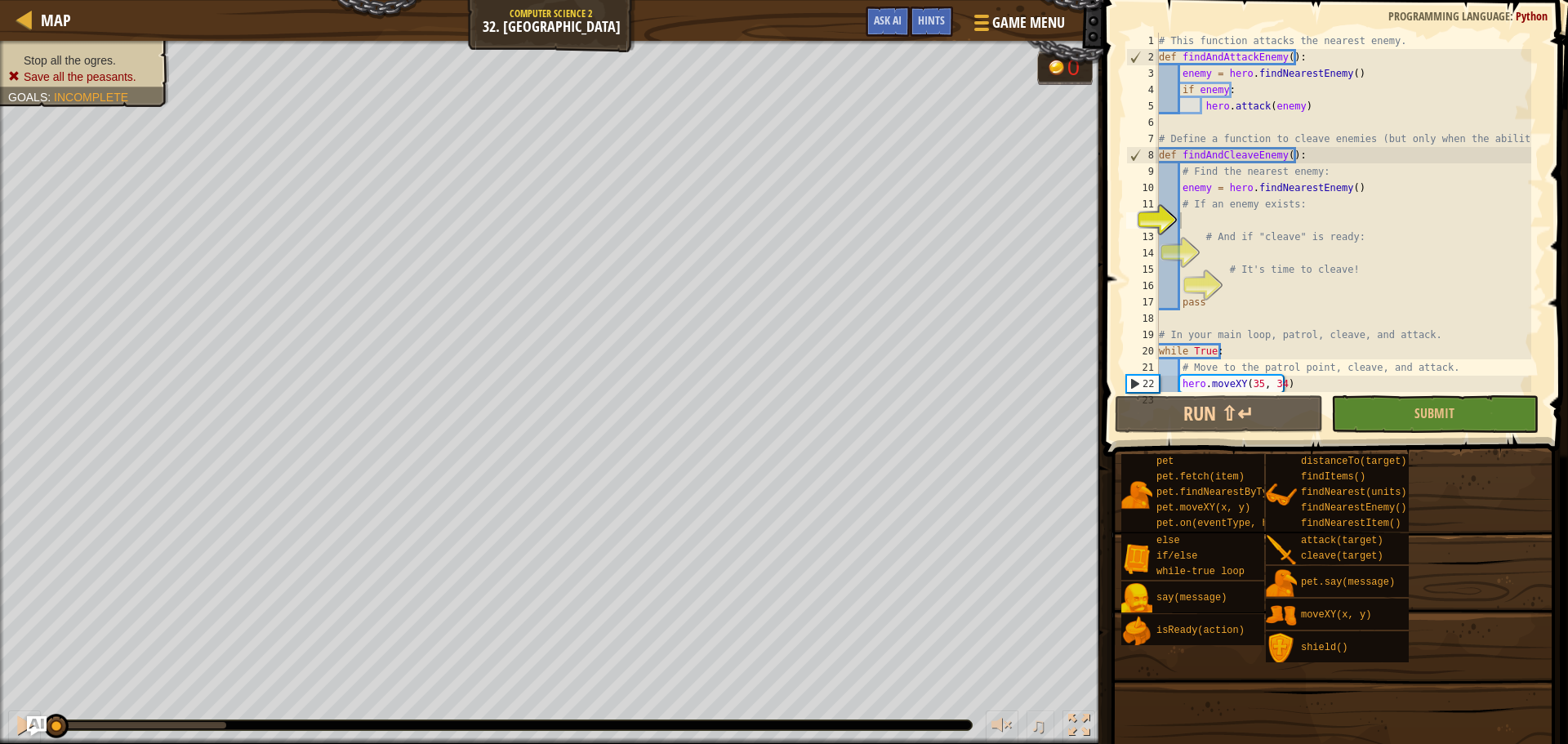
scroll to position [16, 0]
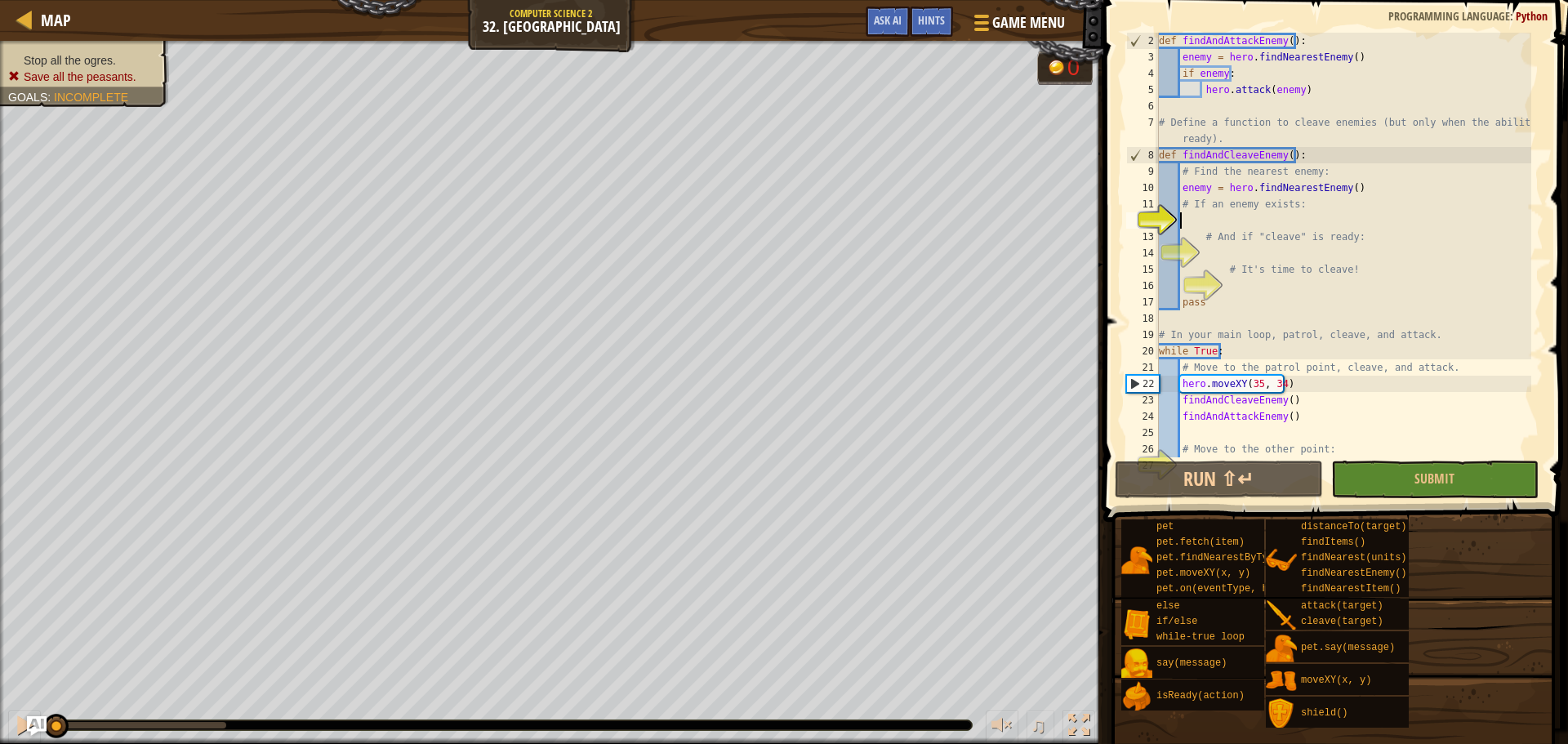
click at [1269, 226] on div "def findAndAttackEnemy ( ) : enemy = hero . findNearestEnemy ( ) if enemy : her…" at bounding box center [1343, 261] width 376 height 457
click at [1246, 248] on div "def findAndAttackEnemy ( ) : enemy = hero . findNearestEnemy ( ) if enemy : her…" at bounding box center [1343, 261] width 376 height 457
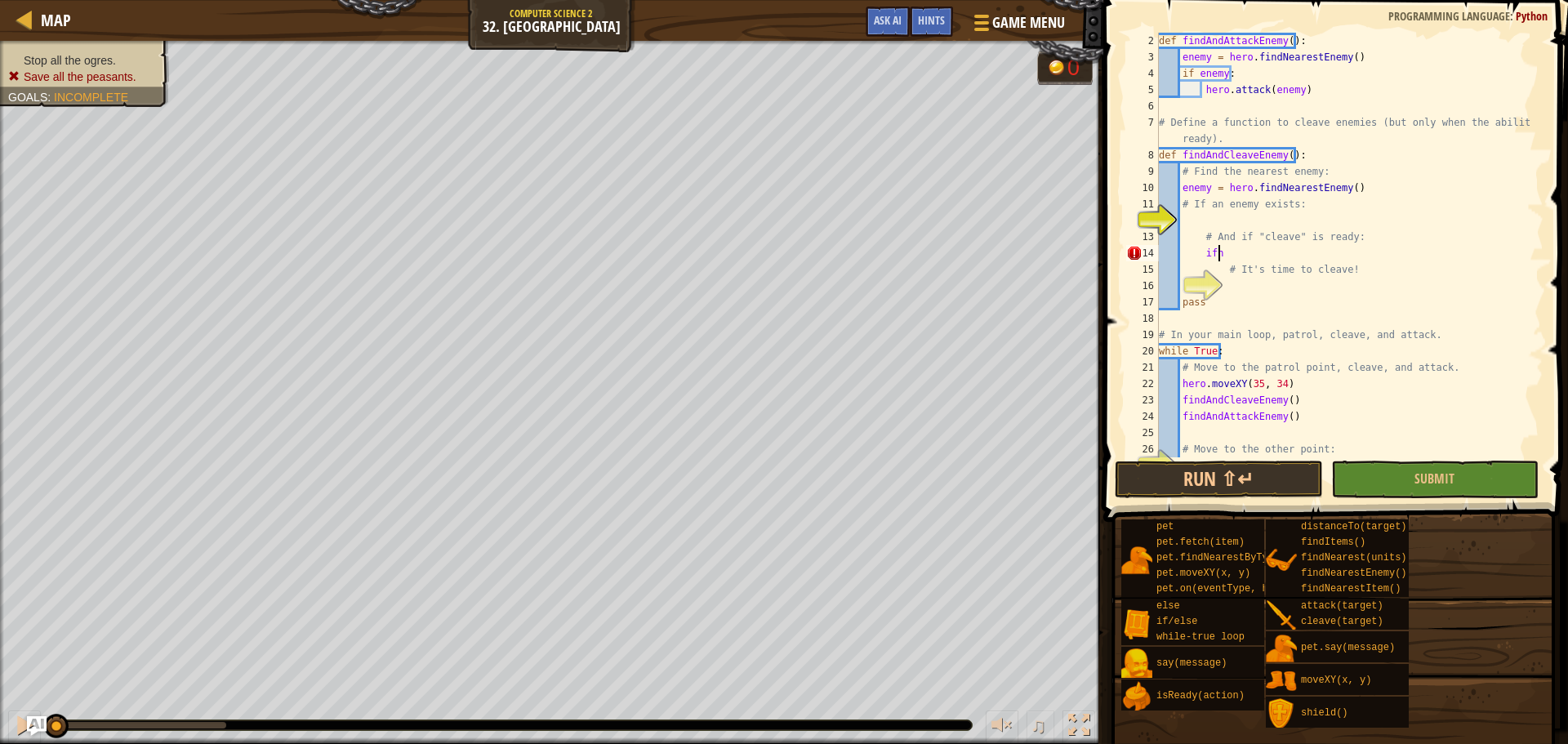
scroll to position [8, 4]
type textarea "i"
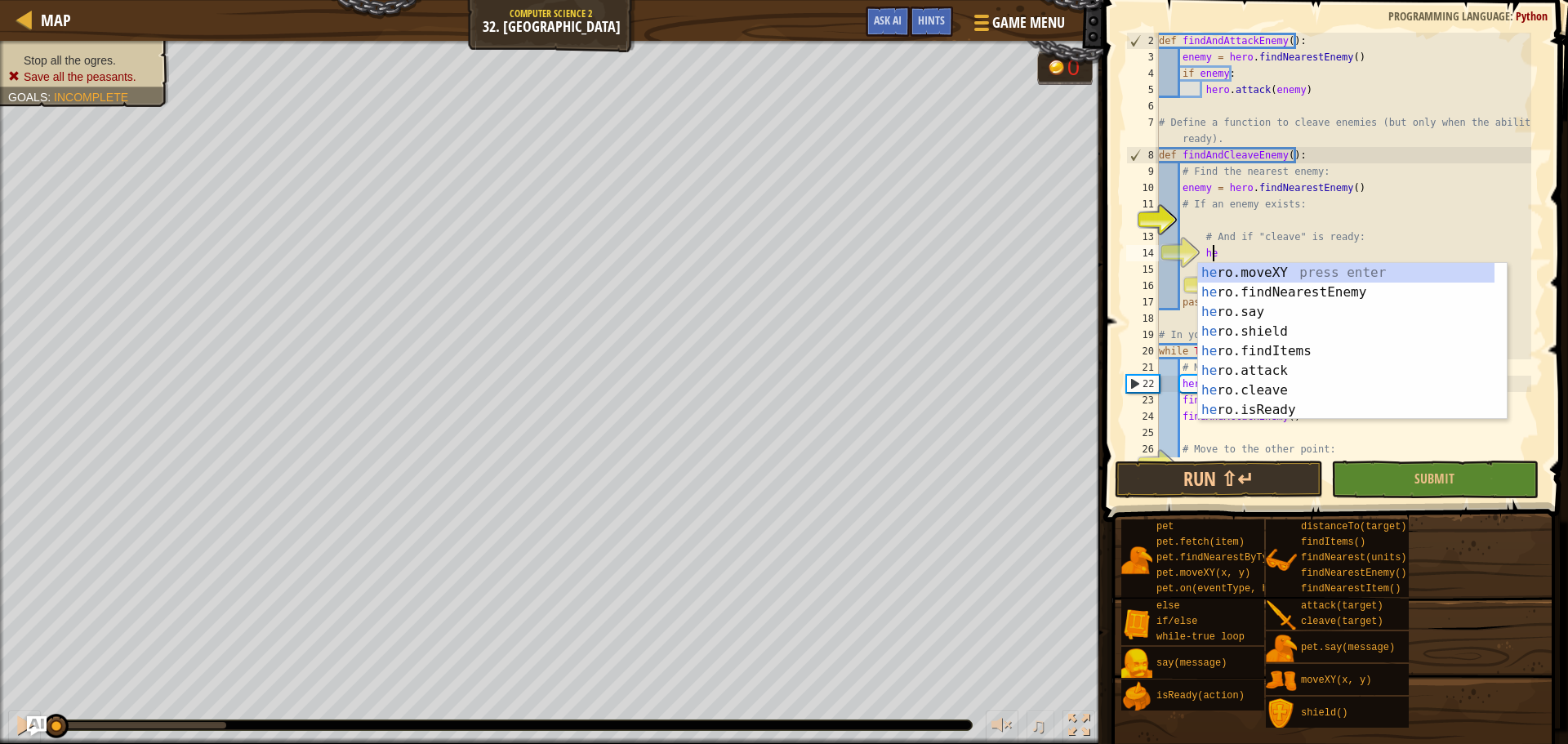
scroll to position [8, 3]
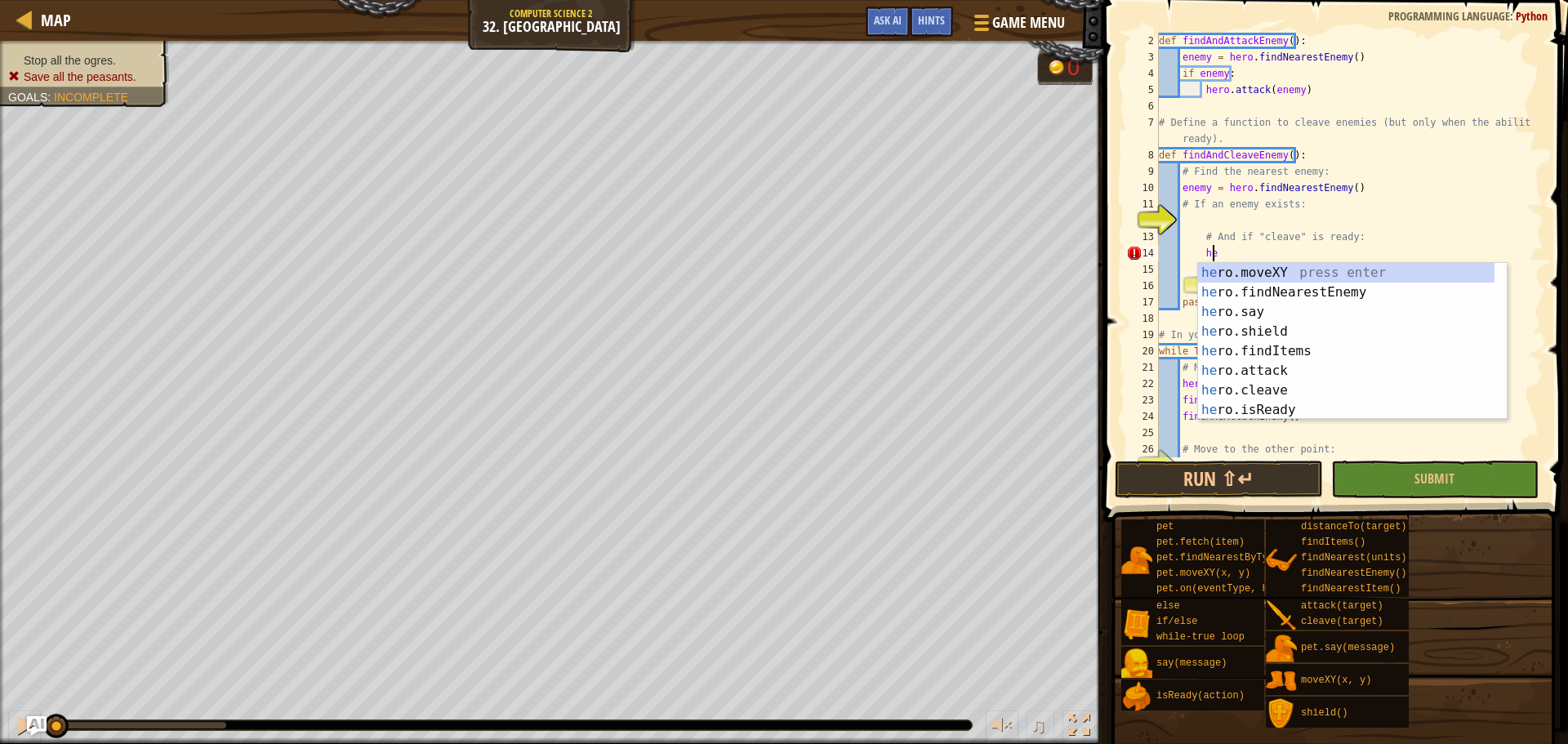
type textarea "h"
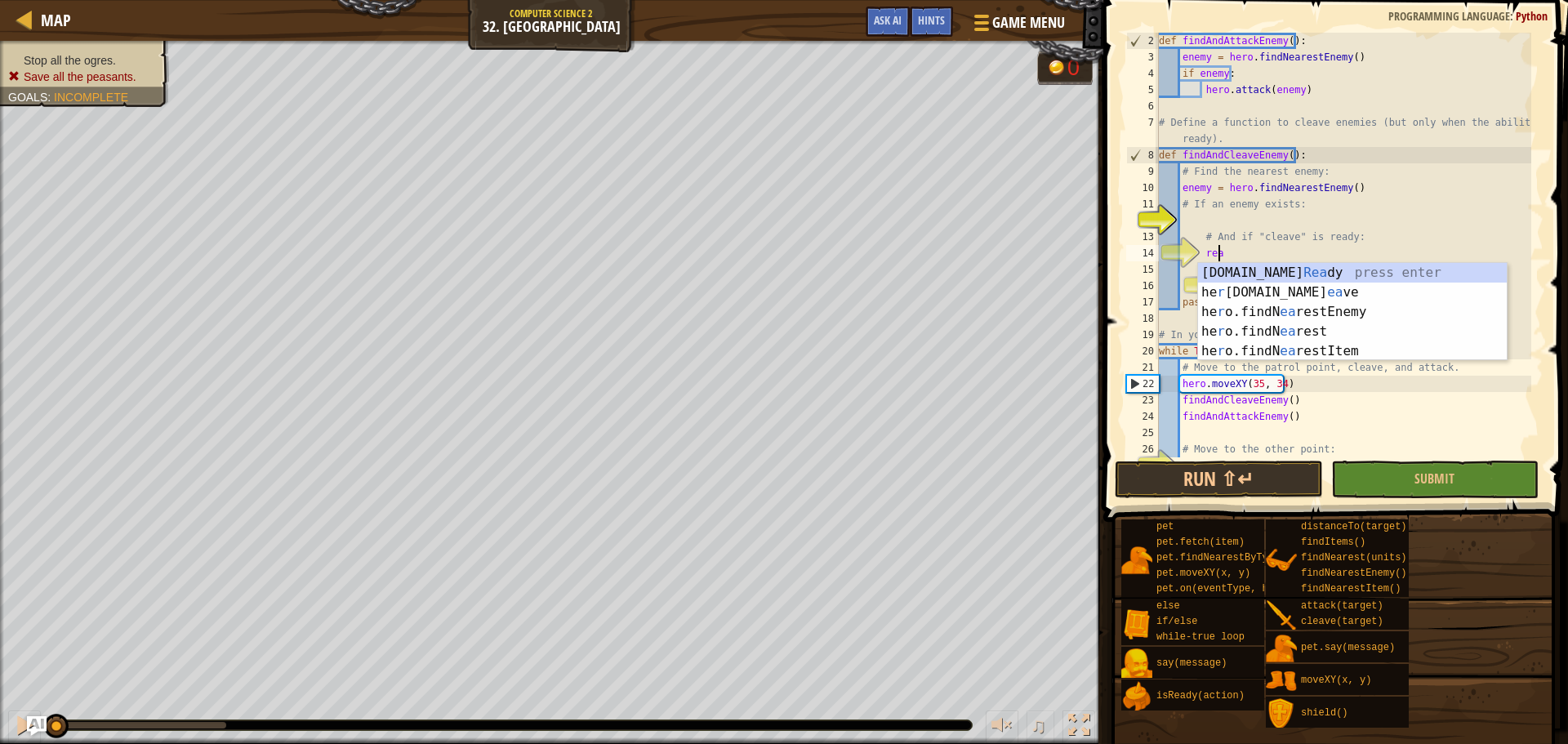
scroll to position [8, 4]
type textarea "ready = hero.isReady("cleave")"
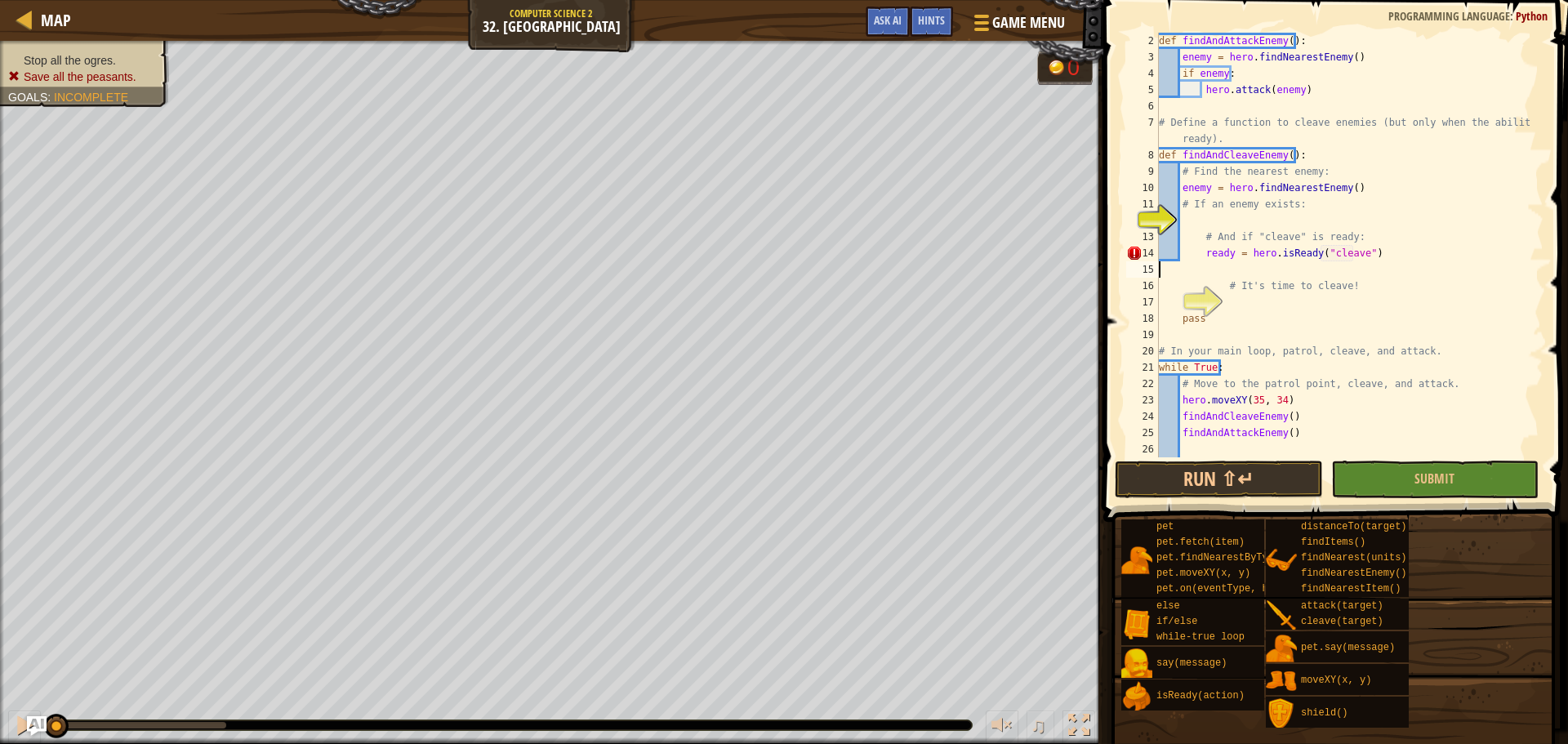
scroll to position [8, 0]
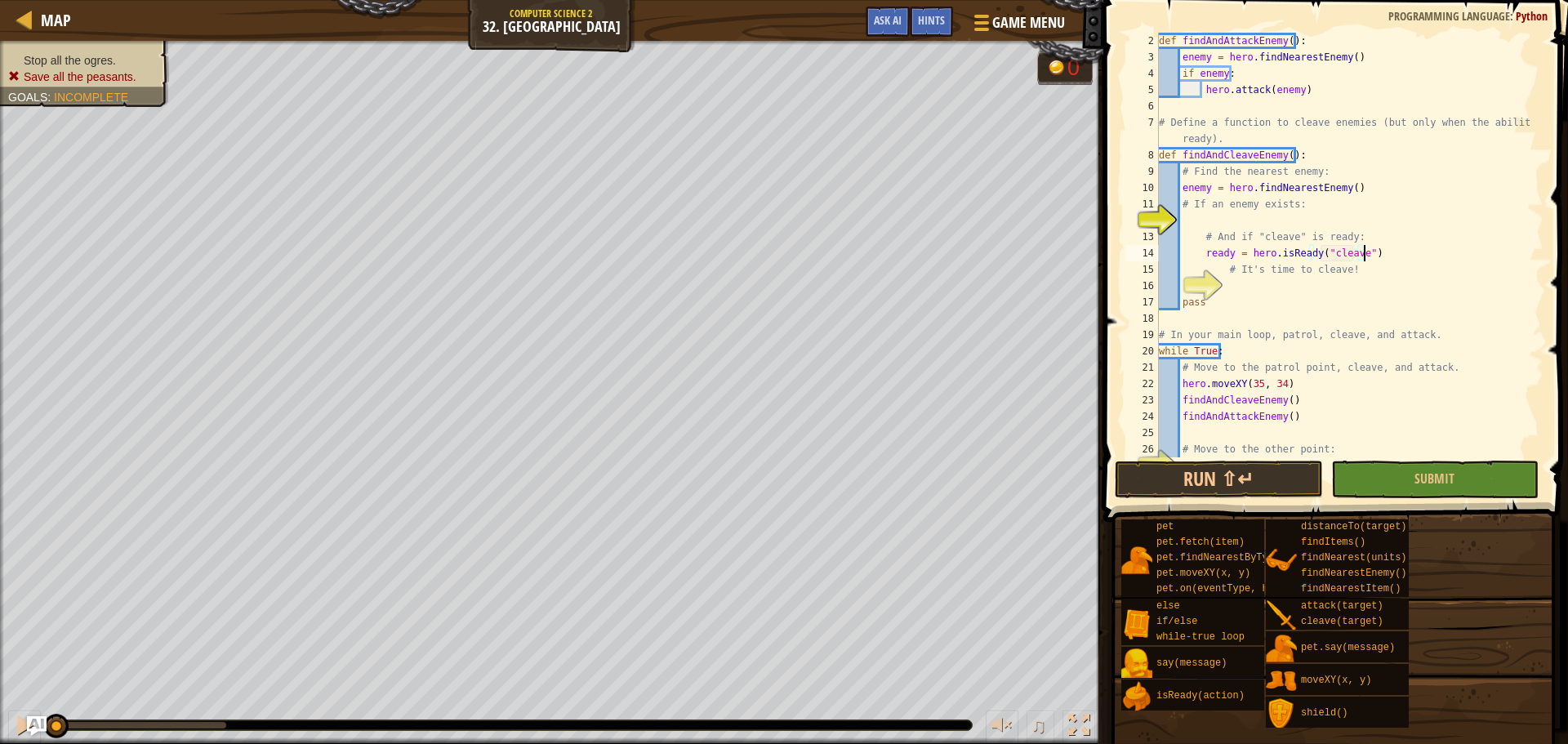
type textarea "# It's time to cleave!"
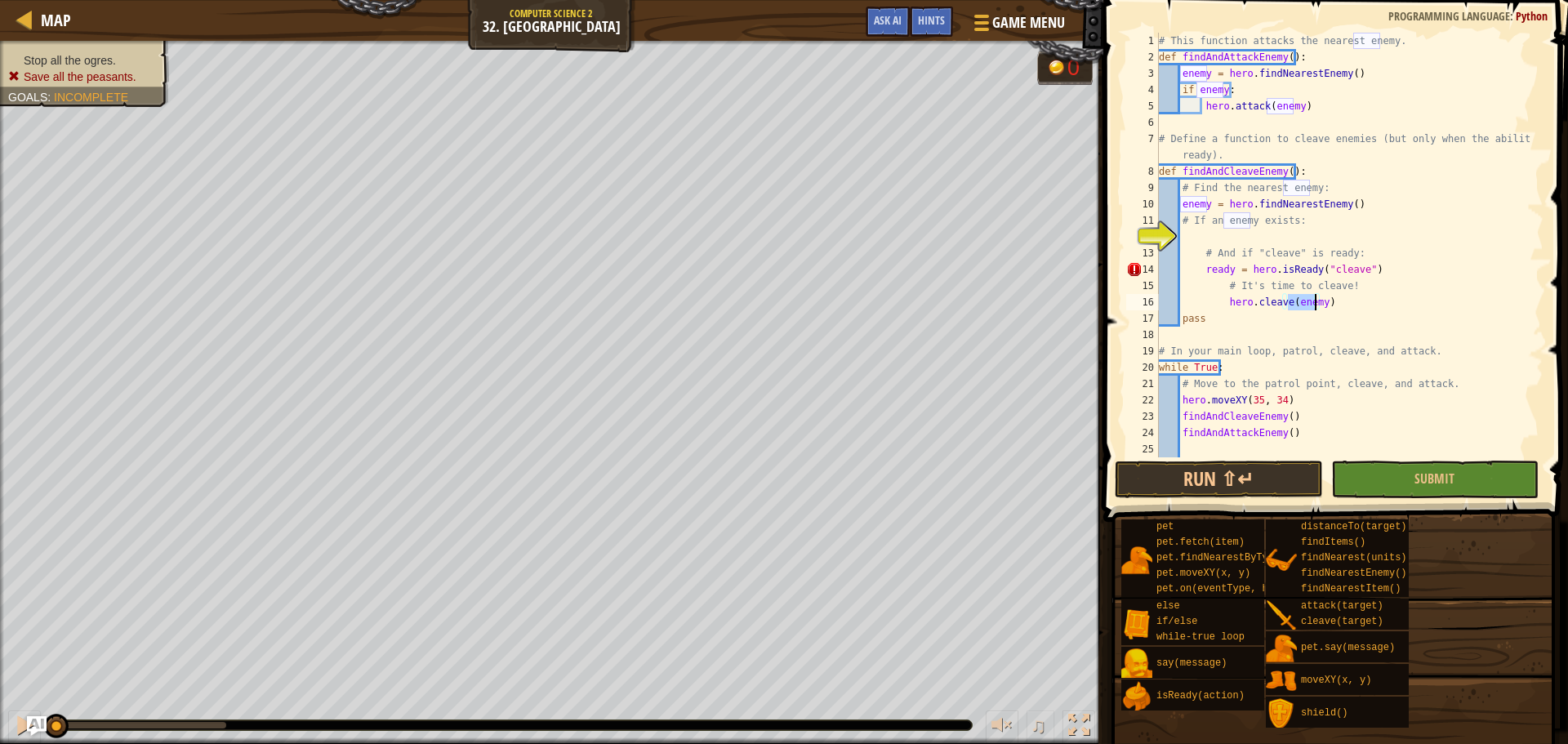
type textarea "hero.cleave(enemy)"
click at [1206, 233] on div "# This function attacks the nearest enemy. def findAndAttackEnemy ( ) : enemy =…" at bounding box center [1343, 261] width 376 height 457
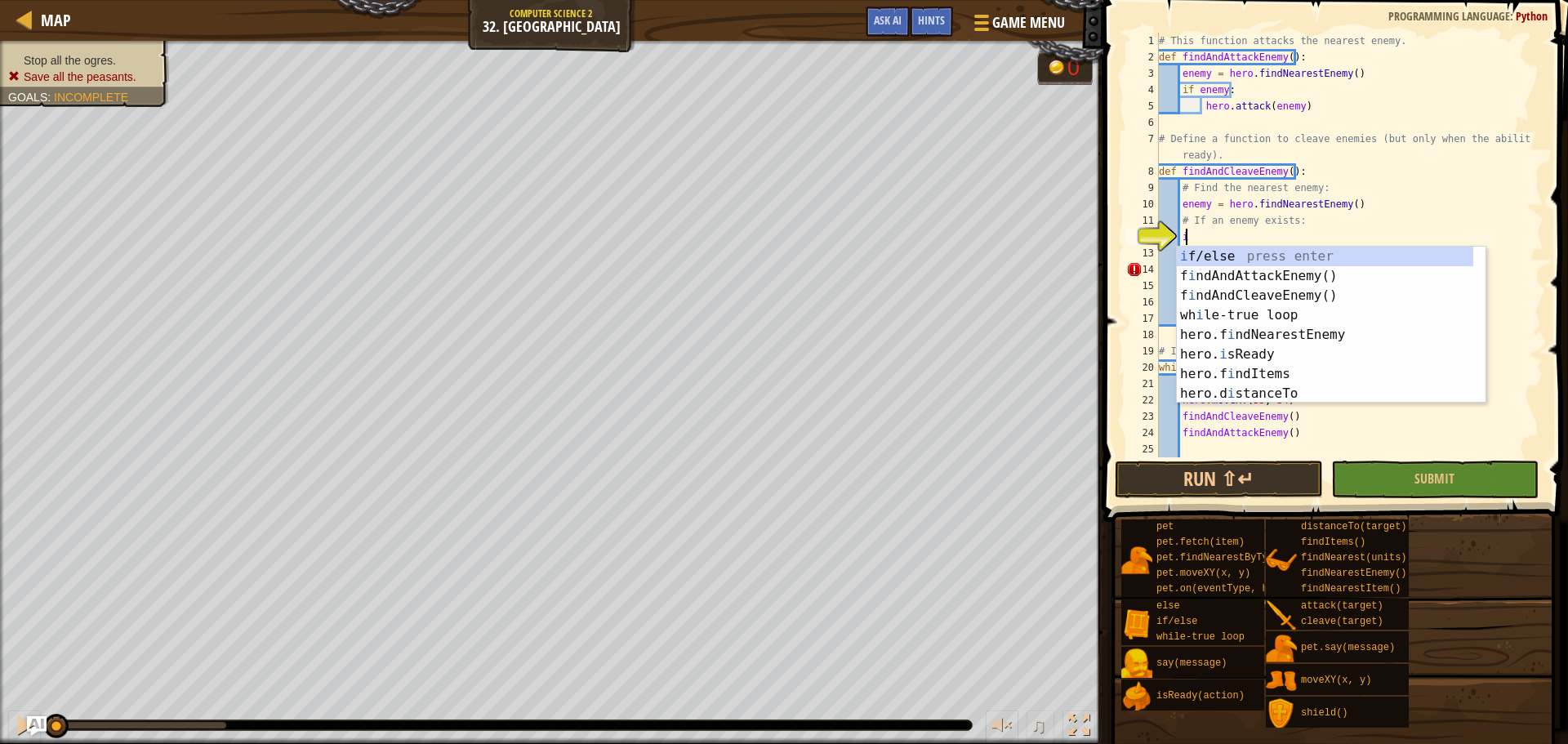
scroll to position [8, 2]
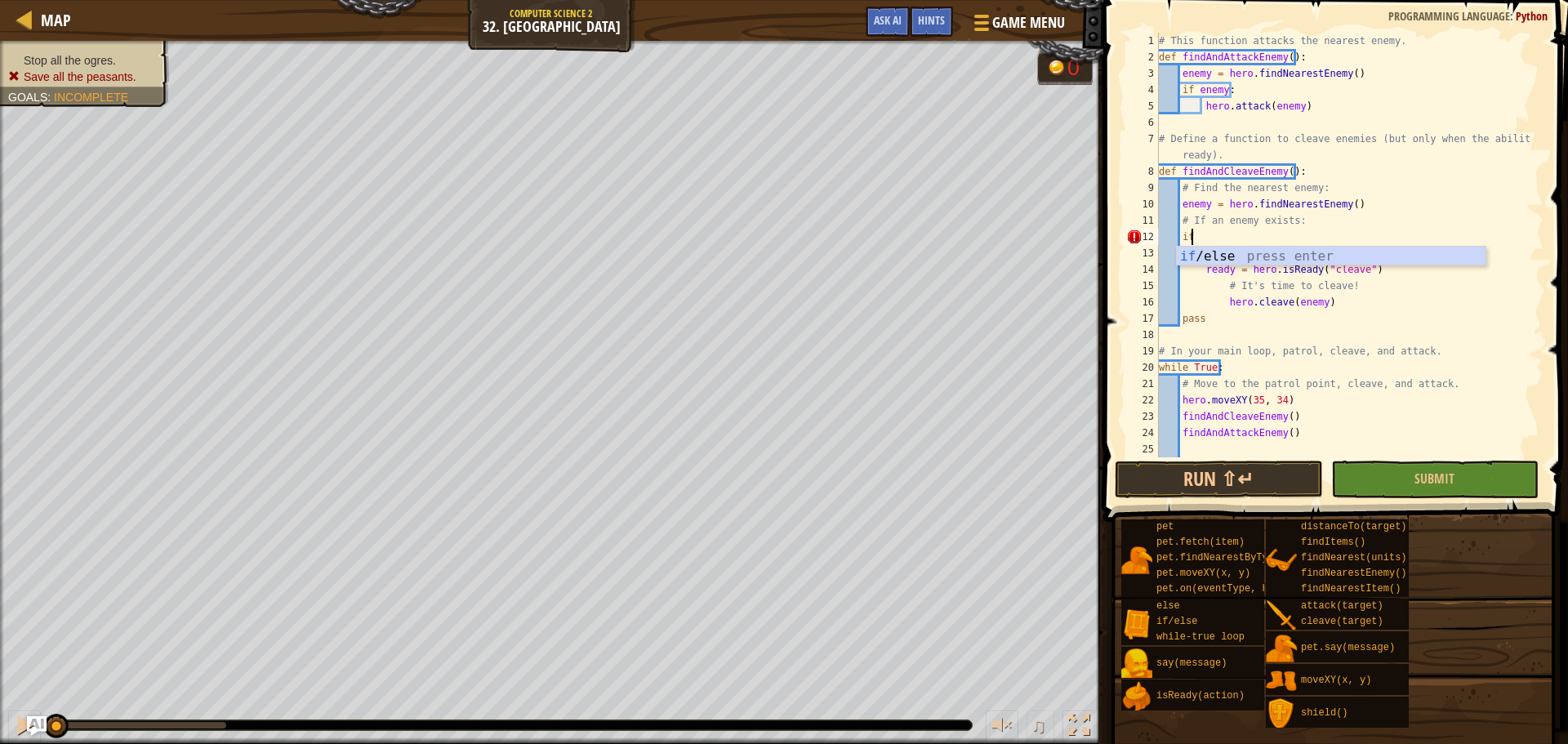
type textarea "if enemy:"
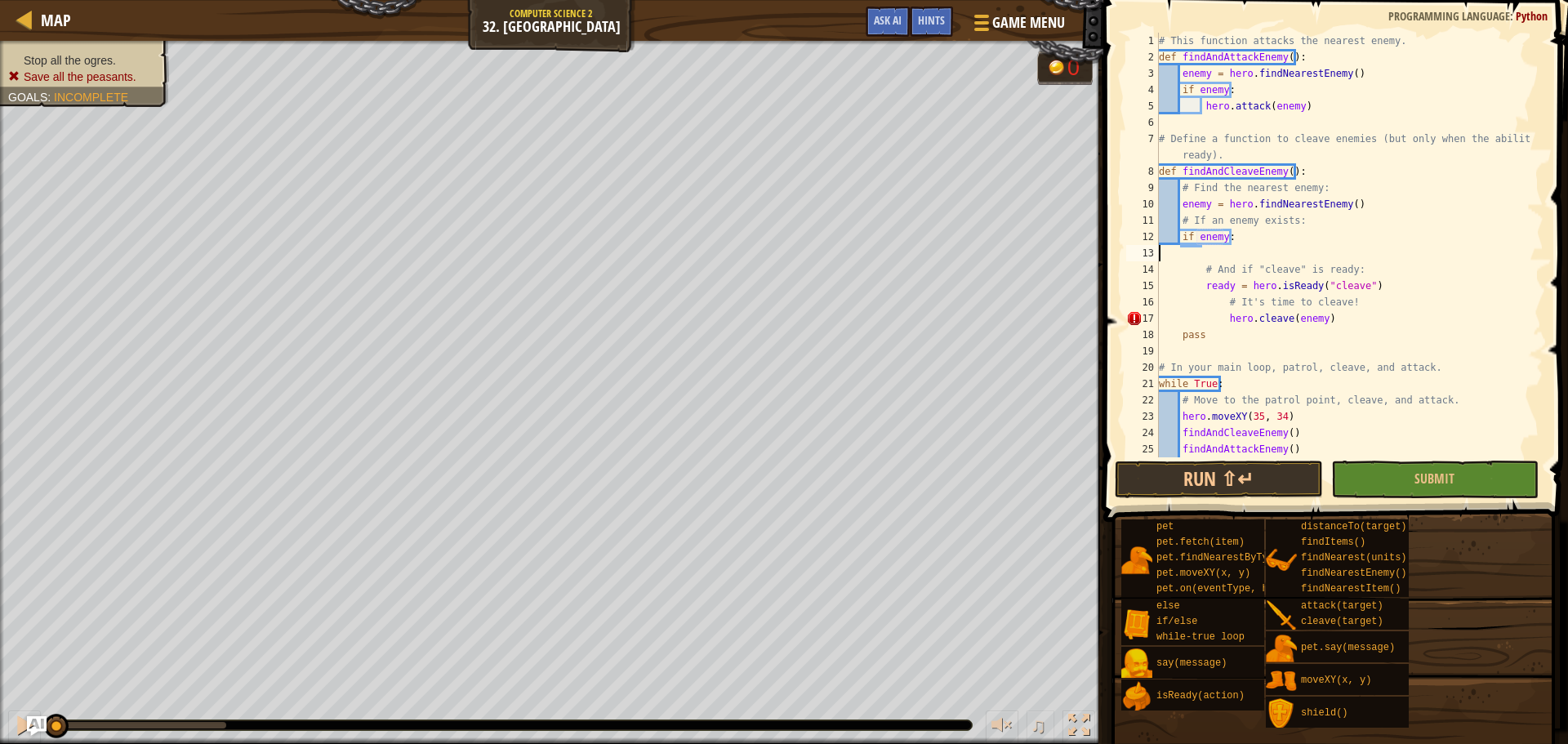
scroll to position [8, 0]
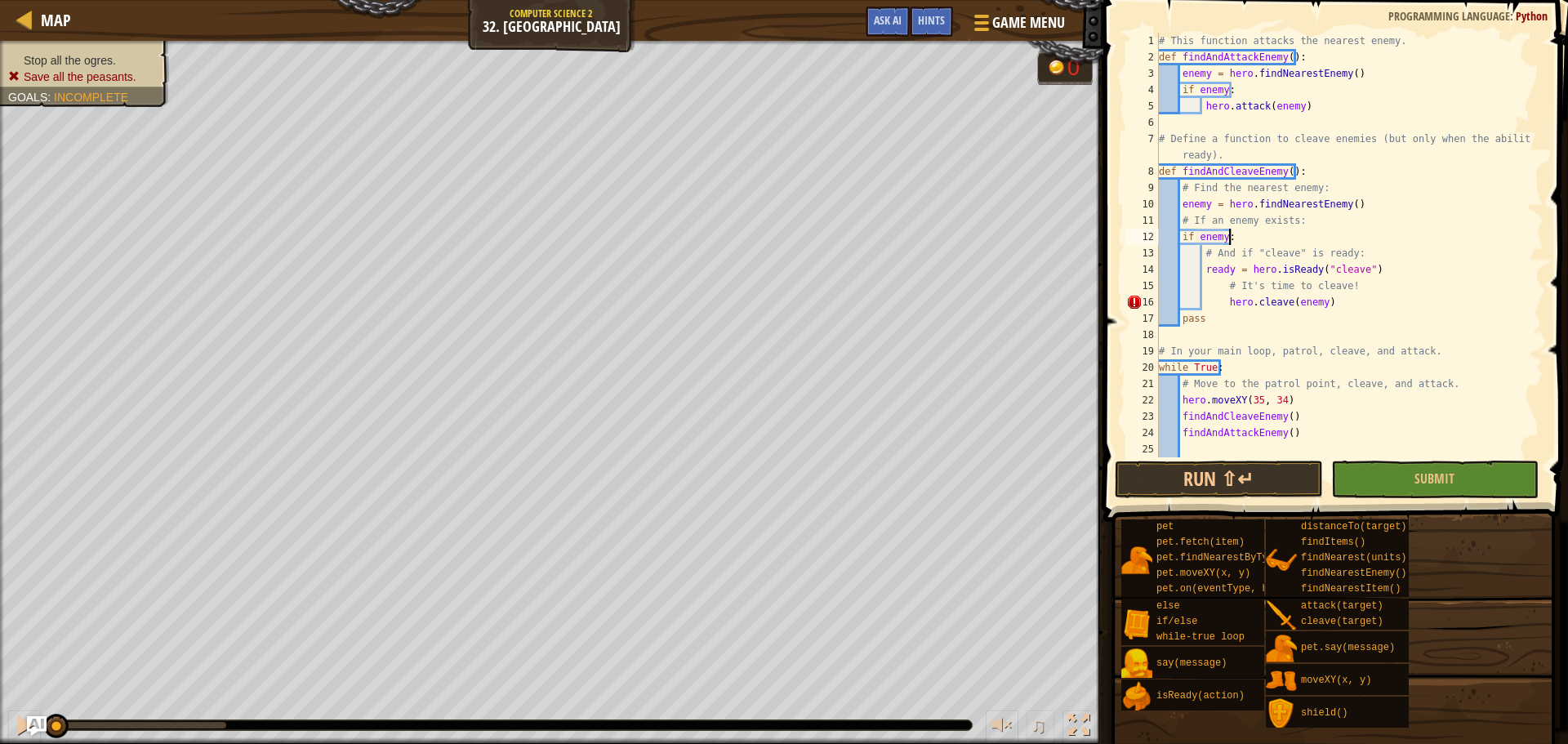
click at [1222, 301] on div "# This function attacks the nearest enemy. def findAndAttackEnemy ( ) : enemy =…" at bounding box center [1343, 261] width 376 height 457
type textarea "hero.cleave(enemy)"
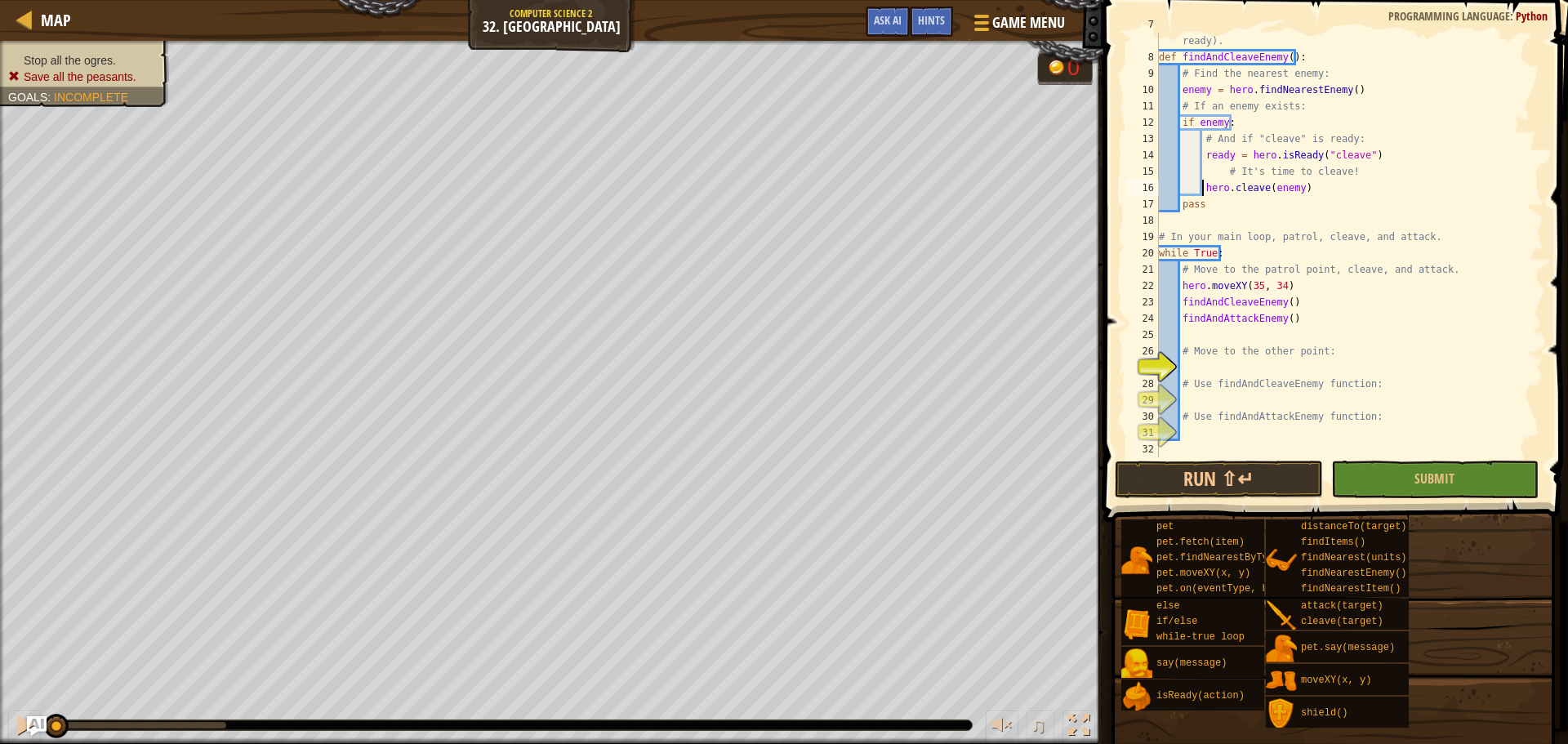
click at [1246, 368] on div "# Define a function to cleave enemies (but only when the ability is ready). def…" at bounding box center [1343, 252] width 376 height 473
click at [1200, 472] on button "Run ⇧↵" at bounding box center [1218, 478] width 208 height 37
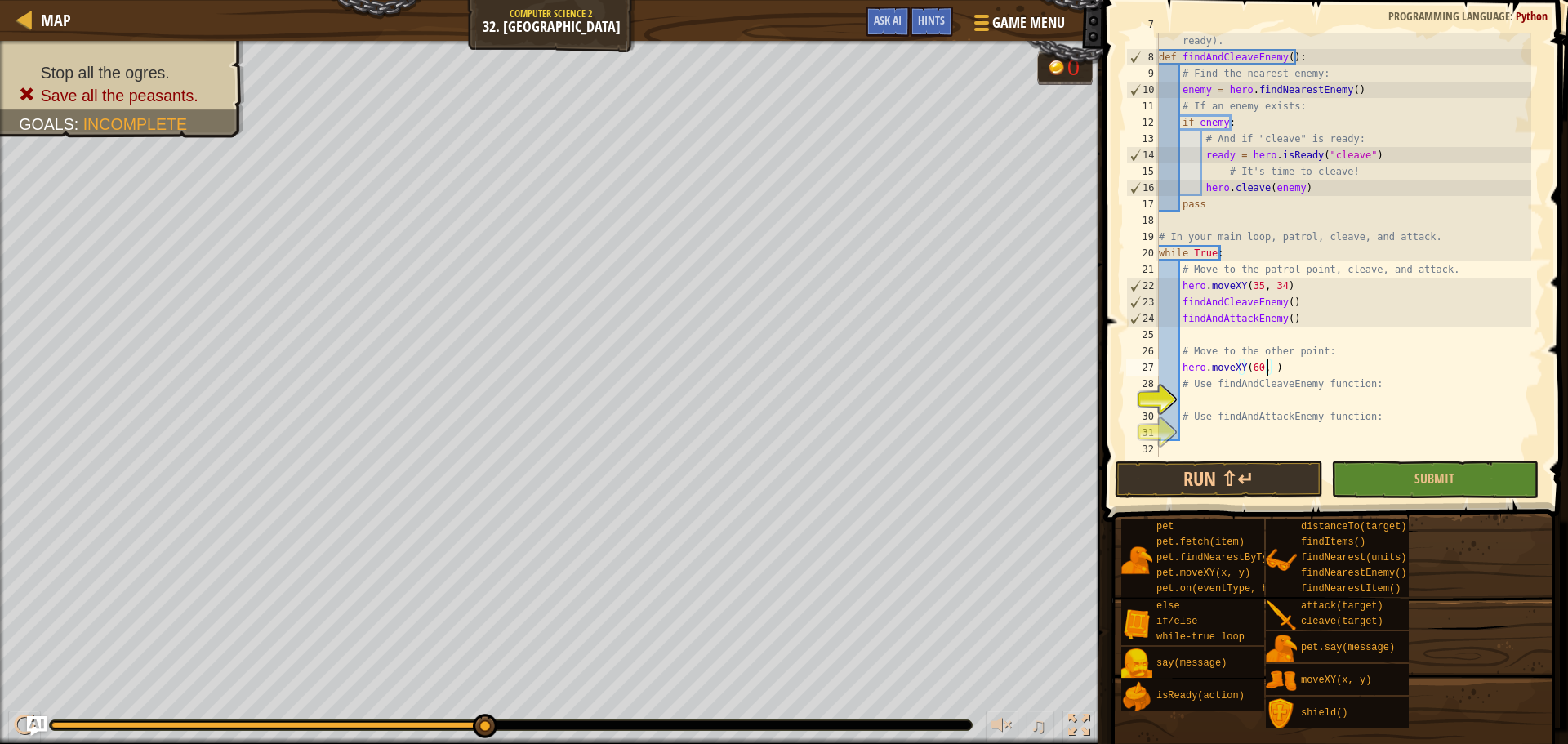
scroll to position [8, 9]
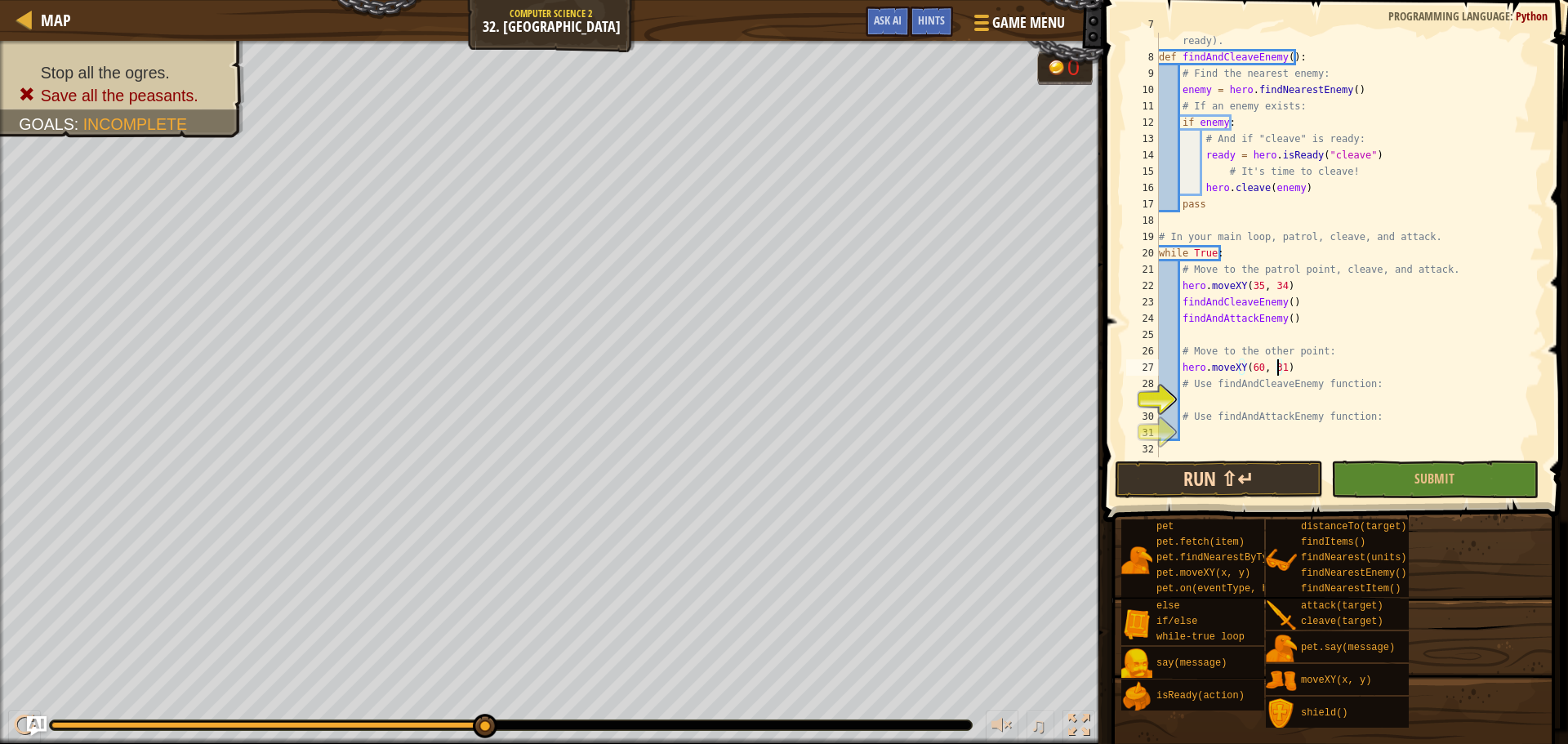
type textarea "hero.moveXY(60, 31)"
click at [1280, 465] on button "Run ⇧↵" at bounding box center [1218, 478] width 208 height 37
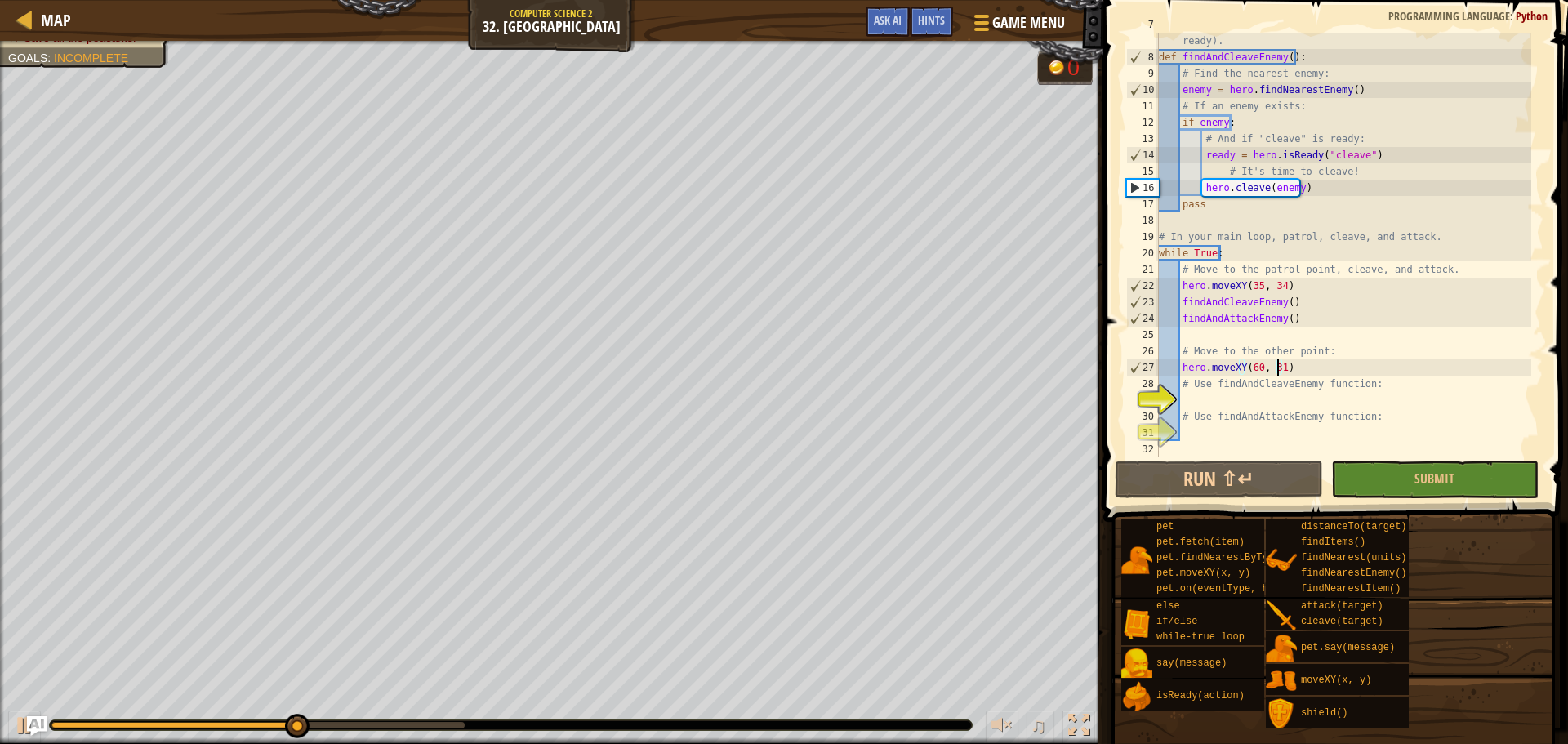
click at [1253, 401] on div "# Define a function to cleave enemies (but only when the ability is ready). def…" at bounding box center [1343, 252] width 376 height 473
paste textarea
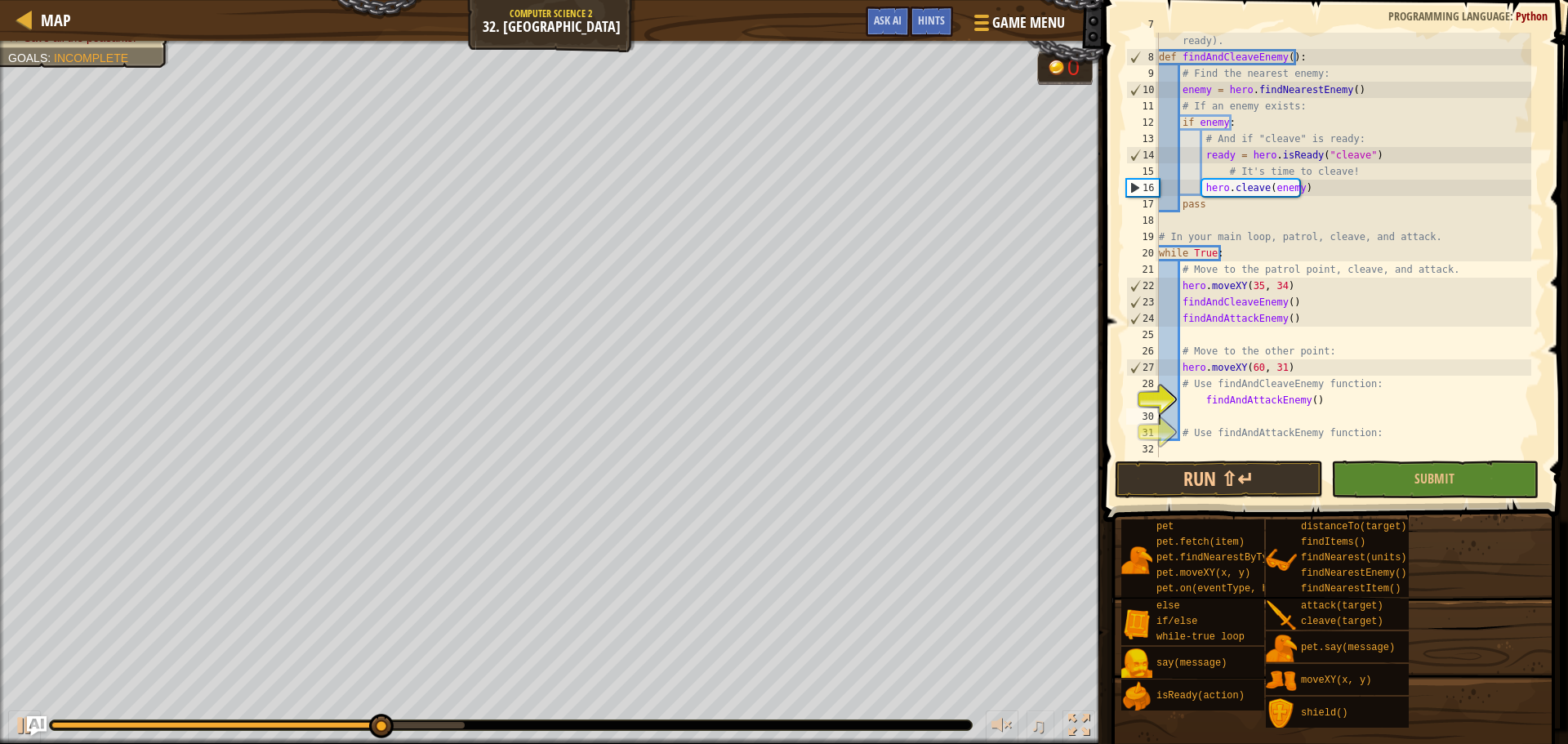
scroll to position [8, 0]
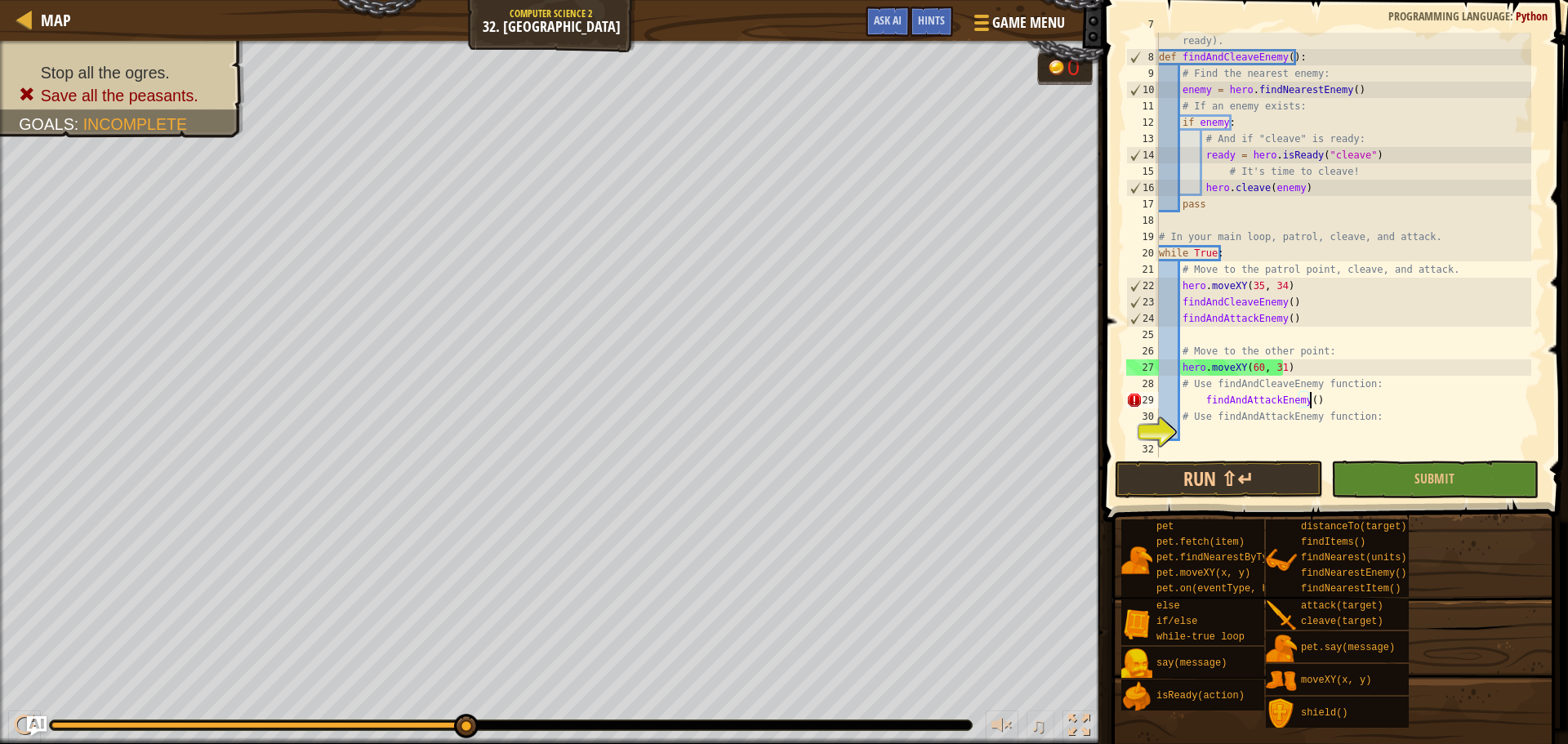
click at [1200, 402] on div "# Define a function to cleave enemies (but only when the ability is ready). def…" at bounding box center [1343, 252] width 376 height 473
type textarea "findAndAttackEnemy()"
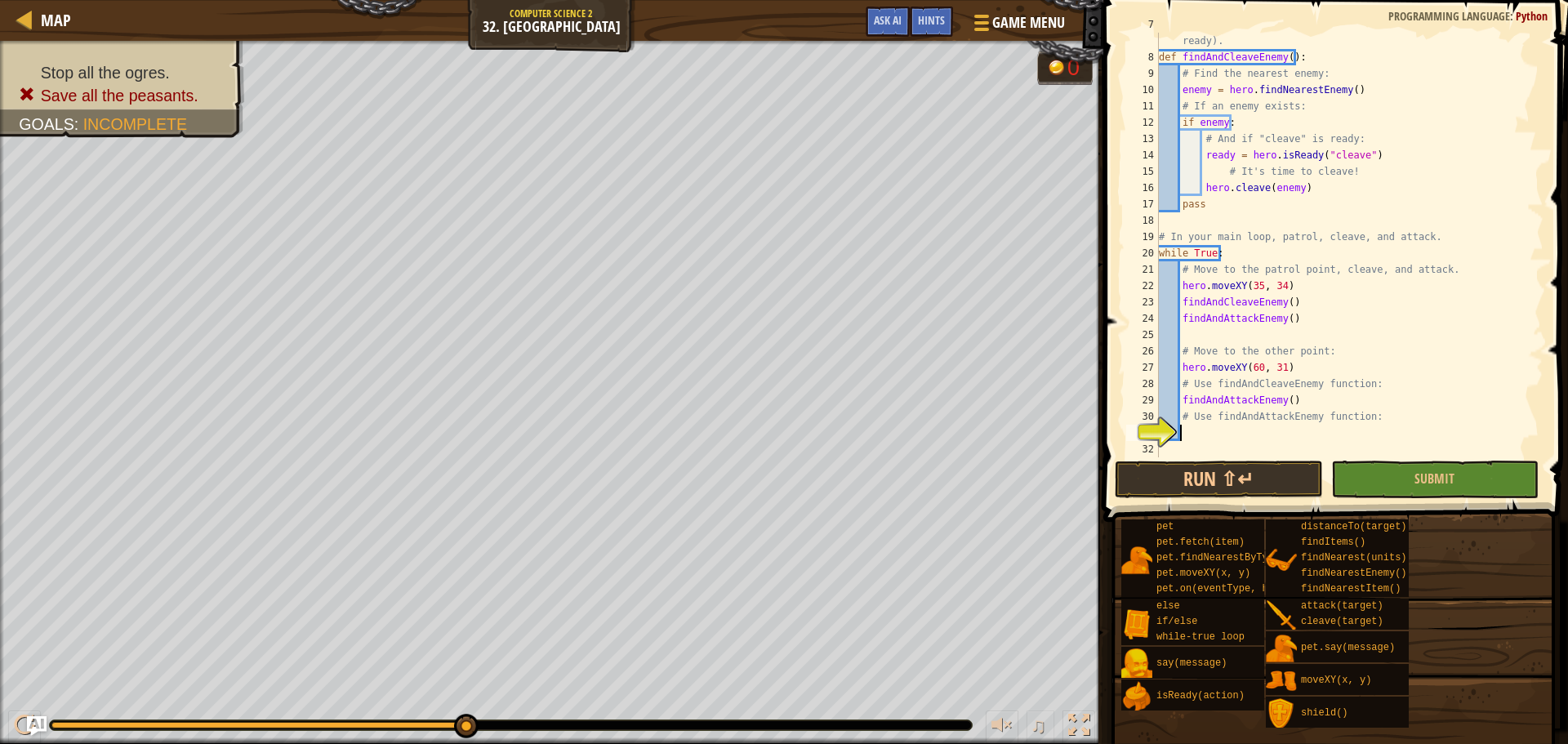
click at [1206, 433] on div "# Define a function to cleave enemies (but only when the ability is ready). def…" at bounding box center [1343, 252] width 376 height 473
click at [1231, 406] on div "# Define a function to cleave enemies (but only when the ability is ready). def…" at bounding box center [1343, 252] width 376 height 473
drag, startPoint x: 1246, startPoint y: 396, endPoint x: 1219, endPoint y: 399, distance: 27.2
click at [1219, 399] on div "# Define a function to cleave enemies (but only when the ability is ready). def…" at bounding box center [1343, 252] width 376 height 473
click at [1260, 397] on div "# Define a function to cleave enemies (but only when the ability is ready). def…" at bounding box center [1343, 252] width 376 height 473
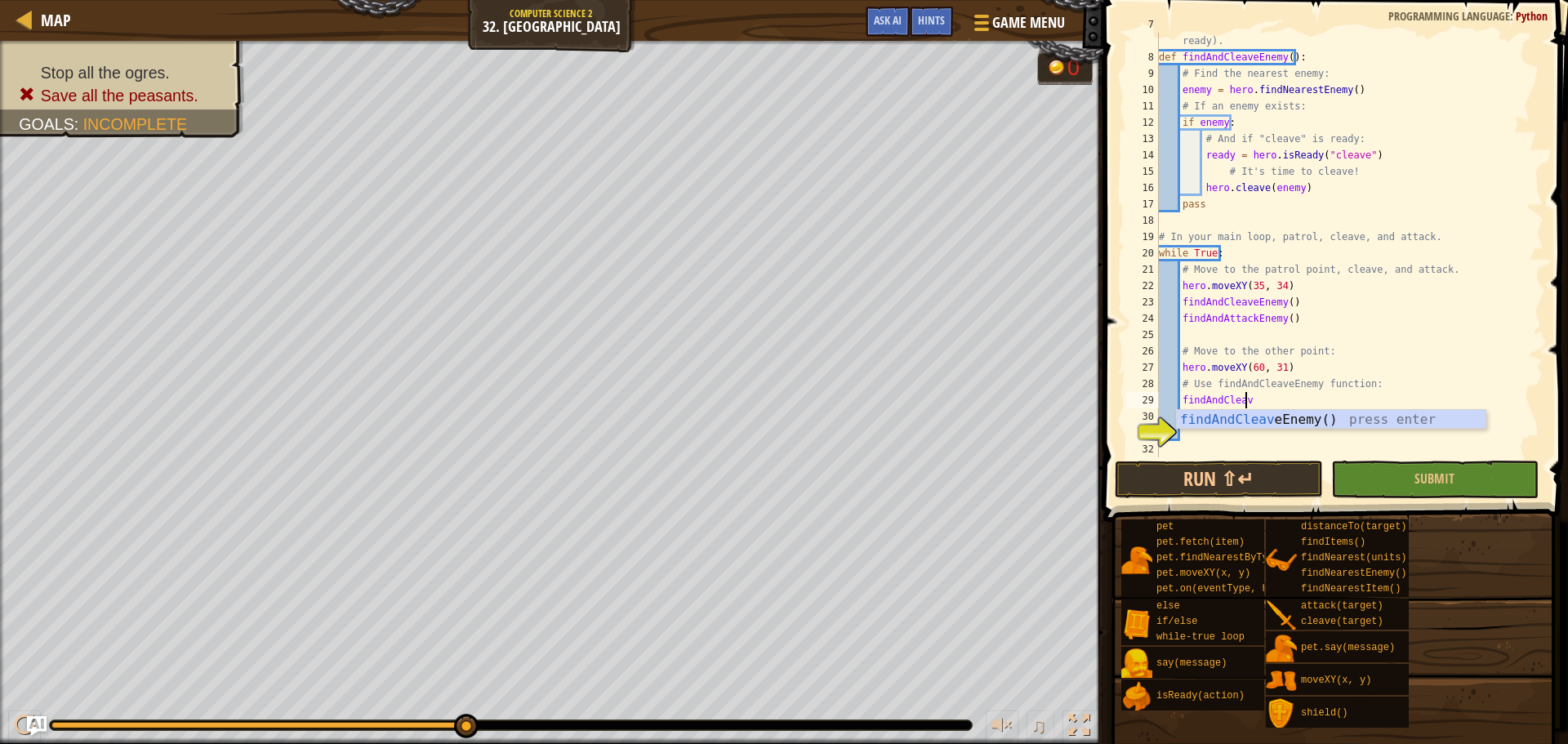
type textarea "findAndClea"
click at [1266, 424] on div "# Define a function to cleave enemies (but only when the ability is ready). def…" at bounding box center [1343, 252] width 376 height 473
type textarea "# Use findAndAttackEnemy function:"
click at [1262, 437] on div "# Define a function to cleave enemies (but only when the ability is ready). def…" at bounding box center [1343, 252] width 376 height 473
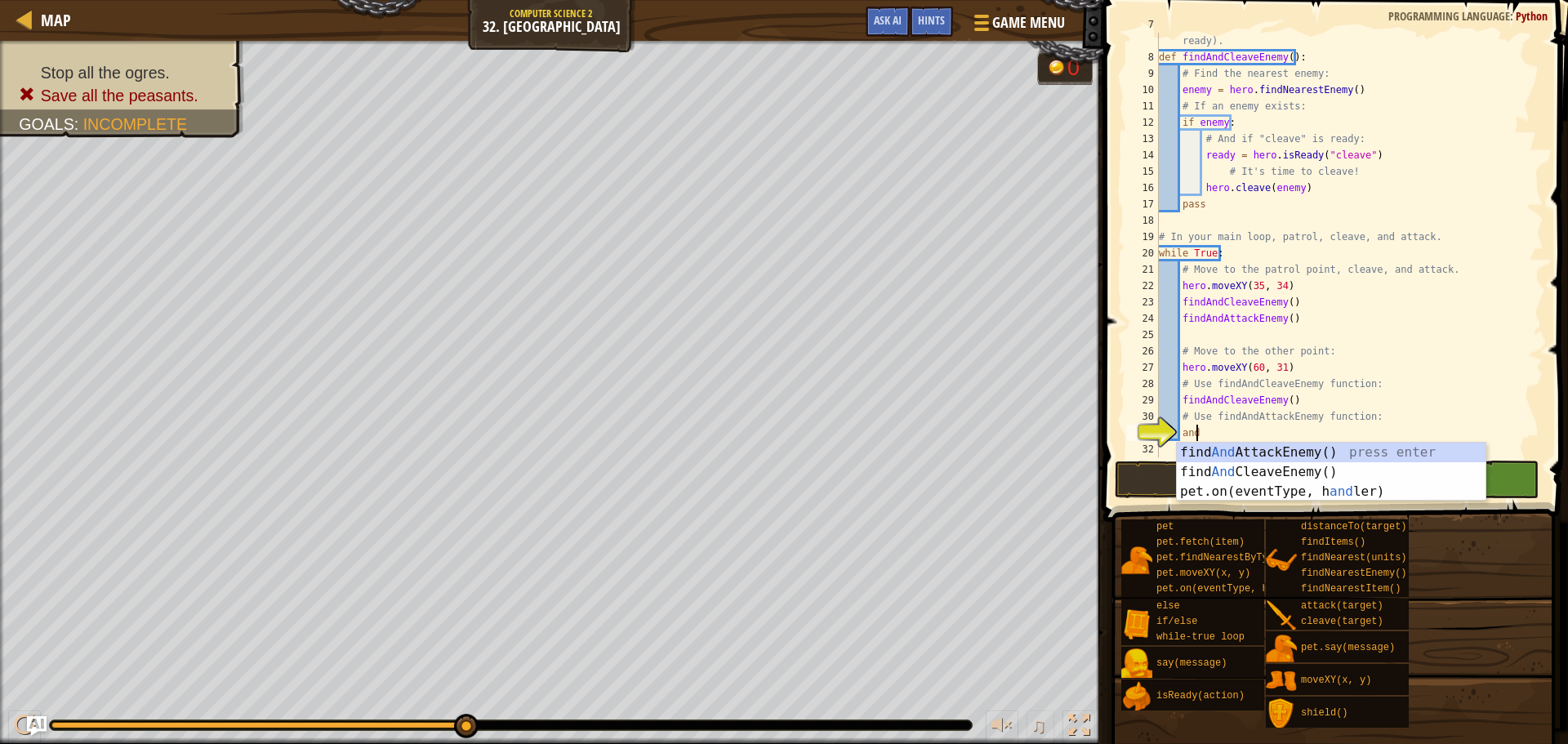
type textarea "anda"
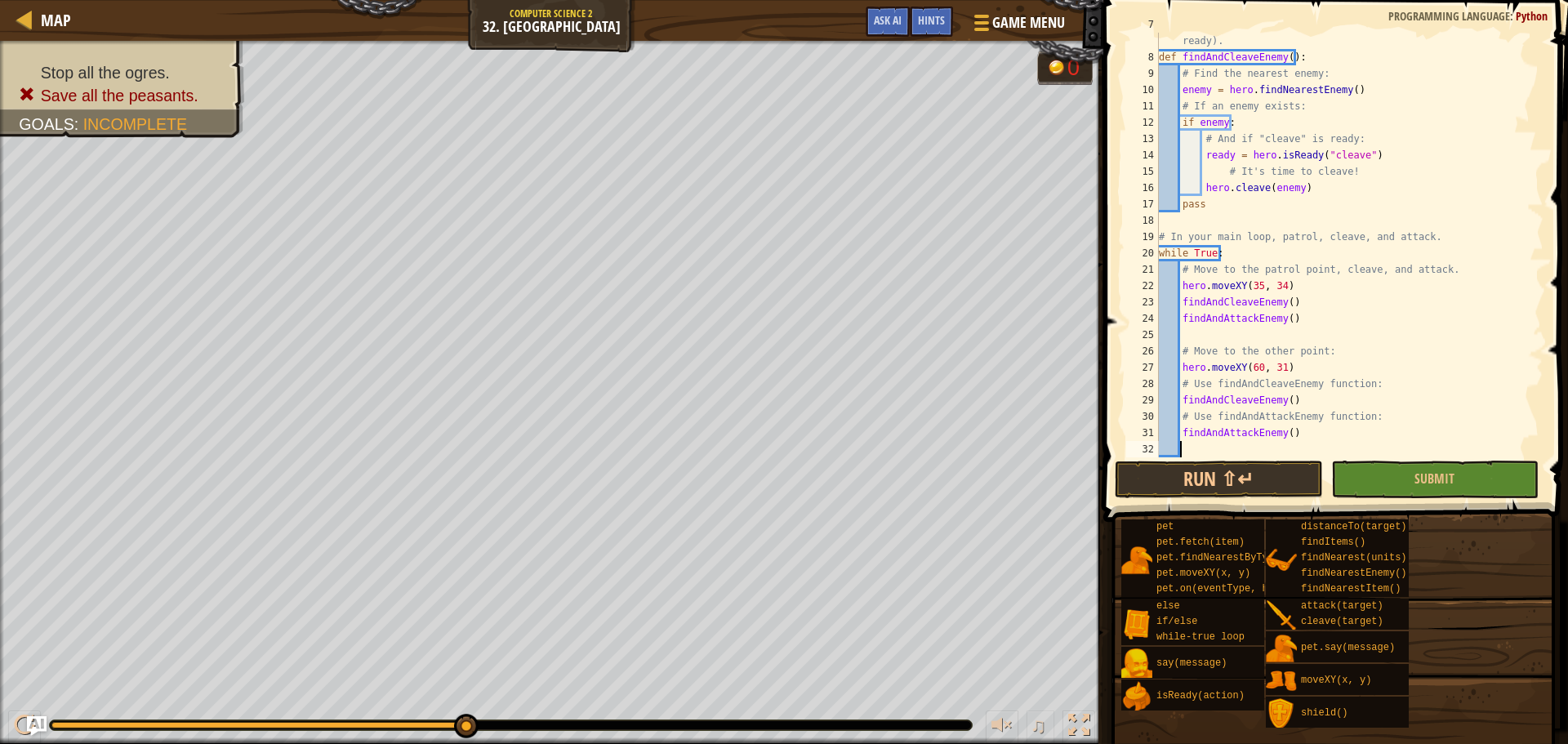
scroll to position [131, 0]
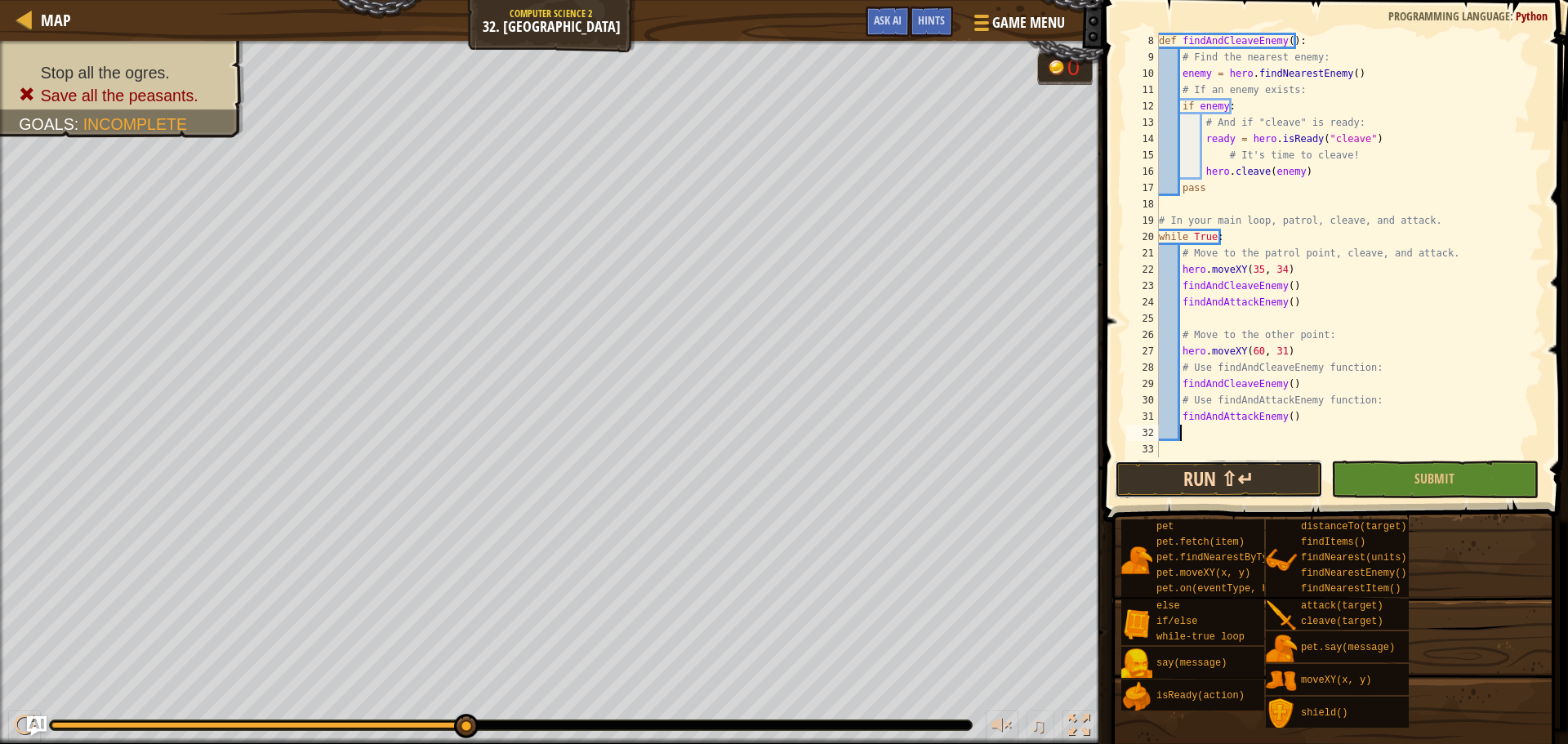
click at [1256, 472] on button "Run ⇧↵" at bounding box center [1218, 478] width 208 height 37
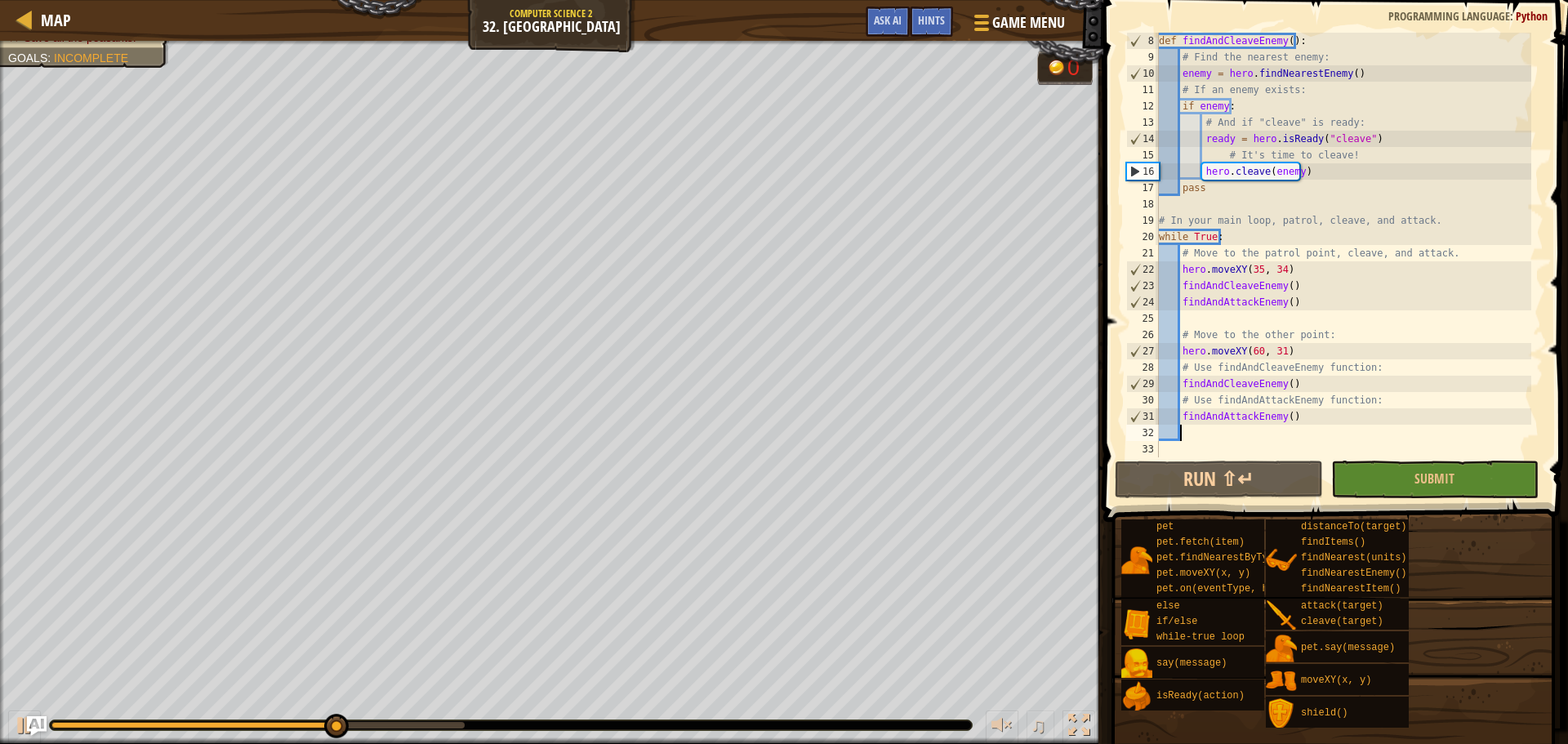
scroll to position [0, 0]
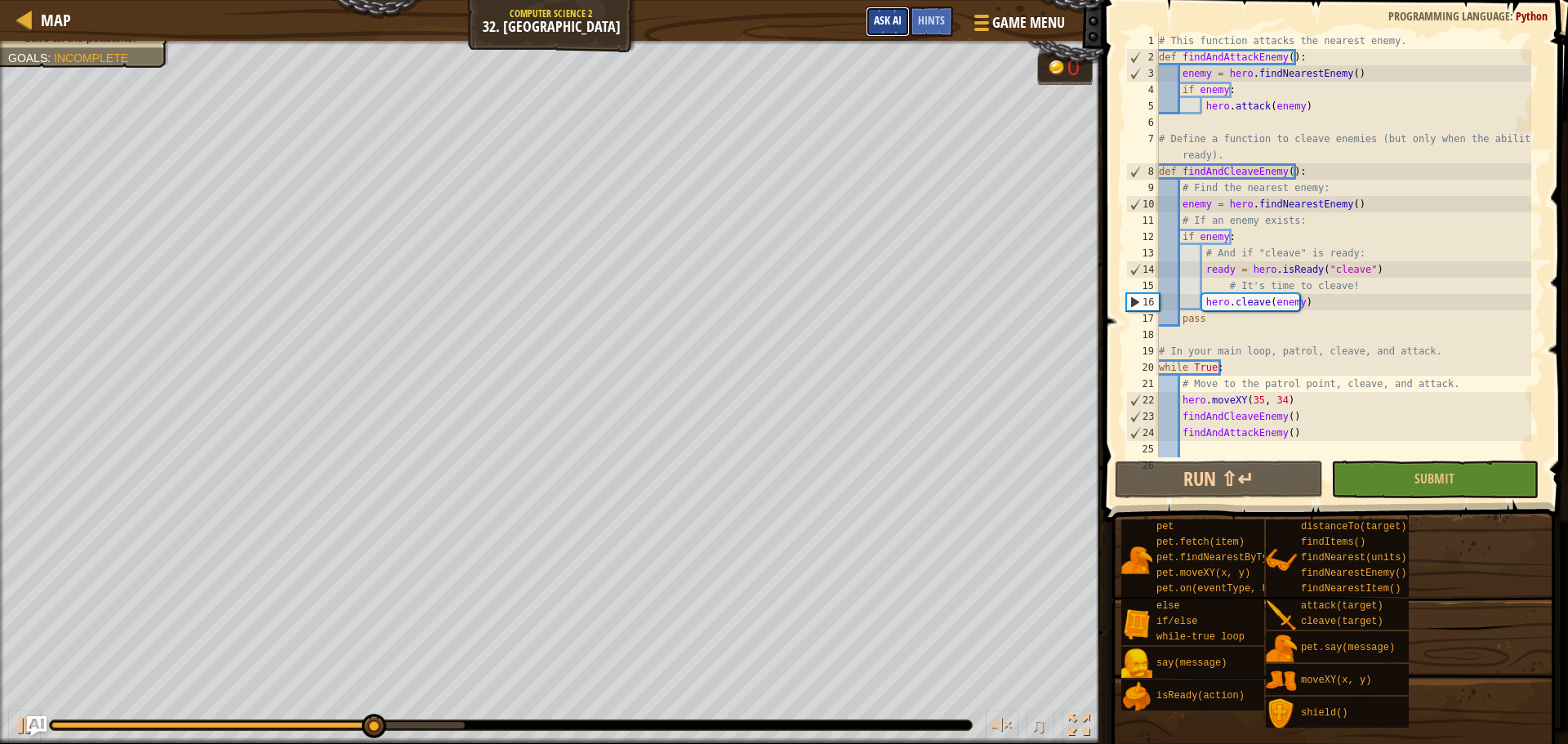
click at [873, 10] on button "Ask AI" at bounding box center [887, 22] width 44 height 30
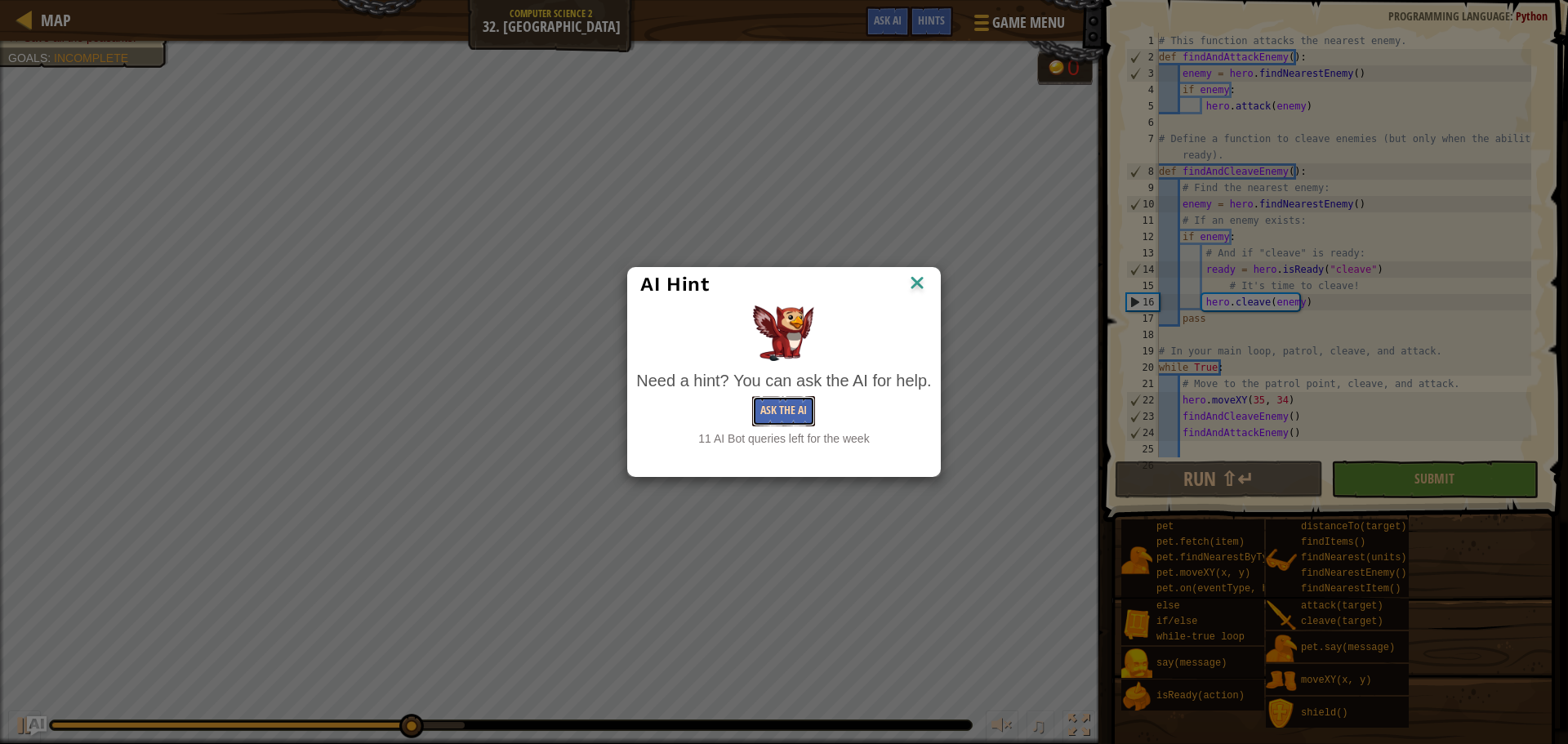
click at [786, 406] on button "Ask the AI" at bounding box center [784, 412] width 63 height 30
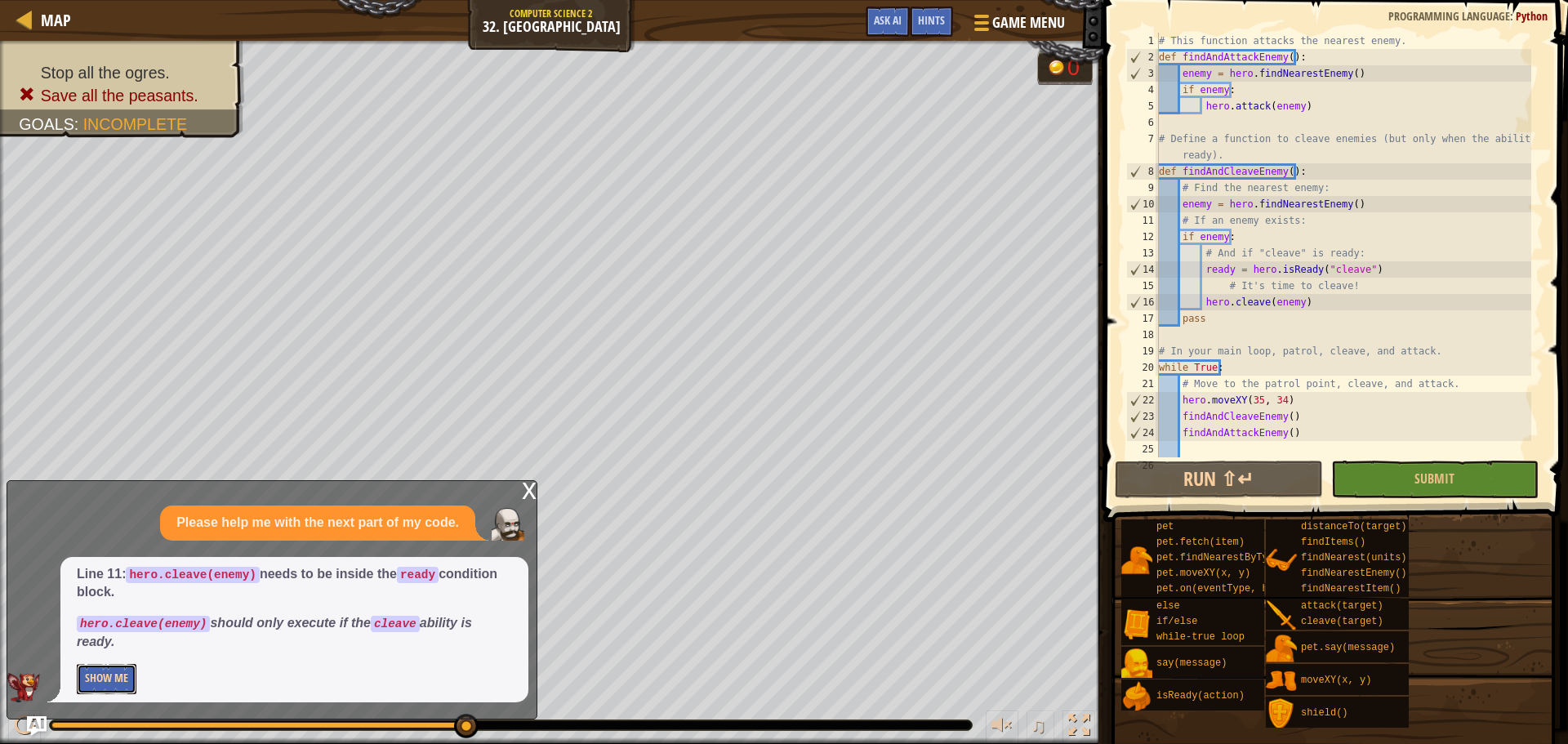
click at [109, 679] on button "Show Me" at bounding box center [107, 679] width 60 height 30
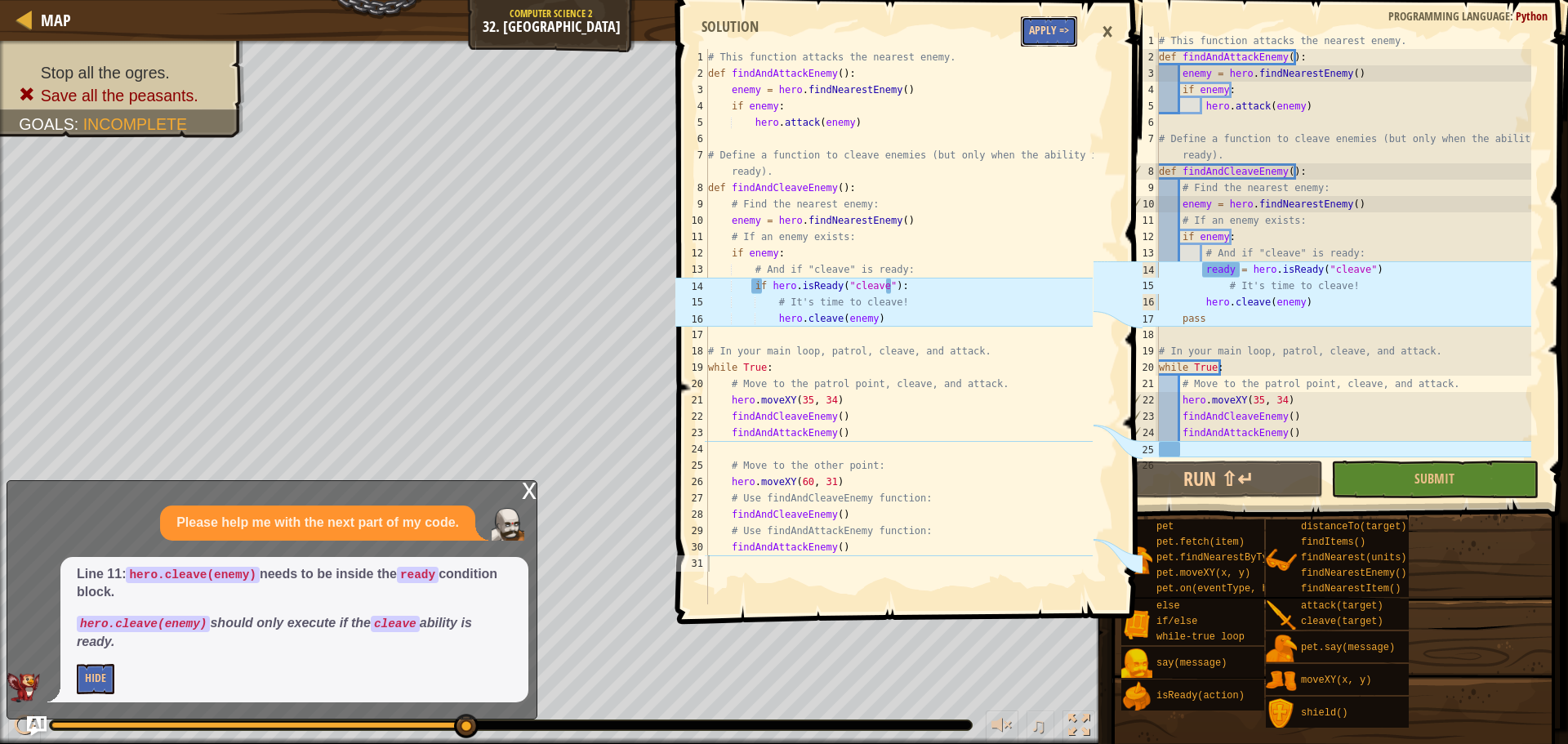
click at [1071, 43] on button "Apply =>" at bounding box center [1049, 31] width 56 height 30
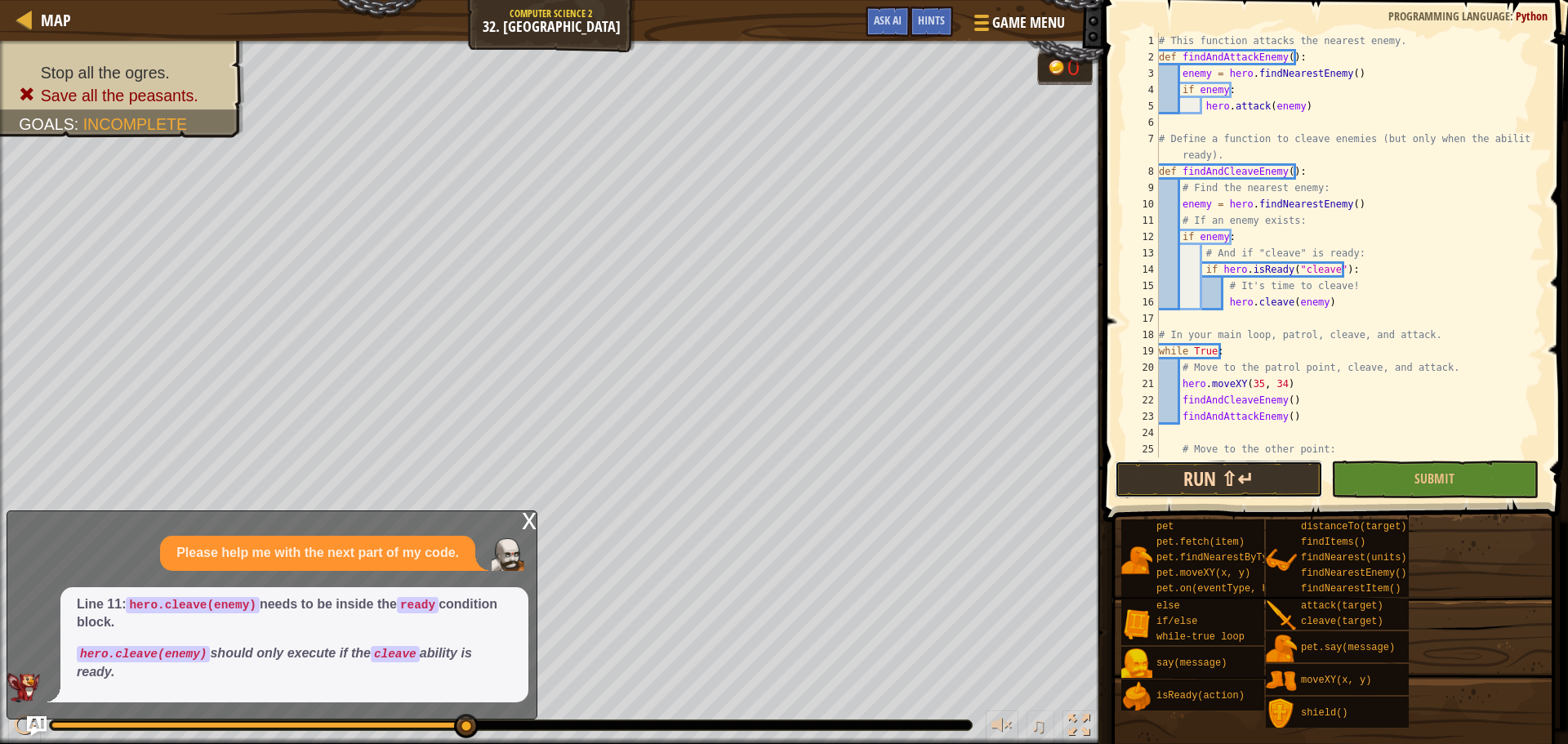
click at [1262, 469] on button "Run ⇧↵" at bounding box center [1218, 478] width 208 height 37
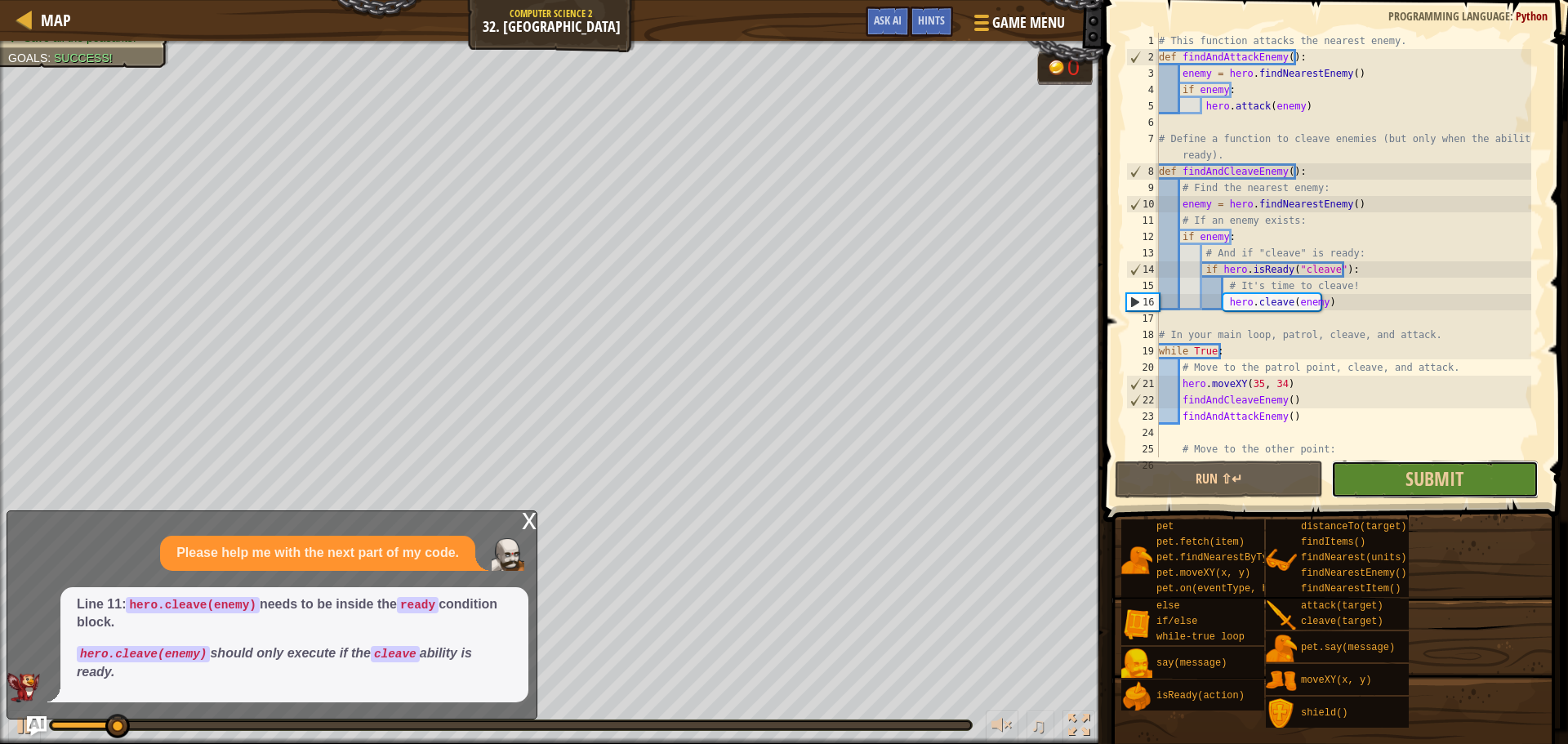
click at [1361, 475] on button "Submit" at bounding box center [1436, 478] width 208 height 37
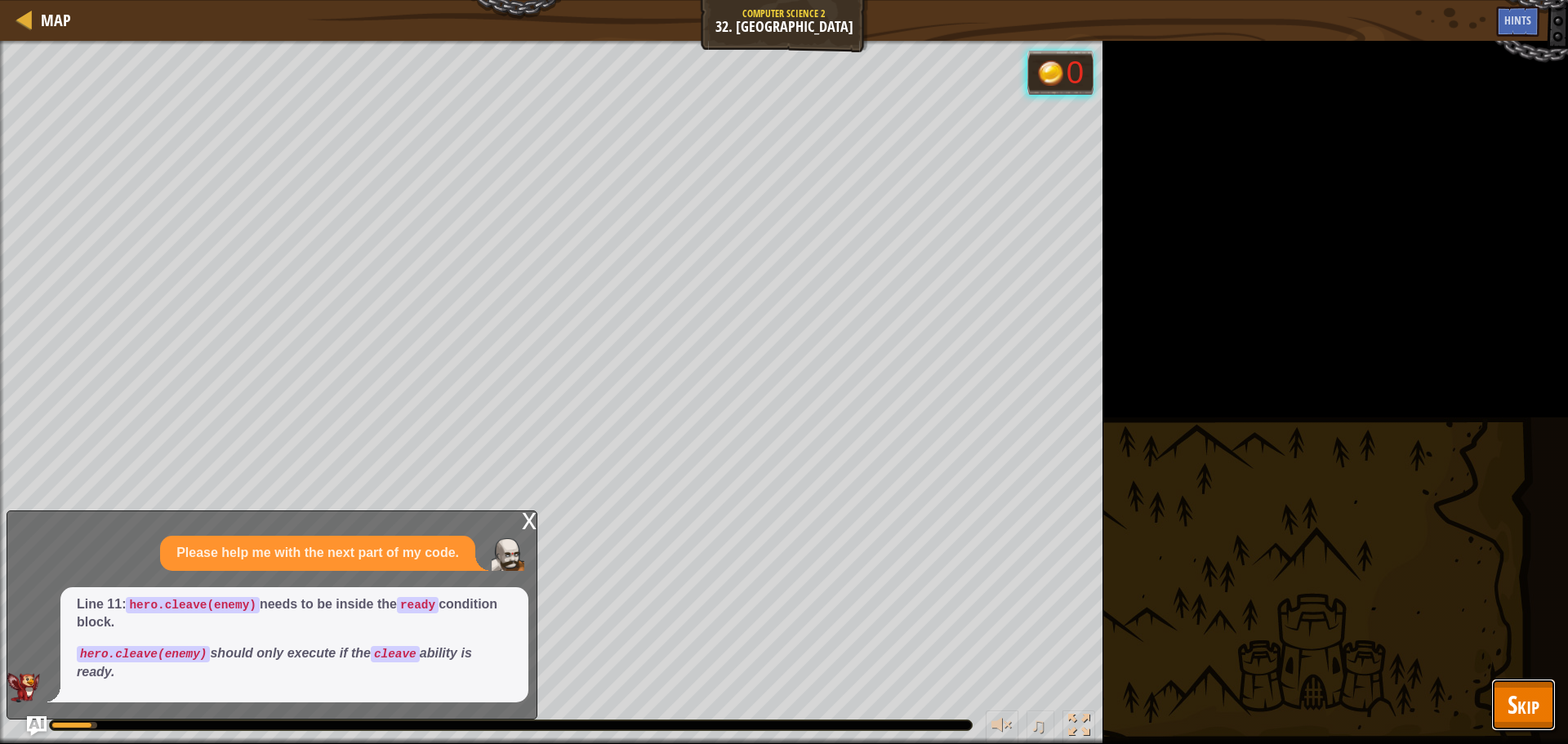
click at [1529, 684] on button "Skip" at bounding box center [1523, 704] width 65 height 52
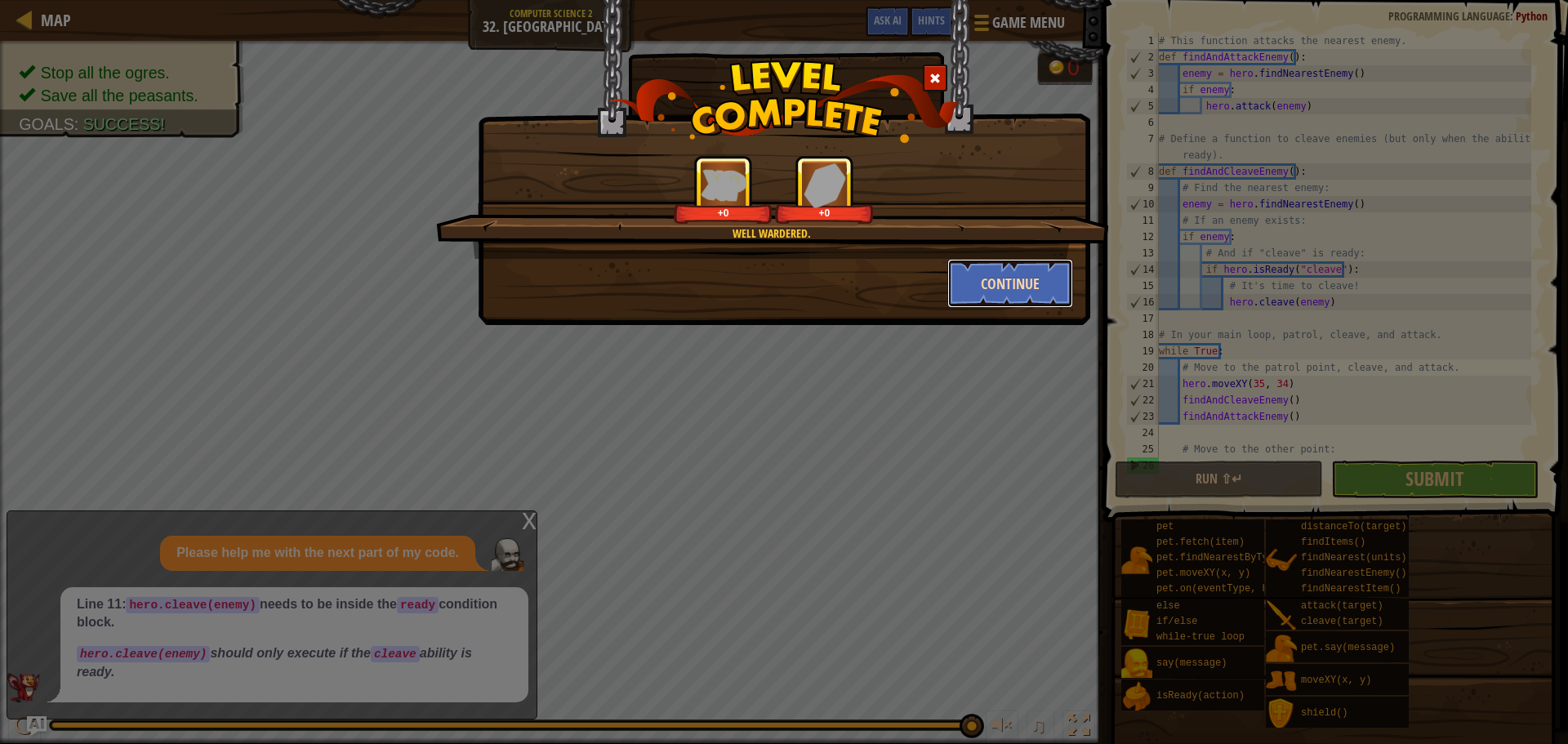
click at [978, 284] on button "Continue" at bounding box center [1010, 283] width 127 height 49
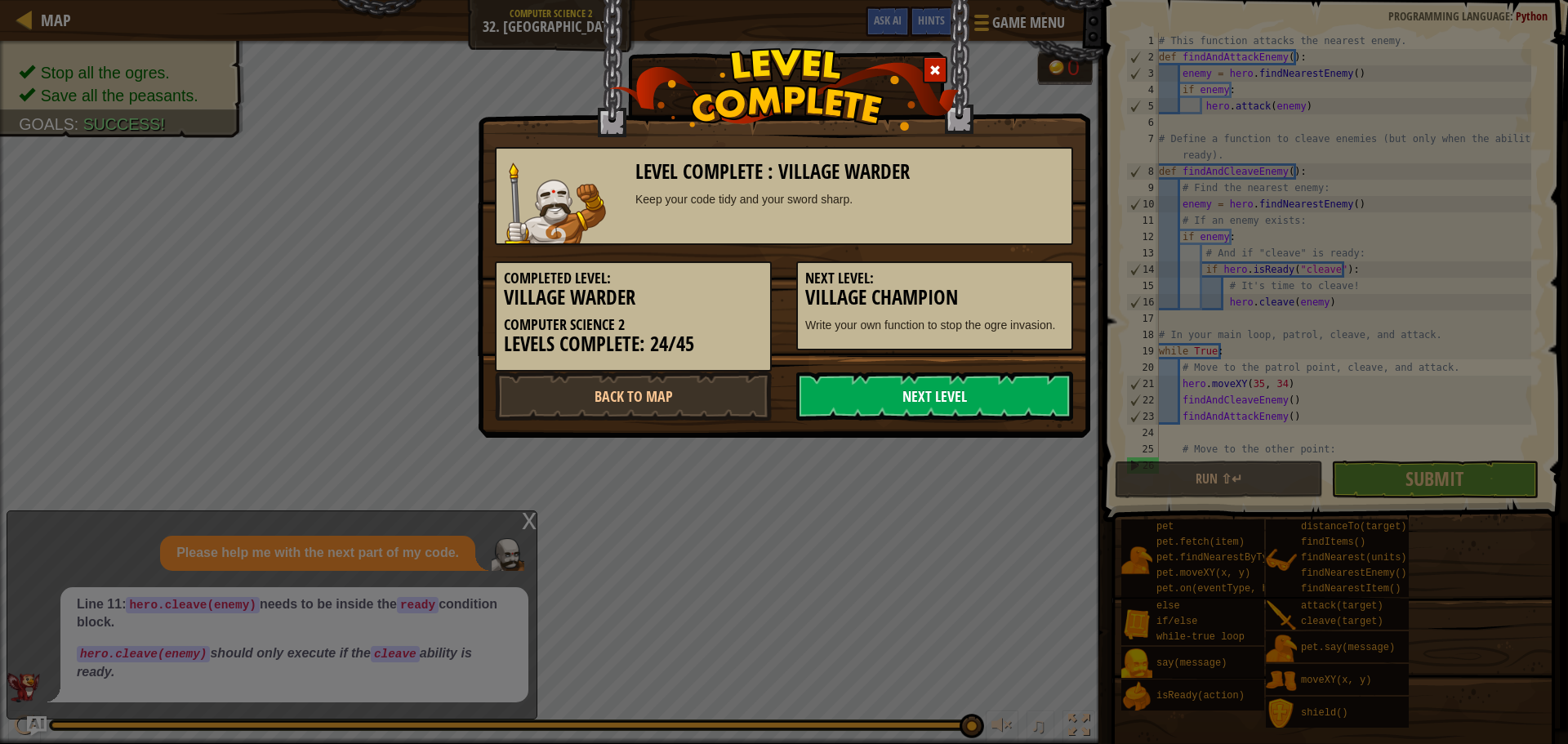
click at [1002, 380] on link "Next Level" at bounding box center [934, 395] width 276 height 49
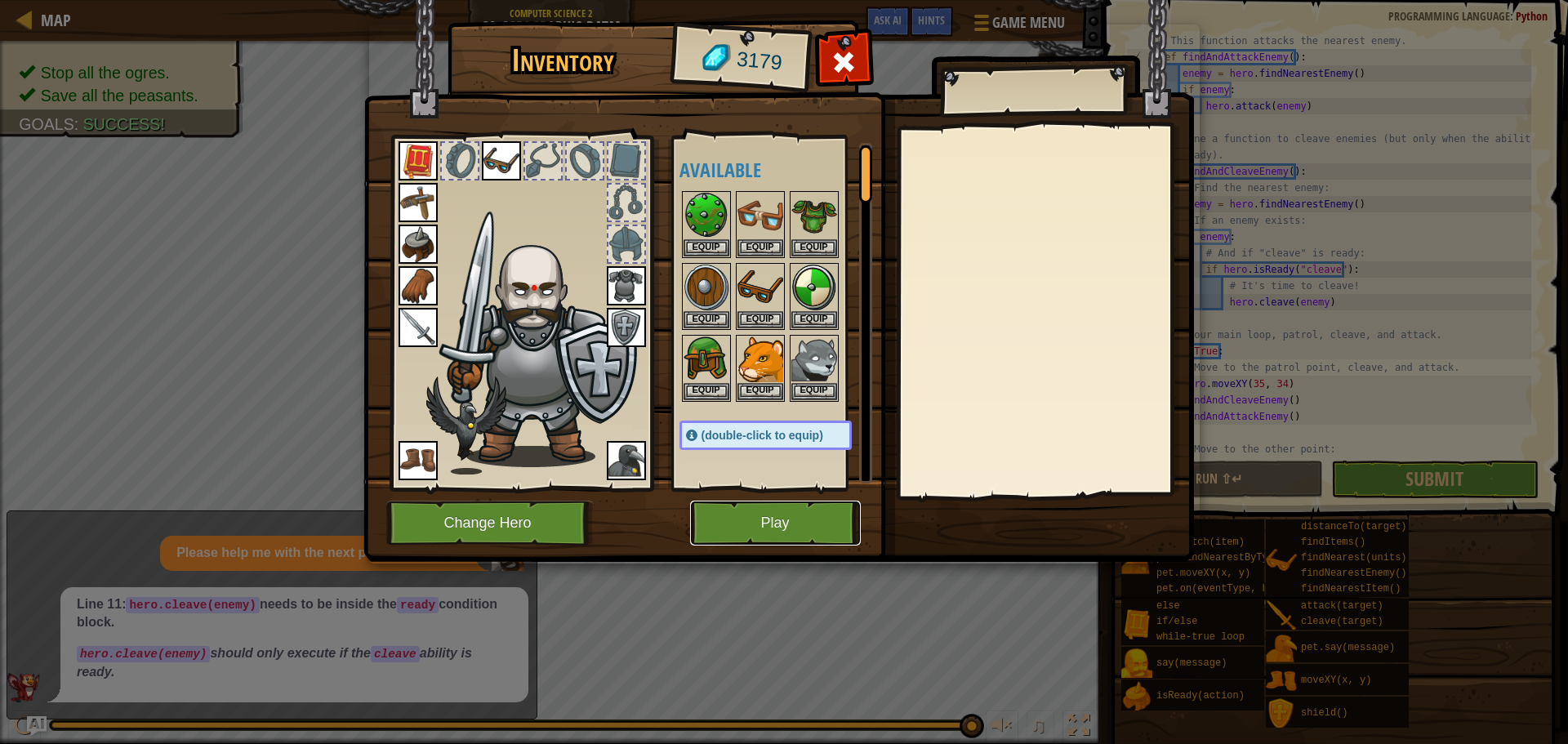
click at [779, 510] on button "Play" at bounding box center [775, 522] width 171 height 45
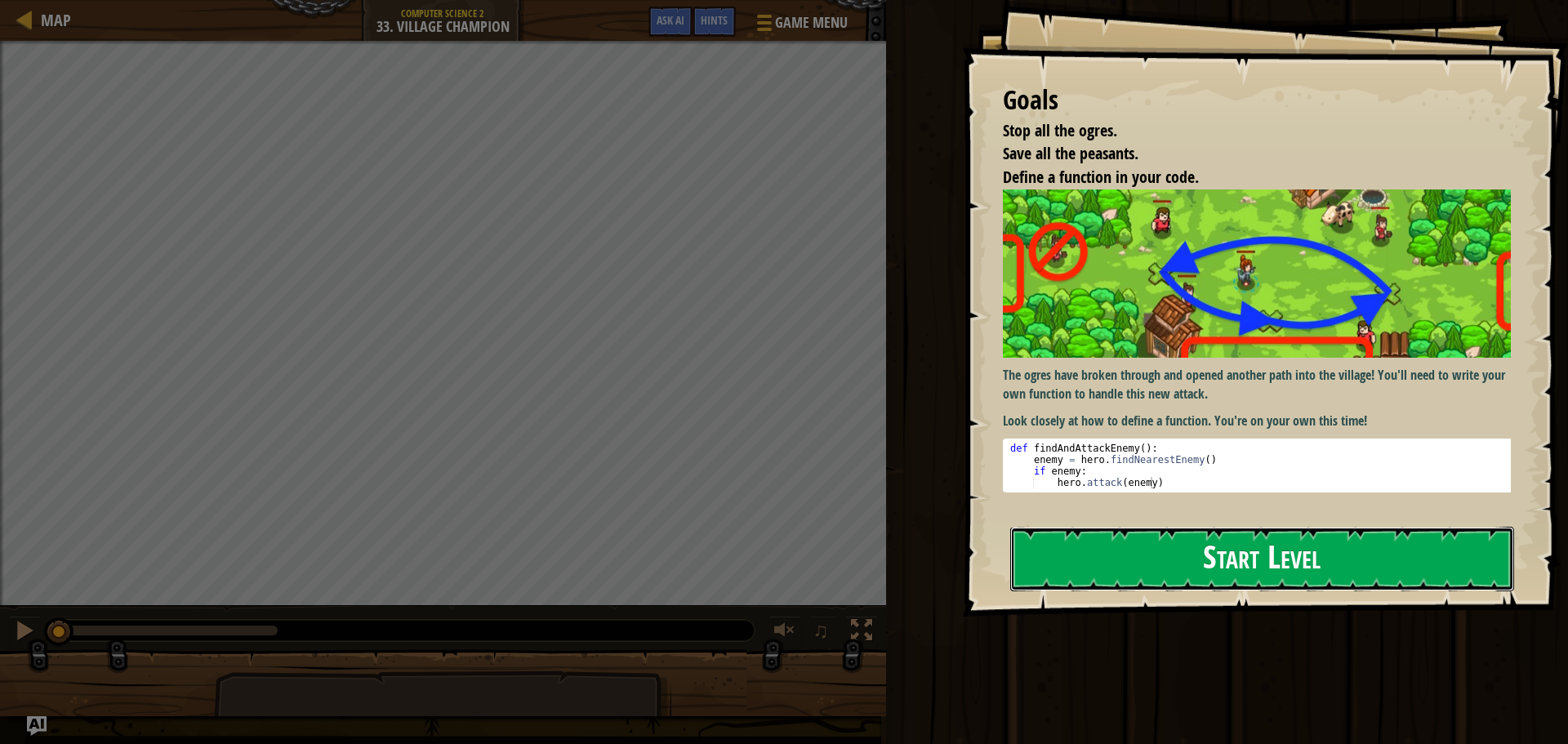
click at [1248, 539] on button "Start Level" at bounding box center [1262, 559] width 504 height 65
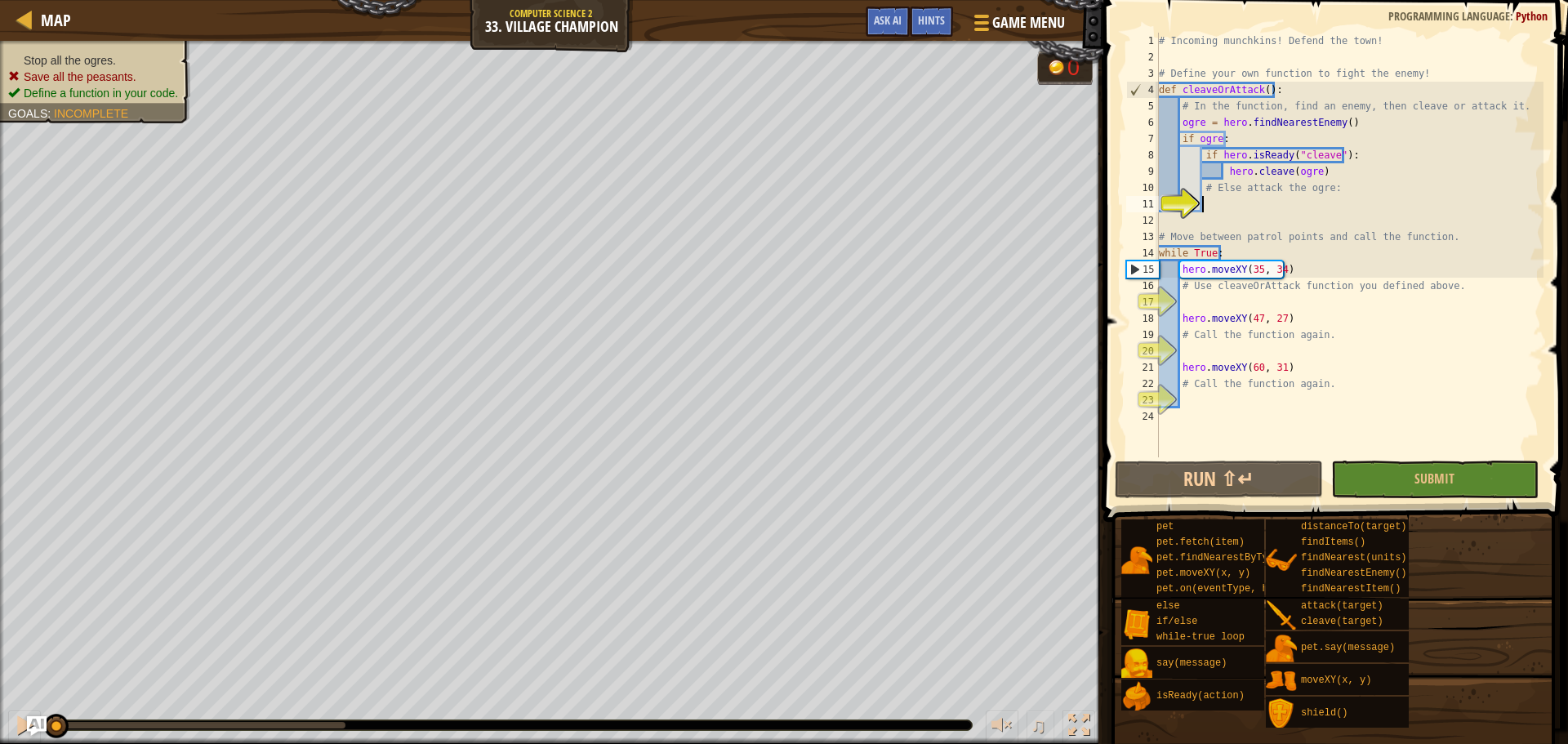
type textarea "e"
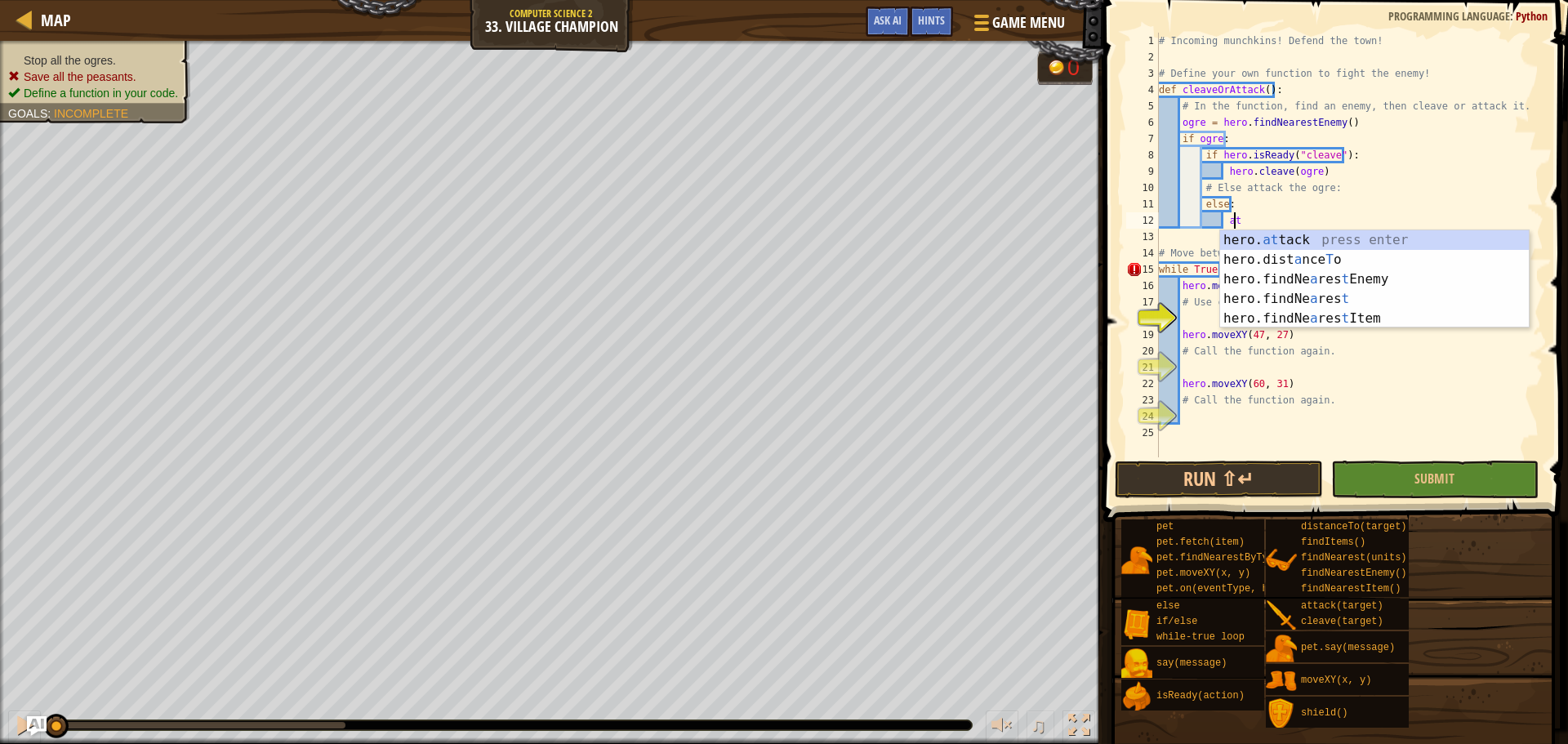
scroll to position [8, 6]
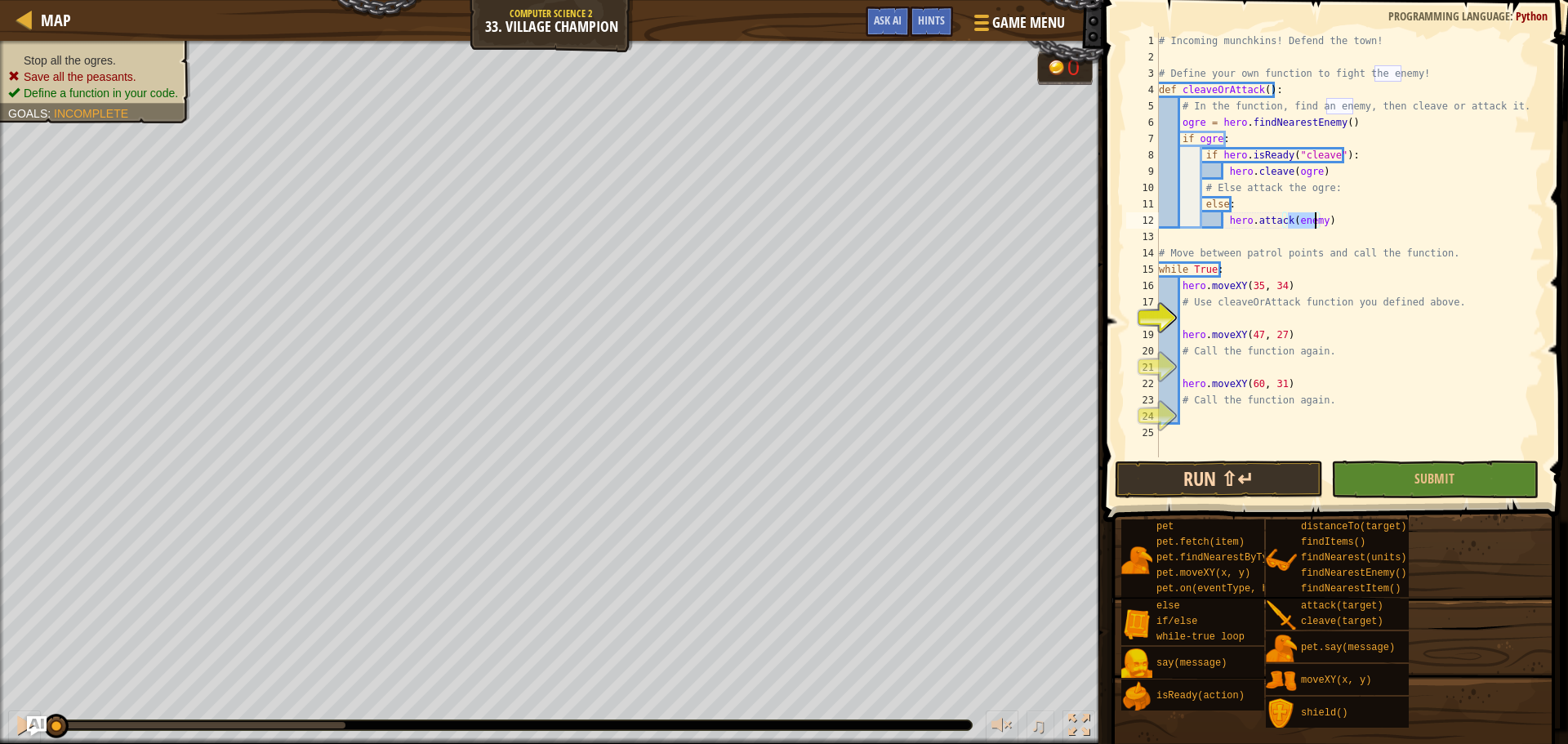
type textarea "hero.attack(enemy)"
click at [1183, 475] on button "Run ⇧↵" at bounding box center [1218, 478] width 208 height 37
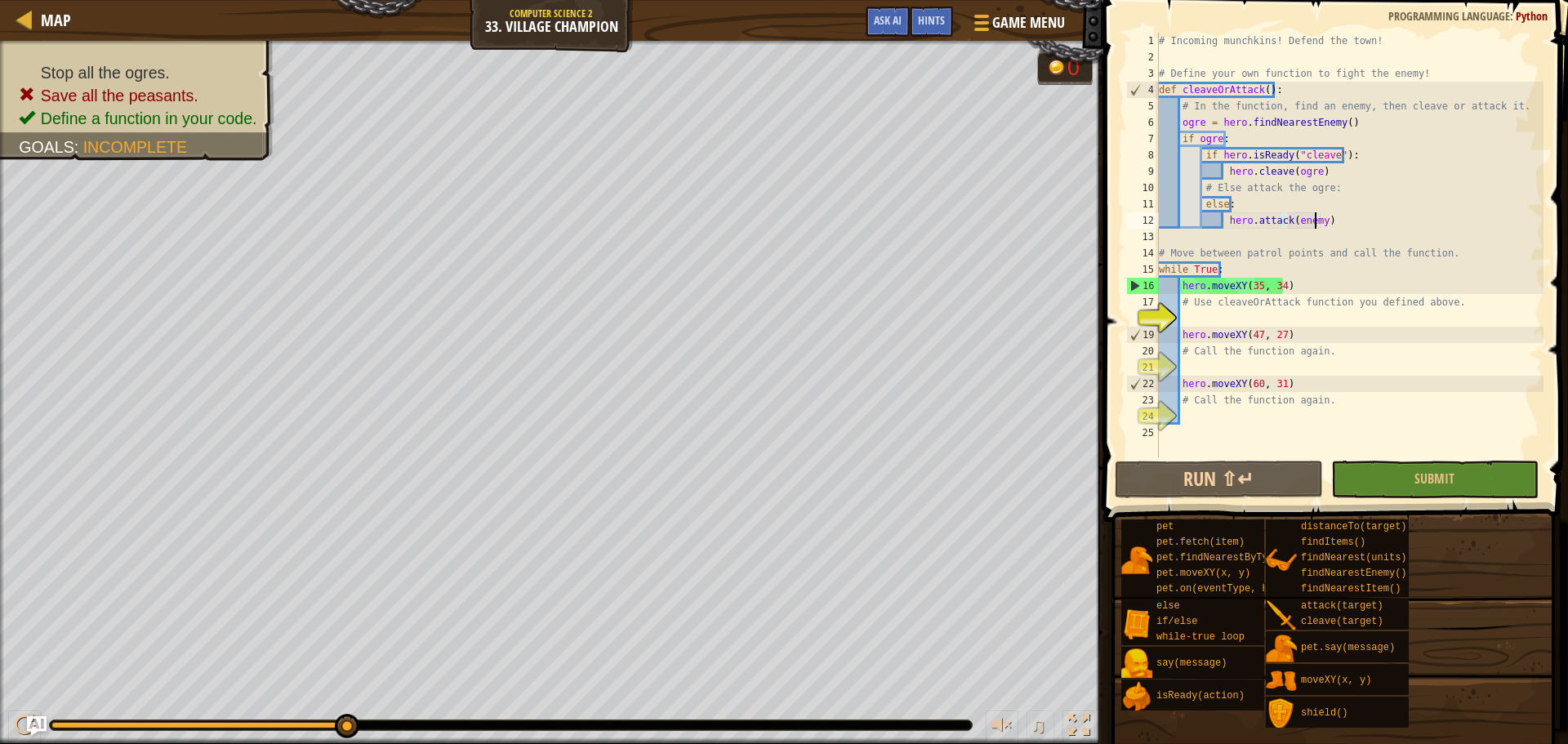
click at [1273, 313] on div "# Incoming munchkins! Defend the town! # Define your own function to fight the …" at bounding box center [1349, 261] width 388 height 457
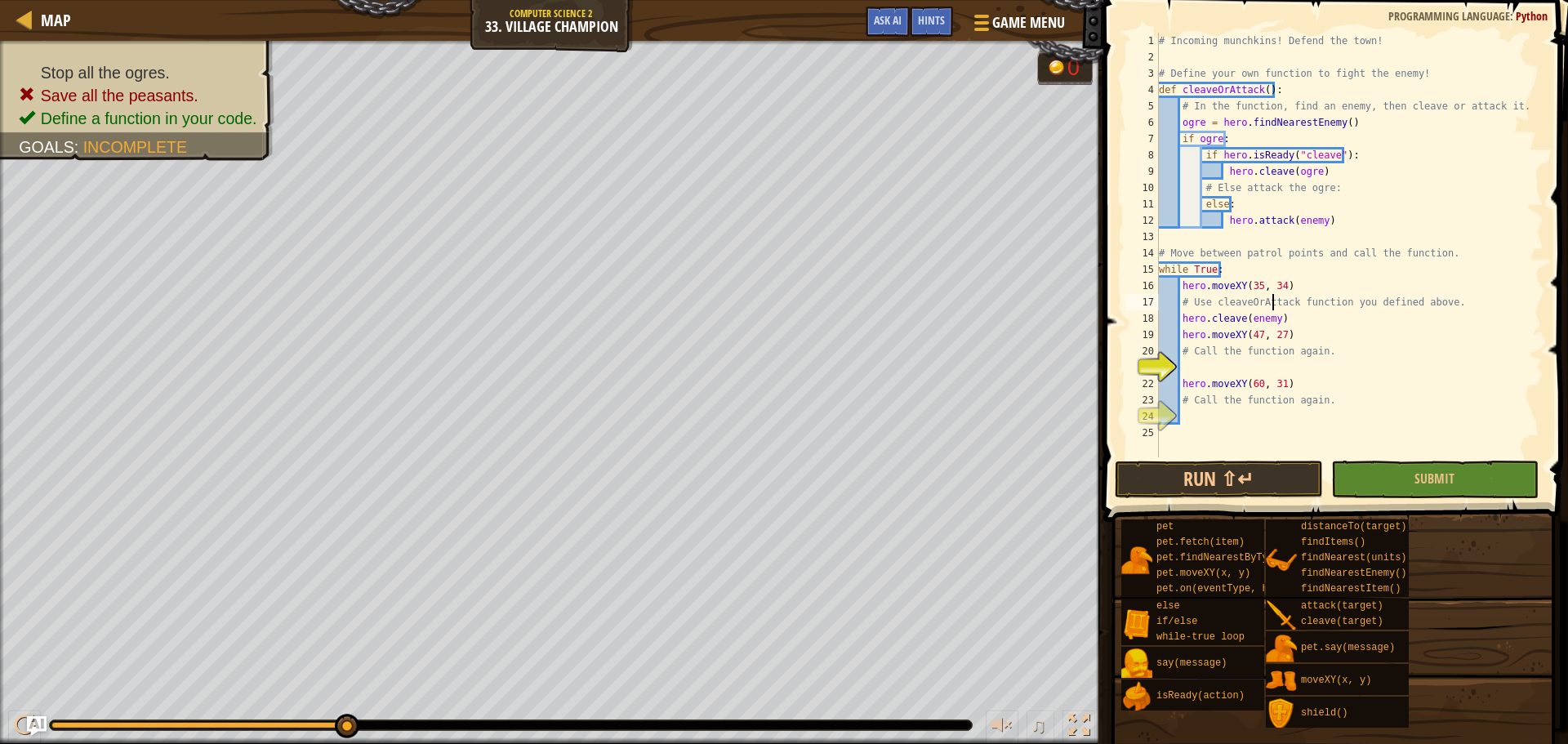
type textarea "hero.cleave(enemy)"
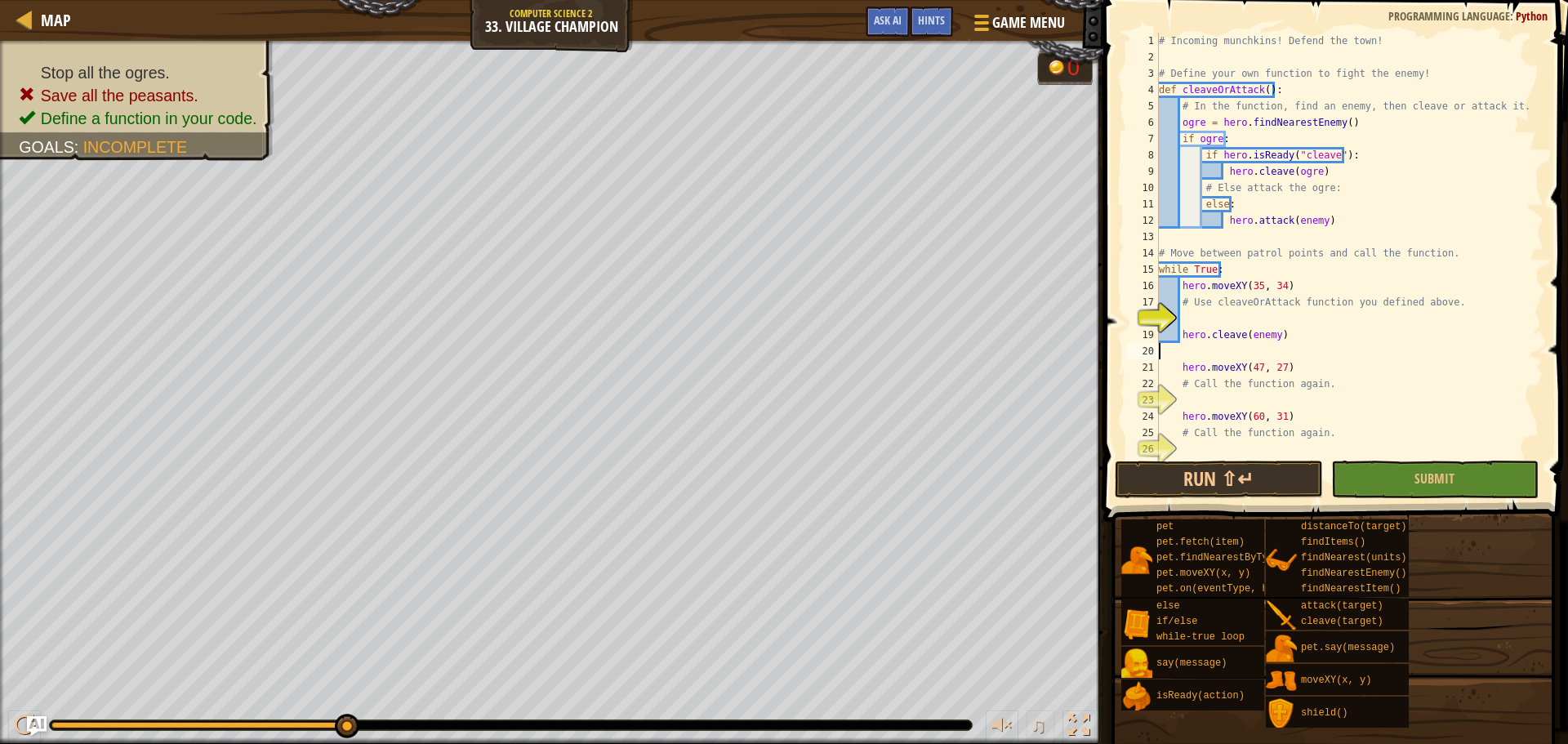
scroll to position [8, 0]
type textarea "hero.cleave(enemy)"
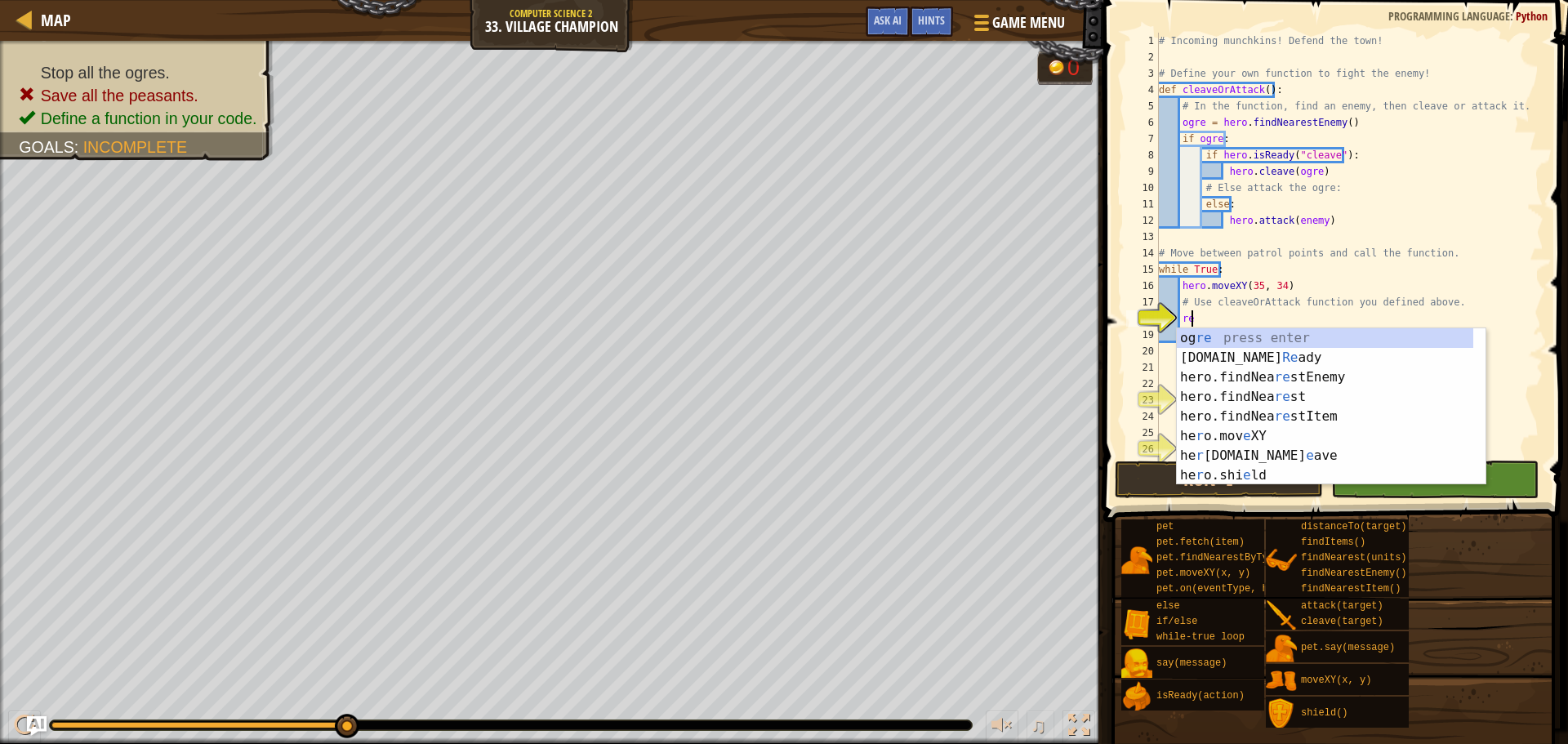
scroll to position [8, 2]
type textarea "ready = hero.isReady("cleave")"
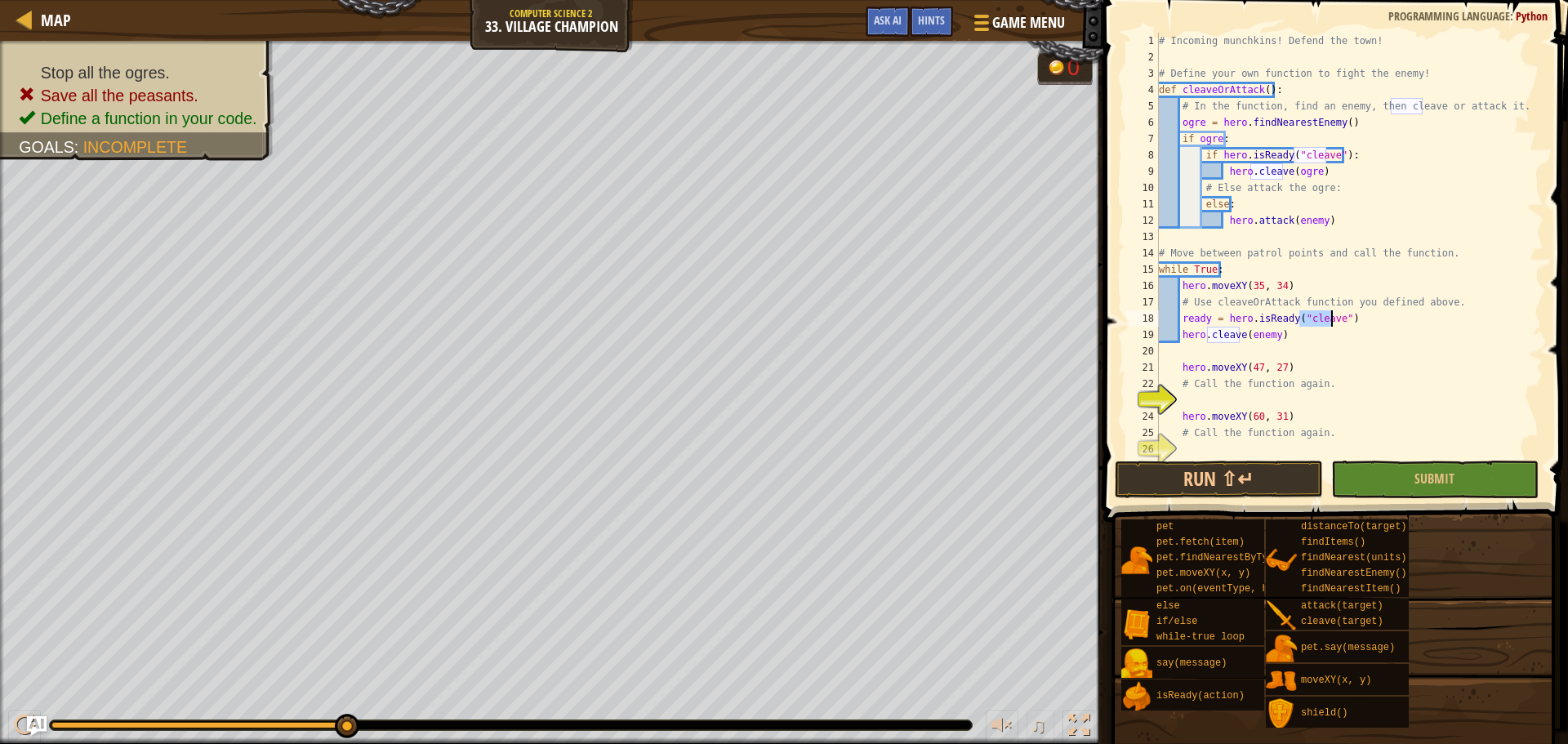
click at [1280, 455] on div "# Incoming munchkins! Defend the town! # Define your own function to fight the …" at bounding box center [1343, 261] width 376 height 457
click at [1279, 479] on button "Run ⇧↵" at bounding box center [1218, 478] width 208 height 37
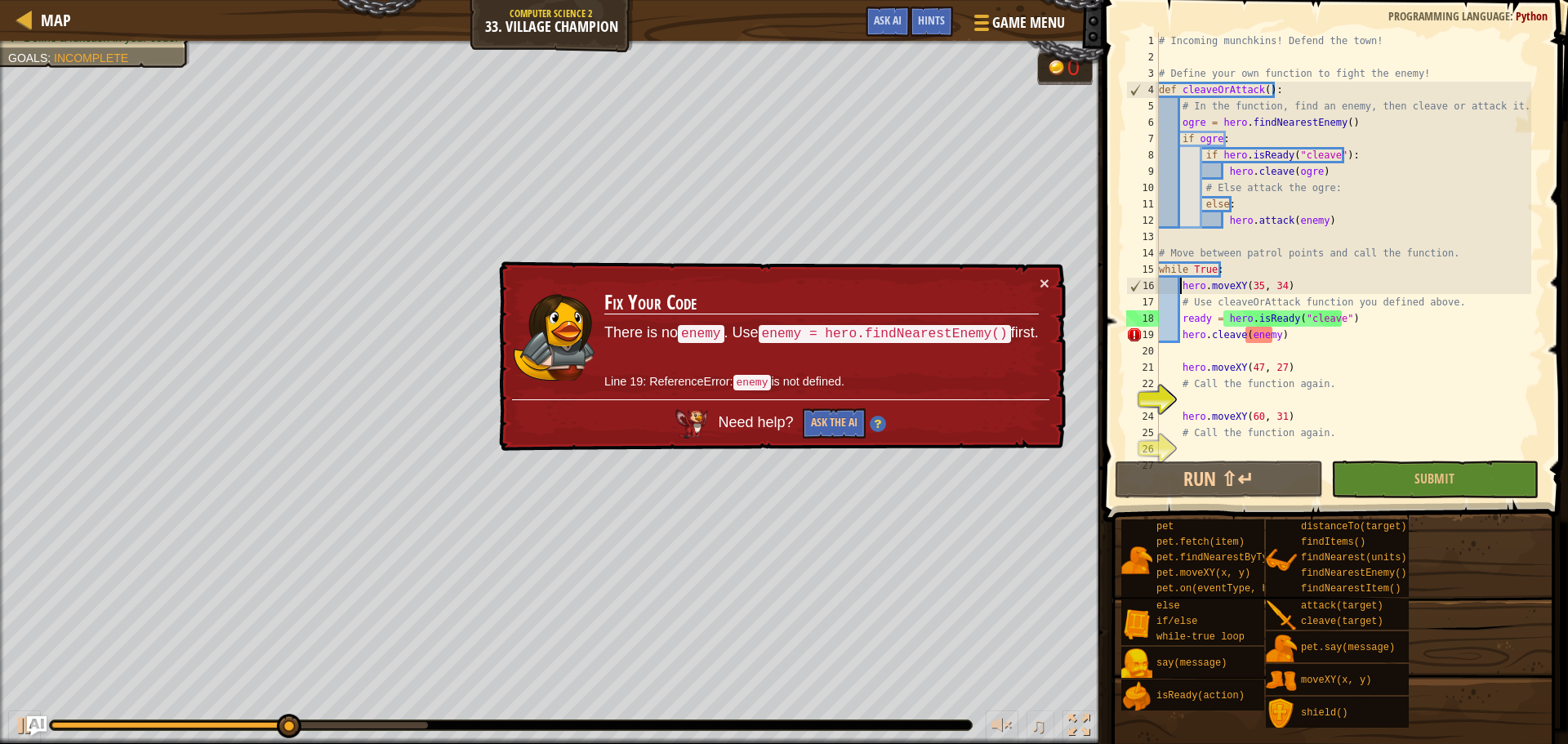
click at [1180, 283] on div "# Incoming munchkins! Defend the town! # Define your own function to fight the …" at bounding box center [1343, 261] width 376 height 457
type textarea "ready = hero.isReady("cleave")"
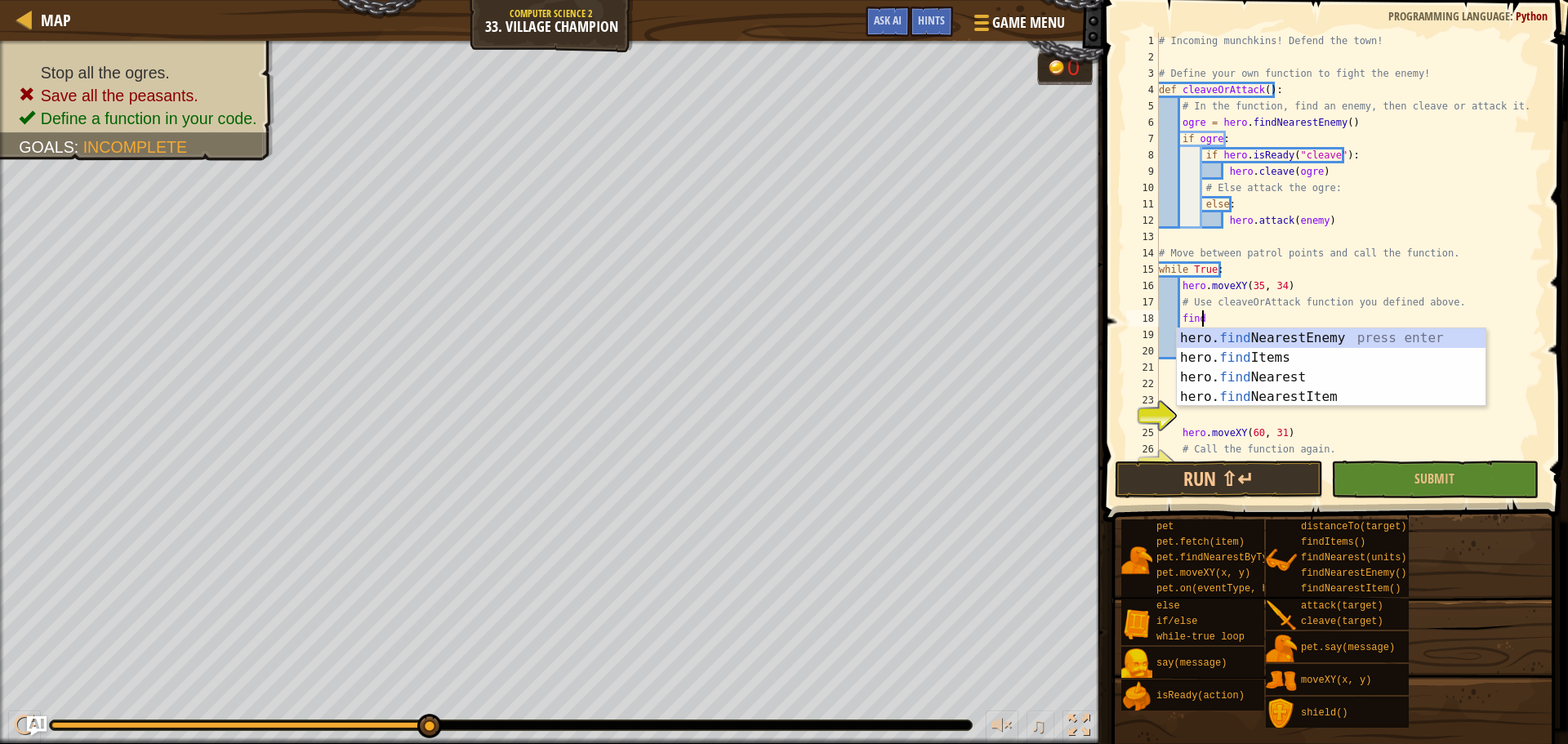
type textarea "find"
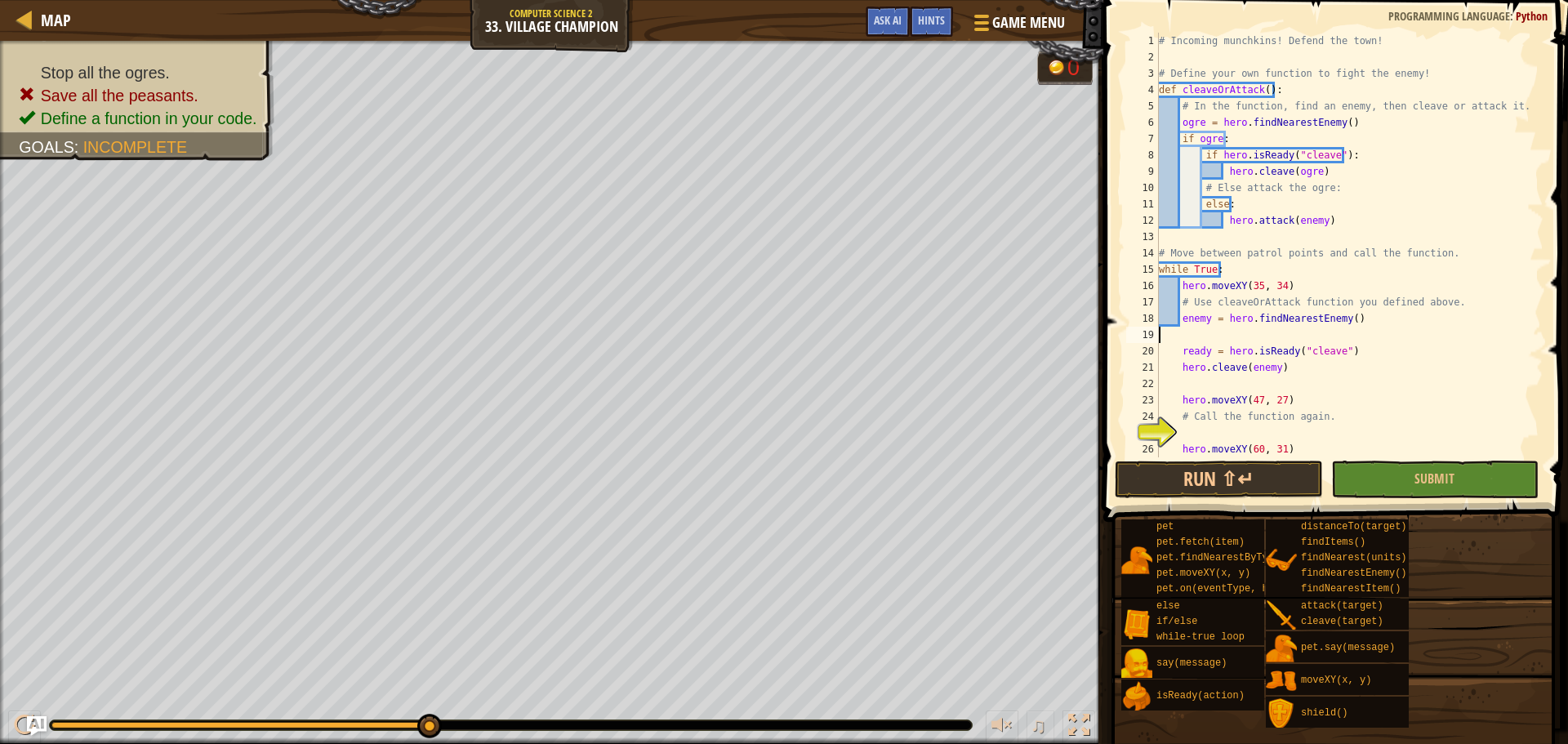
scroll to position [8, 0]
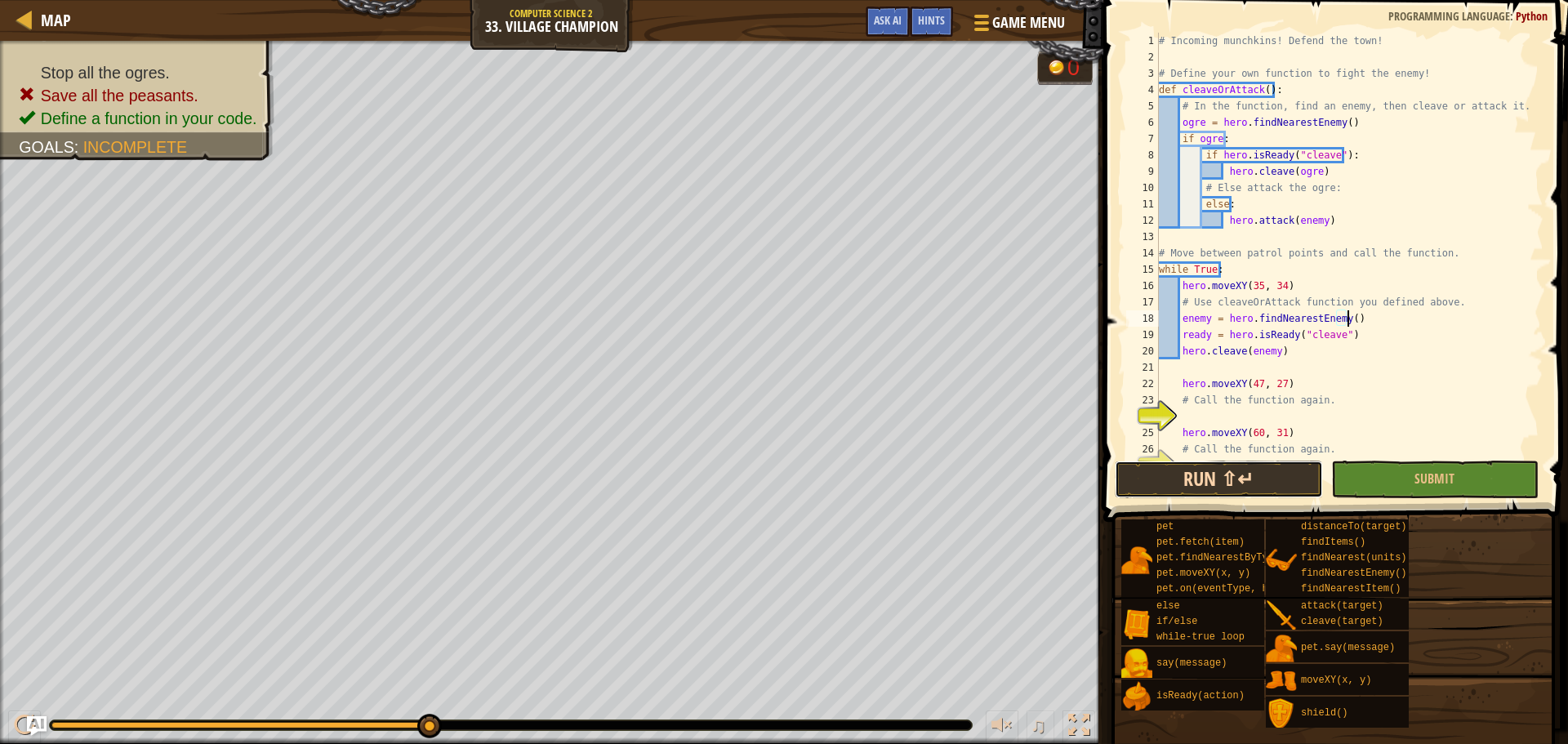
click at [1221, 493] on button "Run ⇧↵" at bounding box center [1218, 478] width 208 height 37
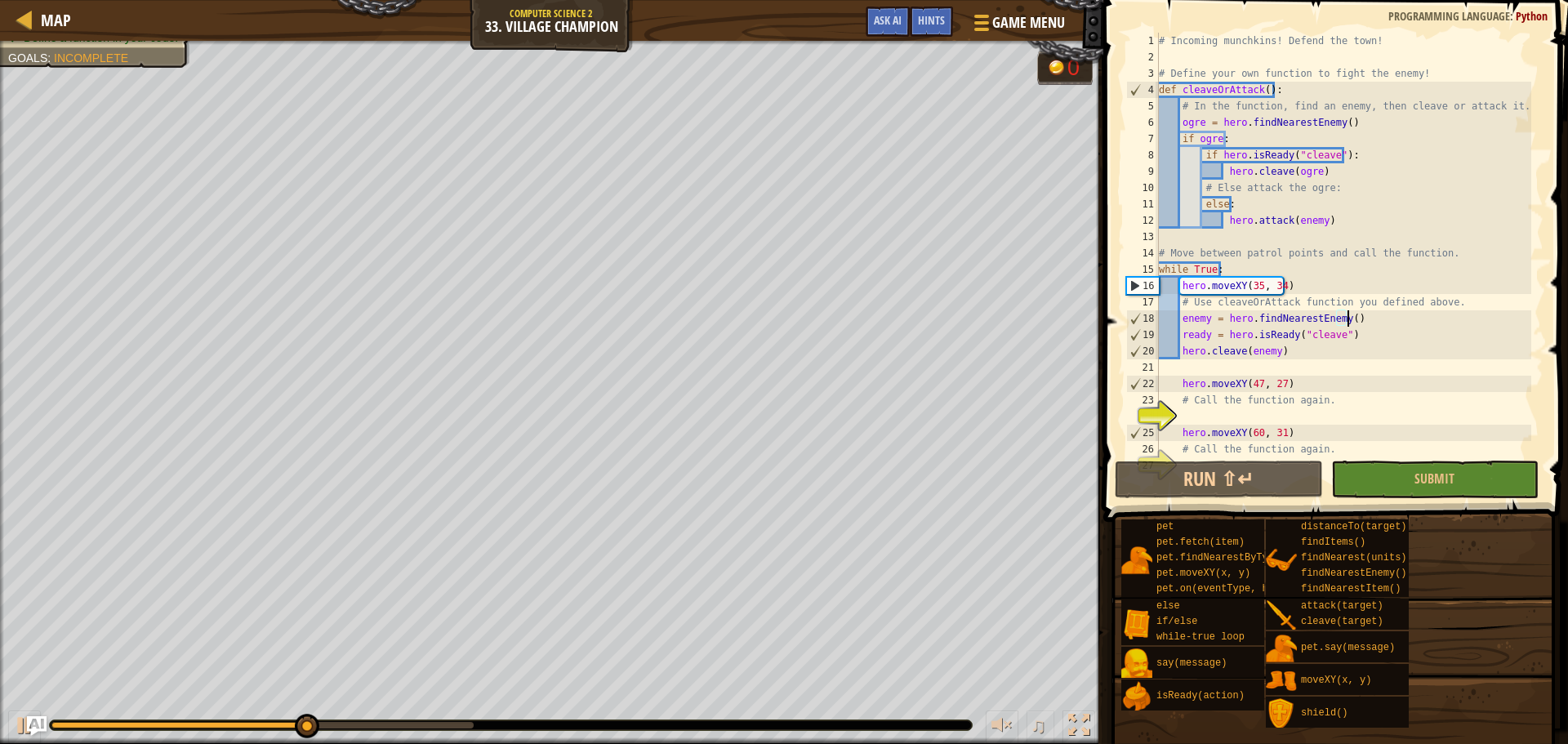
click at [1226, 348] on div "# Incoming munchkins! Defend the town! # Define your own function to fight the …" at bounding box center [1343, 261] width 376 height 457
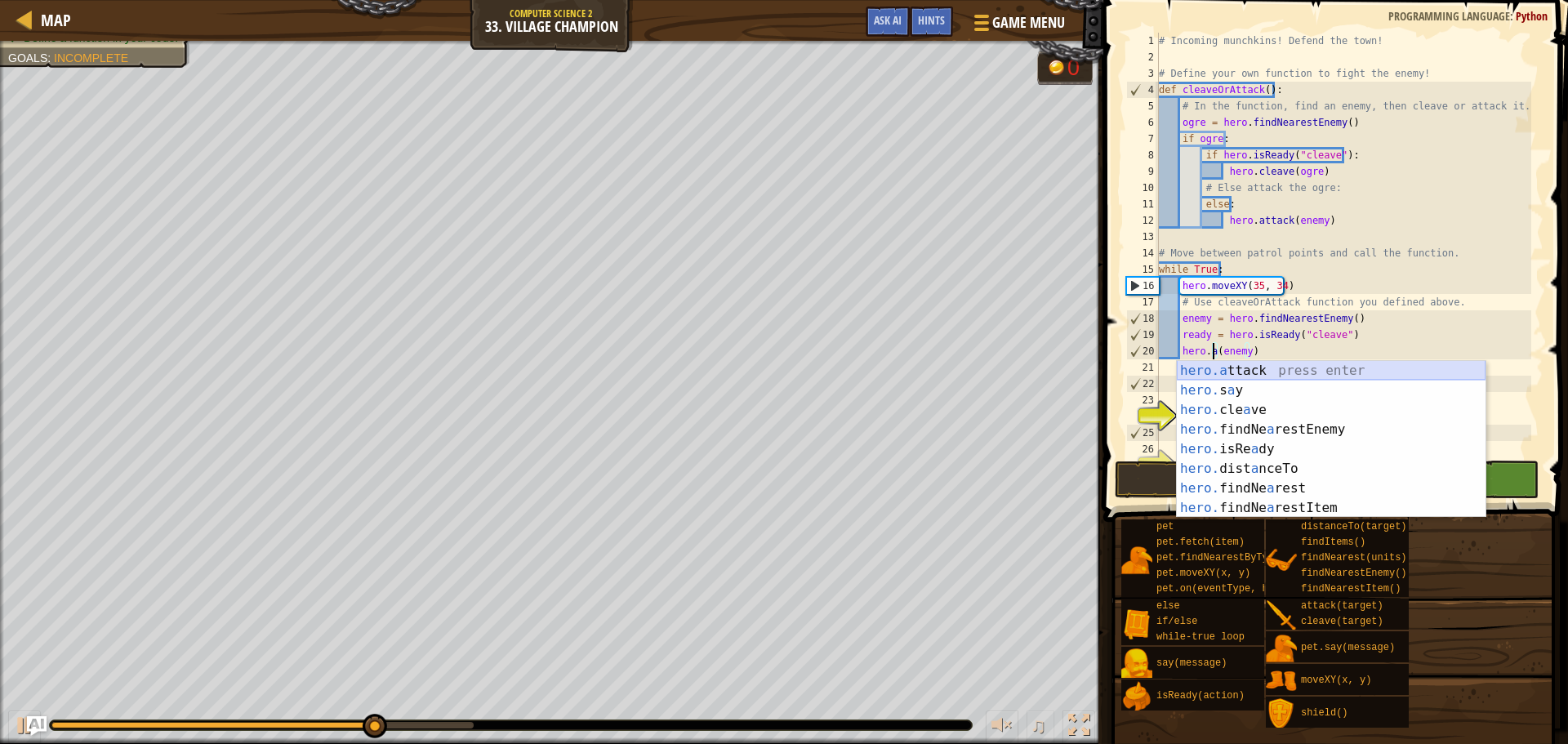
click at [1243, 362] on div "hero.a ttack press enter hero. s a y press enter hero. cle a ve press enter her…" at bounding box center [1332, 459] width 309 height 196
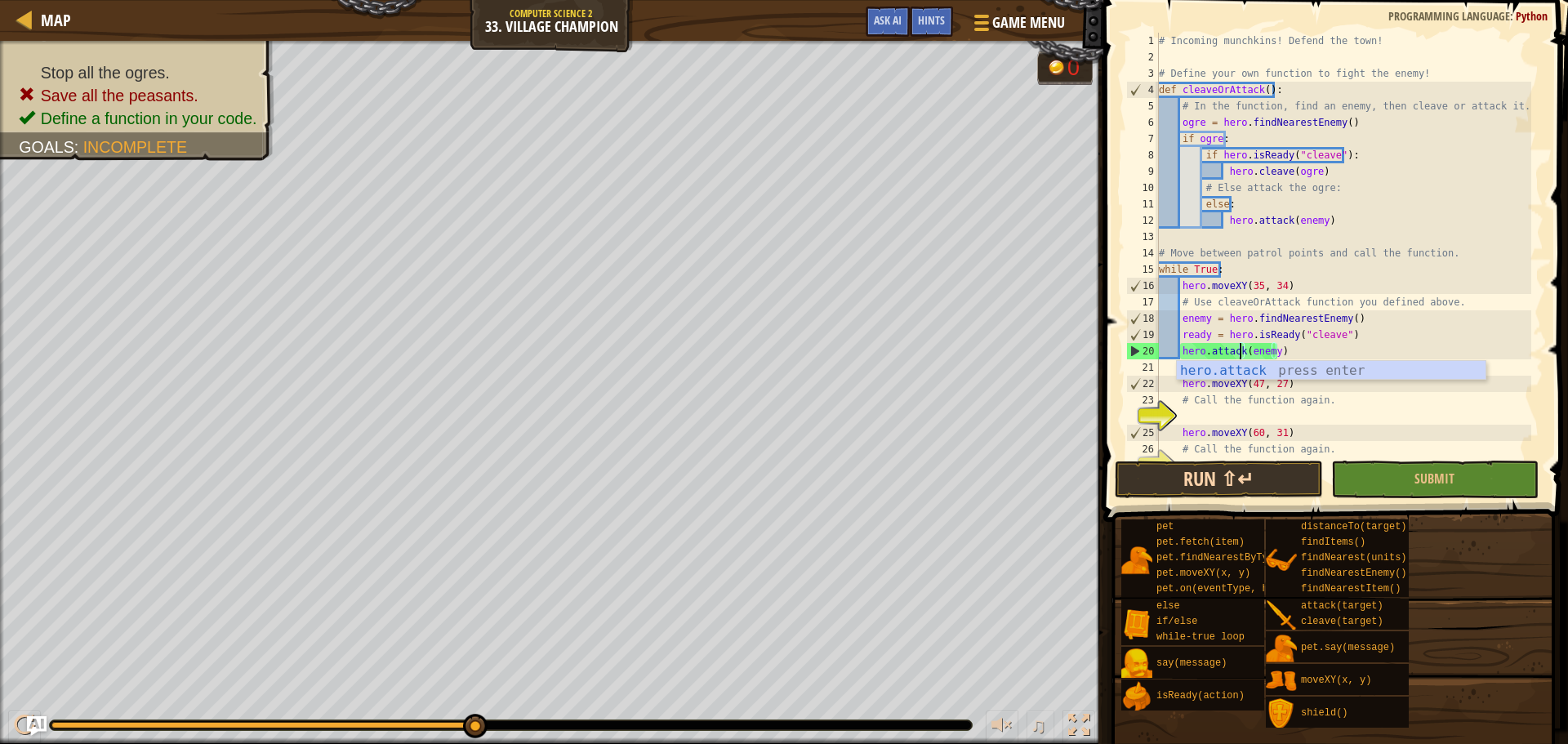
type textarea "hero.attack(enemy)"
click at [1228, 480] on button "Run ⇧↵" at bounding box center [1218, 478] width 208 height 37
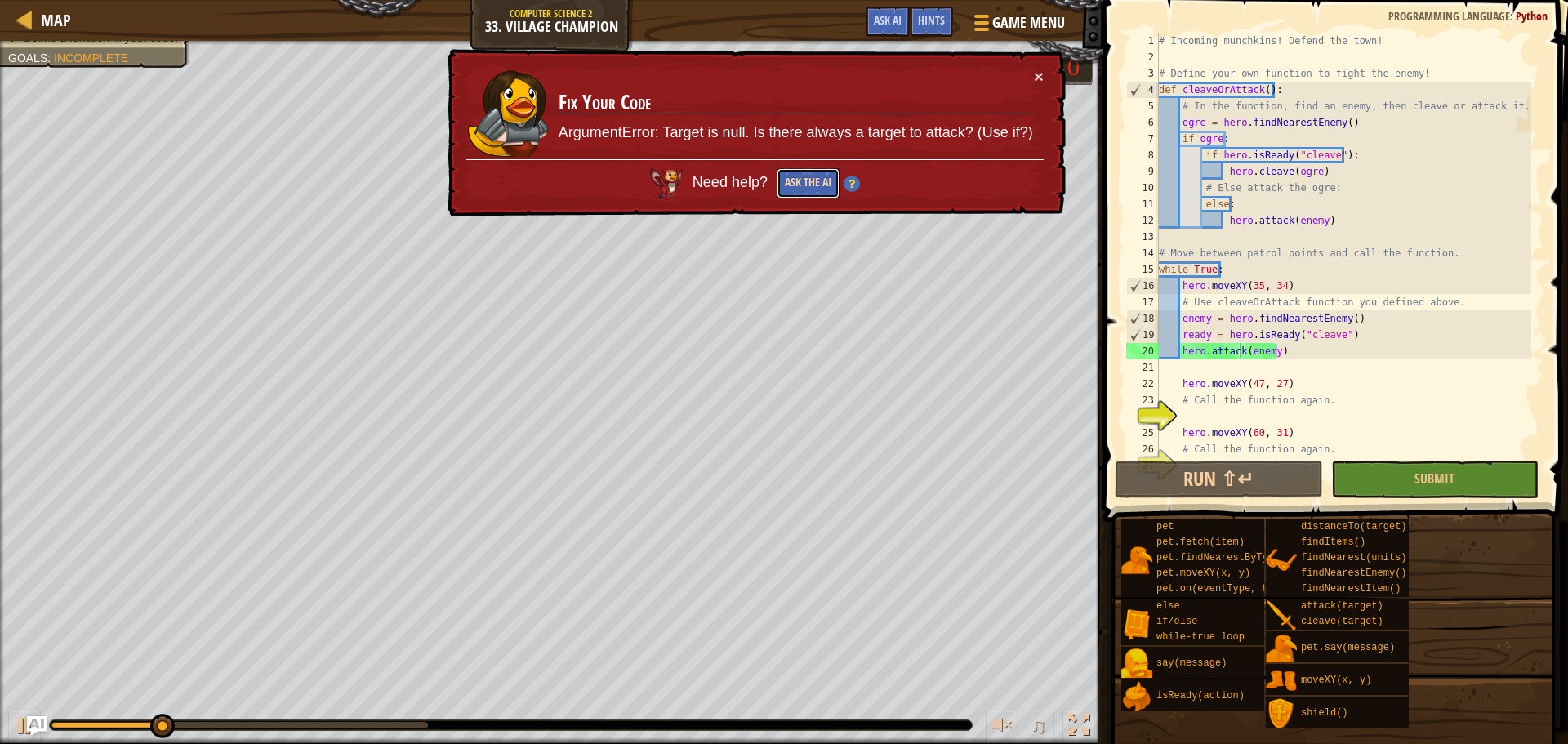
click at [811, 190] on button "Ask the AI" at bounding box center [808, 183] width 63 height 30
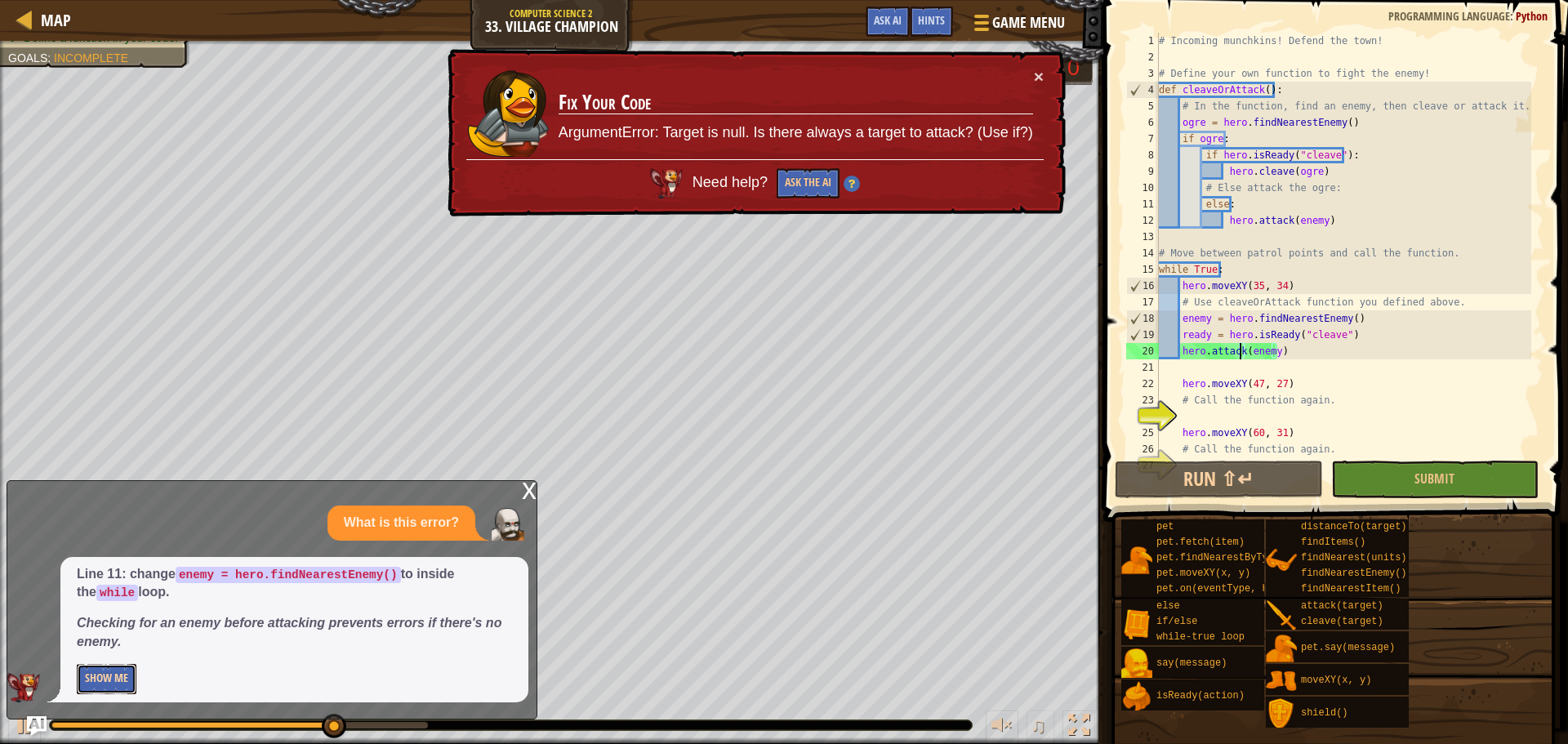
click at [92, 670] on button "Show Me" at bounding box center [107, 679] width 60 height 30
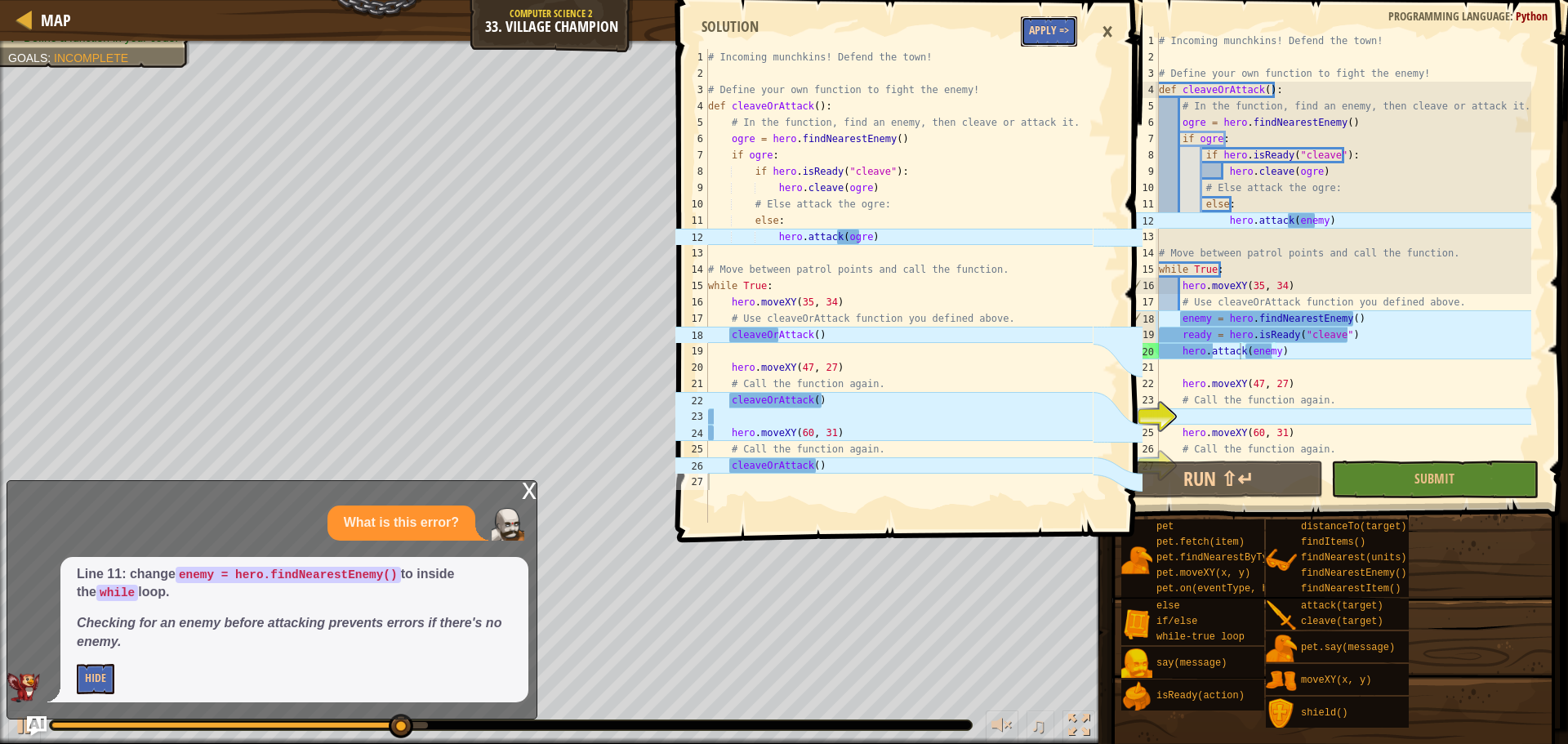
click at [1040, 35] on button "Apply =>" at bounding box center [1049, 31] width 56 height 30
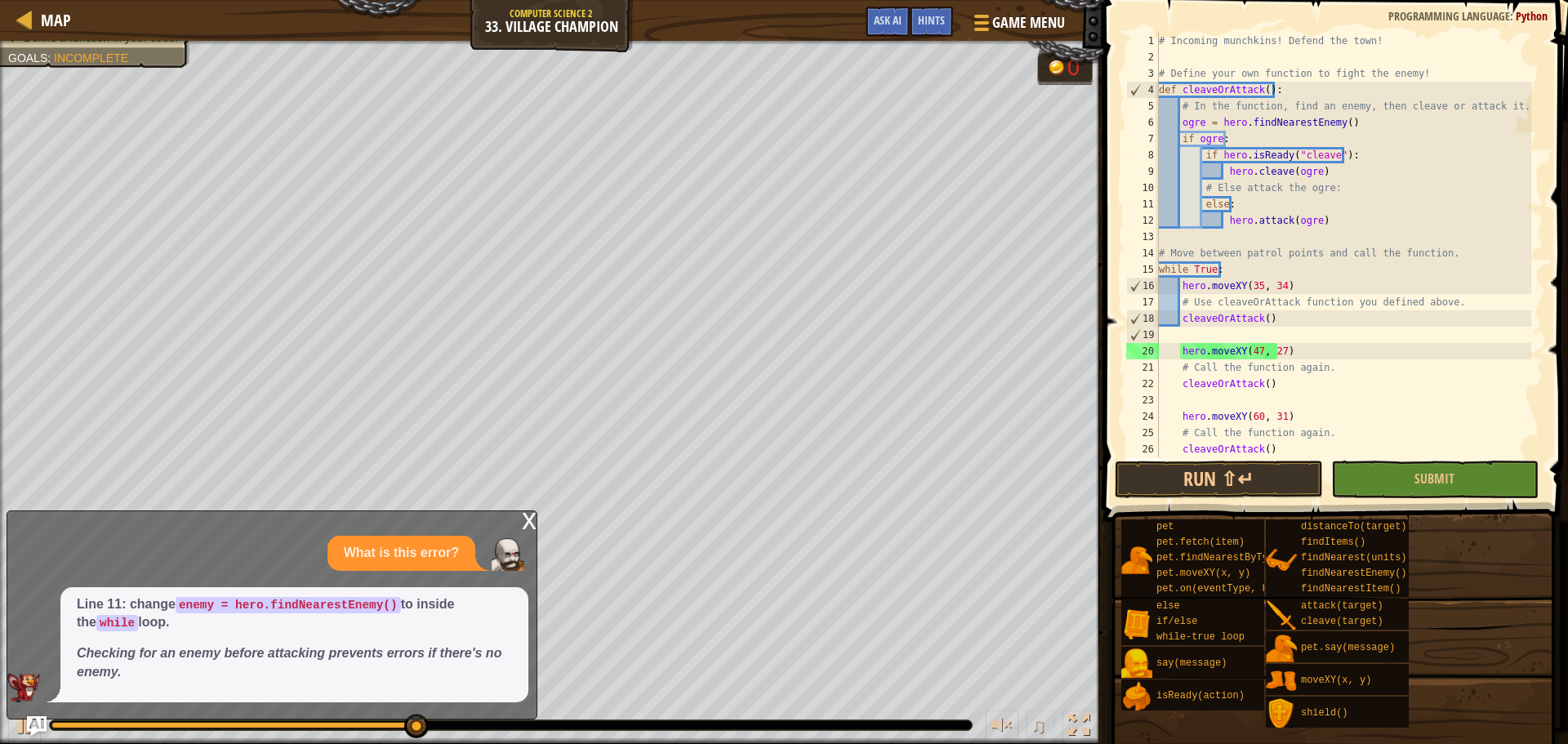
scroll to position [16, 0]
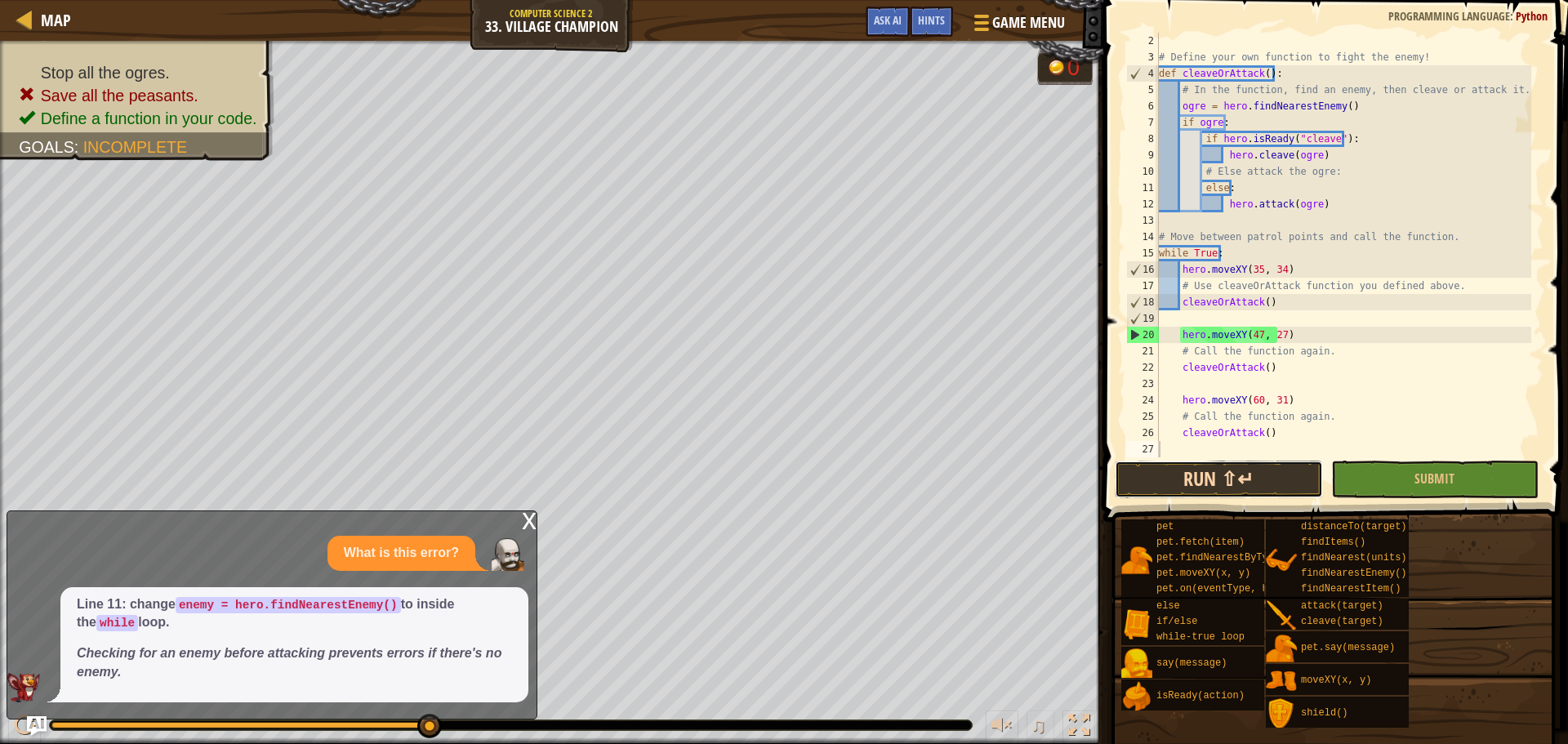
click at [1181, 482] on button "Run ⇧↵" at bounding box center [1218, 478] width 208 height 37
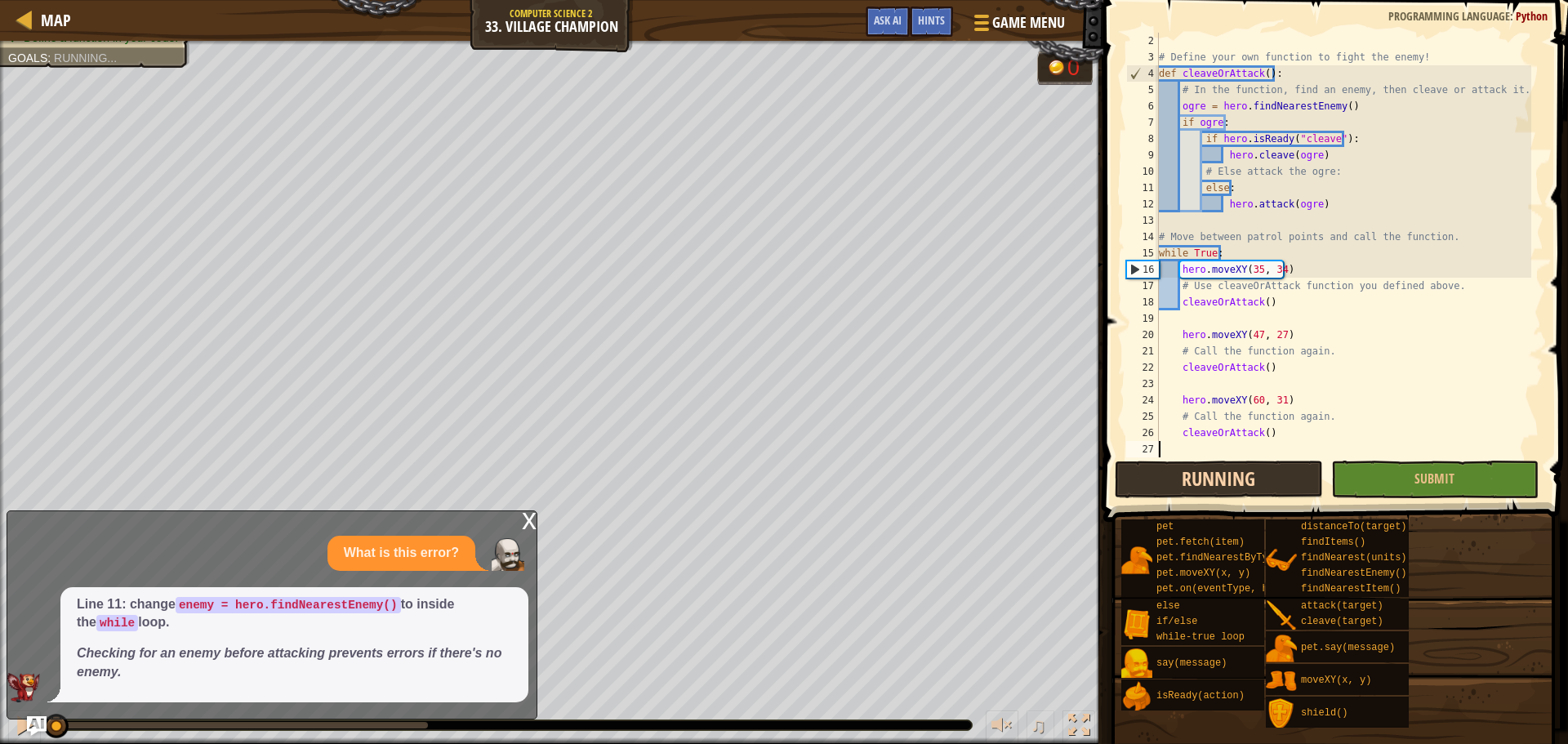
scroll to position [8, 0]
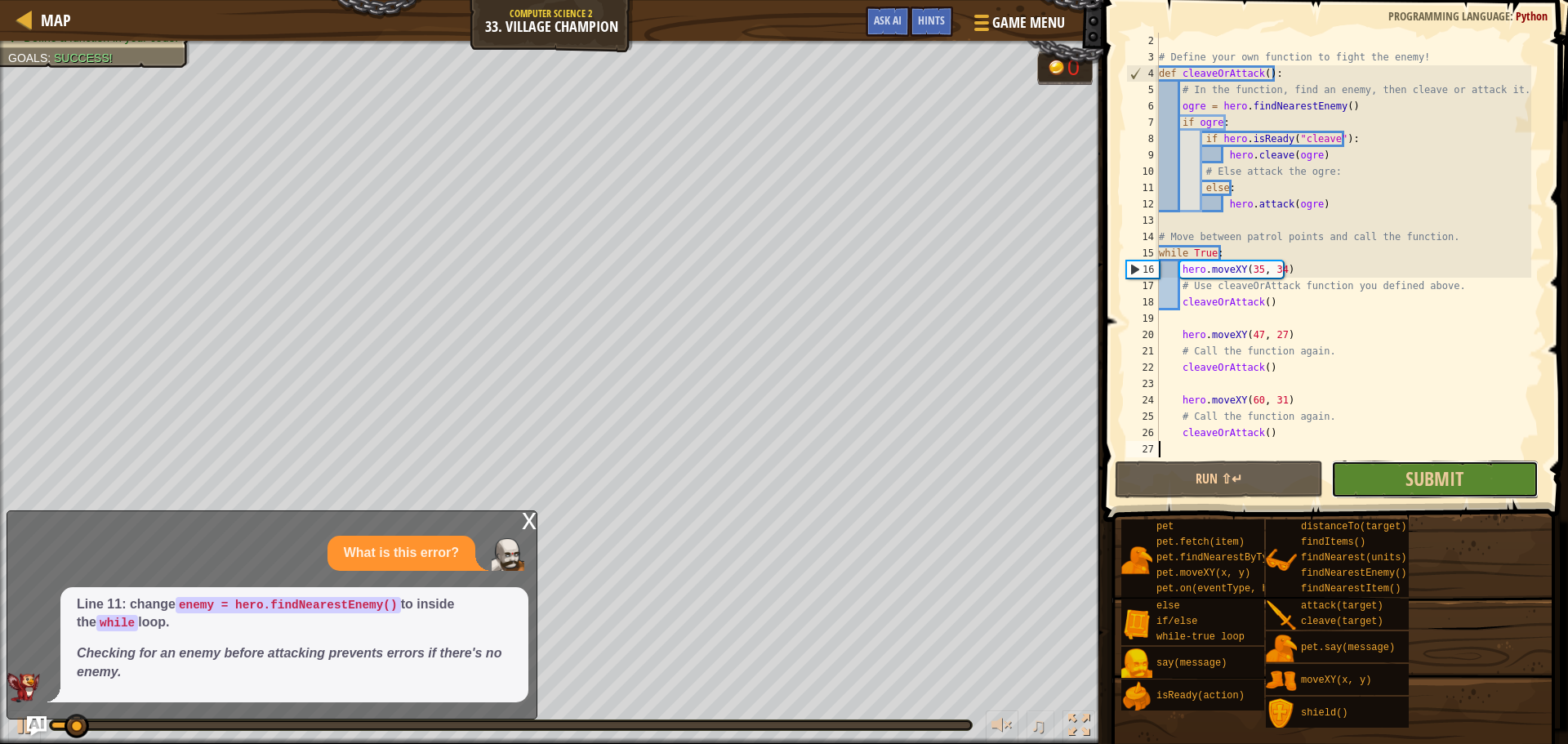
click at [1473, 494] on button "Submit" at bounding box center [1436, 478] width 208 height 37
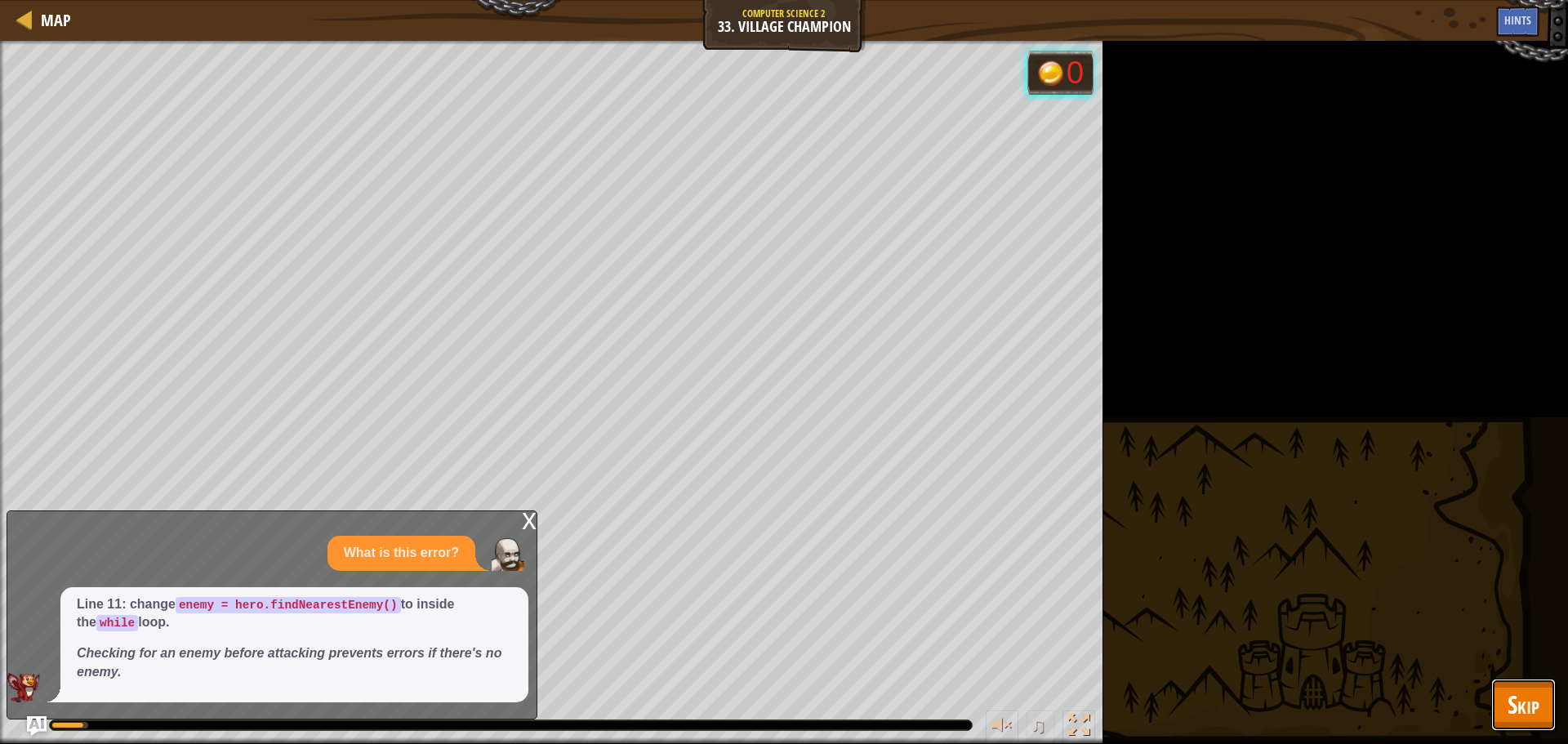
click at [1517, 715] on span "Skip" at bounding box center [1523, 703] width 31 height 33
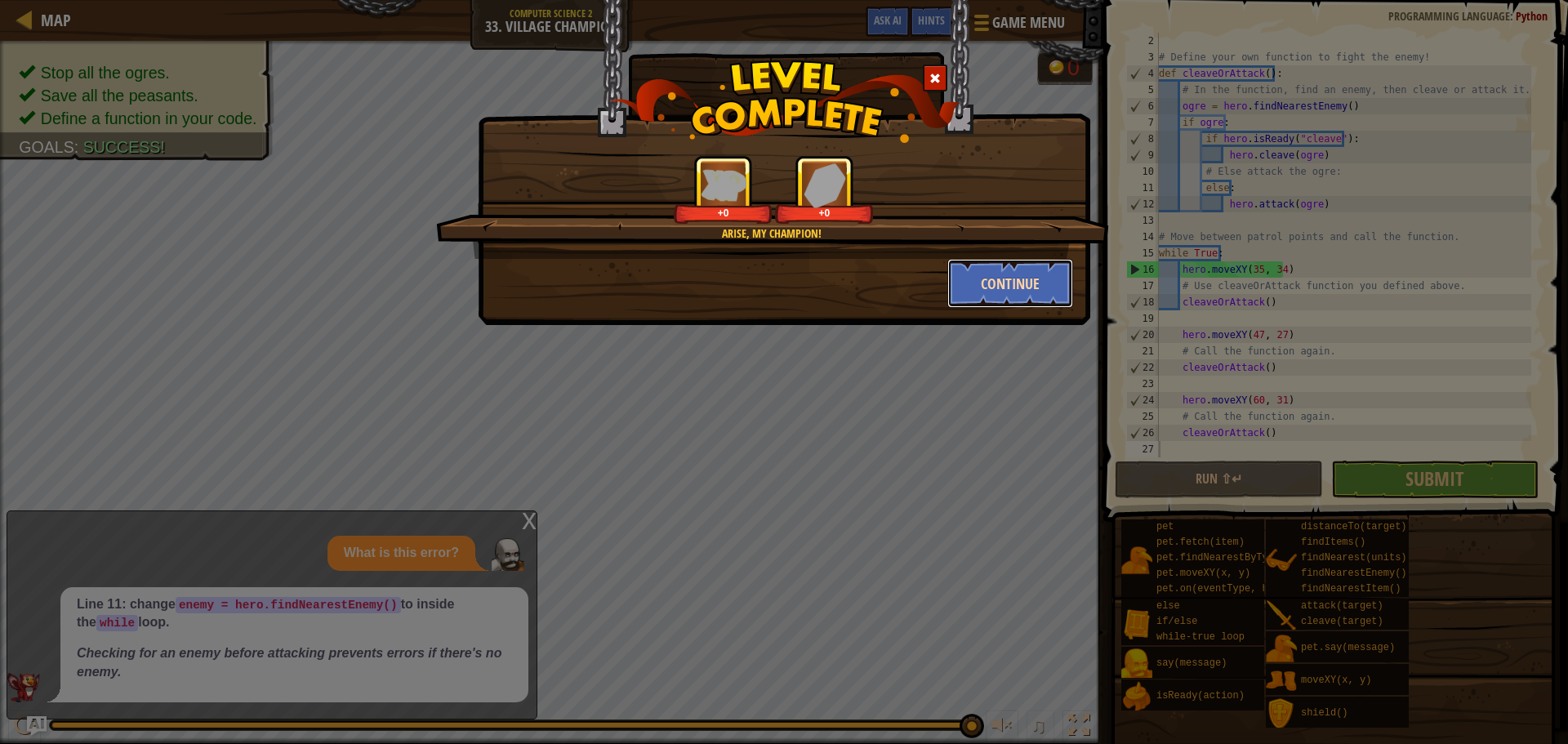
click at [968, 293] on button "Continue" at bounding box center [1010, 283] width 127 height 49
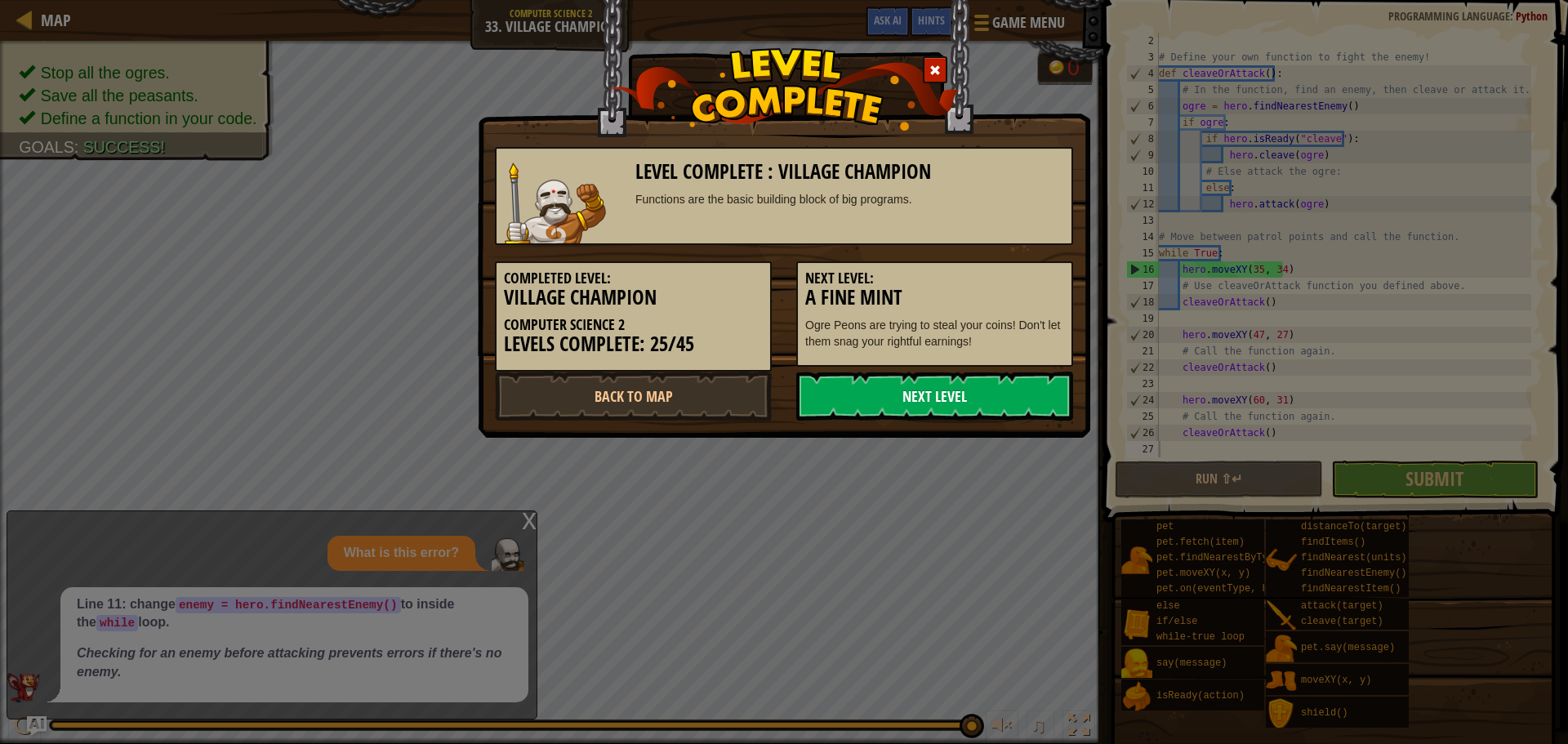
click at [962, 402] on link "Next Level" at bounding box center [934, 395] width 276 height 49
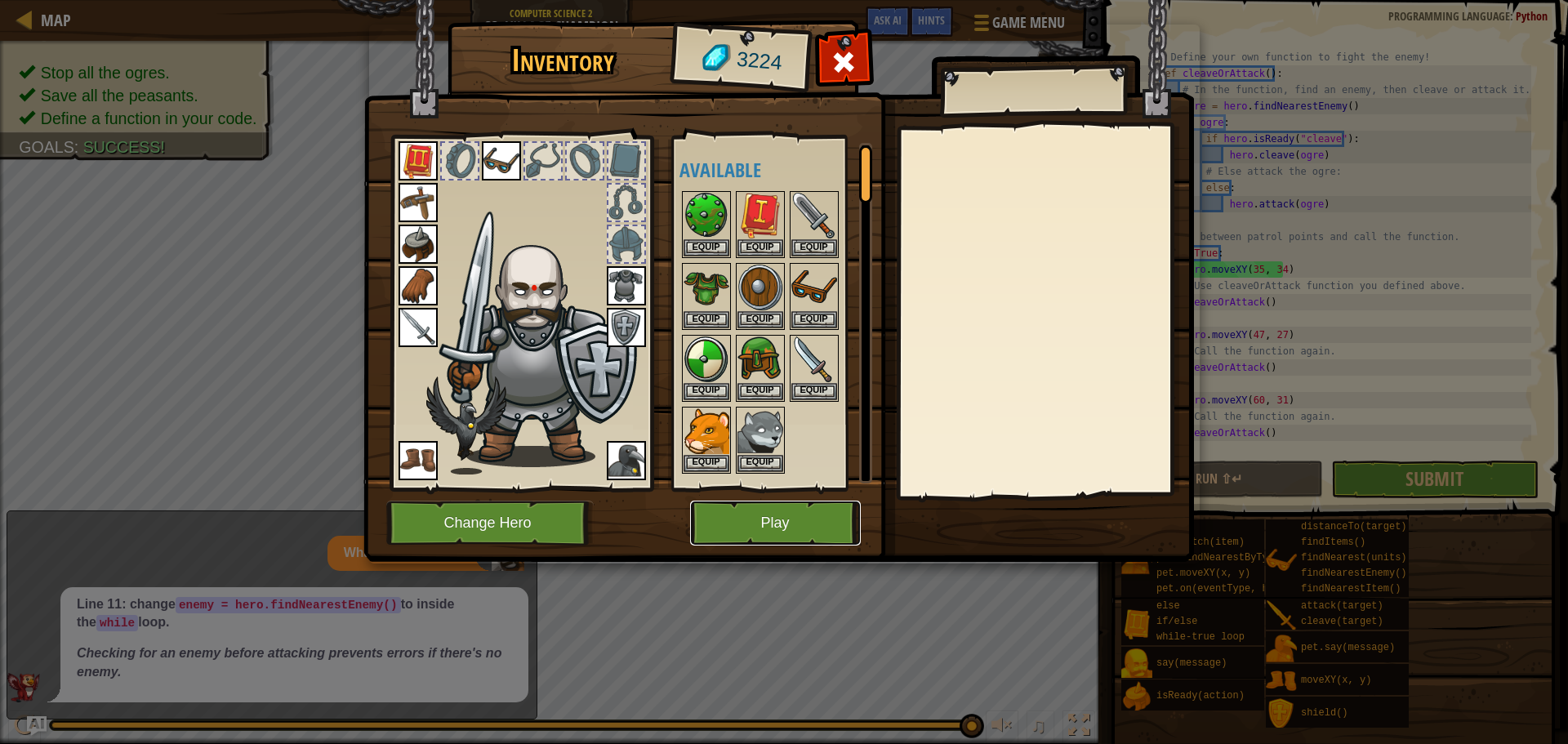
click at [775, 504] on button "Play" at bounding box center [775, 522] width 171 height 45
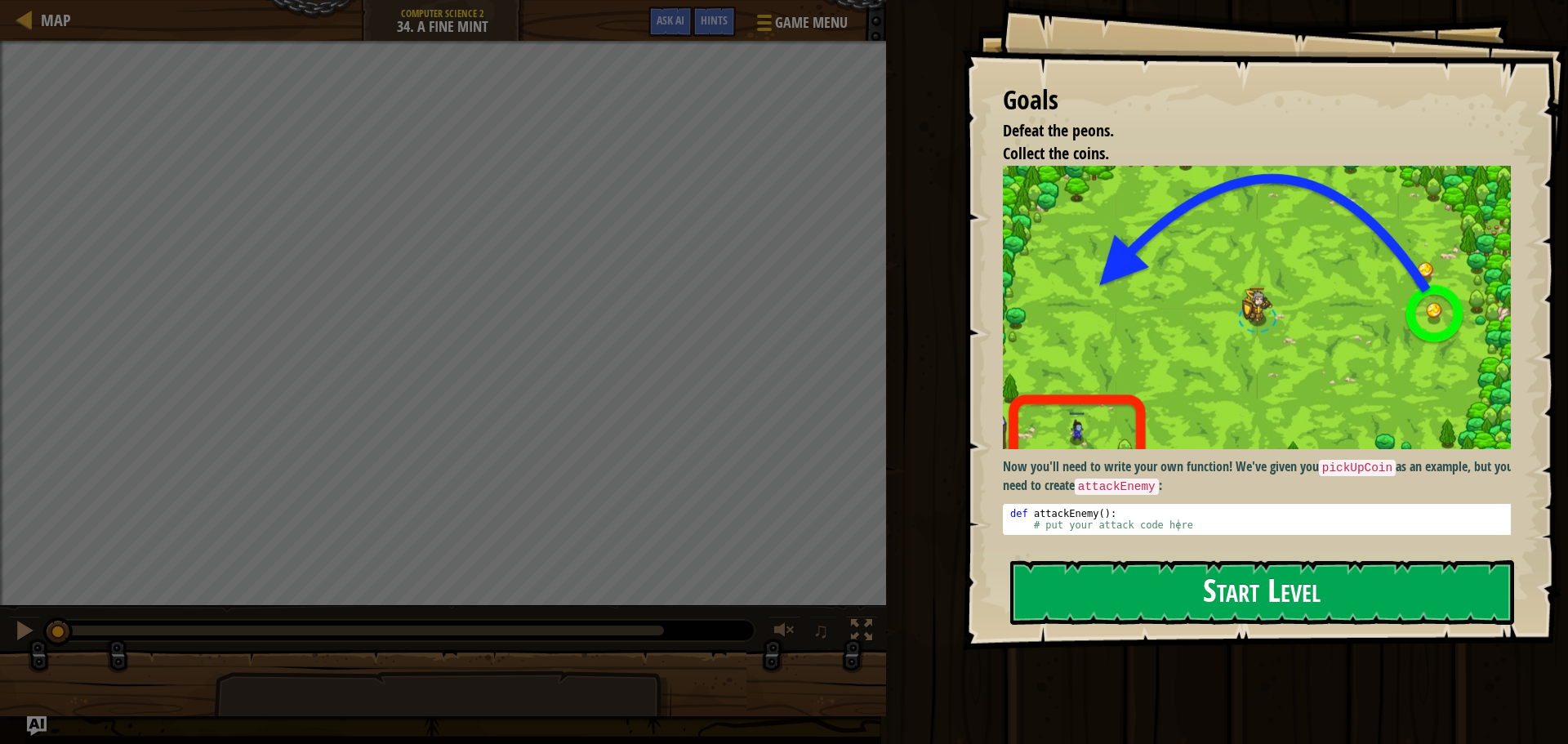
click at [1163, 601] on button "Start Level" at bounding box center [1262, 593] width 504 height 65
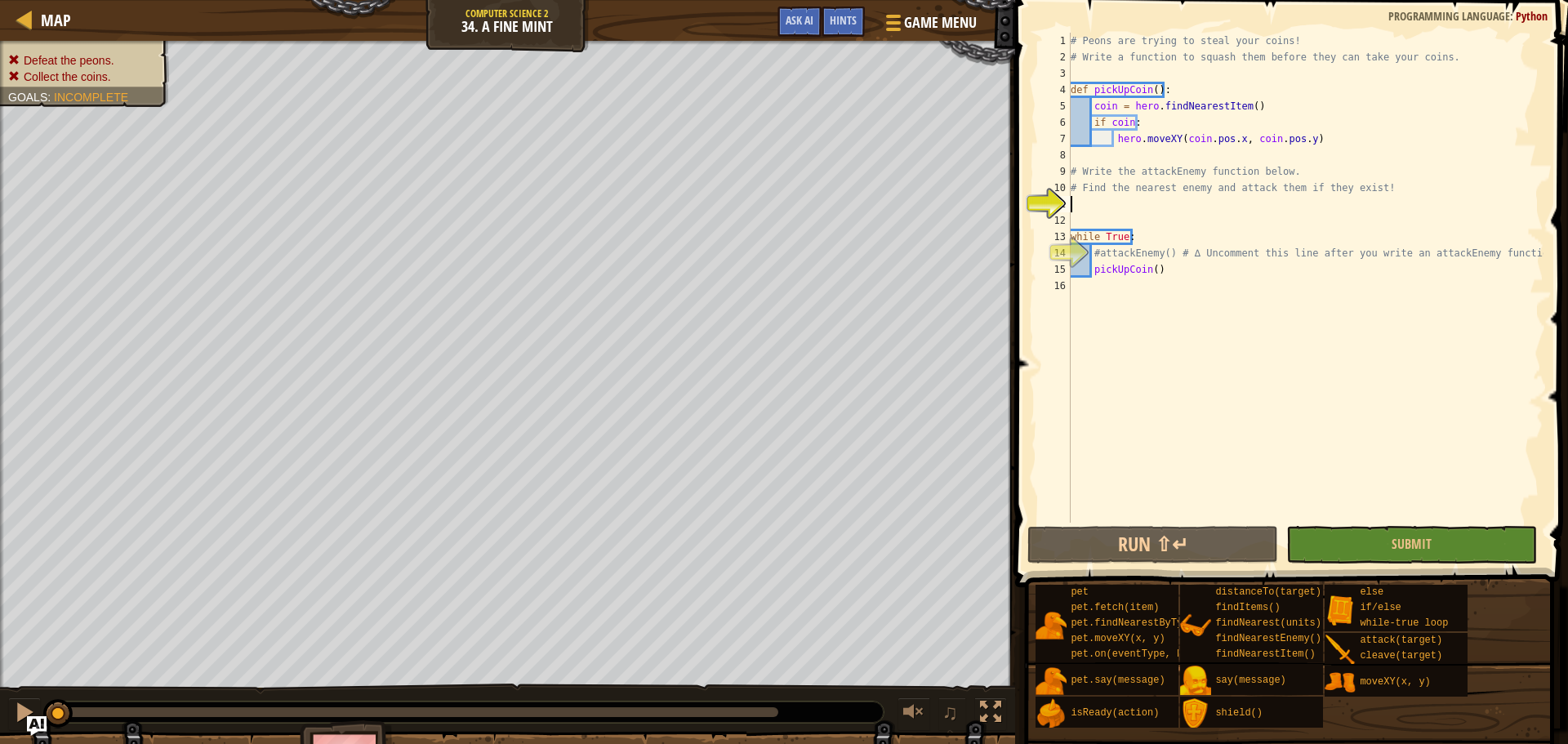
scroll to position [8, 0]
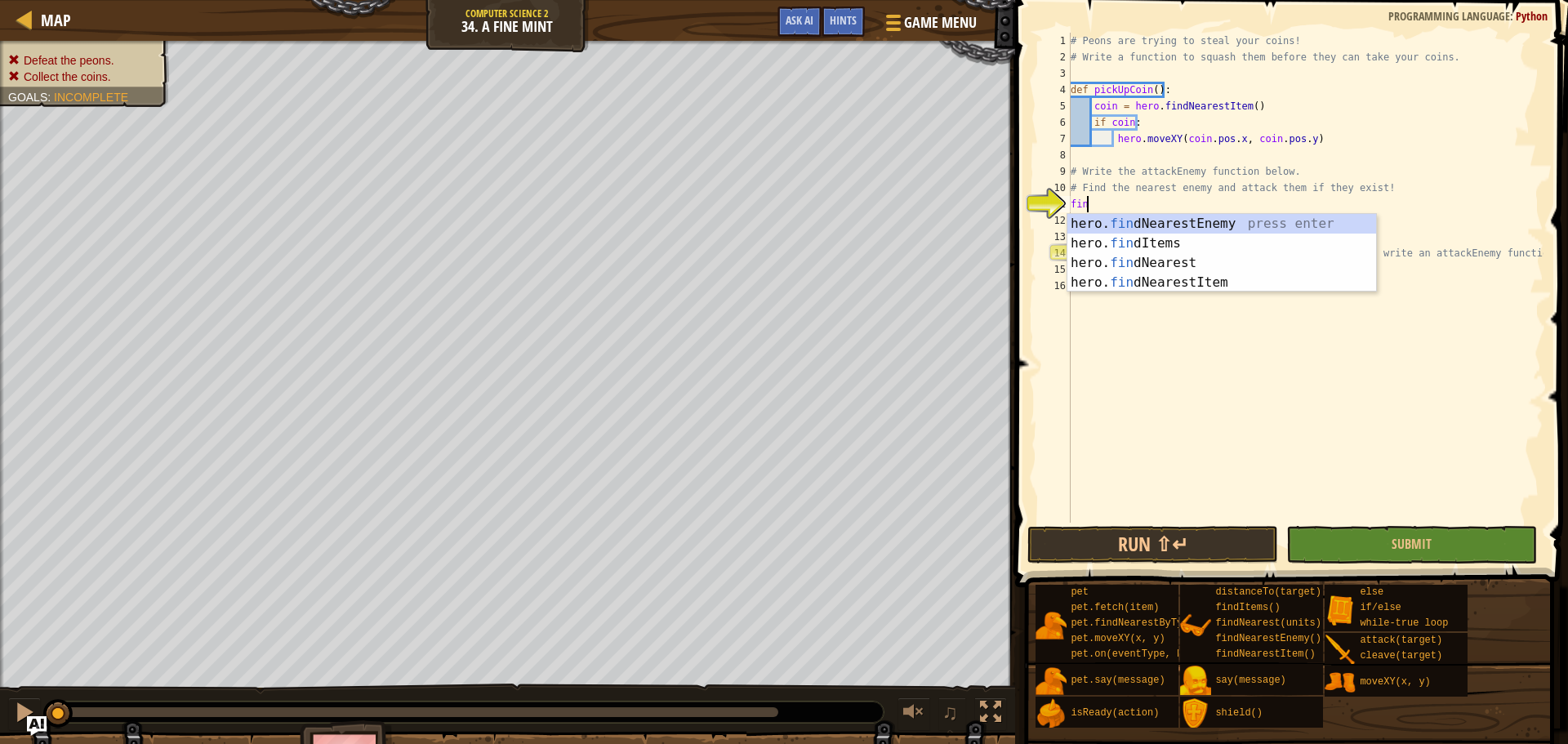
type textarea "find"
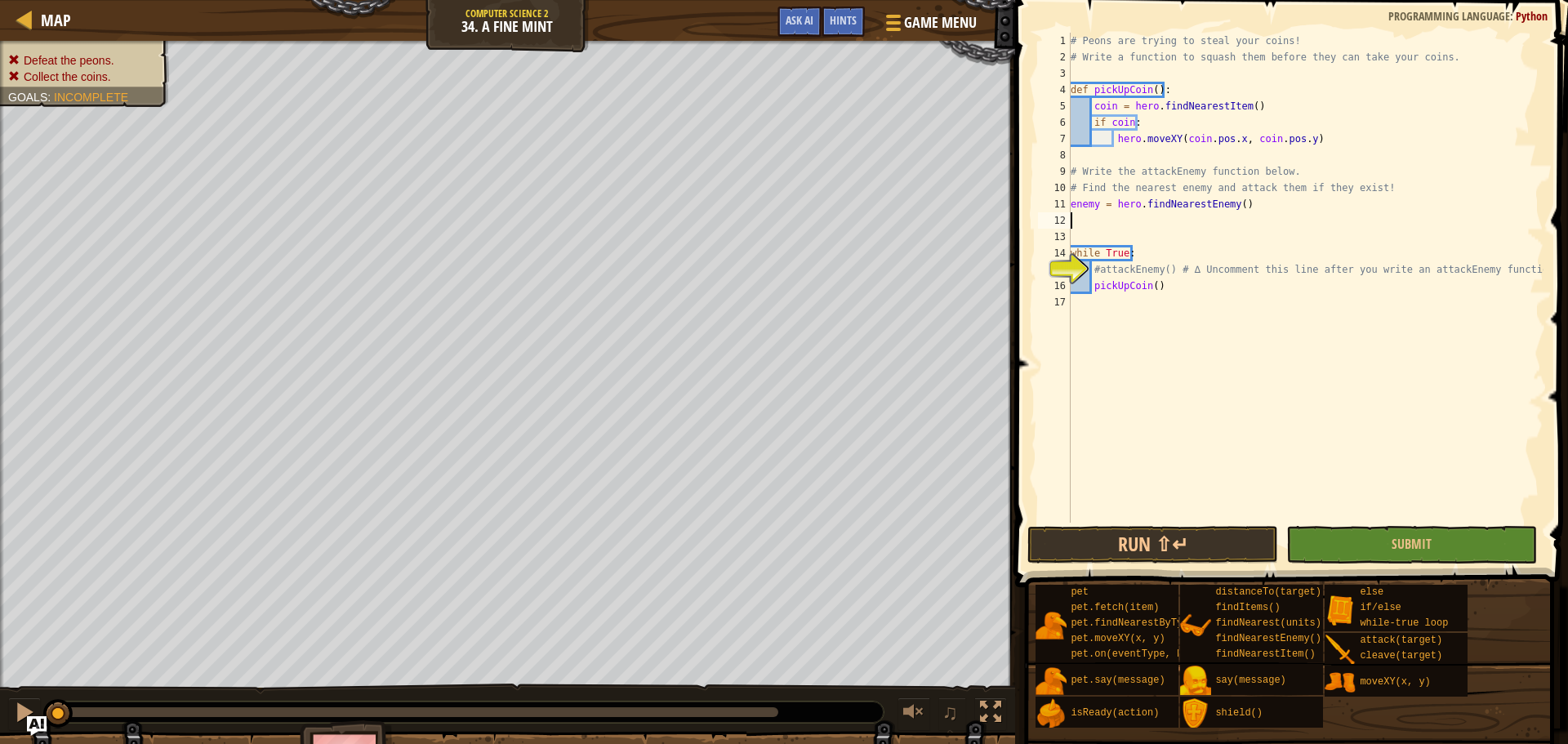
type textarea "a"
type textarea "if enemy:"
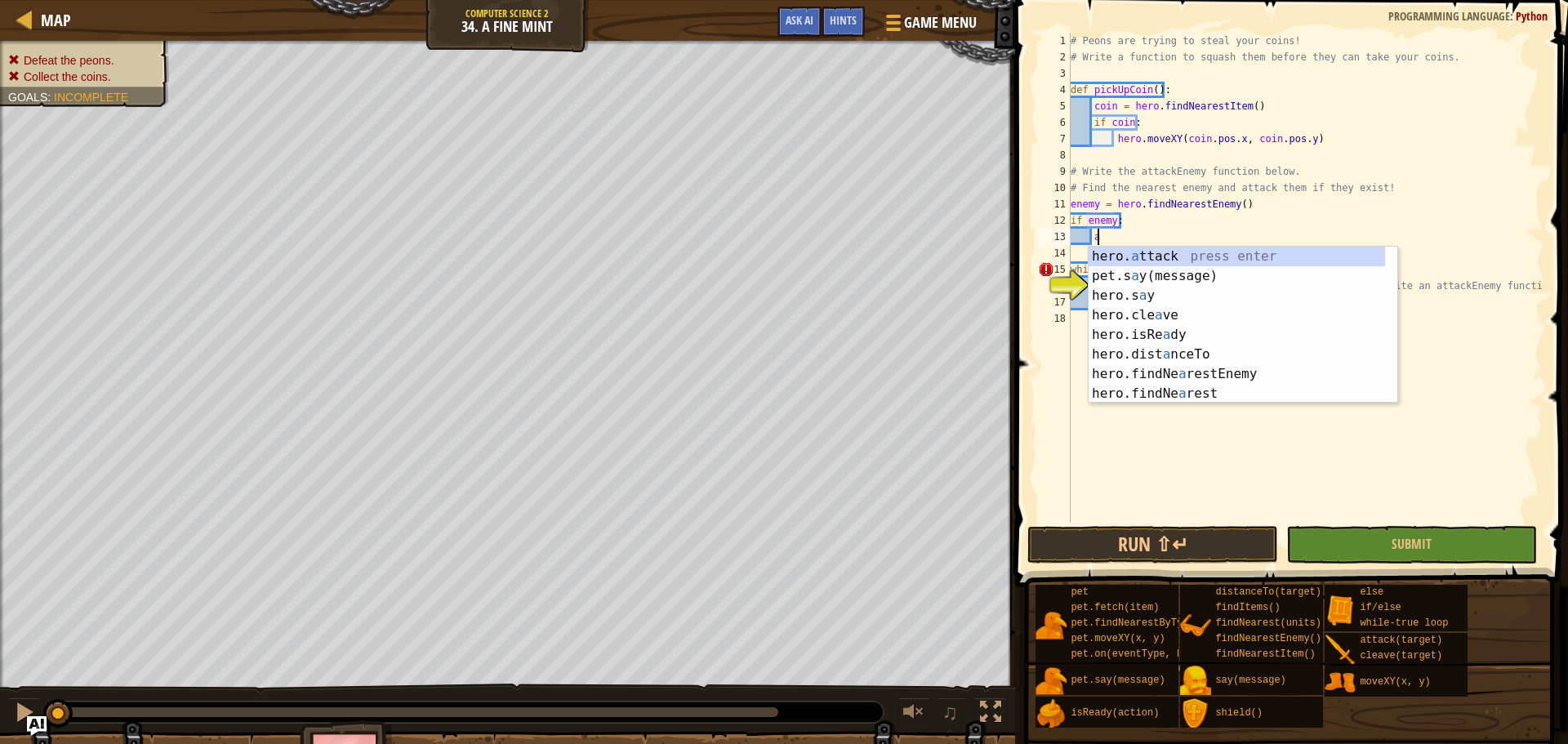
scroll to position [8, 2]
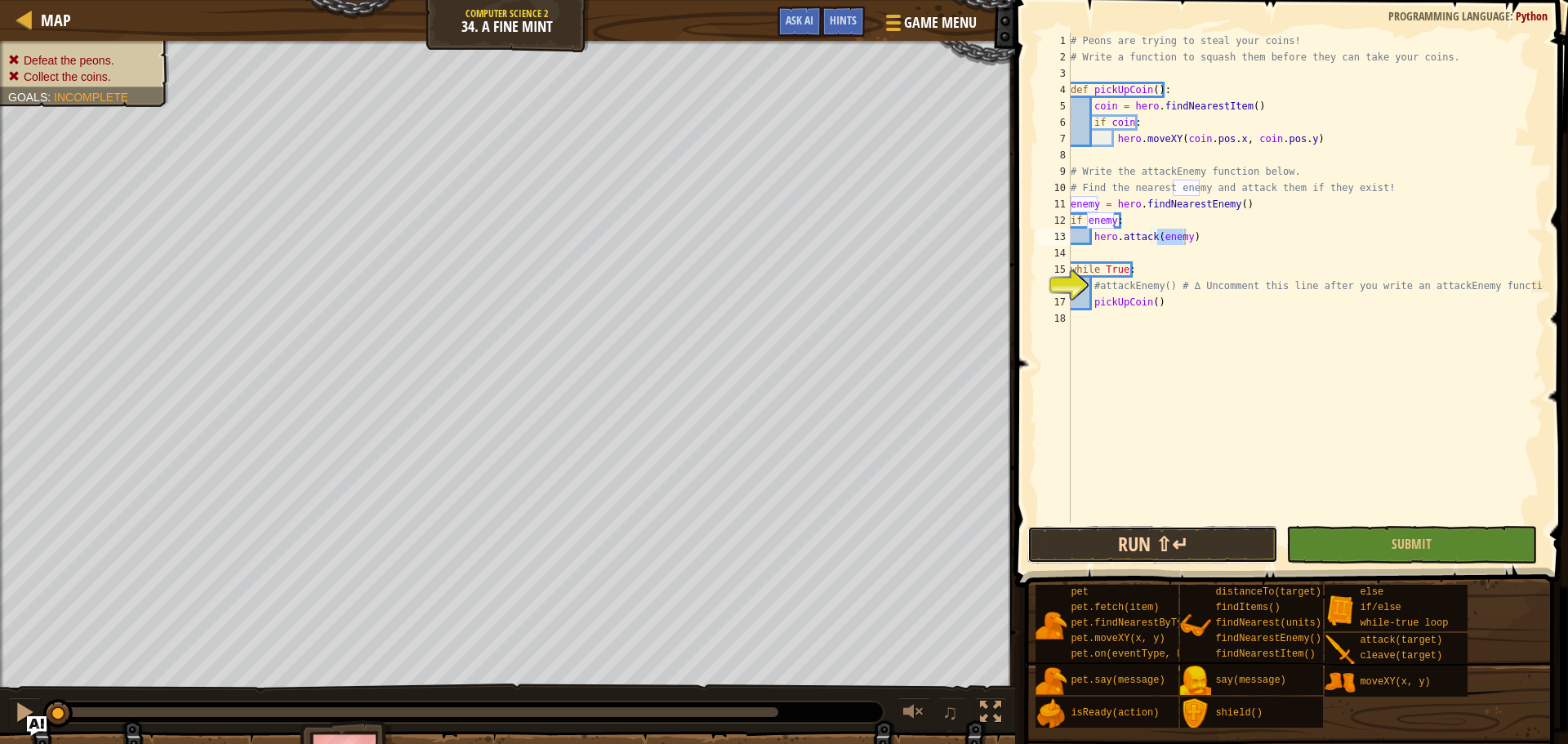
click at [1234, 561] on button "Run ⇧↵" at bounding box center [1152, 544] width 251 height 37
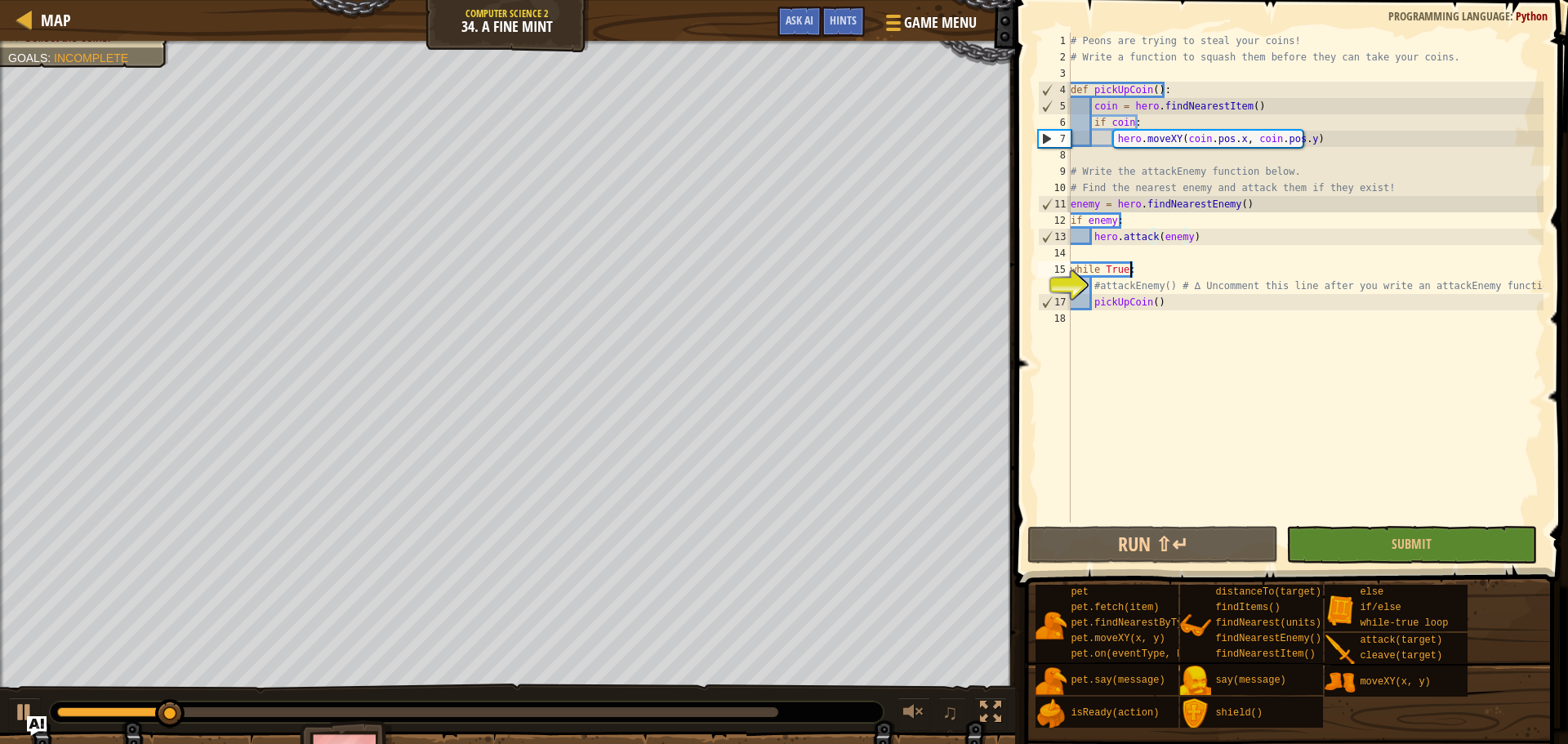
click at [1137, 274] on div "# Peons are trying to steal your coins! # Write a function to squash them befor…" at bounding box center [1305, 293] width 476 height 522
type textarea "#attackEnemy() # ∆ Uncomment this line after you write an attackEnemy function."
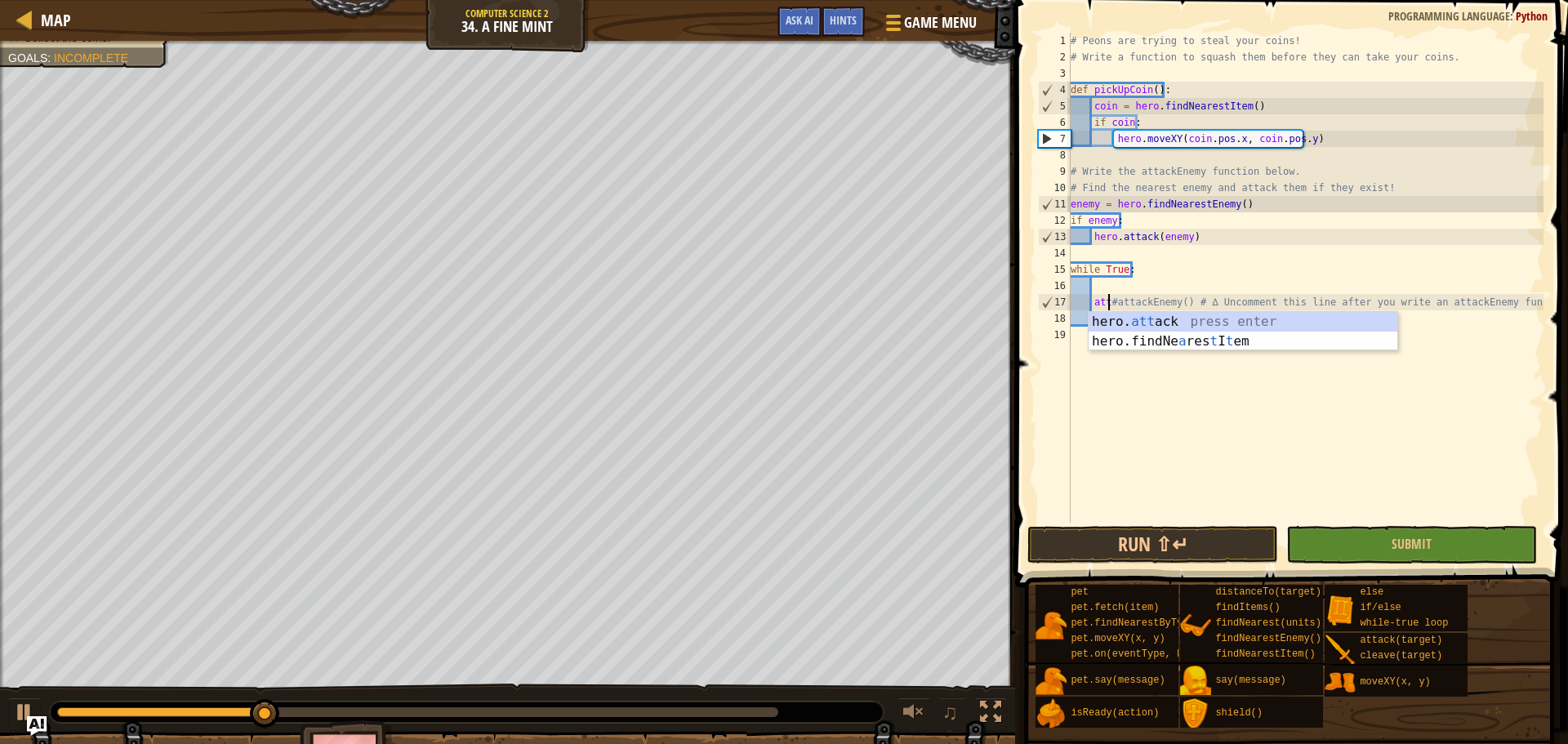
scroll to position [8, 3]
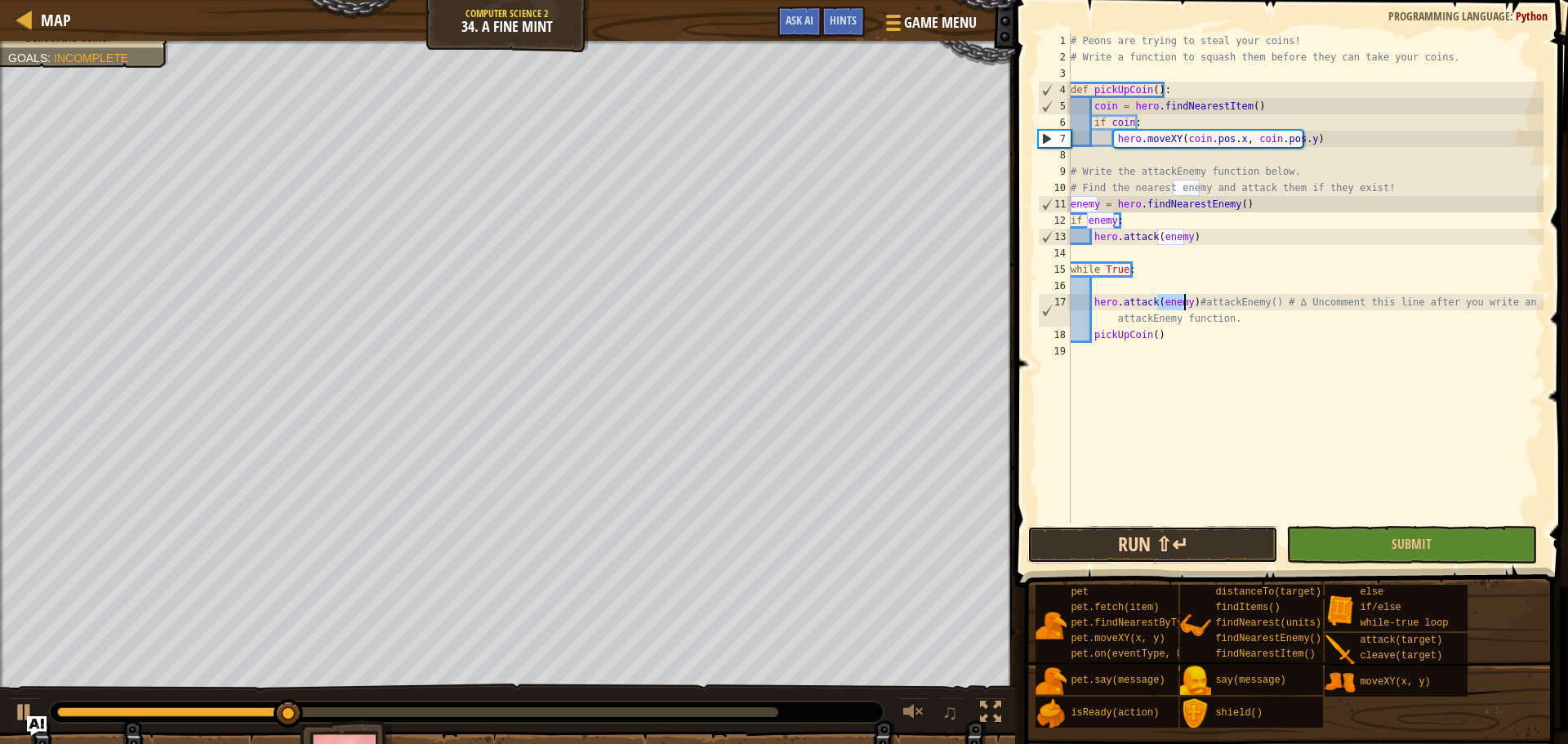
click at [1165, 529] on button "Run ⇧↵" at bounding box center [1152, 544] width 251 height 37
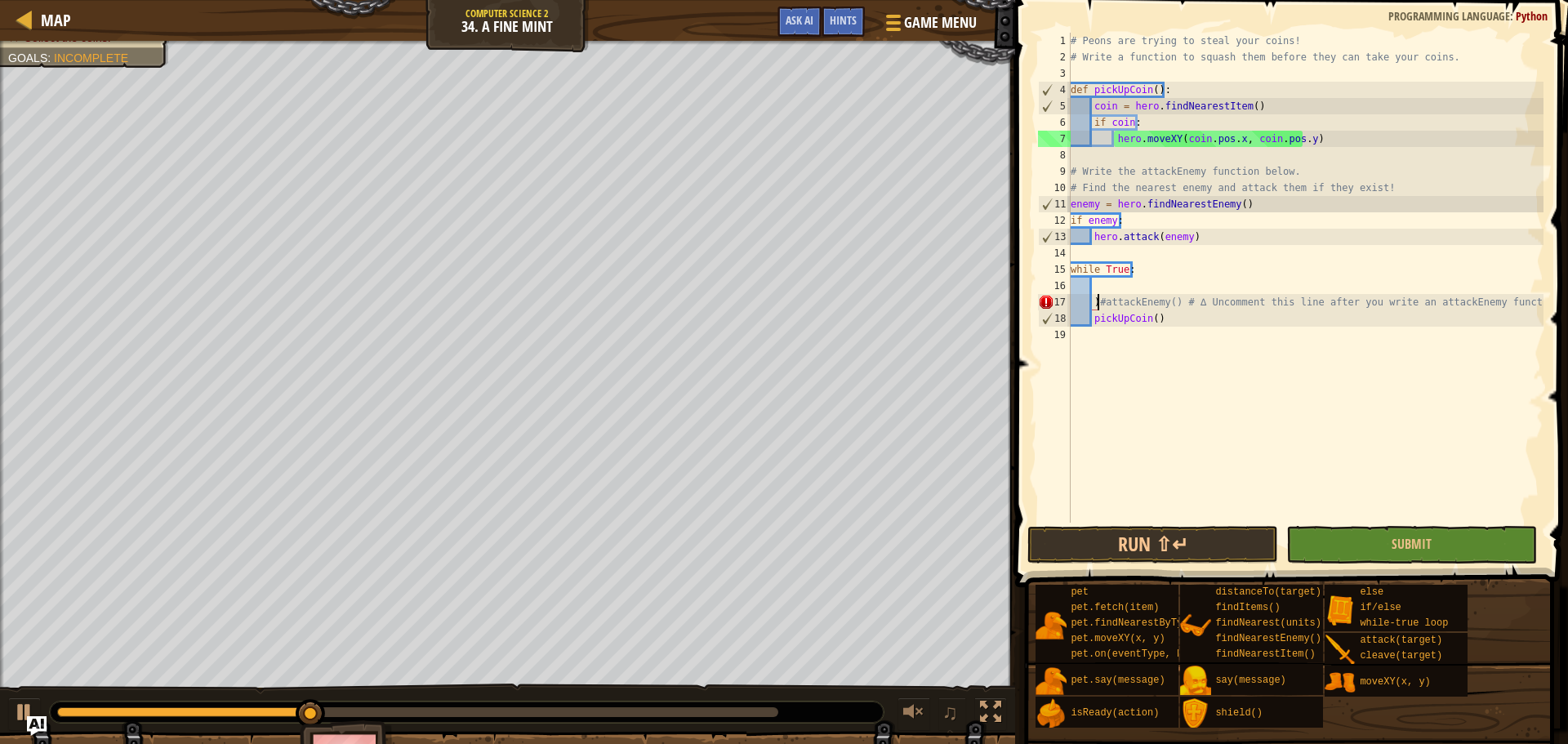
type textarea "#attackEnemy() # ∆ Uncomment this line after you write an attackEnemy function."
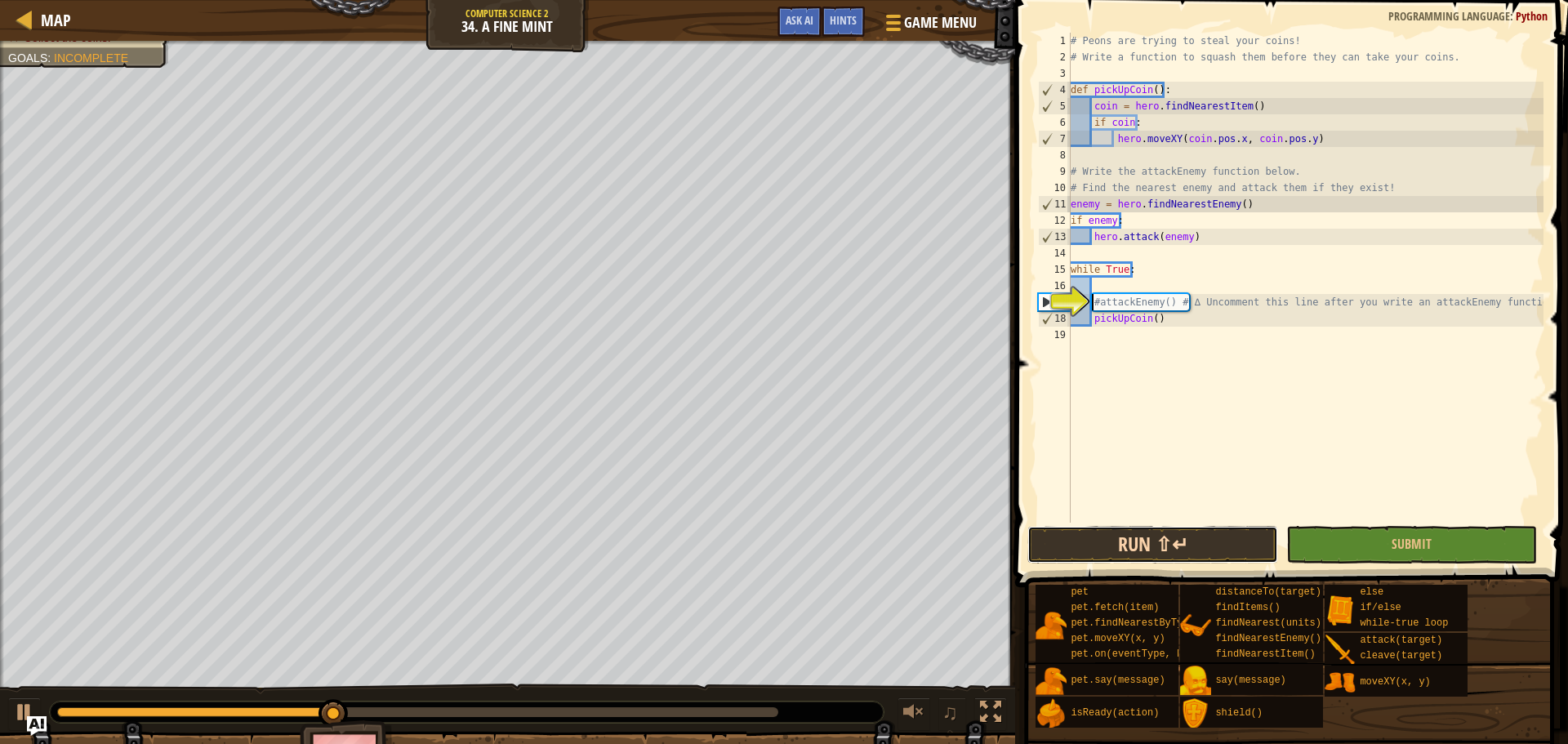
click at [1091, 541] on button "Run ⇧↵" at bounding box center [1152, 544] width 251 height 37
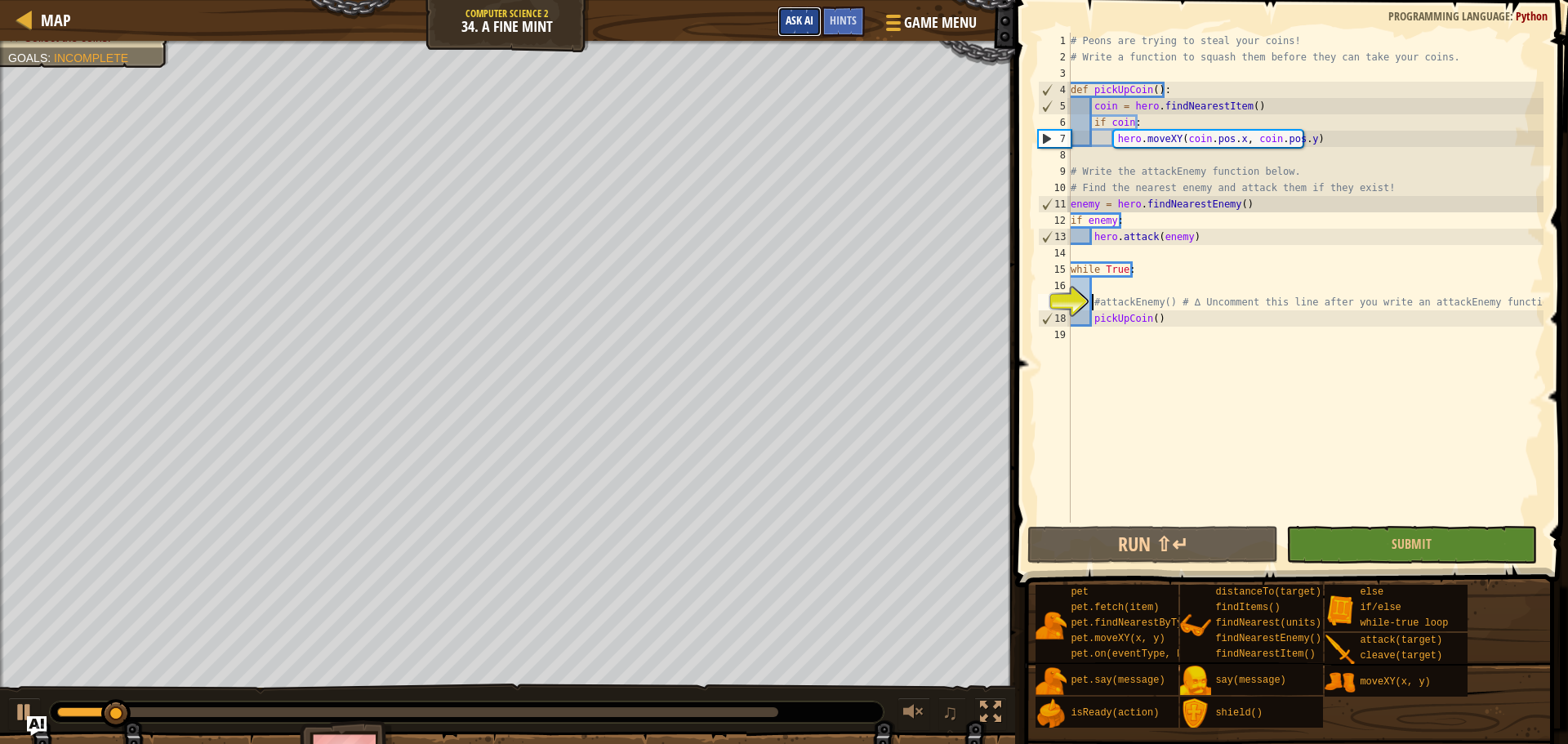
click at [796, 25] on span "Ask AI" at bounding box center [799, 20] width 28 height 15
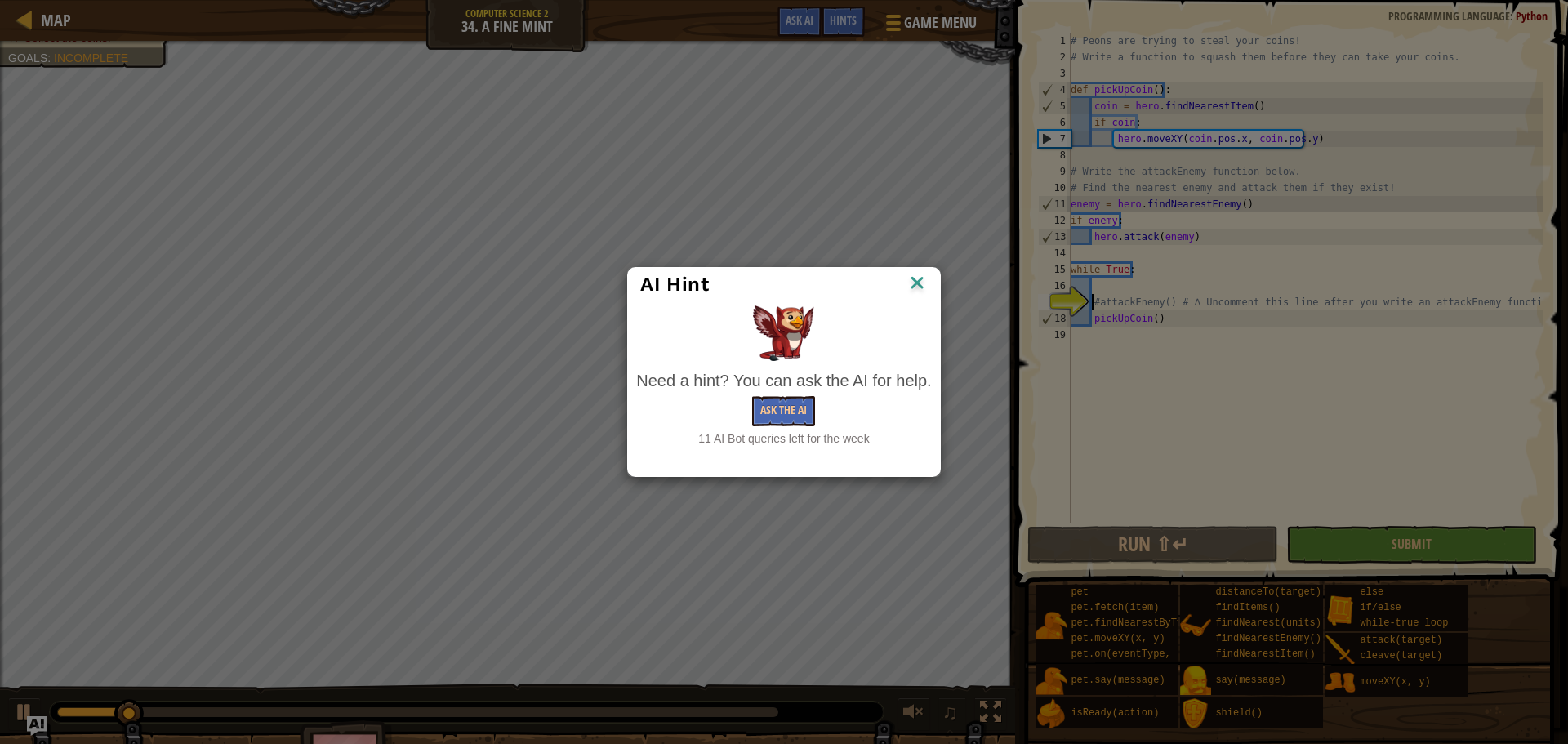
click at [787, 430] on div "Need a hint? You can ask the AI for help. Ask the AI 11 AI Bot queries left for…" at bounding box center [783, 408] width 295 height 78
click at [785, 408] on button "Ask the AI" at bounding box center [784, 412] width 63 height 30
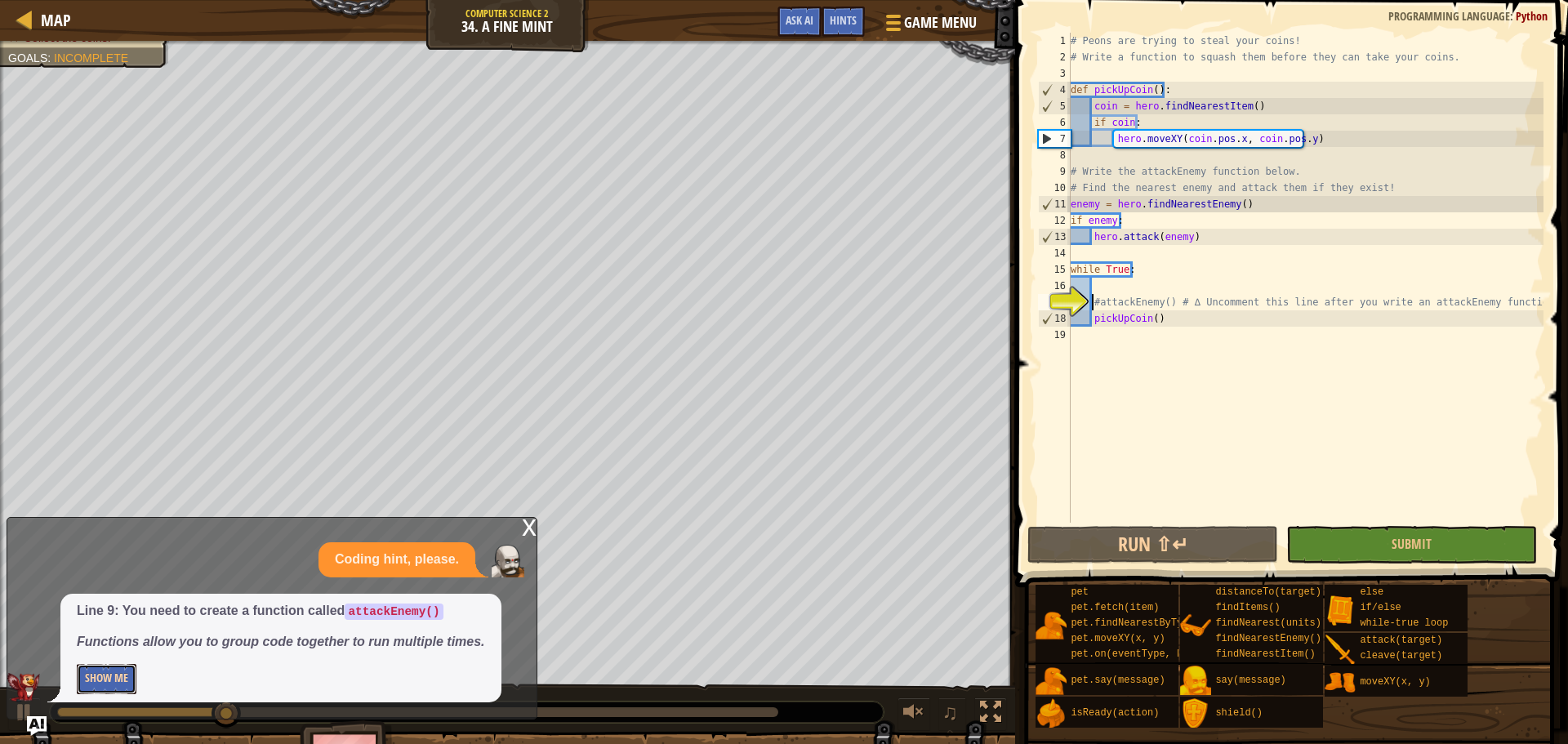
click at [122, 681] on button "Show Me" at bounding box center [107, 679] width 60 height 30
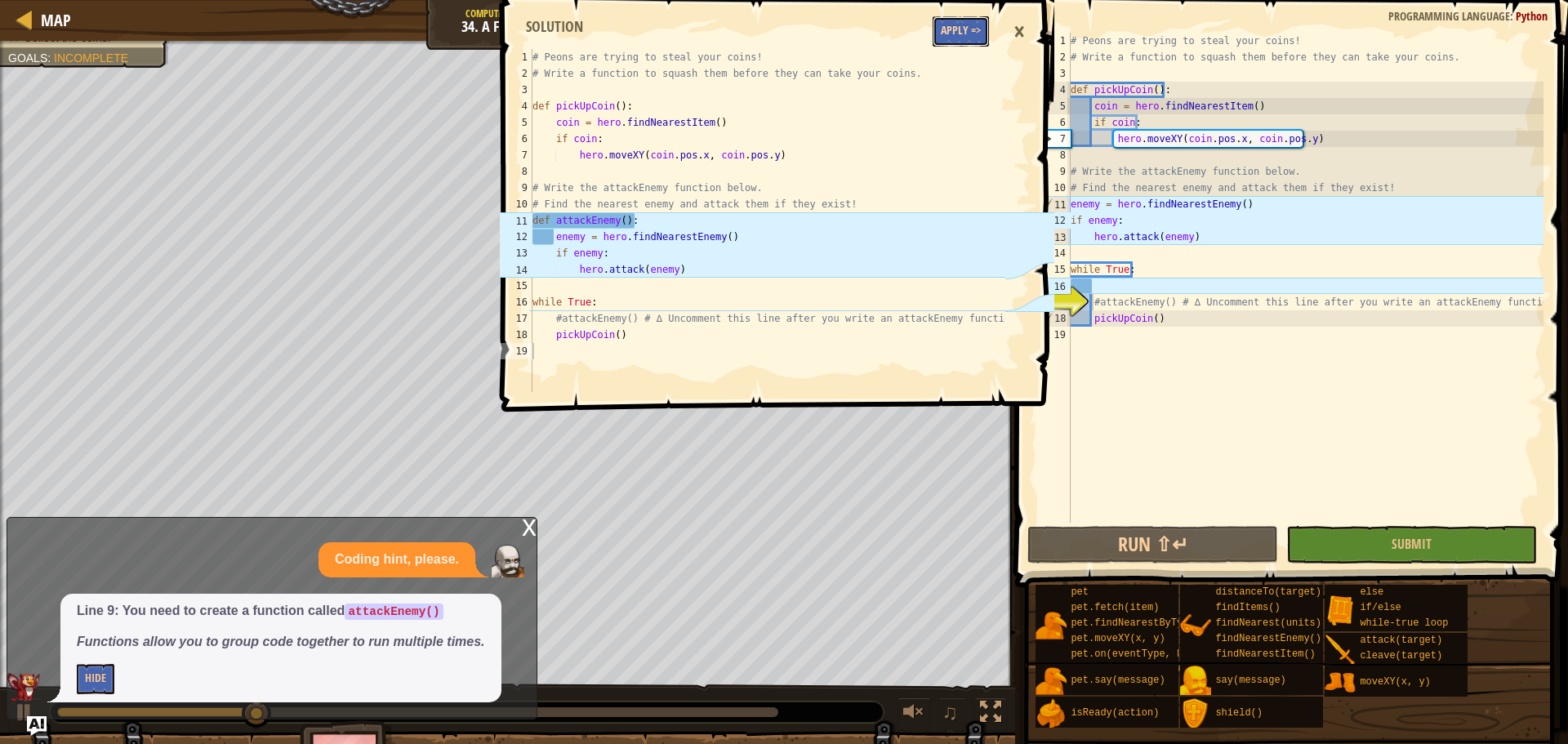
click at [947, 41] on button "Apply =>" at bounding box center [960, 31] width 56 height 30
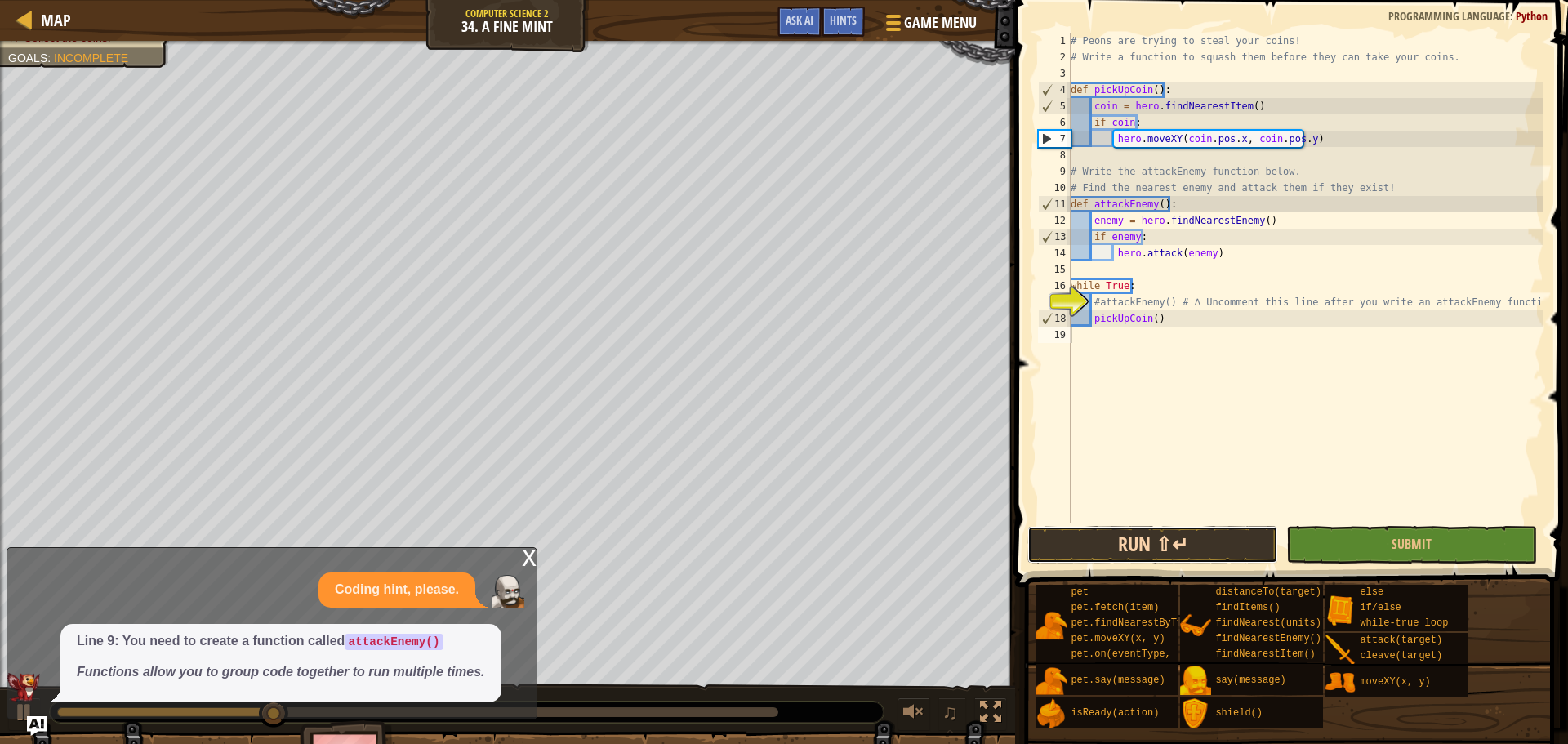
click at [1104, 531] on button "Run ⇧↵" at bounding box center [1152, 544] width 251 height 37
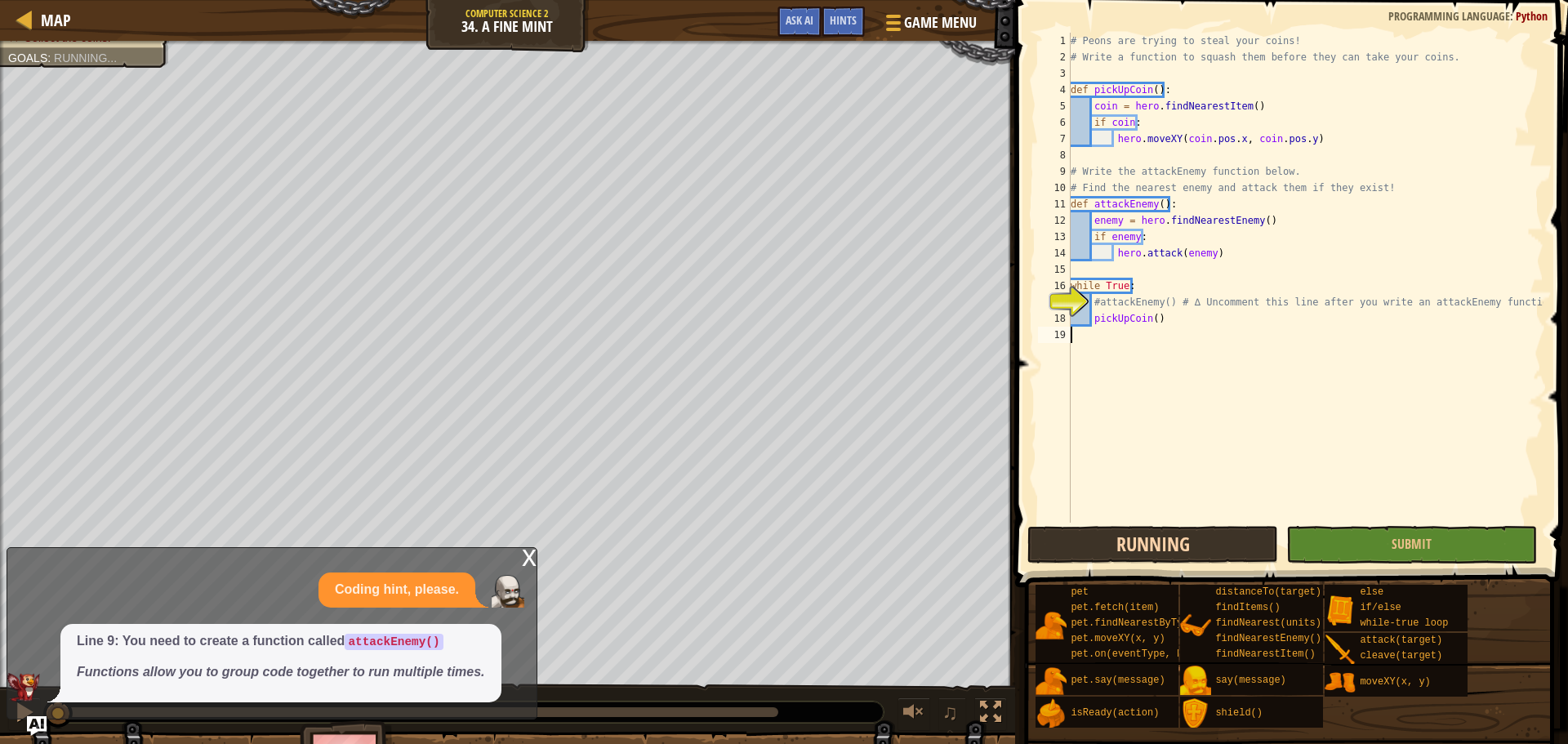
scroll to position [8, 0]
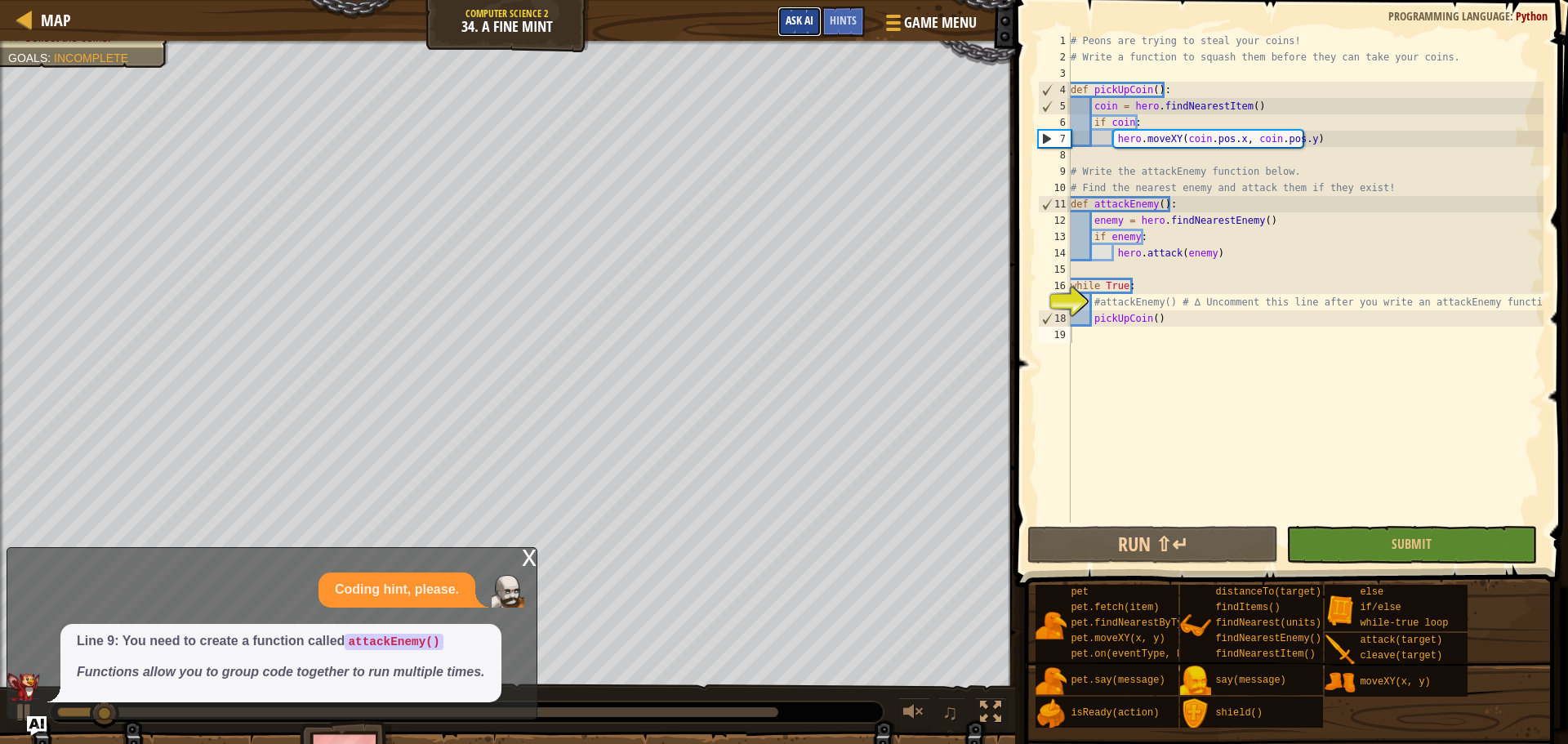
click at [806, 16] on span "Ask AI" at bounding box center [799, 20] width 28 height 15
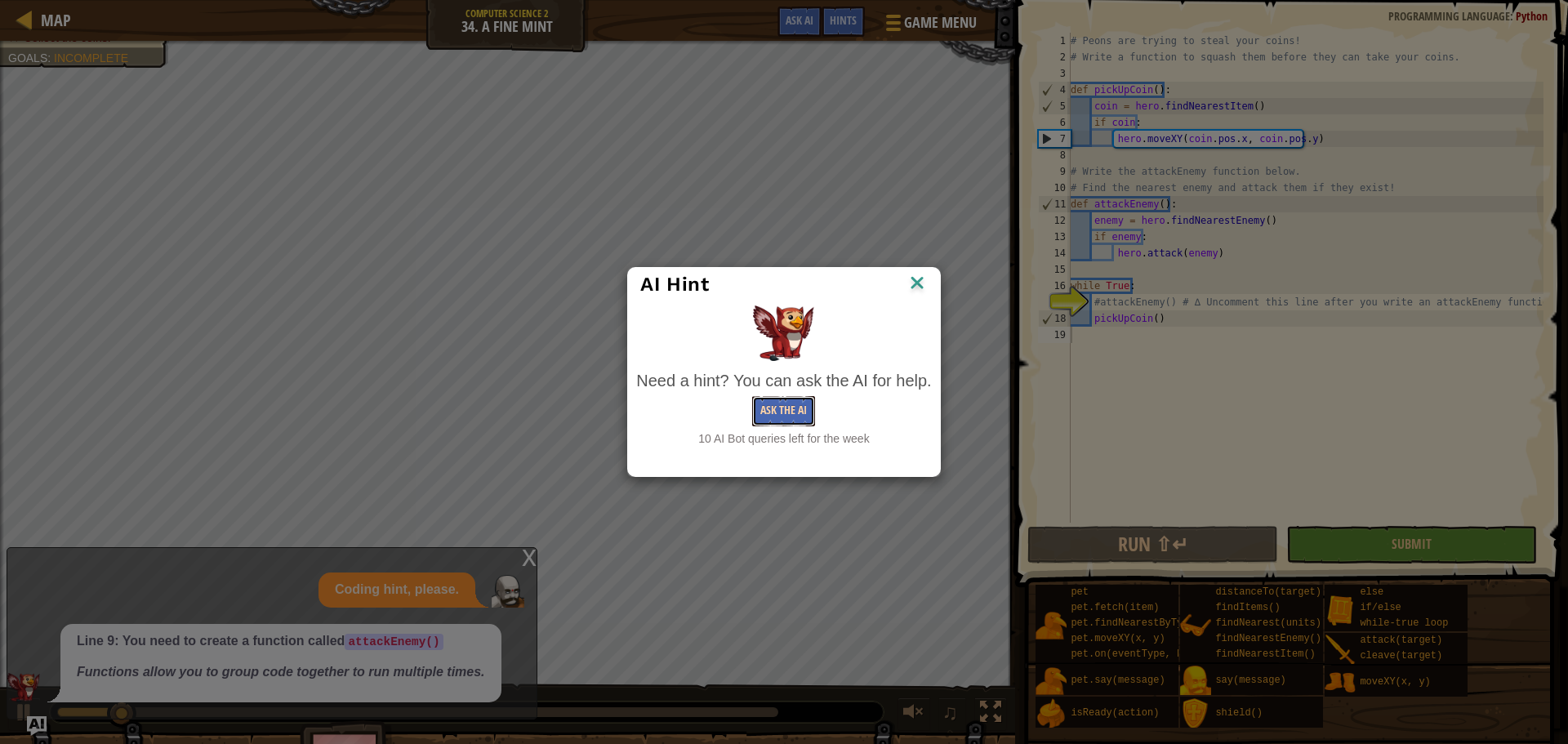
click at [788, 400] on button "Ask the AI" at bounding box center [784, 412] width 63 height 30
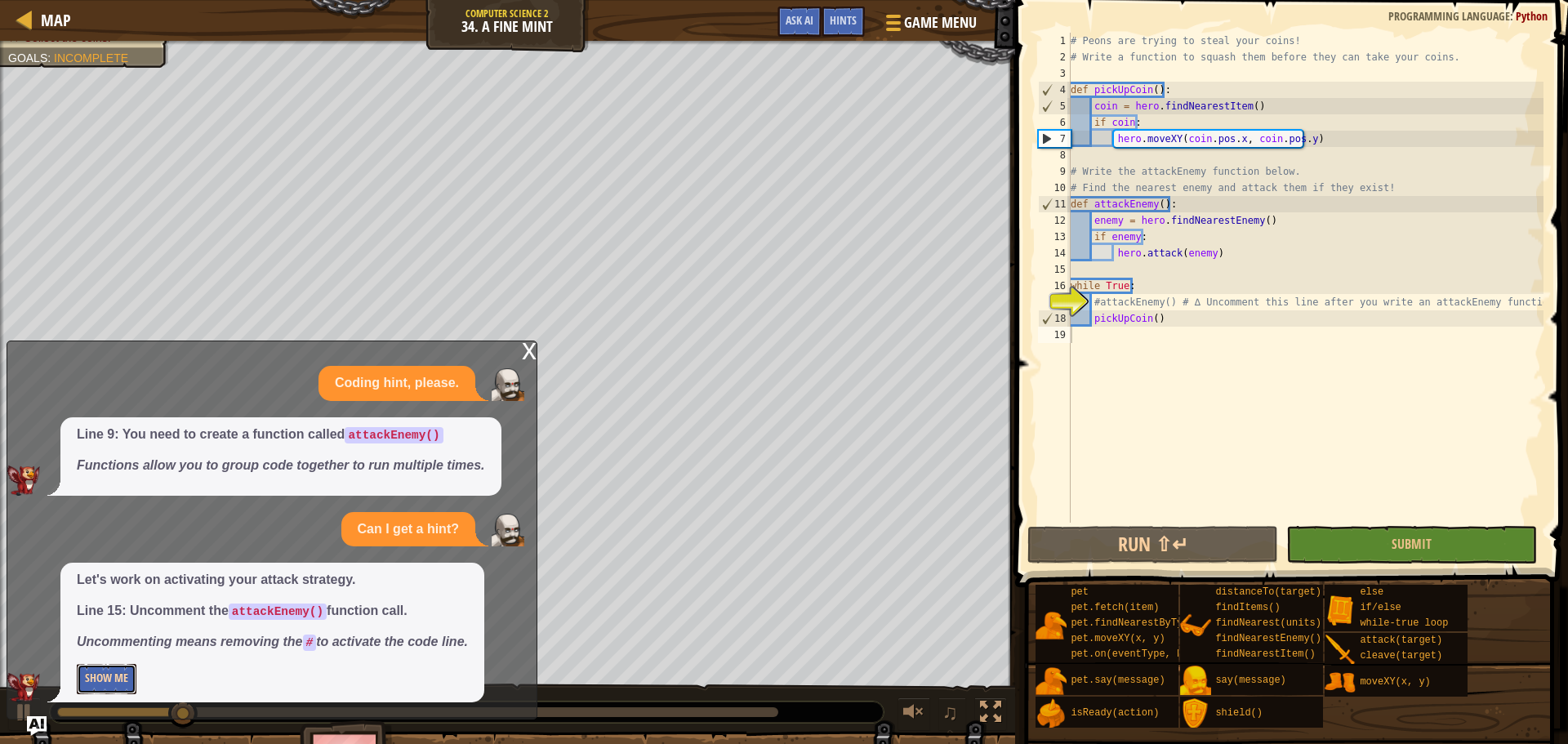
click at [92, 665] on button "Show Me" at bounding box center [107, 679] width 60 height 30
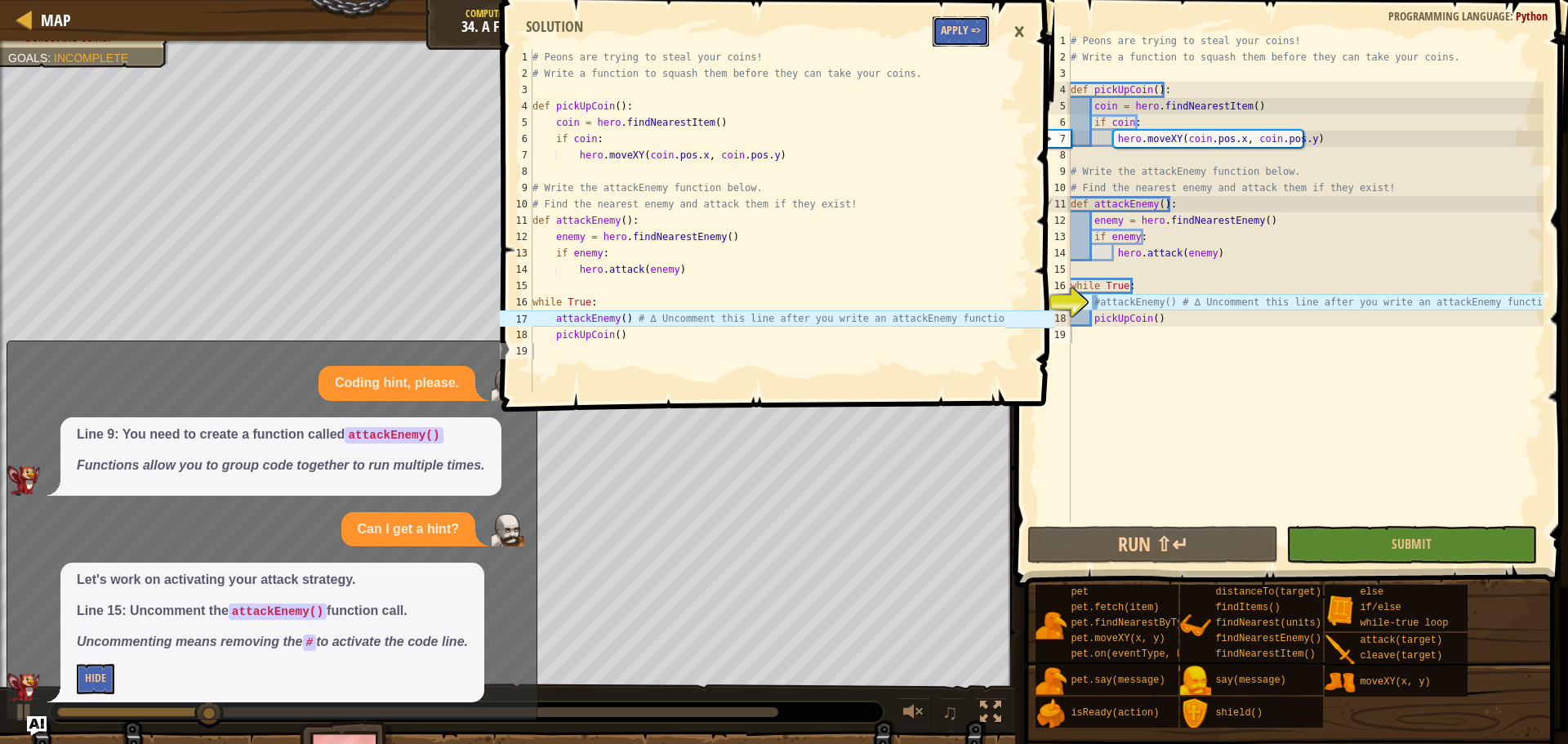
click at [947, 27] on button "Apply =>" at bounding box center [960, 31] width 56 height 30
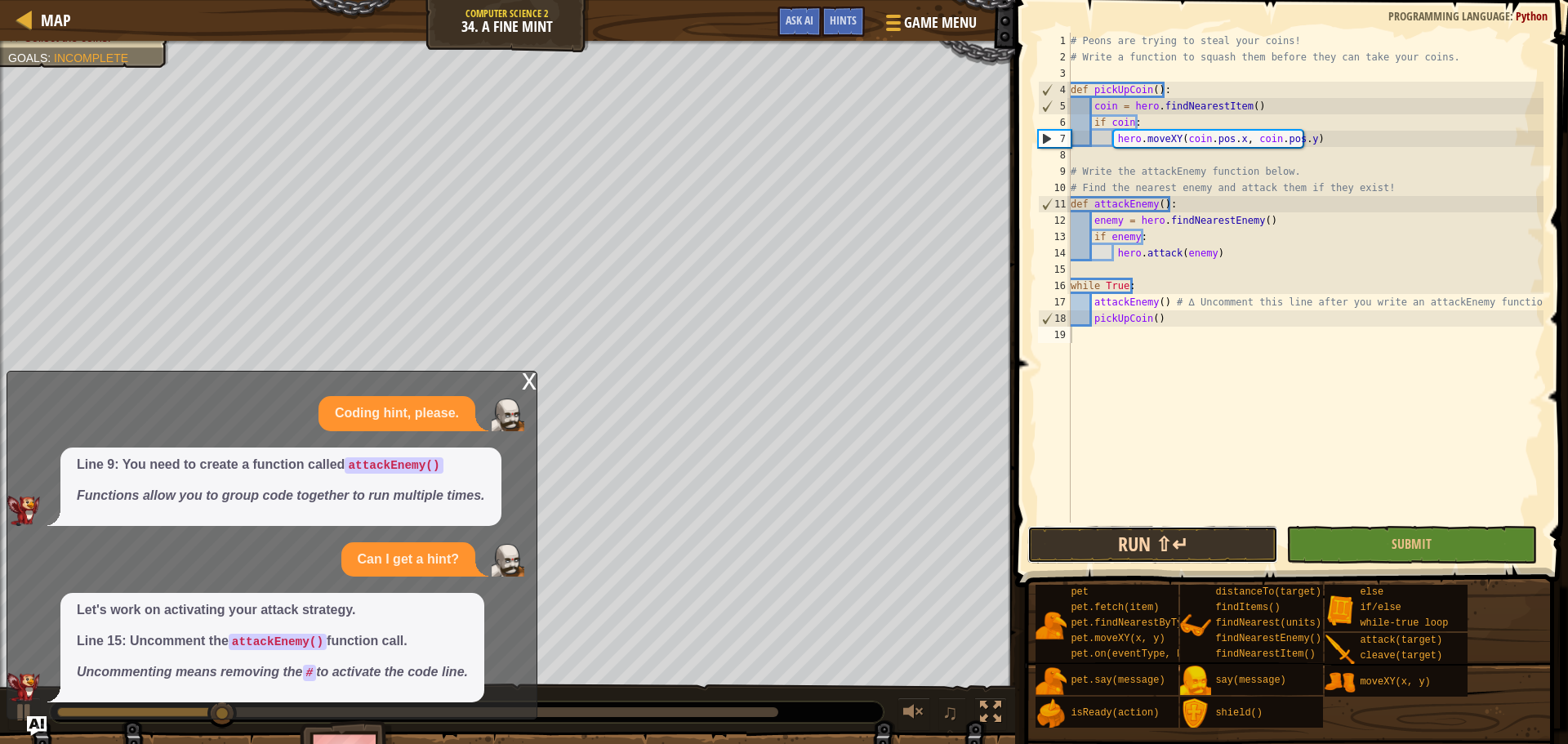
click at [1131, 550] on button "Run ⇧↵" at bounding box center [1152, 544] width 251 height 37
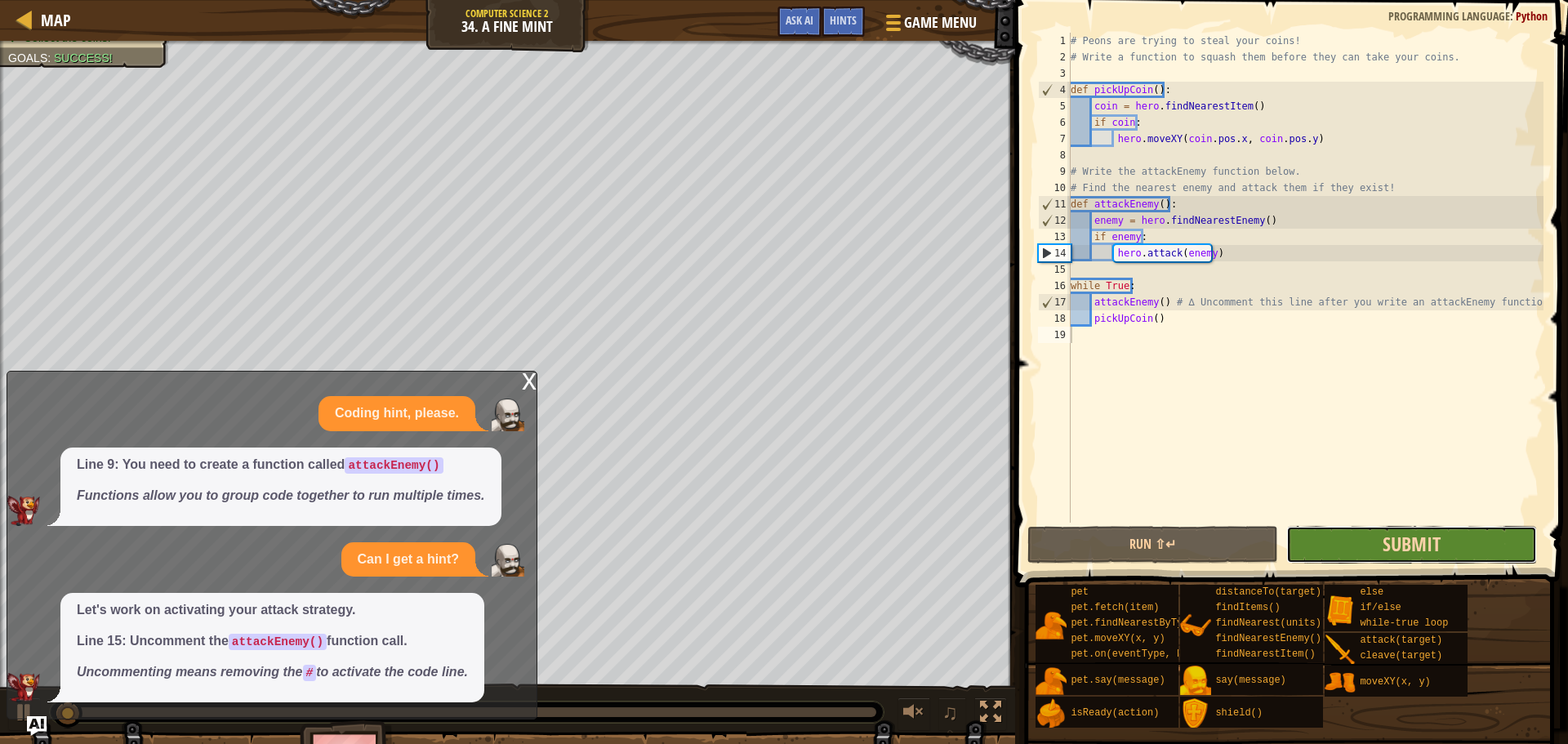
click at [1411, 538] on span "Submit" at bounding box center [1412, 543] width 58 height 26
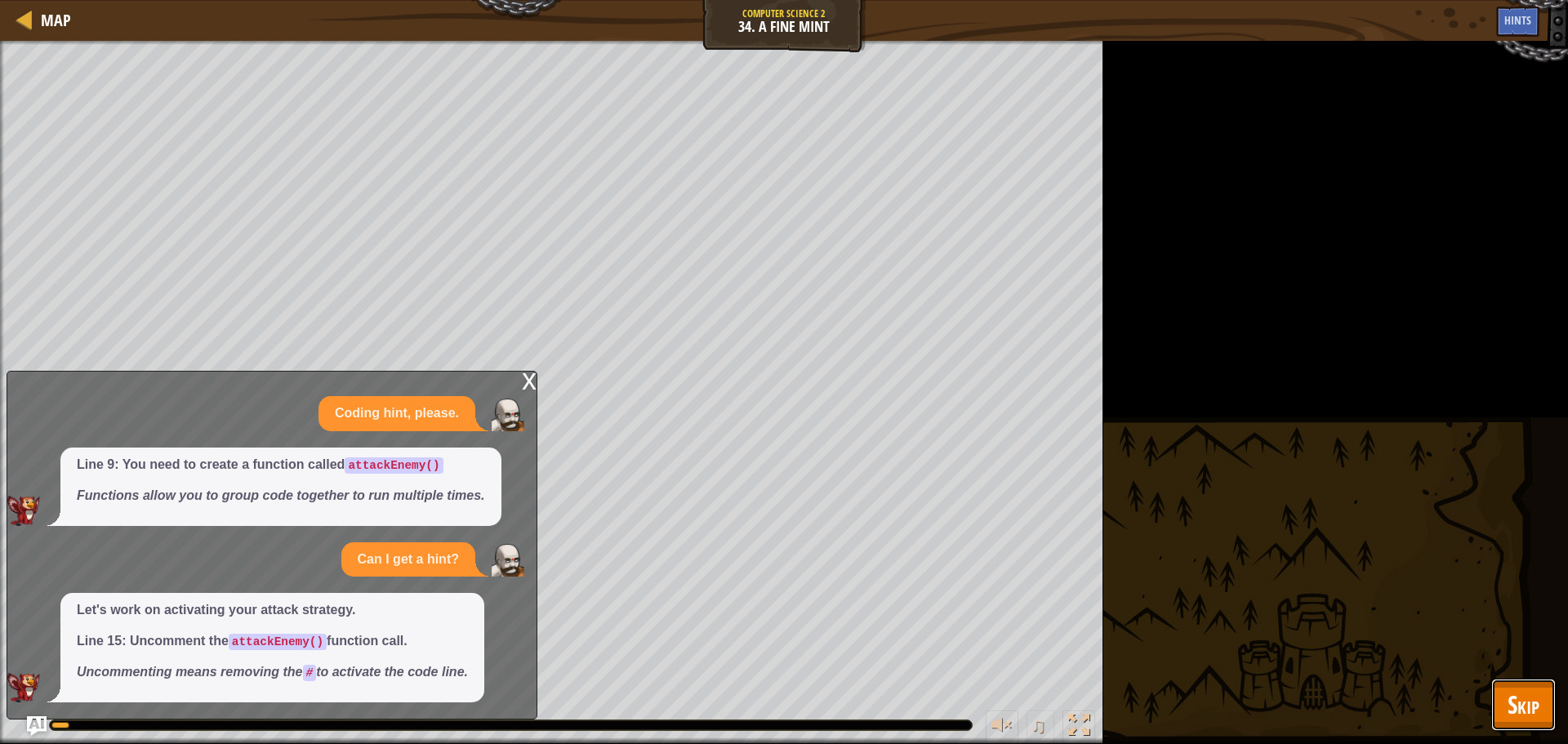
click at [1513, 695] on span "Skip" at bounding box center [1523, 703] width 31 height 33
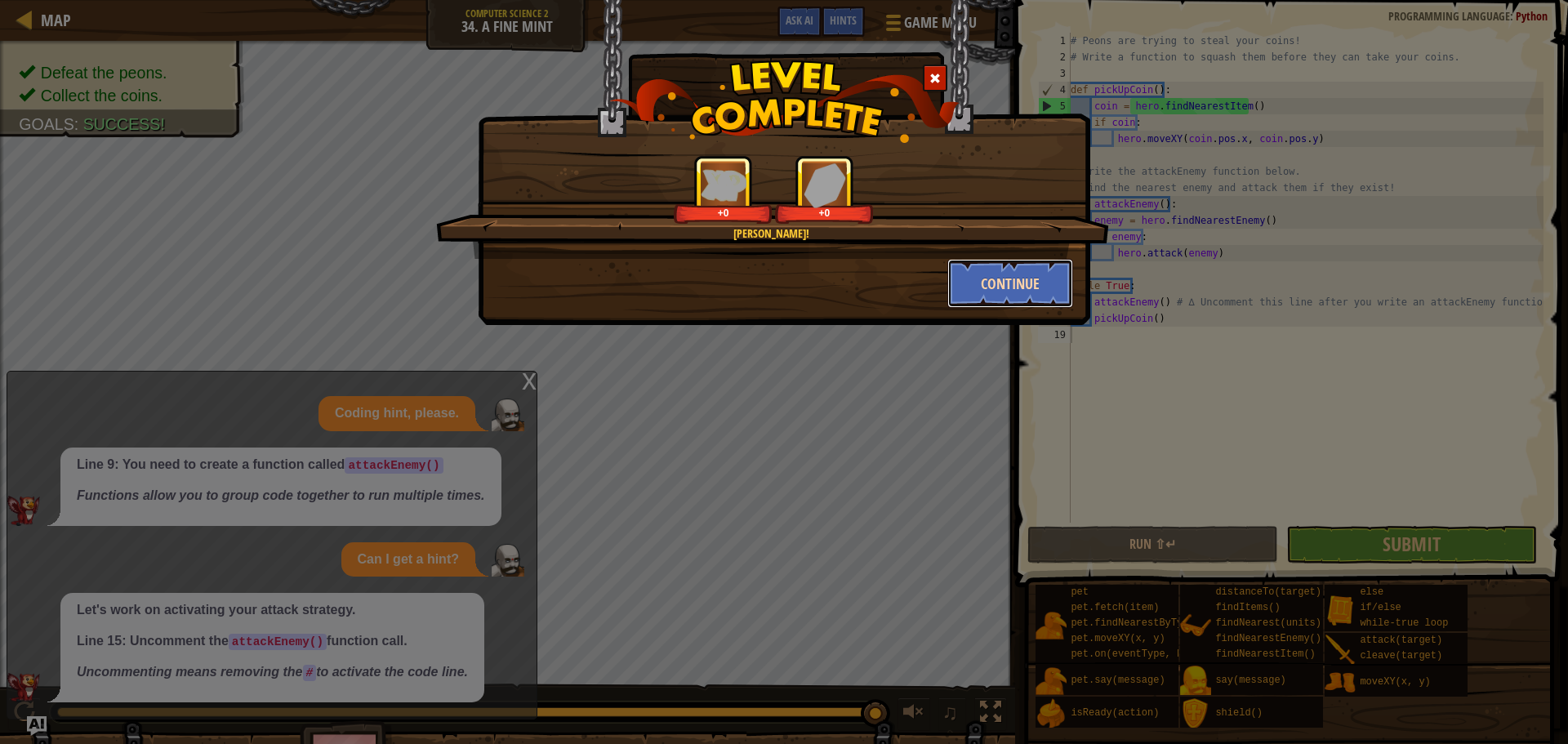
click at [1000, 293] on button "Continue" at bounding box center [1010, 283] width 127 height 49
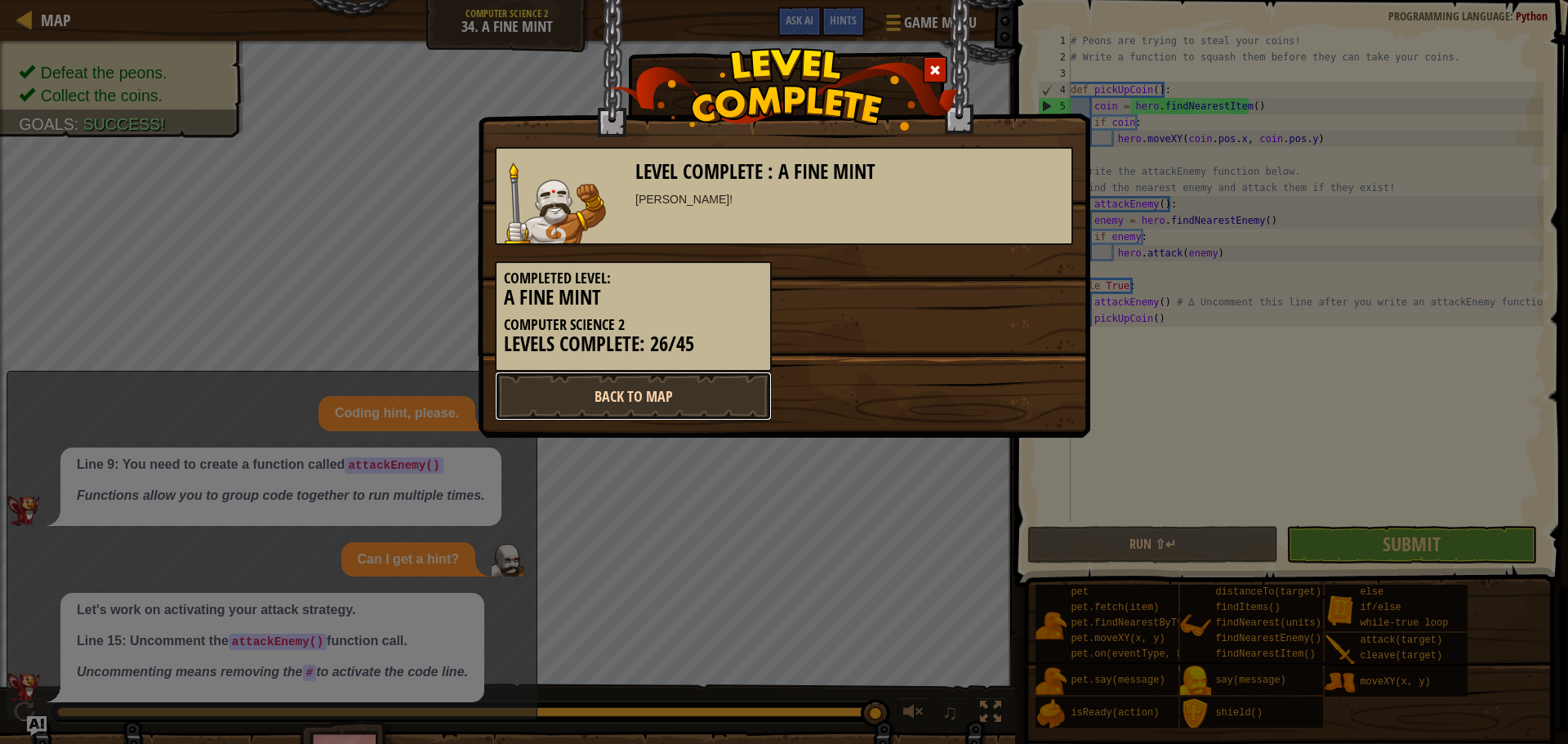
click at [669, 396] on link "Back to Map" at bounding box center [633, 395] width 276 height 49
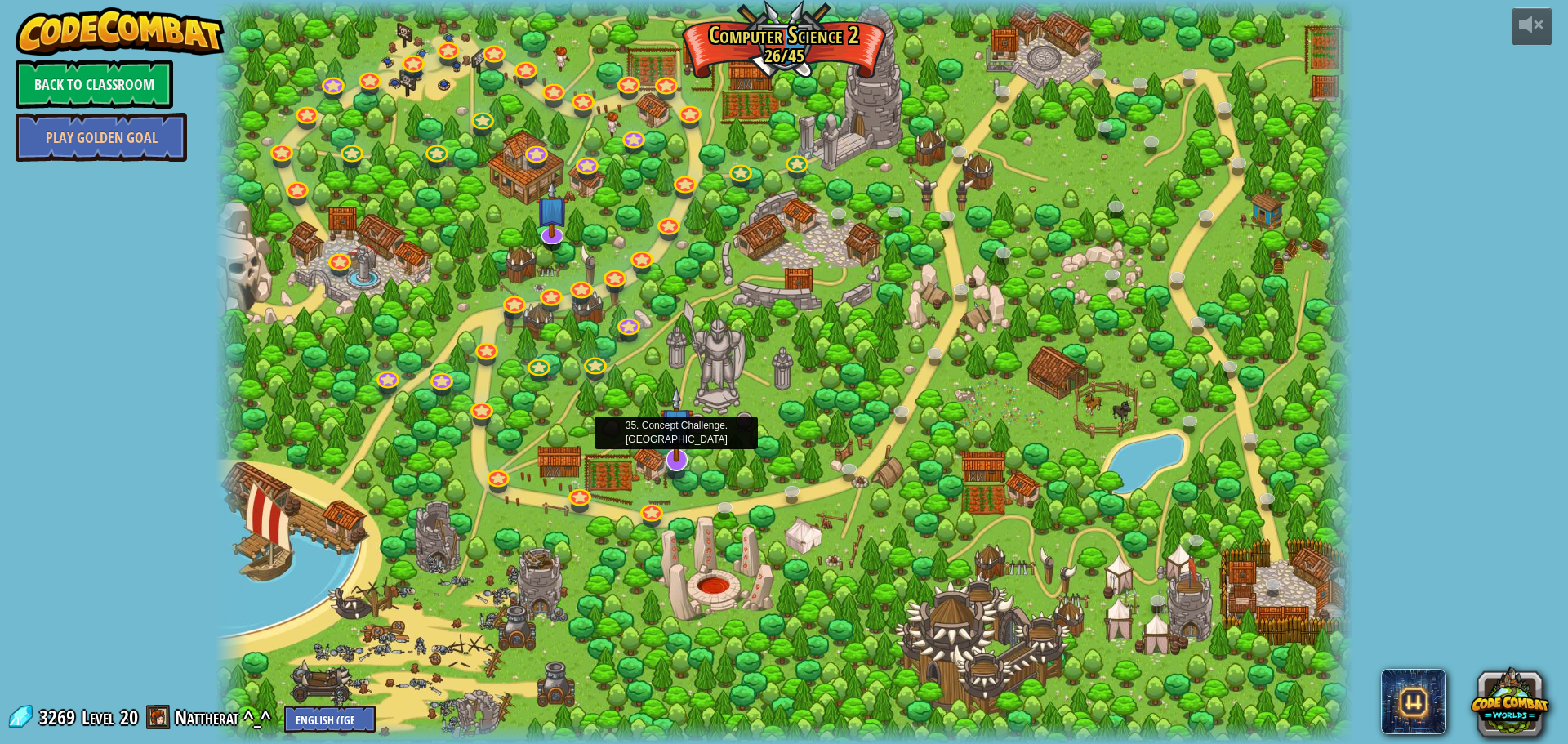
click at [682, 458] on img at bounding box center [676, 424] width 33 height 76
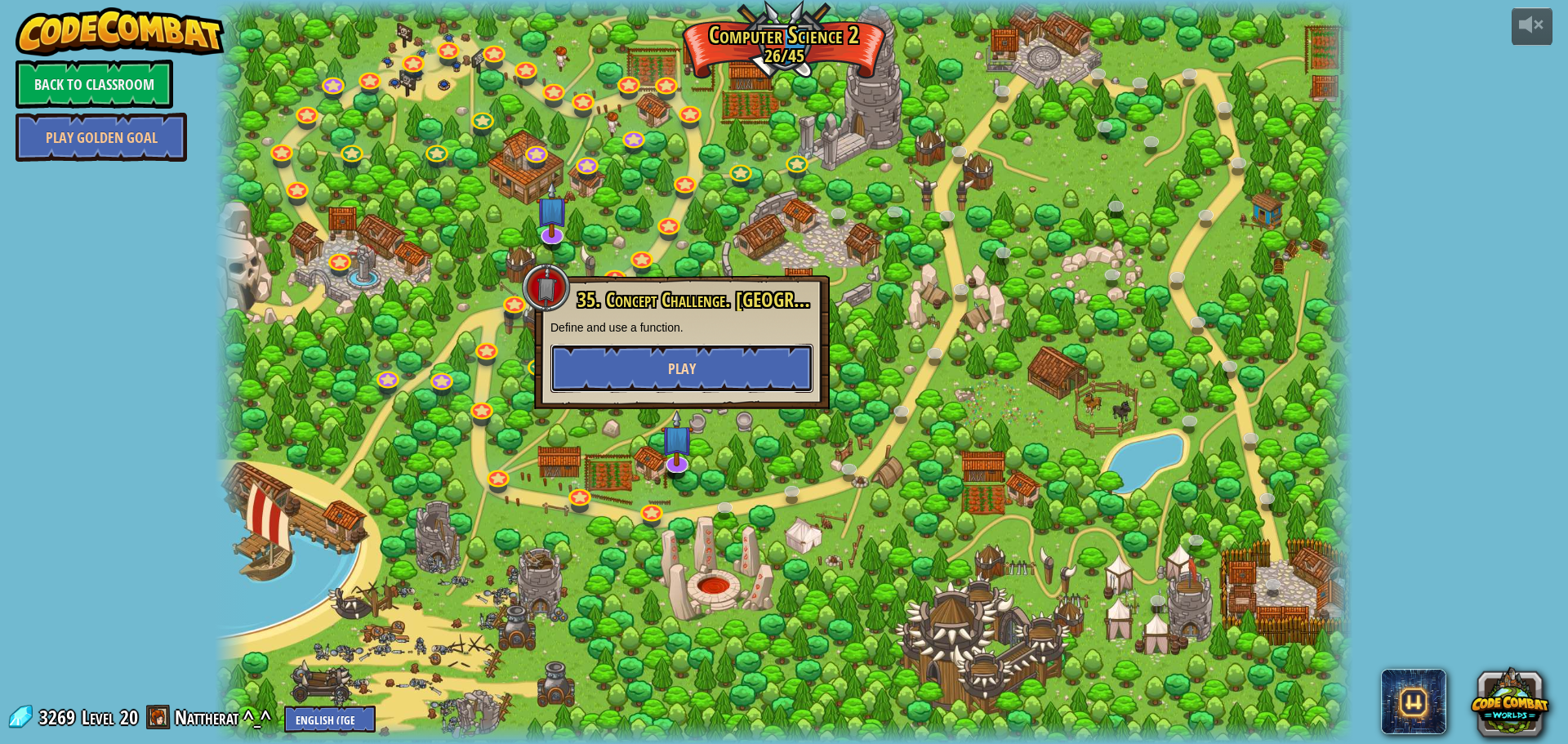
click at [668, 373] on span "Play" at bounding box center [682, 368] width 28 height 20
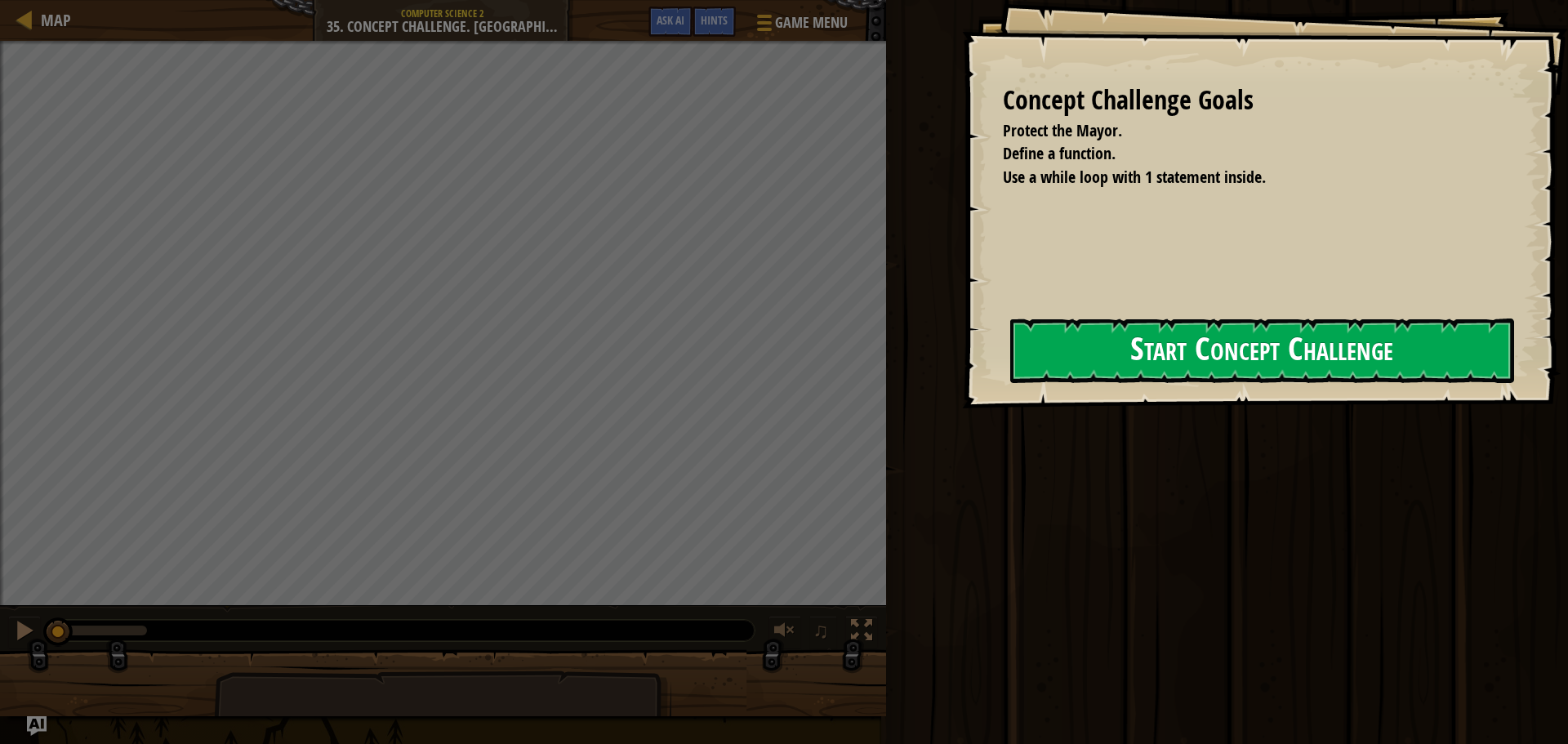
click at [1035, 348] on button "Start Concept Challenge" at bounding box center [1262, 351] width 504 height 65
